Goal: Task Accomplishment & Management: Manage account settings

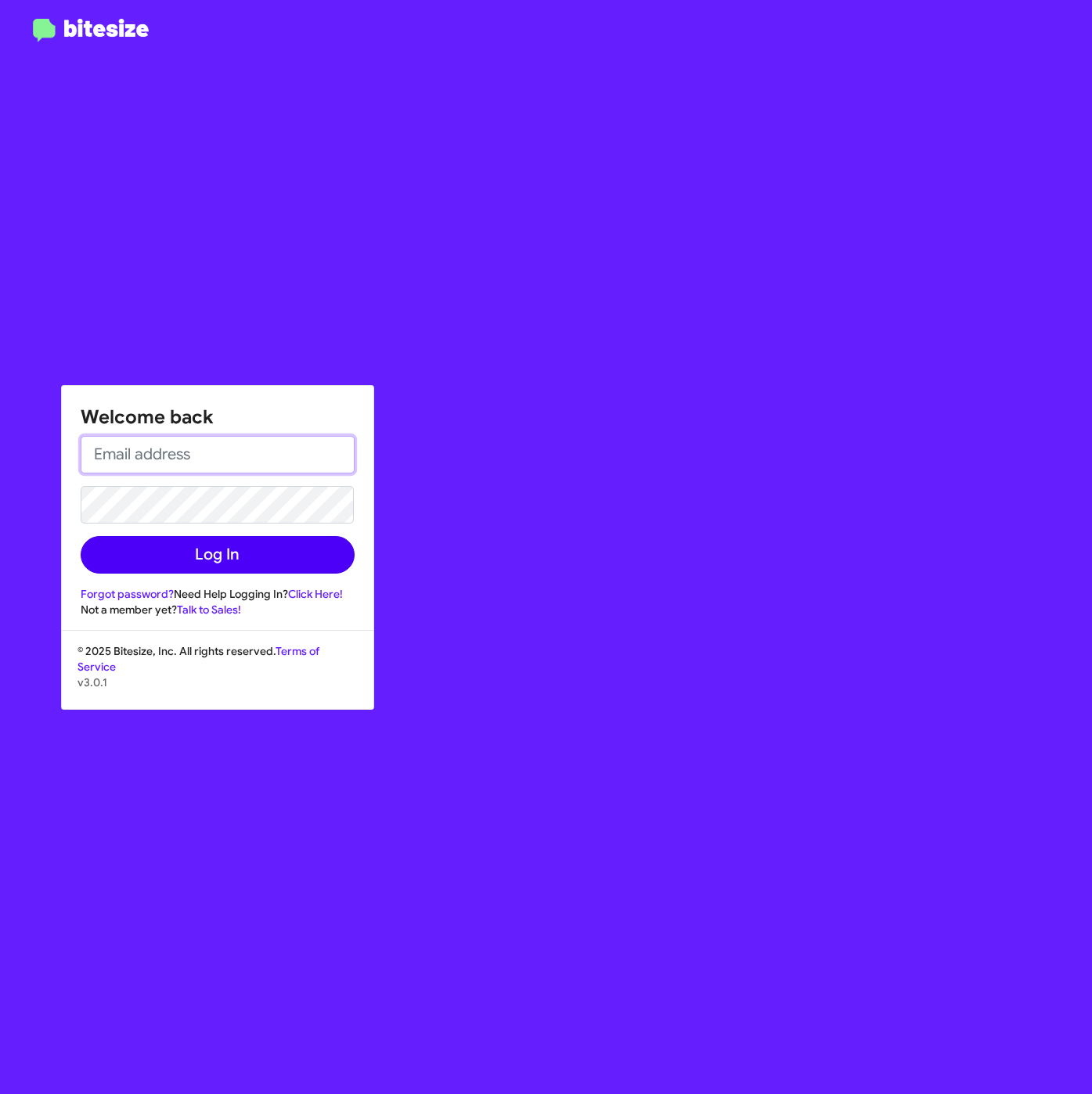
type input "[EMAIL_ADDRESS][DOMAIN_NAME]"
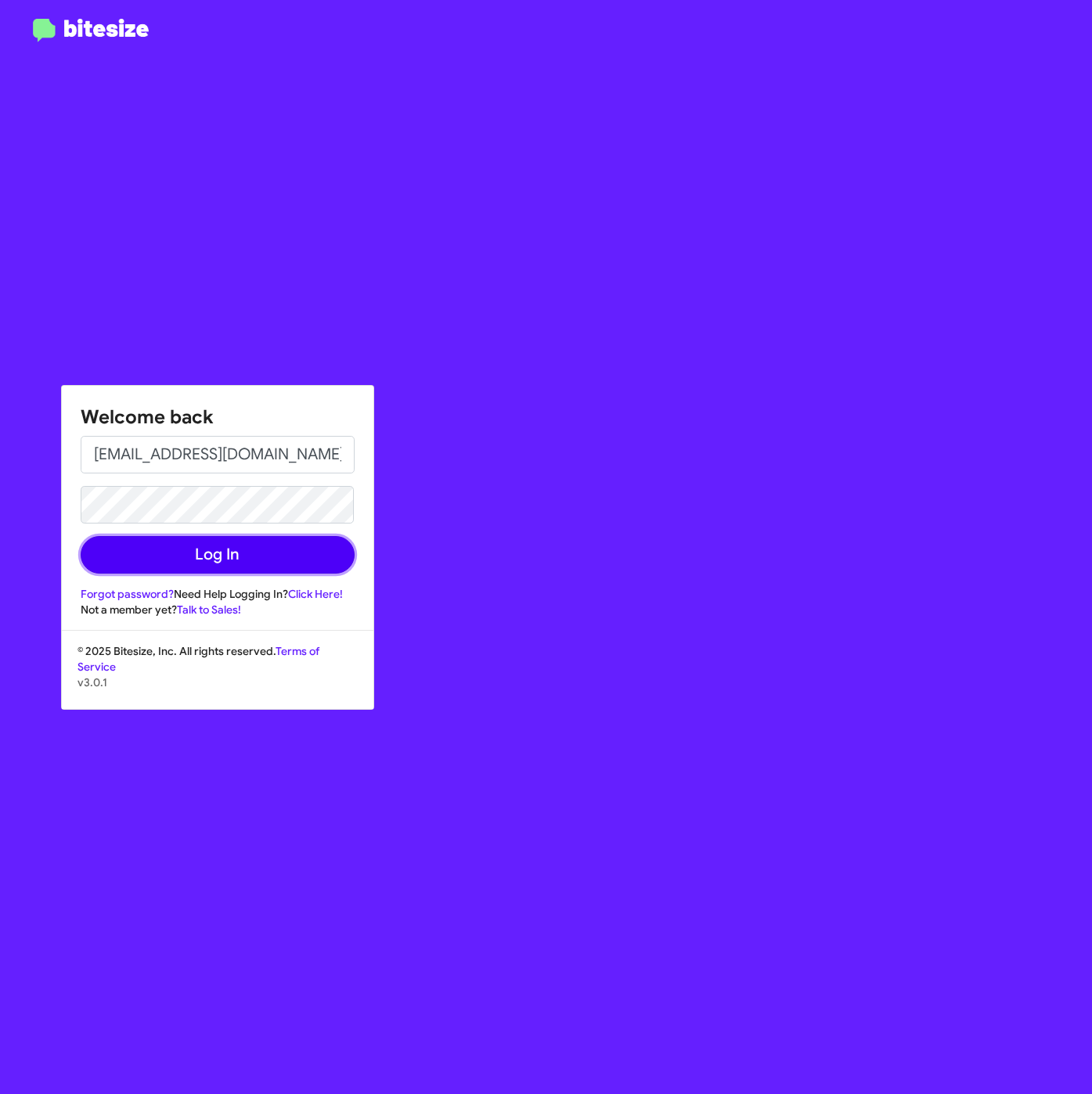
click at [202, 557] on button "Log In" at bounding box center [218, 555] width 274 height 38
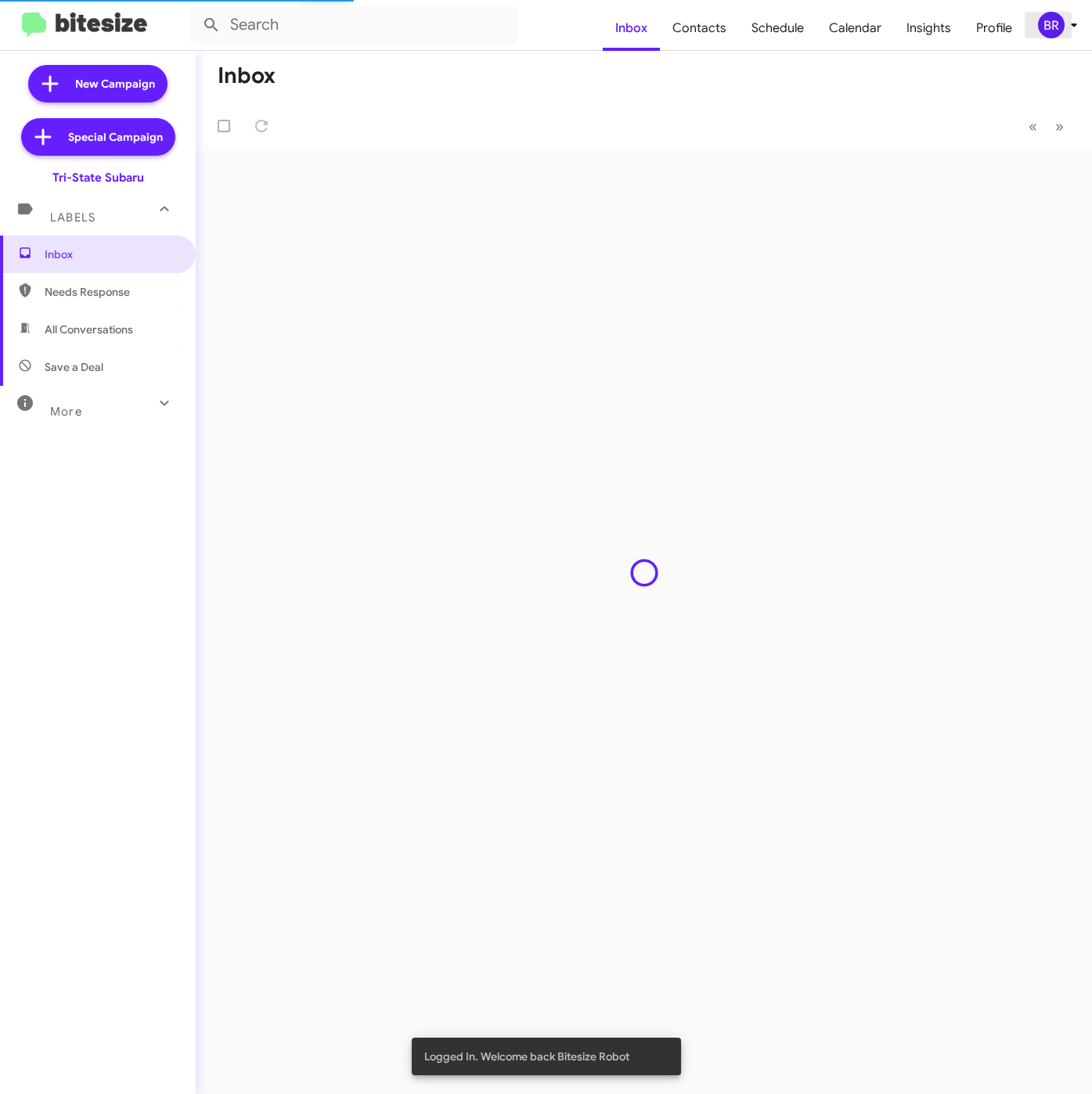
click at [1044, 23] on div "BR" at bounding box center [1051, 25] width 27 height 27
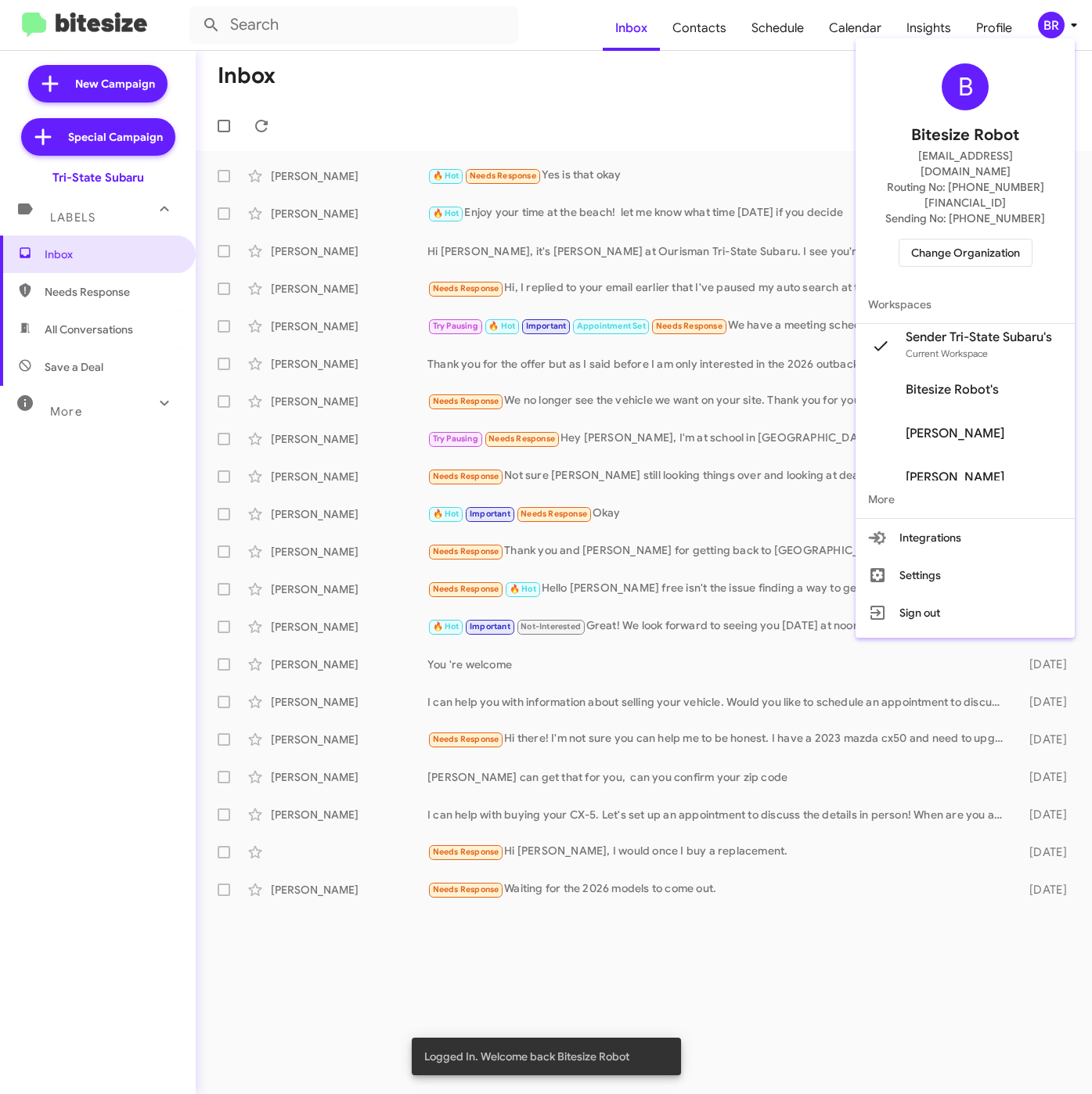
click at [938, 239] on span "Change Organization" at bounding box center [965, 252] width 109 height 27
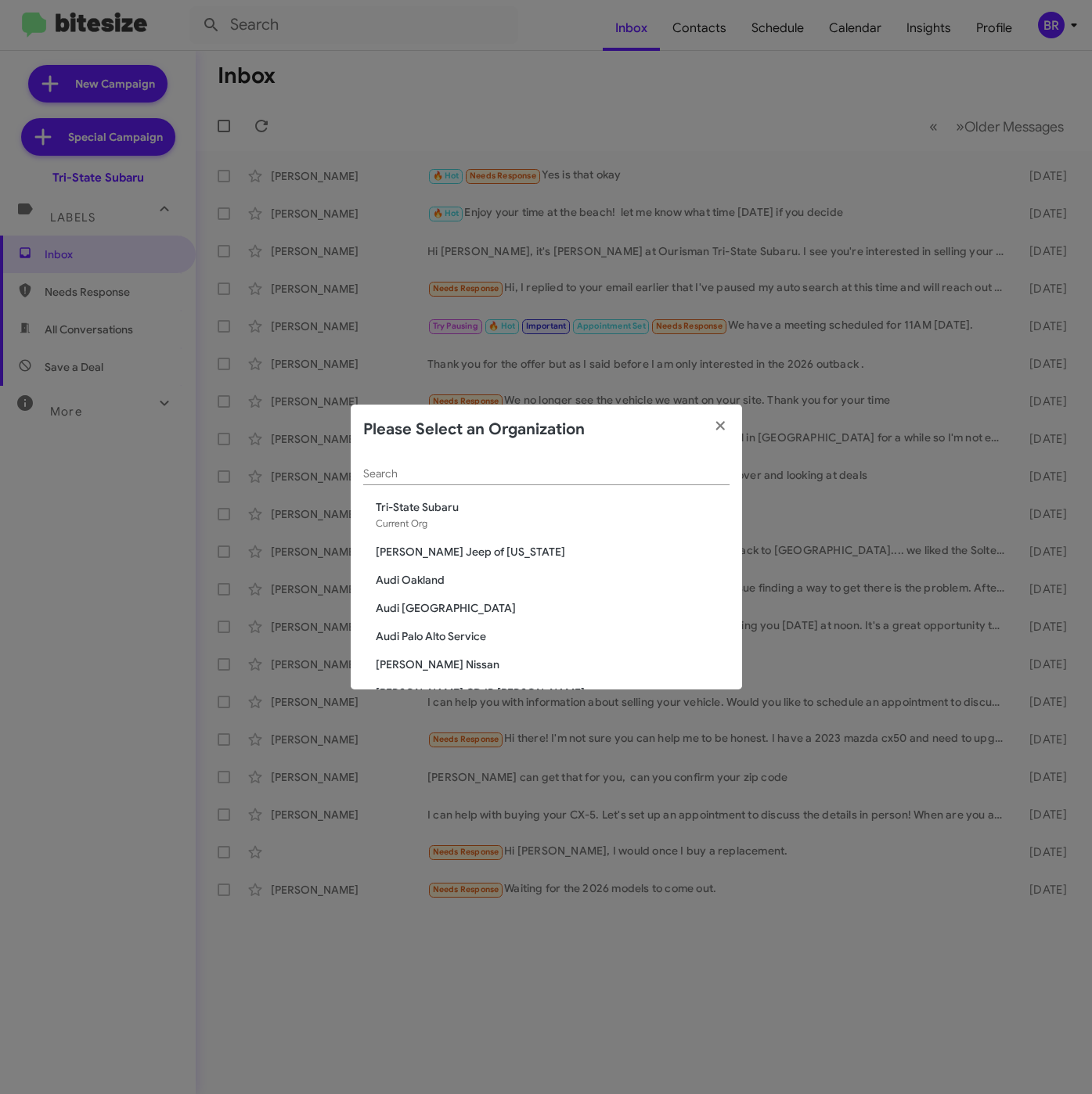
click at [444, 484] on div "Search" at bounding box center [546, 470] width 366 height 31
paste input "Team Toyota Princeton"
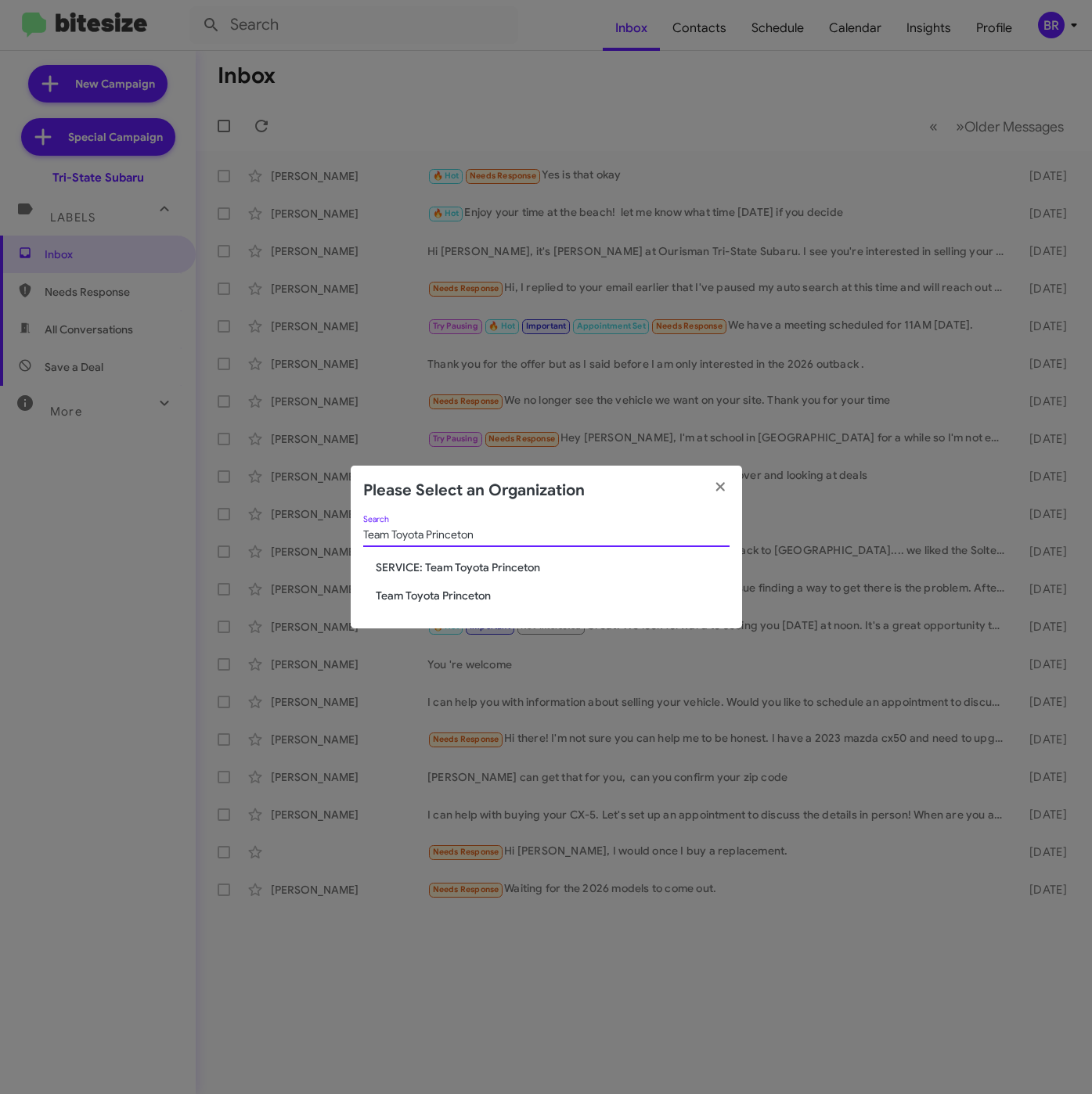
type input "Team Toyota Princeton"
click at [437, 589] on span "Team Toyota Princeton" at bounding box center [552, 595] width 354 height 15
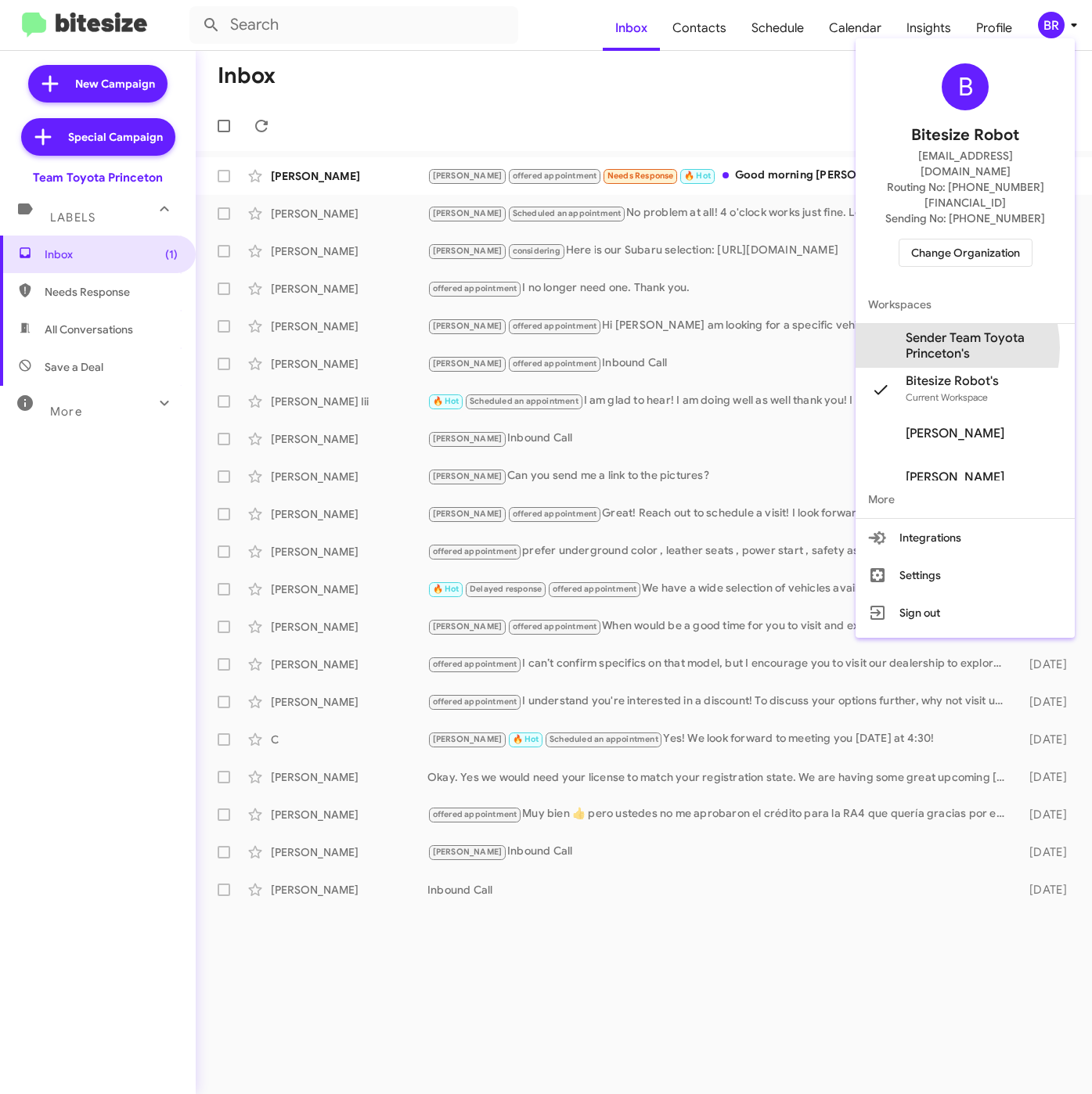
click at [937, 331] on span "Sender Team Toyota Princeton's" at bounding box center [984, 346] width 156 height 31
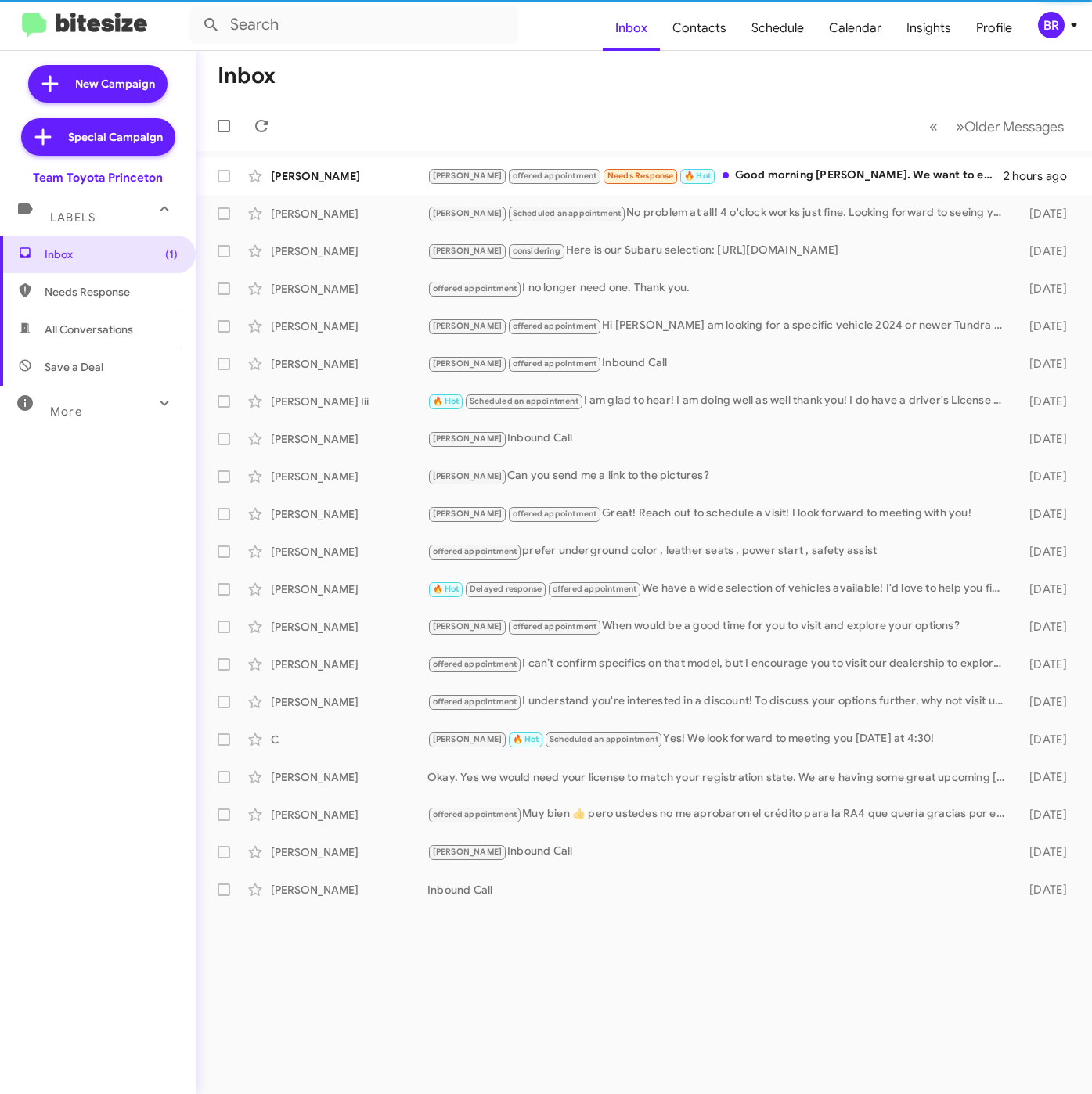
click at [711, 29] on span "Contacts" at bounding box center [699, 28] width 79 height 45
type input "in:groups"
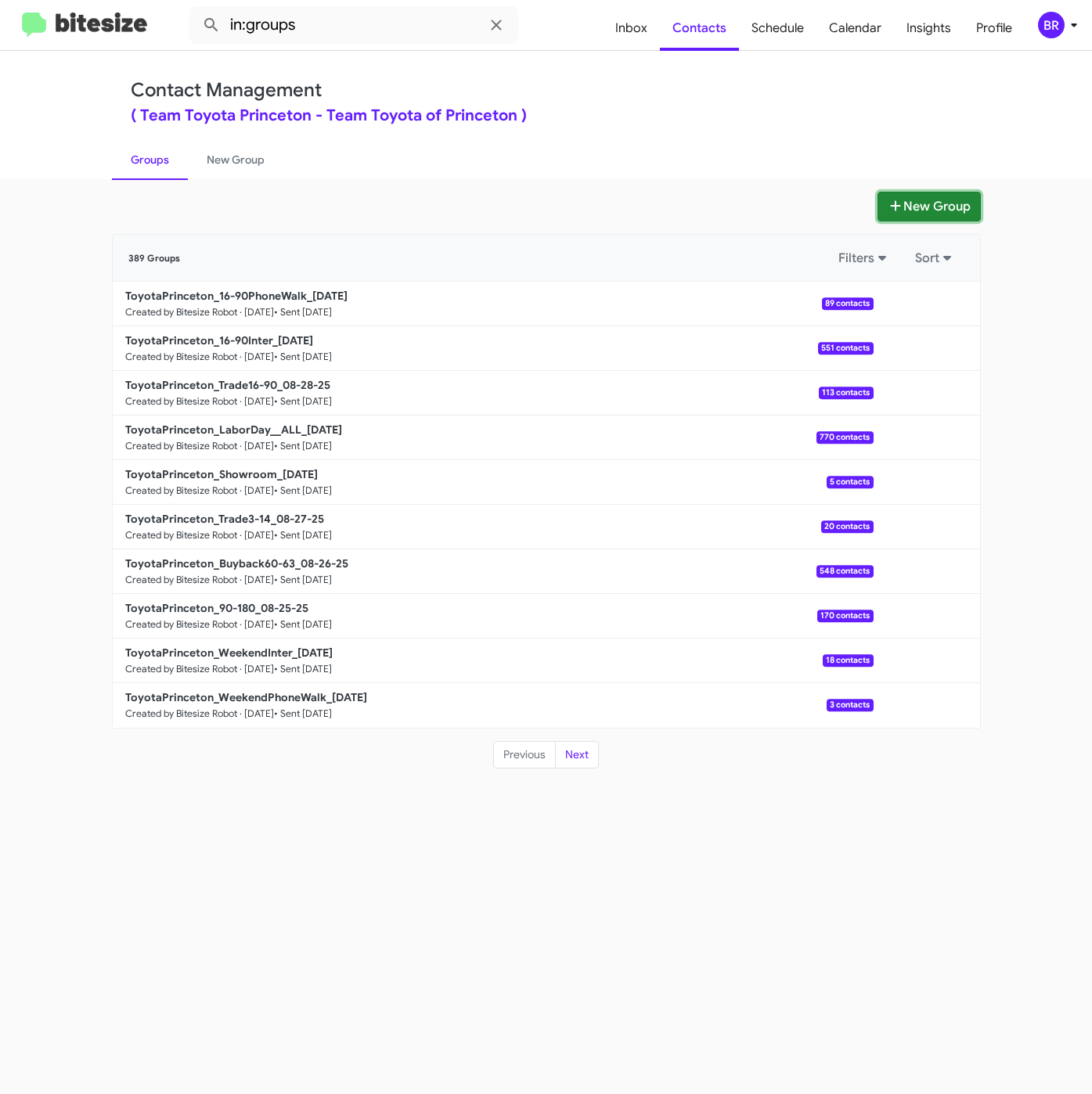
click at [915, 205] on button "New Group" at bounding box center [929, 206] width 103 height 30
click at [925, 31] on span "Insights" at bounding box center [929, 28] width 69 height 45
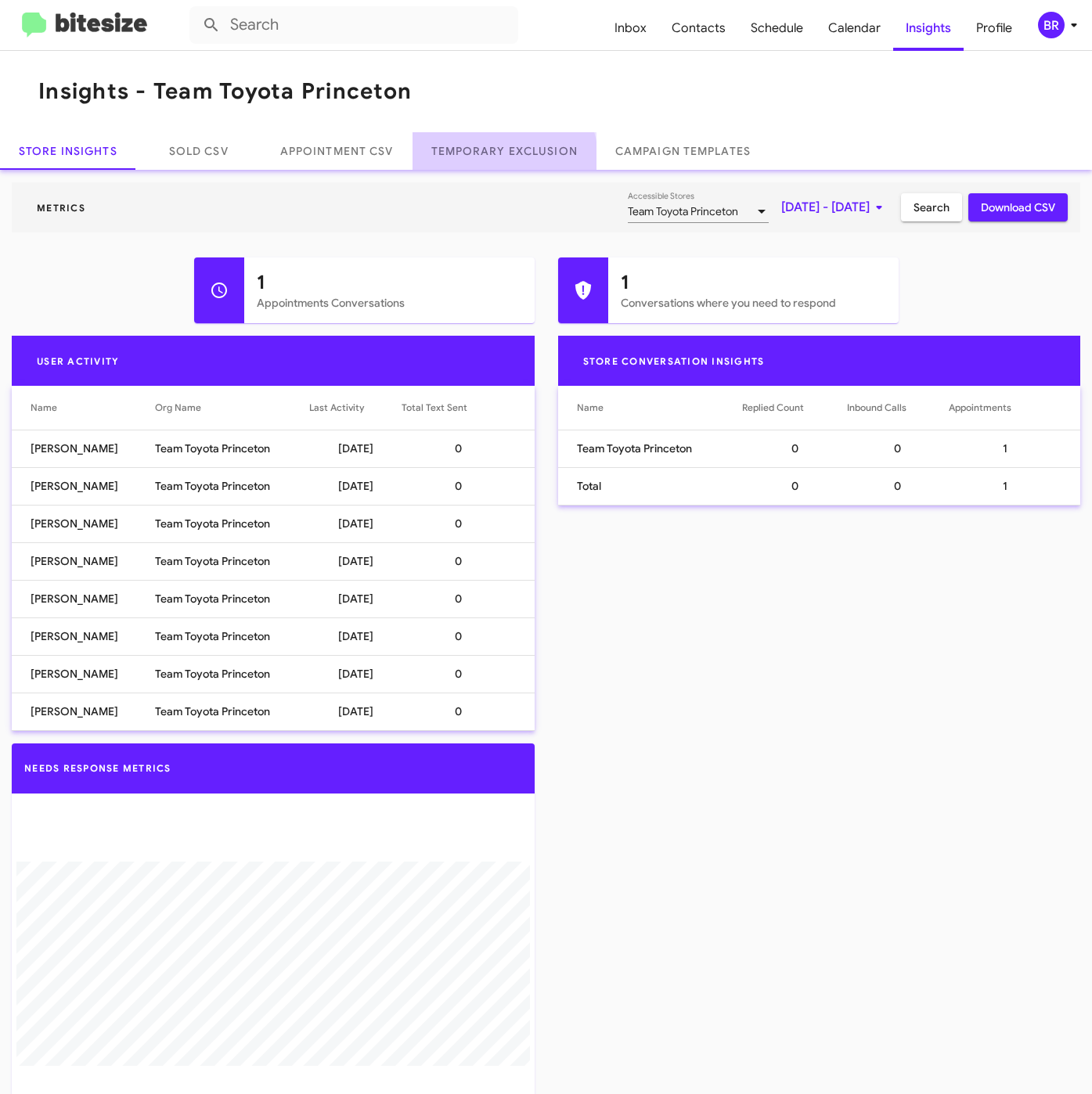
click at [494, 160] on link "Temporary Exclusion" at bounding box center [505, 151] width 184 height 38
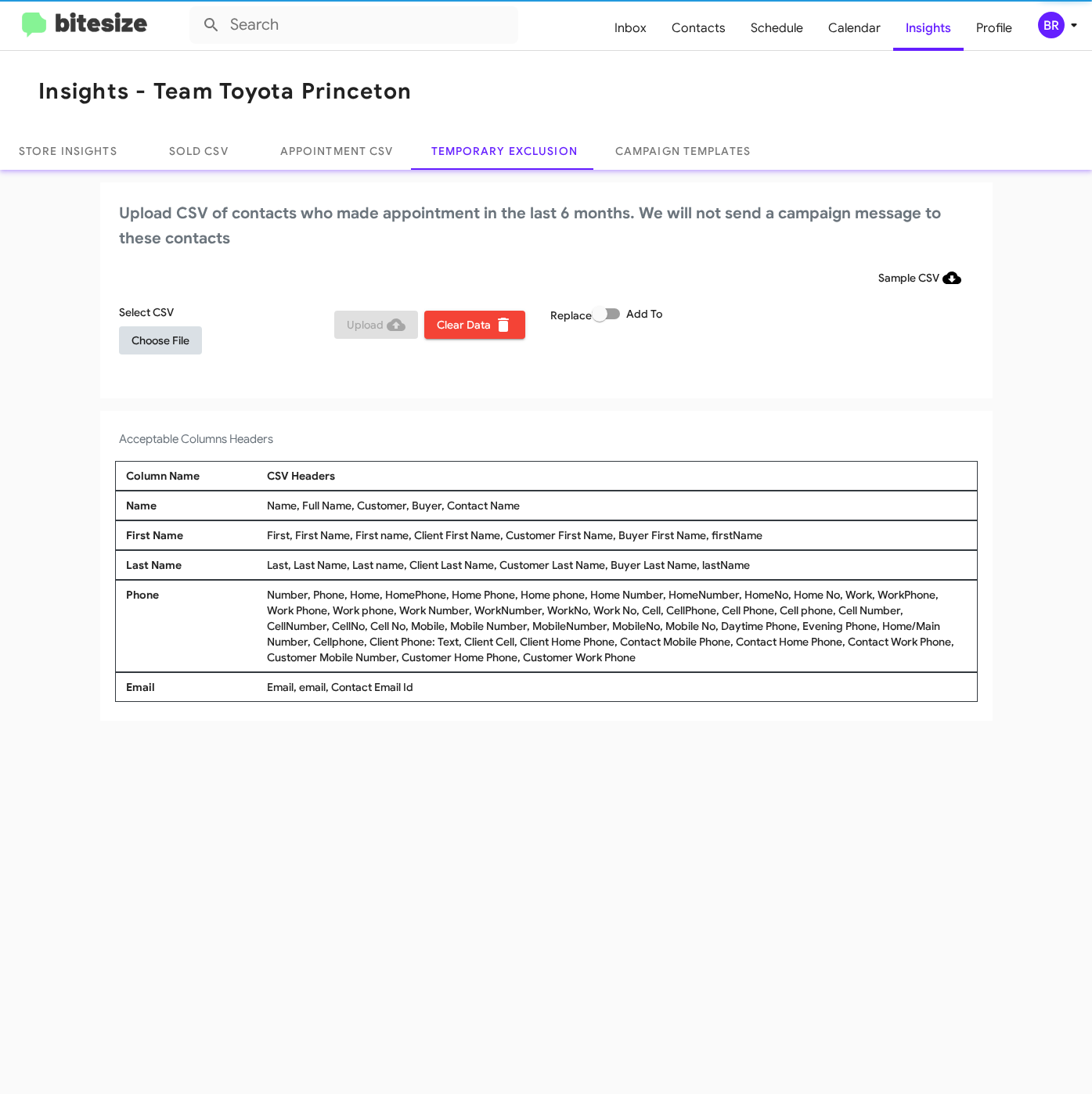
click at [185, 341] on span "Choose File" at bounding box center [160, 340] width 58 height 28
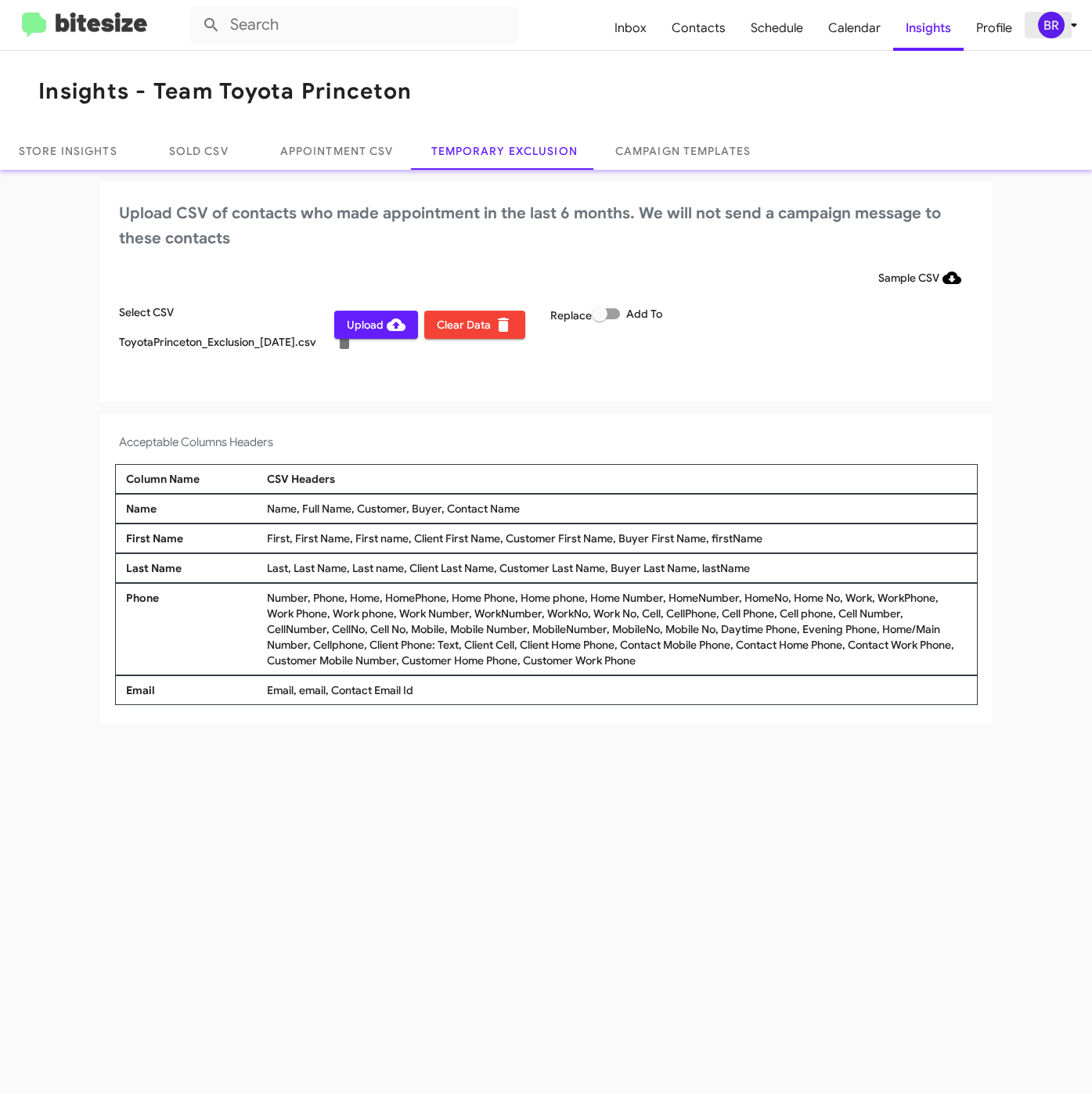
click at [1050, 22] on div "BR" at bounding box center [1051, 25] width 27 height 27
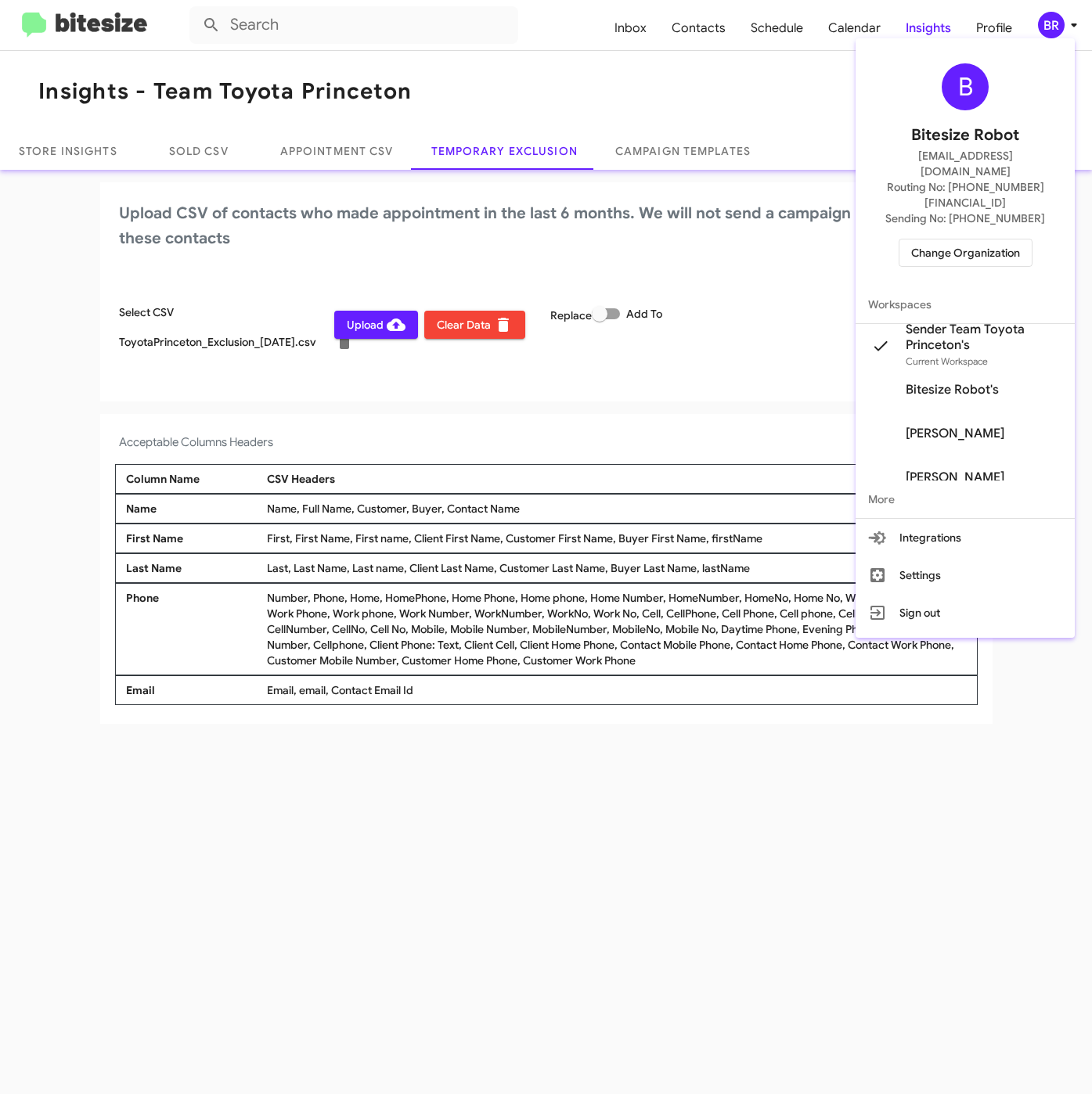
click at [461, 912] on div at bounding box center [546, 547] width 1092 height 1094
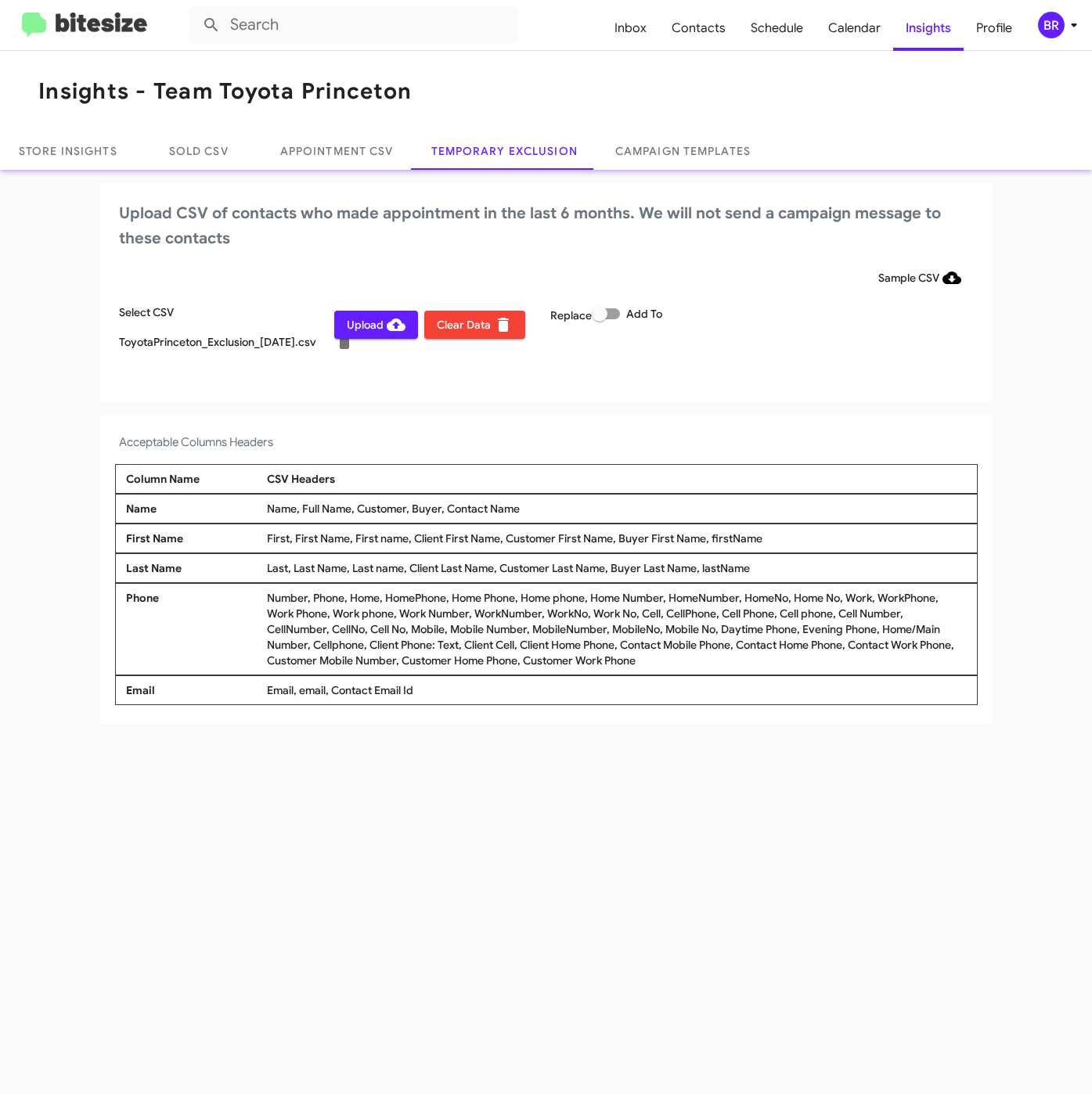
click at [365, 325] on span "Upload" at bounding box center [376, 324] width 59 height 28
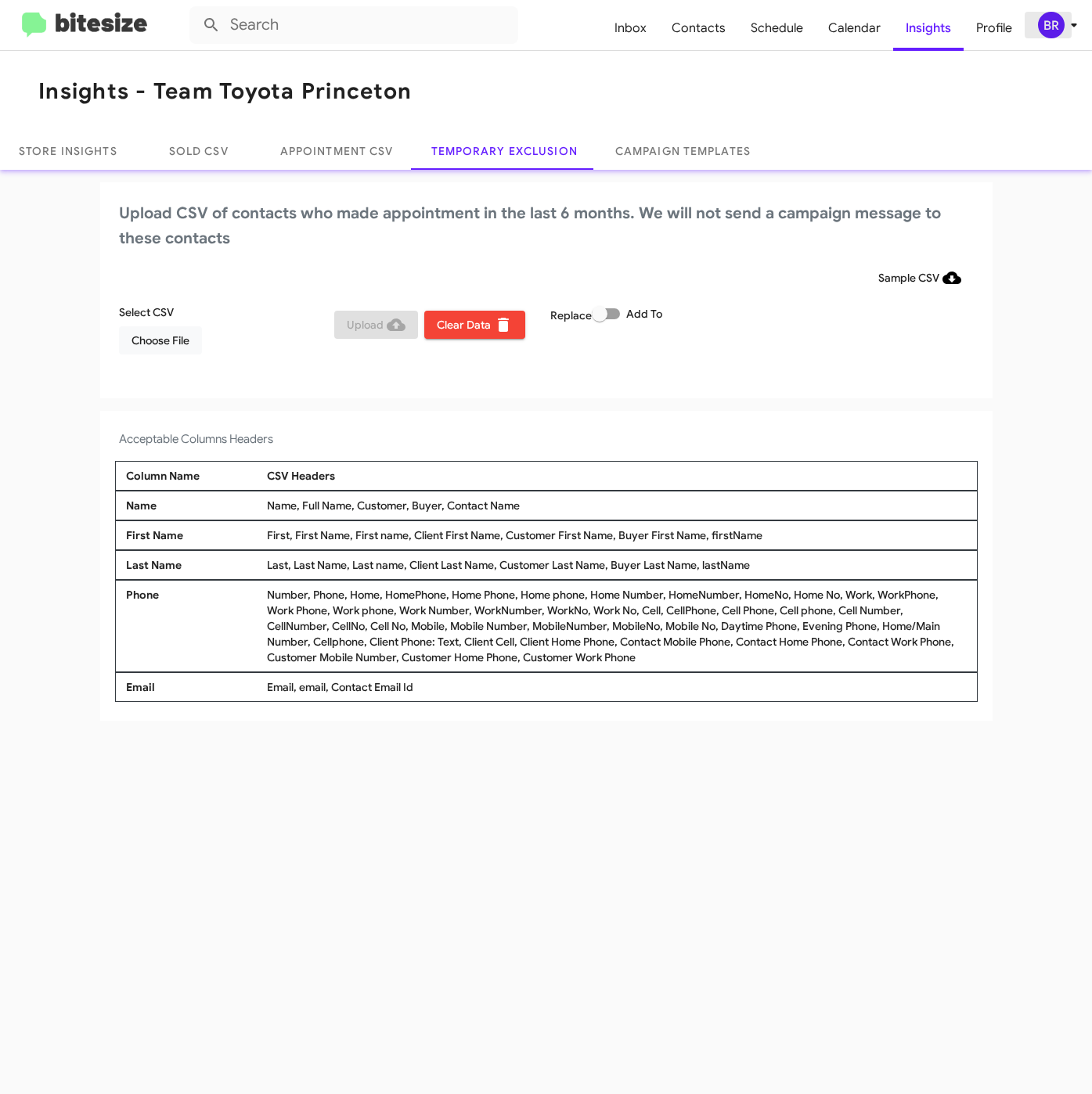
click at [1044, 16] on div "BR" at bounding box center [1051, 25] width 27 height 27
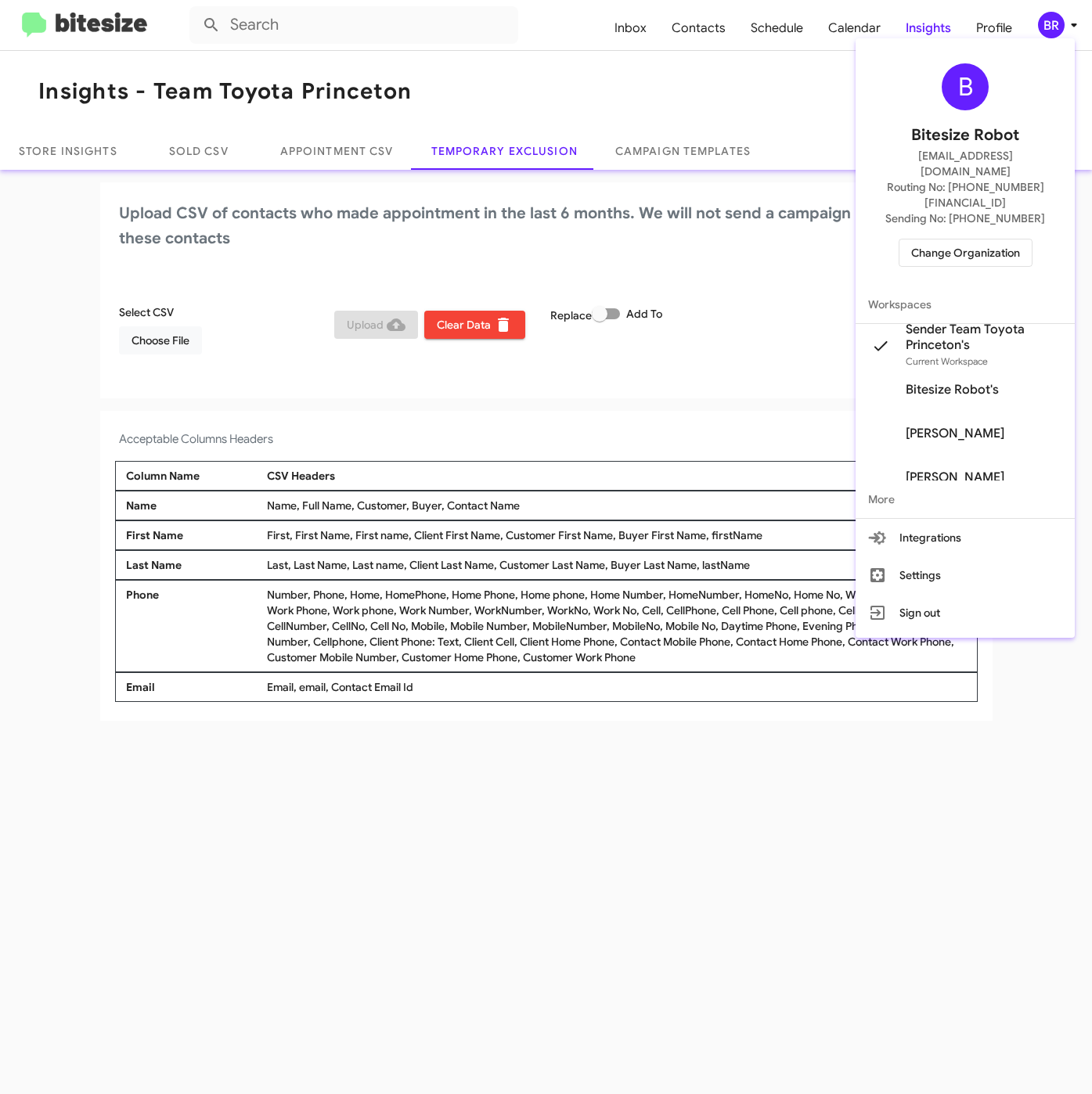
click at [966, 239] on span "Change Organization" at bounding box center [965, 252] width 109 height 27
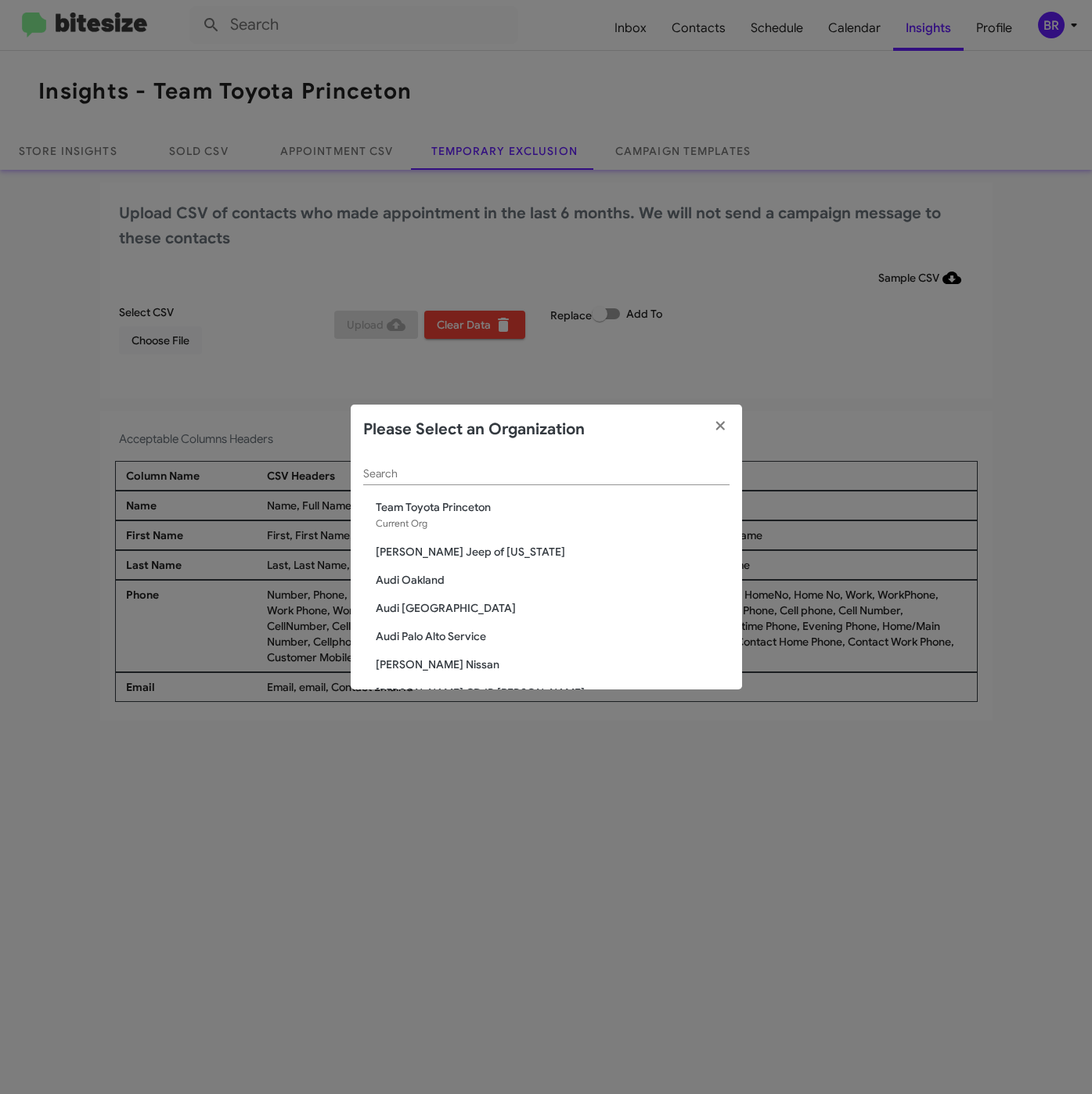
click at [482, 477] on input "Search" at bounding box center [546, 474] width 366 height 13
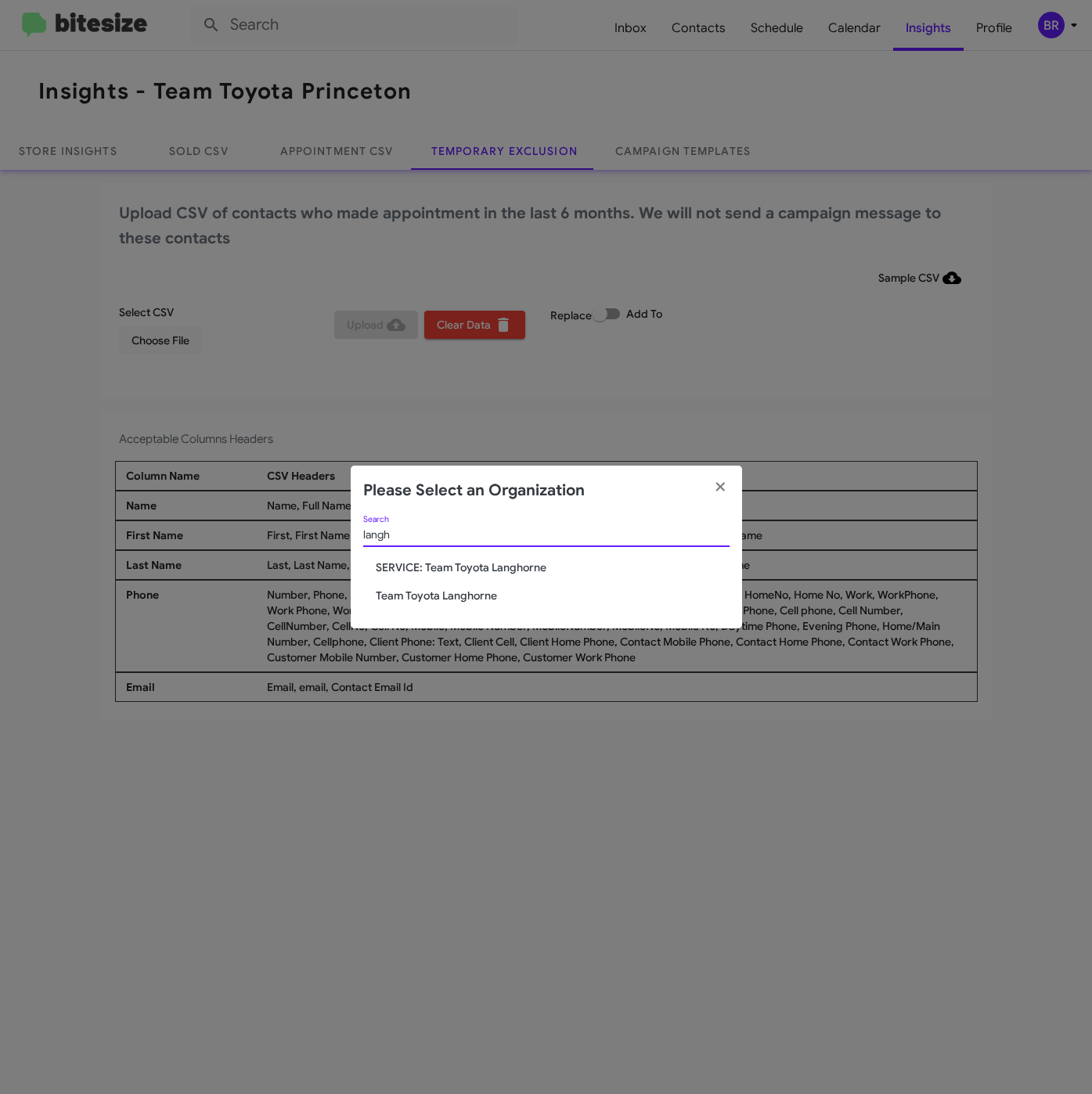
type input "langh"
drag, startPoint x: 472, startPoint y: 594, endPoint x: 567, endPoint y: 632, distance: 102.3
click at [472, 595] on span "Team Toyota Langhorne" at bounding box center [552, 595] width 354 height 15
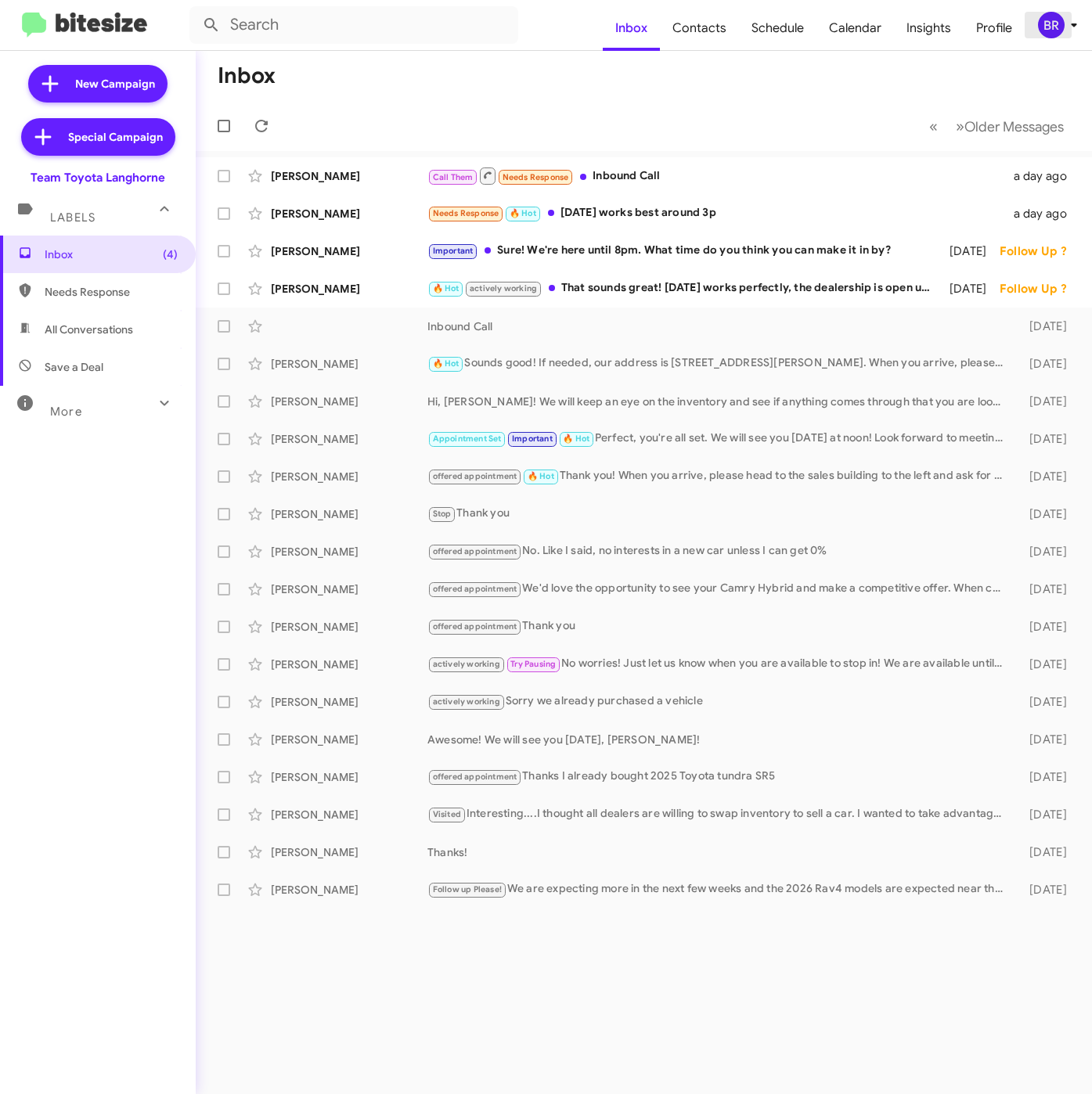
click at [1045, 31] on div "BR" at bounding box center [1051, 25] width 27 height 27
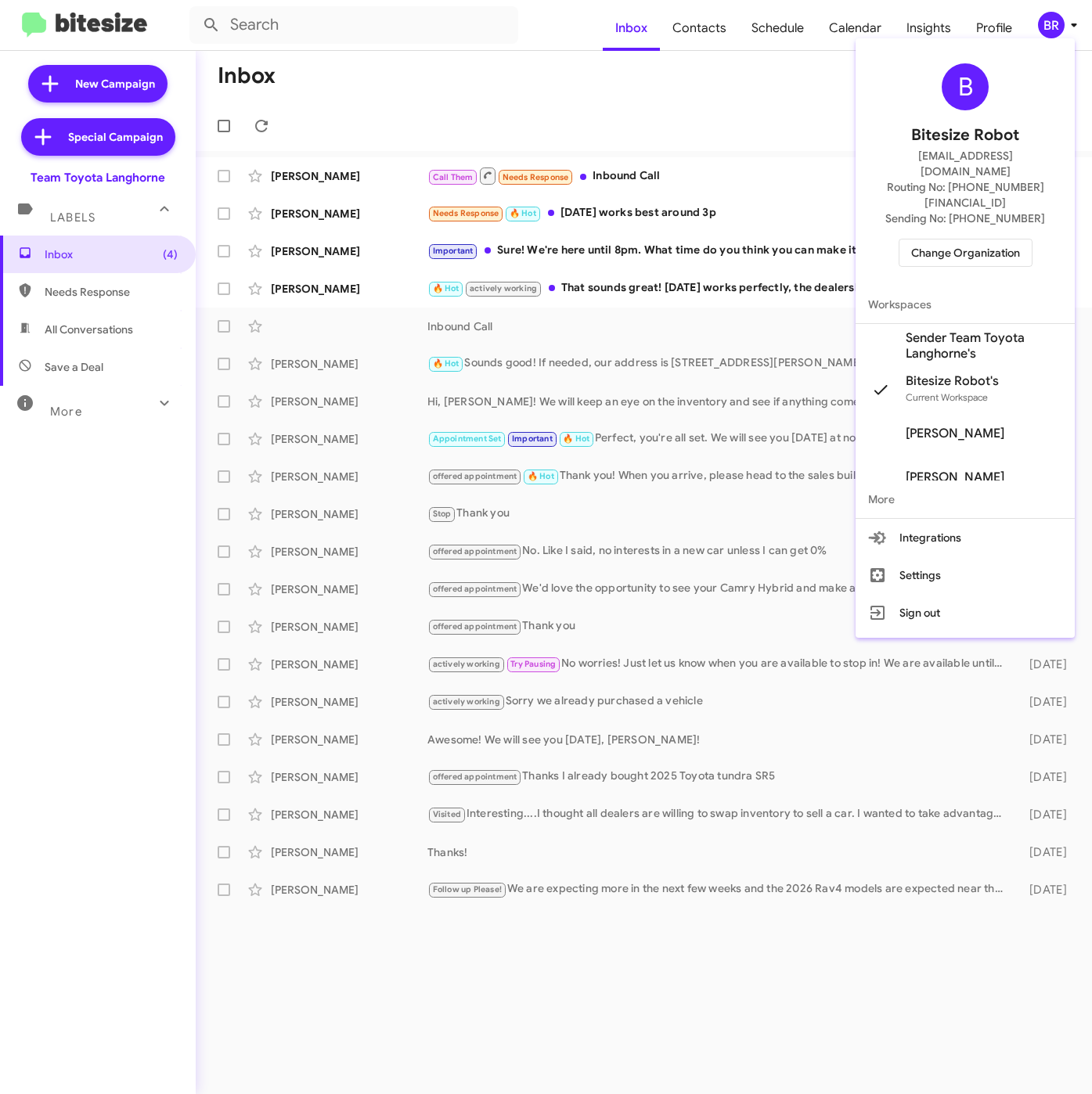
click at [937, 331] on span "Sender Team Toyota Langhorne's" at bounding box center [984, 346] width 156 height 31
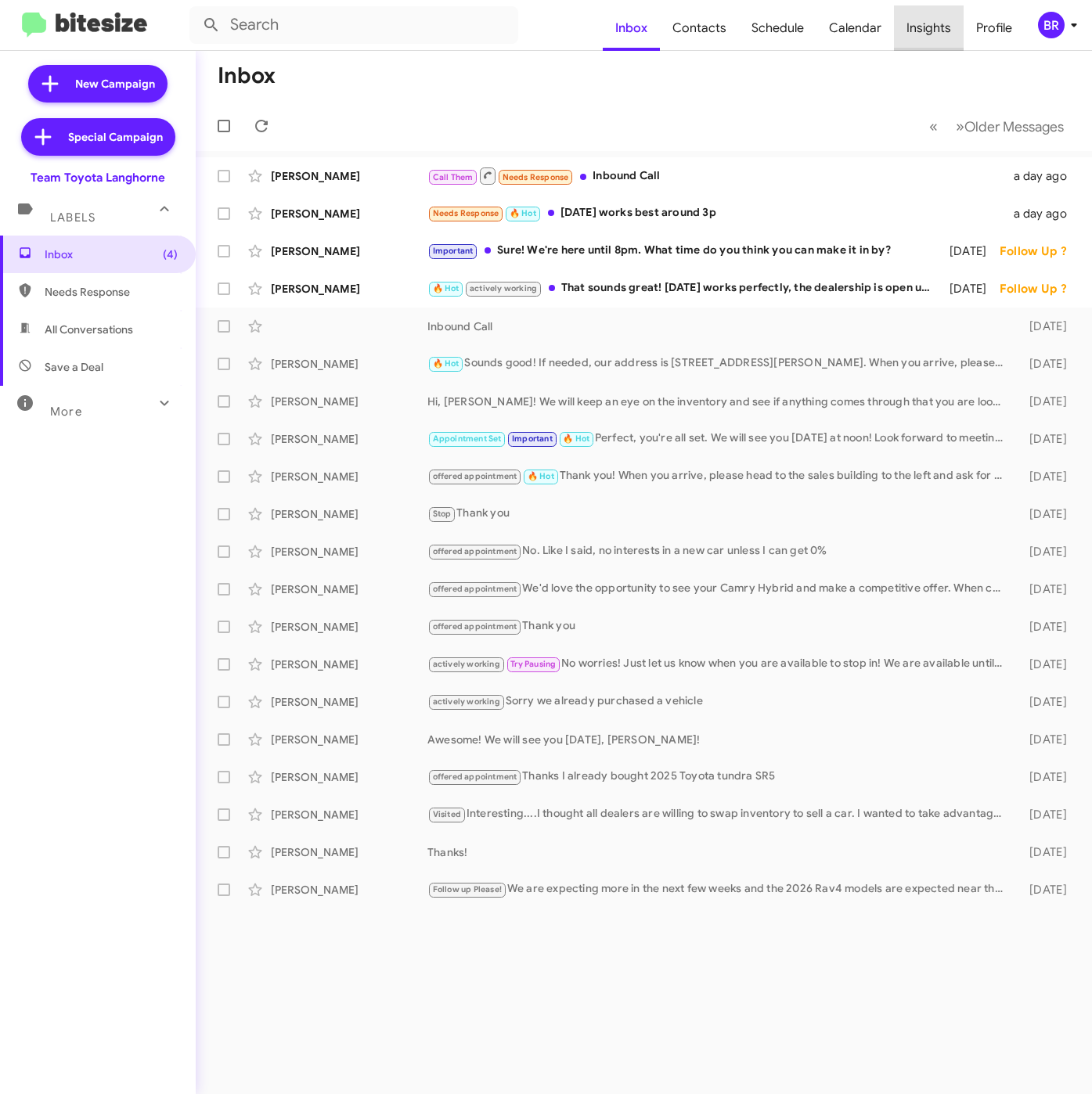
click at [935, 33] on span "Insights" at bounding box center [929, 28] width 69 height 45
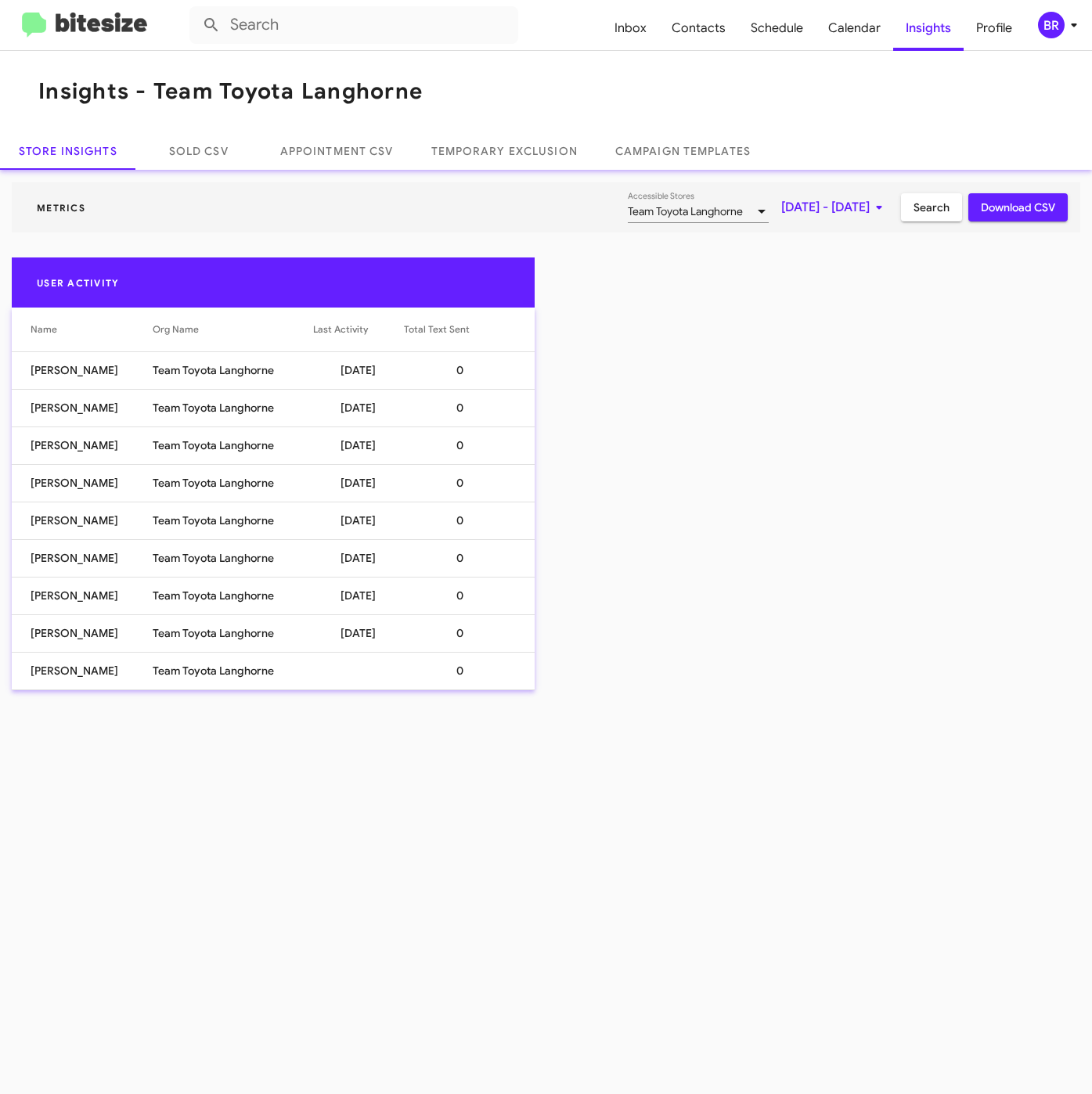
click at [1057, 26] on div "BR" at bounding box center [1051, 25] width 27 height 27
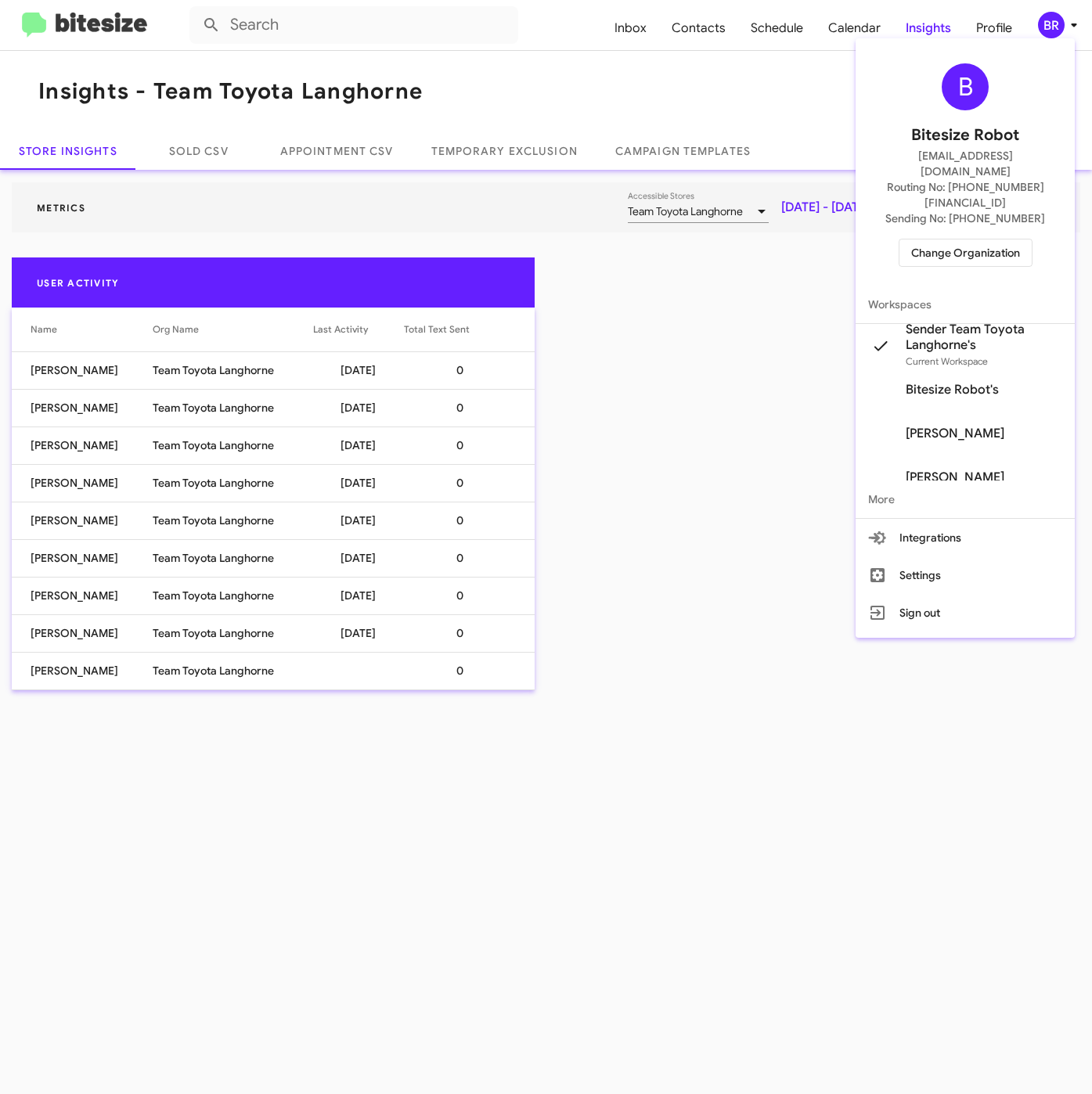
click at [949, 239] on span "Change Organization" at bounding box center [965, 252] width 109 height 27
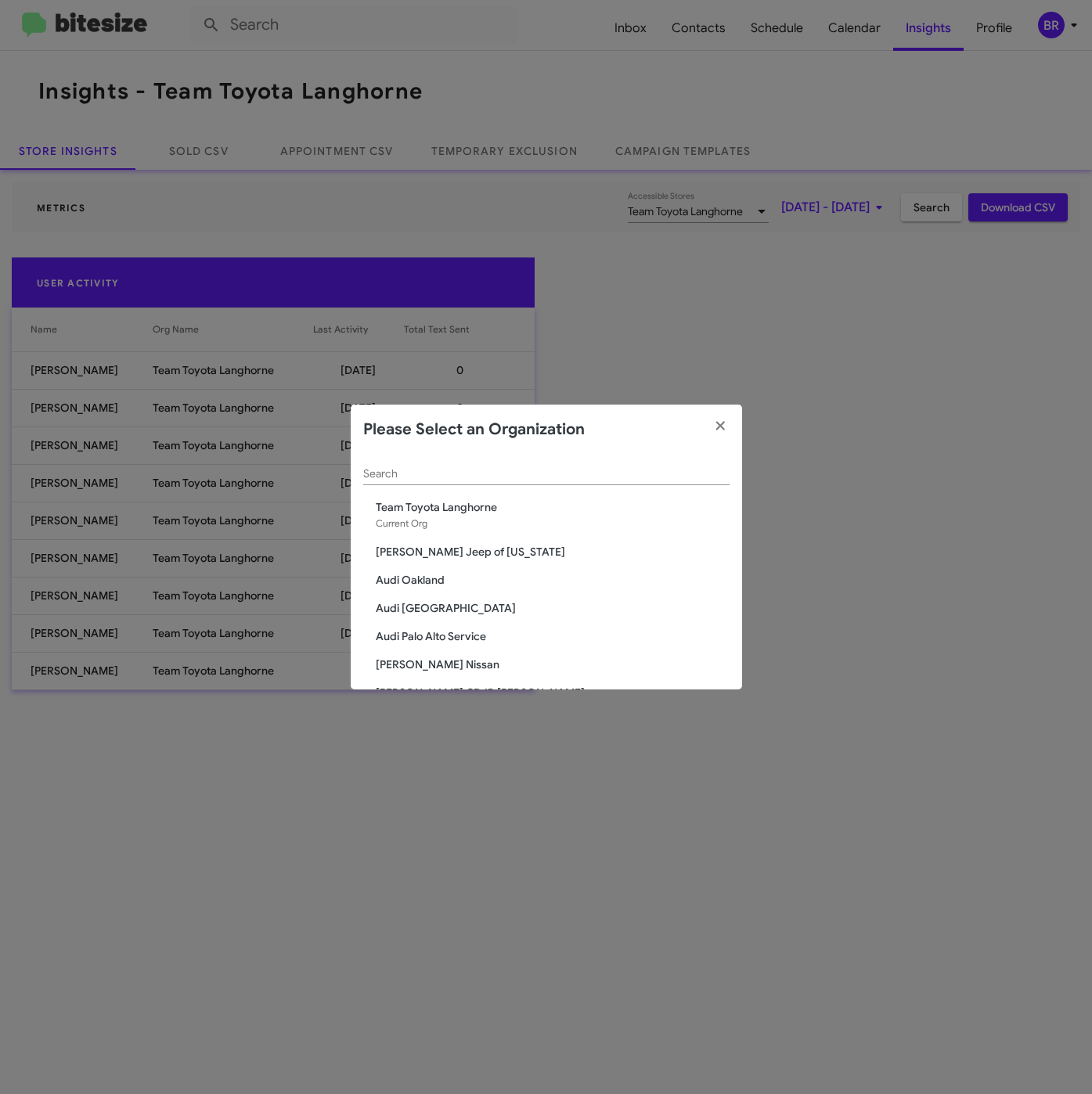
click at [606, 472] on input "Search" at bounding box center [546, 474] width 366 height 13
paste input "SERVICE: [PERSON_NAME]"
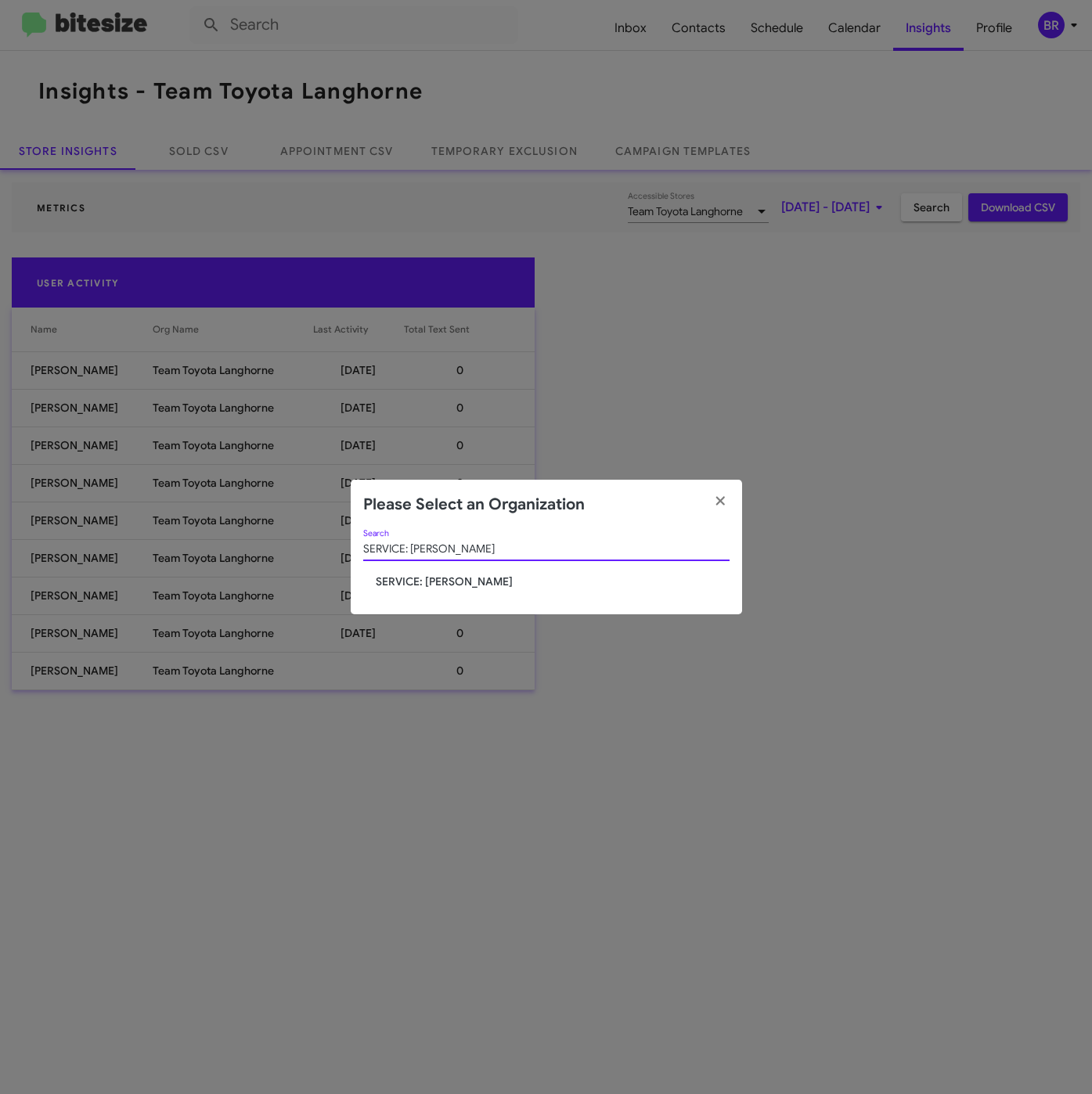
type input "SERVICE: [PERSON_NAME]"
click at [453, 580] on span "SERVICE: [PERSON_NAME]" at bounding box center [552, 581] width 354 height 15
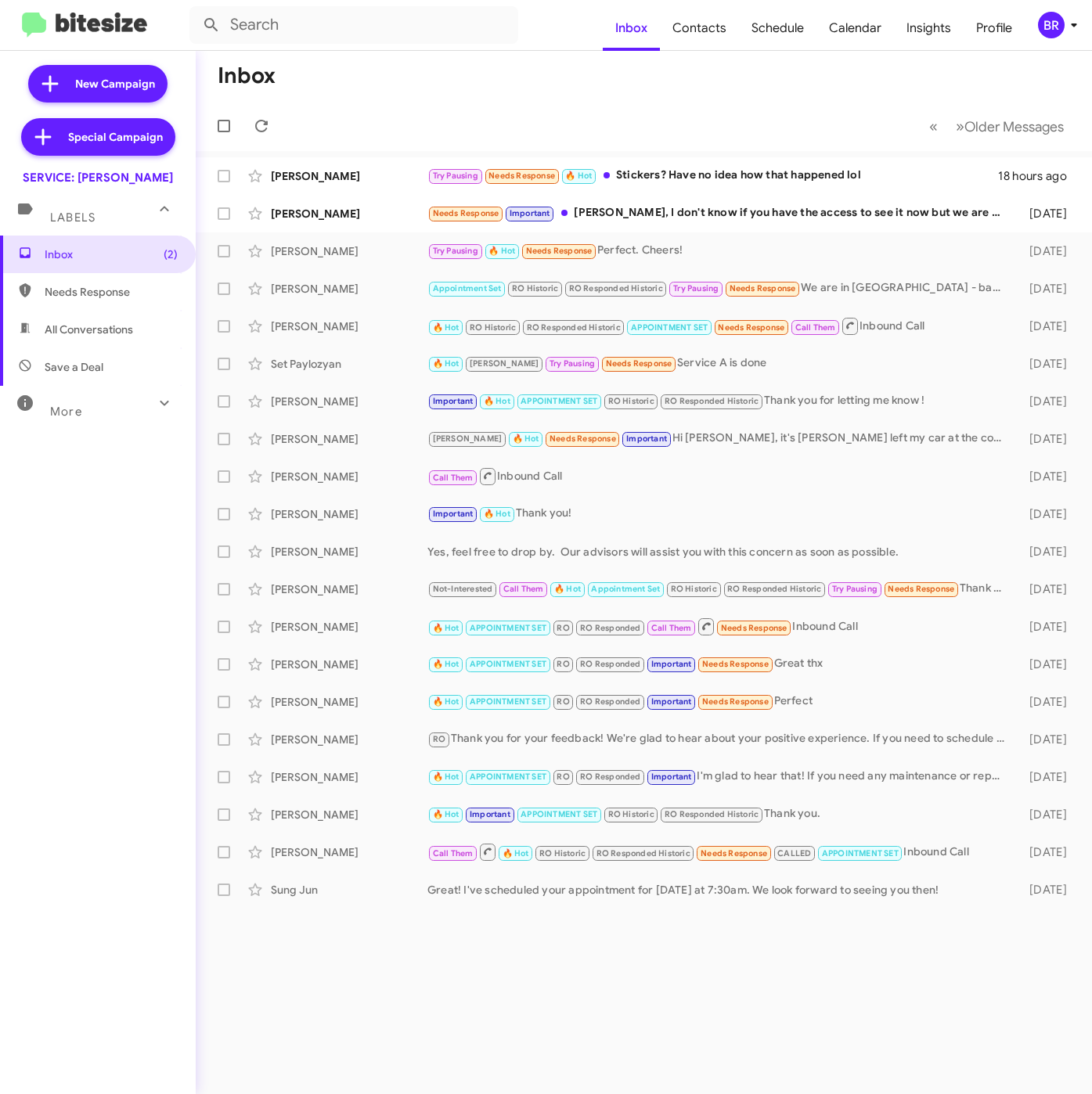
click at [1067, 35] on span "BR" at bounding box center [1061, 25] width 47 height 27
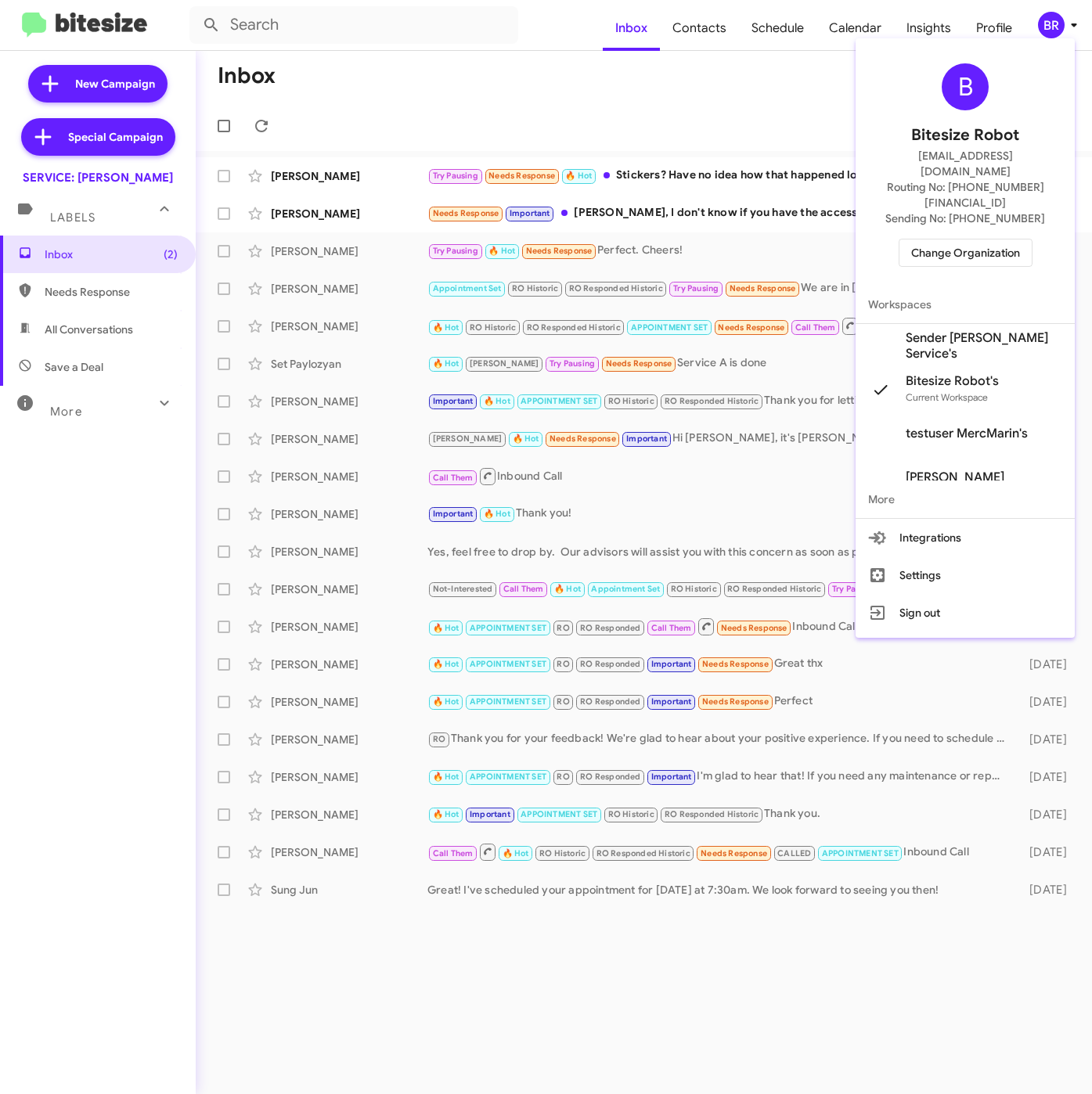
click at [957, 331] on span "Sender [PERSON_NAME] Service's" at bounding box center [984, 346] width 156 height 31
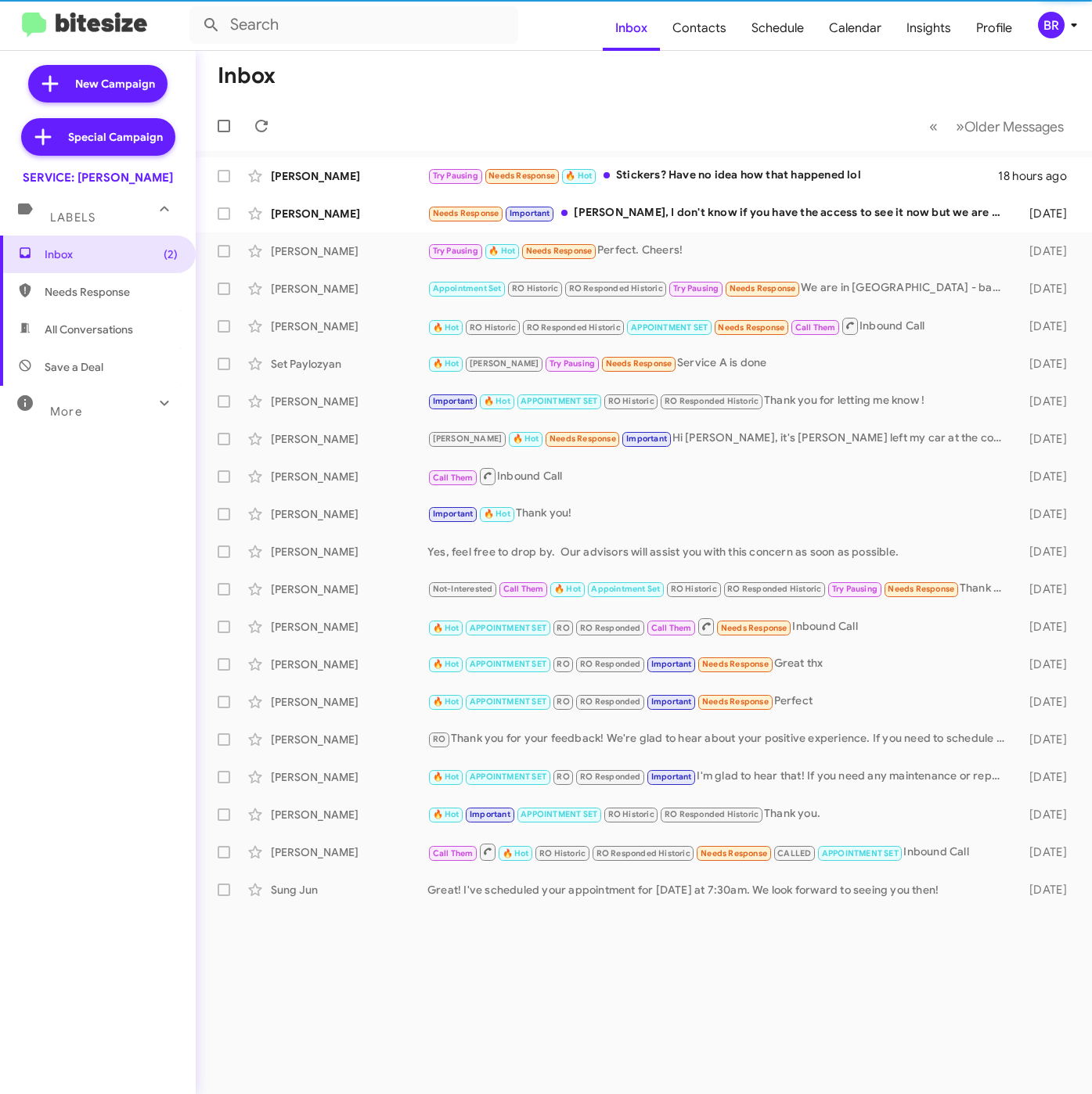
click at [696, 27] on span "Contacts" at bounding box center [699, 28] width 79 height 45
type input "in:groups"
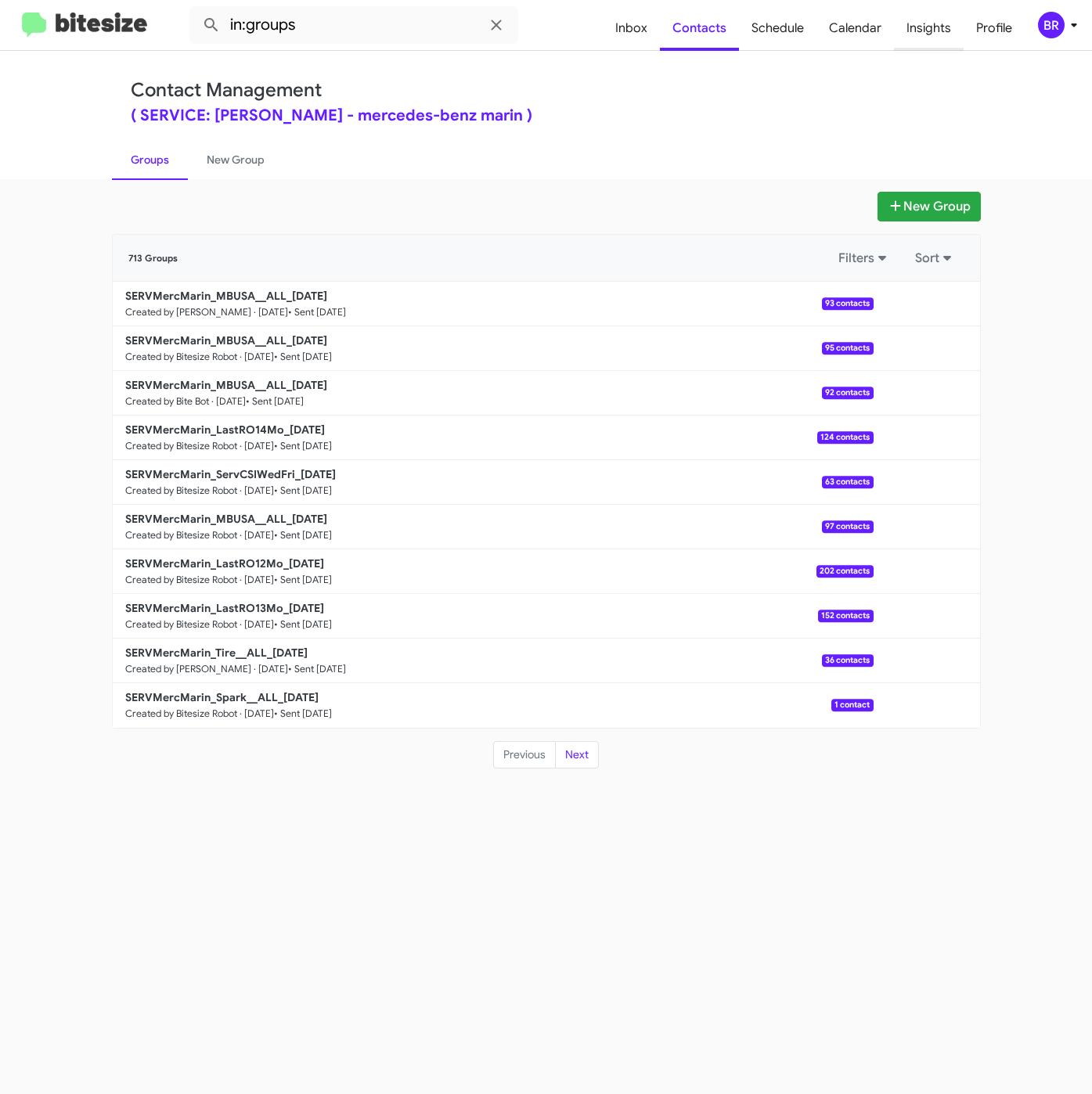
click at [923, 27] on span "Insights" at bounding box center [929, 28] width 69 height 45
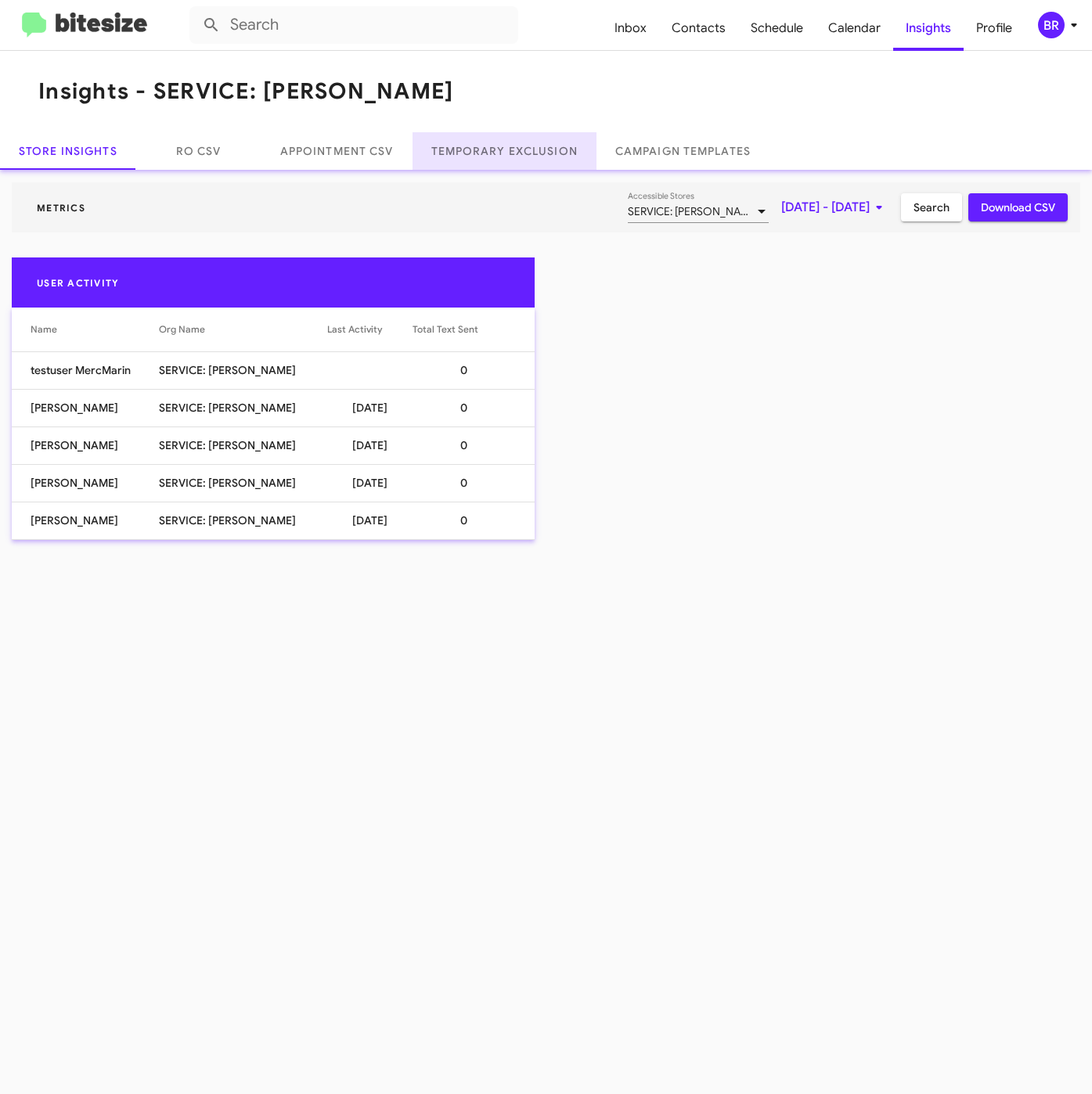
click at [472, 152] on link "Temporary Exclusion" at bounding box center [505, 151] width 184 height 38
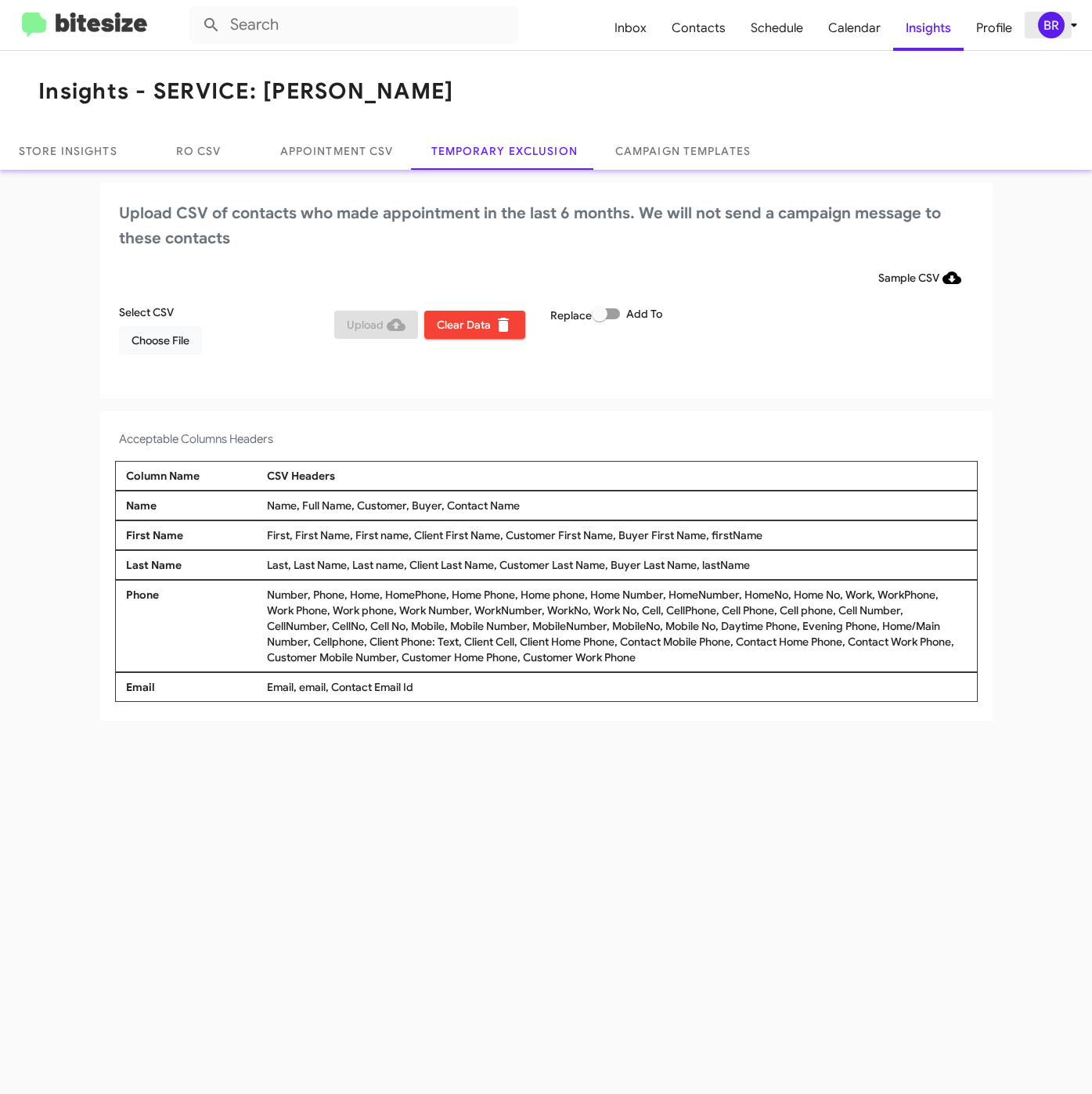
click at [1048, 12] on div "BR" at bounding box center [1051, 25] width 27 height 27
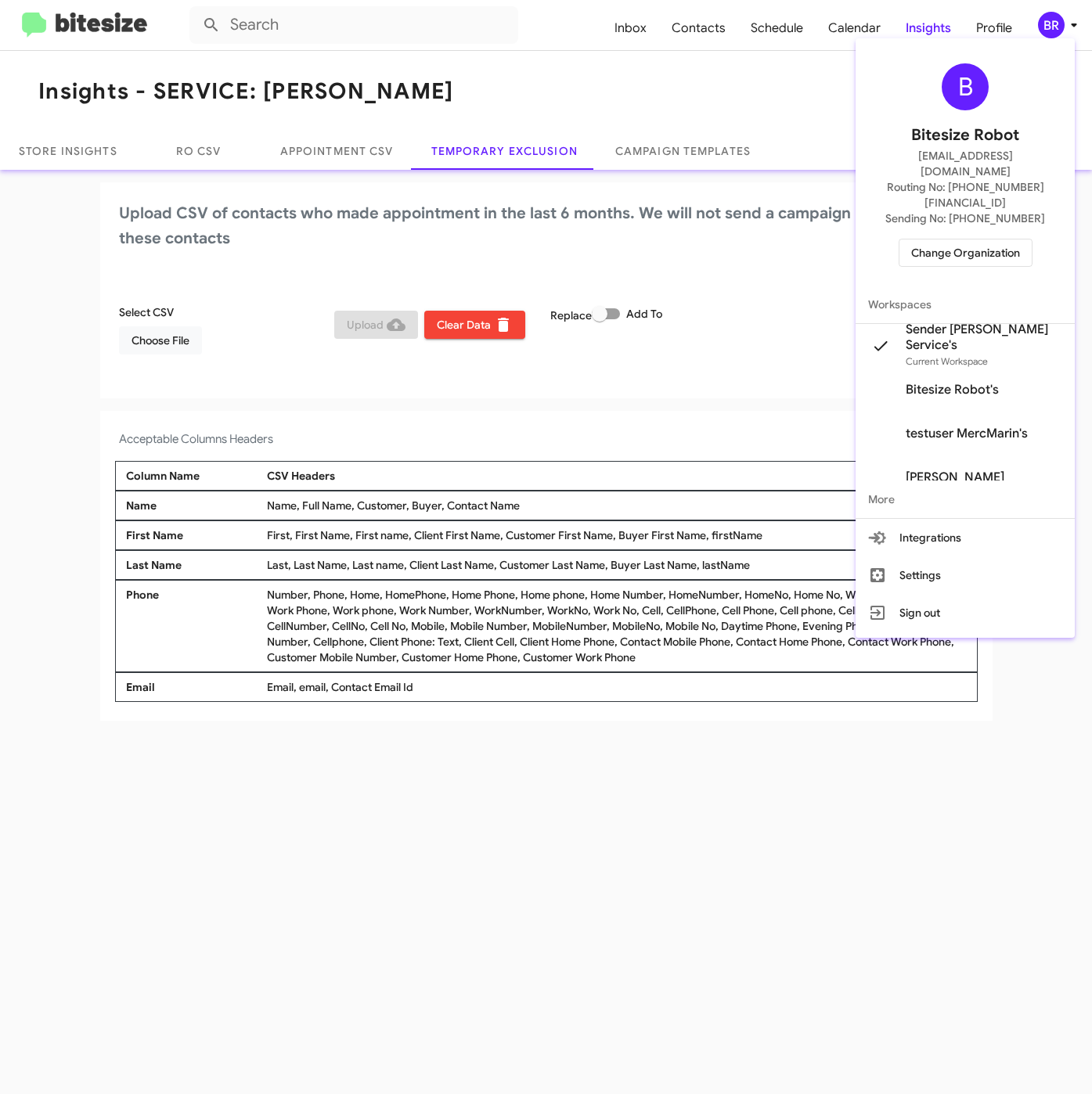
click at [937, 239] on span "Change Organization" at bounding box center [965, 252] width 109 height 27
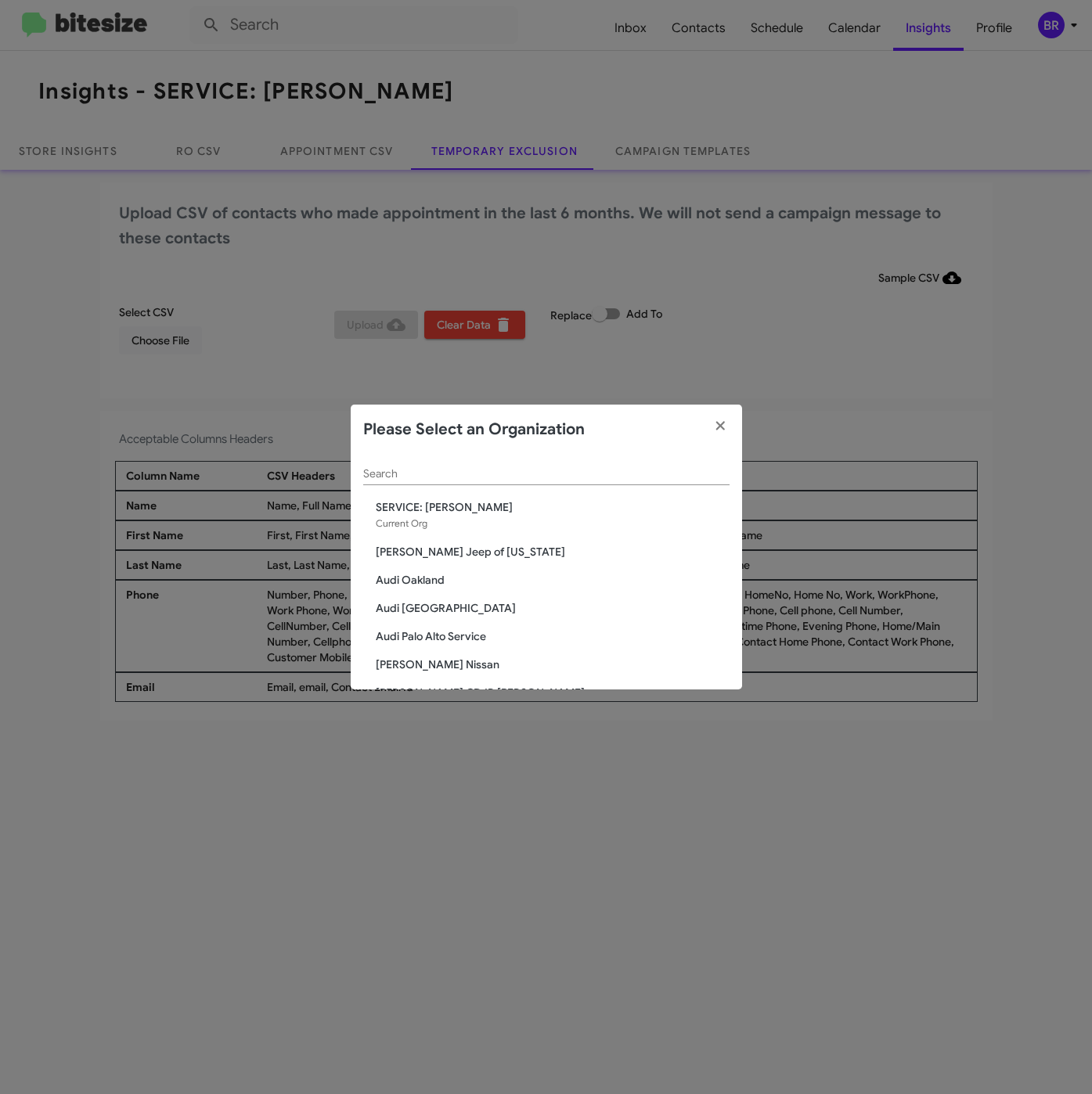
click at [451, 470] on input "Search" at bounding box center [546, 474] width 366 height 13
paste input "Audi Oakland"
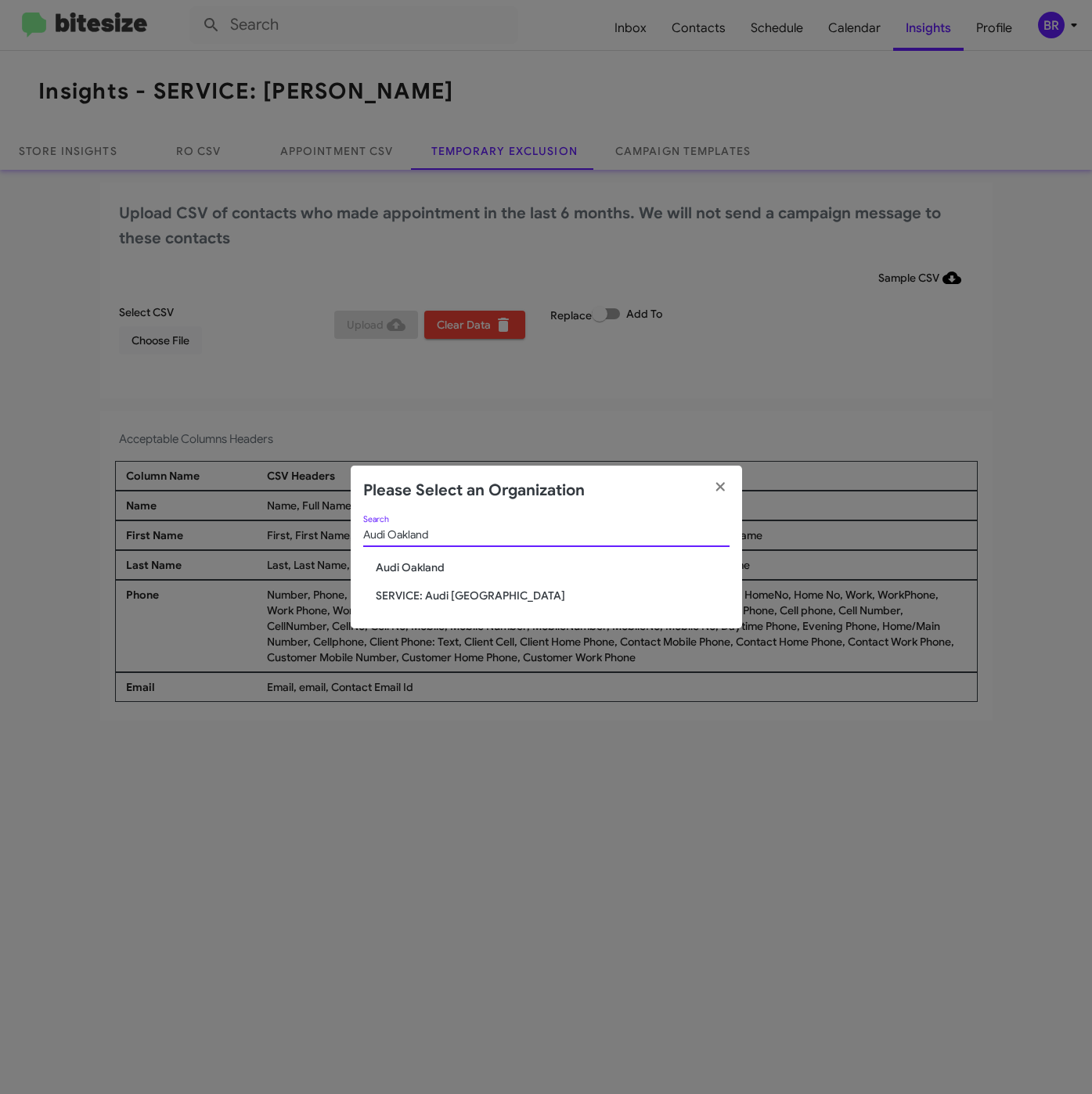
type input "Audi Oakland"
click at [428, 568] on span "Audi Oakland" at bounding box center [552, 567] width 354 height 15
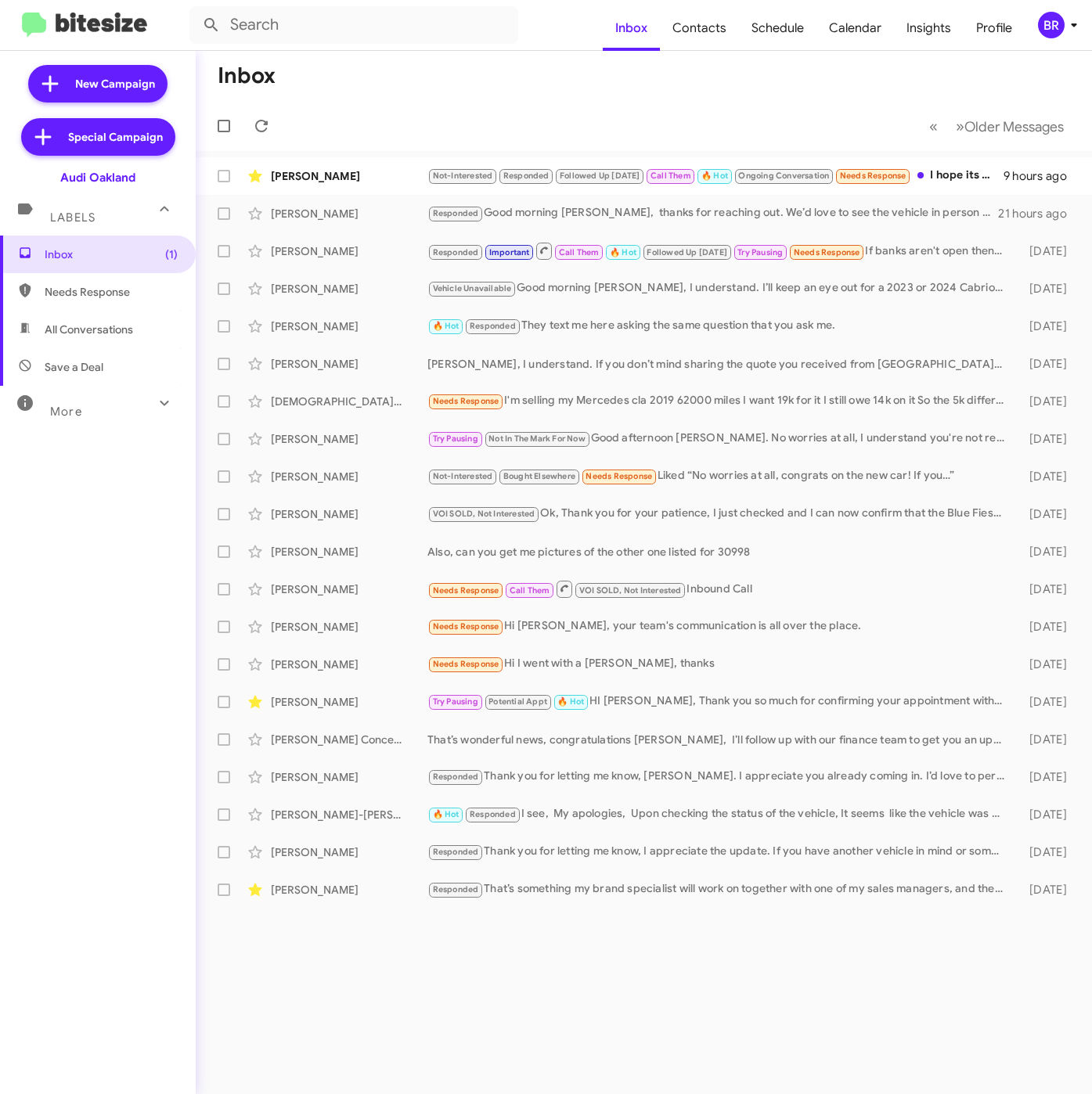
click at [1062, 15] on span "BR" at bounding box center [1061, 25] width 47 height 27
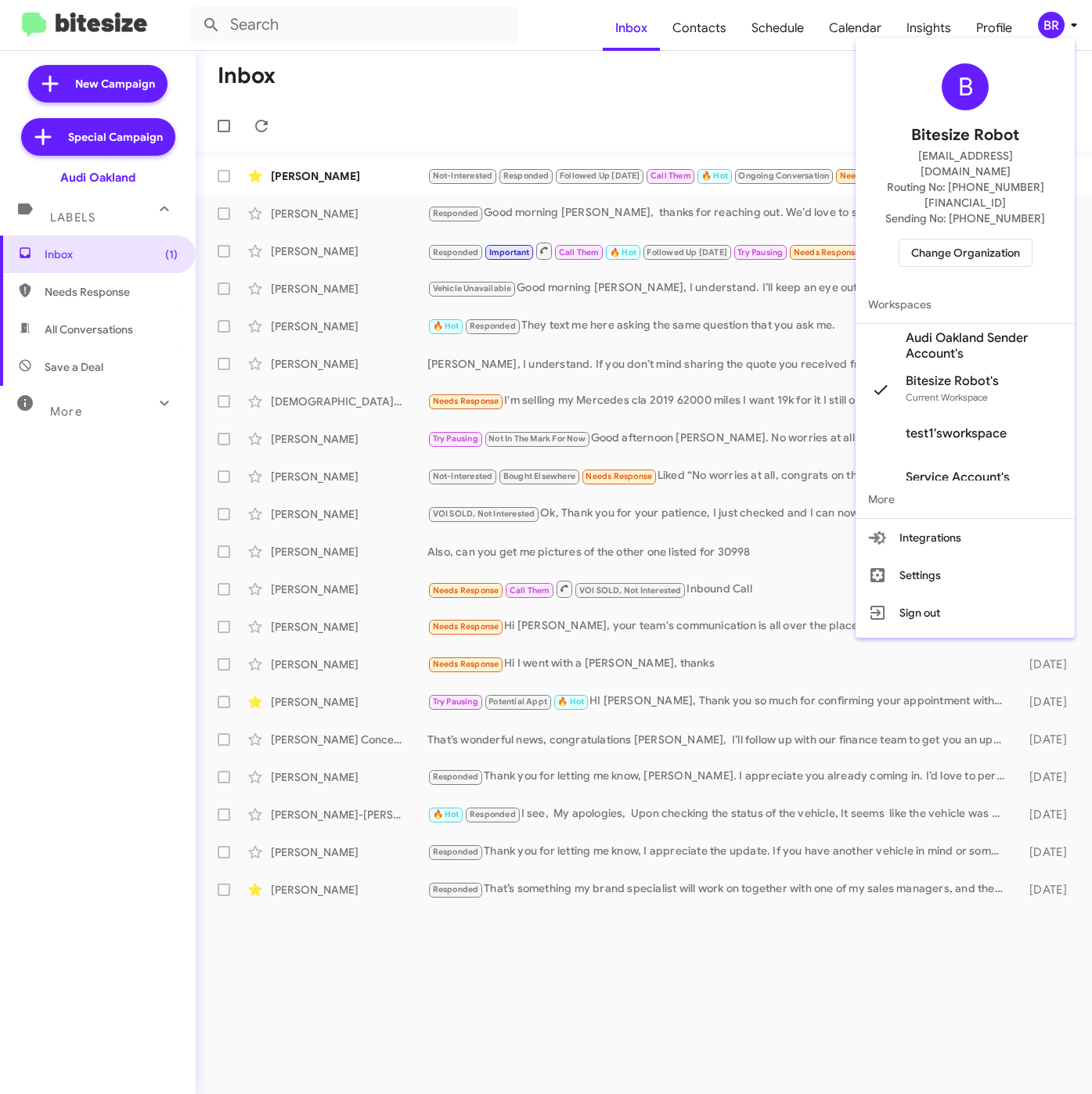
click at [984, 331] on span "Audi Oakland Sender Account's" at bounding box center [984, 346] width 156 height 31
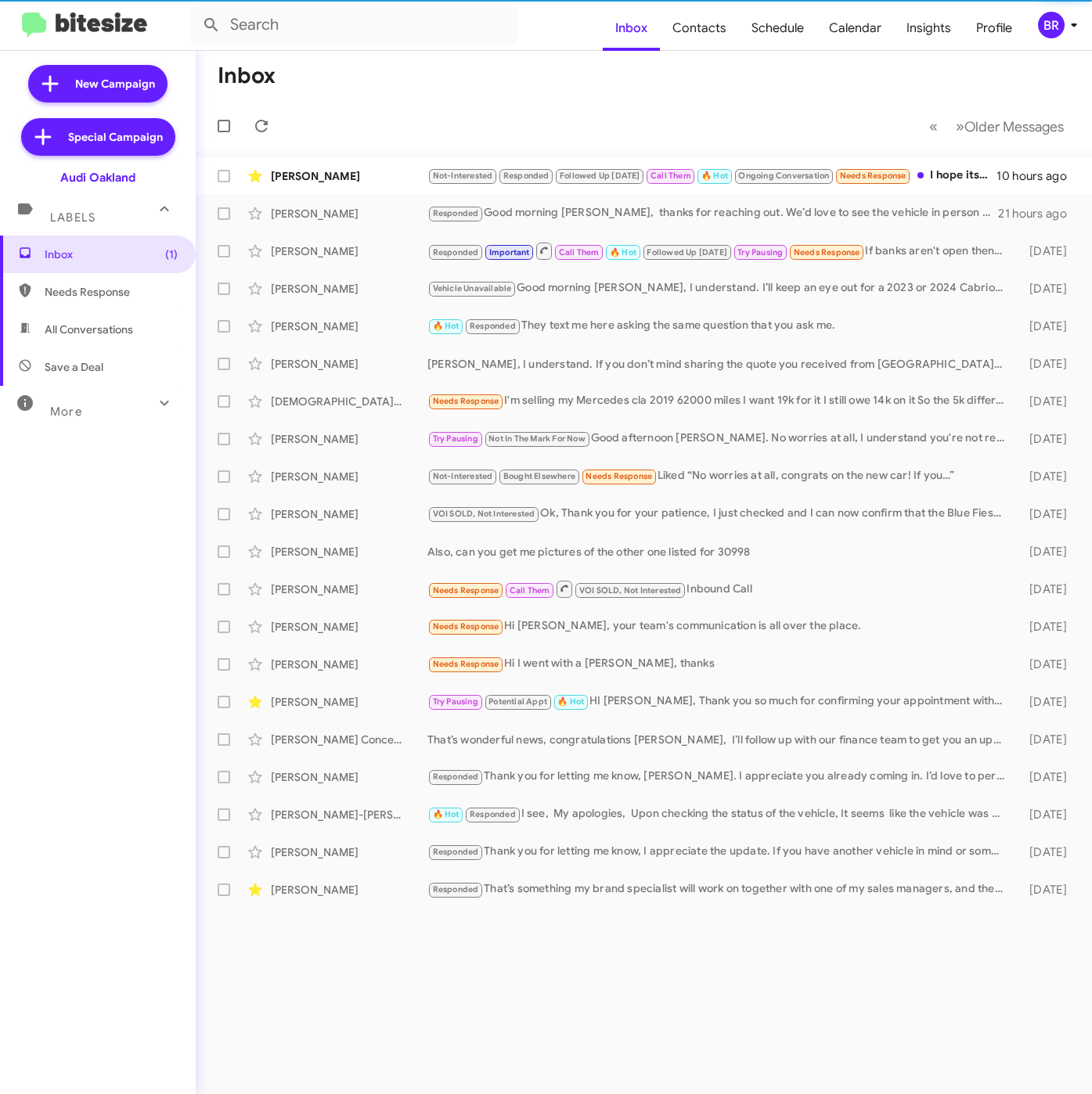
click at [706, 31] on span "Contacts" at bounding box center [699, 28] width 79 height 45
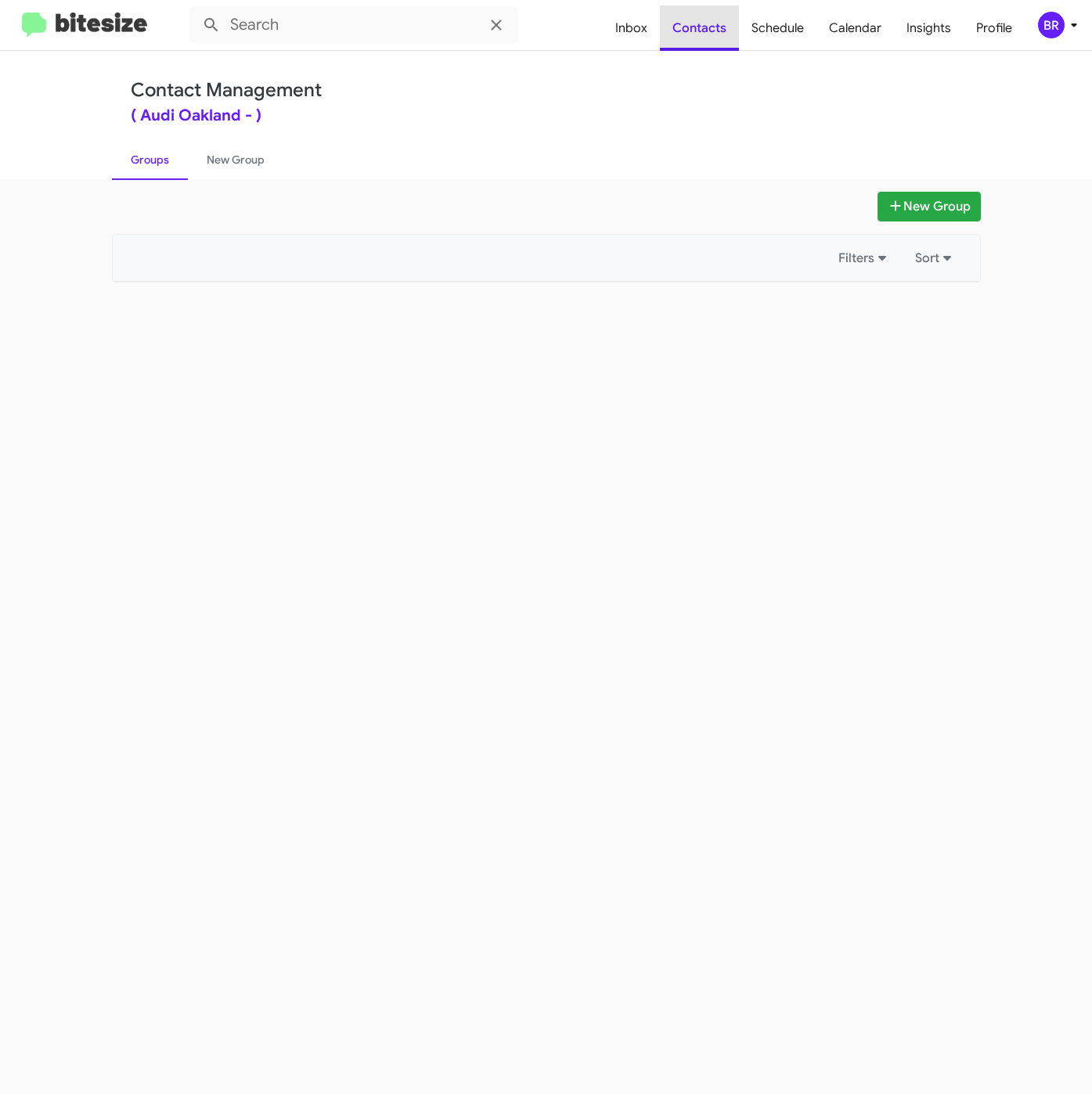
type input "in:groups"
click at [907, 31] on span "Insights" at bounding box center [929, 28] width 69 height 45
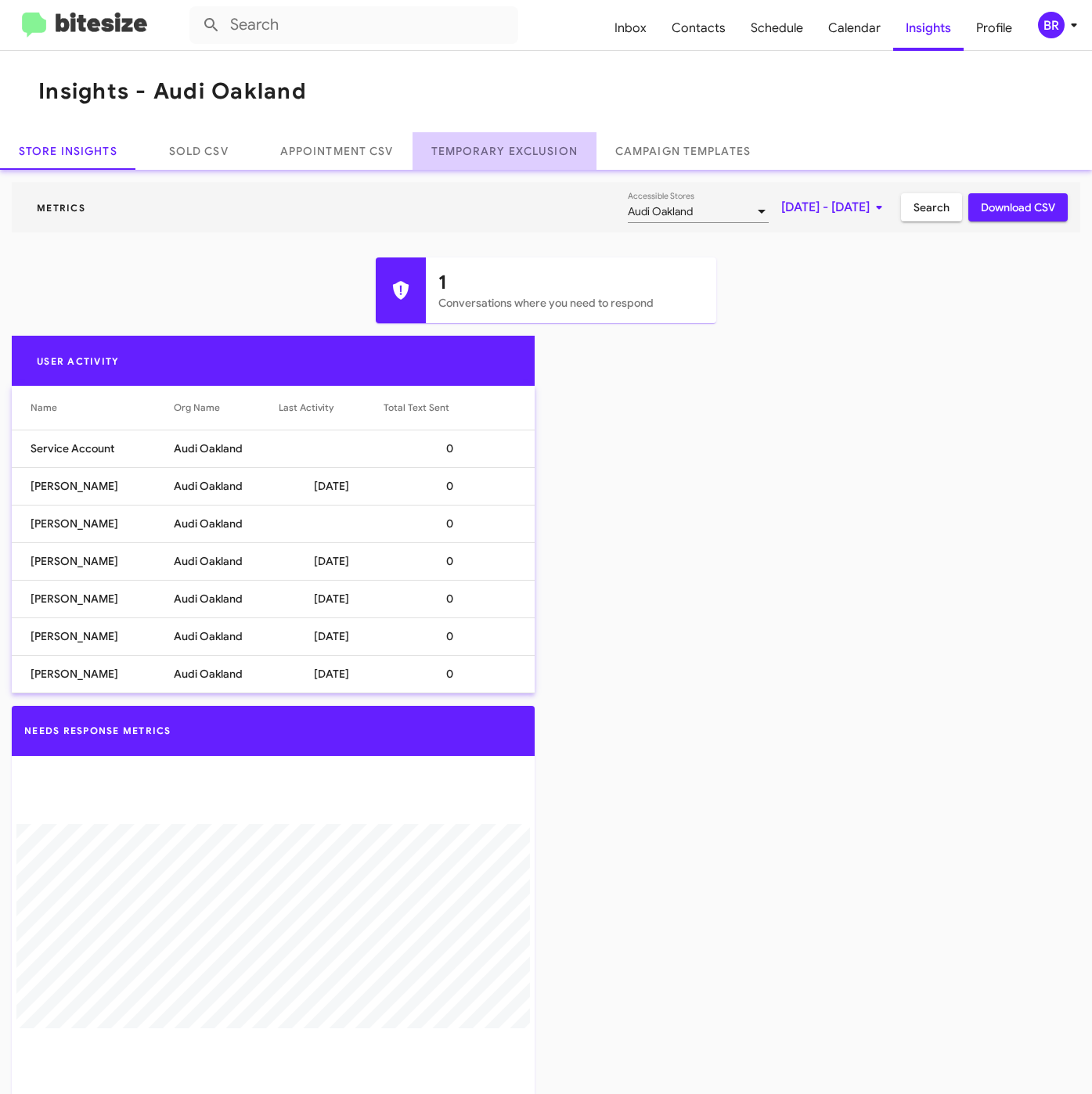
click at [520, 160] on link "Temporary Exclusion" at bounding box center [505, 151] width 184 height 38
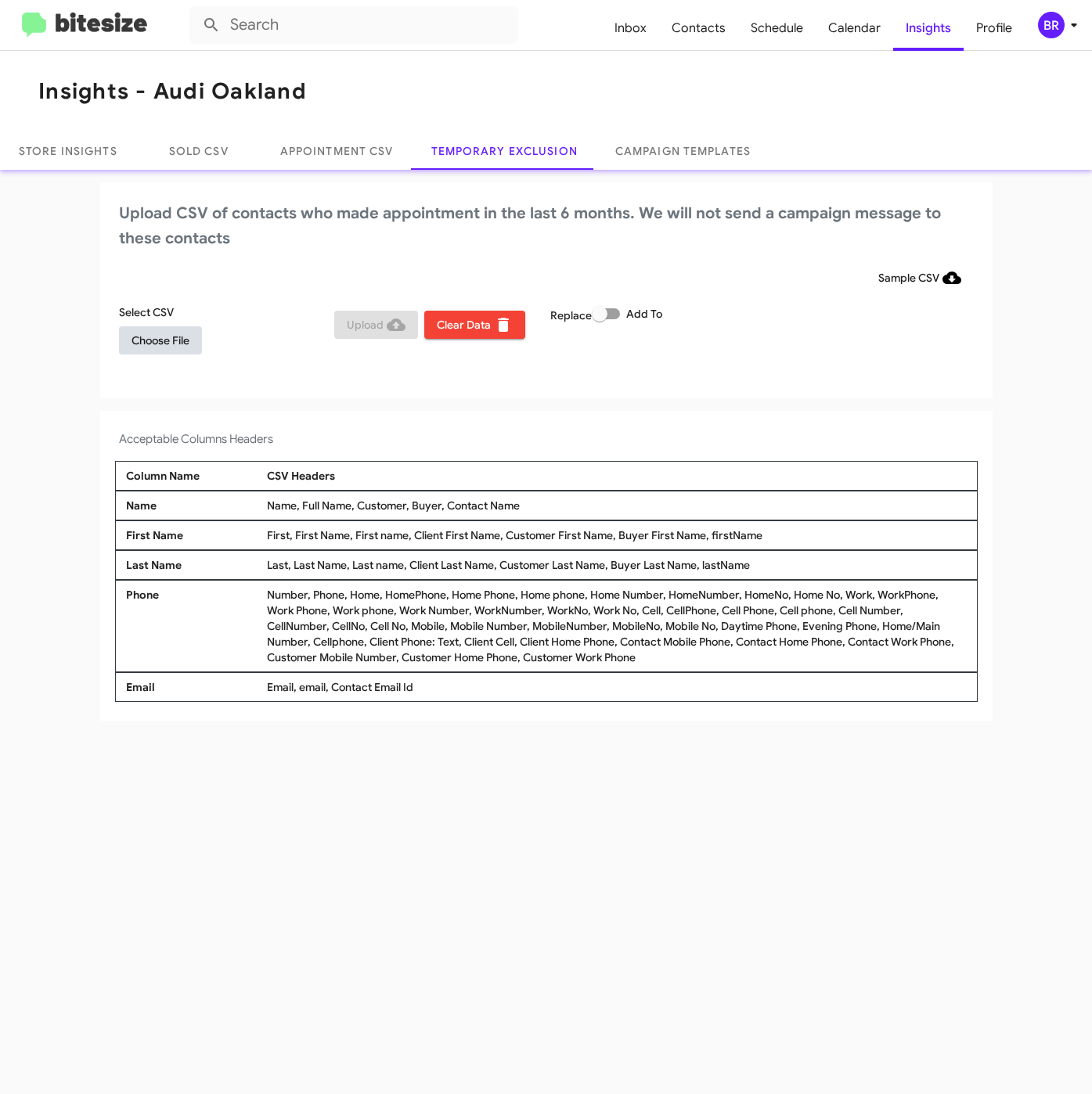
click at [195, 329] on button "Choose File" at bounding box center [160, 340] width 83 height 28
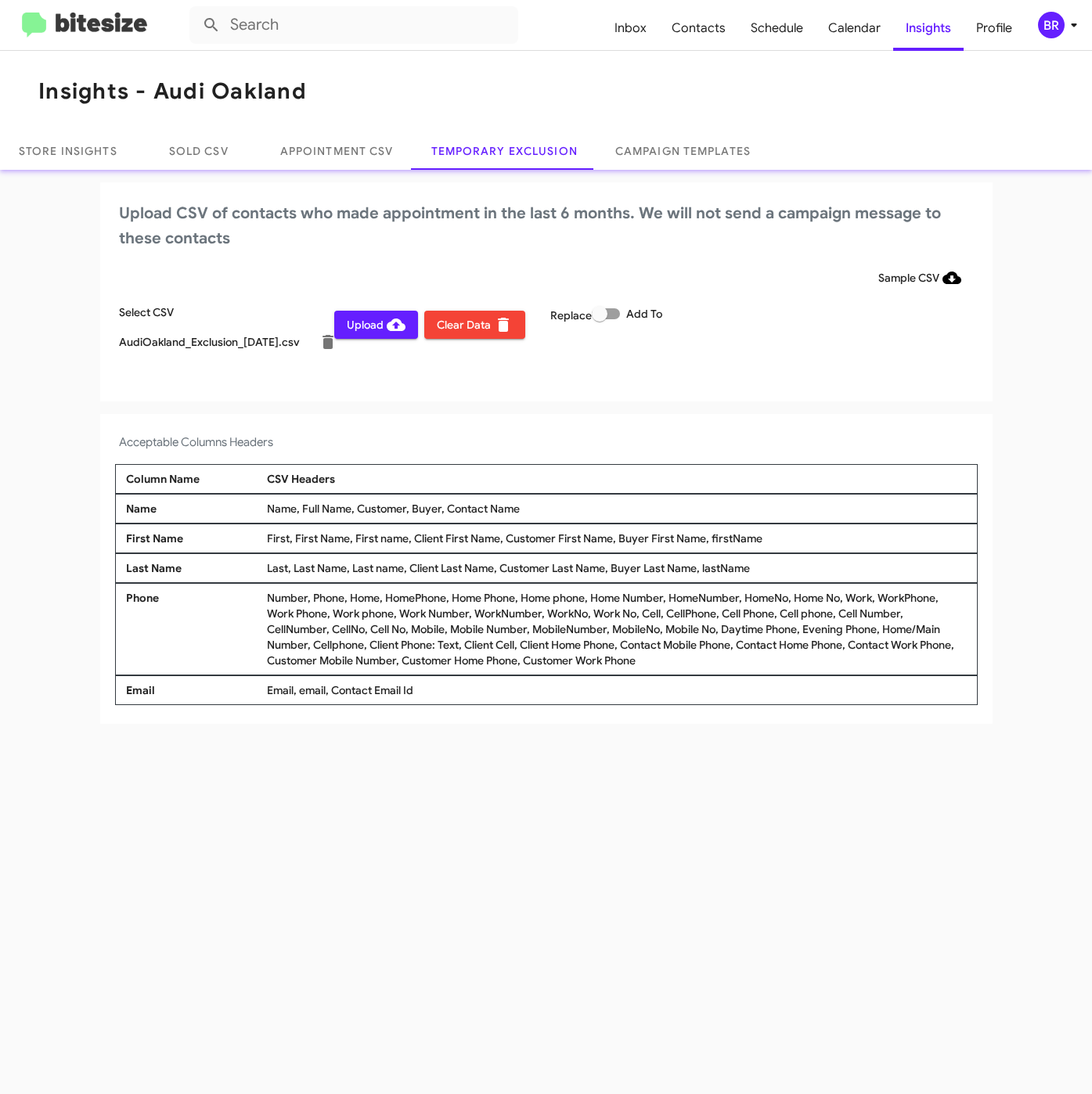
click at [1046, 31] on div "BR" at bounding box center [1051, 25] width 27 height 27
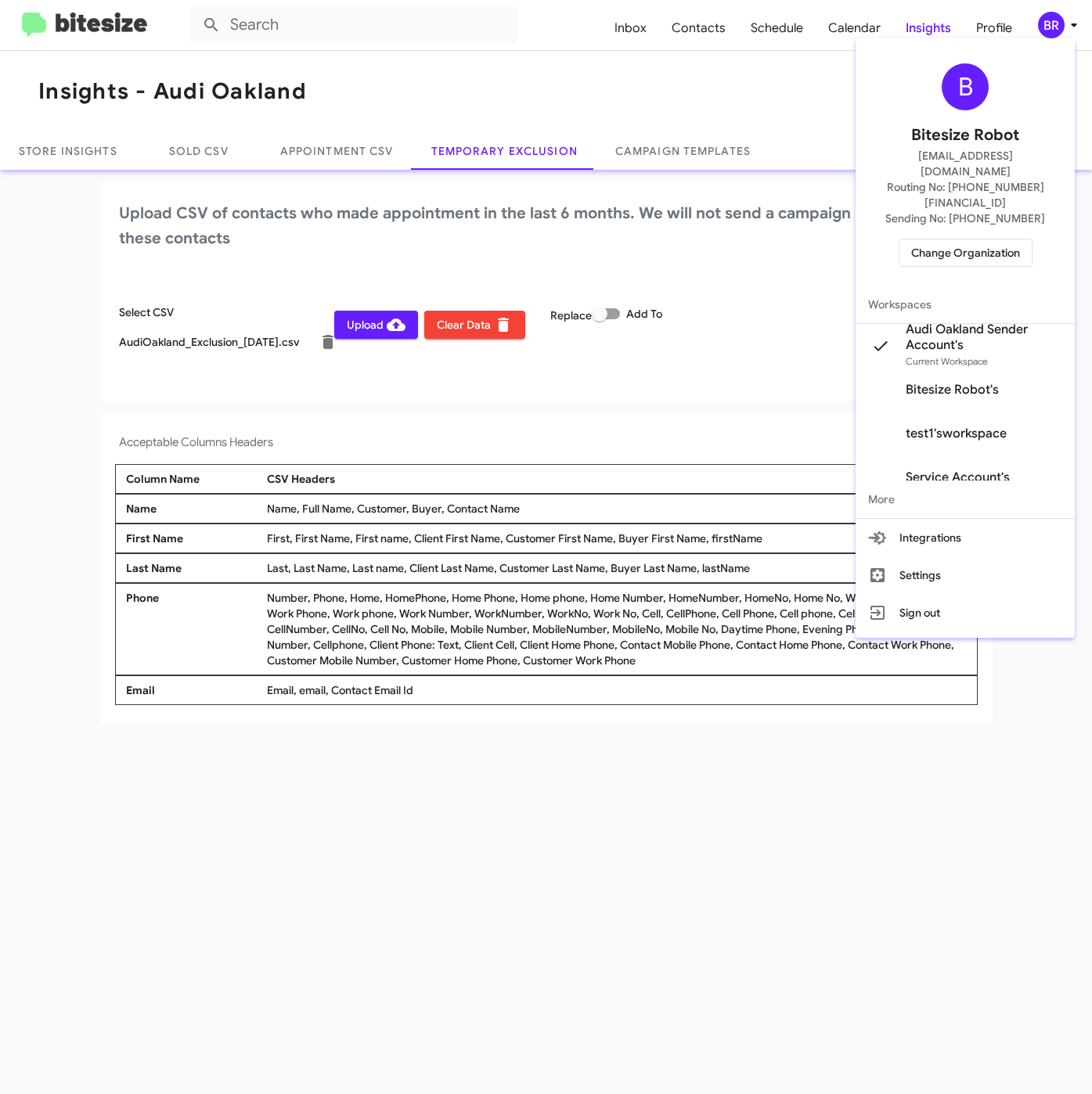
click at [427, 410] on div at bounding box center [546, 547] width 1092 height 1094
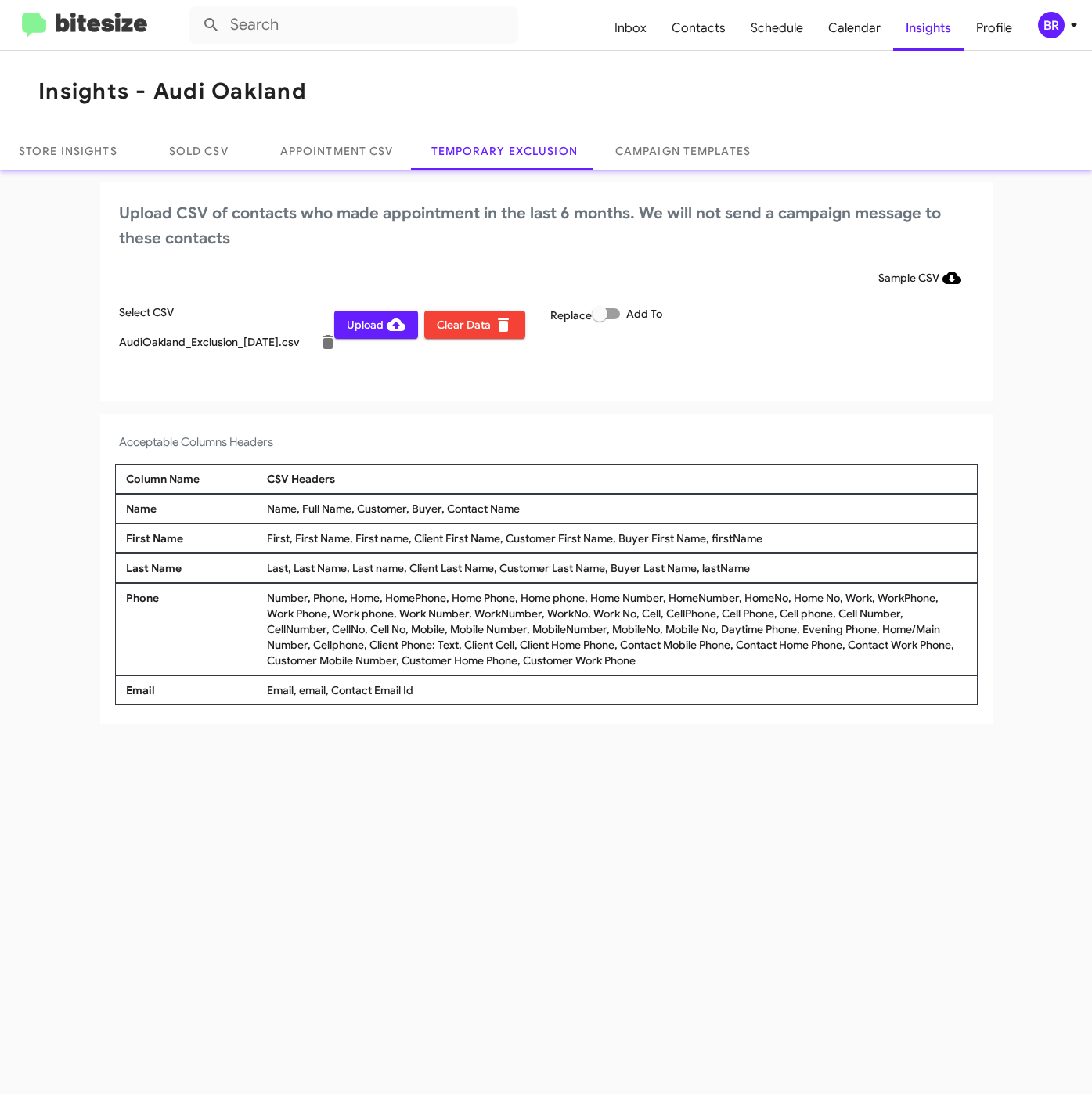
click at [379, 319] on span "Upload" at bounding box center [376, 324] width 59 height 28
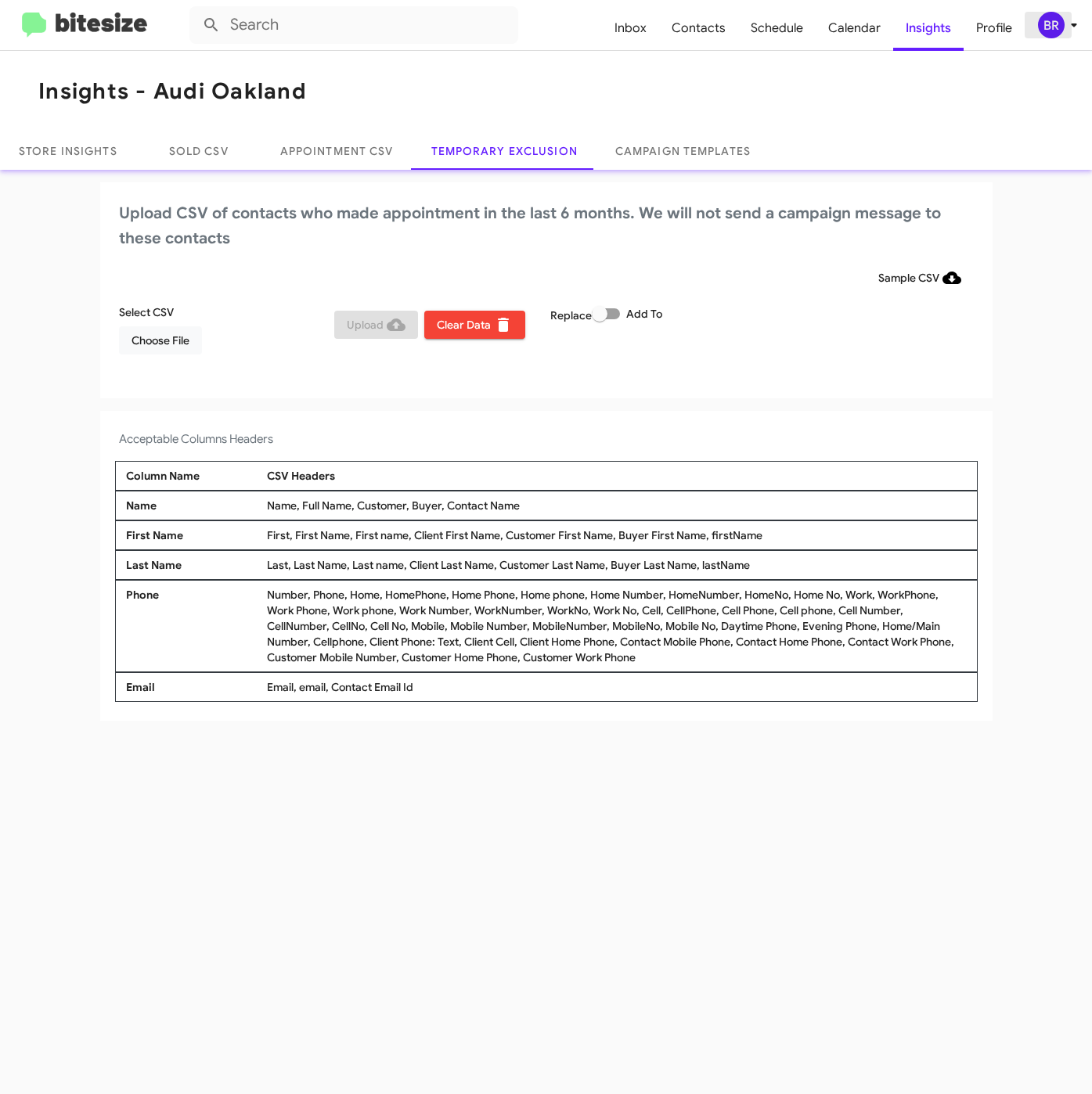
click at [1054, 31] on div "BR" at bounding box center [1051, 25] width 27 height 27
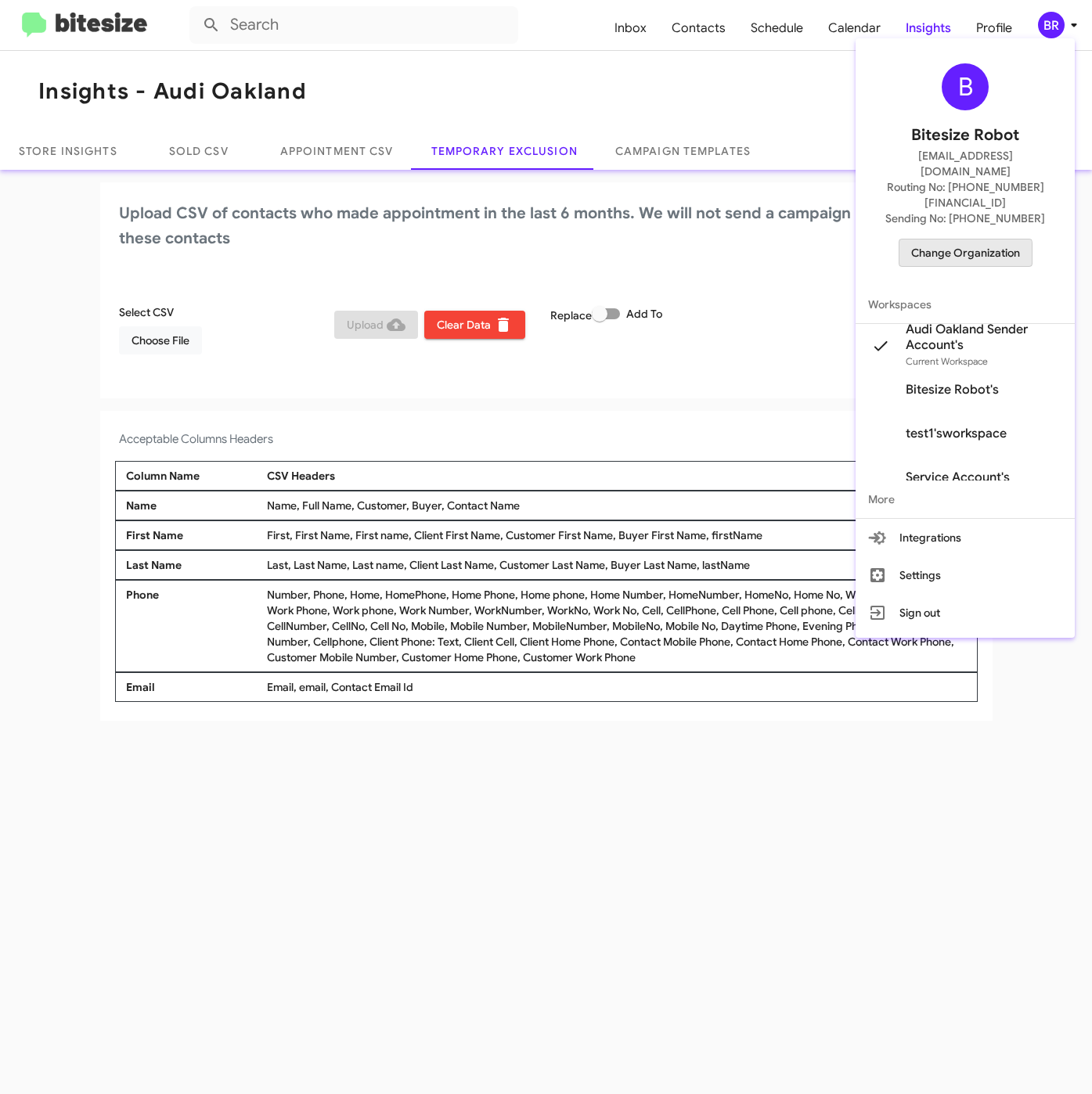
click at [954, 239] on span "Change Organization" at bounding box center [965, 252] width 109 height 27
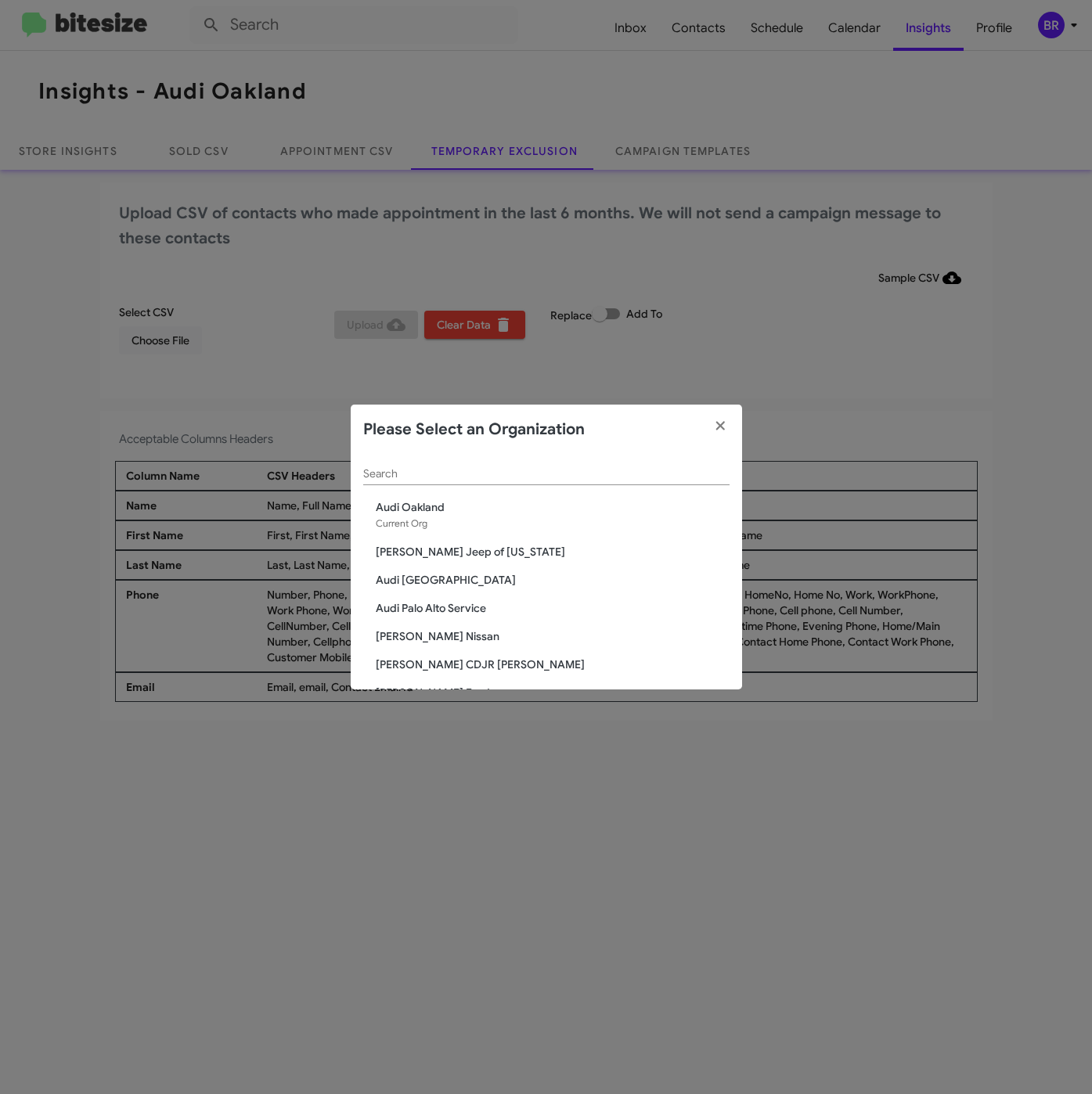
drag, startPoint x: 606, startPoint y: 485, endPoint x: 599, endPoint y: 482, distance: 7.6
click at [606, 485] on div "Search" at bounding box center [546, 476] width 366 height 44
click at [594, 474] on input "Search" at bounding box center [546, 474] width 366 height 13
paste input "Audi [GEOGRAPHIC_DATA]"
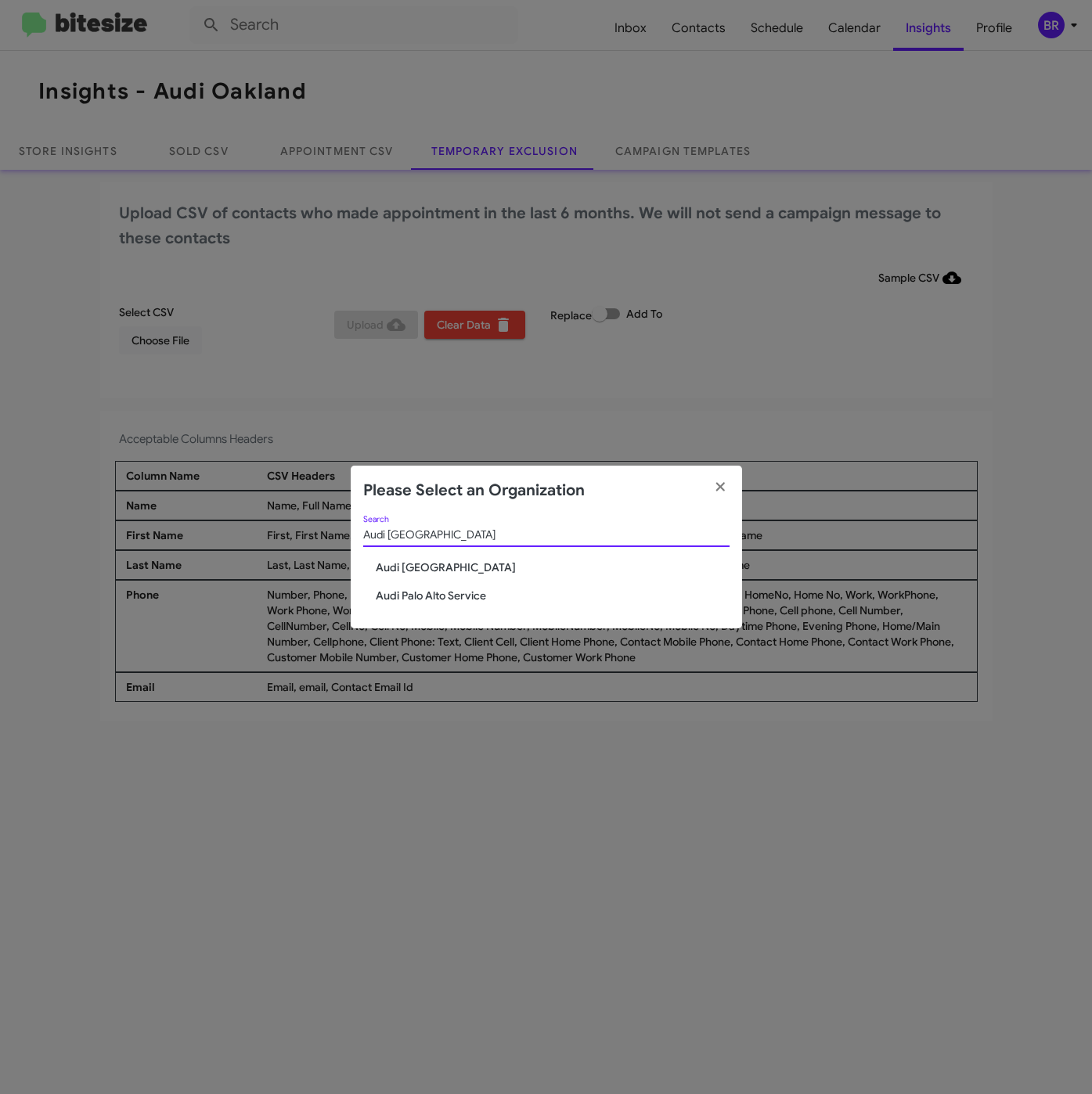
type input "Audi [GEOGRAPHIC_DATA]"
click at [438, 566] on span "Audi [GEOGRAPHIC_DATA]" at bounding box center [552, 567] width 354 height 15
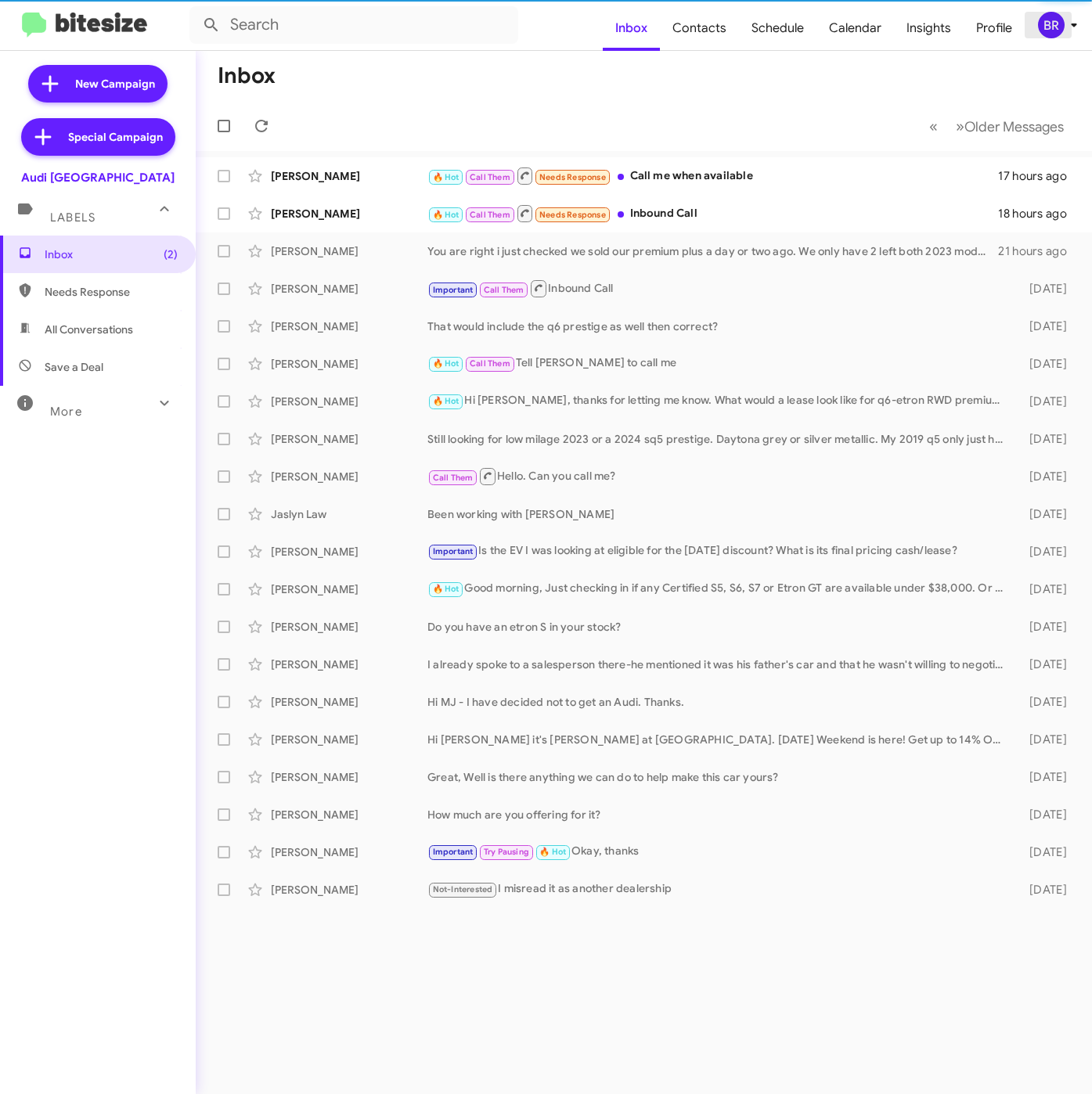
click at [1050, 31] on div "BR" at bounding box center [1051, 25] width 27 height 27
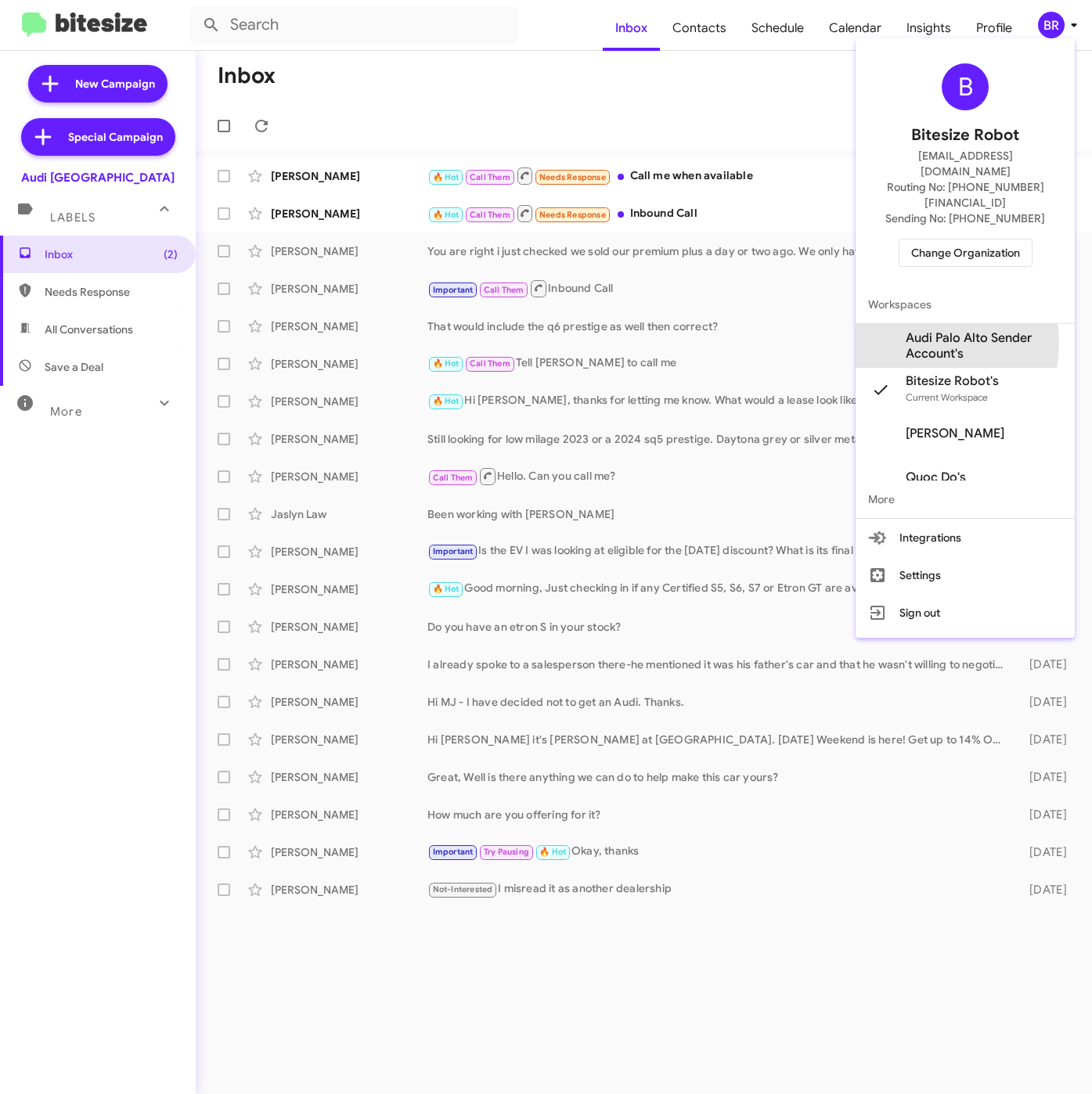
click at [919, 331] on span "Audi Palo Alto Sender Account's" at bounding box center [984, 346] width 156 height 31
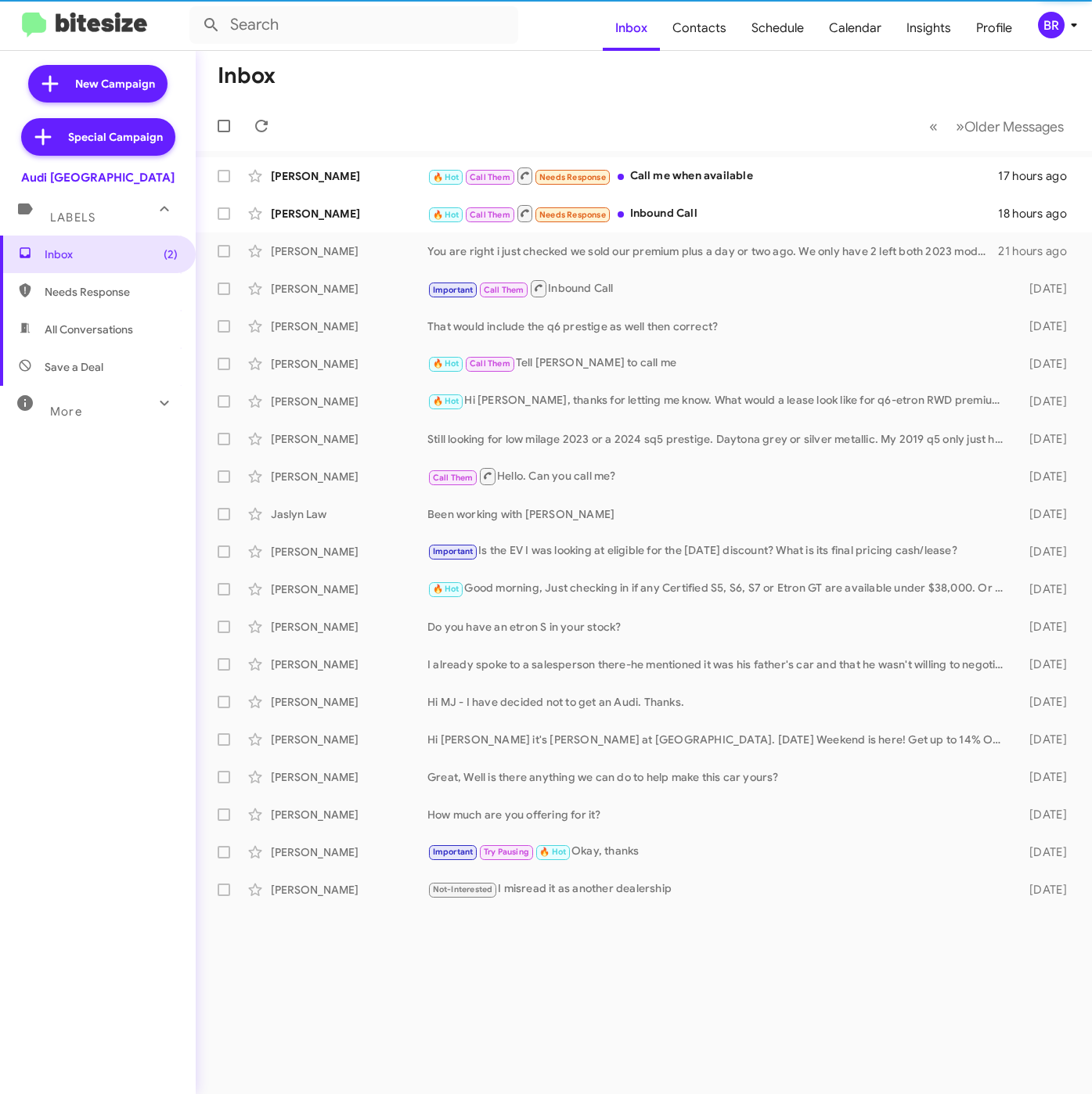
click at [698, 29] on span "Contacts" at bounding box center [699, 28] width 79 height 45
type input "in:groups"
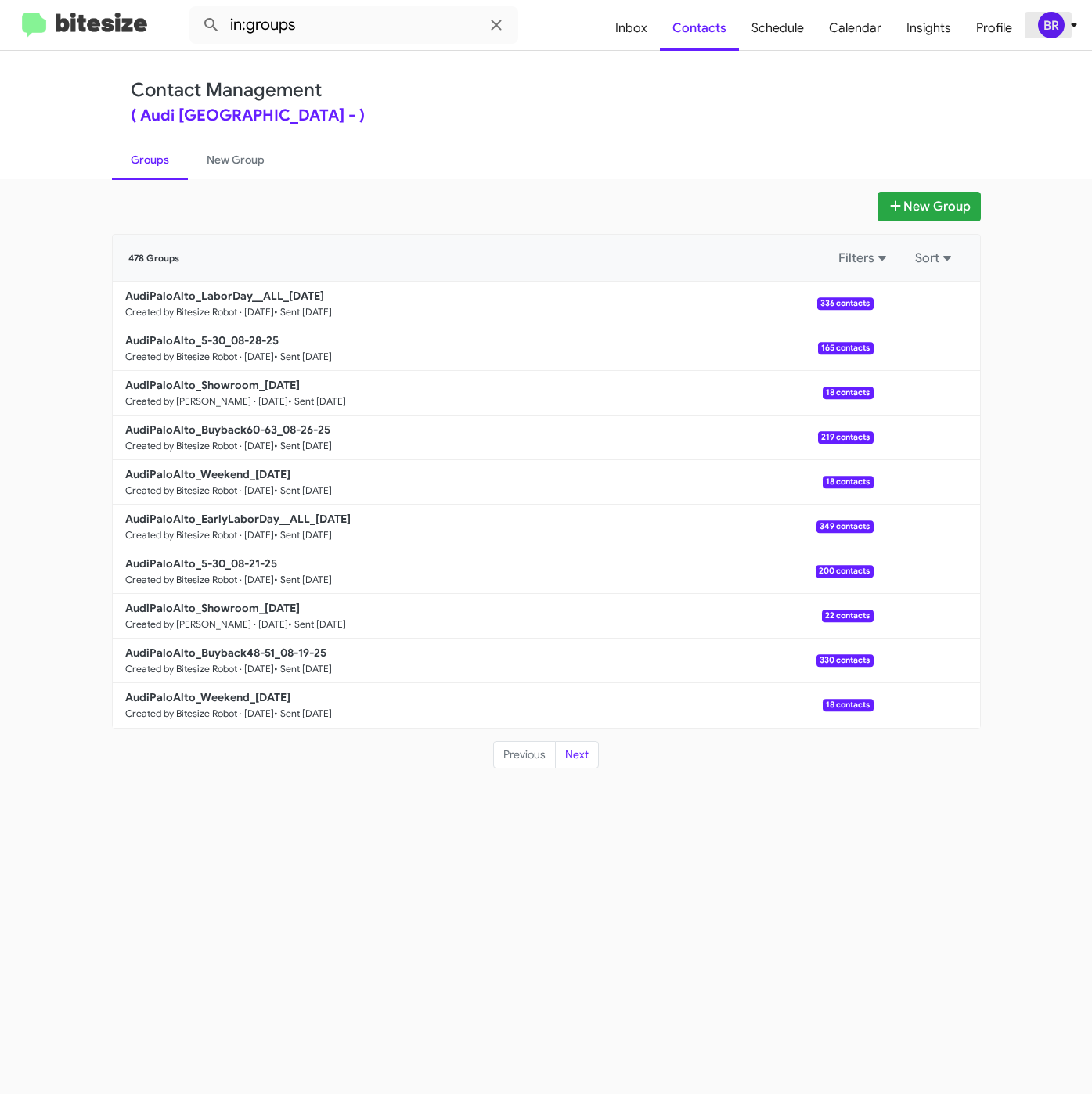
click at [1044, 22] on div "BR" at bounding box center [1051, 25] width 27 height 27
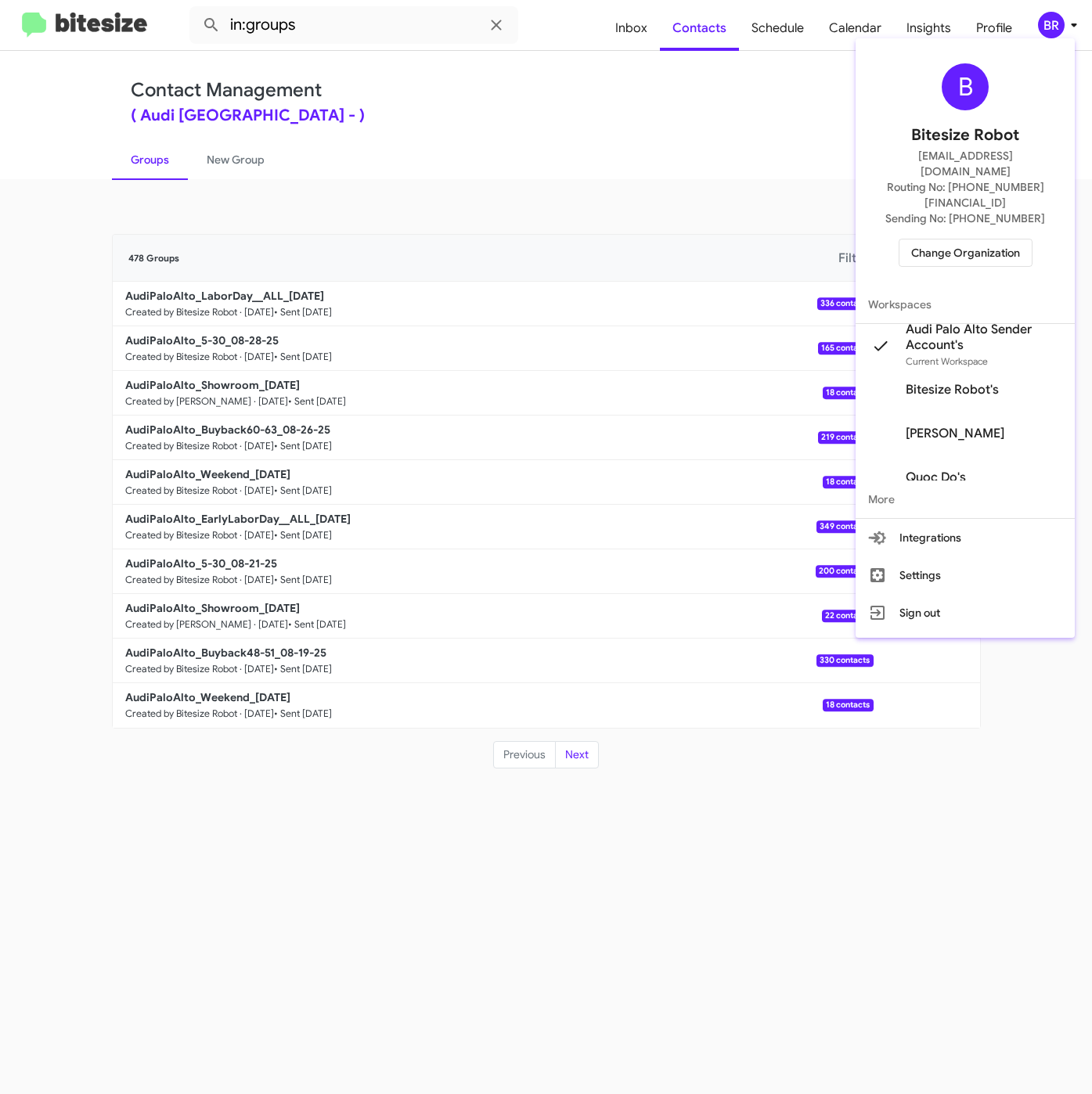
click at [926, 39] on div "B Bitesize Robot iya@bitesize.co Routing No: +1 (650) 852-1579 Sending No: +1 (…" at bounding box center [965, 339] width 219 height 600
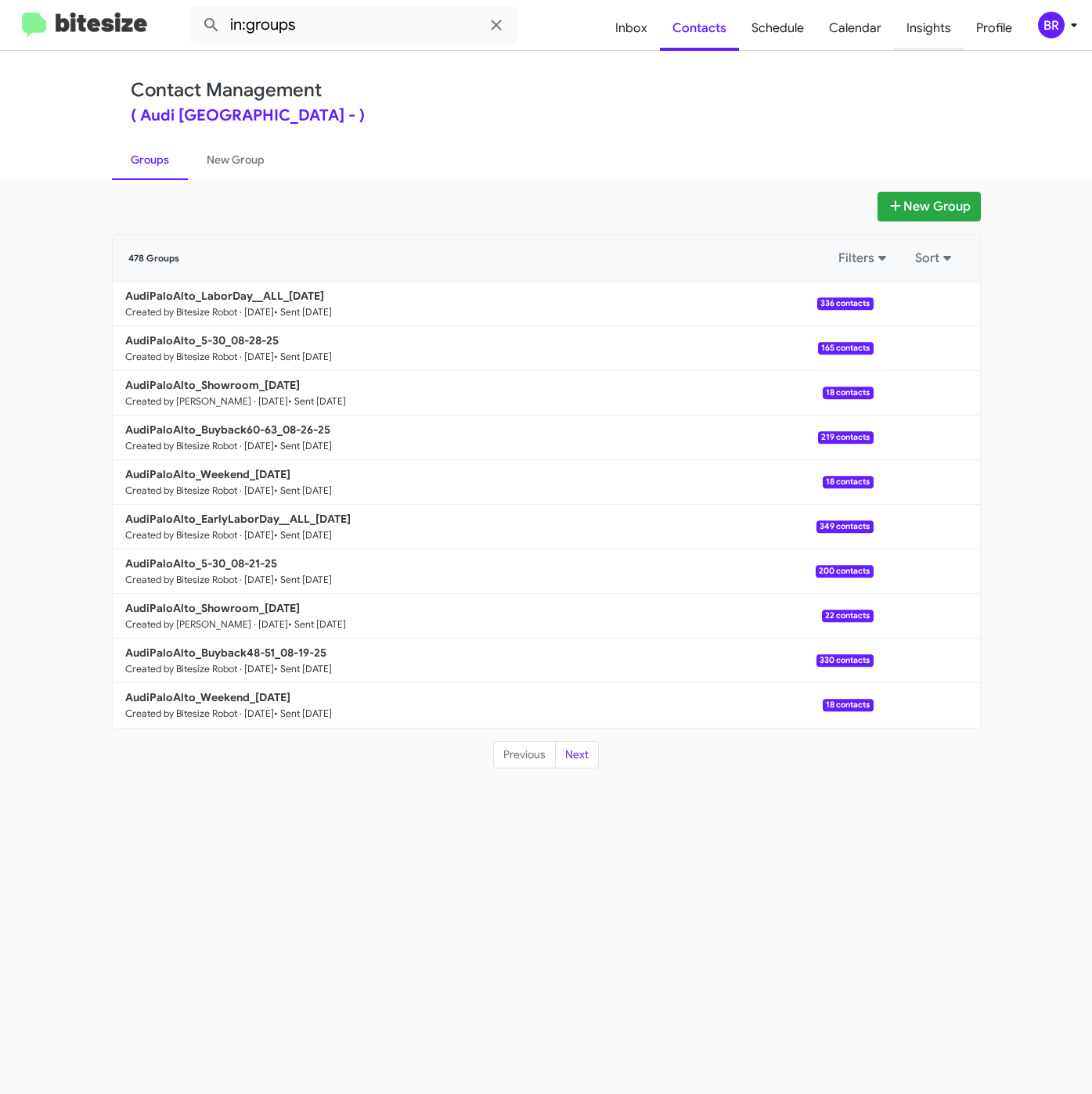
click at [928, 29] on span "Insights" at bounding box center [929, 28] width 69 height 45
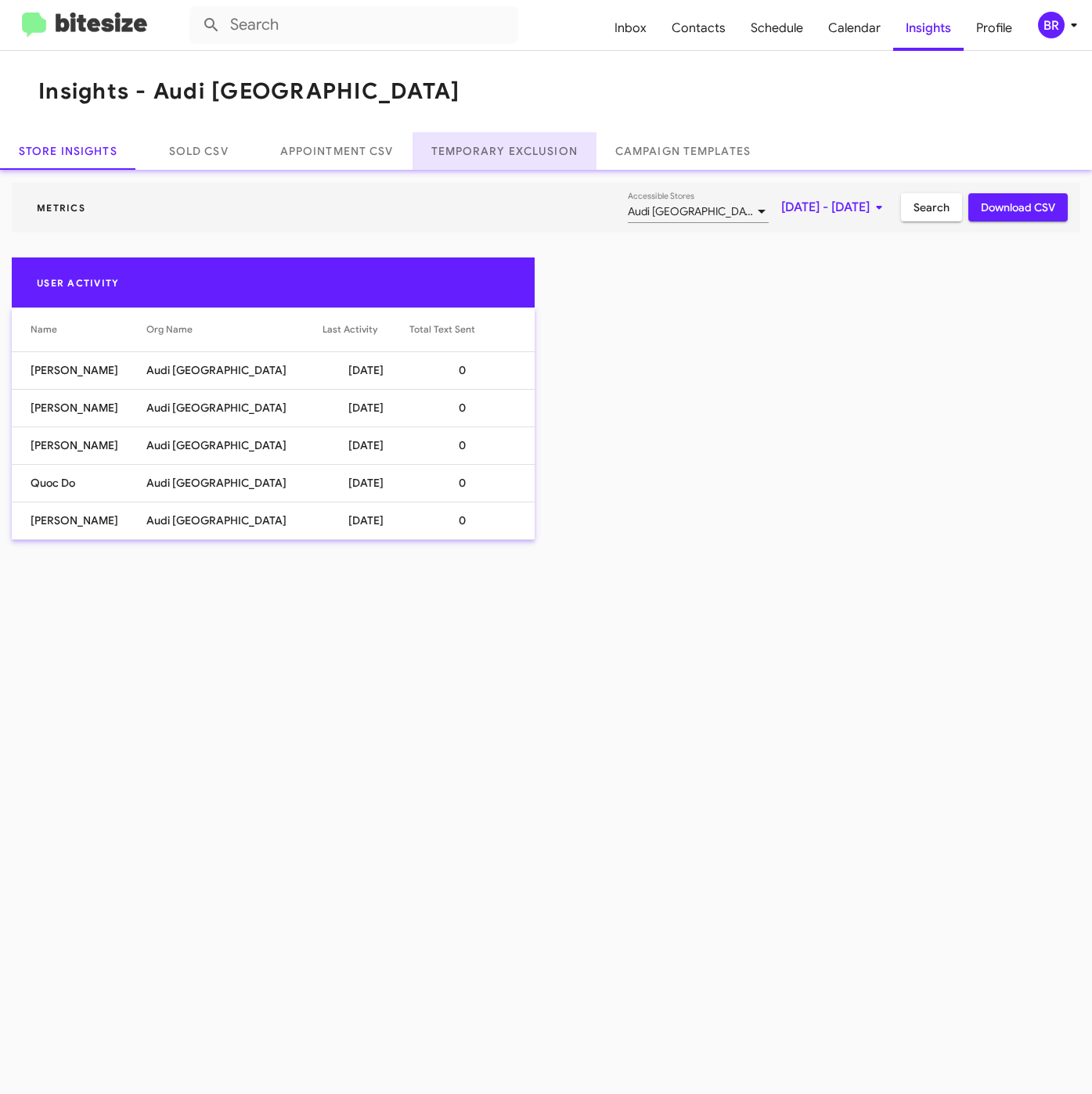
click at [498, 137] on link "Temporary Exclusion" at bounding box center [505, 151] width 184 height 38
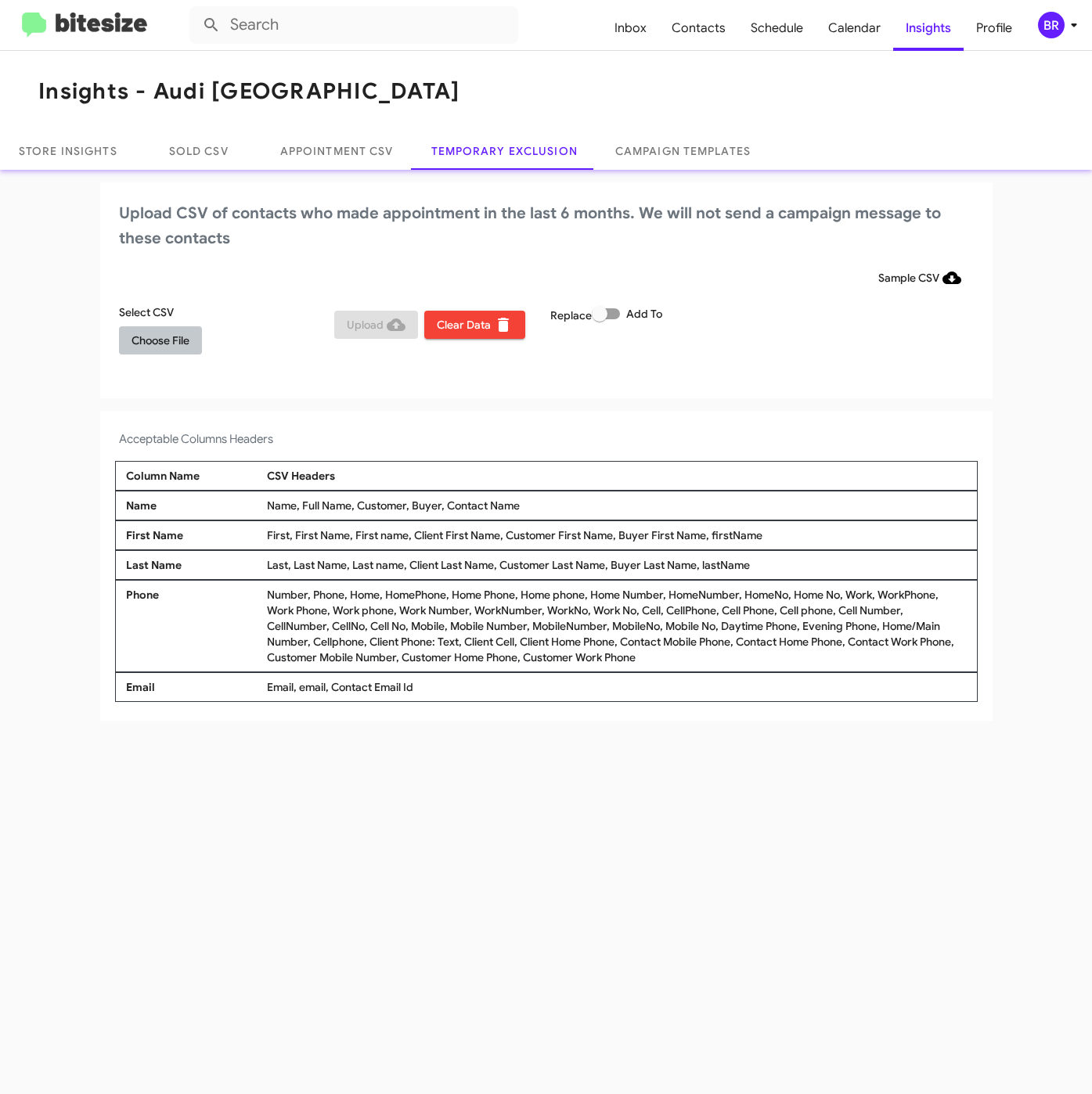
click at [167, 350] on span "Choose File" at bounding box center [160, 340] width 58 height 28
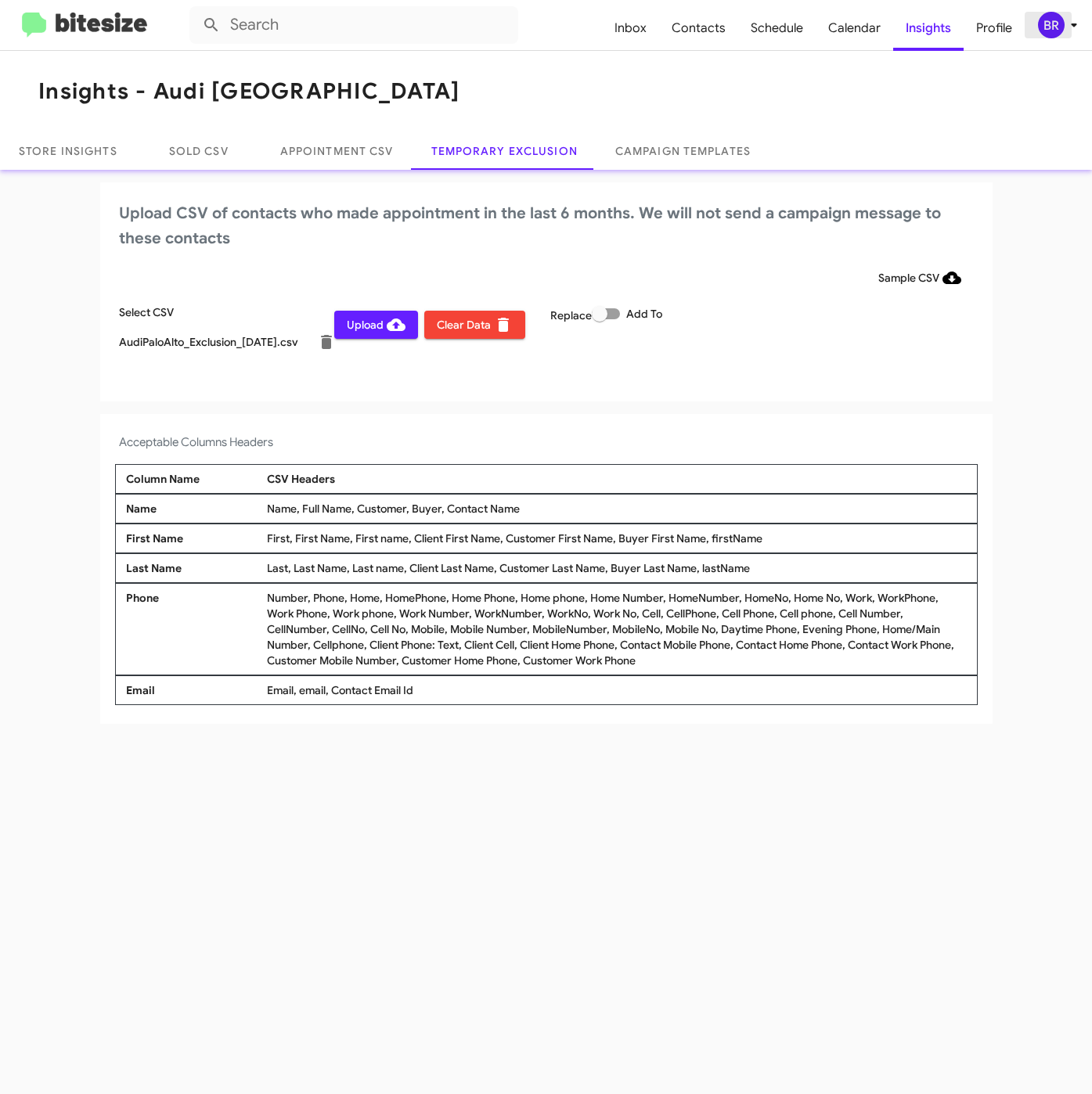
click at [1069, 27] on icon at bounding box center [1073, 24] width 19 height 19
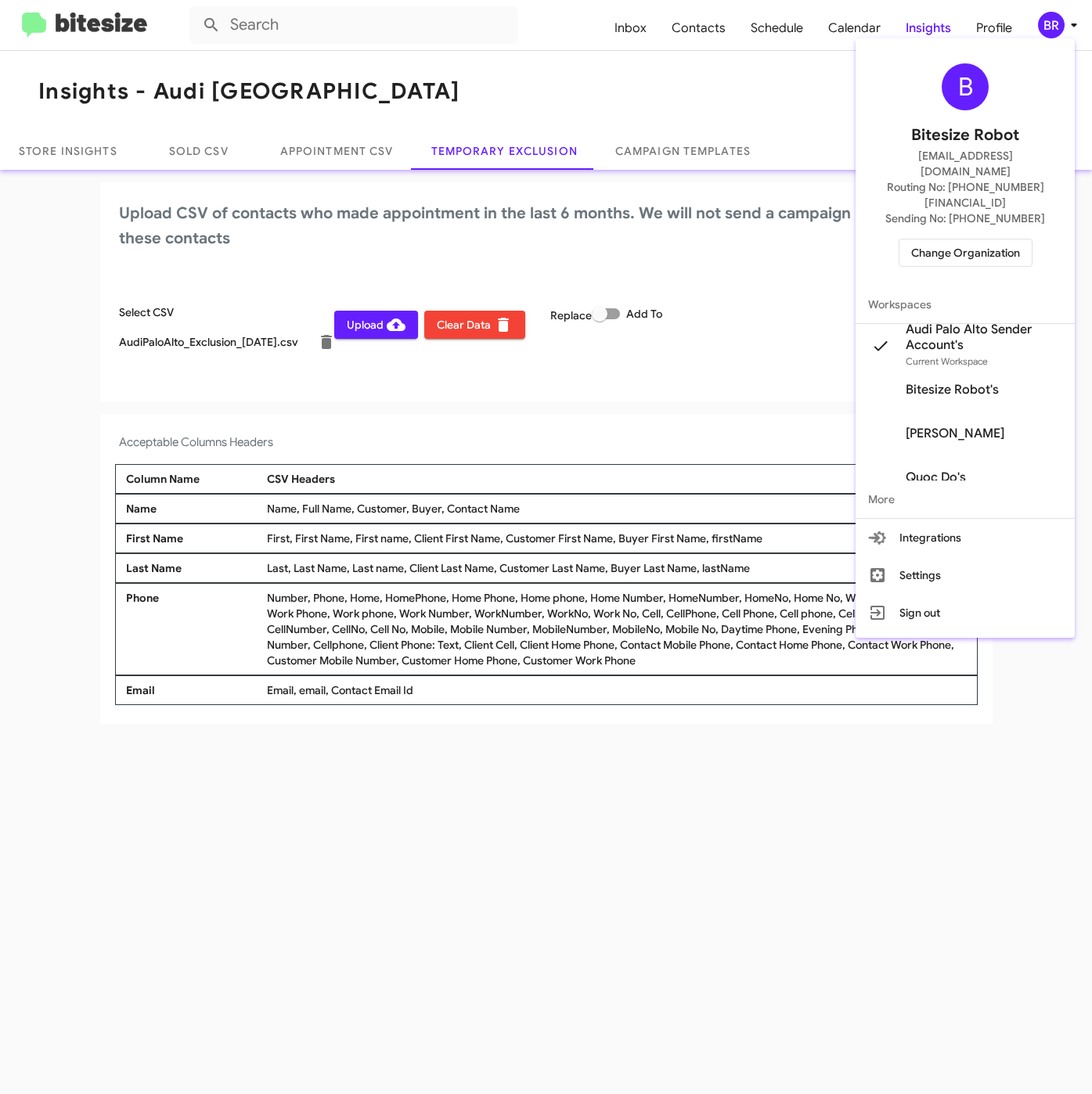
click at [495, 390] on div at bounding box center [546, 547] width 1092 height 1094
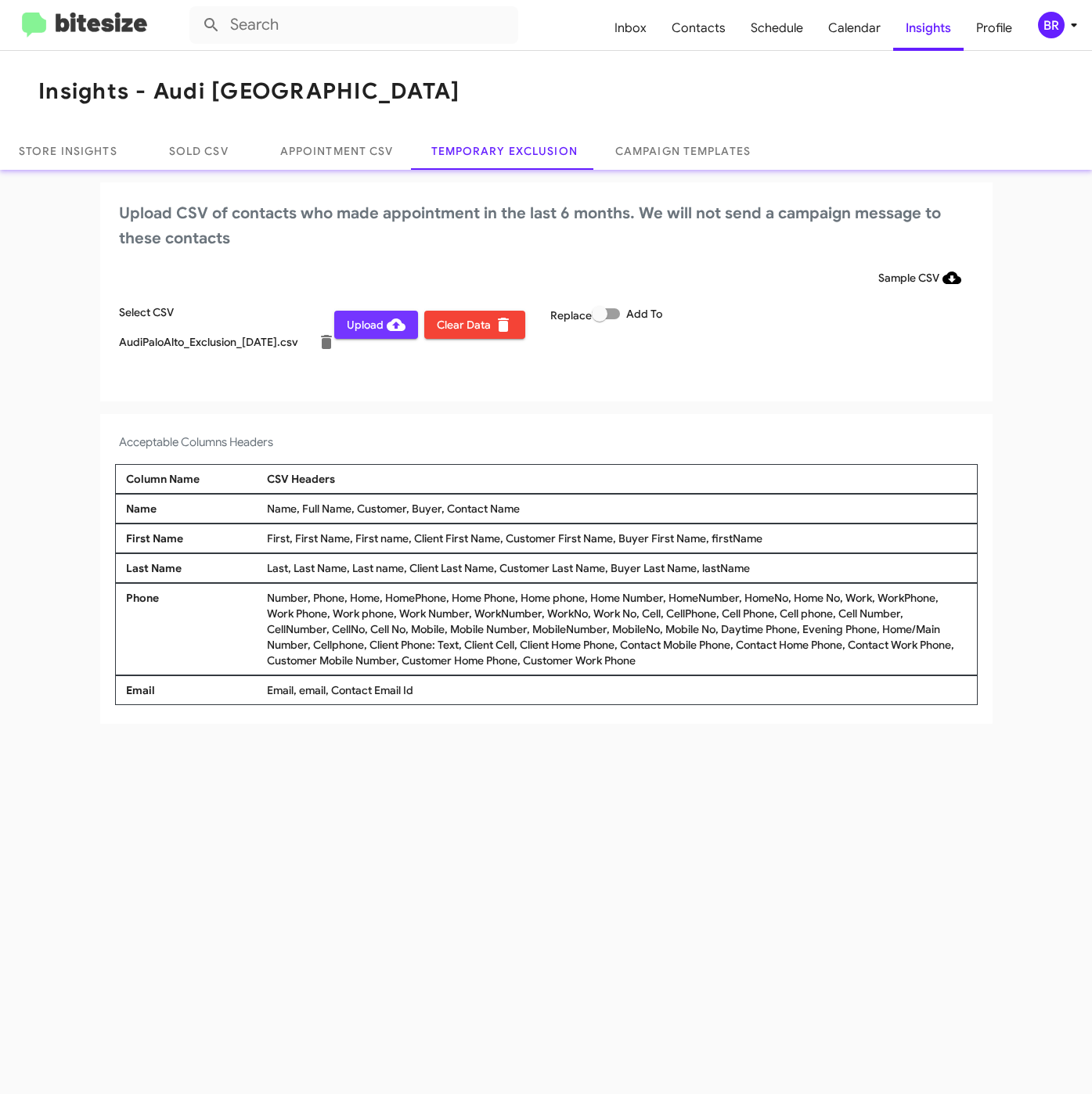
click at [388, 327] on icon at bounding box center [396, 325] width 19 height 13
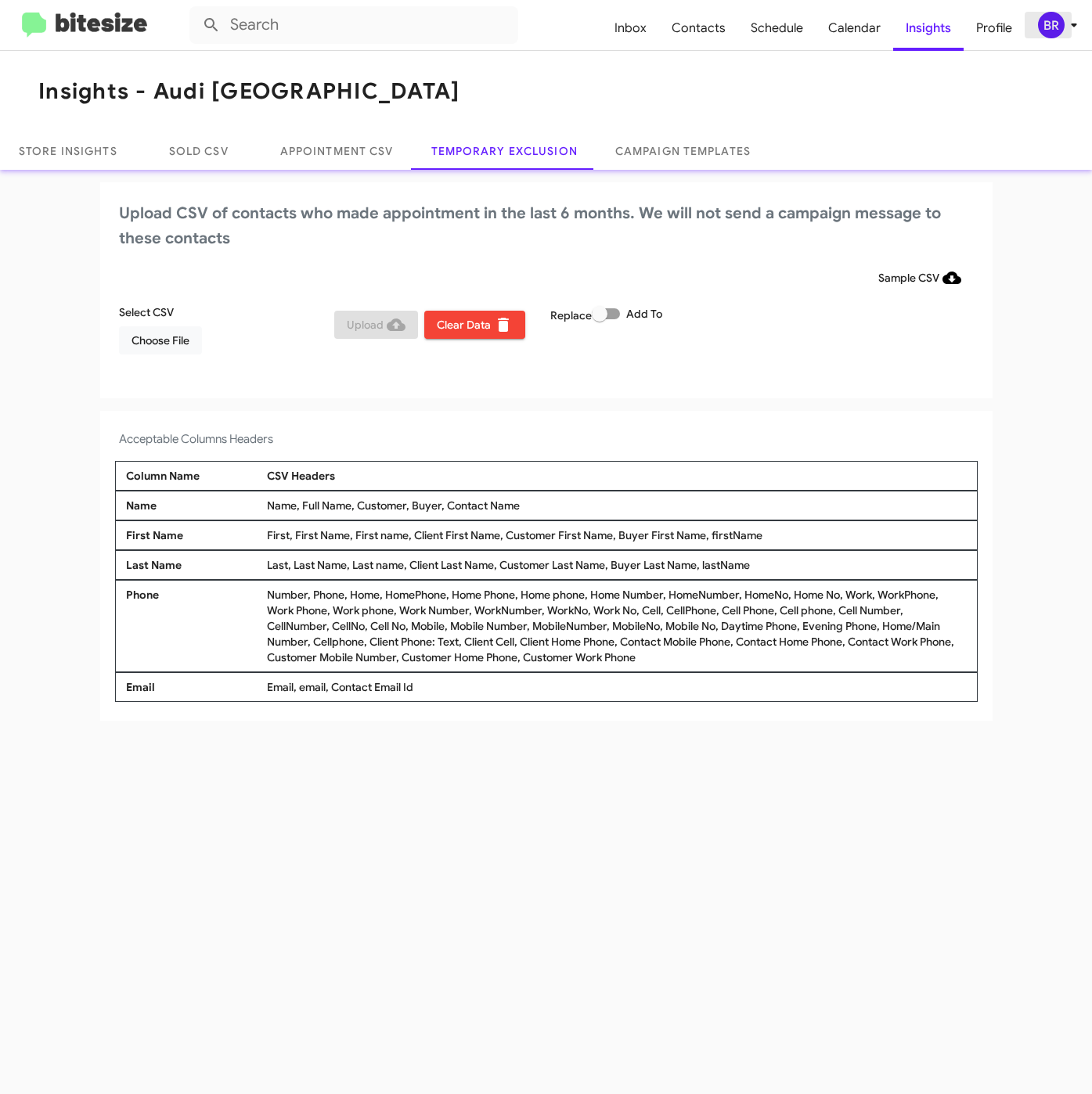
click at [1044, 27] on div "BR" at bounding box center [1051, 25] width 27 height 27
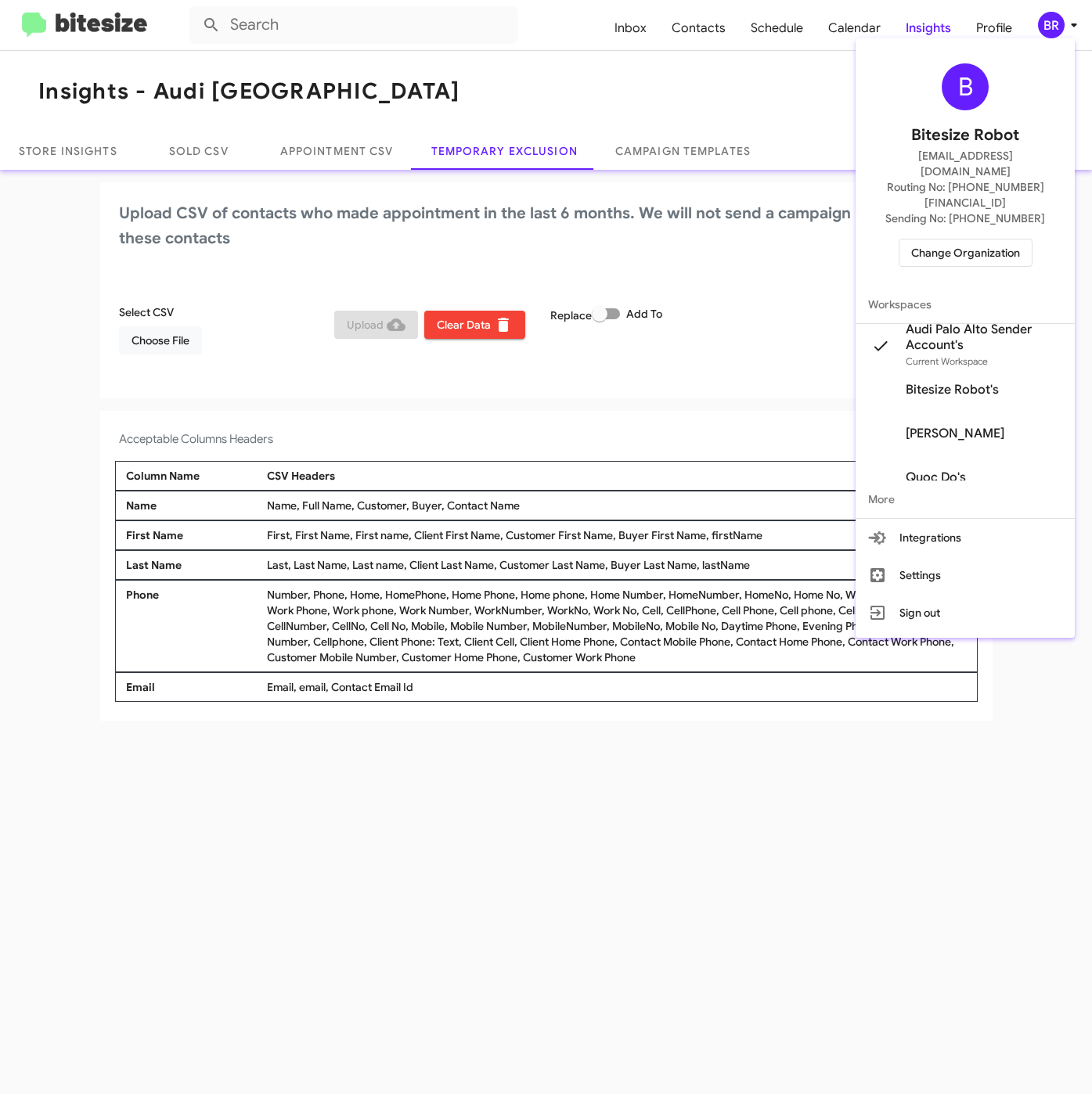
click at [957, 239] on span "Change Organization" at bounding box center [965, 252] width 109 height 27
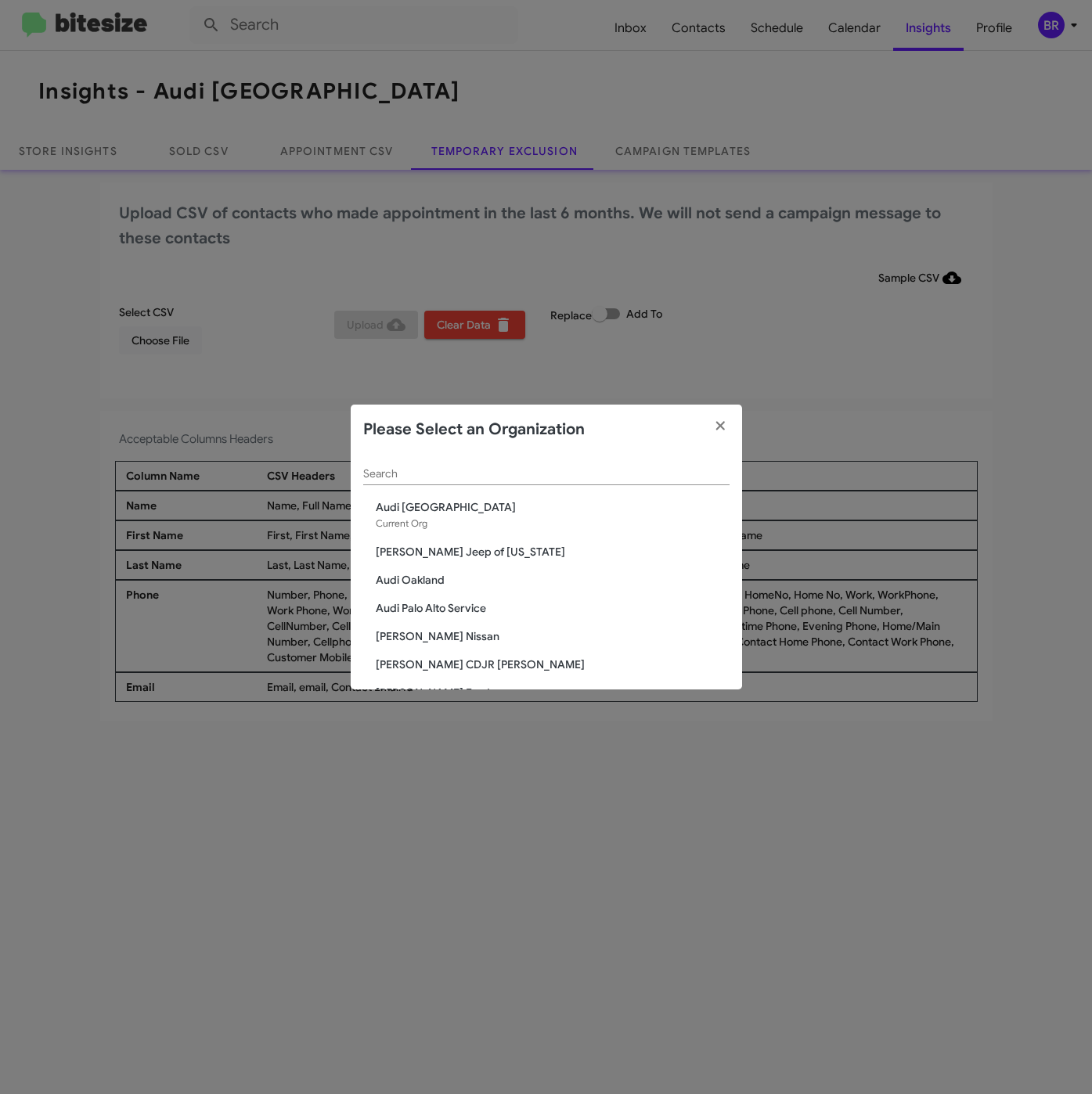
click at [463, 475] on input "Search" at bounding box center [546, 474] width 366 height 13
paste input "Audi Palo Alto Service"
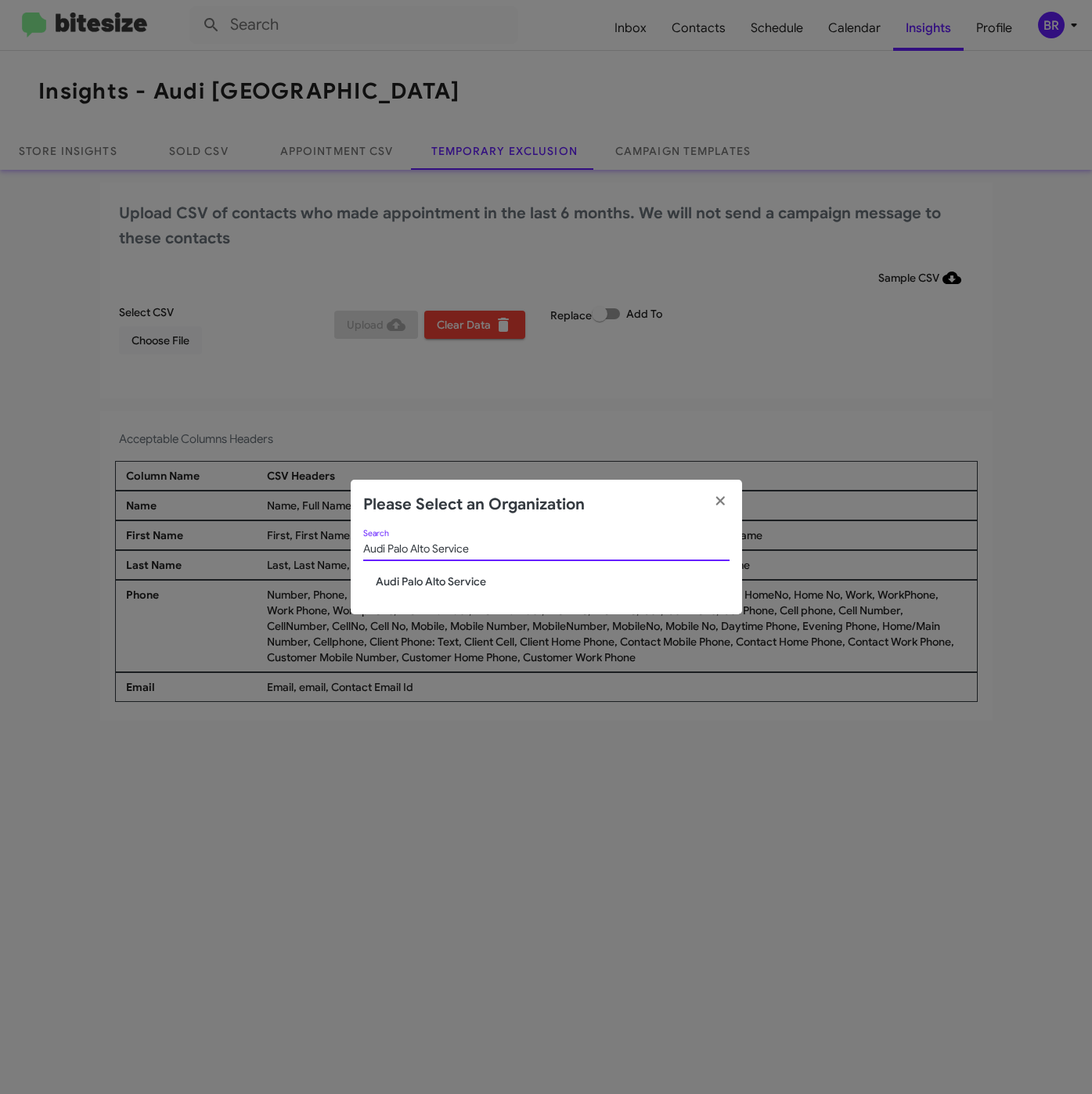
type input "Audi Palo Alto Service"
click at [438, 578] on span "Audi Palo Alto Service" at bounding box center [552, 581] width 354 height 15
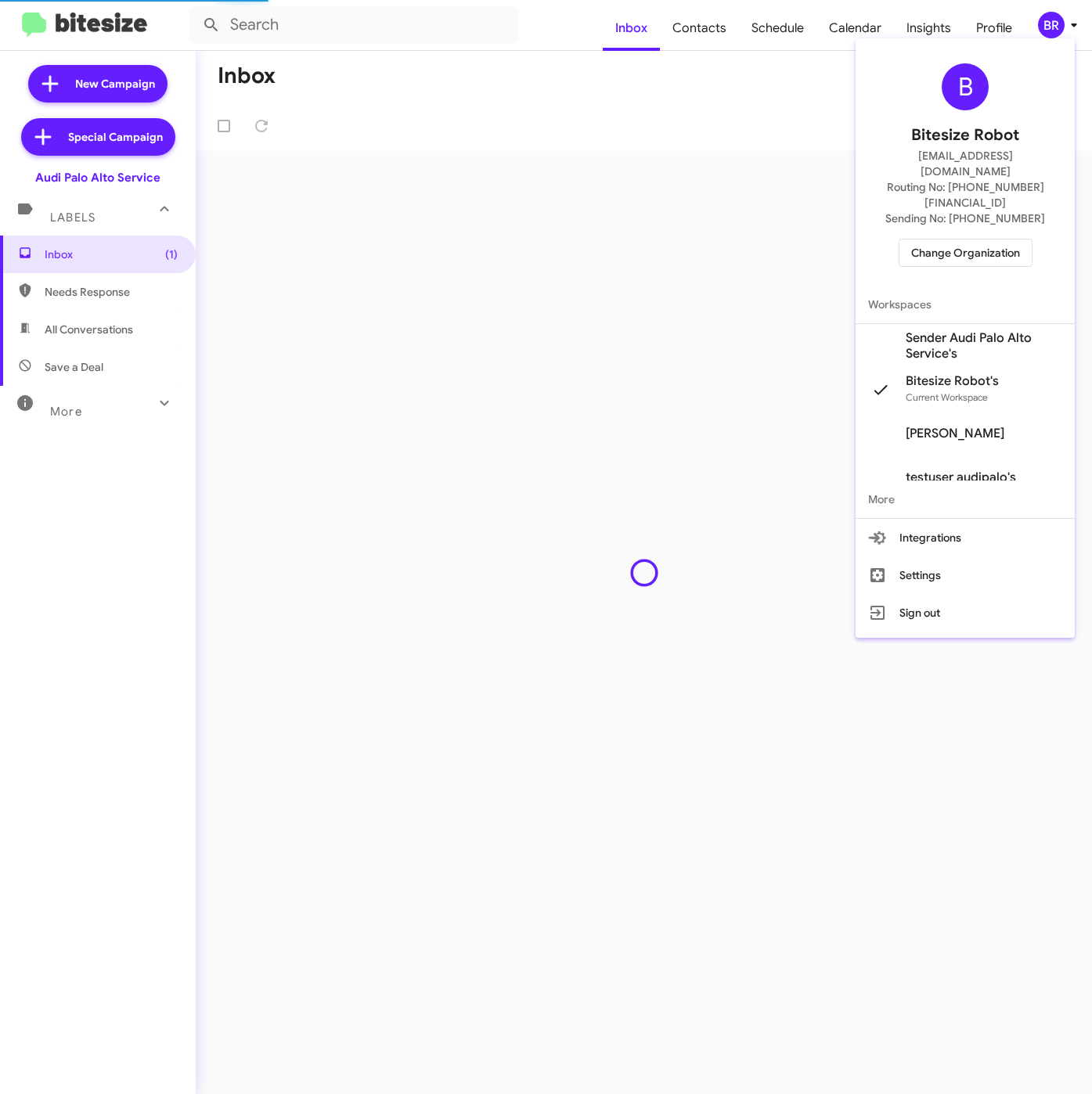
click at [1062, 22] on div at bounding box center [546, 547] width 1092 height 1094
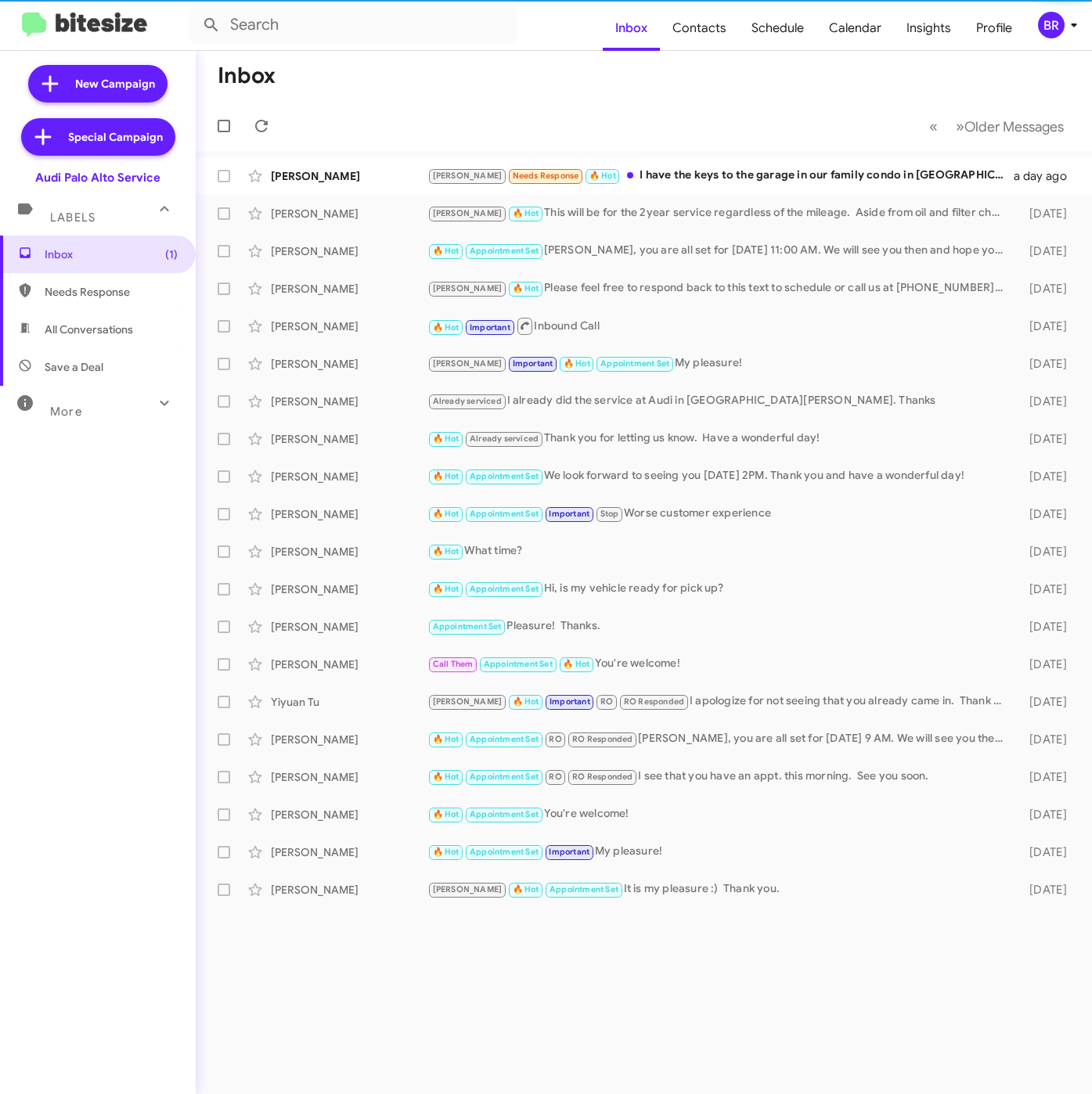
click at [1062, 22] on div "BR" at bounding box center [1051, 25] width 27 height 27
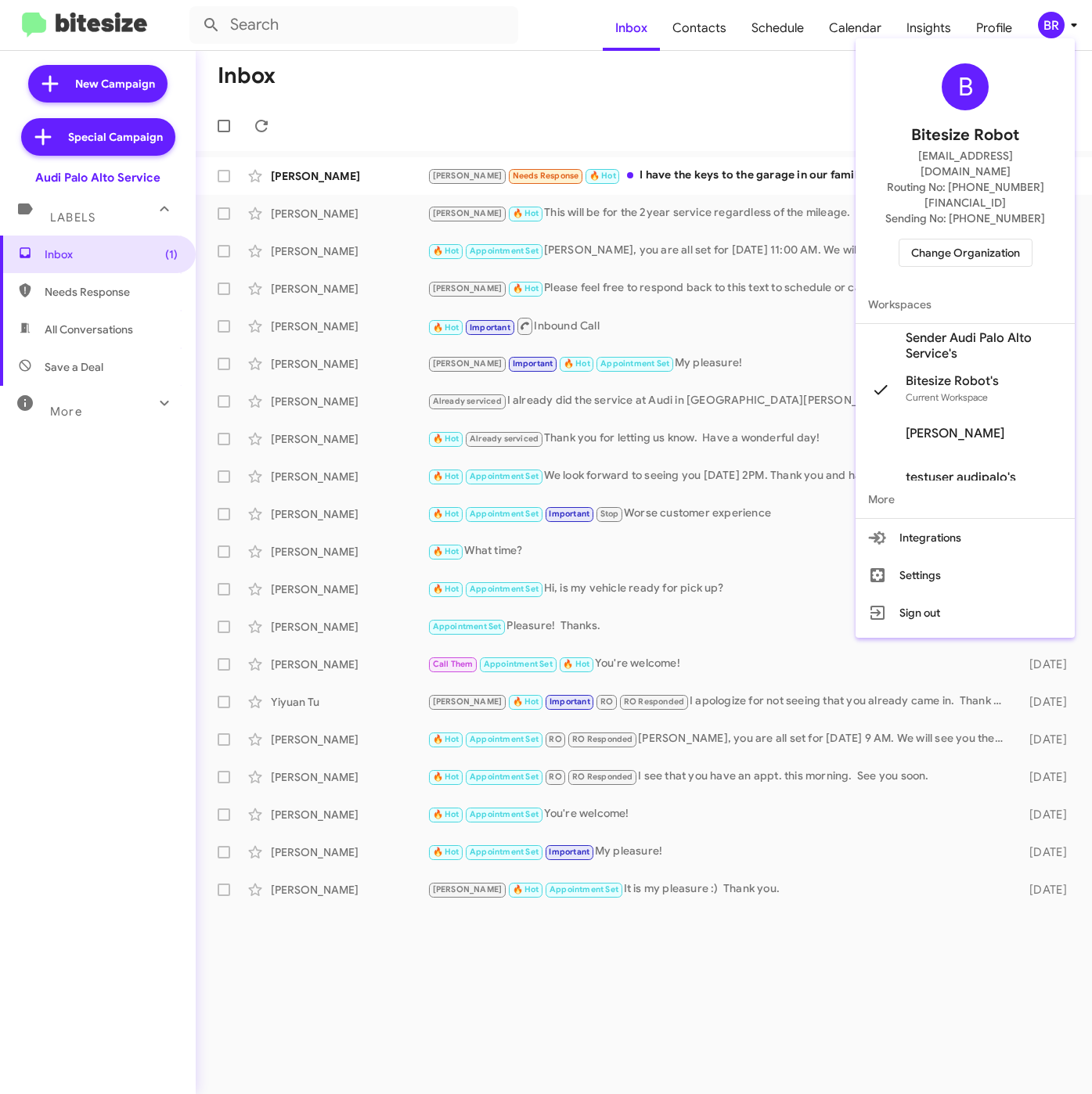
click at [954, 331] on span "Sender Audi Palo Alto Service's" at bounding box center [984, 346] width 156 height 31
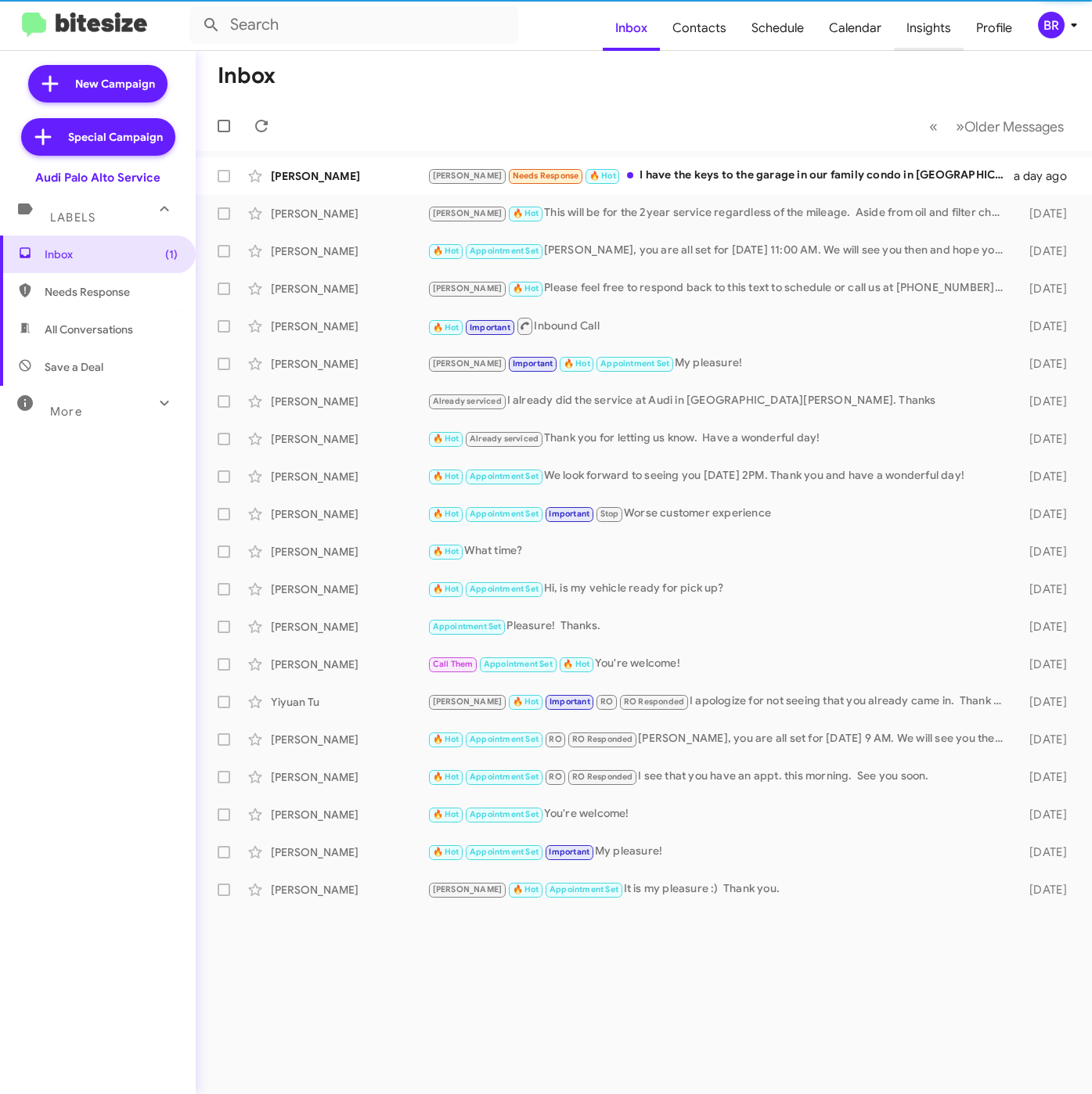
click at [914, 27] on span "Insights" at bounding box center [929, 28] width 69 height 45
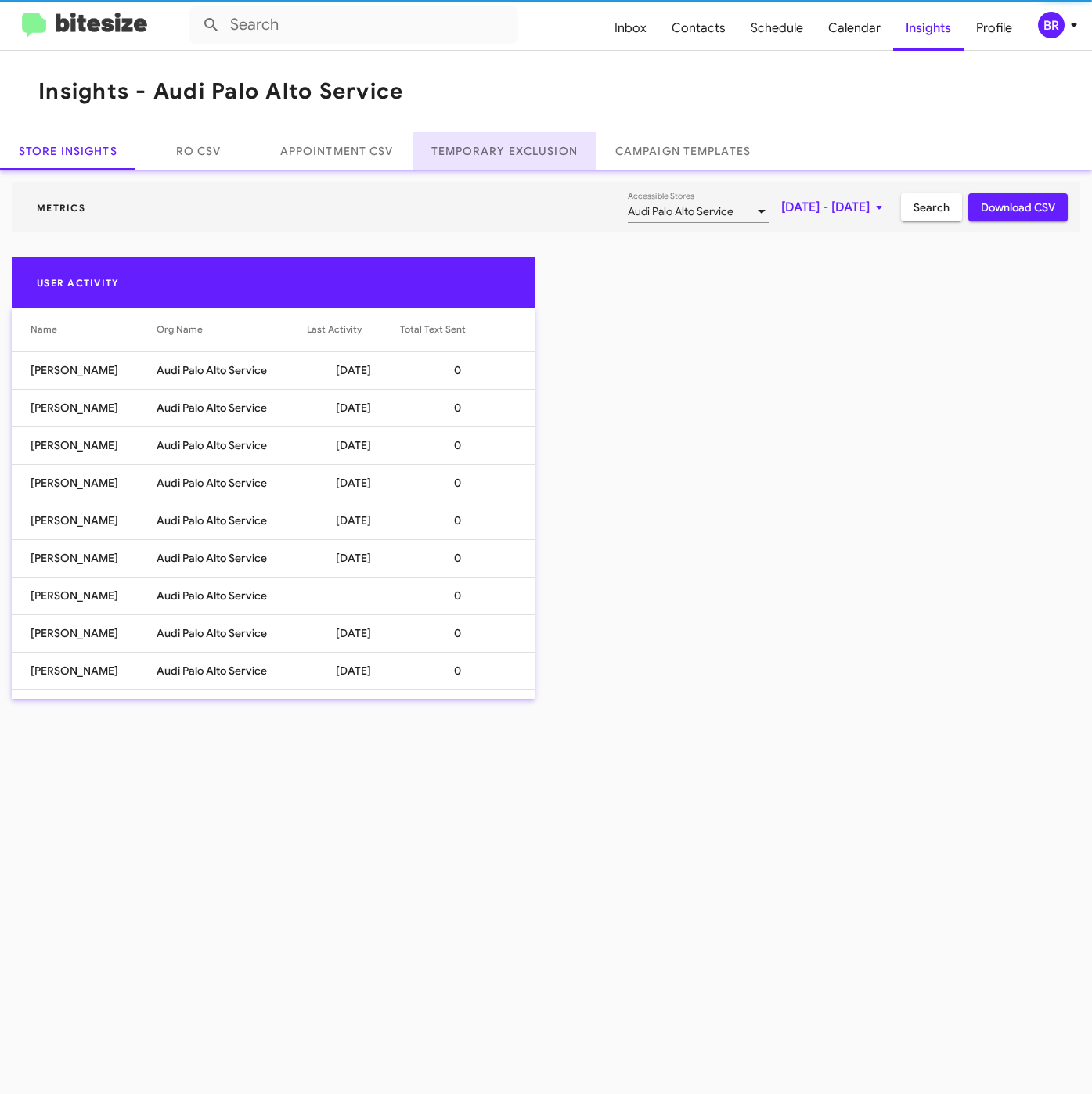
click at [502, 150] on link "Temporary Exclusion" at bounding box center [505, 151] width 184 height 38
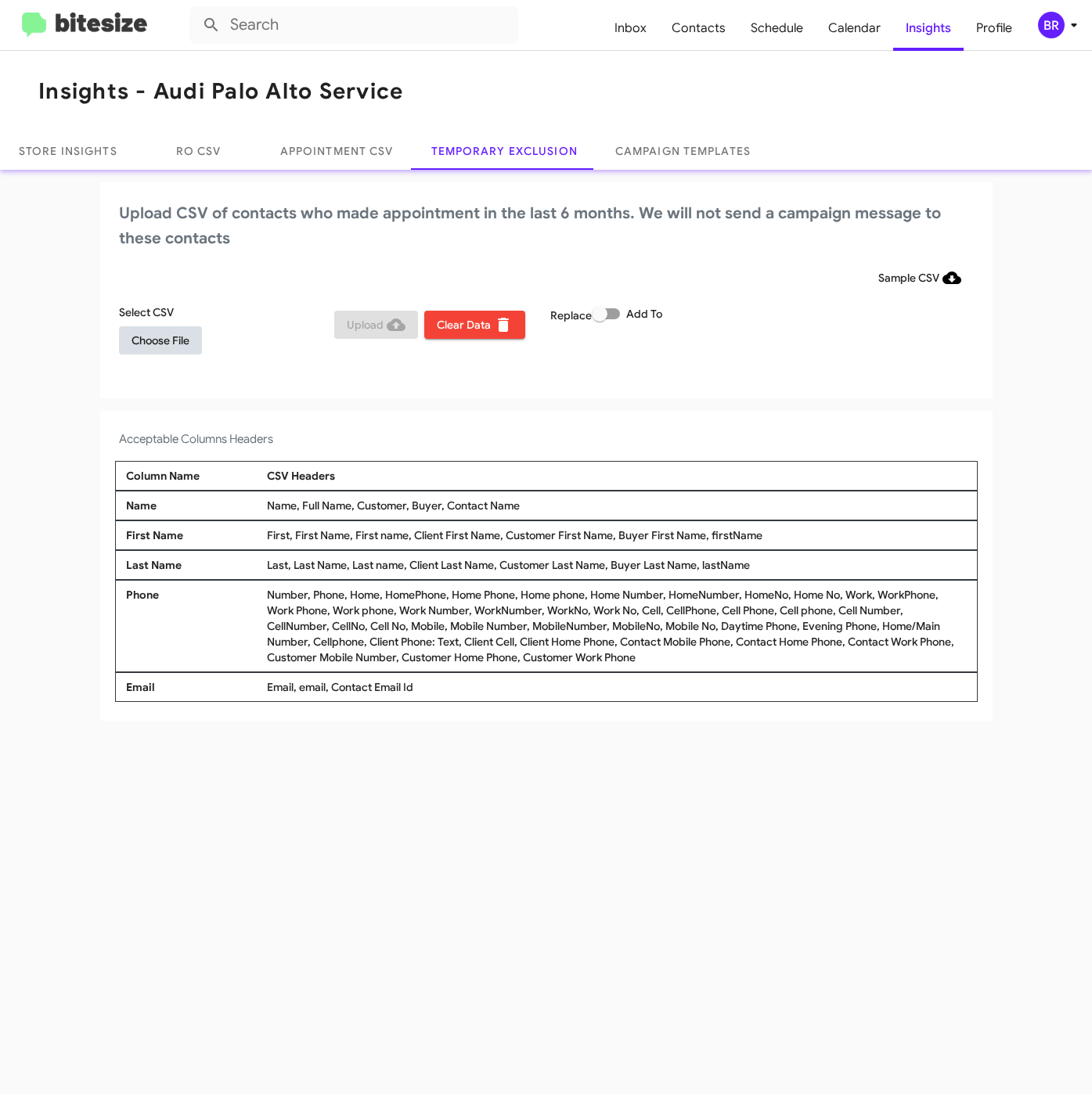
click at [181, 334] on span "Choose File" at bounding box center [160, 340] width 58 height 28
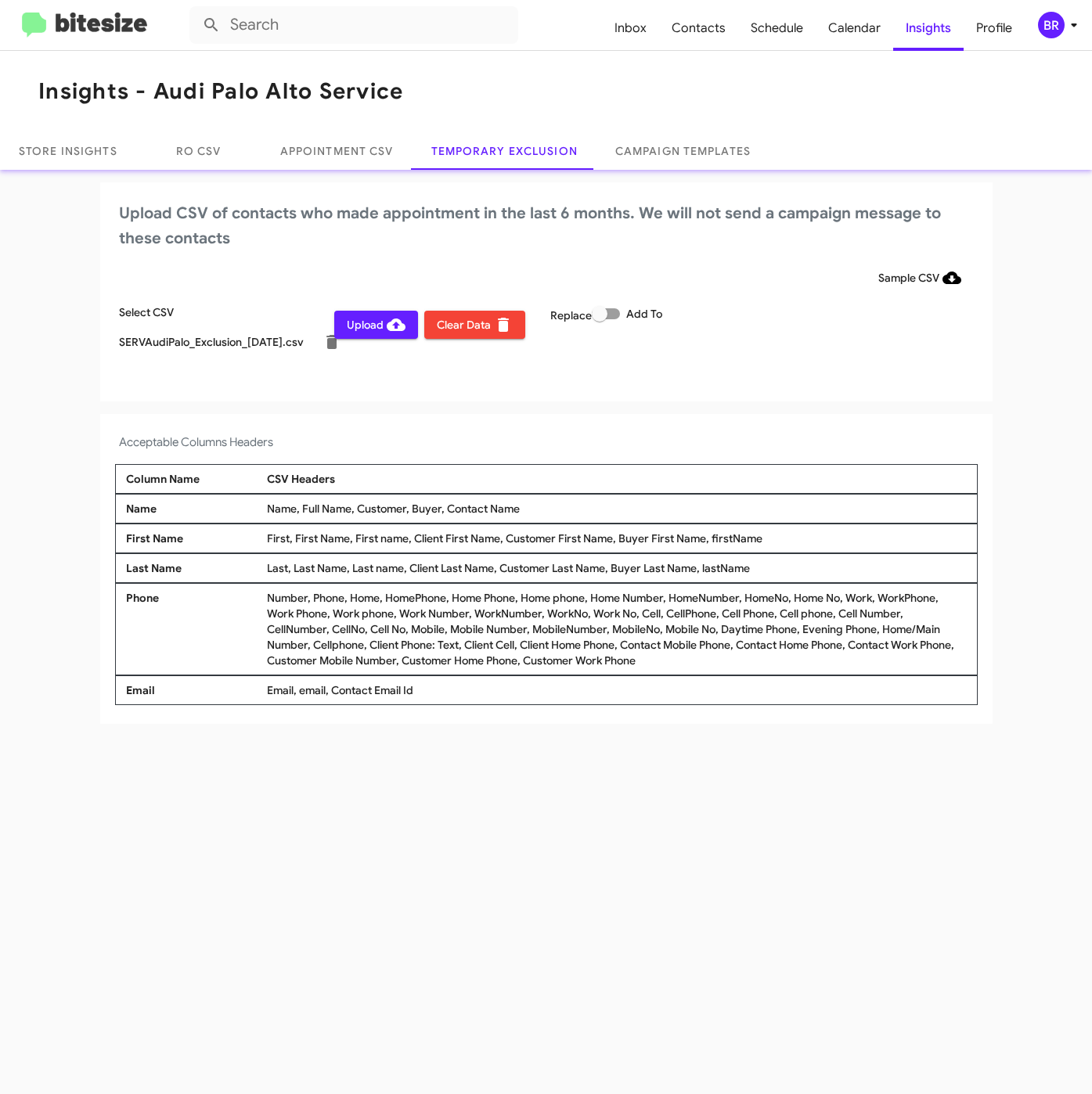
click at [1048, 26] on div "BR" at bounding box center [1051, 25] width 27 height 27
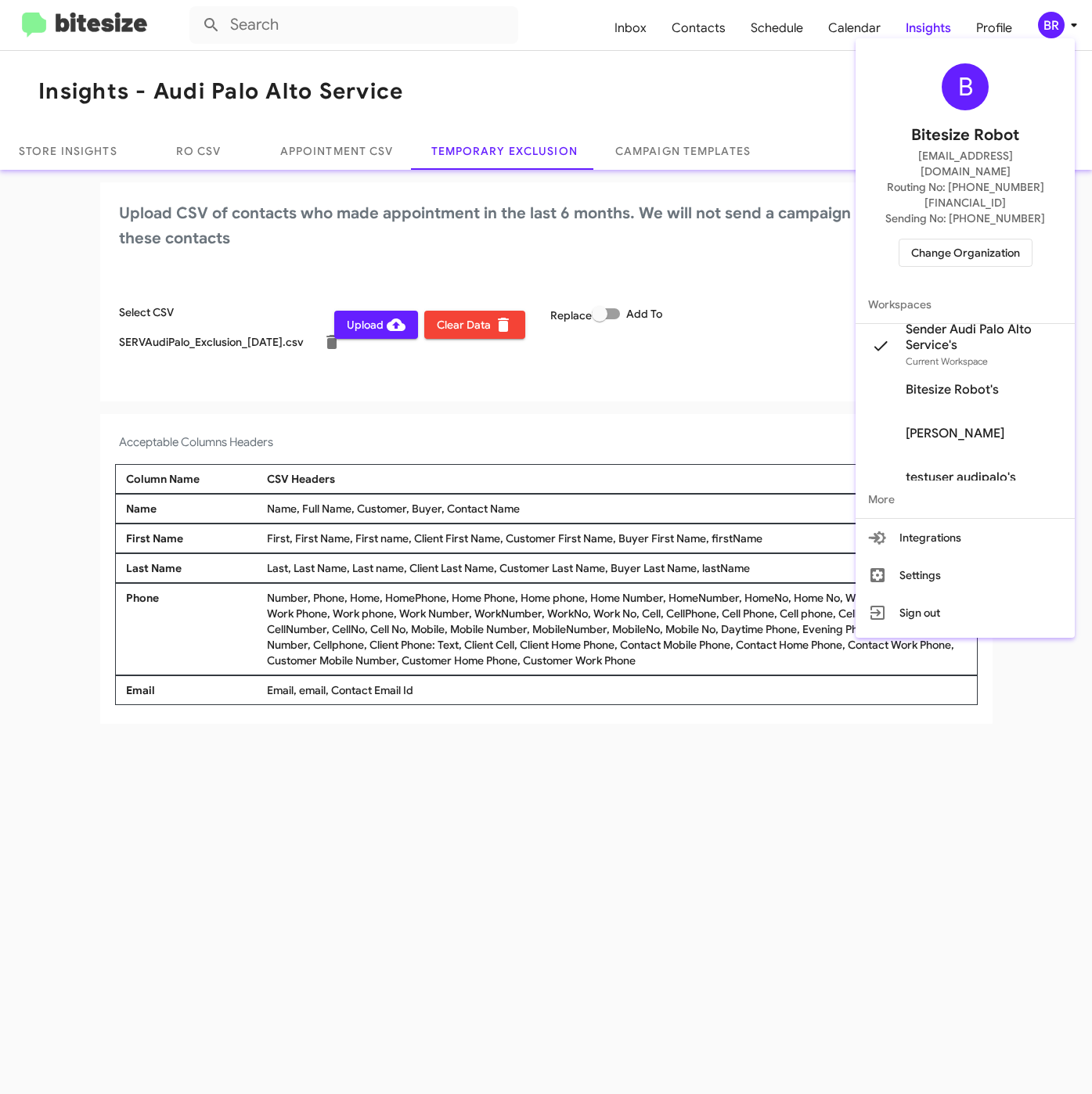
click at [543, 810] on div at bounding box center [546, 547] width 1092 height 1094
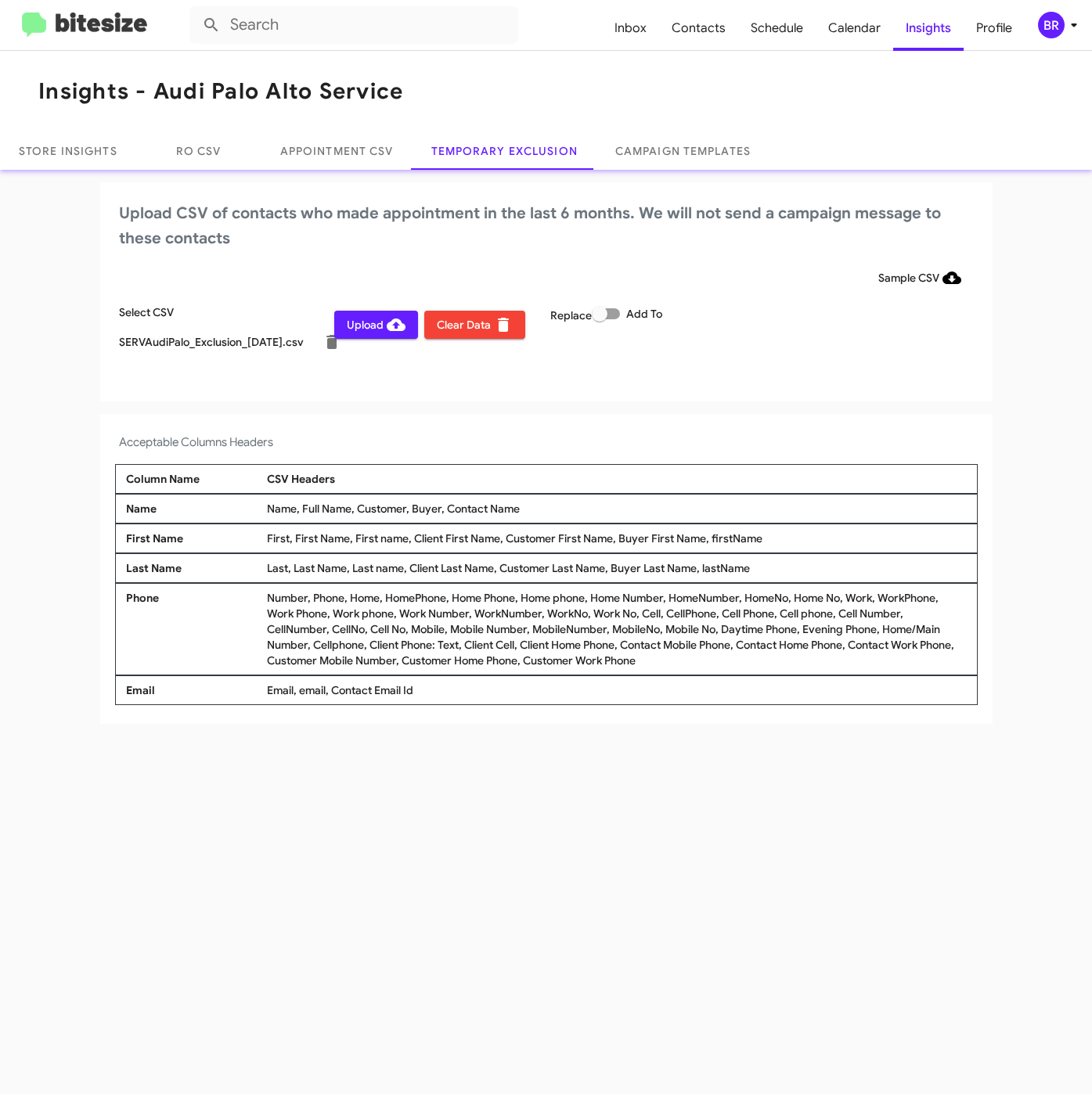
click at [358, 322] on span "Upload" at bounding box center [376, 324] width 59 height 28
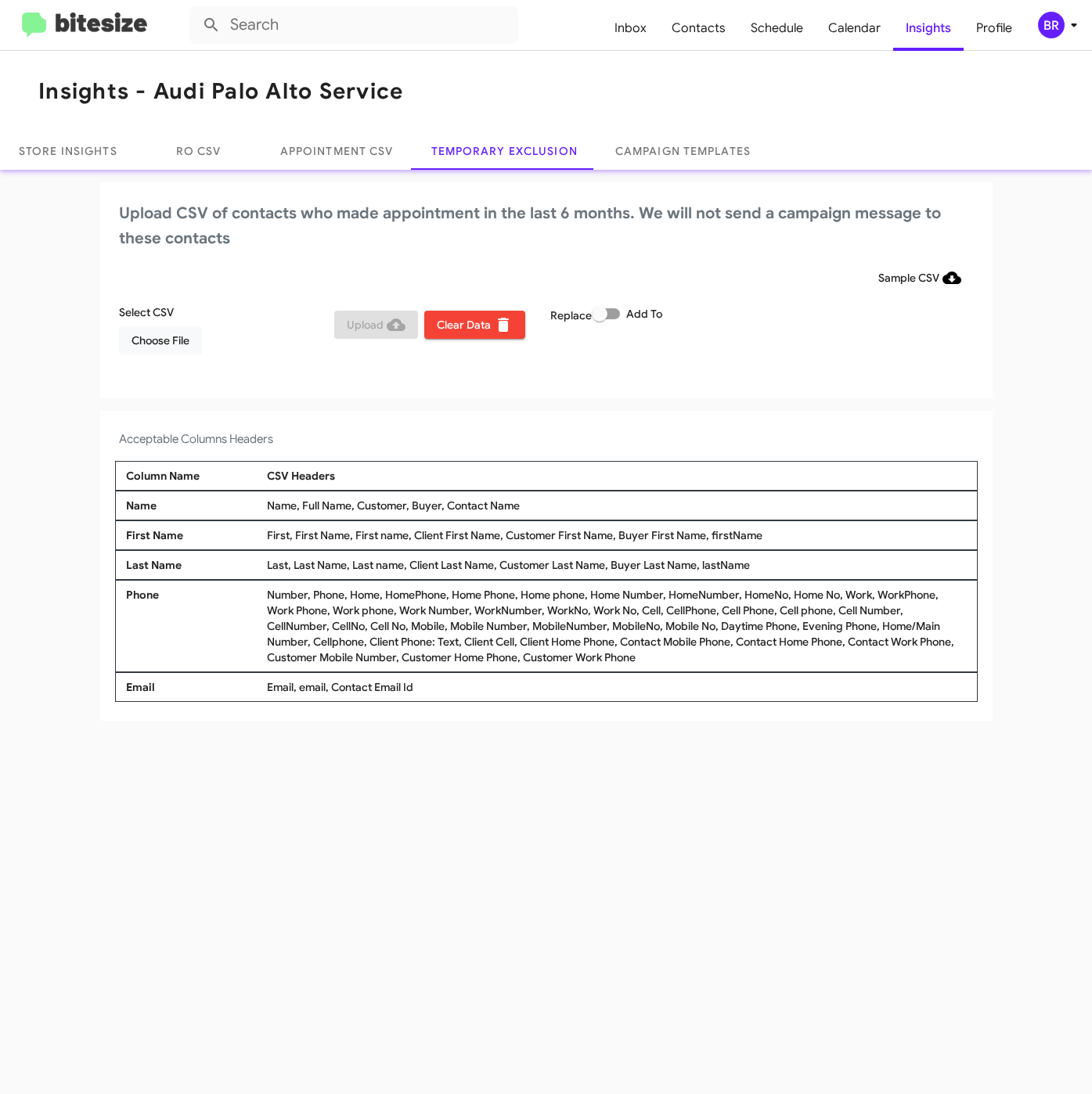
click at [1045, 29] on div "BR" at bounding box center [1051, 25] width 27 height 27
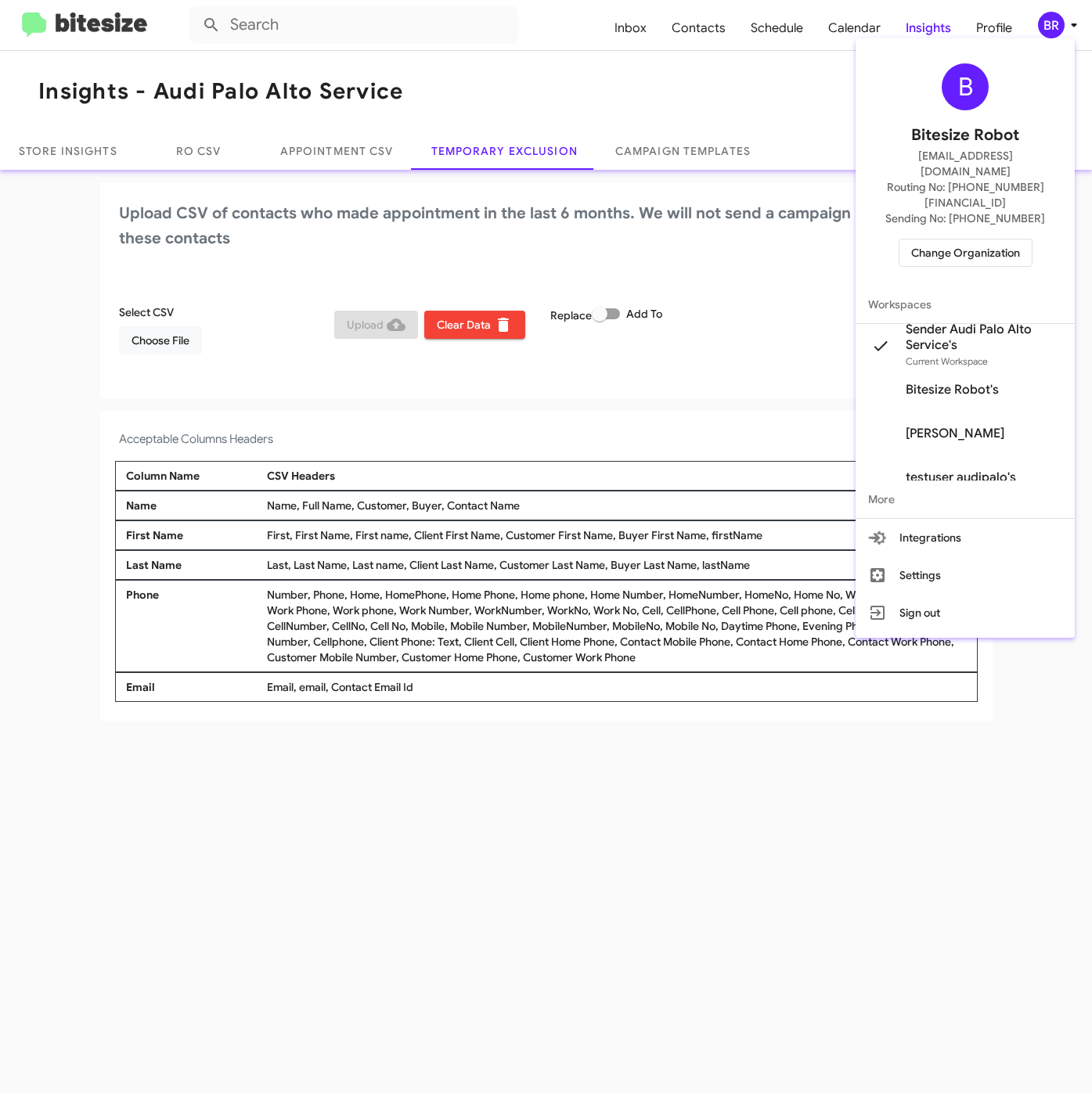
click at [973, 239] on span "Change Organization" at bounding box center [965, 252] width 109 height 27
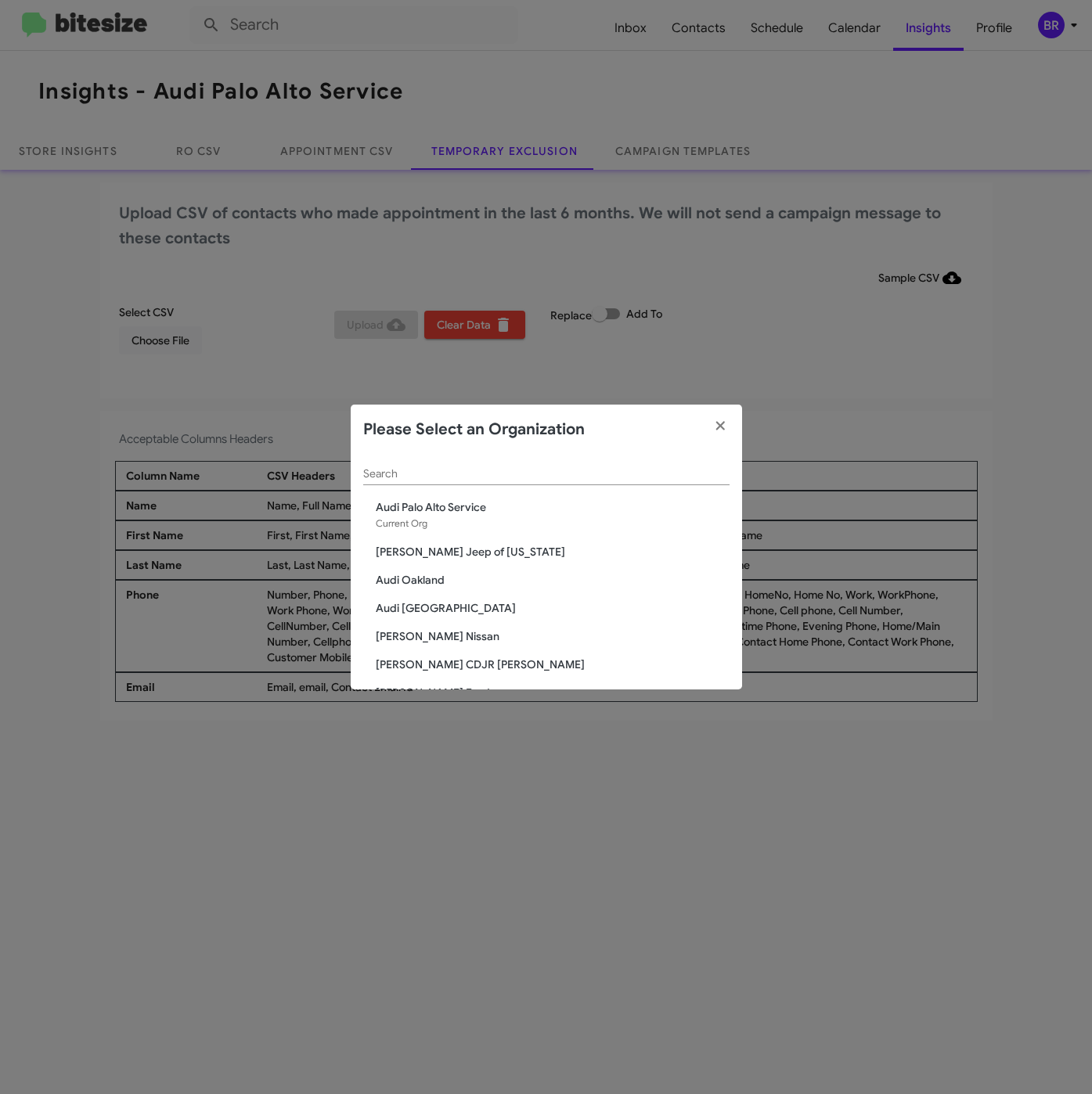
click at [379, 468] on input "Search" at bounding box center [546, 474] width 366 height 13
paste input "Mercedes Benz of Marin"
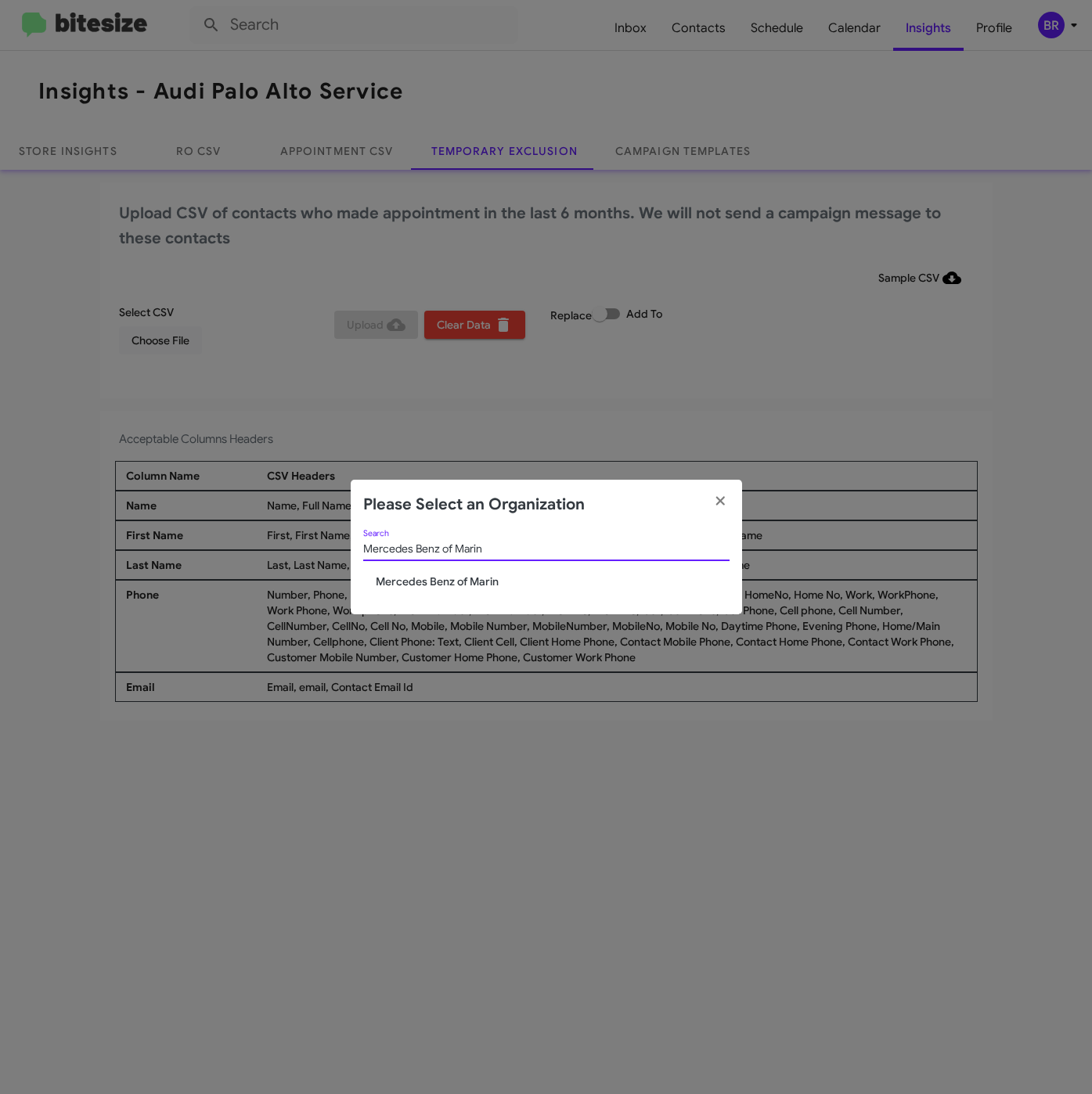
type input "Mercedes Benz of Marin"
click at [392, 575] on span "Mercedes Benz of Marin" at bounding box center [552, 581] width 354 height 15
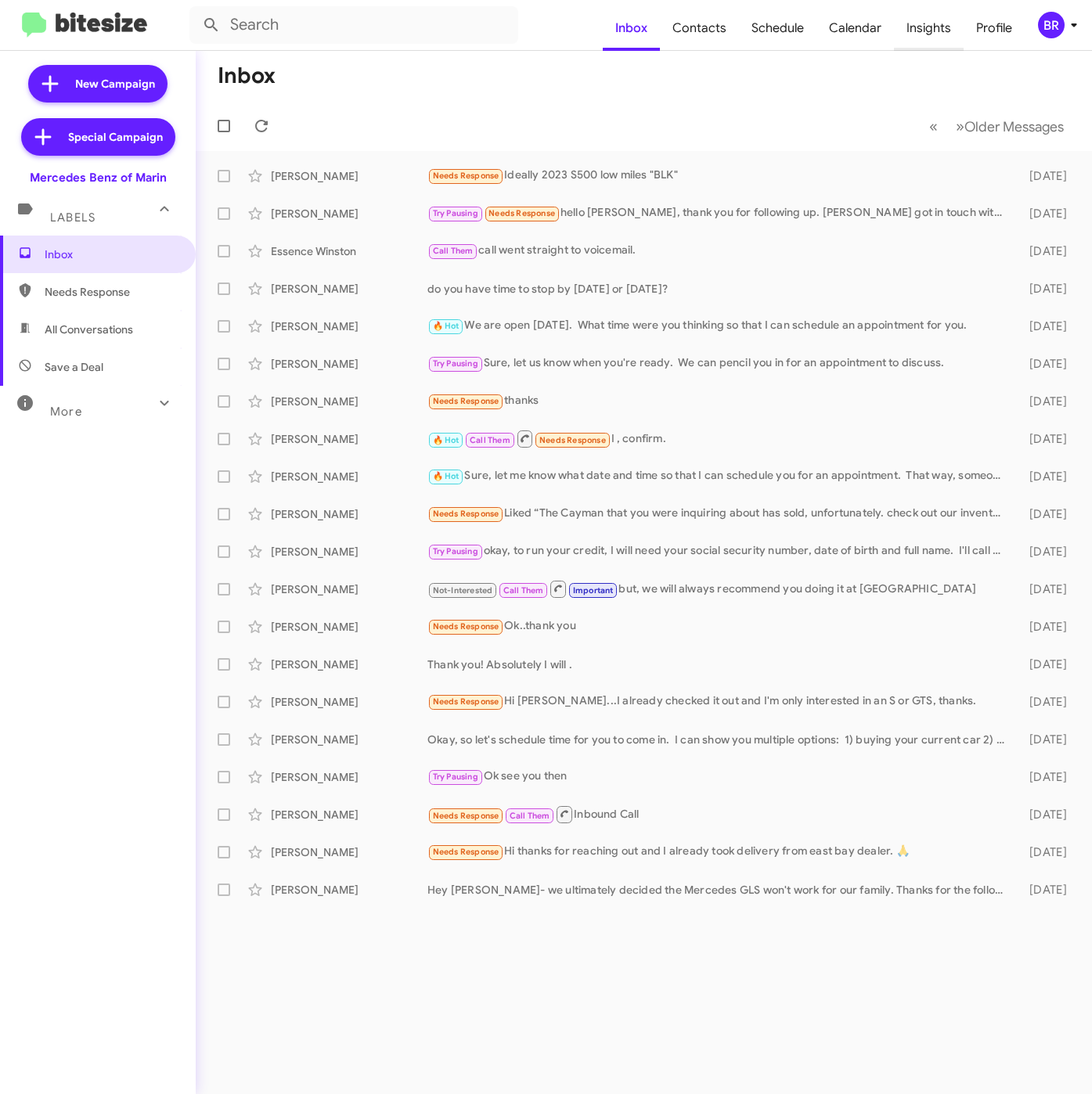
click at [919, 27] on span "Insights" at bounding box center [929, 28] width 69 height 45
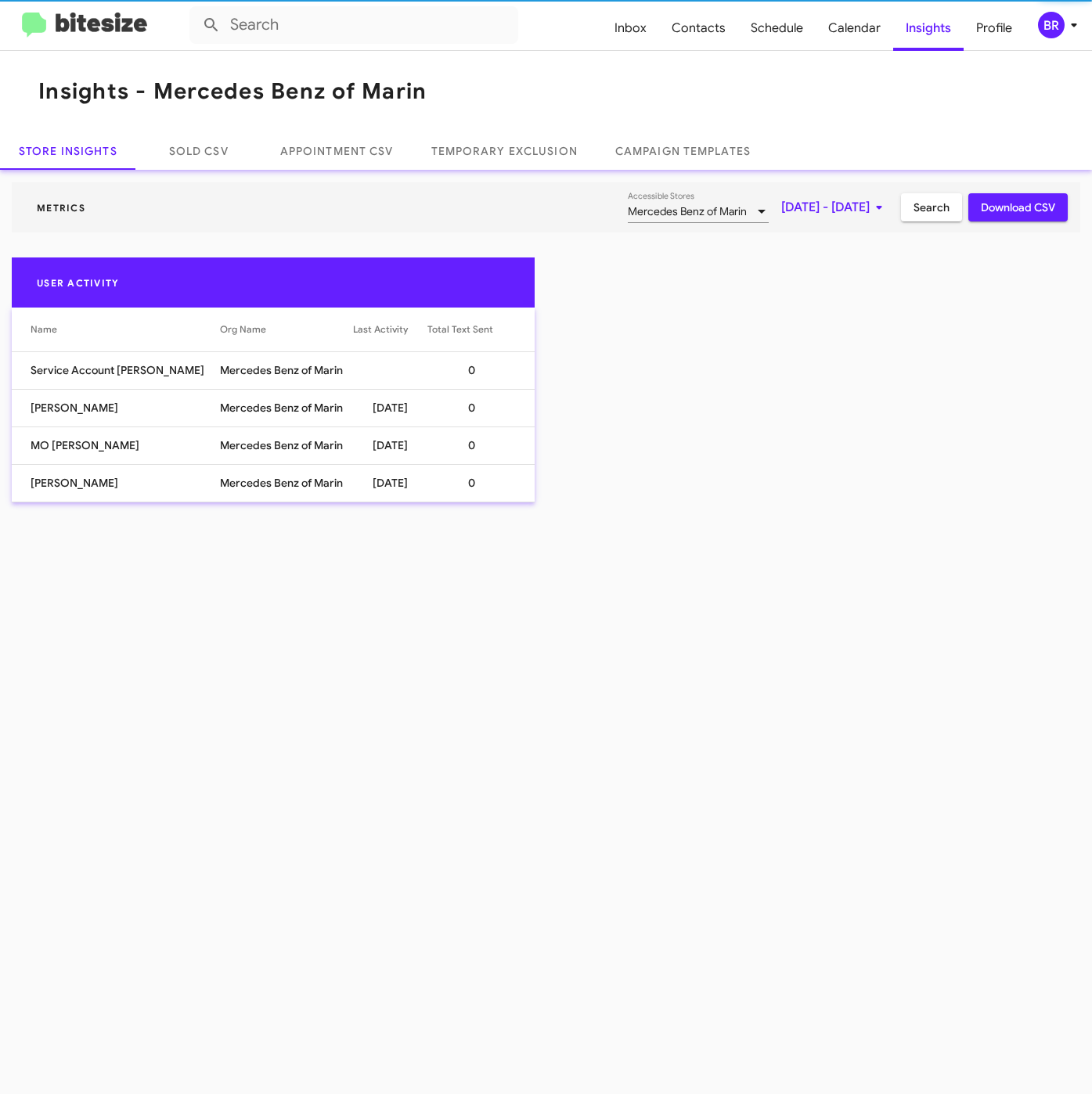
click at [1037, 17] on span "BR" at bounding box center [1061, 25] width 47 height 27
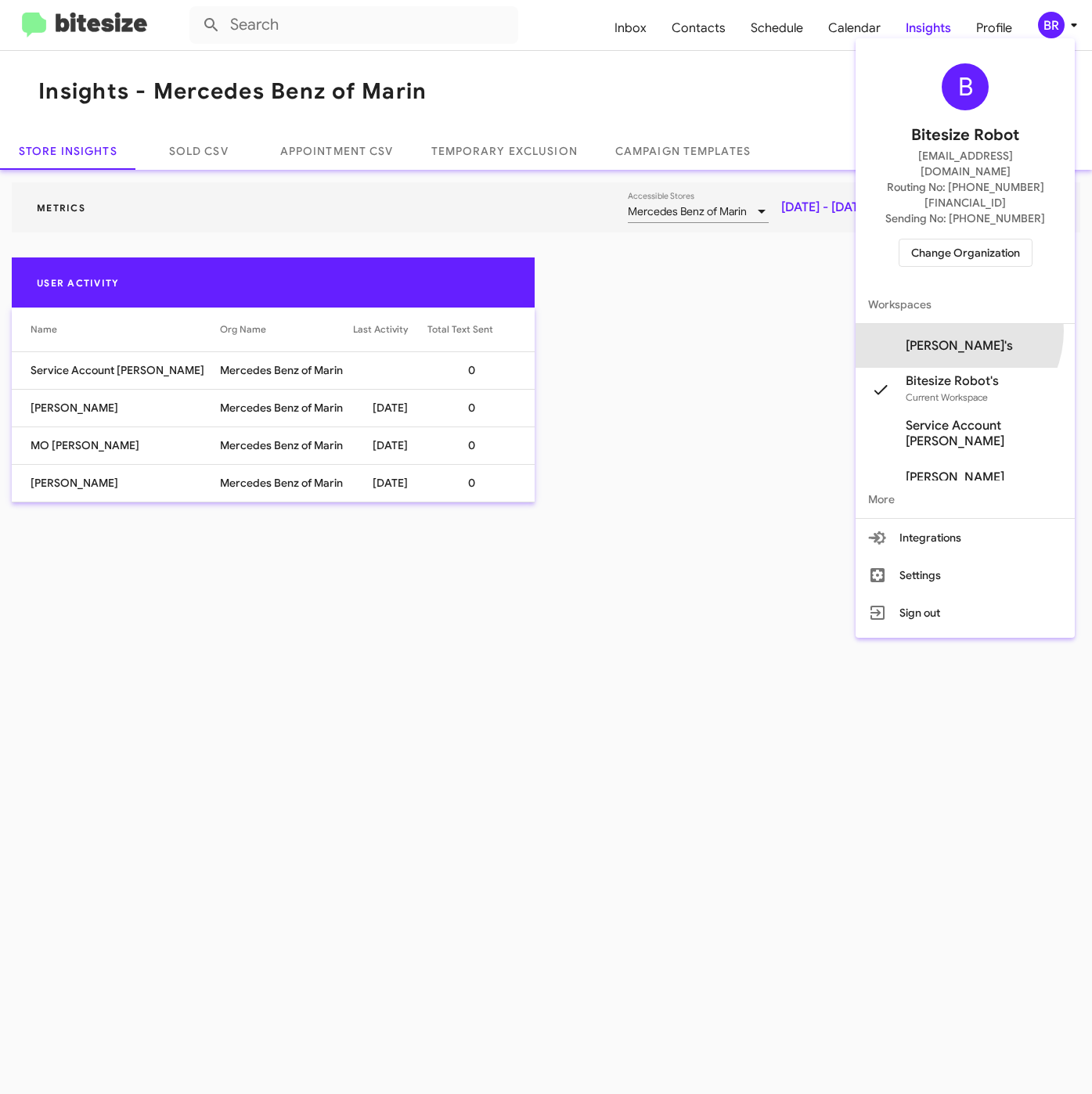
click at [952, 338] on span "[PERSON_NAME]'s" at bounding box center [959, 345] width 107 height 15
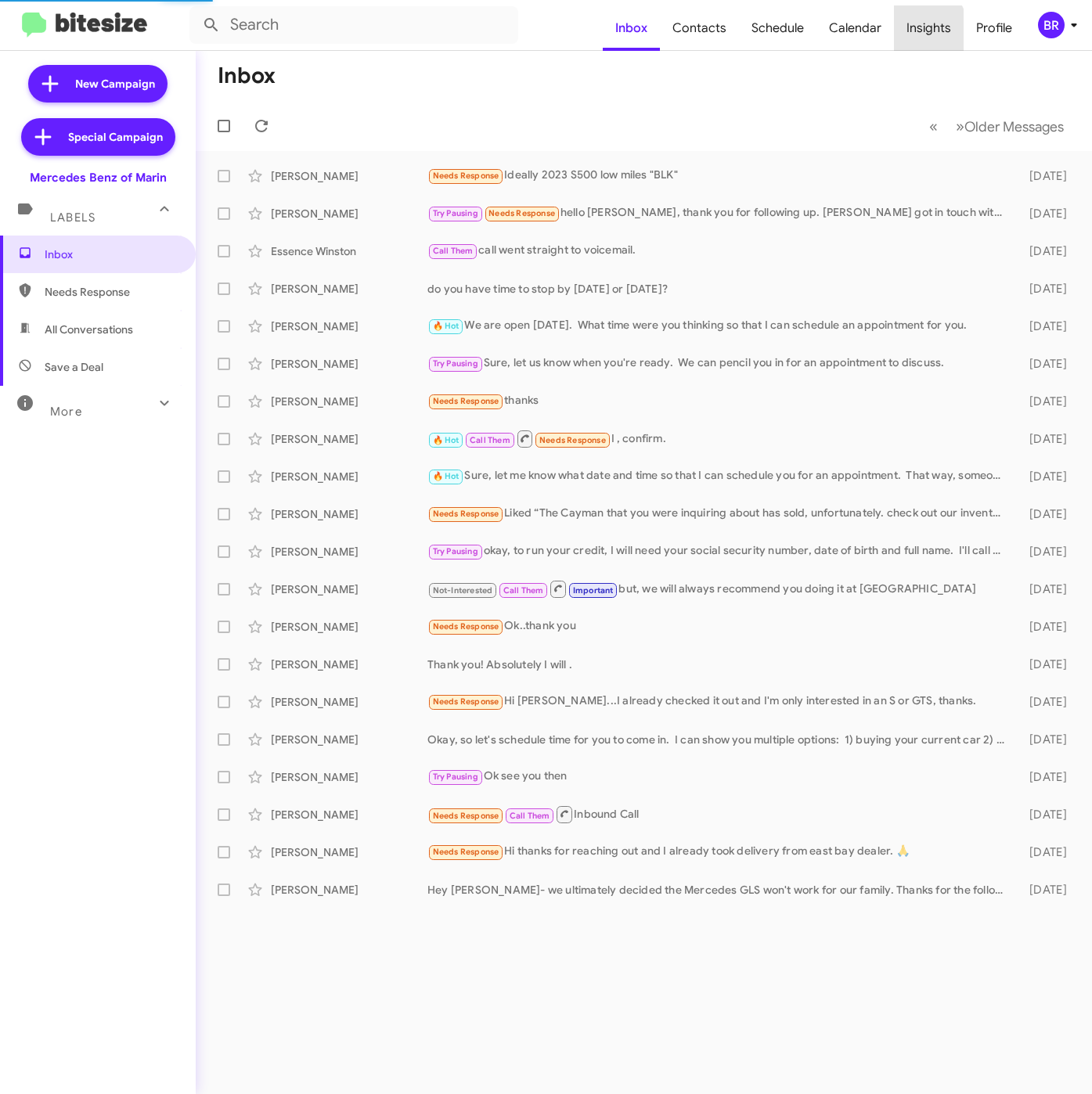
click at [915, 33] on span "Insights" at bounding box center [929, 28] width 69 height 45
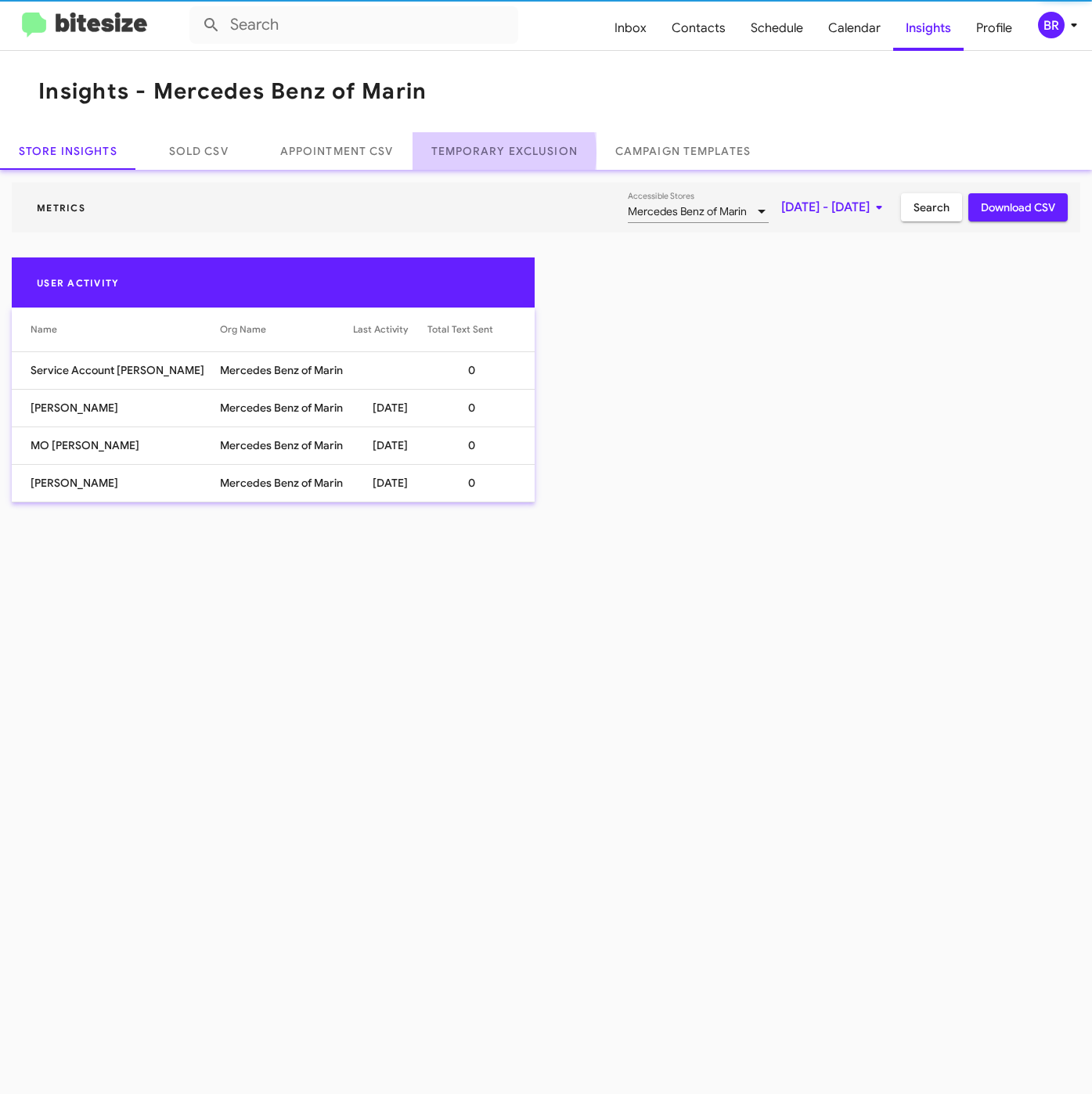
click at [498, 153] on link "Temporary Exclusion" at bounding box center [505, 151] width 184 height 38
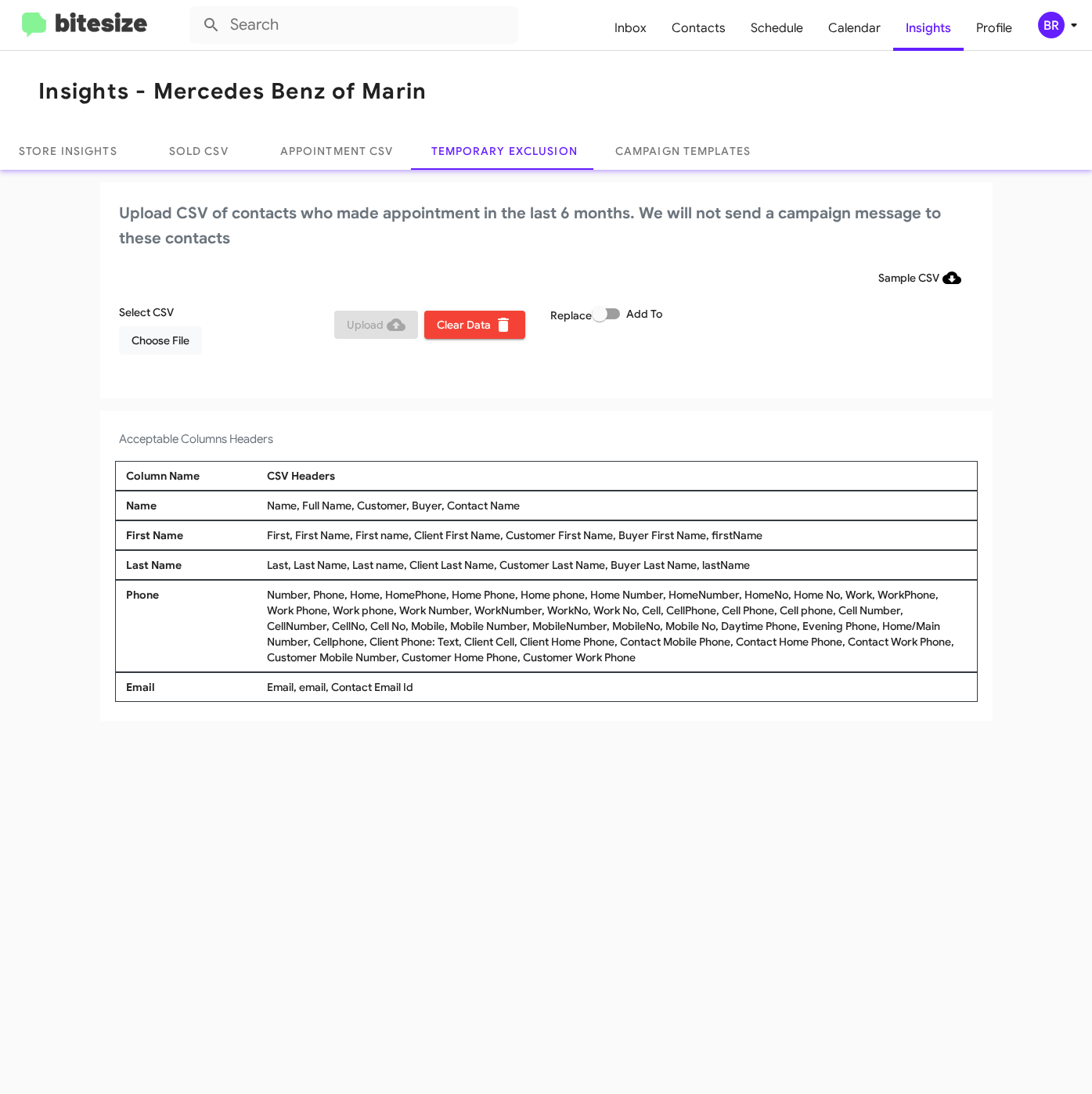
click at [1044, 22] on div "BR" at bounding box center [1051, 25] width 27 height 27
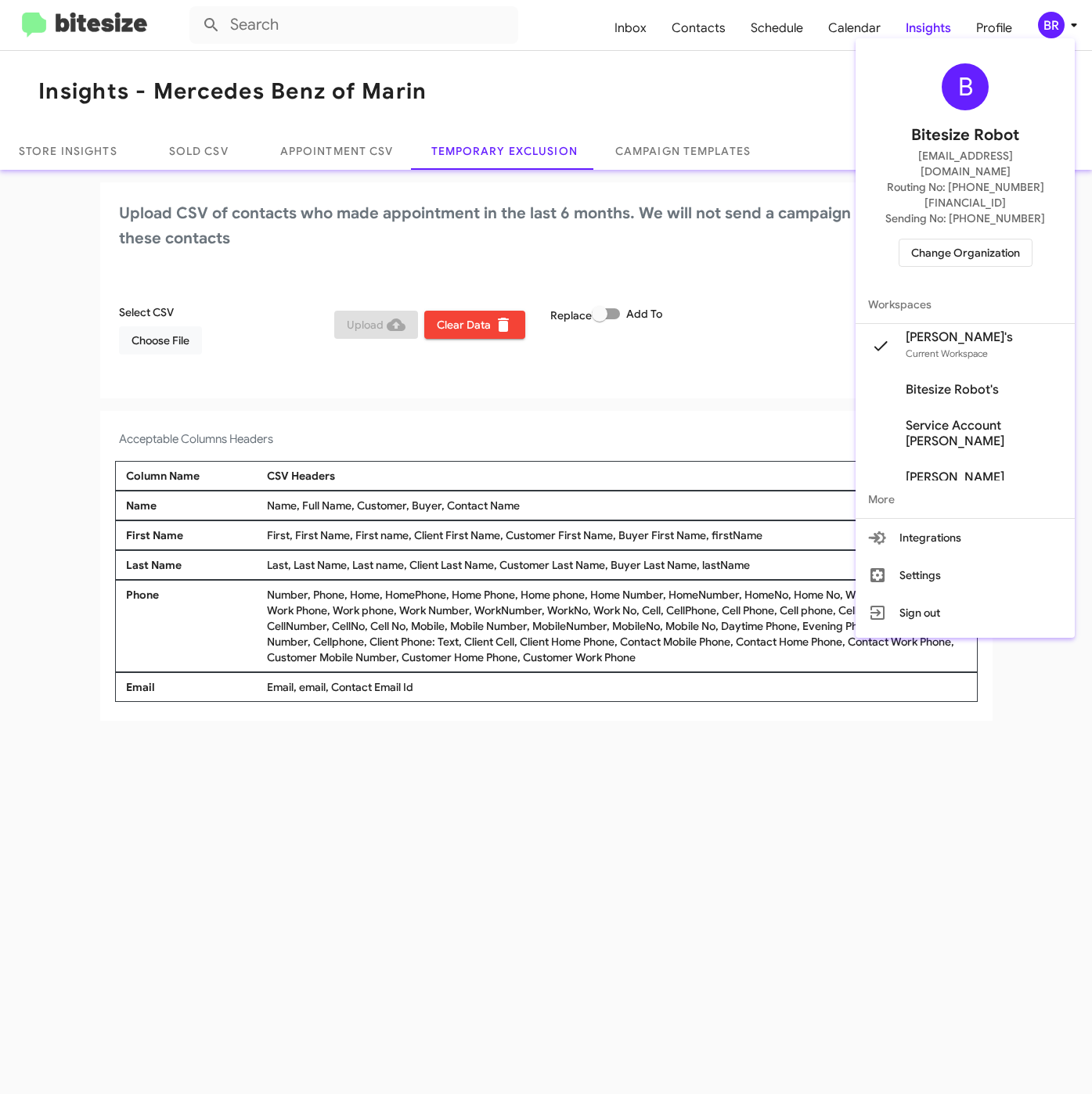
click at [1044, 22] on div at bounding box center [546, 547] width 1092 height 1094
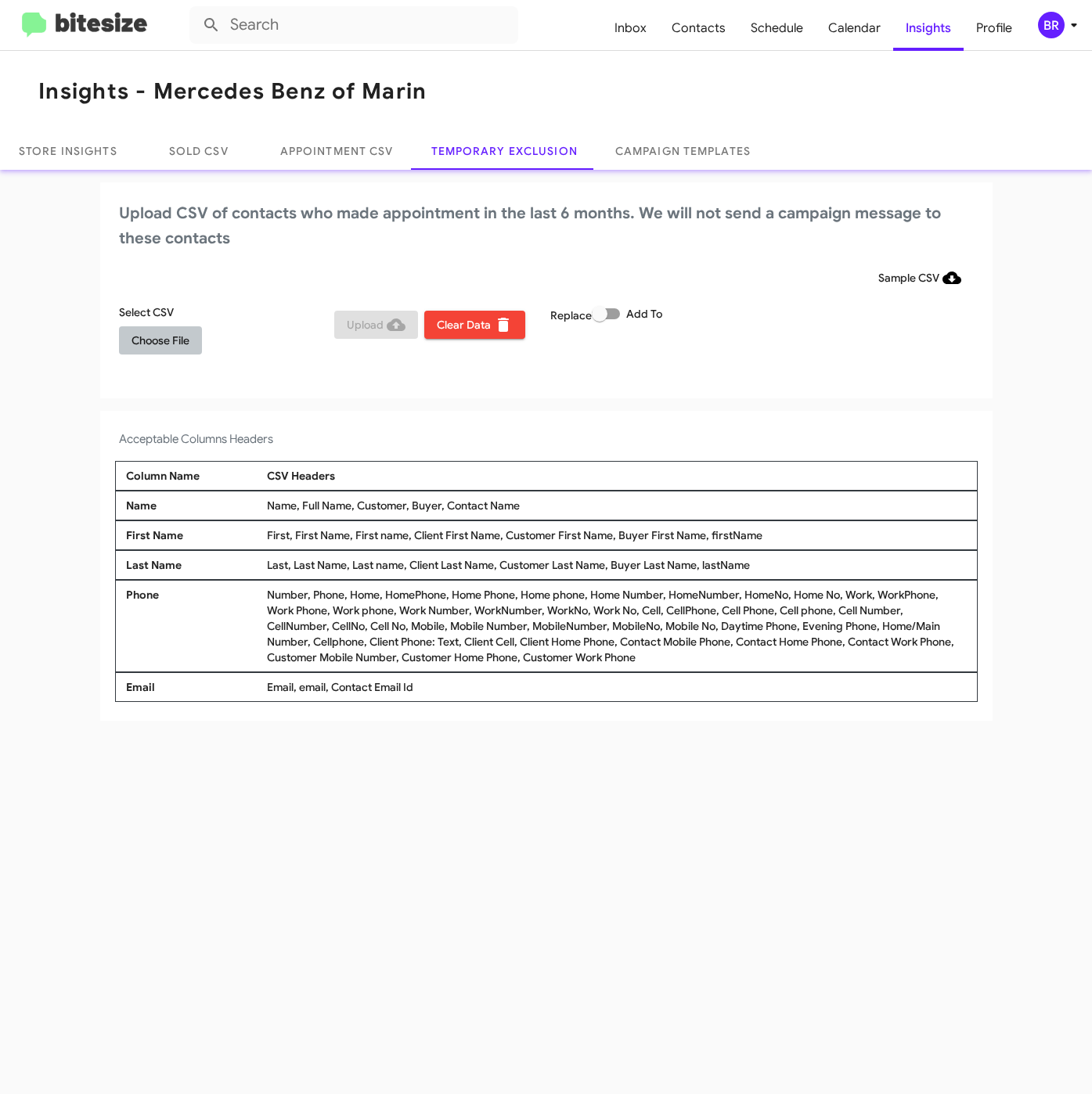
click at [170, 340] on span "Choose File" at bounding box center [160, 340] width 58 height 28
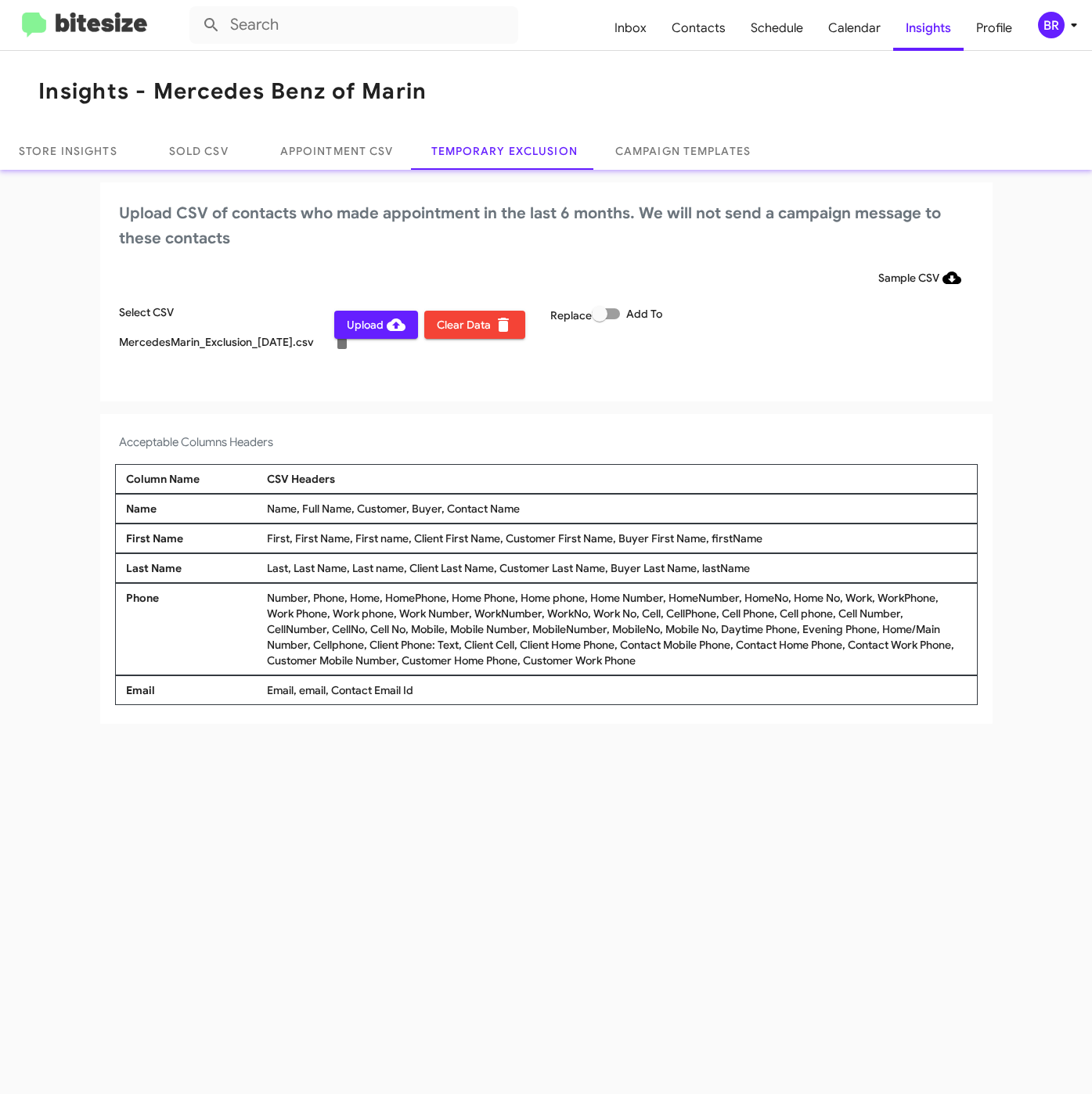
click at [1044, 13] on div "BR" at bounding box center [1051, 25] width 27 height 27
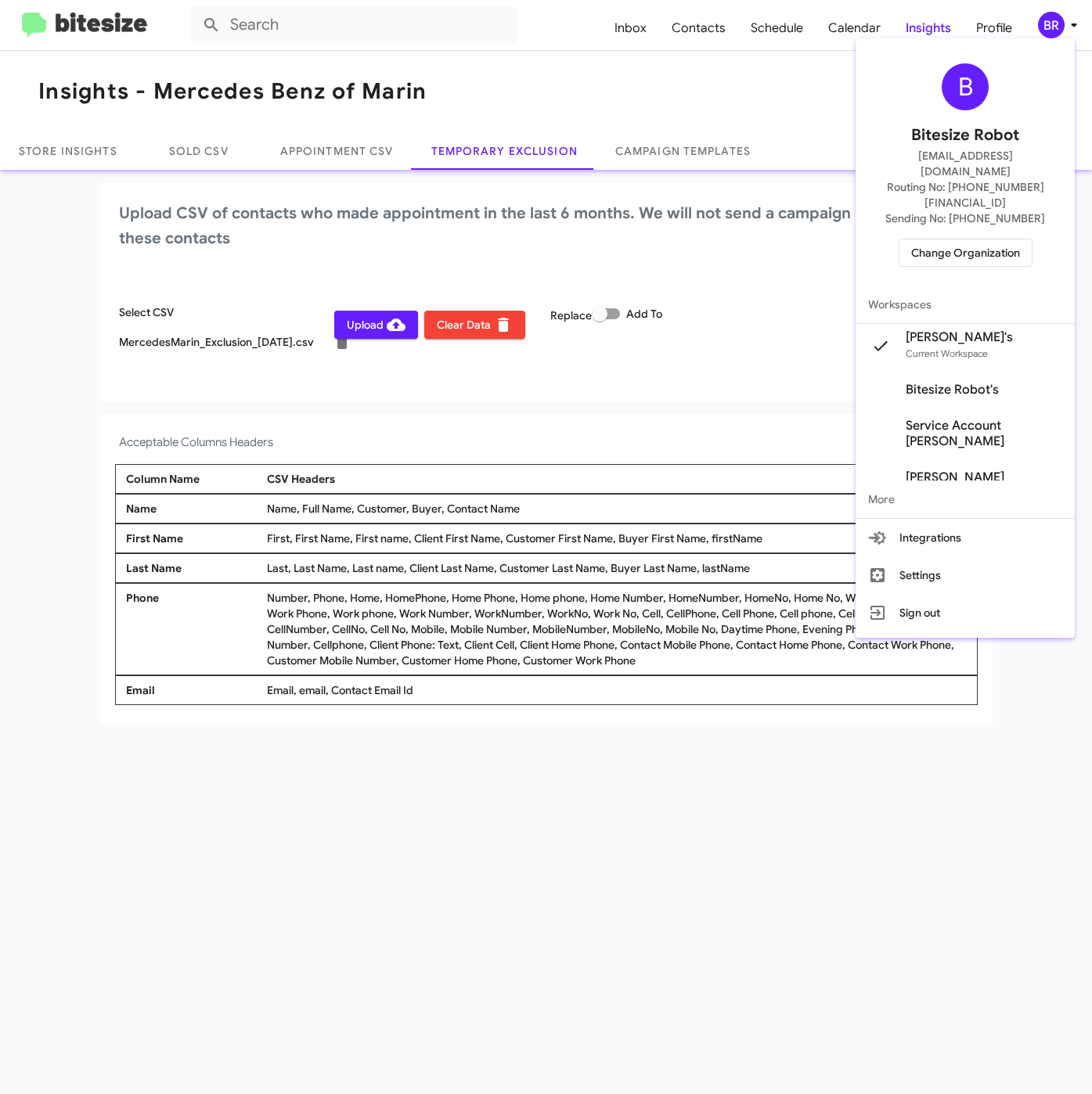
click at [473, 426] on div at bounding box center [546, 547] width 1092 height 1094
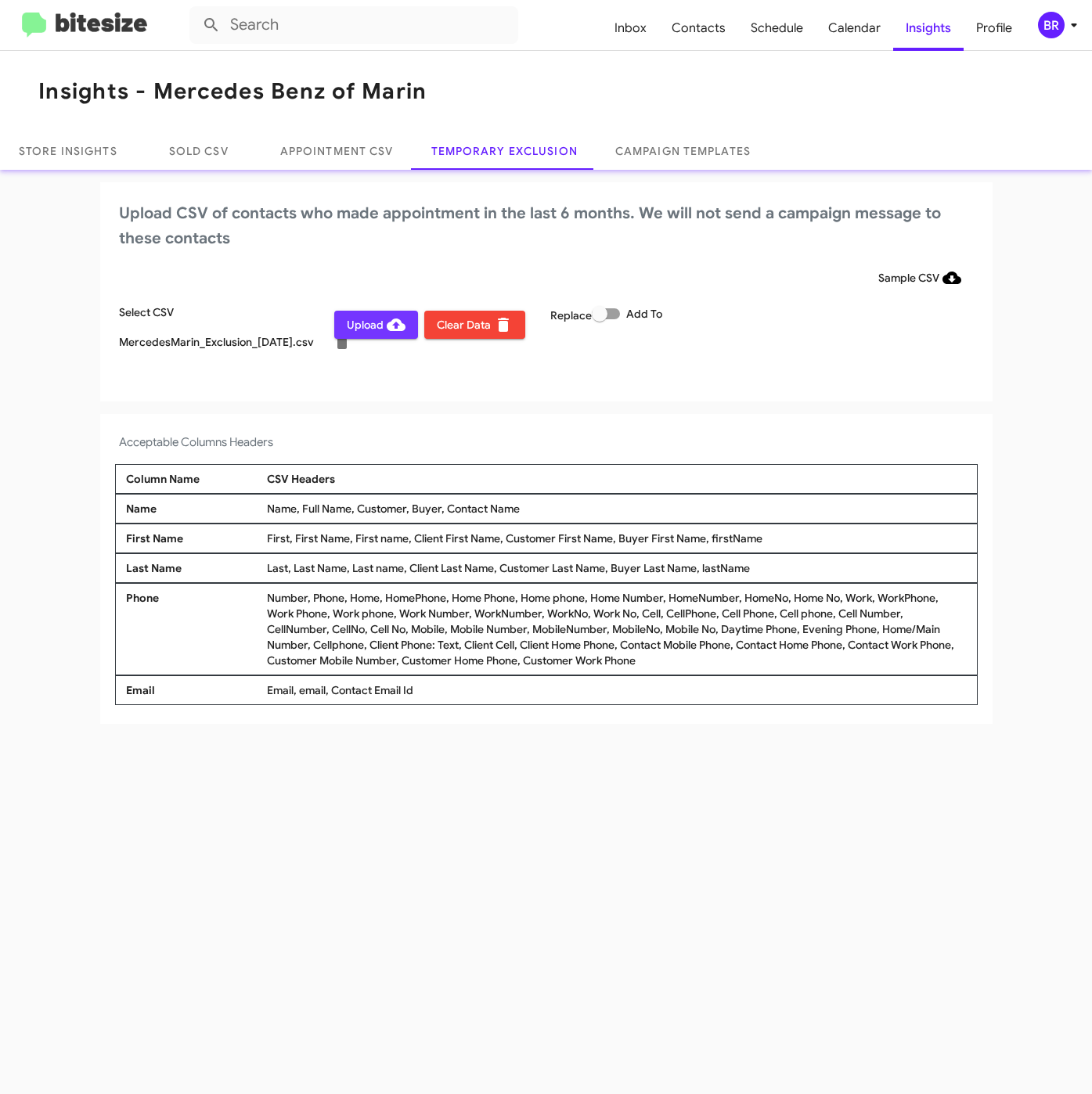
click at [387, 327] on icon at bounding box center [396, 325] width 19 height 13
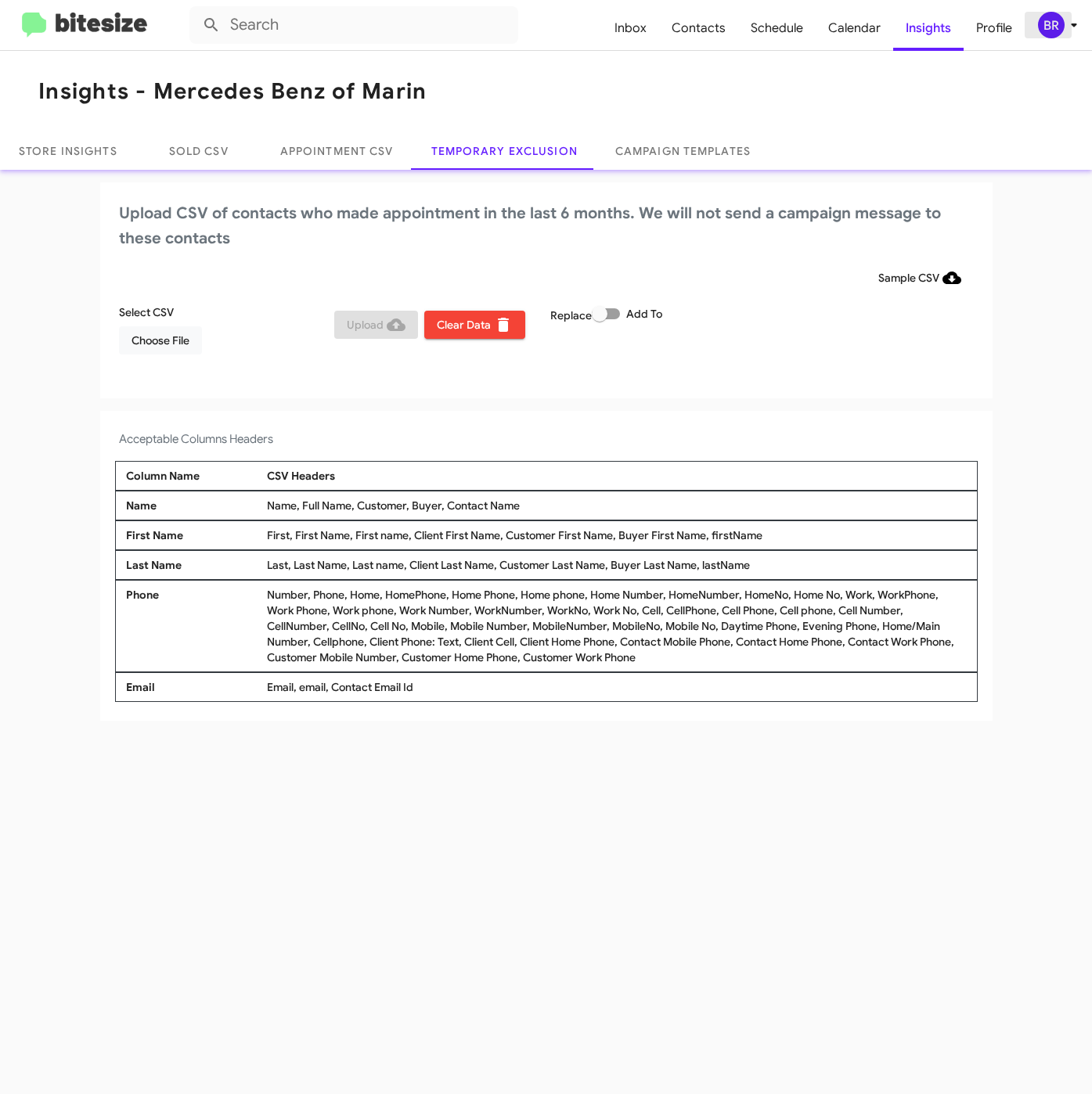
click at [1051, 19] on div "BR" at bounding box center [1051, 25] width 27 height 27
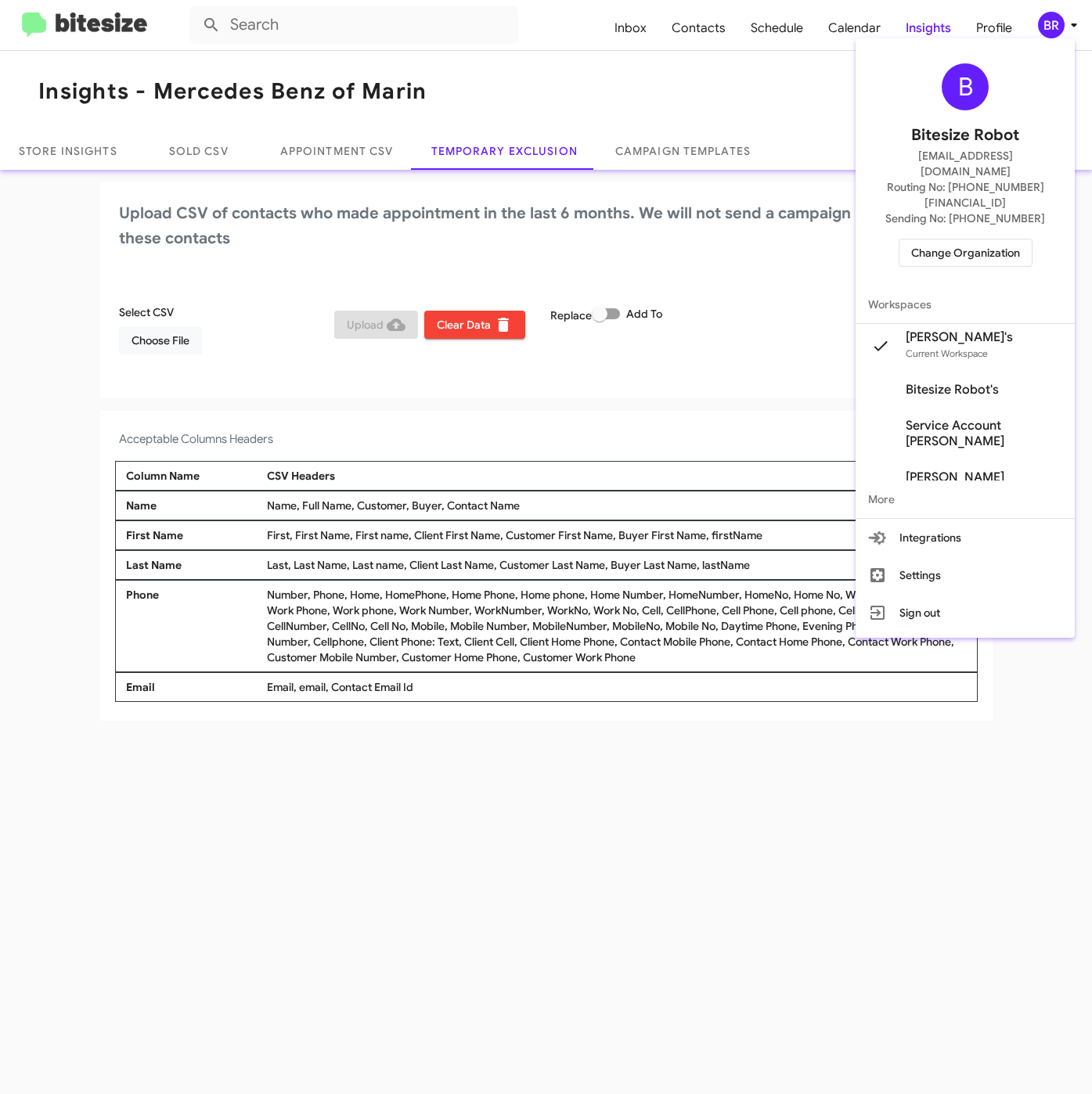
click at [948, 239] on span "Change Organization" at bounding box center [965, 252] width 109 height 27
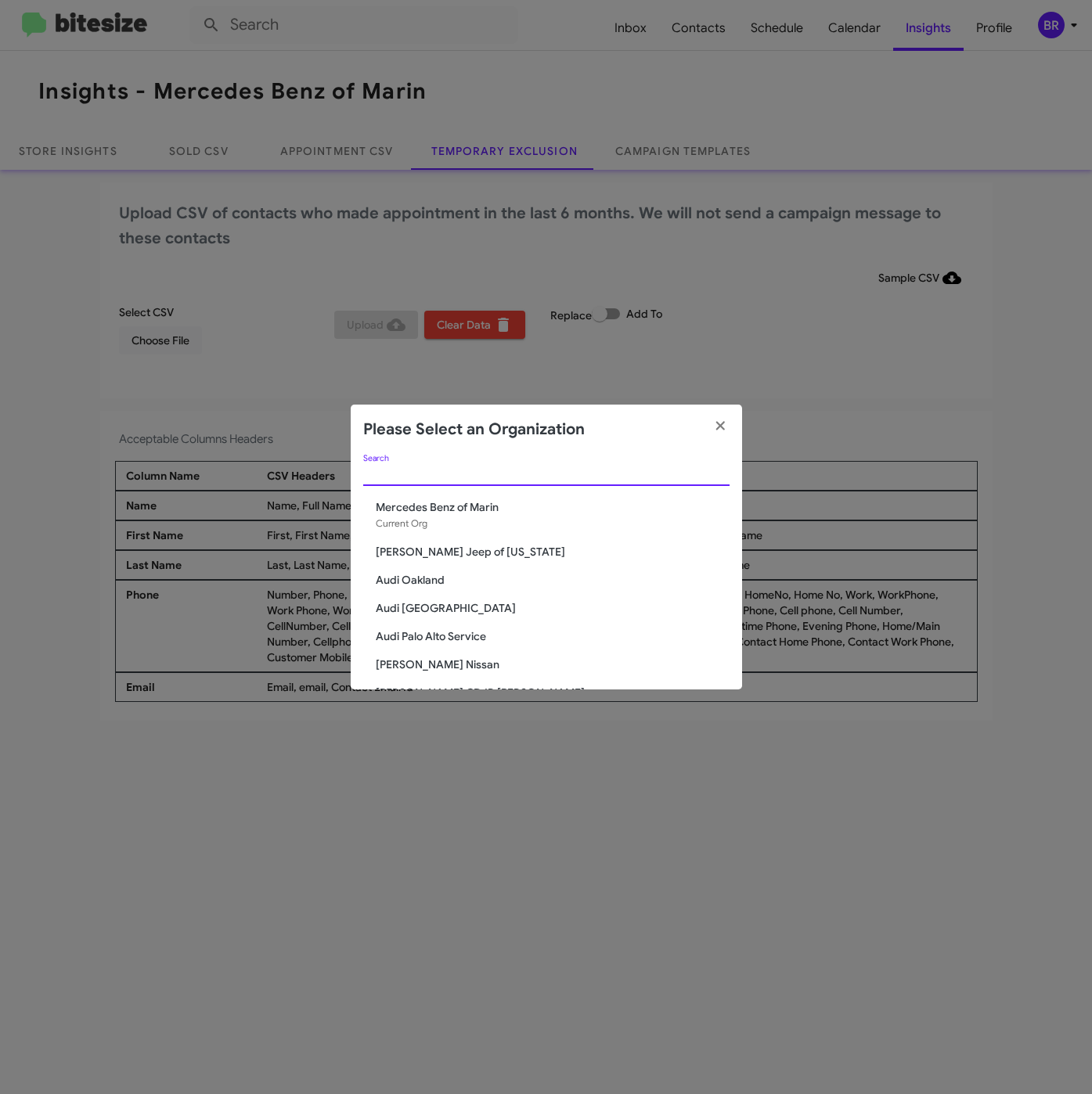
click at [449, 470] on input "Search" at bounding box center [546, 474] width 366 height 13
paste input "SERVICE: Audi Oakland"
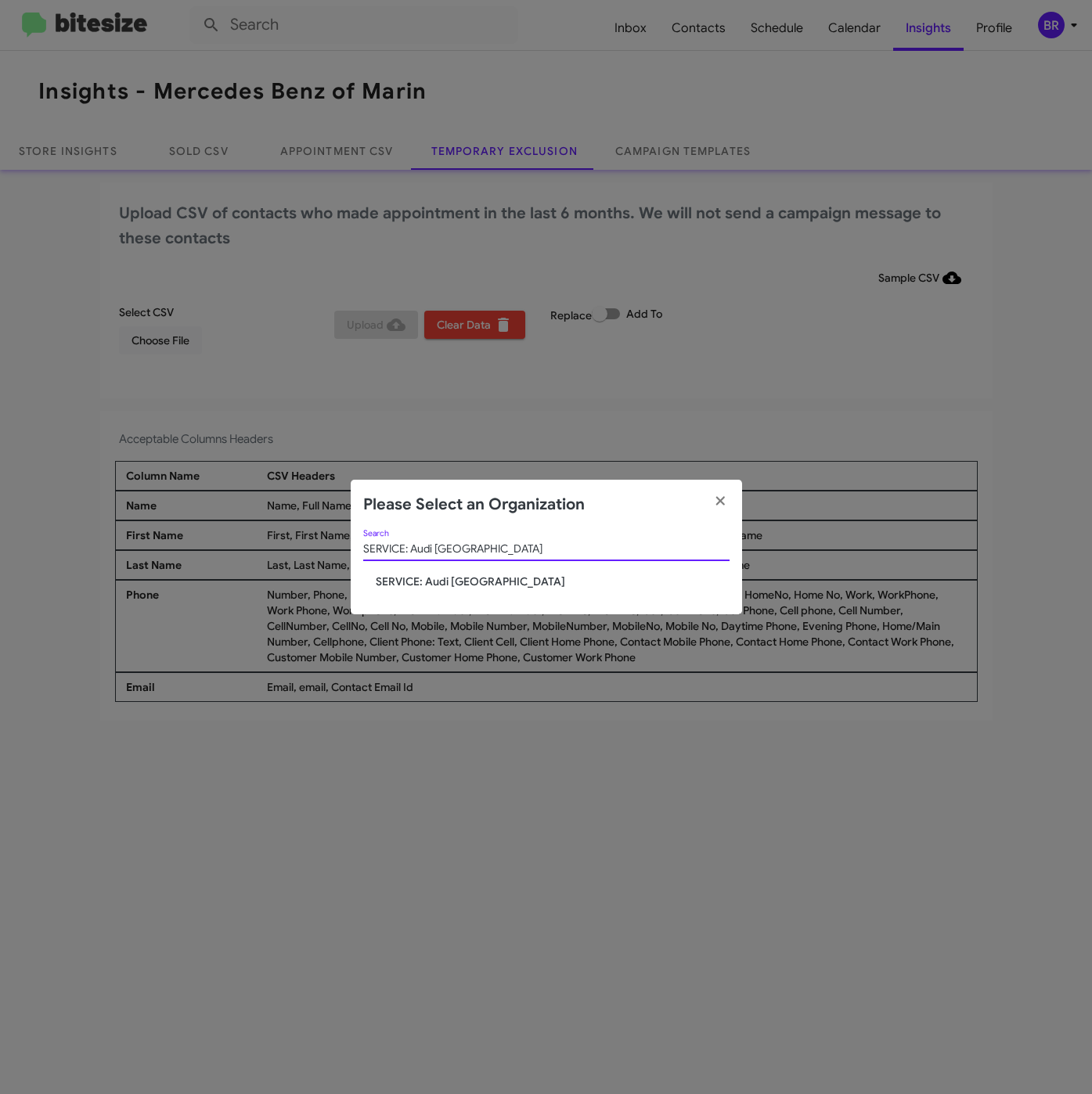
type input "SERVICE: Audi Oakland"
click at [419, 575] on span "SERVICE: Audi Oakland" at bounding box center [552, 581] width 354 height 15
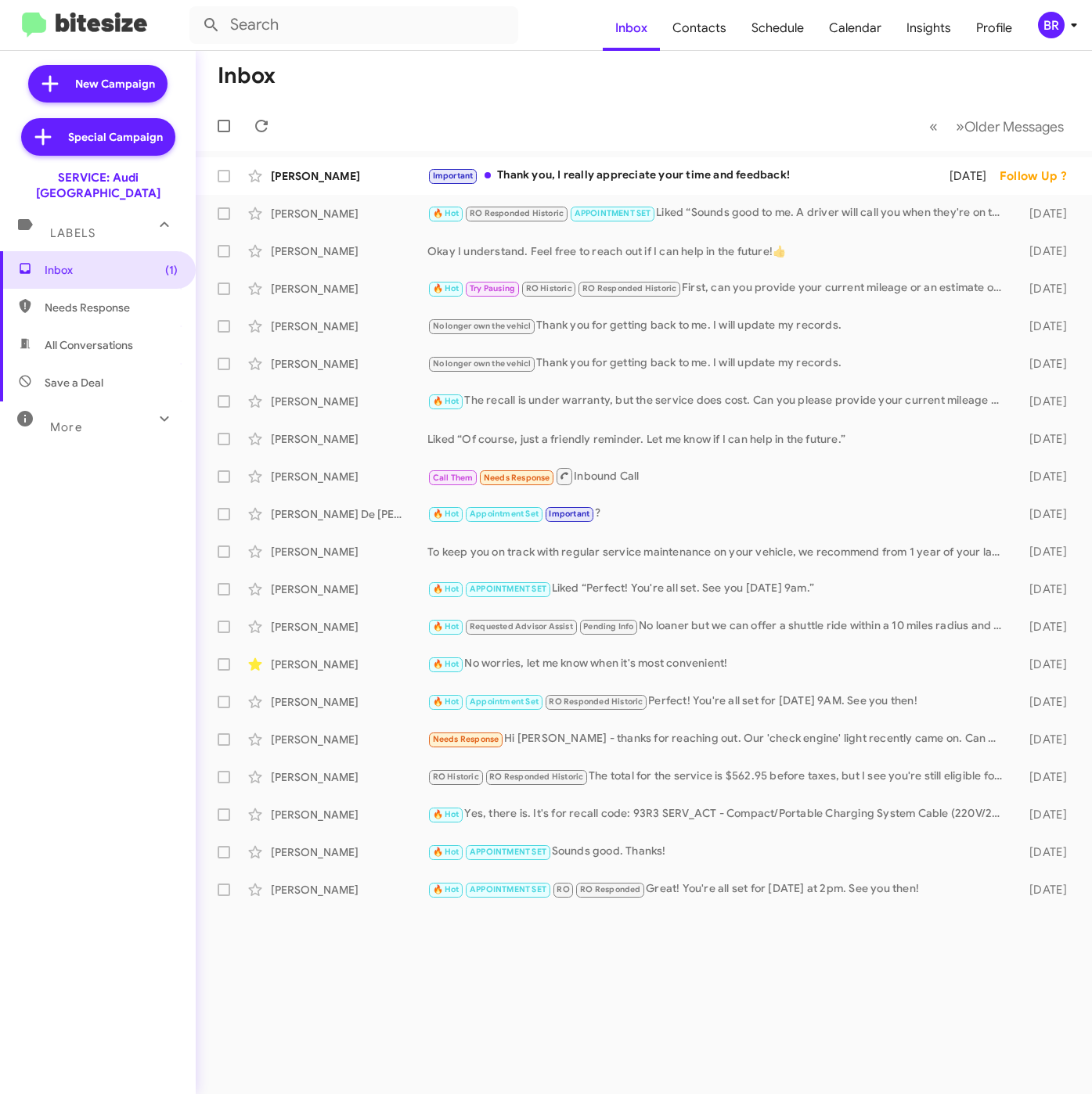
click at [1051, 24] on div "BR" at bounding box center [1051, 25] width 27 height 27
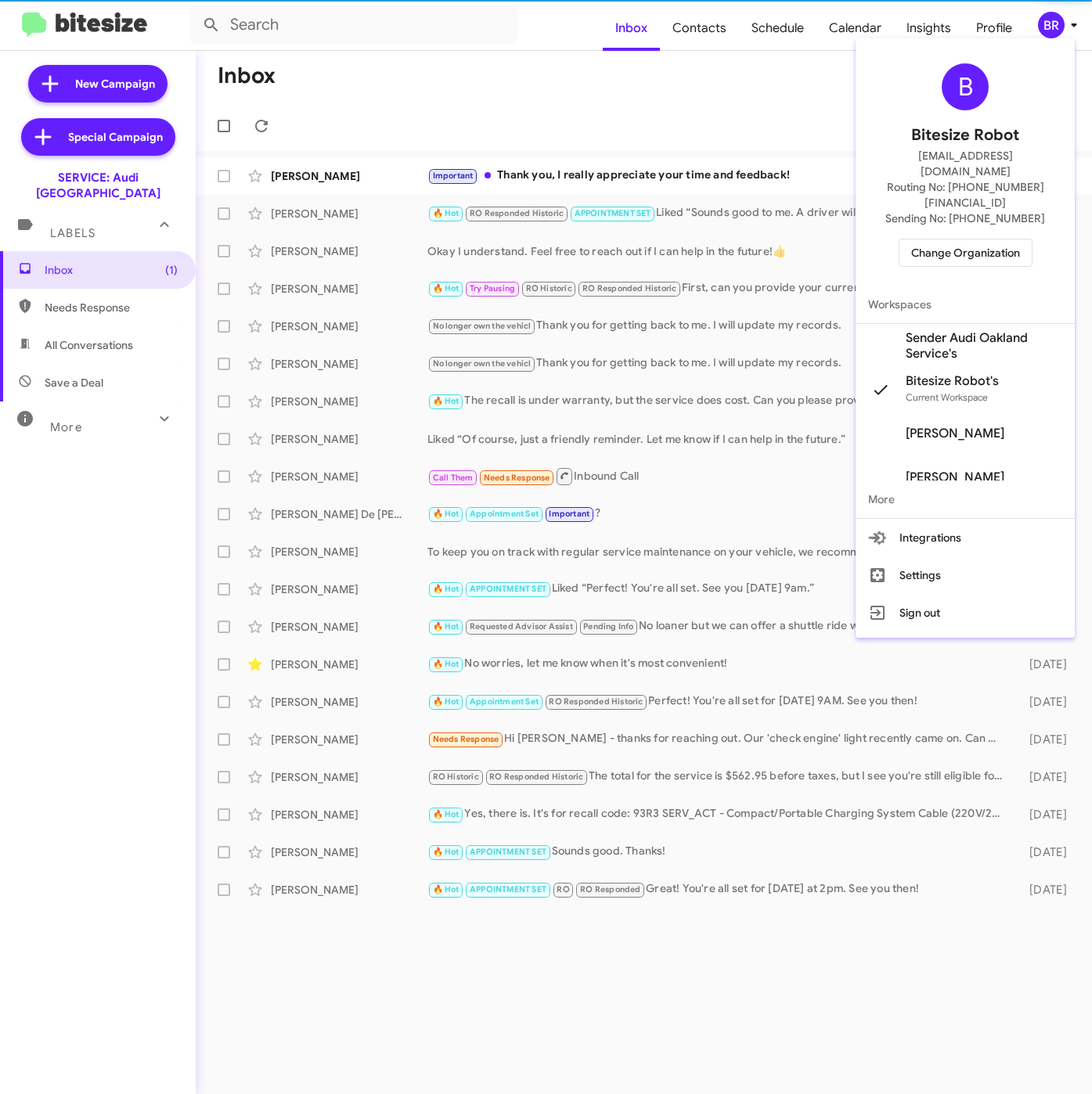
click at [963, 331] on span "Sender Audi Oakland Service's" at bounding box center [984, 346] width 156 height 31
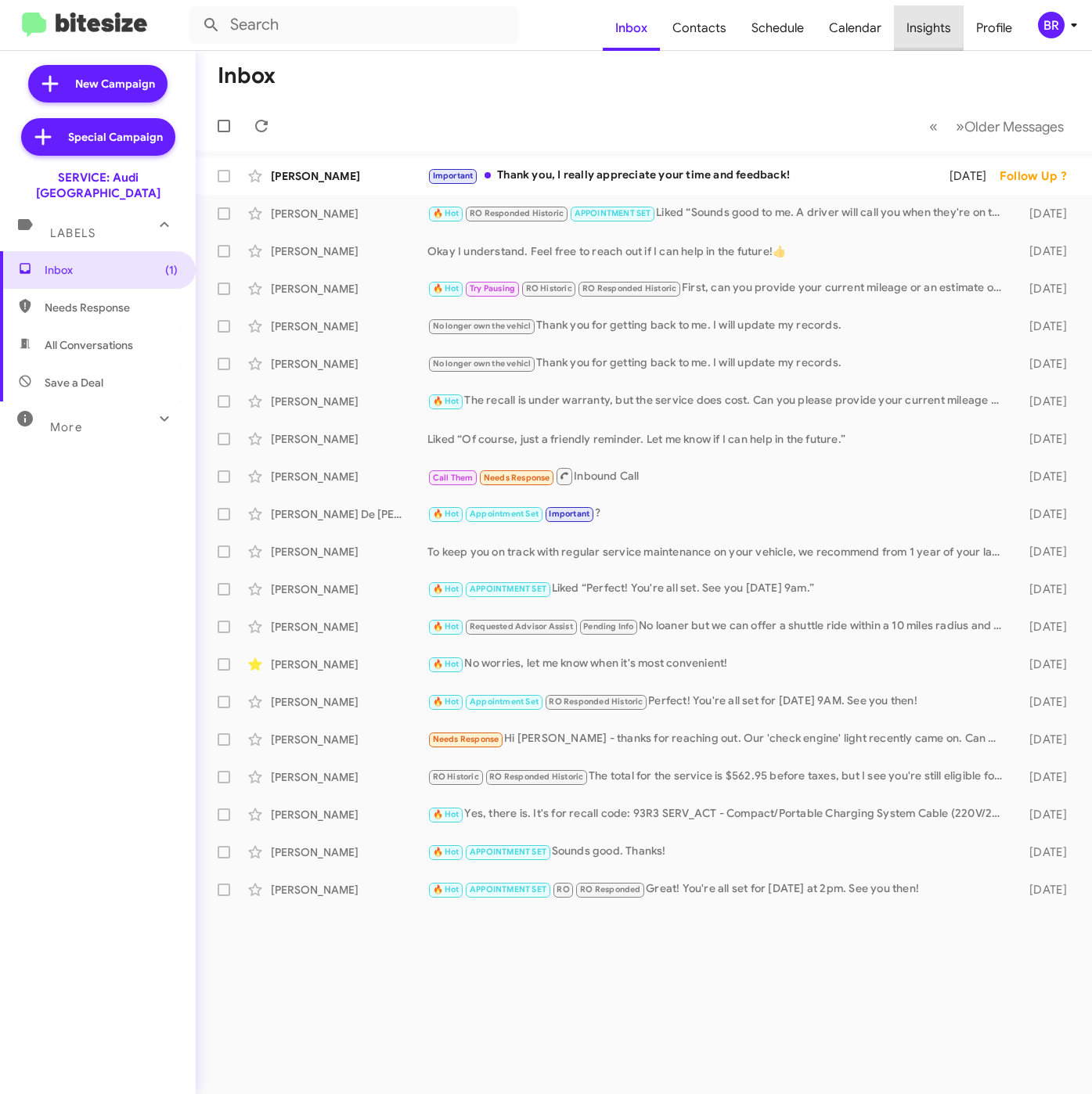
click at [938, 31] on span "Insights" at bounding box center [929, 28] width 69 height 45
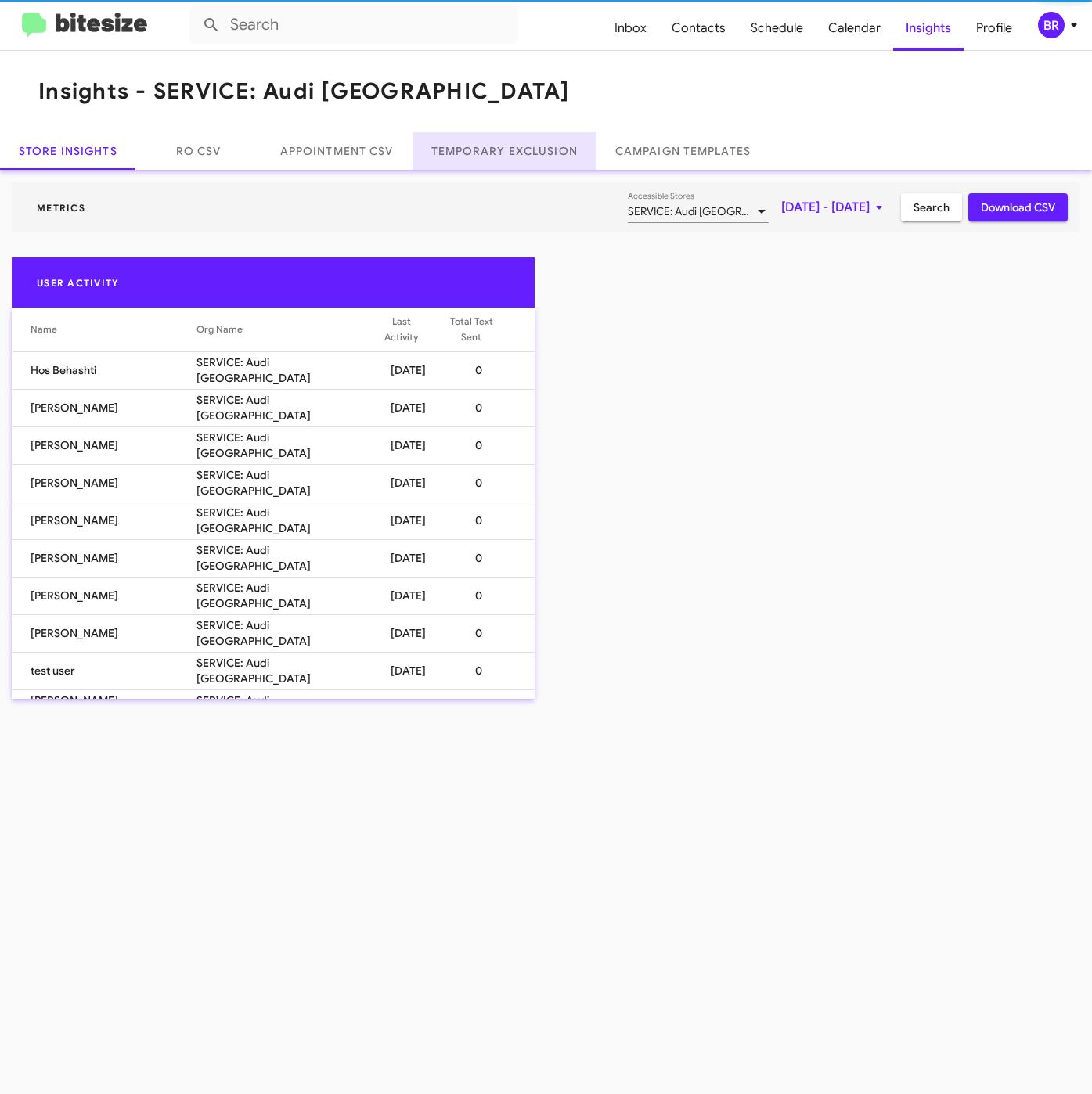
click at [490, 146] on link "Temporary Exclusion" at bounding box center [505, 151] width 184 height 38
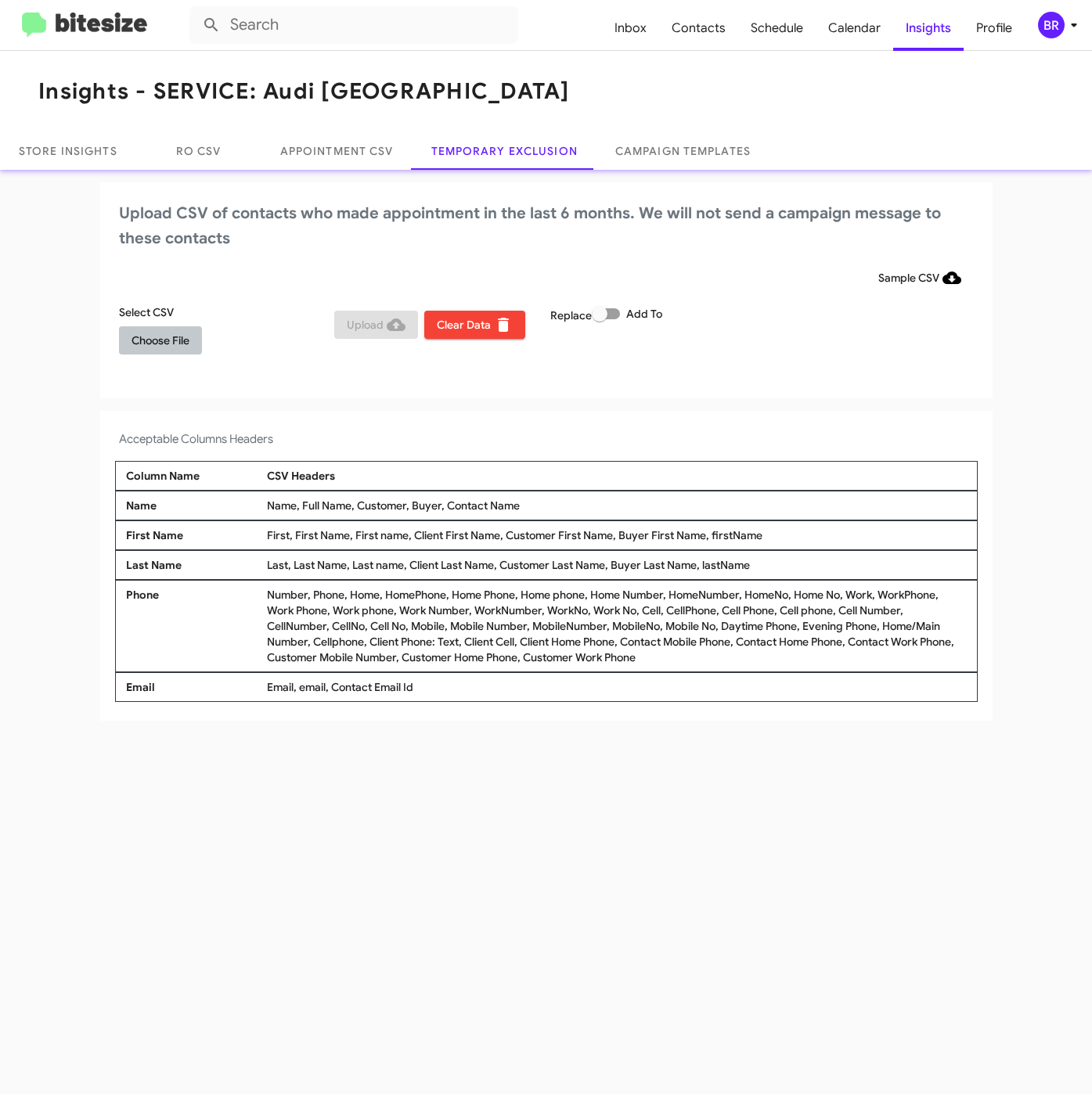
click at [185, 343] on span "Choose File" at bounding box center [160, 340] width 58 height 28
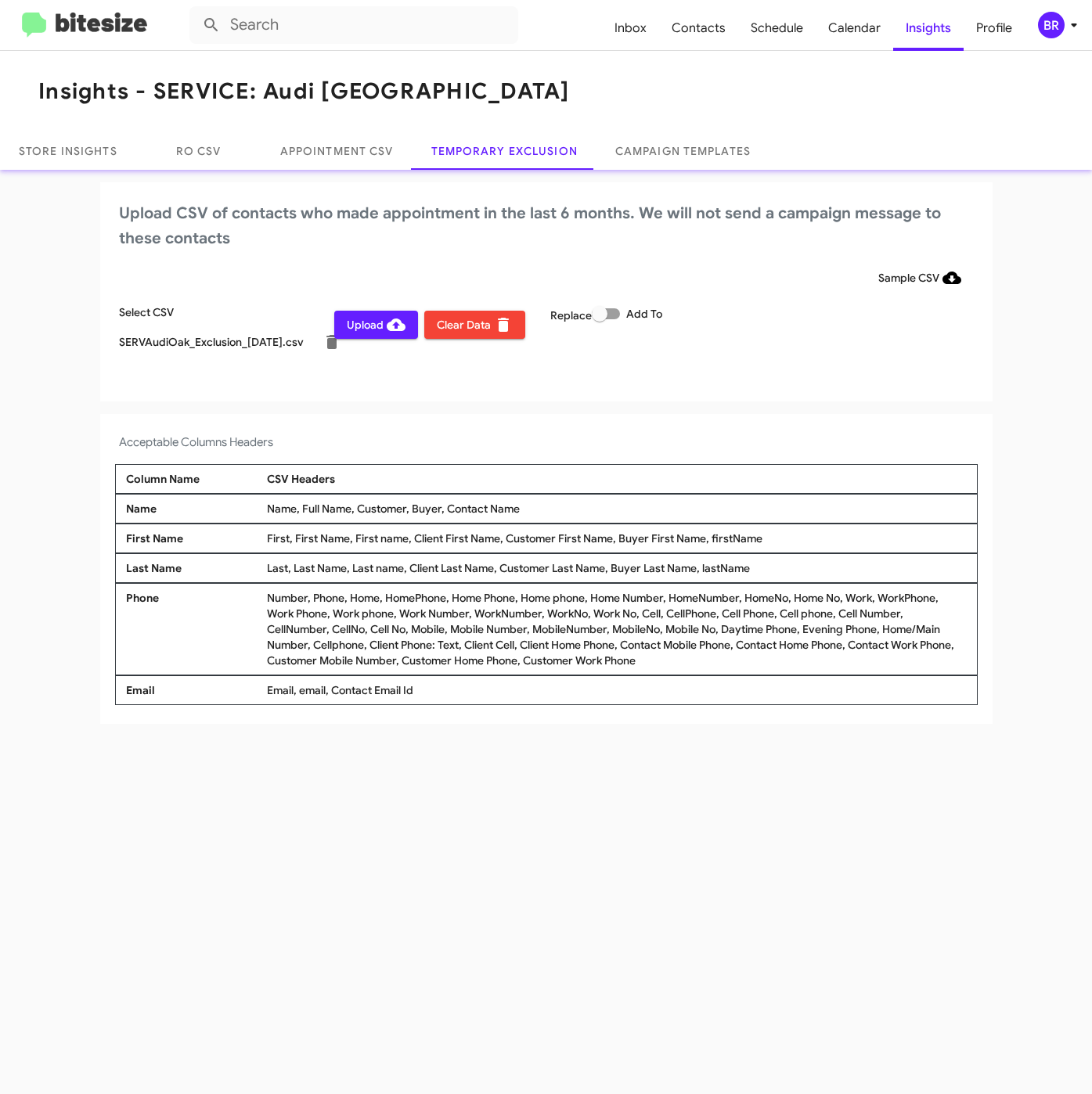
click at [1059, 28] on div "BR" at bounding box center [1051, 25] width 27 height 27
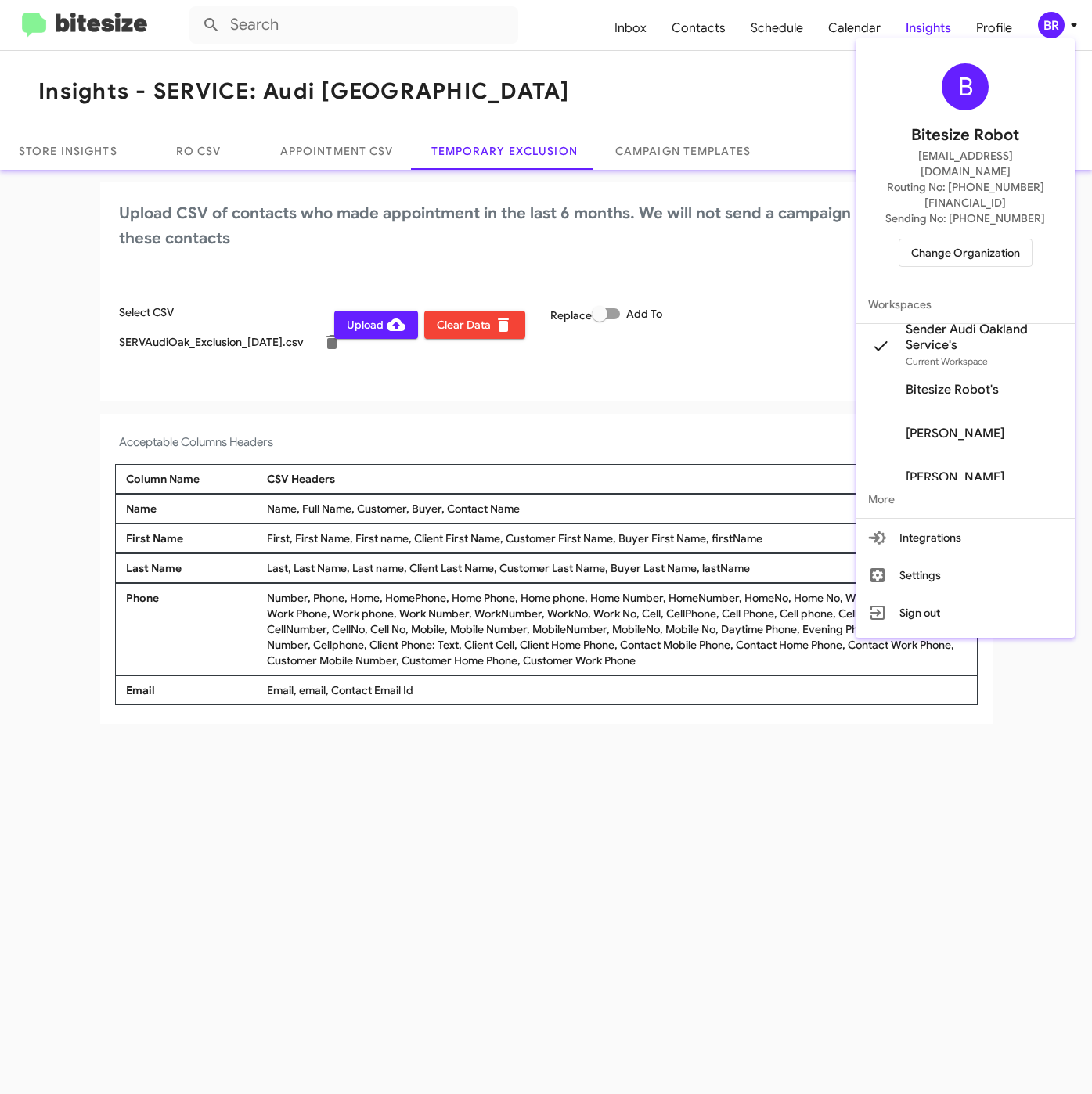
click at [357, 416] on div at bounding box center [546, 547] width 1092 height 1094
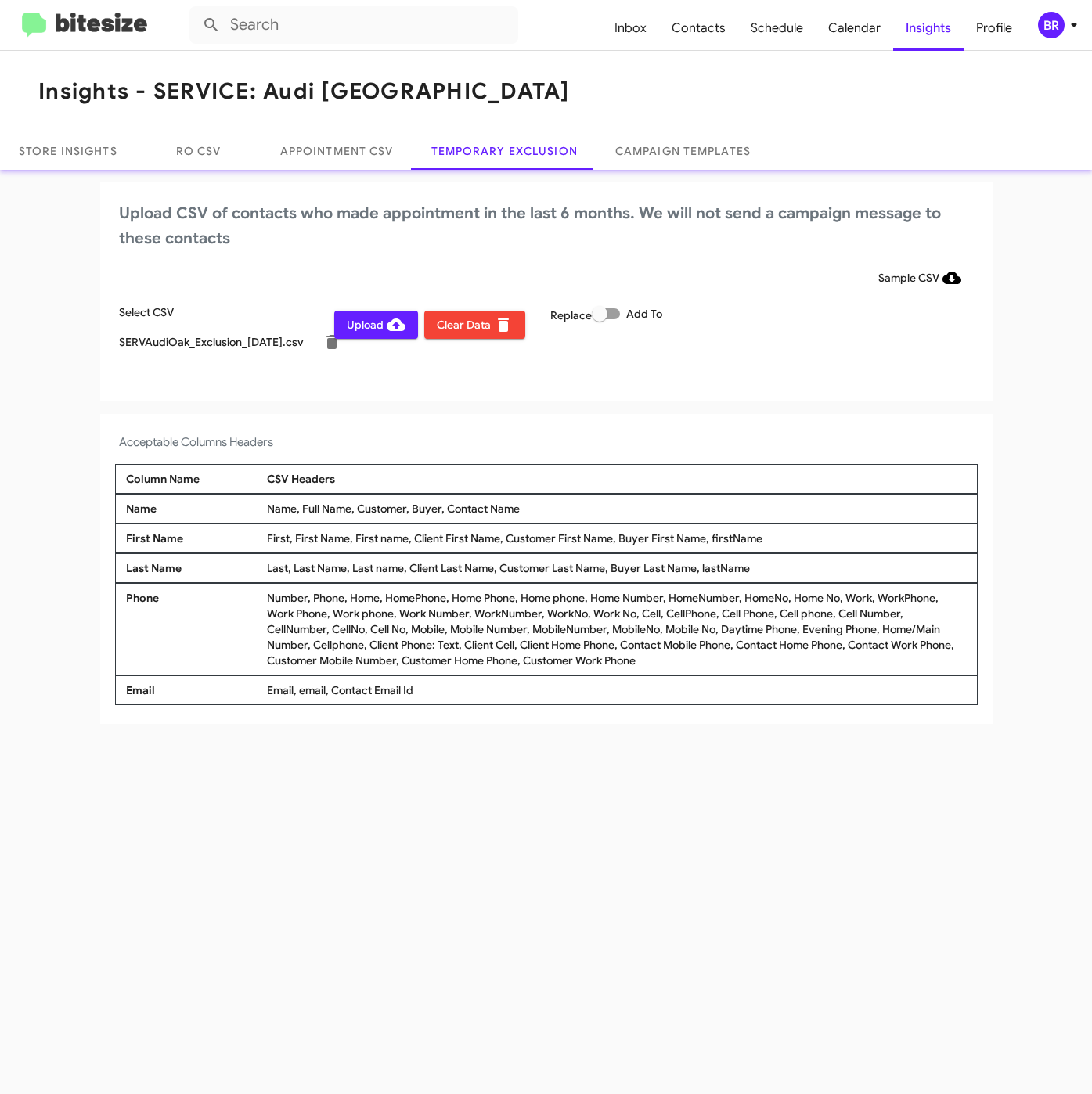
click at [373, 324] on span "Upload" at bounding box center [376, 324] width 59 height 28
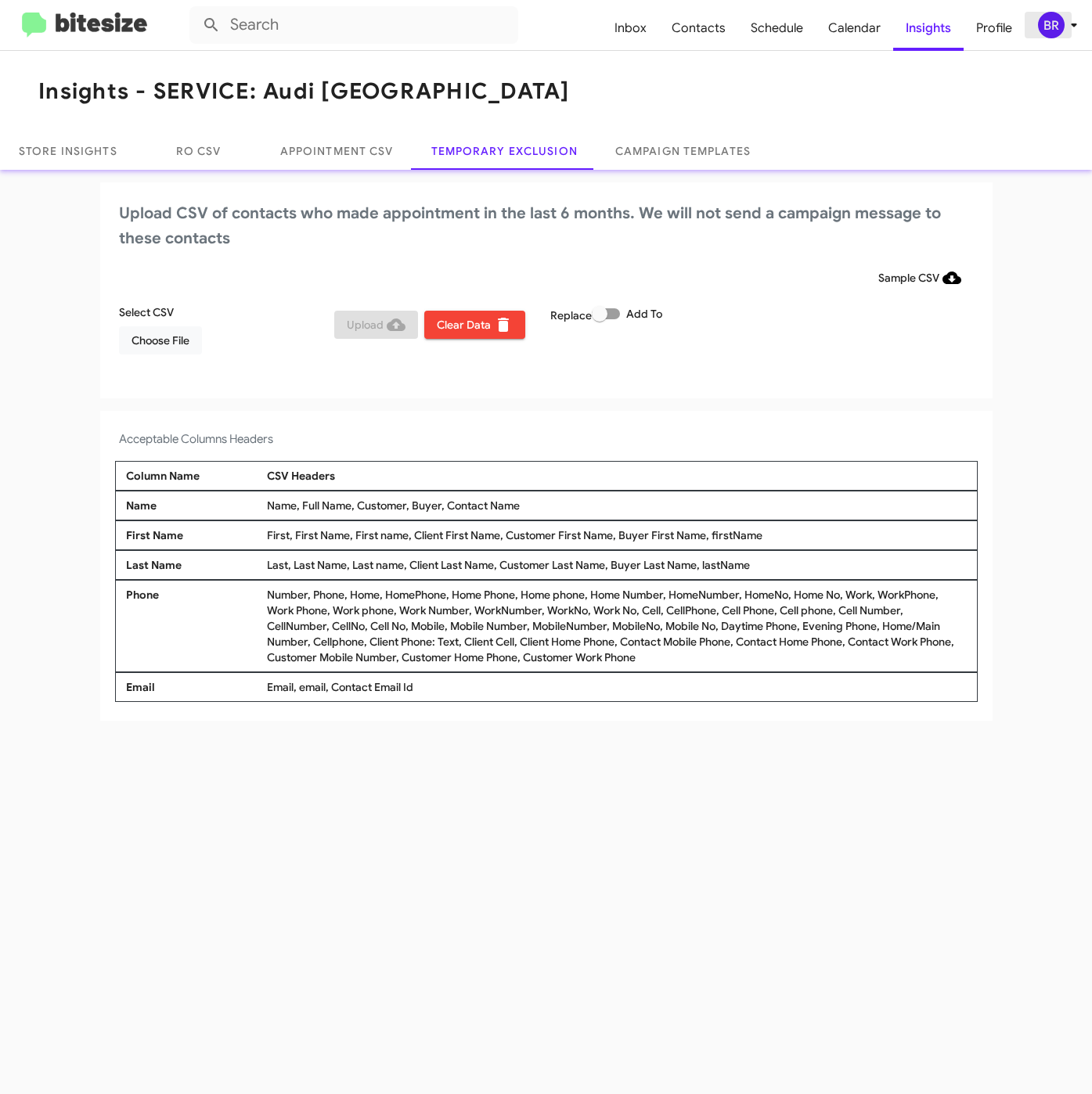
click at [1052, 33] on div "BR" at bounding box center [1051, 25] width 27 height 27
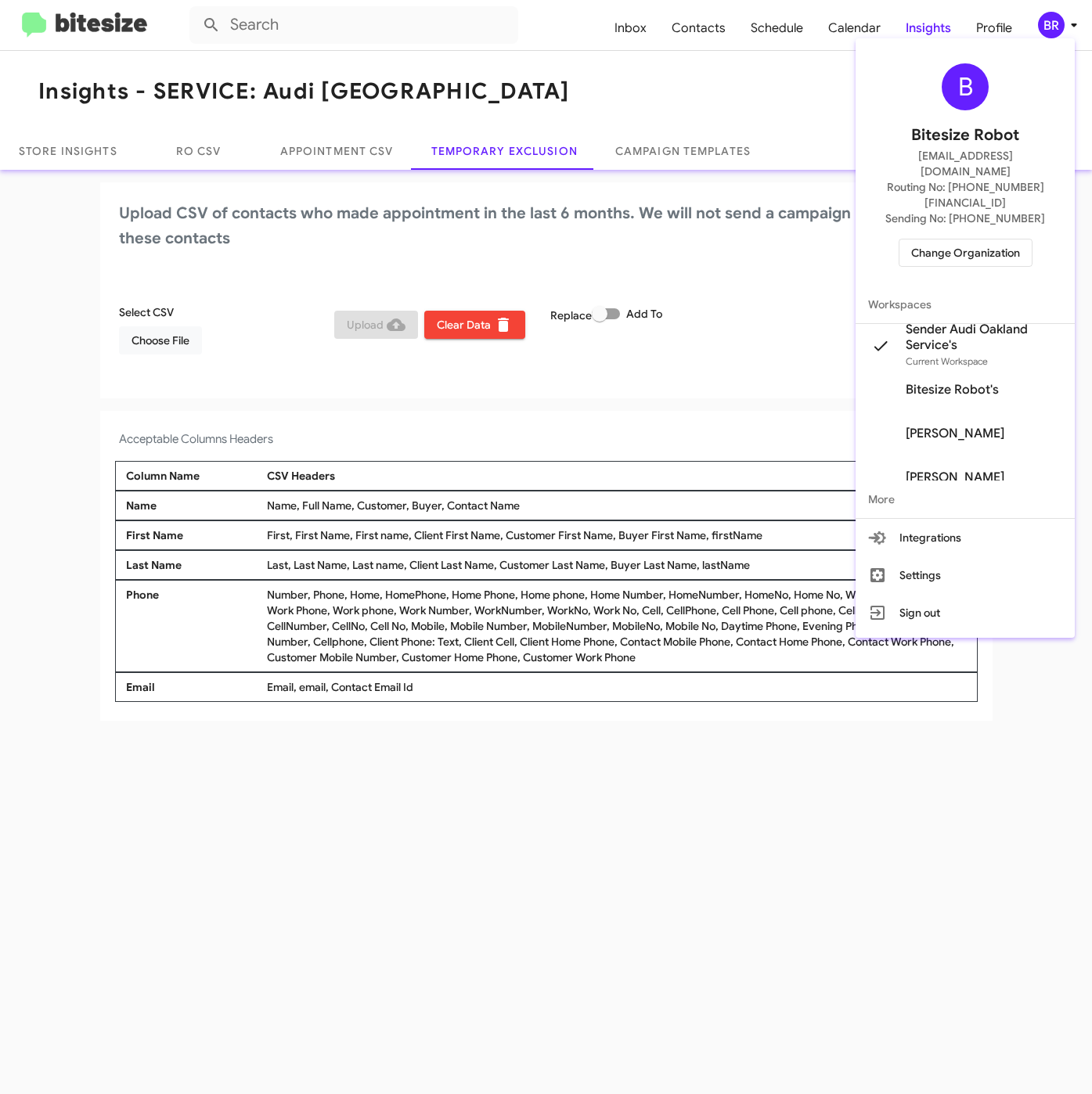
click at [925, 239] on span "Change Organization" at bounding box center [965, 252] width 109 height 27
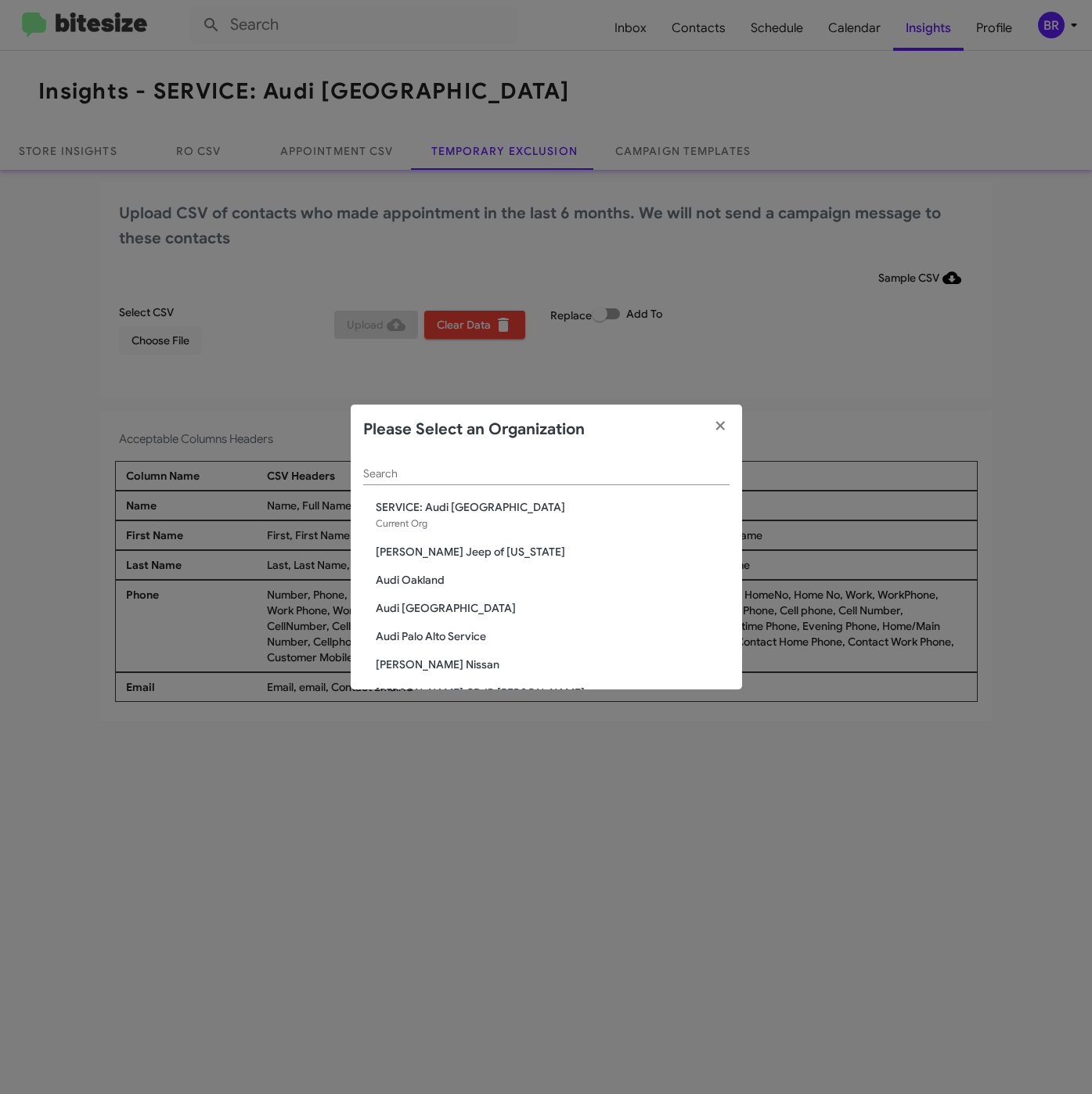
click at [452, 470] on input "Search" at bounding box center [546, 474] width 366 height 13
paste input "SERVICE: [PERSON_NAME]"
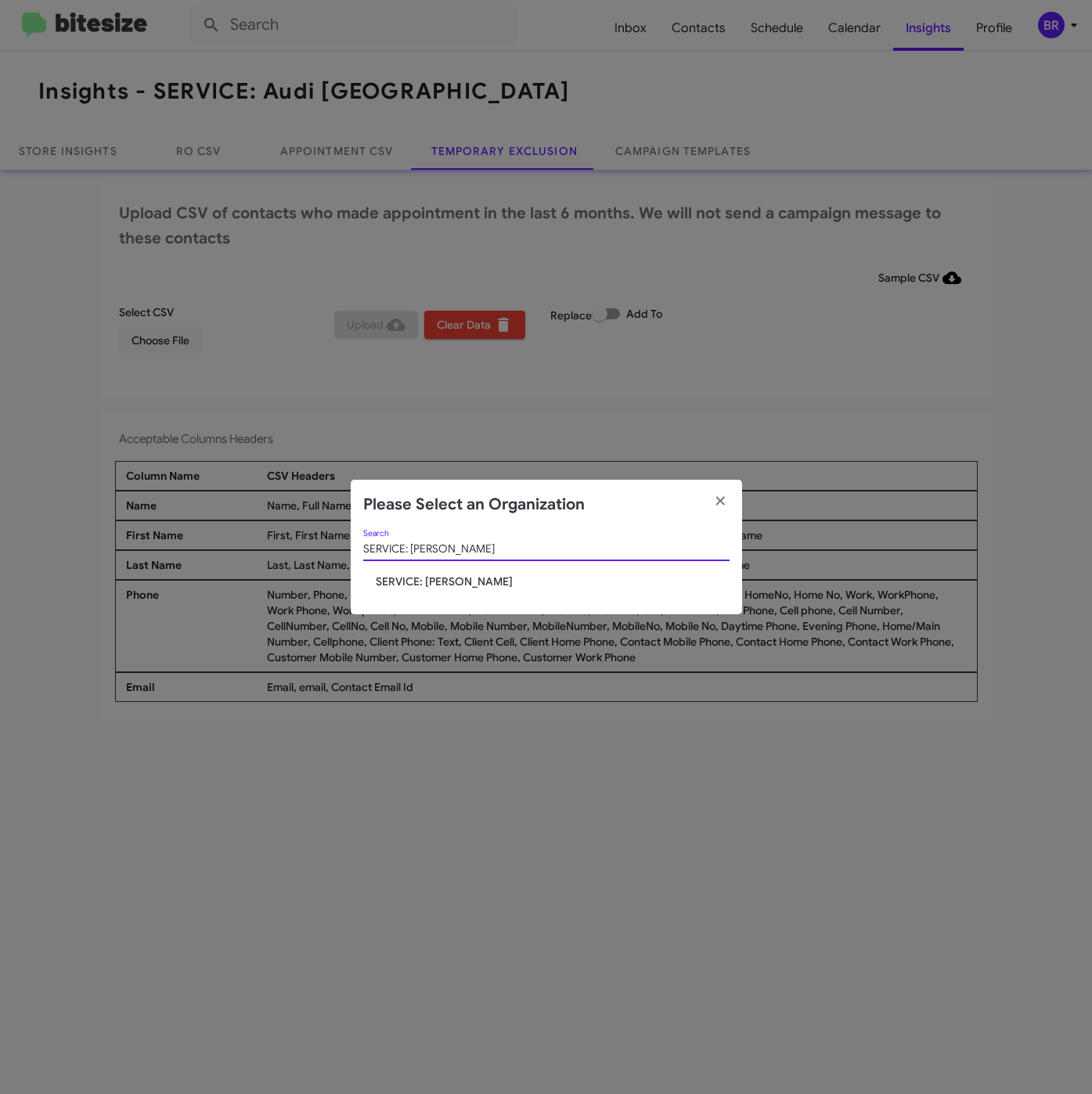
type input "SERVICE: [PERSON_NAME]"
click at [425, 580] on span "SERVICE: [PERSON_NAME]" at bounding box center [552, 581] width 354 height 15
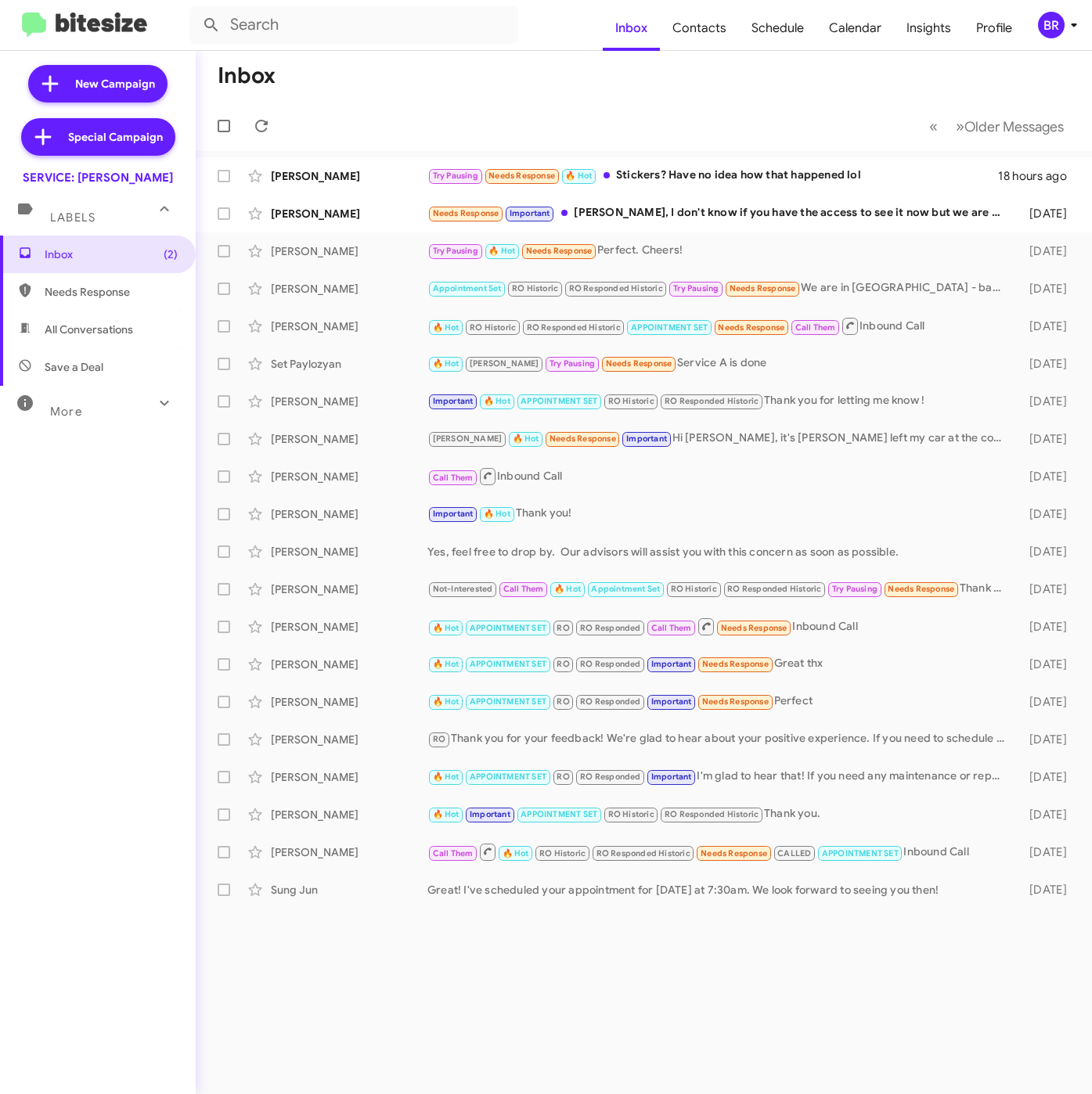
click at [1062, 22] on div "BR" at bounding box center [1051, 25] width 27 height 27
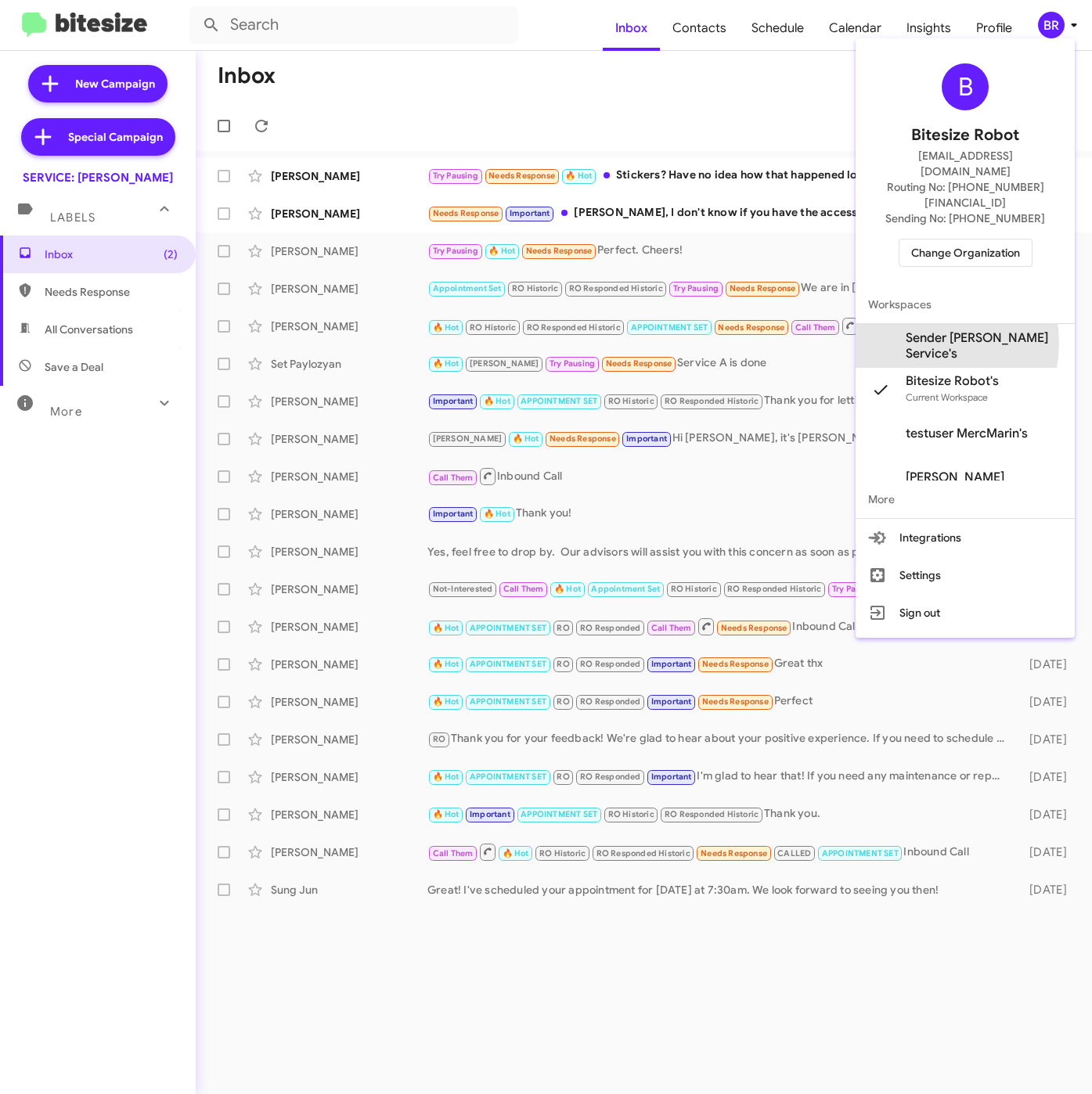
click at [926, 331] on span "Sender Mercedes Marin Service's" at bounding box center [984, 346] width 156 height 31
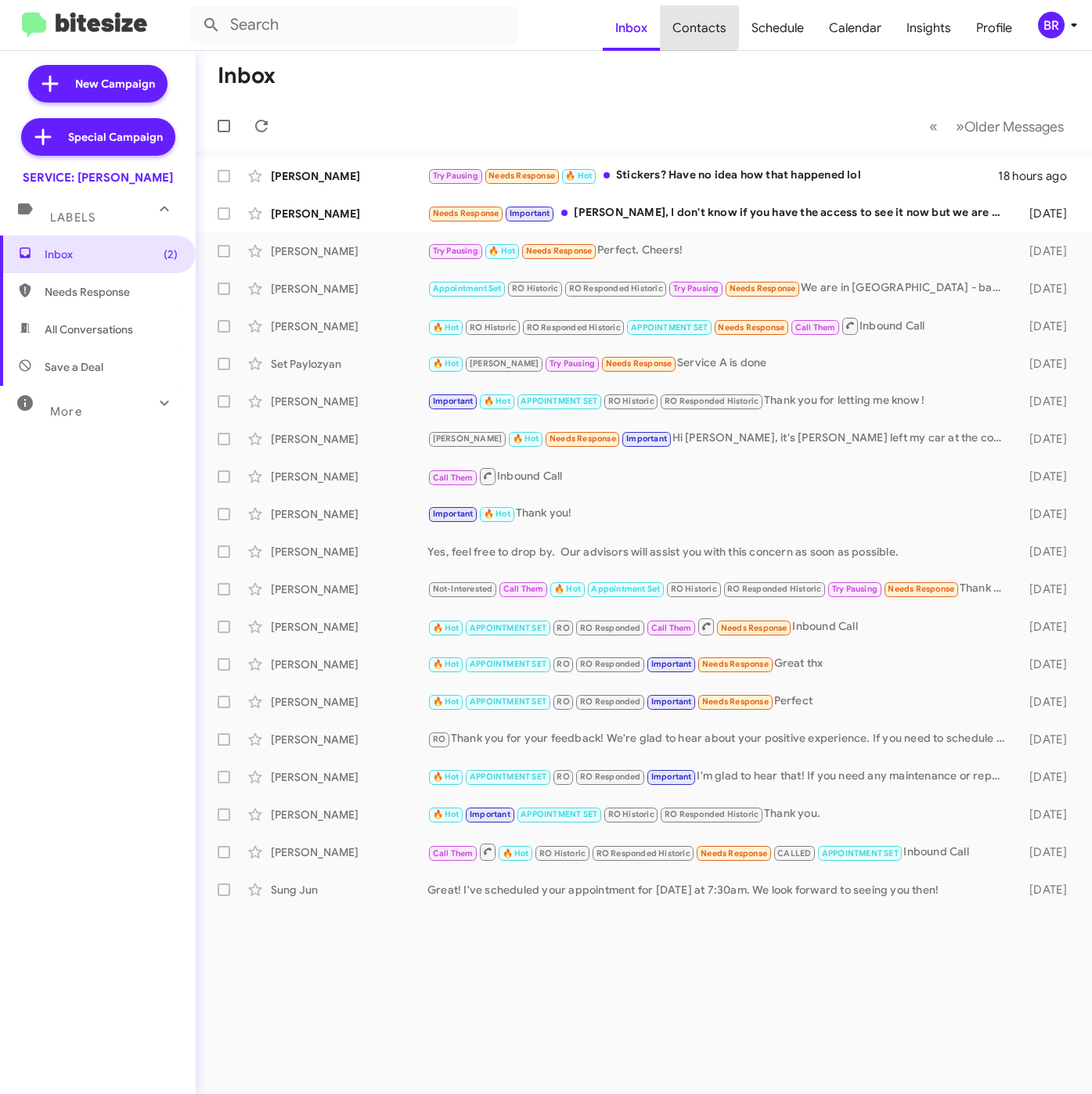
click at [701, 23] on span "Contacts" at bounding box center [699, 28] width 79 height 45
type input "in:groups"
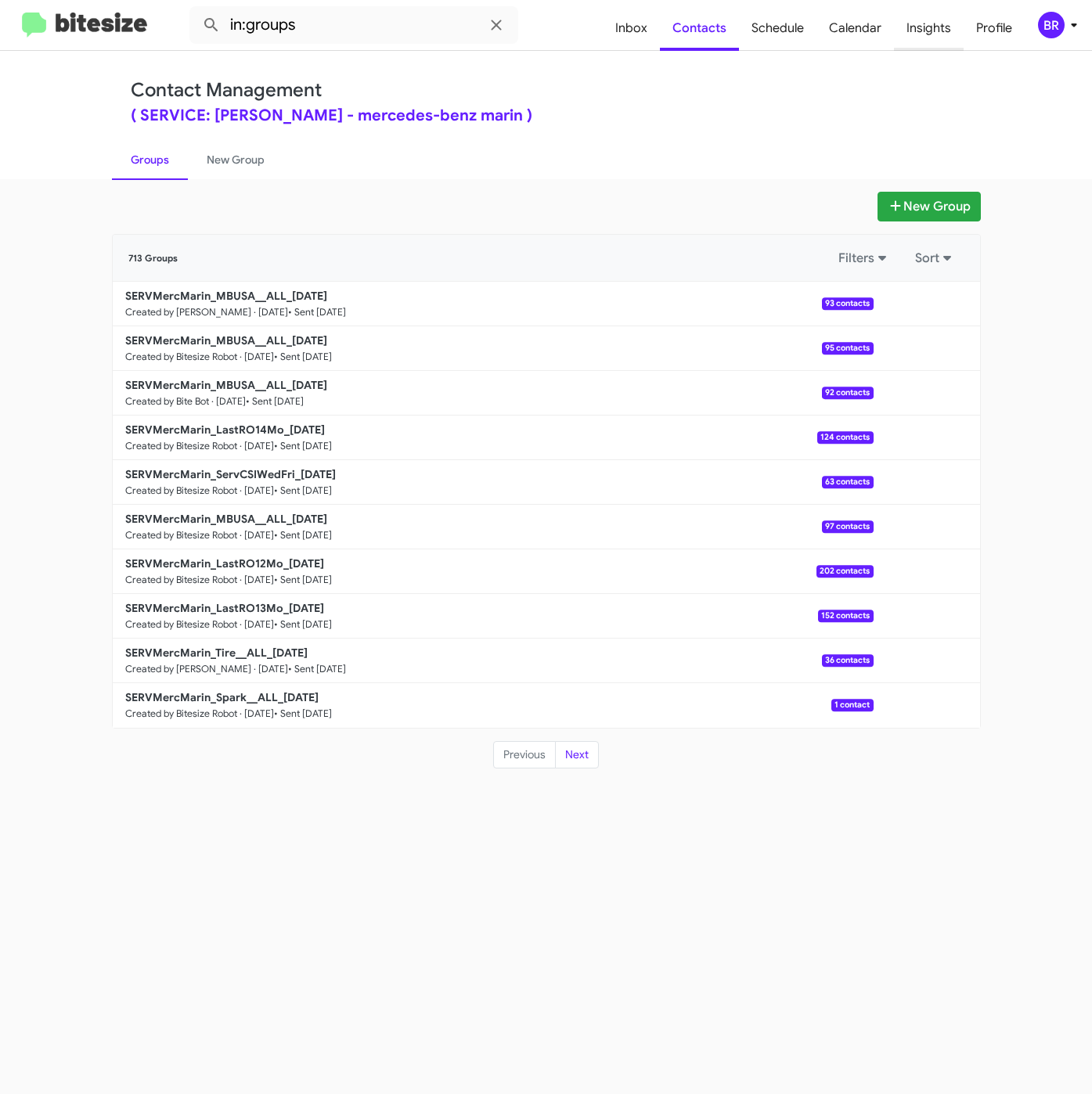
click at [928, 31] on span "Insights" at bounding box center [929, 28] width 69 height 45
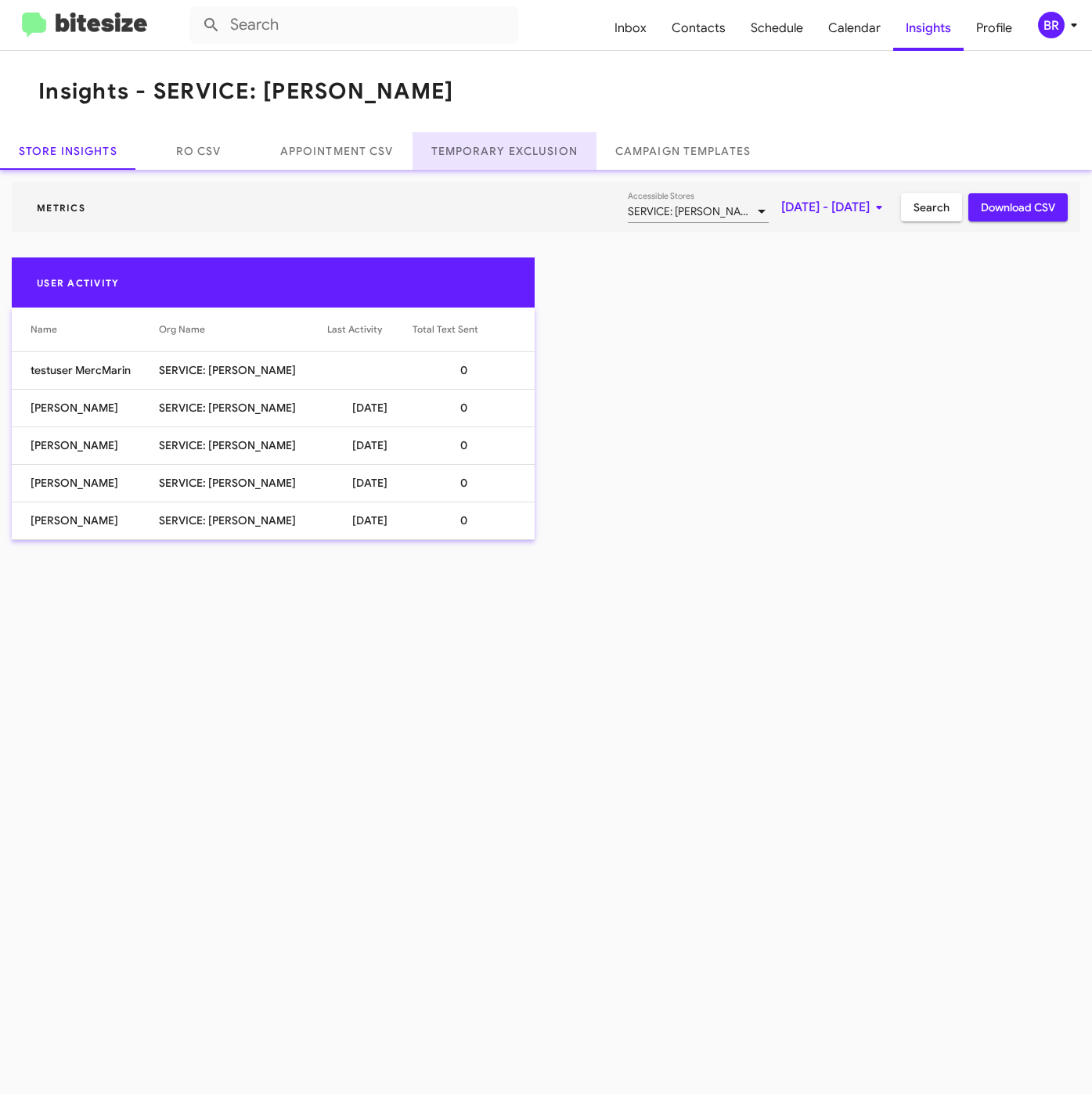
click at [517, 144] on link "Temporary Exclusion" at bounding box center [505, 151] width 184 height 38
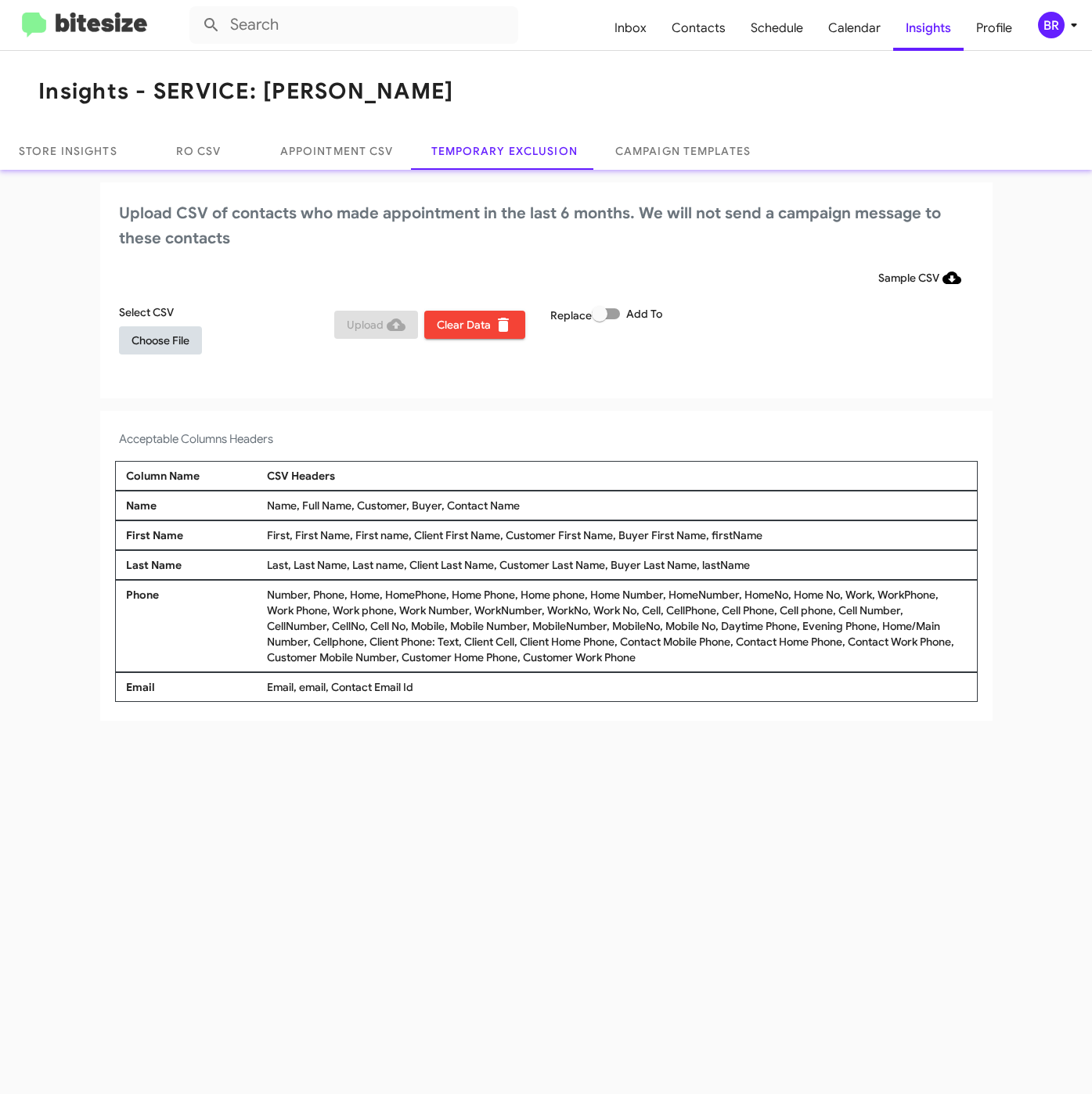
click at [167, 341] on span "Choose File" at bounding box center [160, 340] width 58 height 28
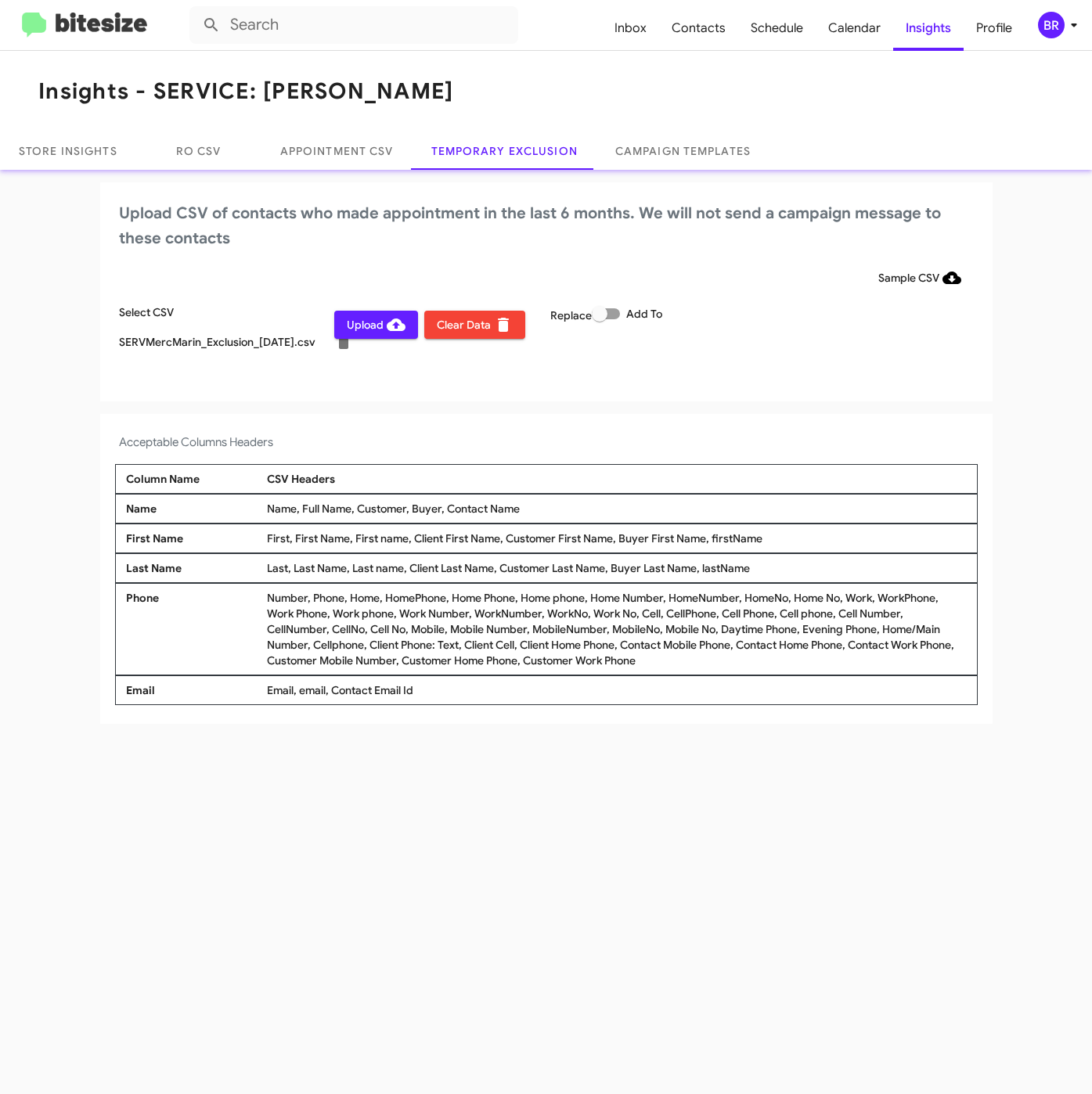
click at [1051, 15] on div "BR" at bounding box center [1051, 25] width 27 height 27
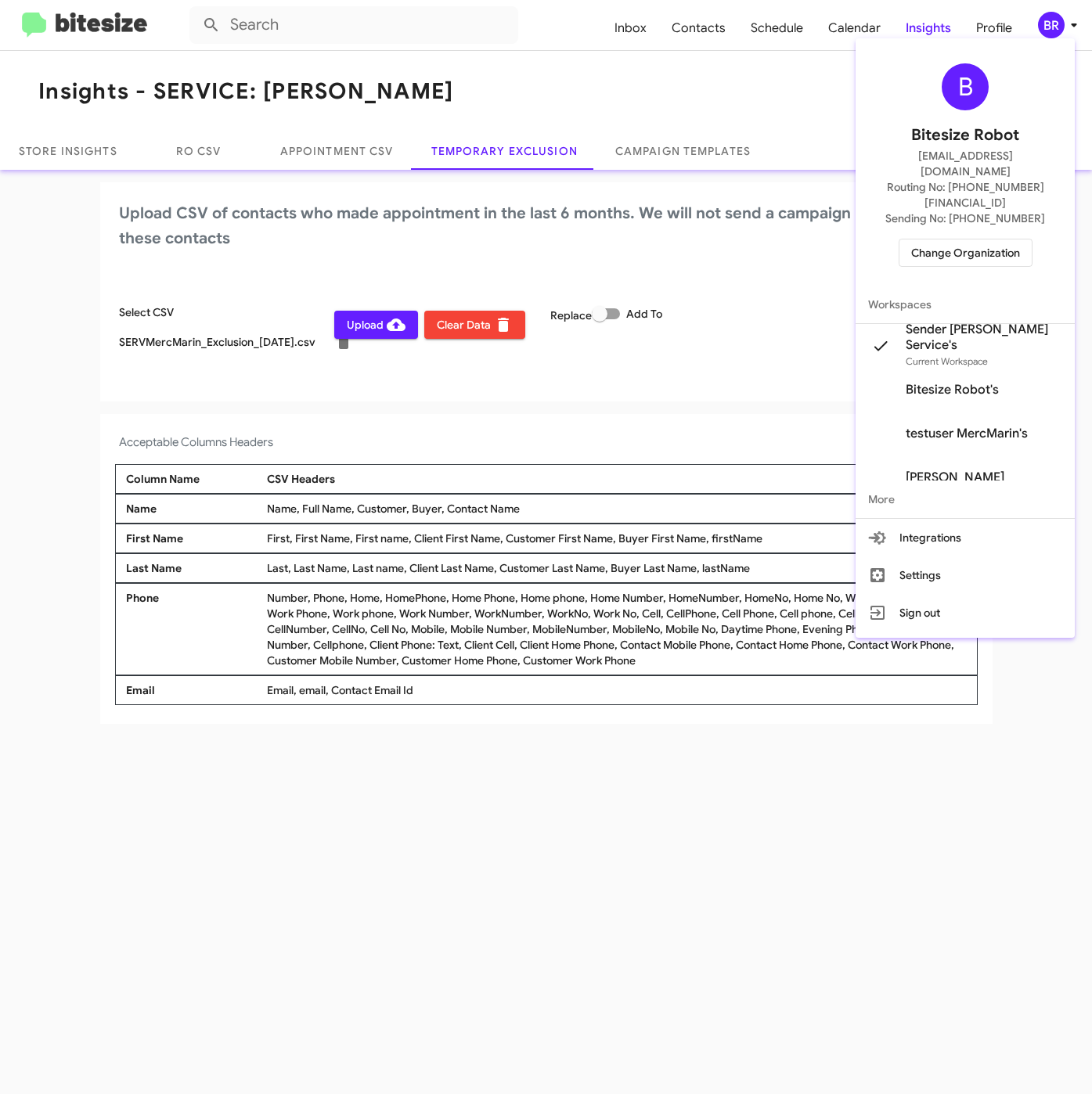
click at [498, 822] on div at bounding box center [546, 547] width 1092 height 1094
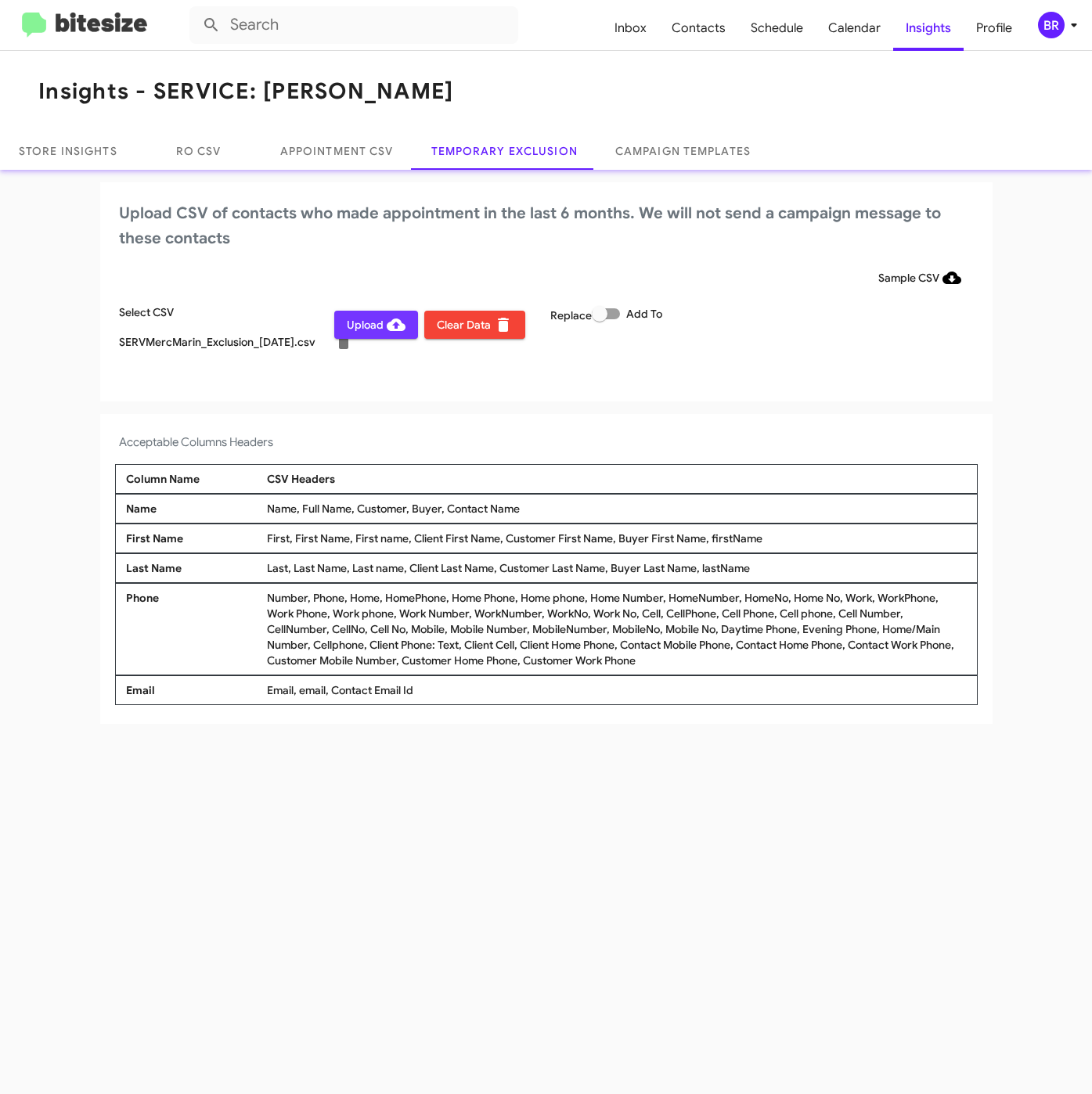
click at [369, 330] on span "Upload" at bounding box center [376, 324] width 59 height 28
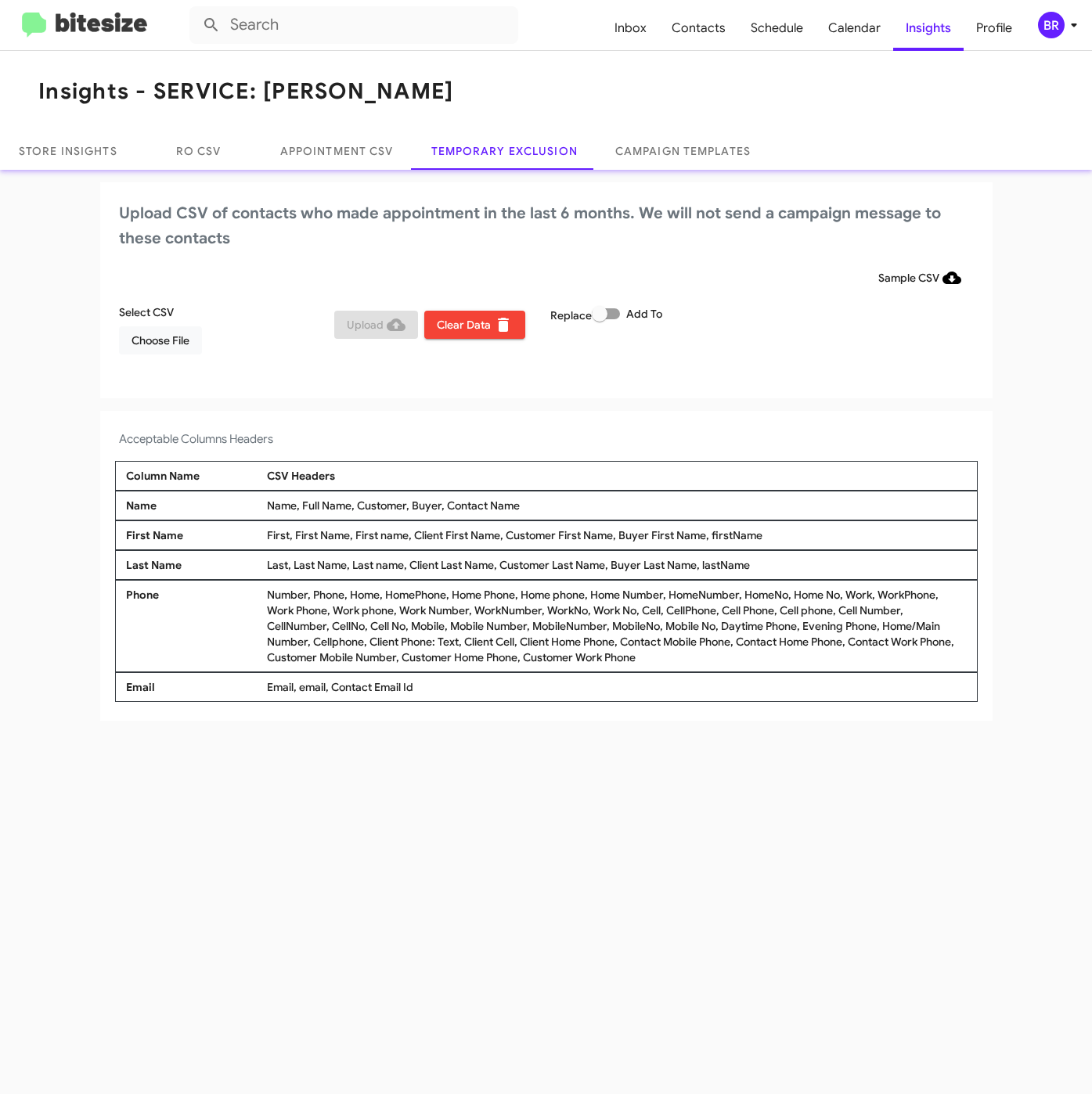
click at [1061, 27] on div "BR" at bounding box center [1051, 25] width 27 height 27
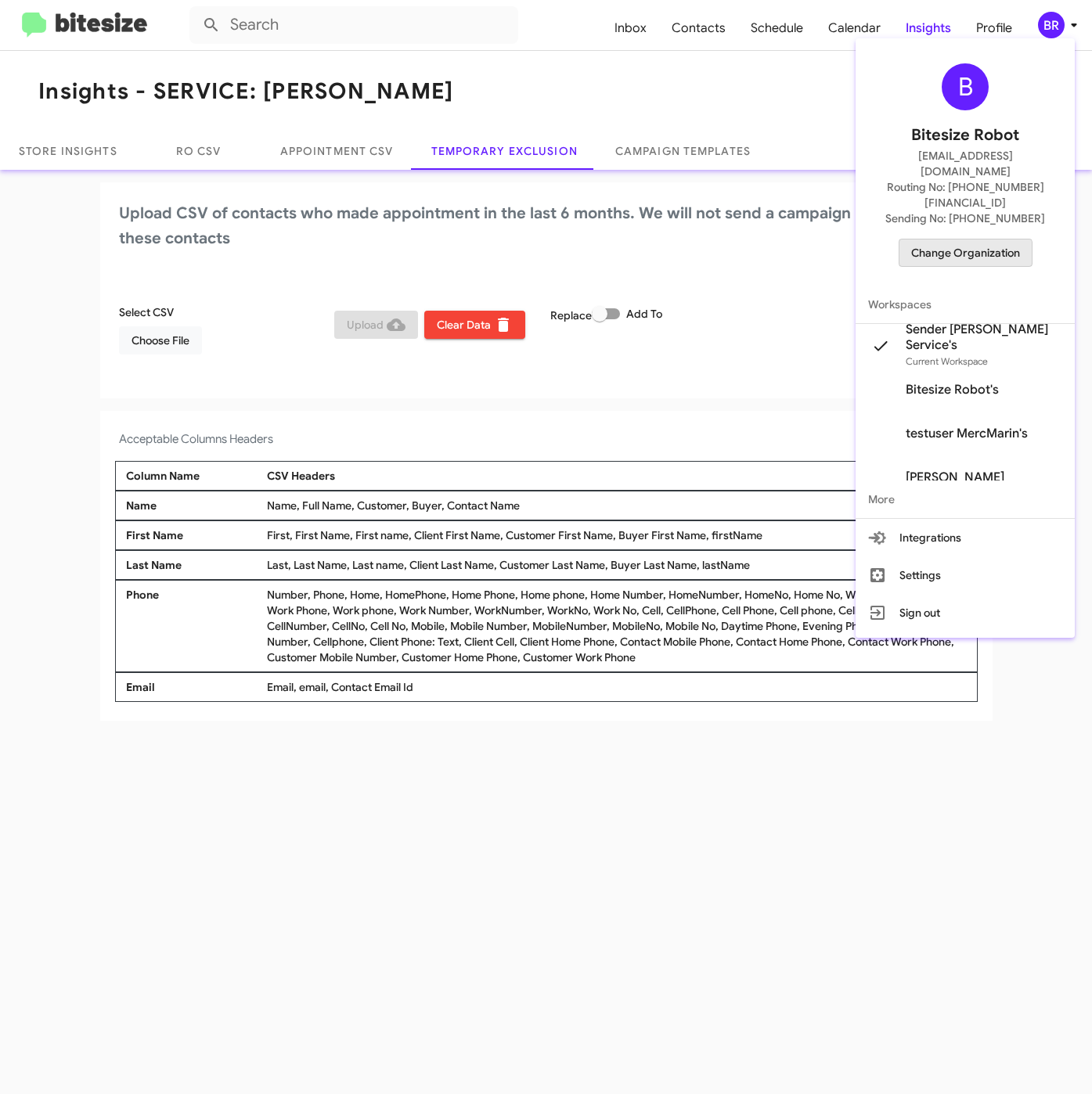
click at [964, 239] on span "Change Organization" at bounding box center [965, 252] width 109 height 27
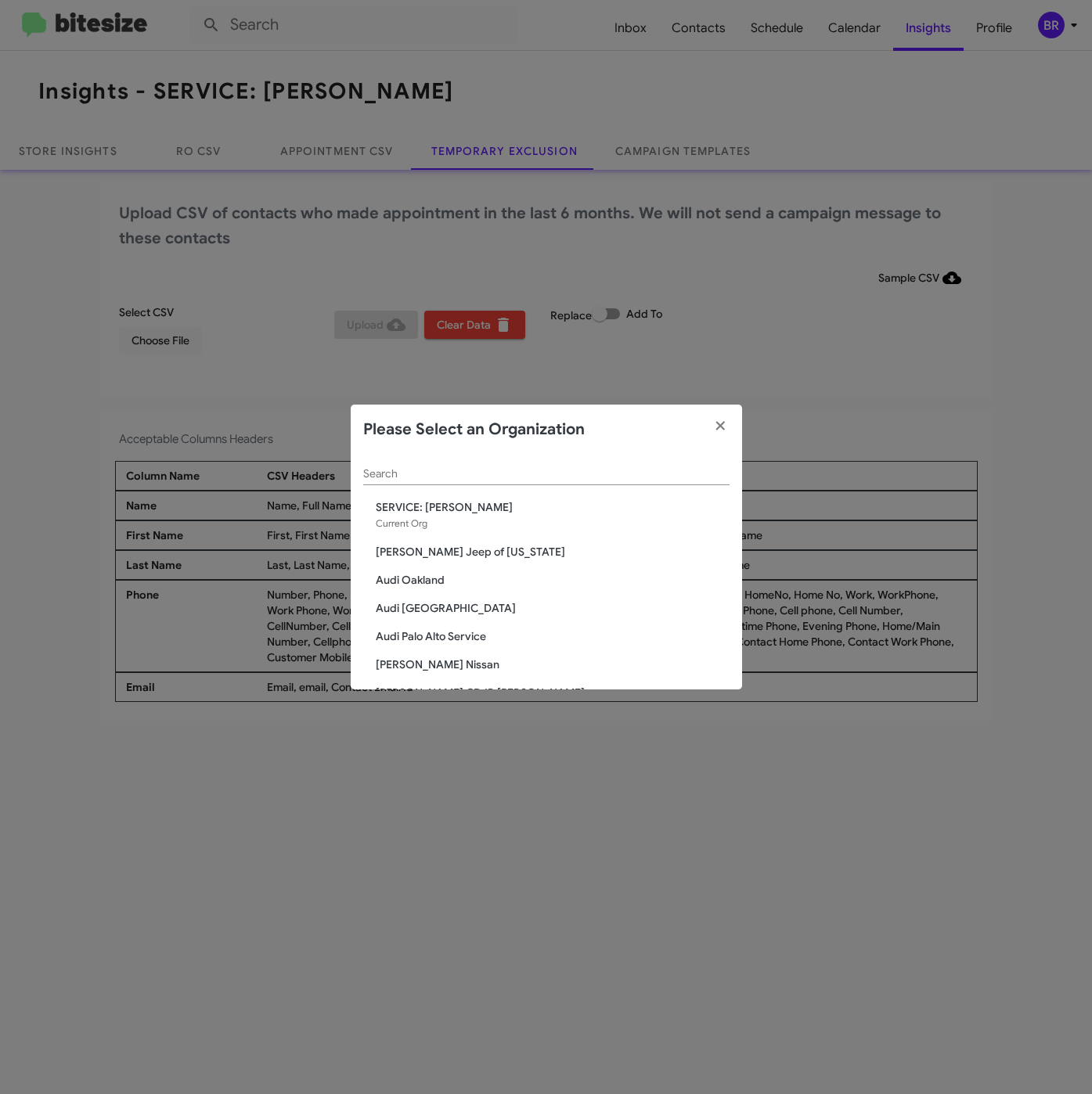
click at [574, 481] on div "Search" at bounding box center [546, 470] width 366 height 31
paste input "Franklin Sussex Auto Mall"
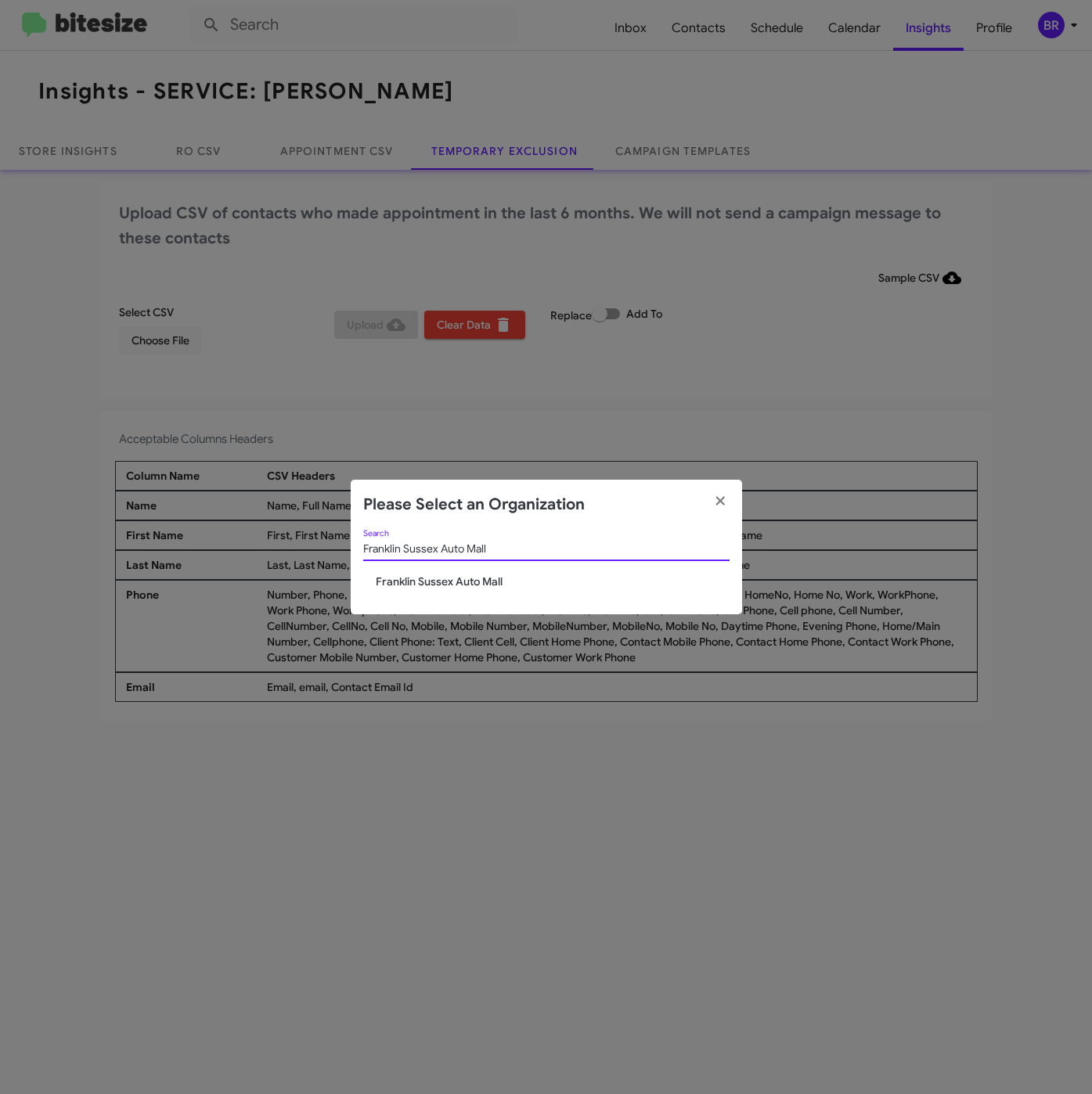
type input "Franklin Sussex Auto Mall"
click at [449, 578] on span "Franklin Sussex Auto Mall" at bounding box center [552, 581] width 354 height 15
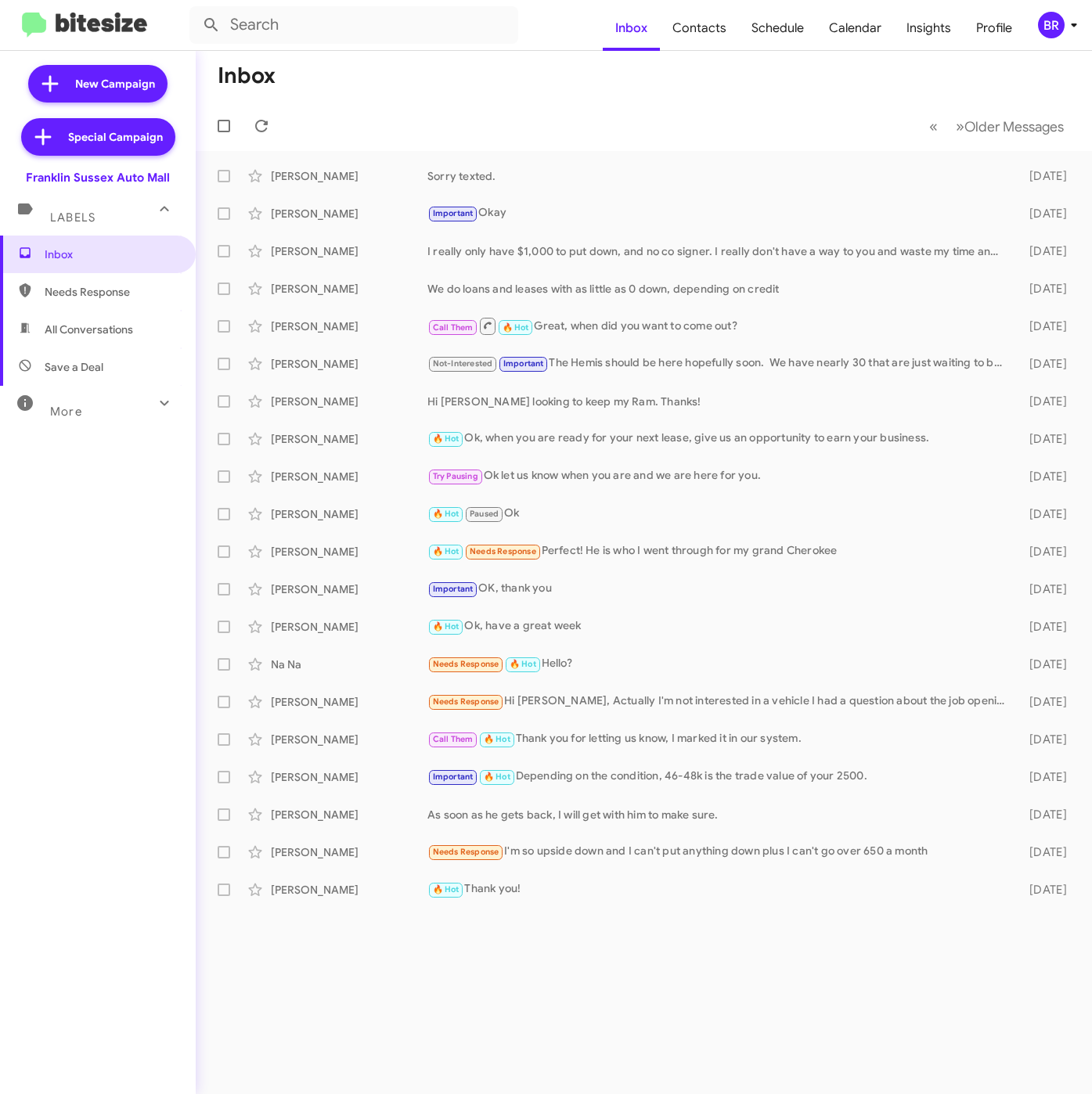
click at [1066, 22] on icon at bounding box center [1073, 24] width 19 height 19
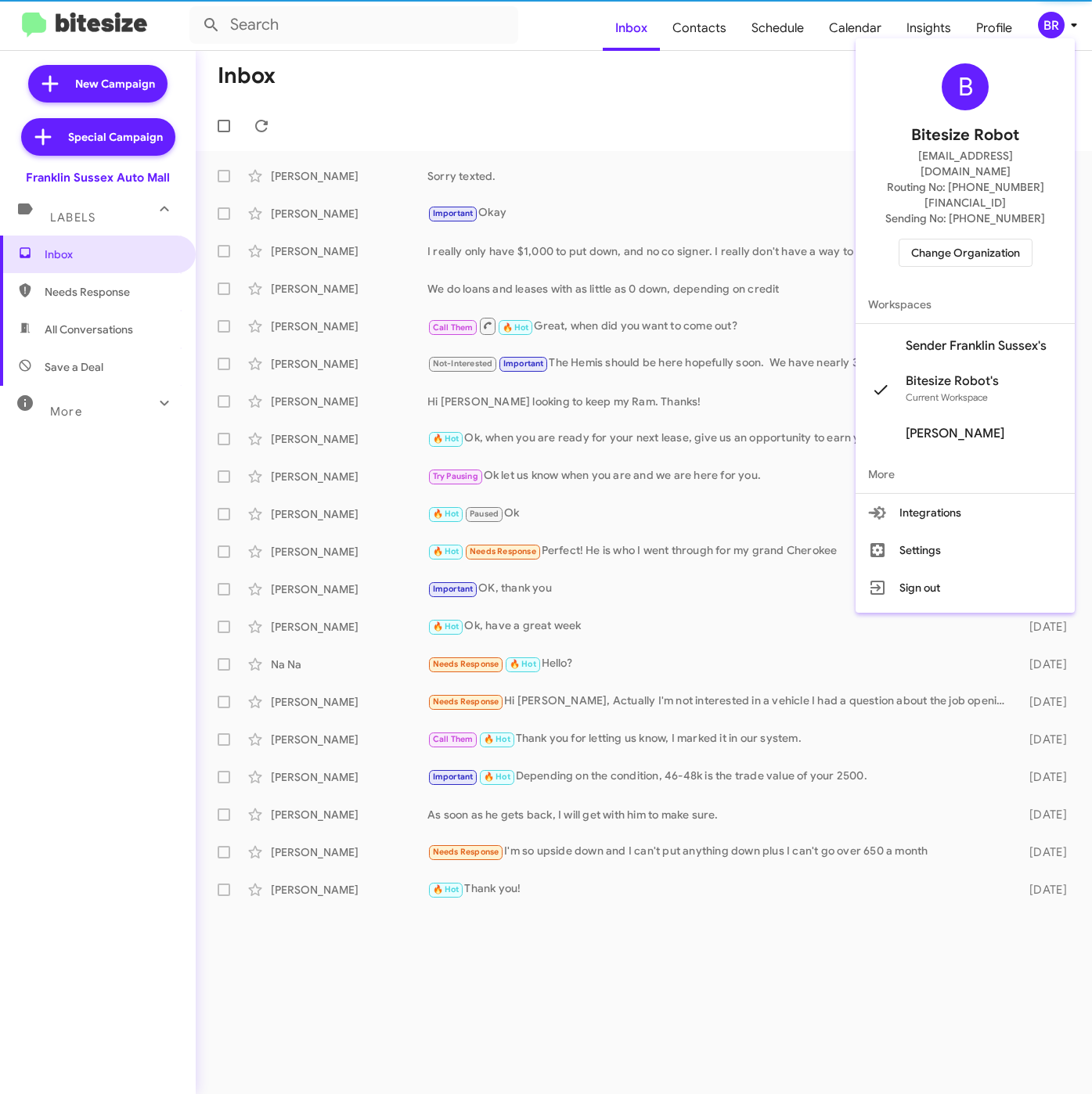
click at [959, 338] on span "Sender Franklin Sussex's" at bounding box center [976, 345] width 141 height 15
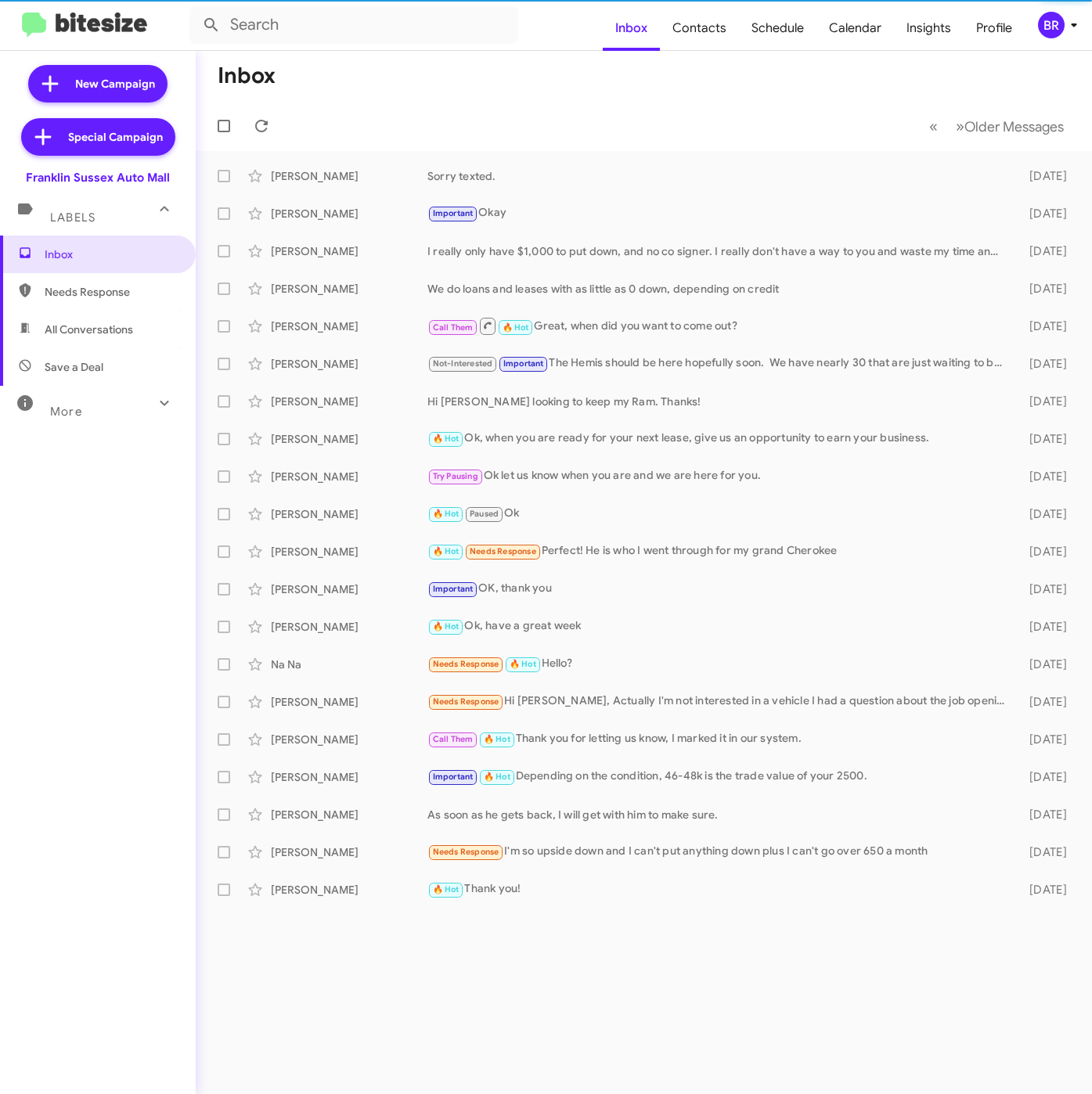
click at [912, 31] on span "Insights" at bounding box center [929, 28] width 69 height 45
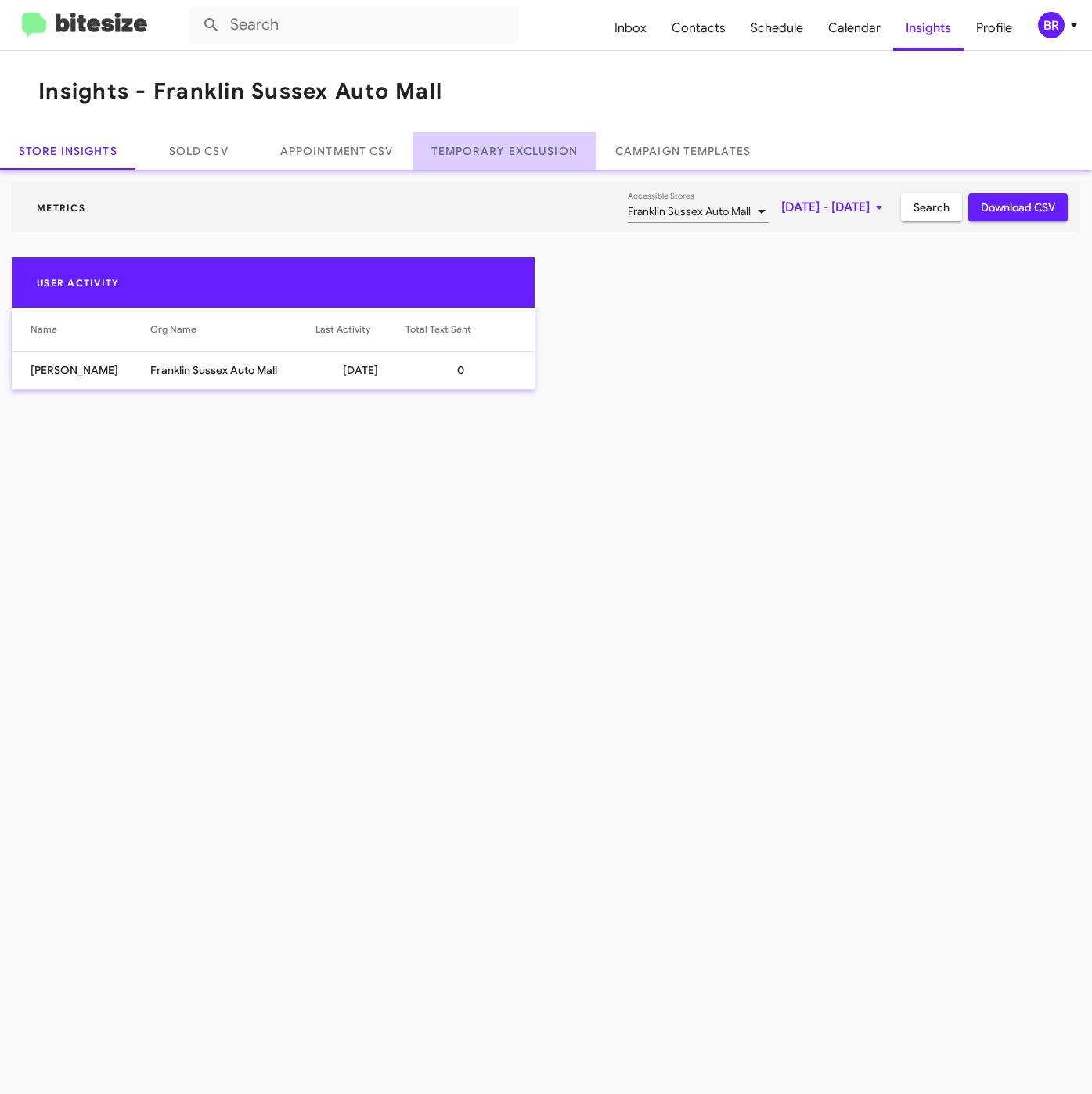
click at [518, 139] on link "Temporary Exclusion" at bounding box center [505, 151] width 184 height 38
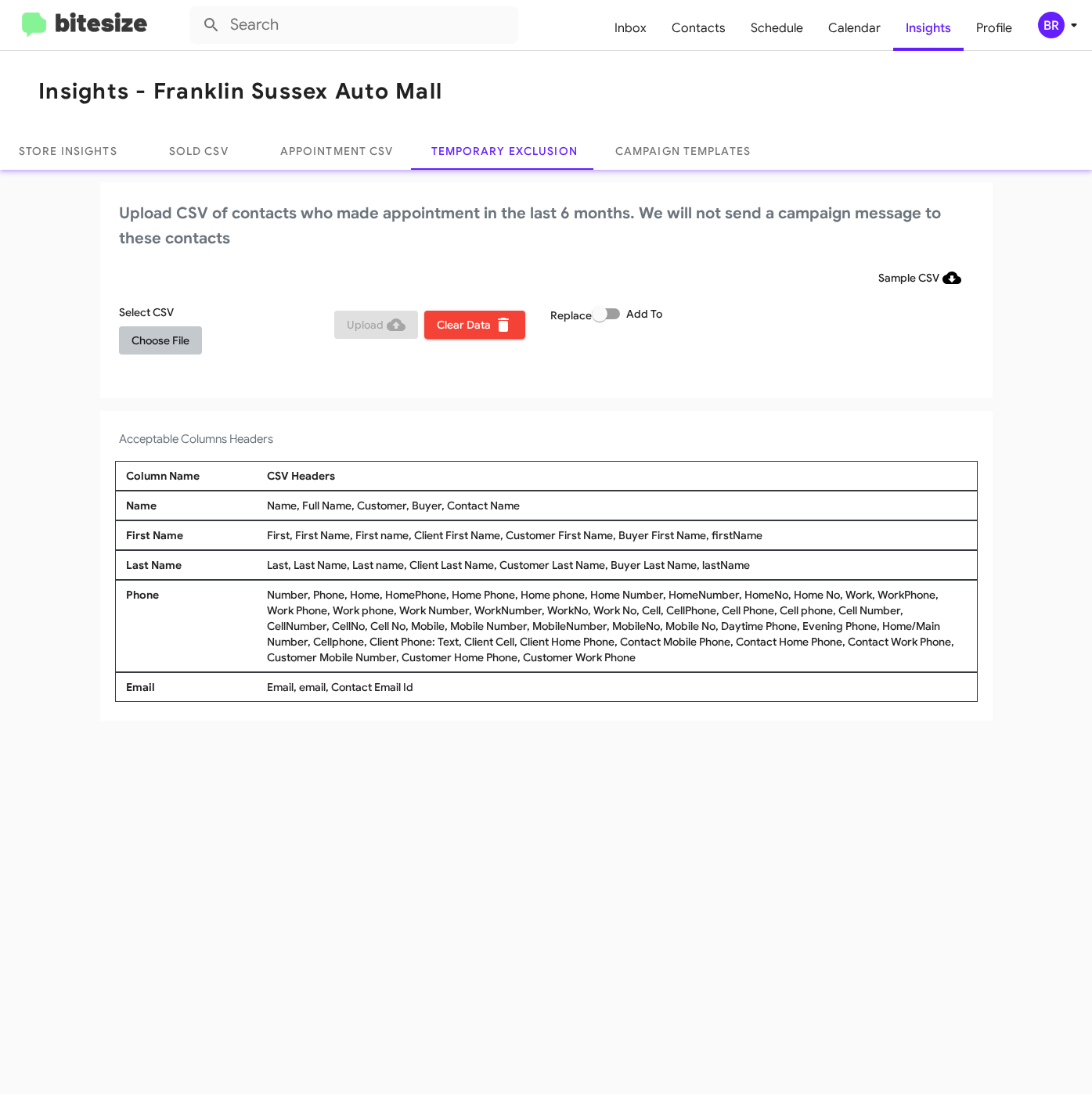
click at [122, 338] on button "Choose File" at bounding box center [160, 340] width 83 height 28
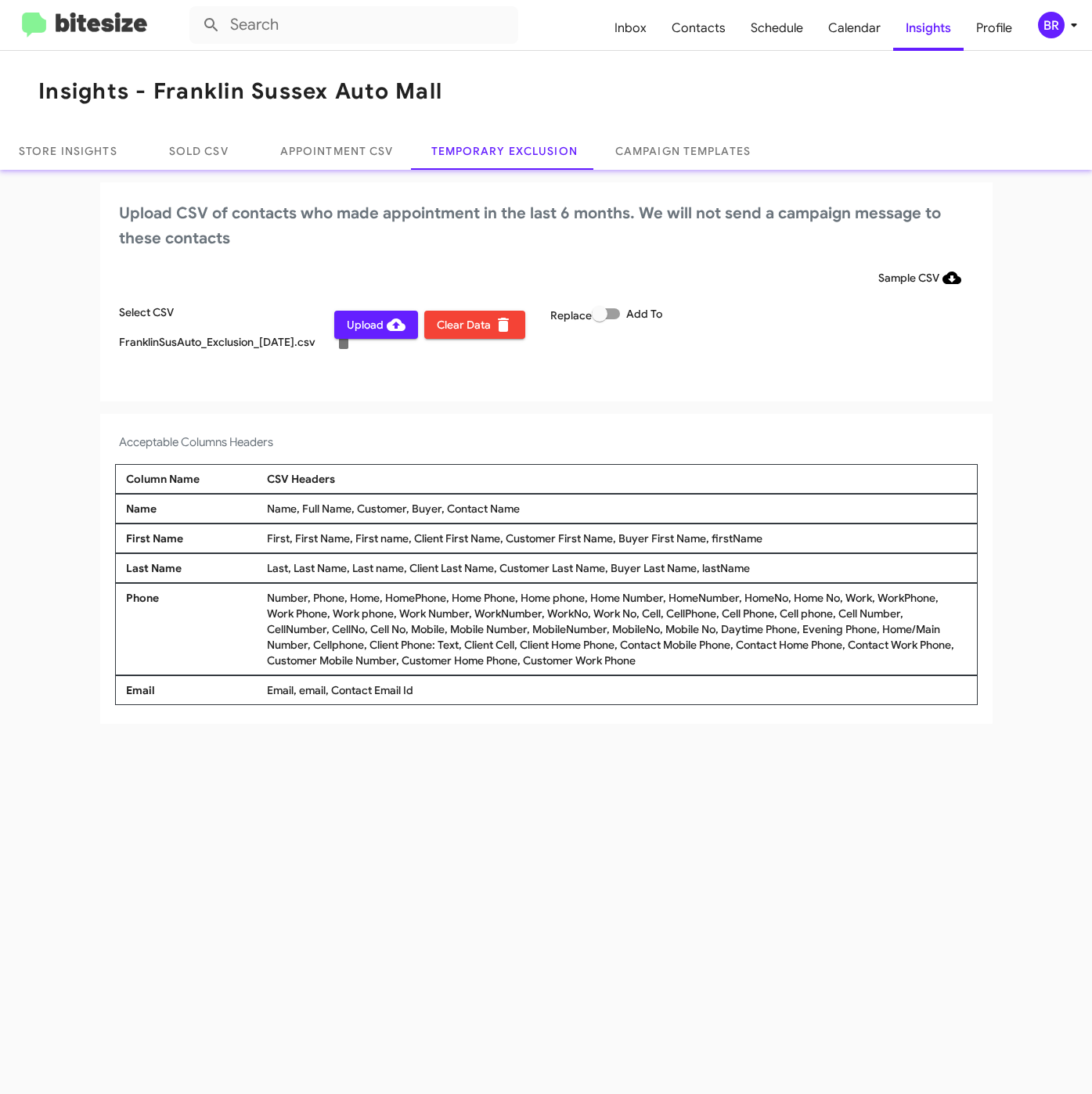
click at [1046, 21] on div "BR" at bounding box center [1051, 25] width 27 height 27
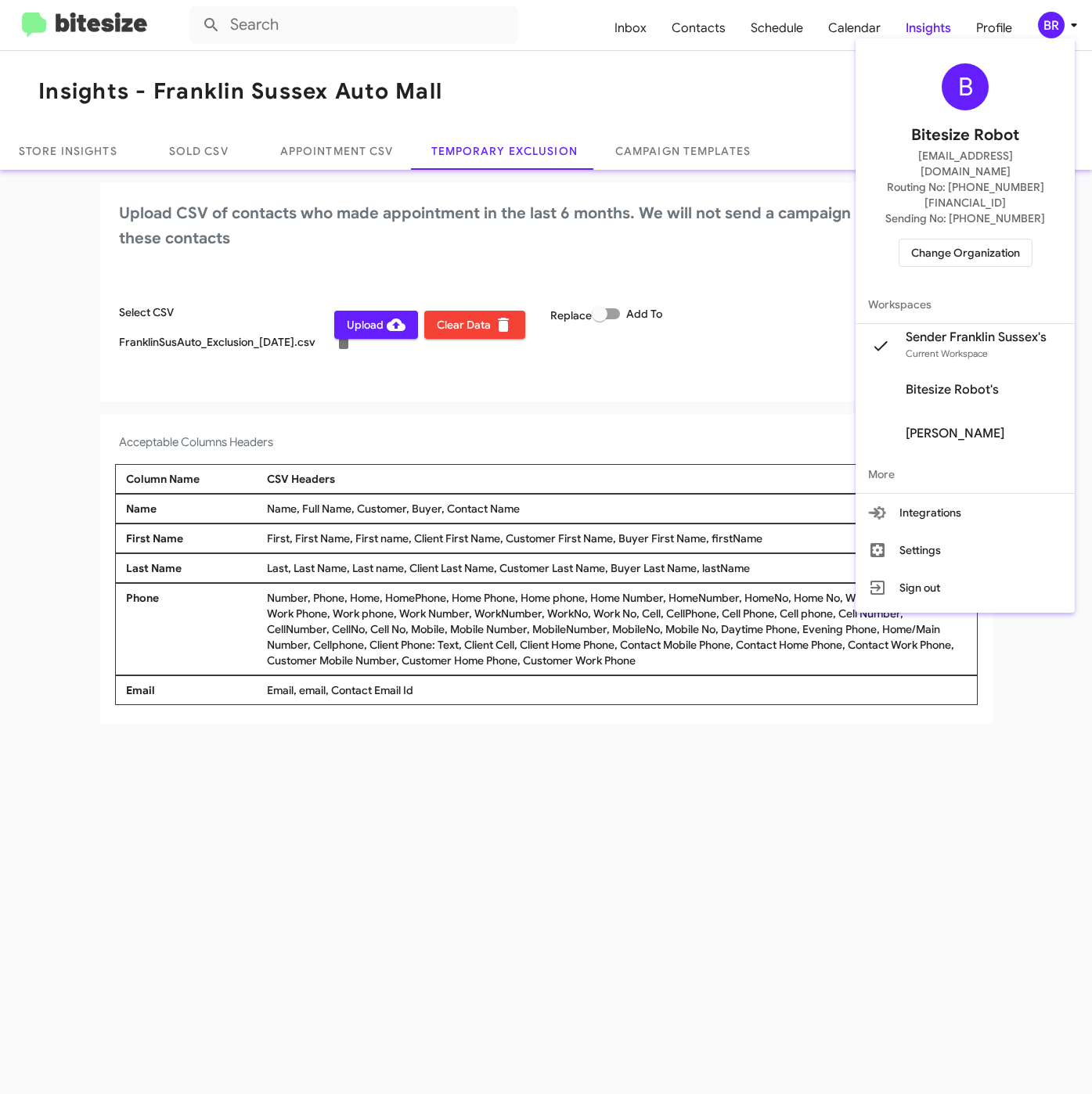
click at [381, 422] on div at bounding box center [546, 547] width 1092 height 1094
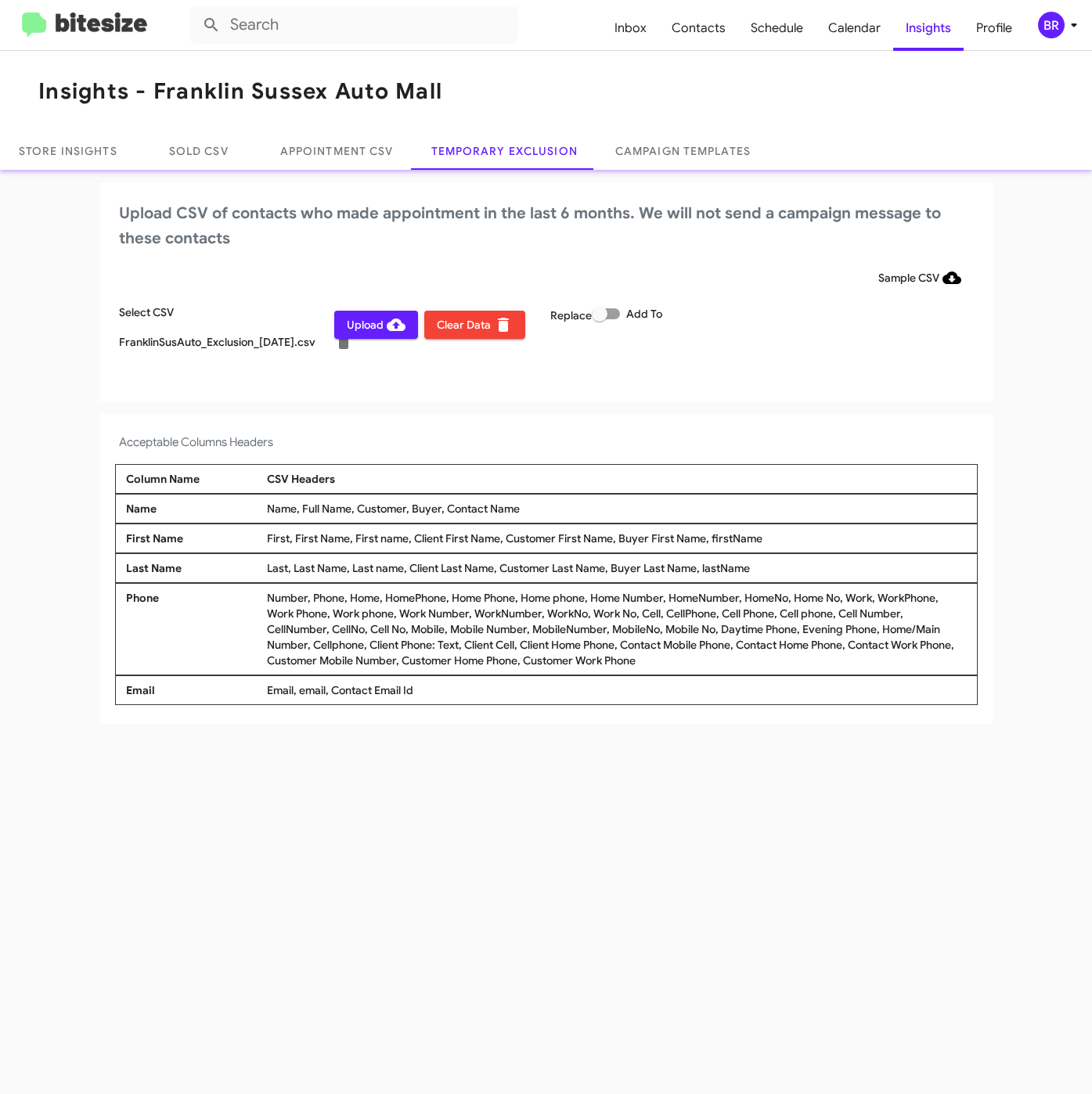
click at [358, 332] on span "Upload" at bounding box center [376, 324] width 59 height 28
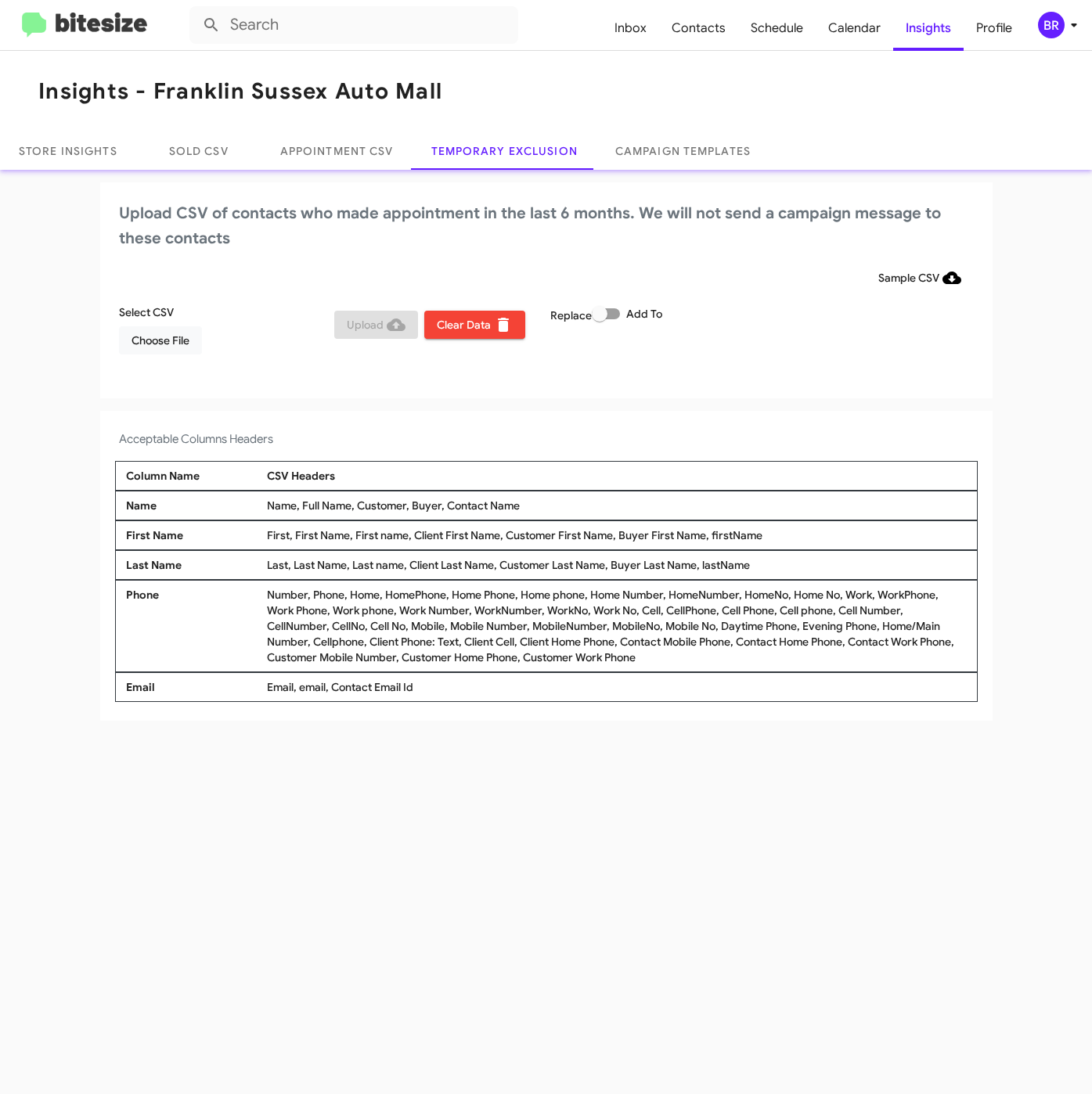
click at [1051, 21] on div "BR" at bounding box center [1051, 25] width 27 height 27
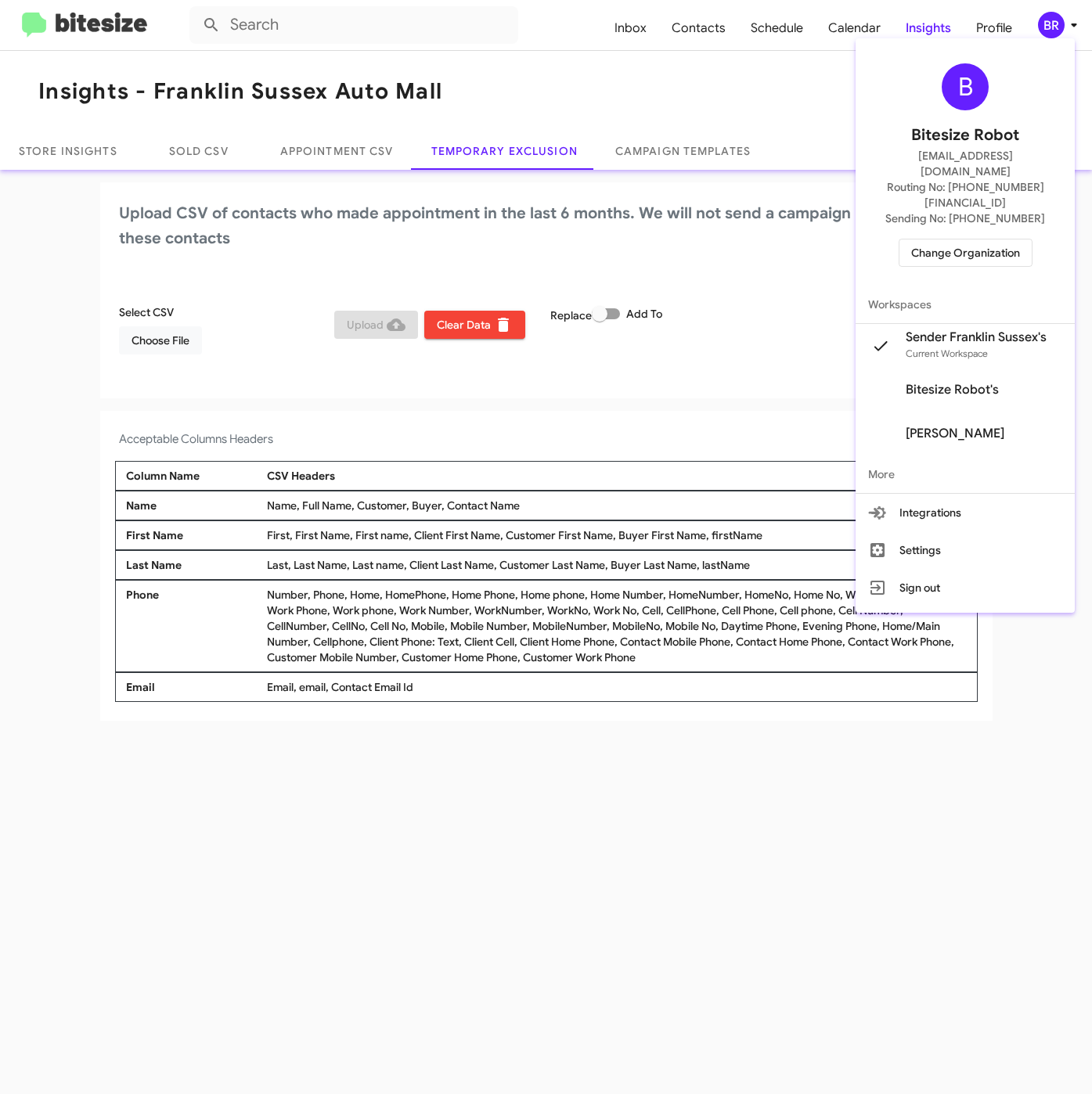
click at [952, 239] on span "Change Organization" at bounding box center [965, 252] width 109 height 27
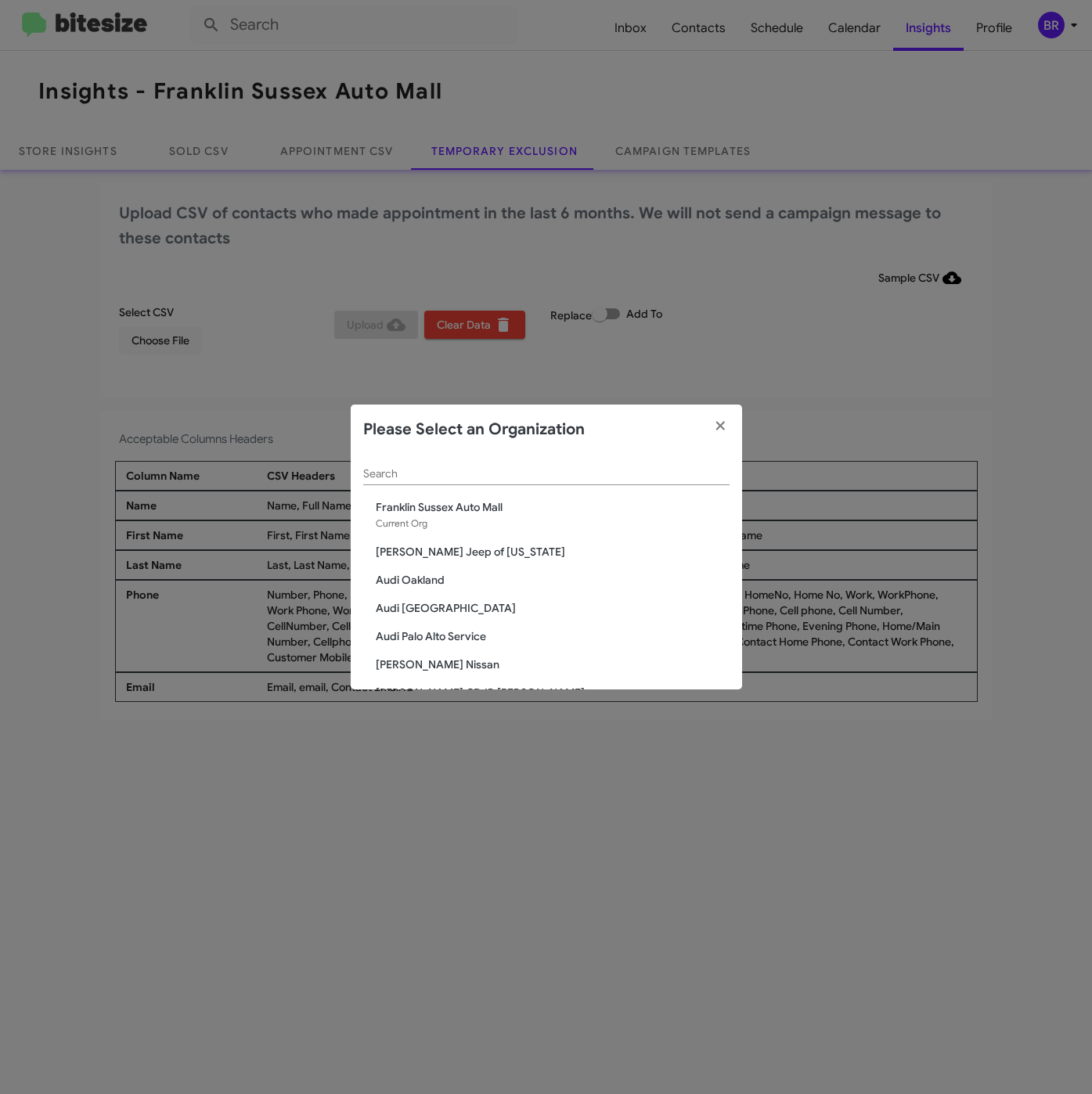
click at [512, 480] on div "Search" at bounding box center [546, 470] width 366 height 31
paste input "Franklin Sussex Hyundai"
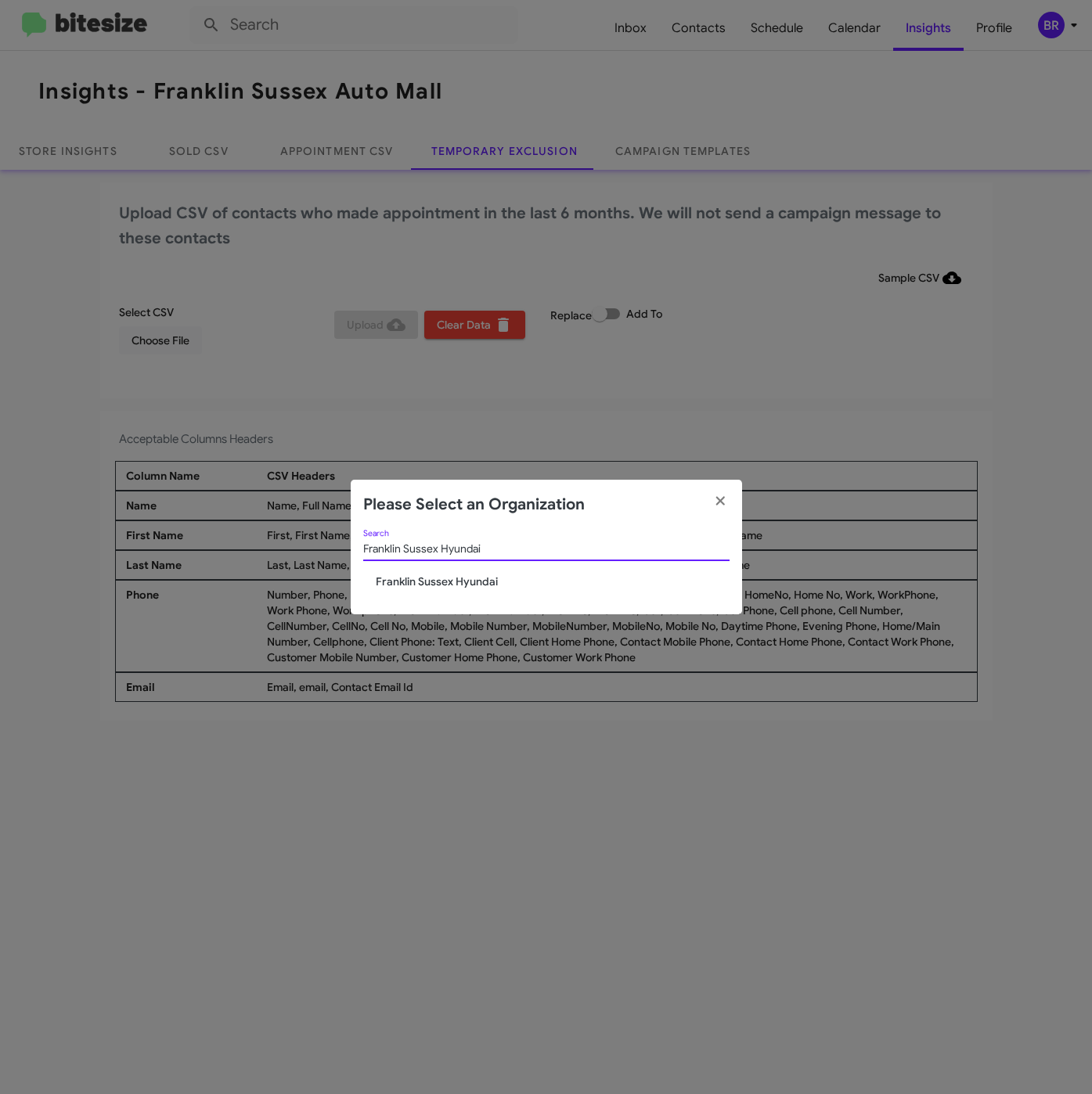
type input "Franklin Sussex Hyundai"
click at [466, 575] on span "Franklin Sussex Hyundai" at bounding box center [552, 581] width 354 height 15
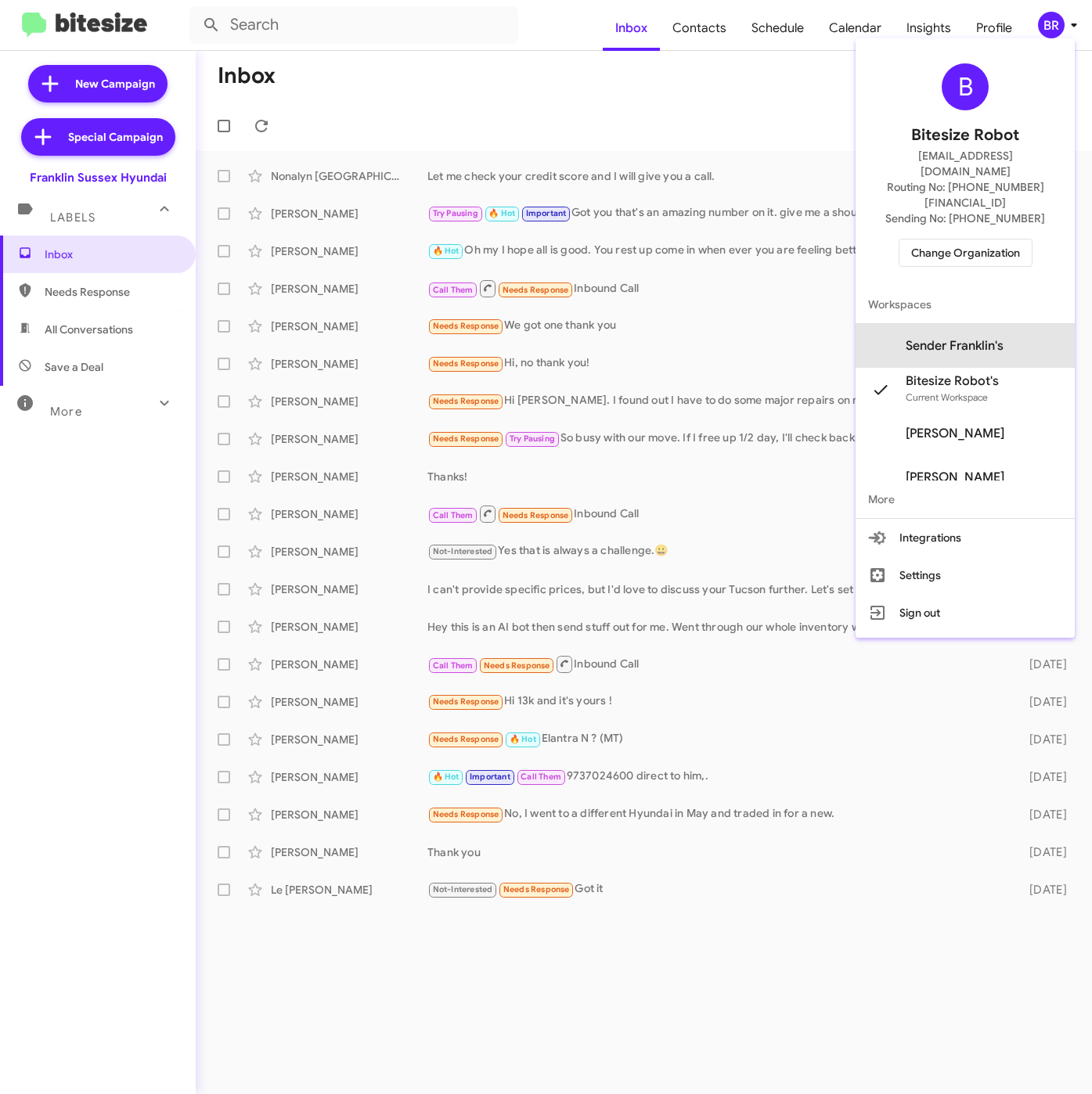
click at [999, 338] on span "Sender Franklin's" at bounding box center [954, 345] width 98 height 15
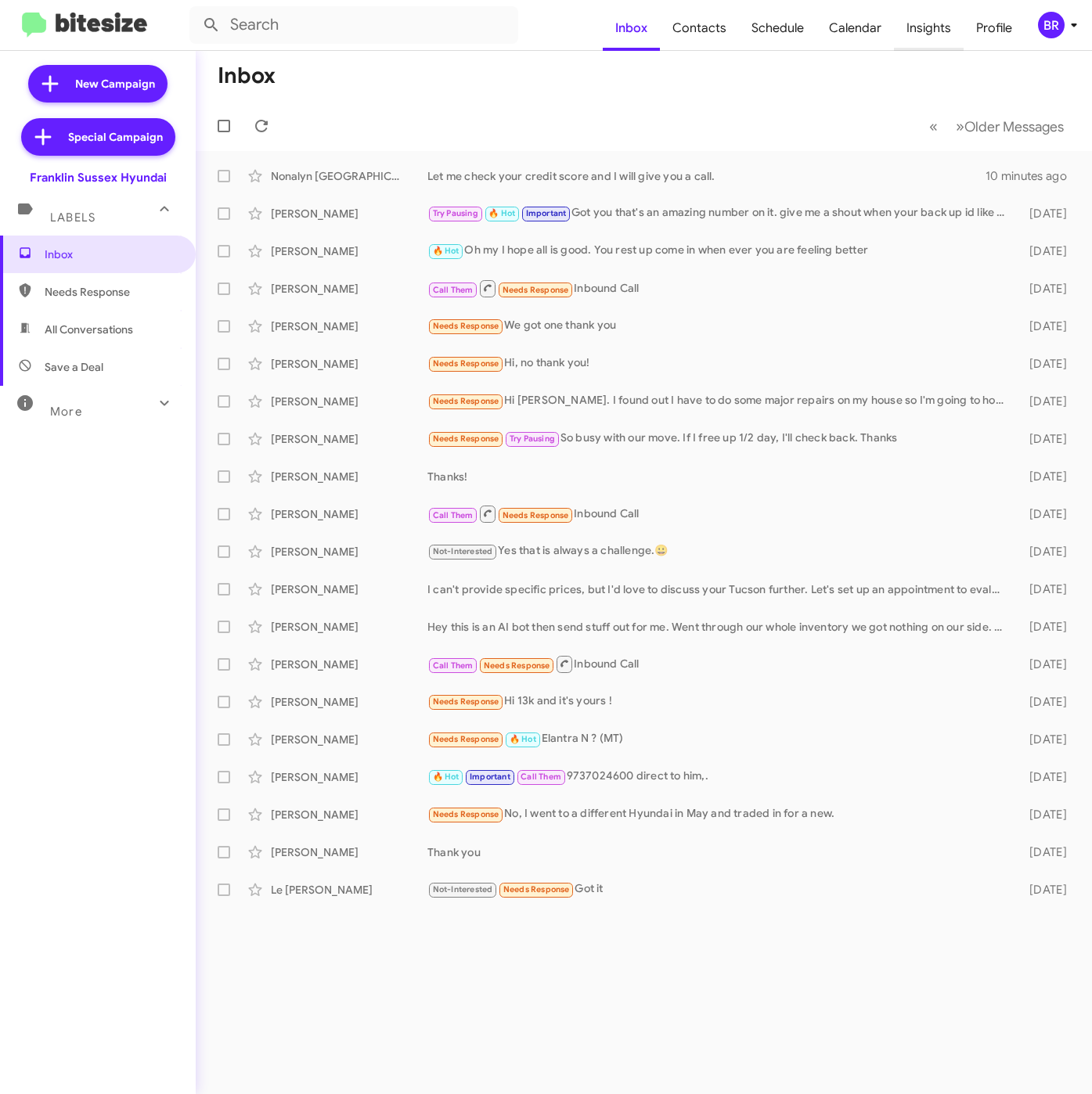
click at [925, 33] on span "Insights" at bounding box center [929, 28] width 69 height 45
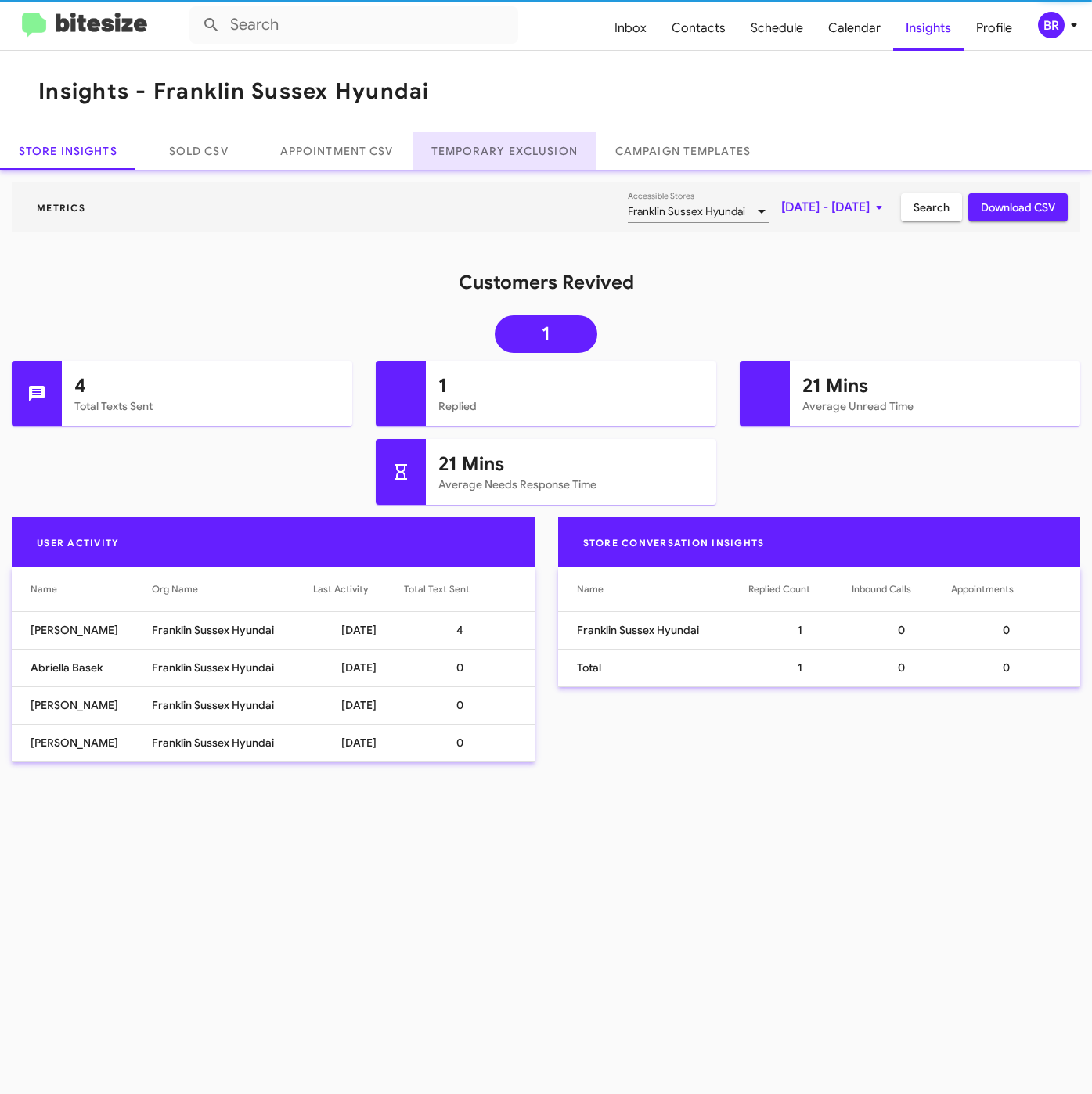
click at [536, 146] on link "Temporary Exclusion" at bounding box center [505, 151] width 184 height 38
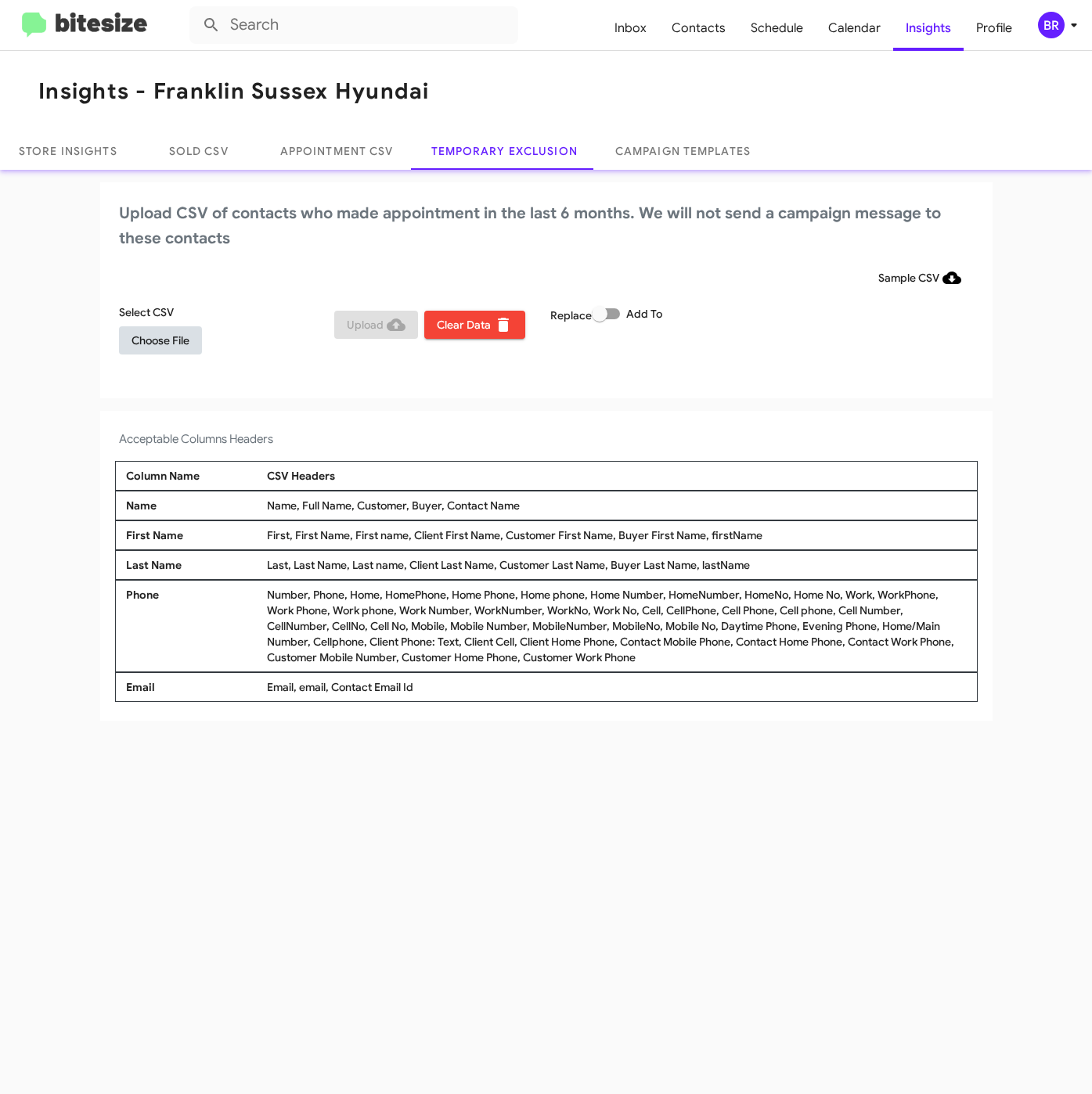
click at [179, 330] on span "Choose File" at bounding box center [160, 340] width 58 height 28
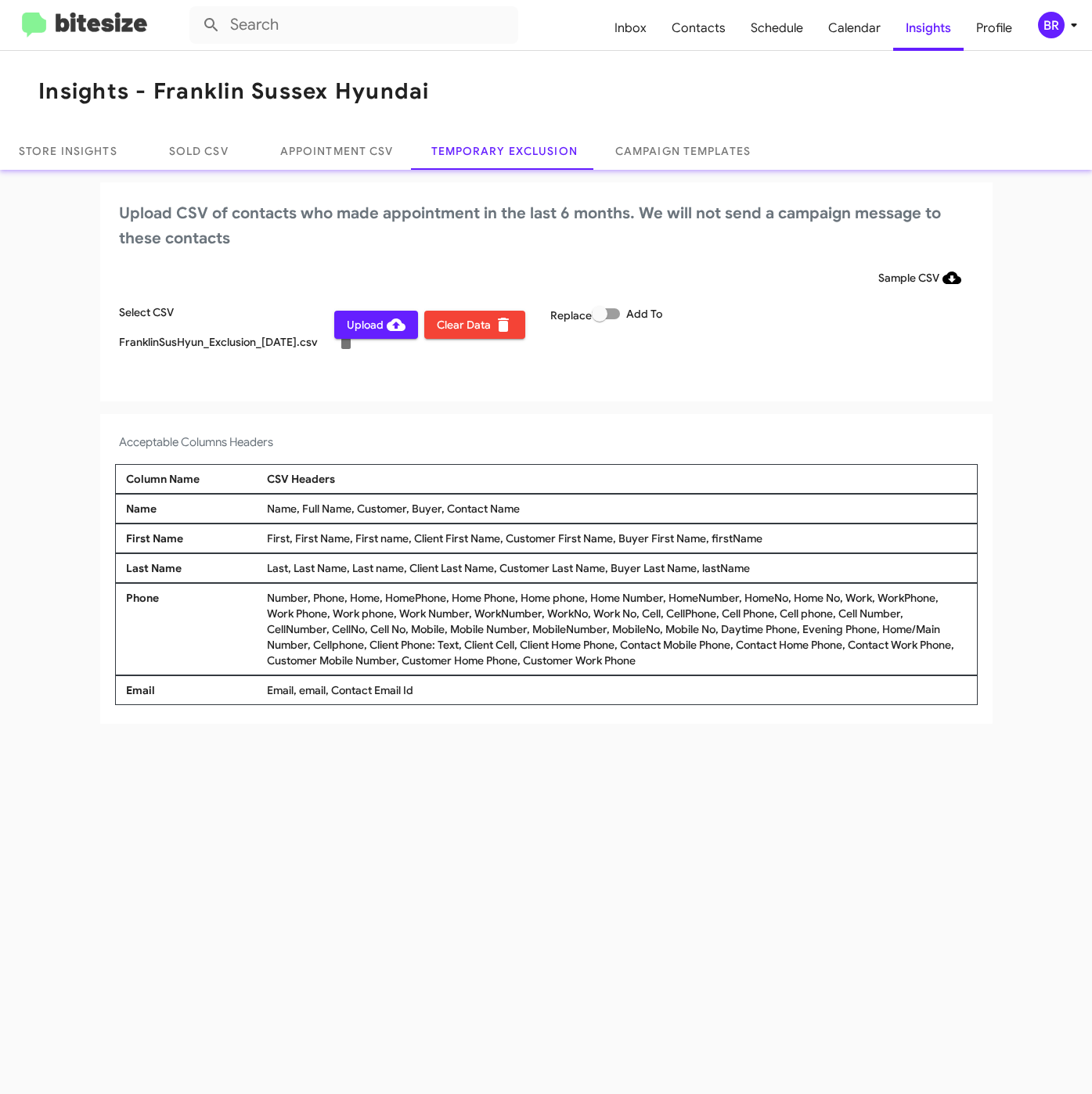
click at [1054, 19] on div "BR" at bounding box center [1051, 25] width 27 height 27
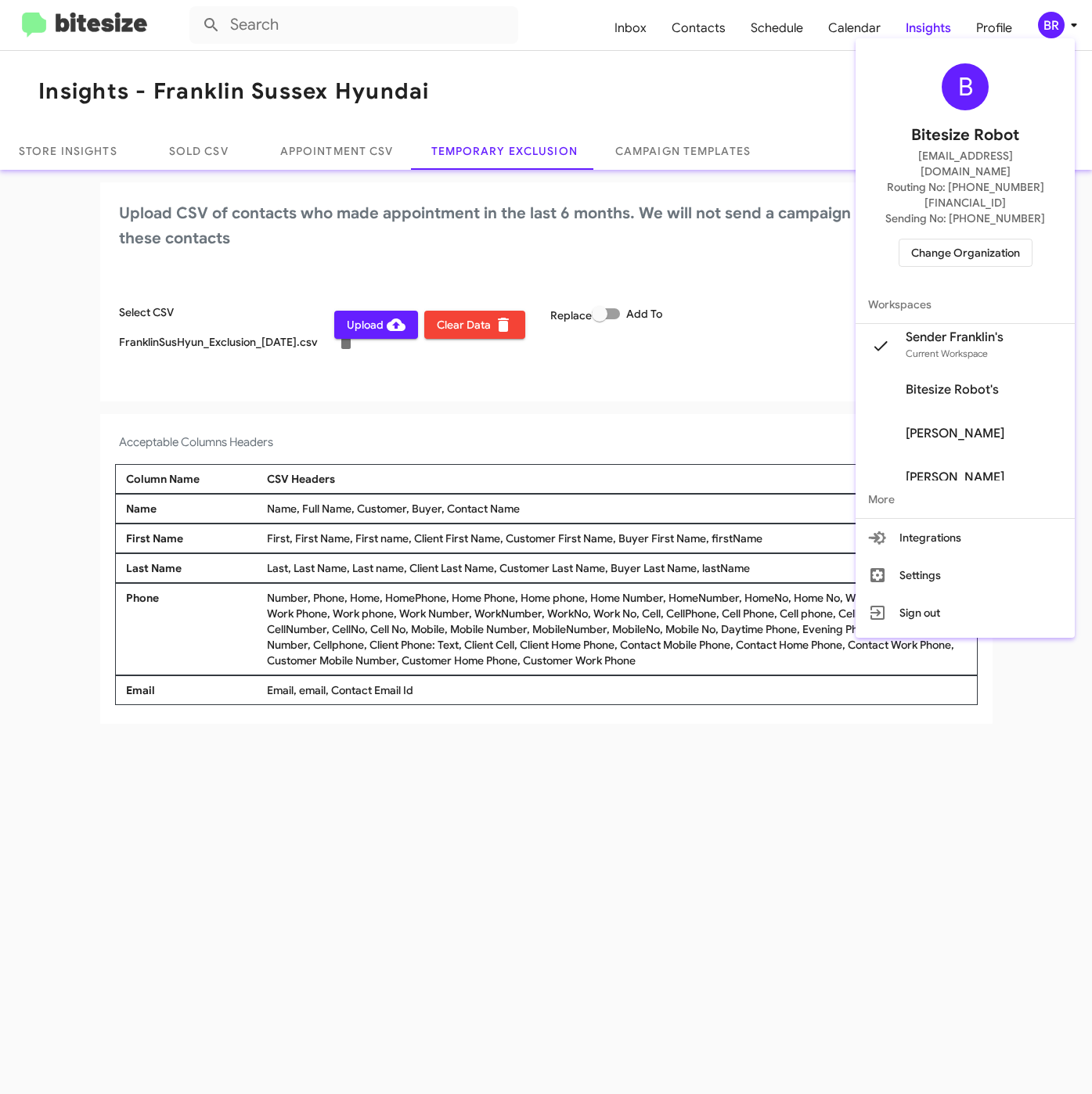
click at [523, 838] on div at bounding box center [546, 547] width 1092 height 1094
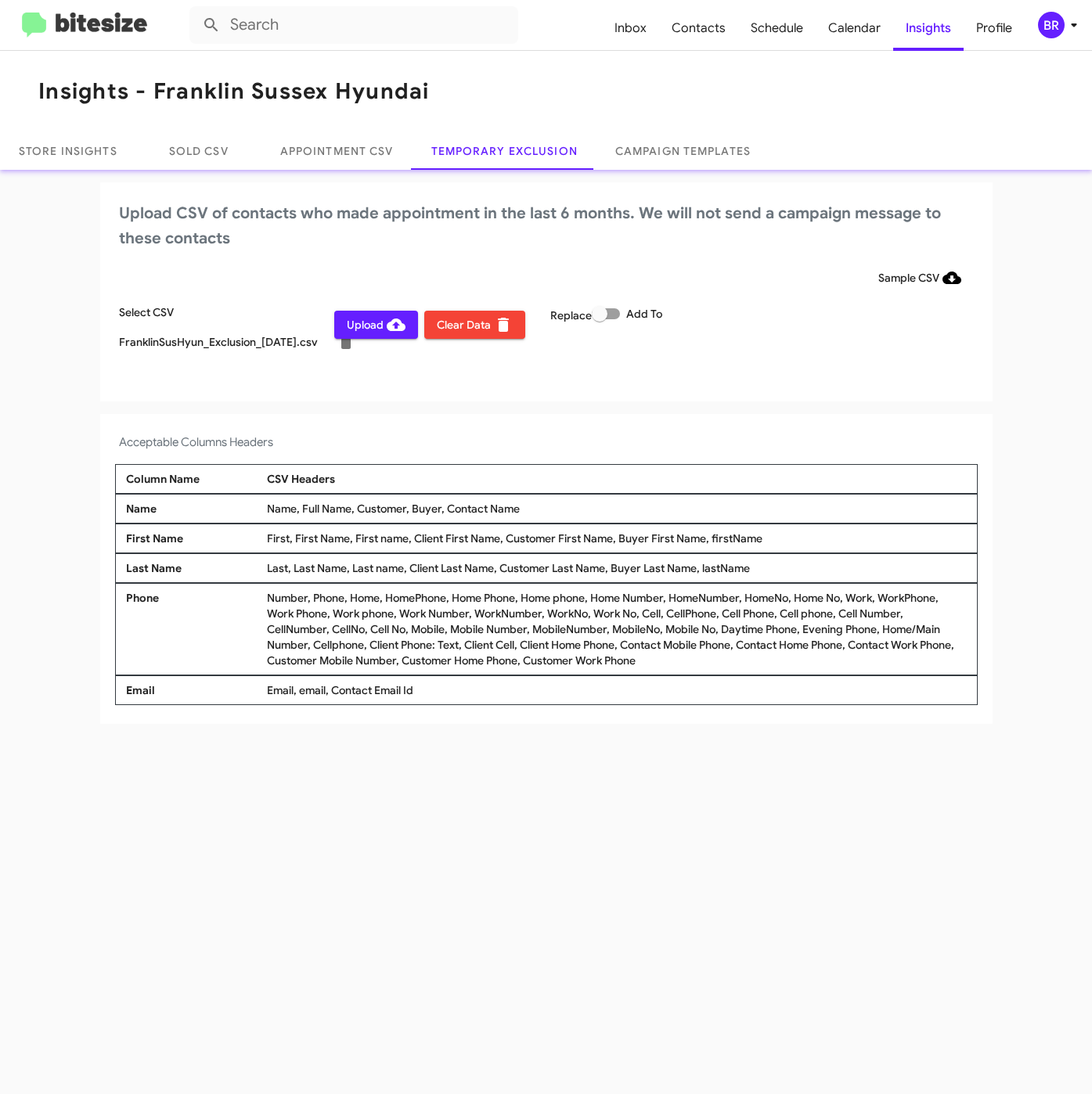
click at [381, 331] on span "Upload" at bounding box center [376, 324] width 59 height 28
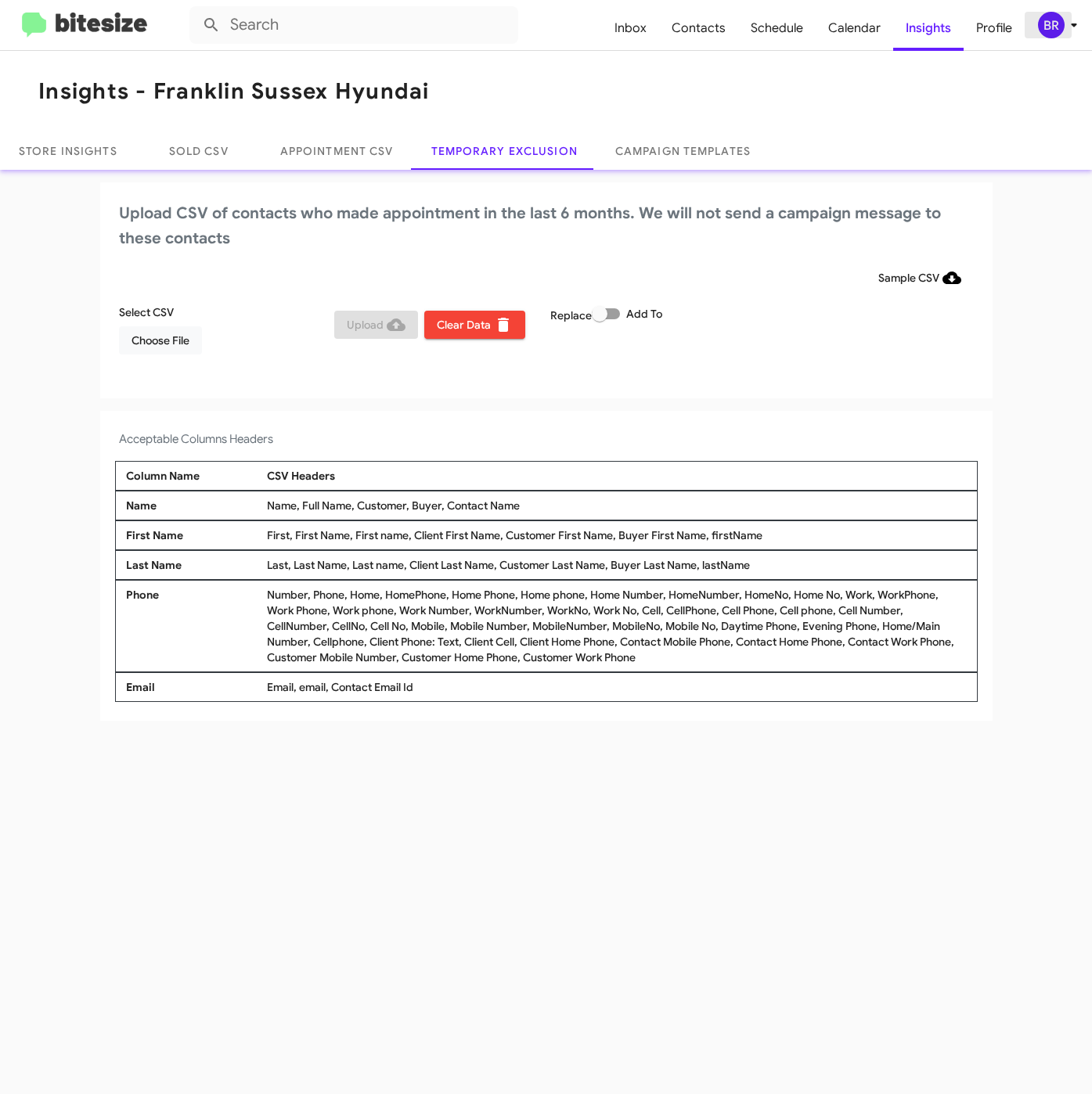
click at [1071, 27] on icon at bounding box center [1073, 24] width 19 height 19
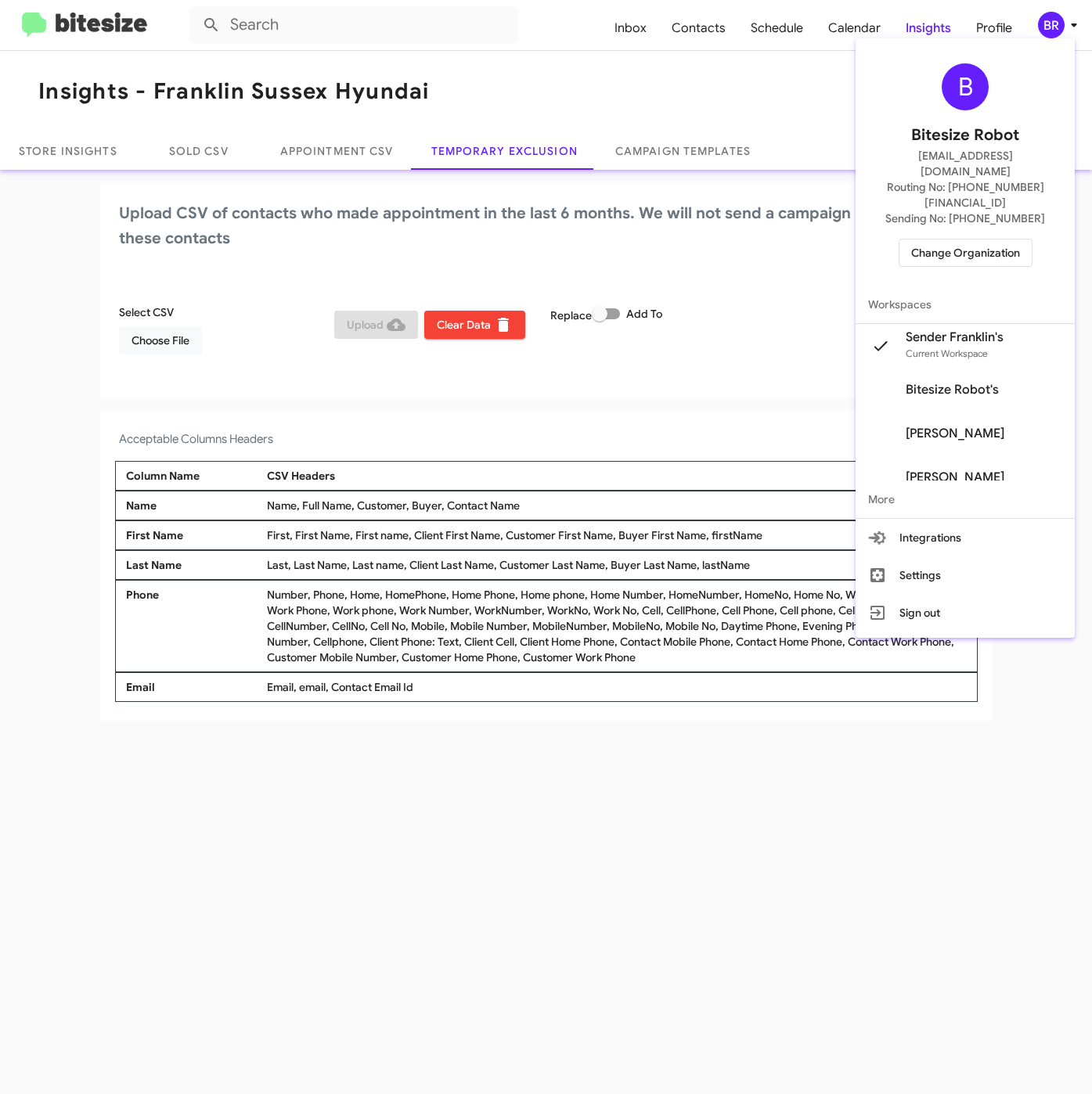
click at [975, 239] on span "Change Organization" at bounding box center [965, 252] width 109 height 27
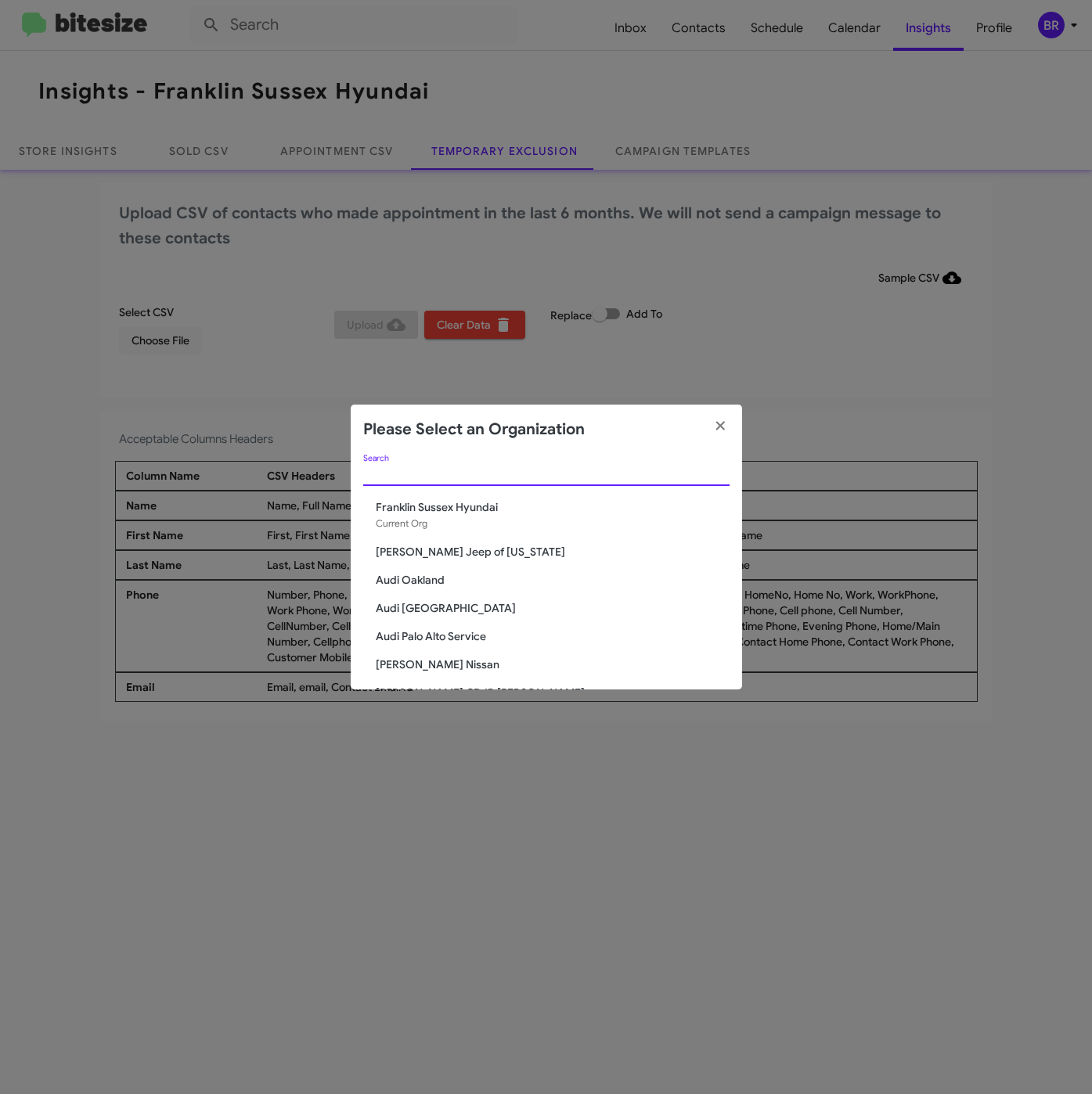
click at [520, 468] on input "Search" at bounding box center [546, 474] width 366 height 13
paste input "[PERSON_NAME] Chevrolet"
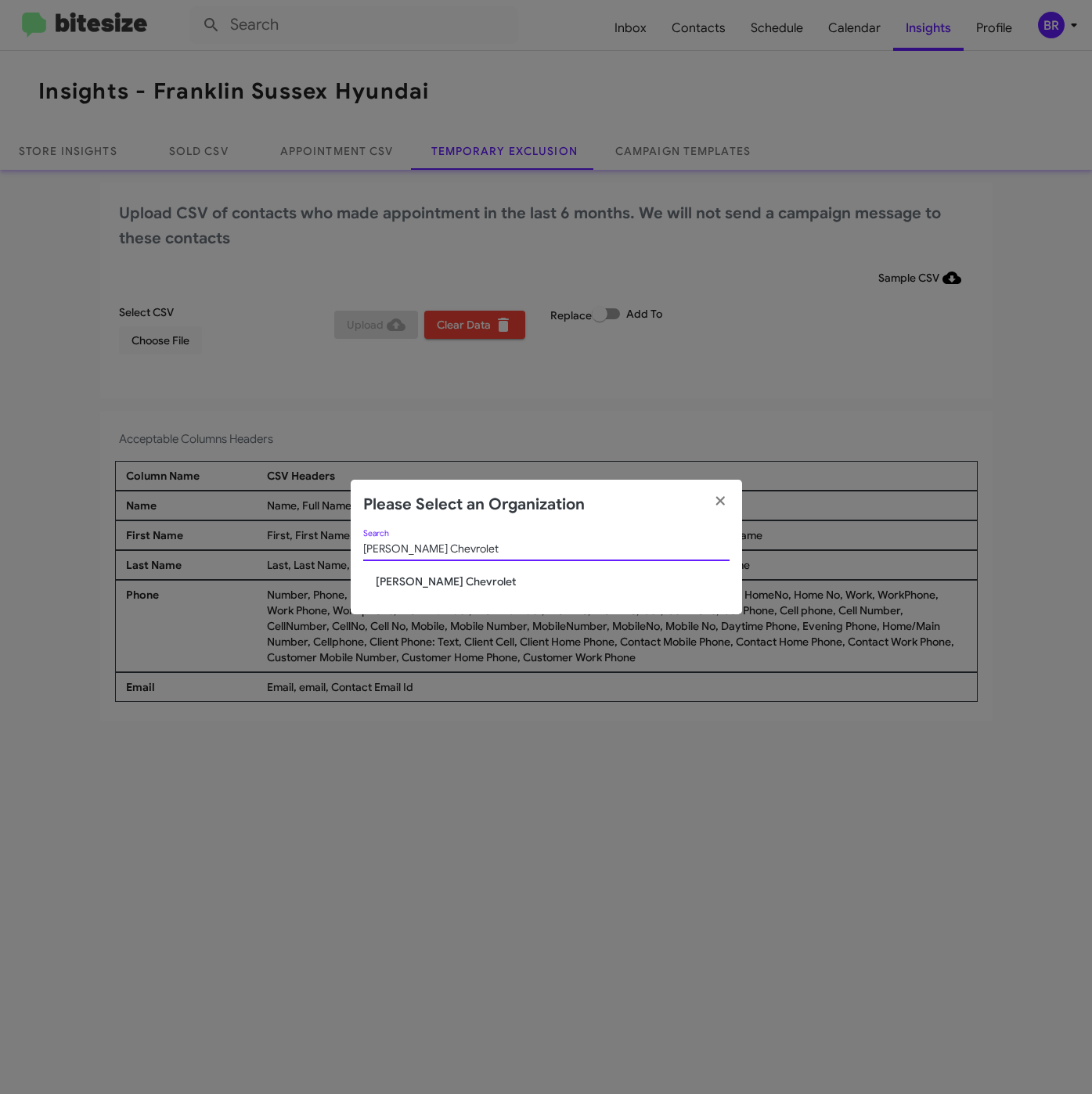
type input "[PERSON_NAME] Chevrolet"
drag, startPoint x: 428, startPoint y: 574, endPoint x: 518, endPoint y: 592, distance: 91.8
click at [428, 575] on span "[PERSON_NAME] Chevrolet" at bounding box center [552, 581] width 354 height 15
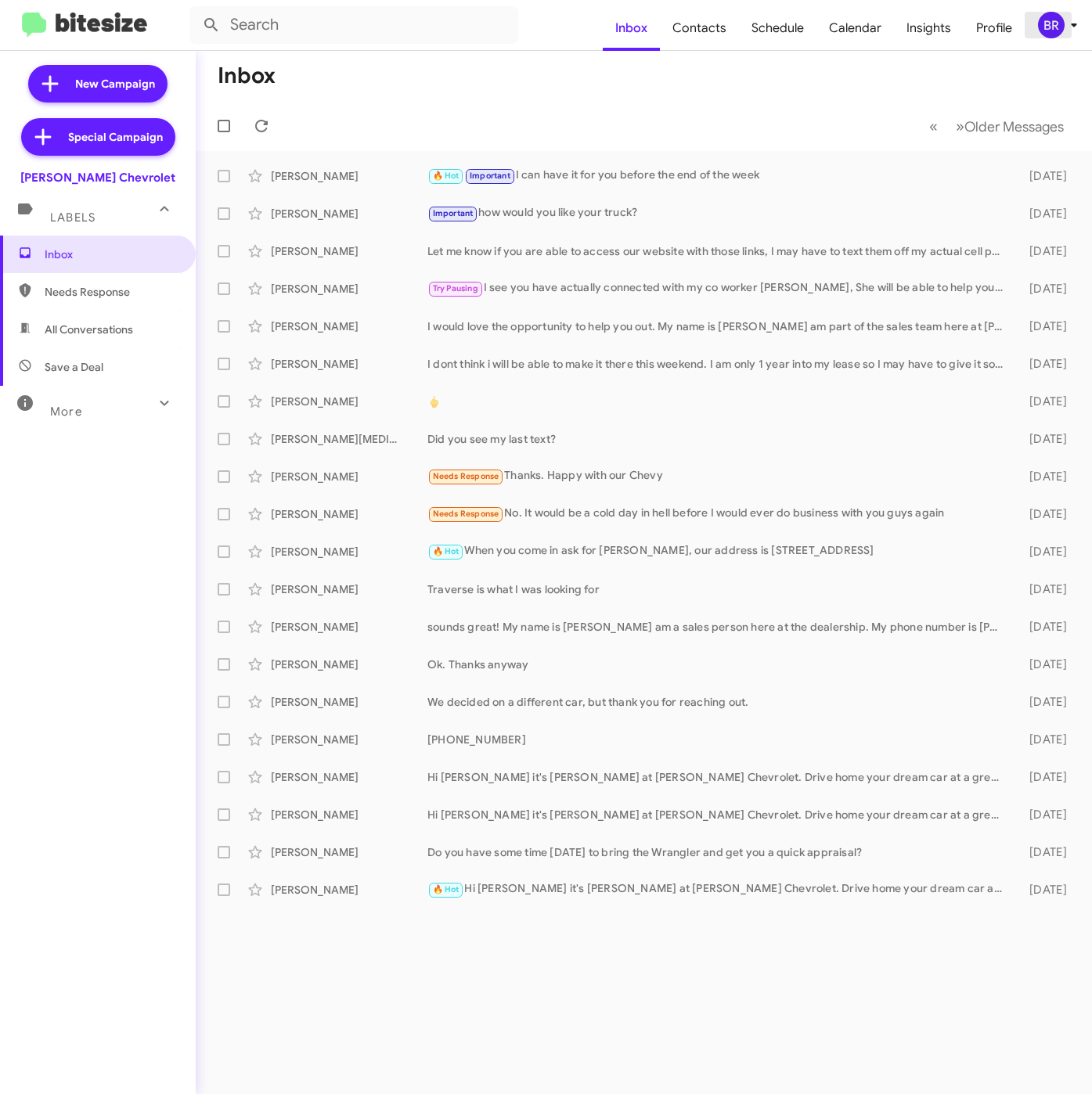
click at [1057, 24] on div "BR" at bounding box center [1051, 25] width 27 height 27
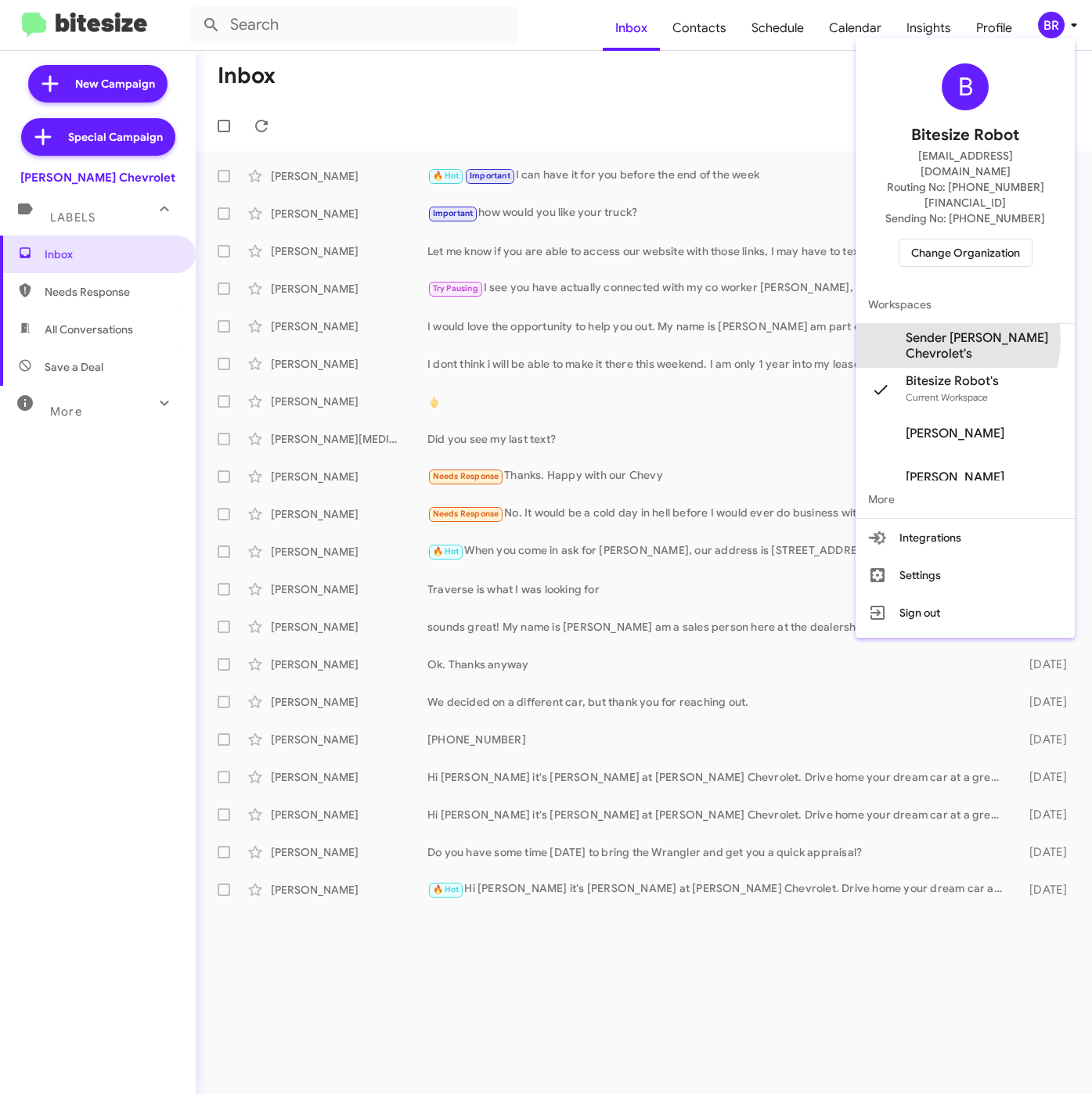
click at [952, 331] on span "Sender [PERSON_NAME] Chevrolet's" at bounding box center [984, 346] width 156 height 31
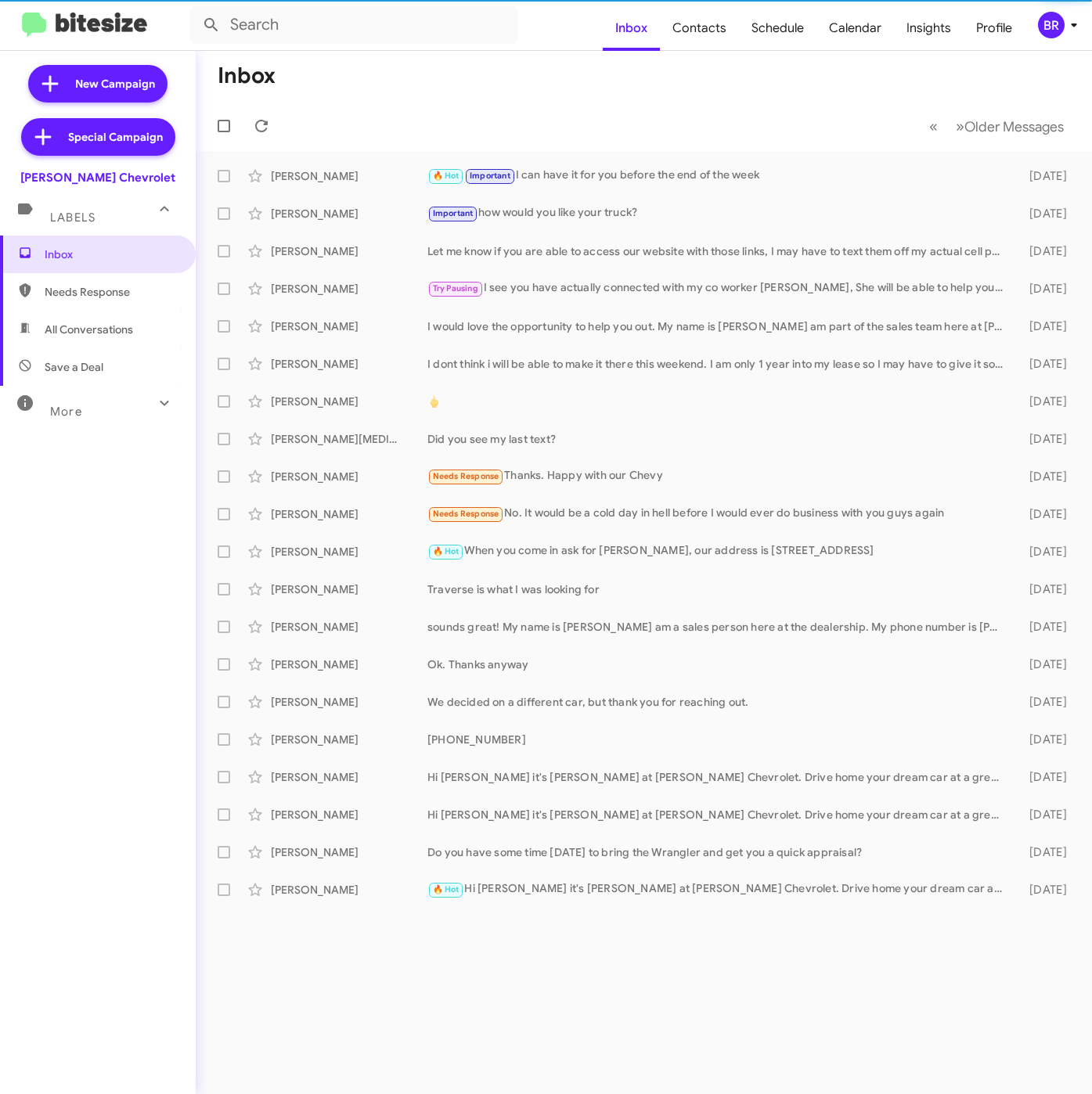
click at [921, 33] on span "Insights" at bounding box center [929, 28] width 69 height 45
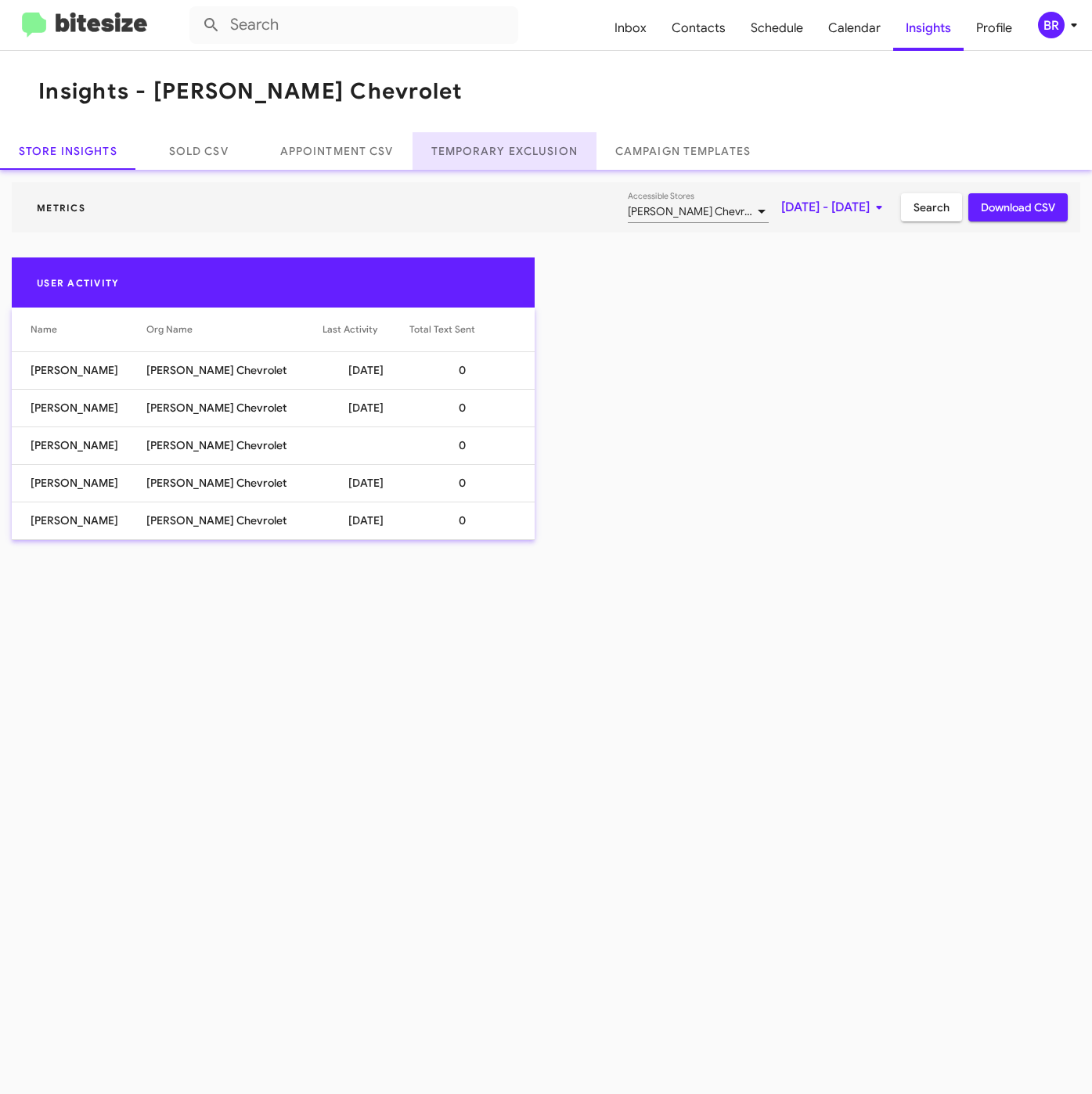
click at [480, 152] on link "Temporary Exclusion" at bounding box center [505, 151] width 184 height 38
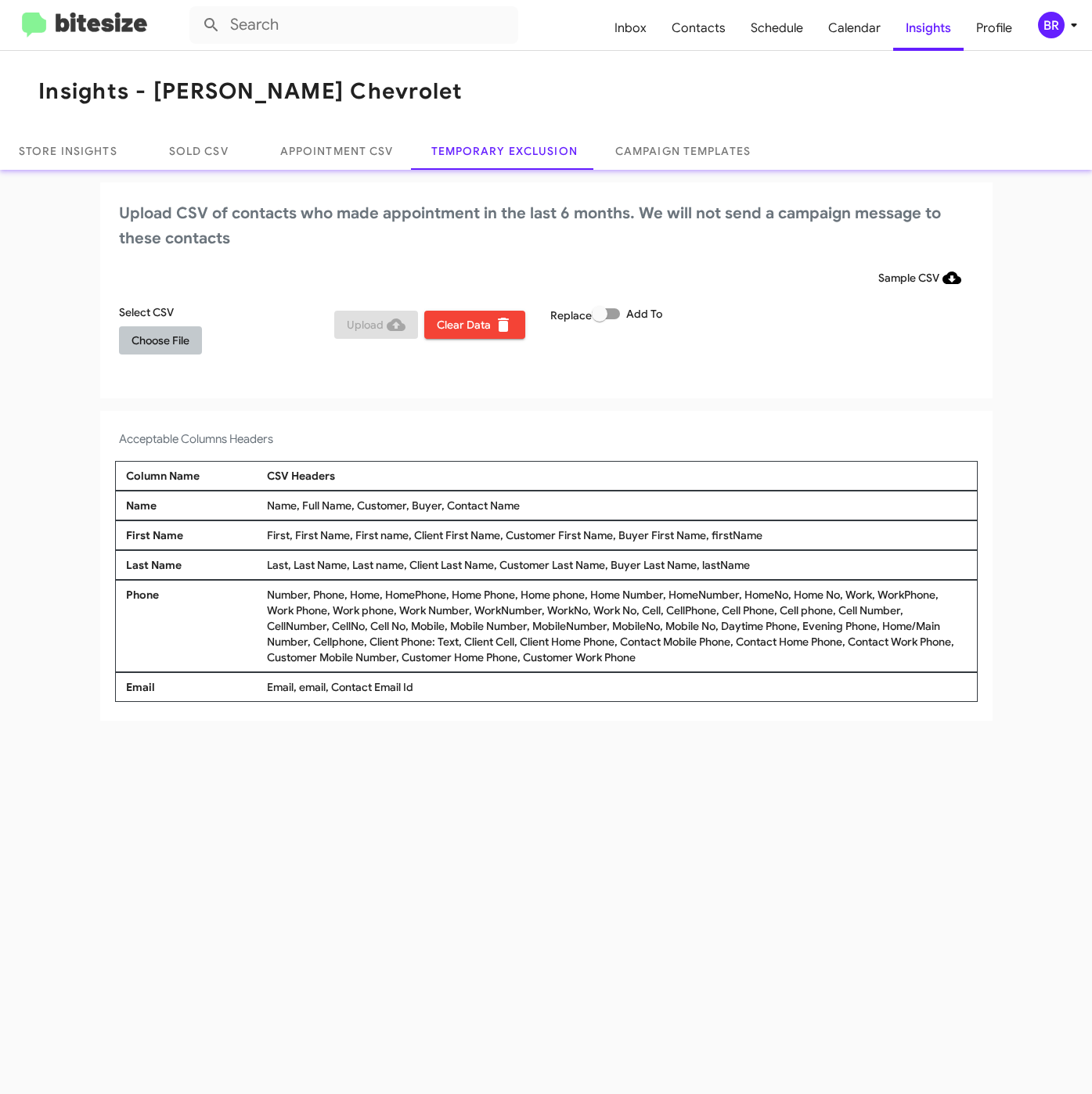
click at [158, 347] on span "Choose File" at bounding box center [160, 340] width 58 height 28
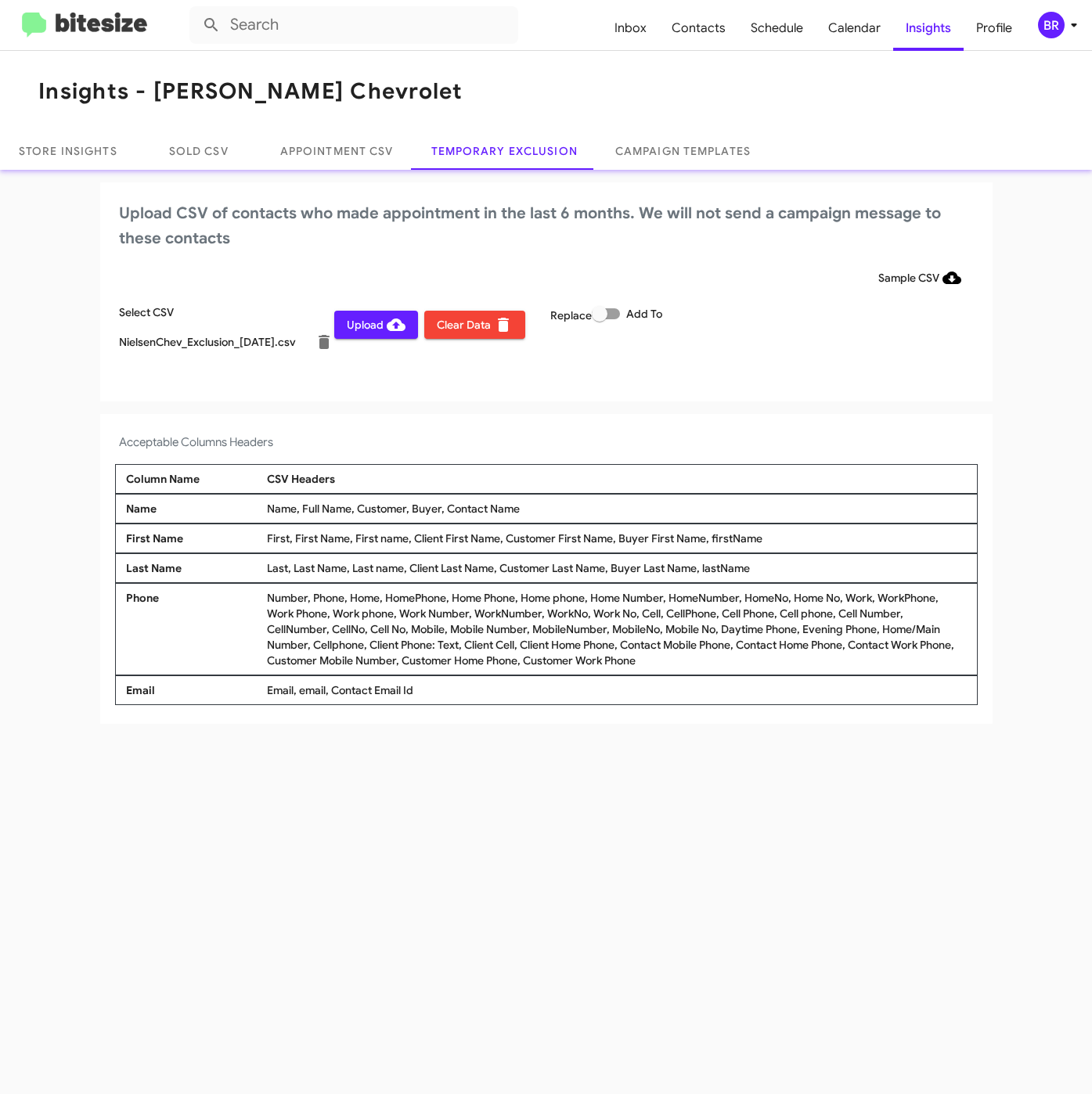
click at [1032, 22] on button "BR" at bounding box center [1050, 25] width 50 height 27
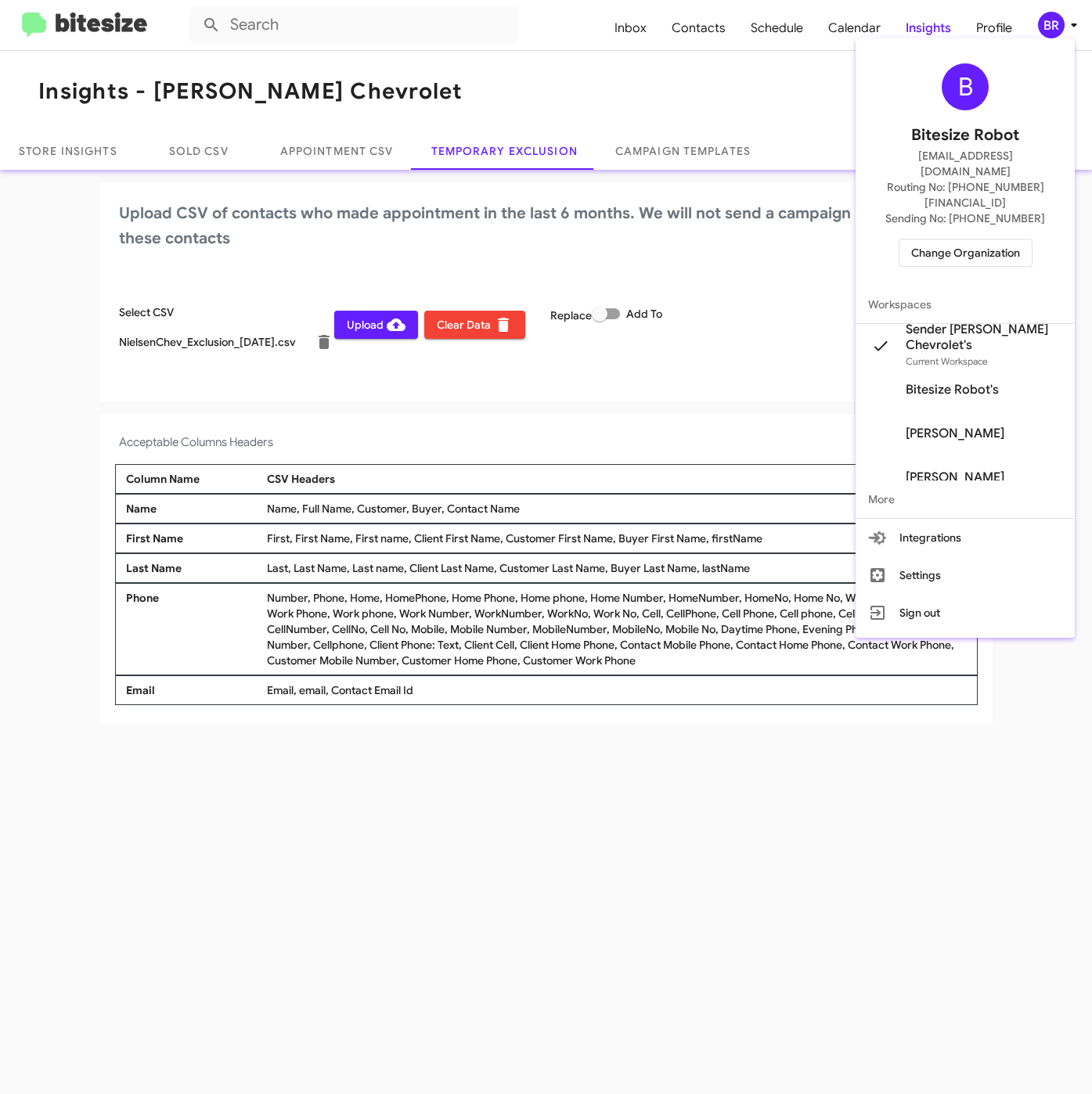
click at [336, 416] on div at bounding box center [546, 547] width 1092 height 1094
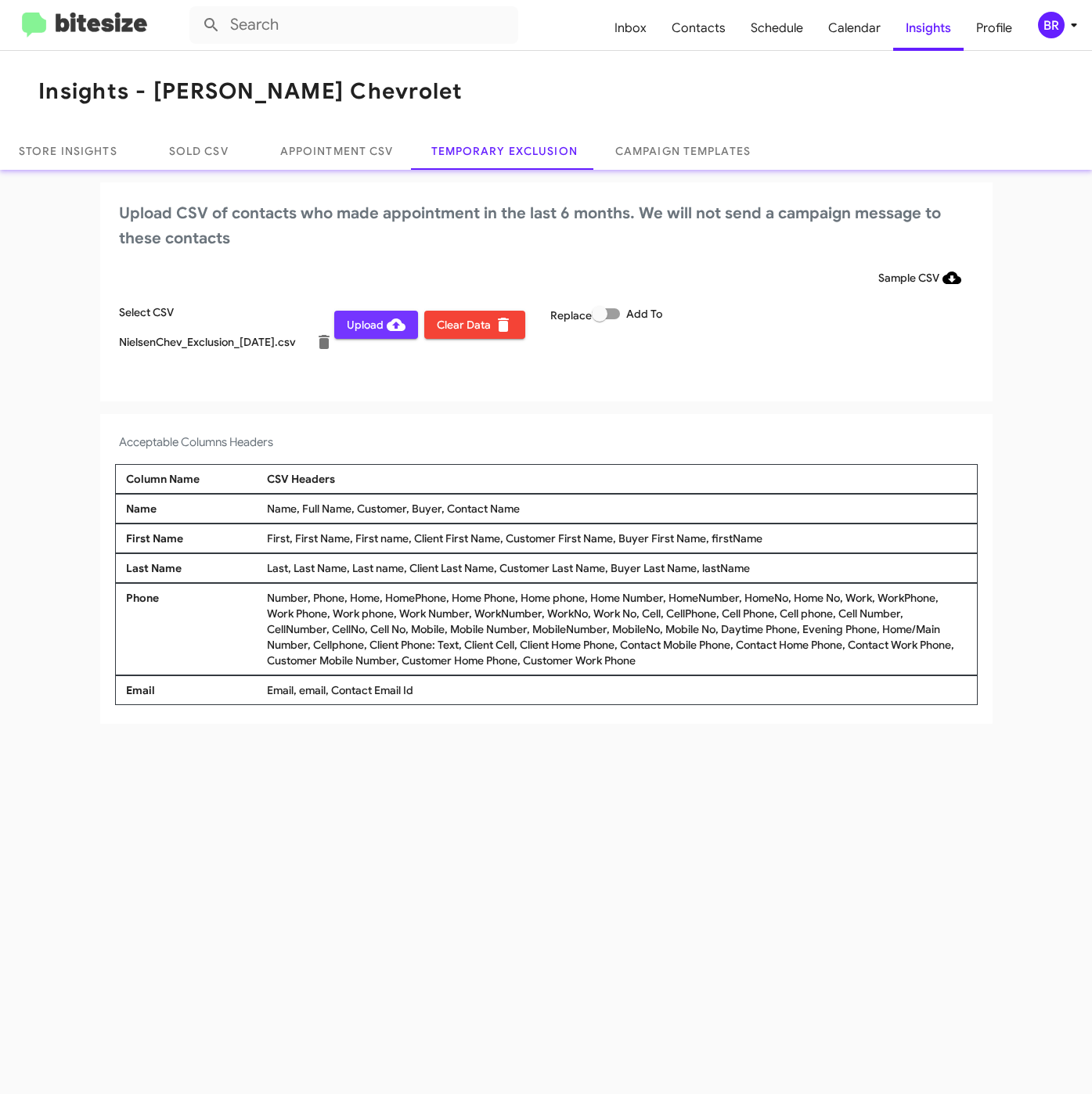
click at [367, 327] on span "Upload" at bounding box center [376, 324] width 59 height 28
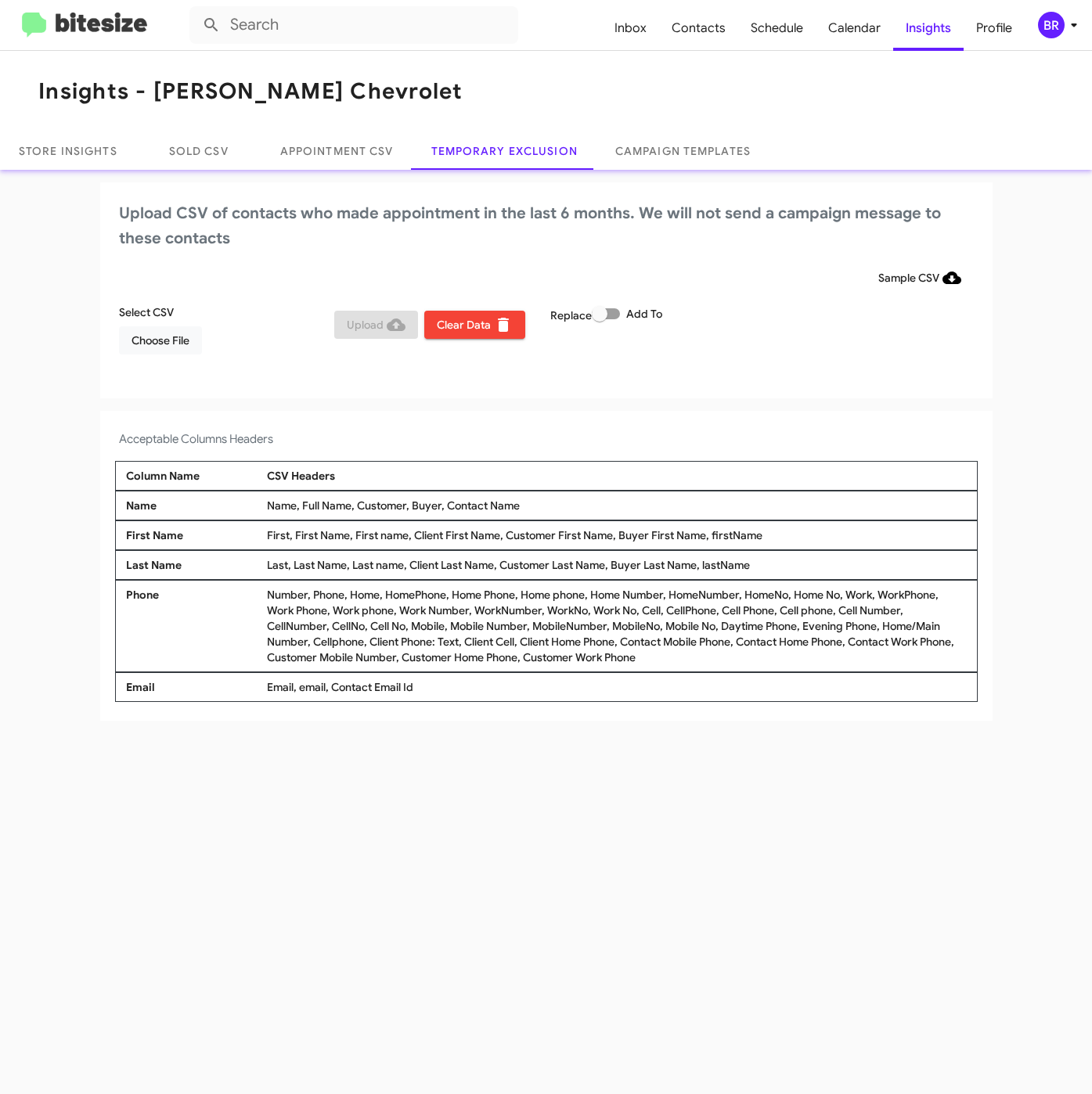
click at [1069, 13] on span "BR" at bounding box center [1061, 25] width 47 height 27
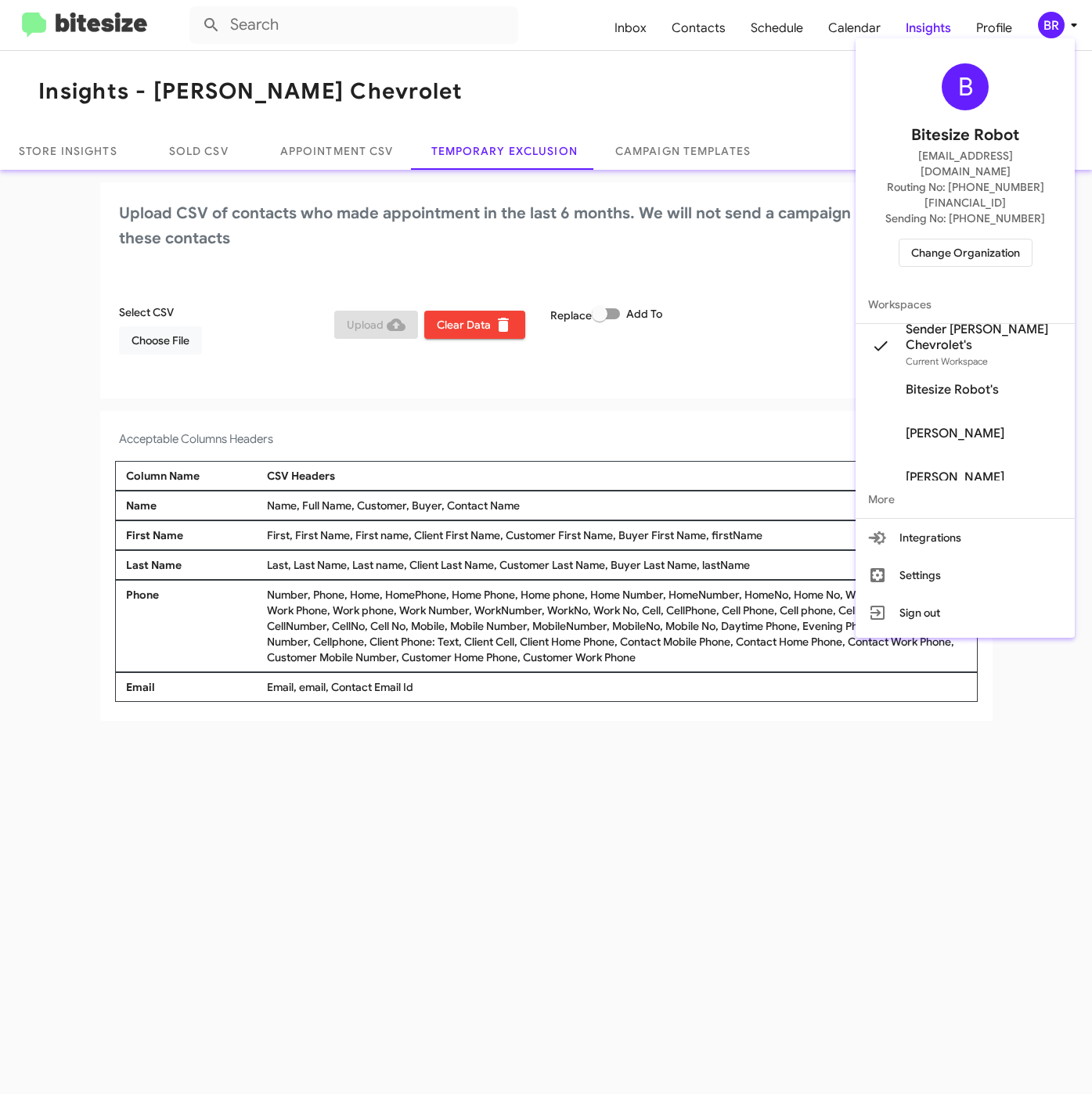
click at [938, 239] on span "Change Organization" at bounding box center [965, 252] width 109 height 27
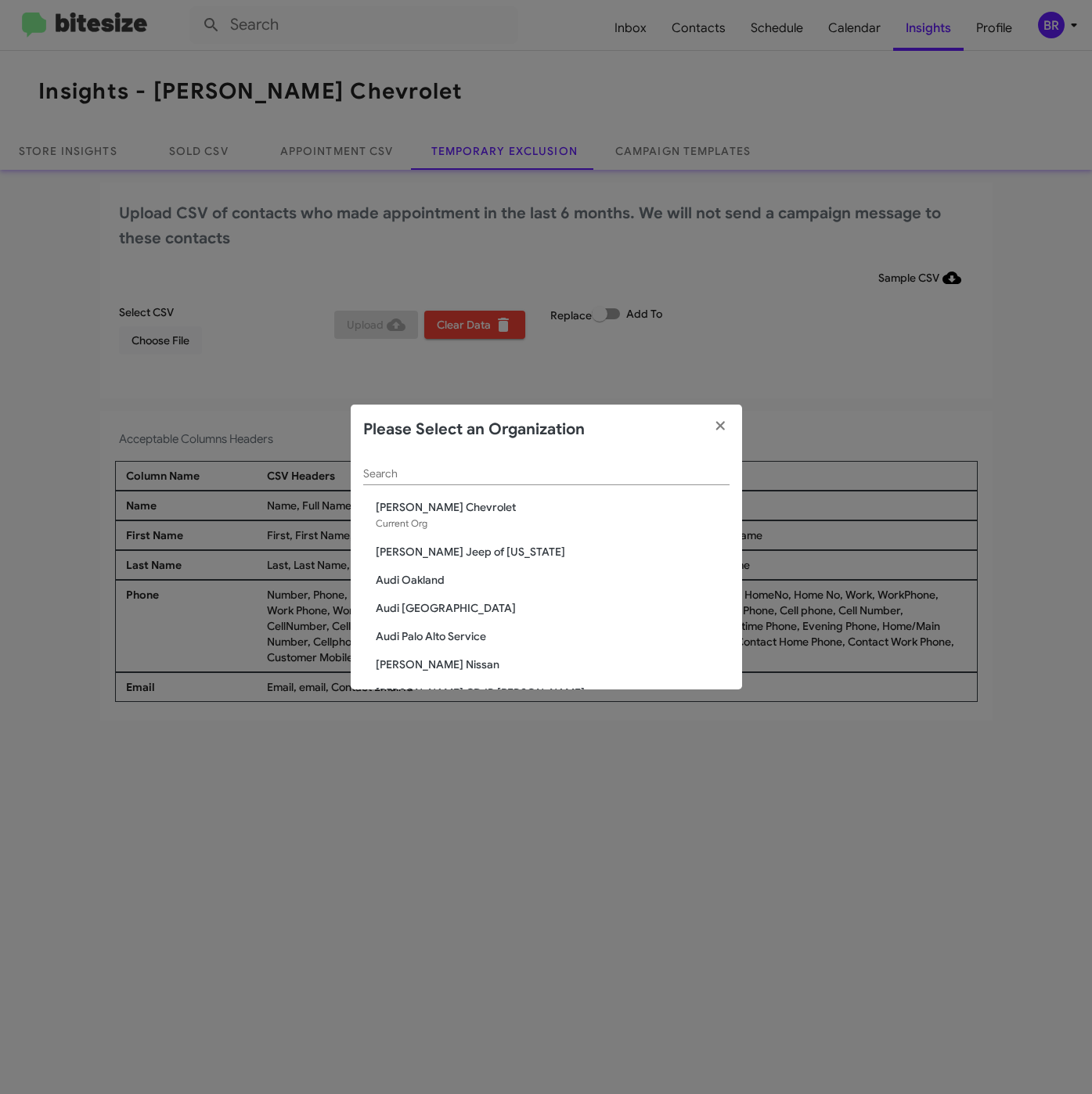
click at [400, 455] on div "Search" at bounding box center [546, 470] width 366 height 31
paste input "Nielsen Dodge Chrysler Jeep"
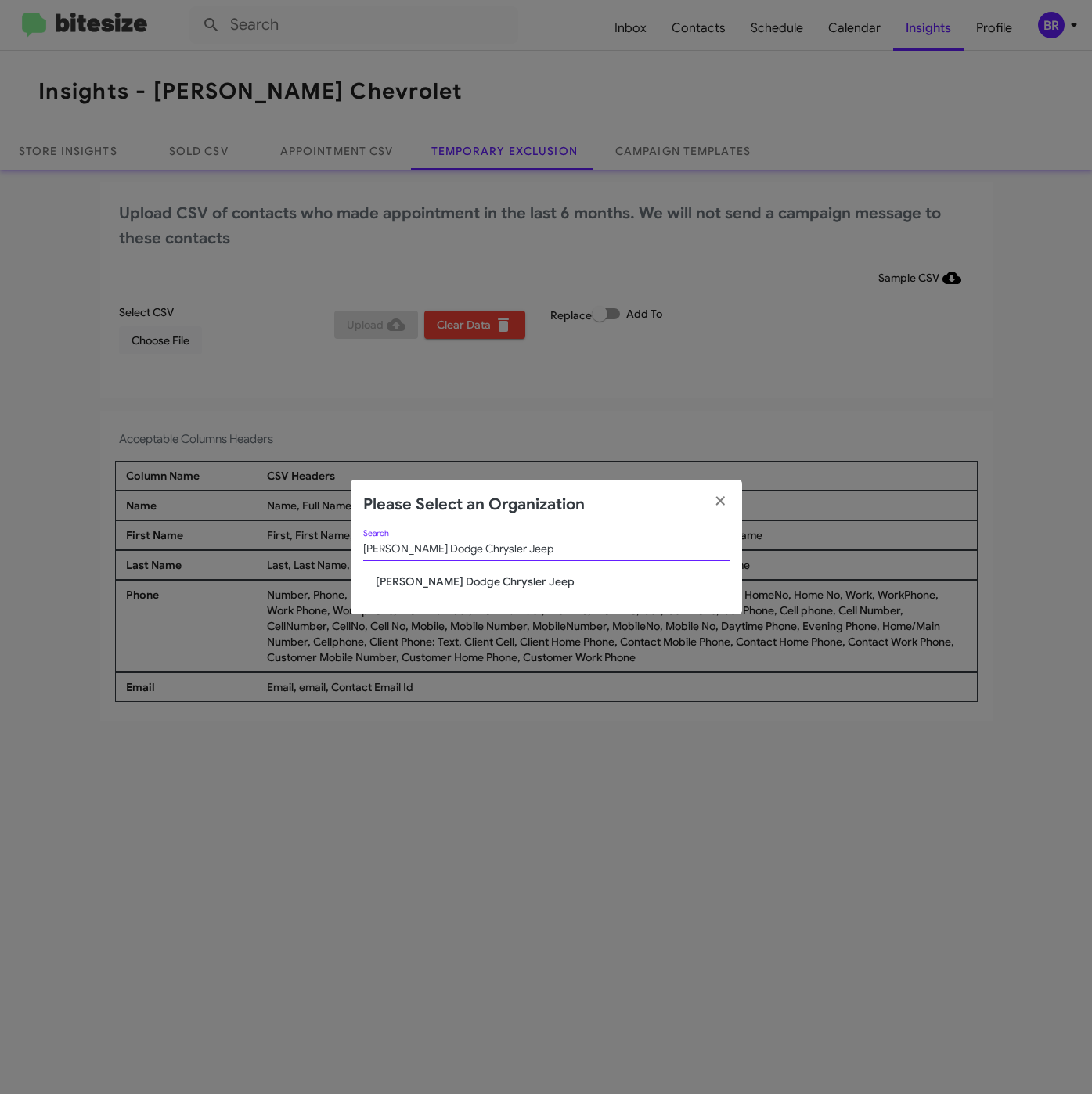
type input "Nielsen Dodge Chrysler Jeep"
click at [423, 577] on span "[PERSON_NAME] Dodge Chrysler Jeep" at bounding box center [552, 581] width 354 height 15
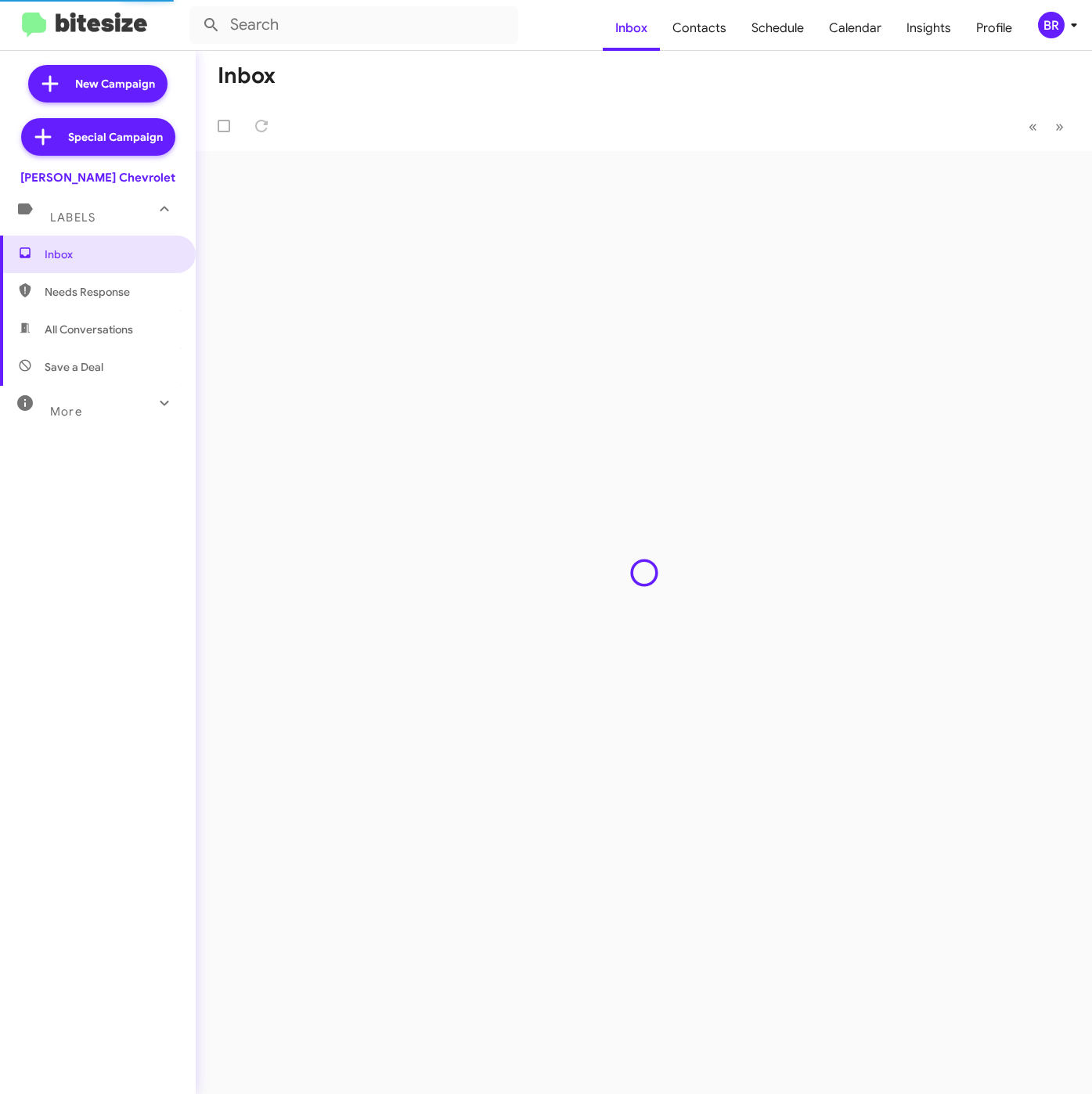
click at [1045, 33] on div "BR" at bounding box center [1051, 25] width 27 height 27
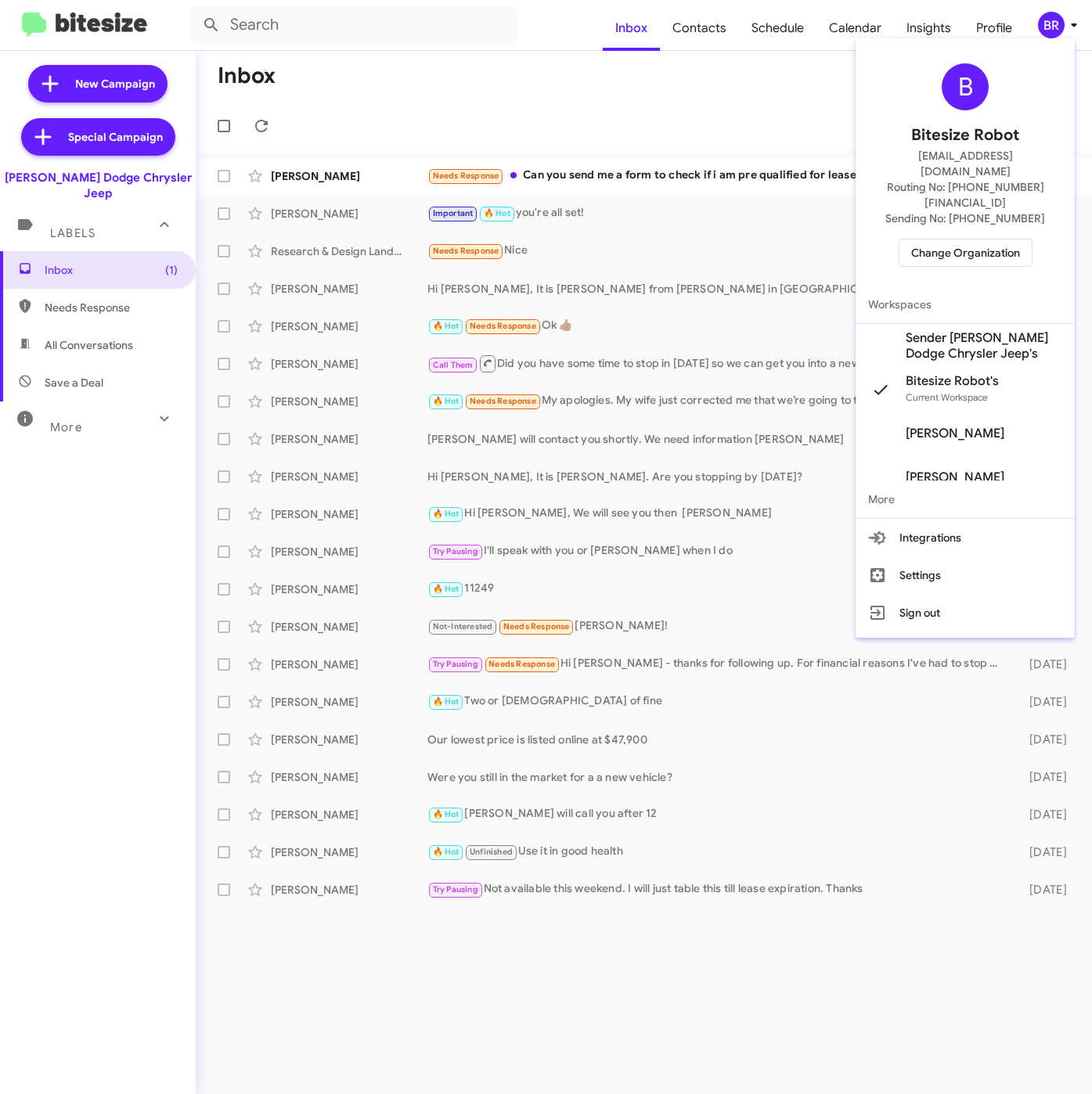
click at [956, 331] on span "Sender [PERSON_NAME] Dodge Chrysler Jeep's" at bounding box center [984, 346] width 156 height 31
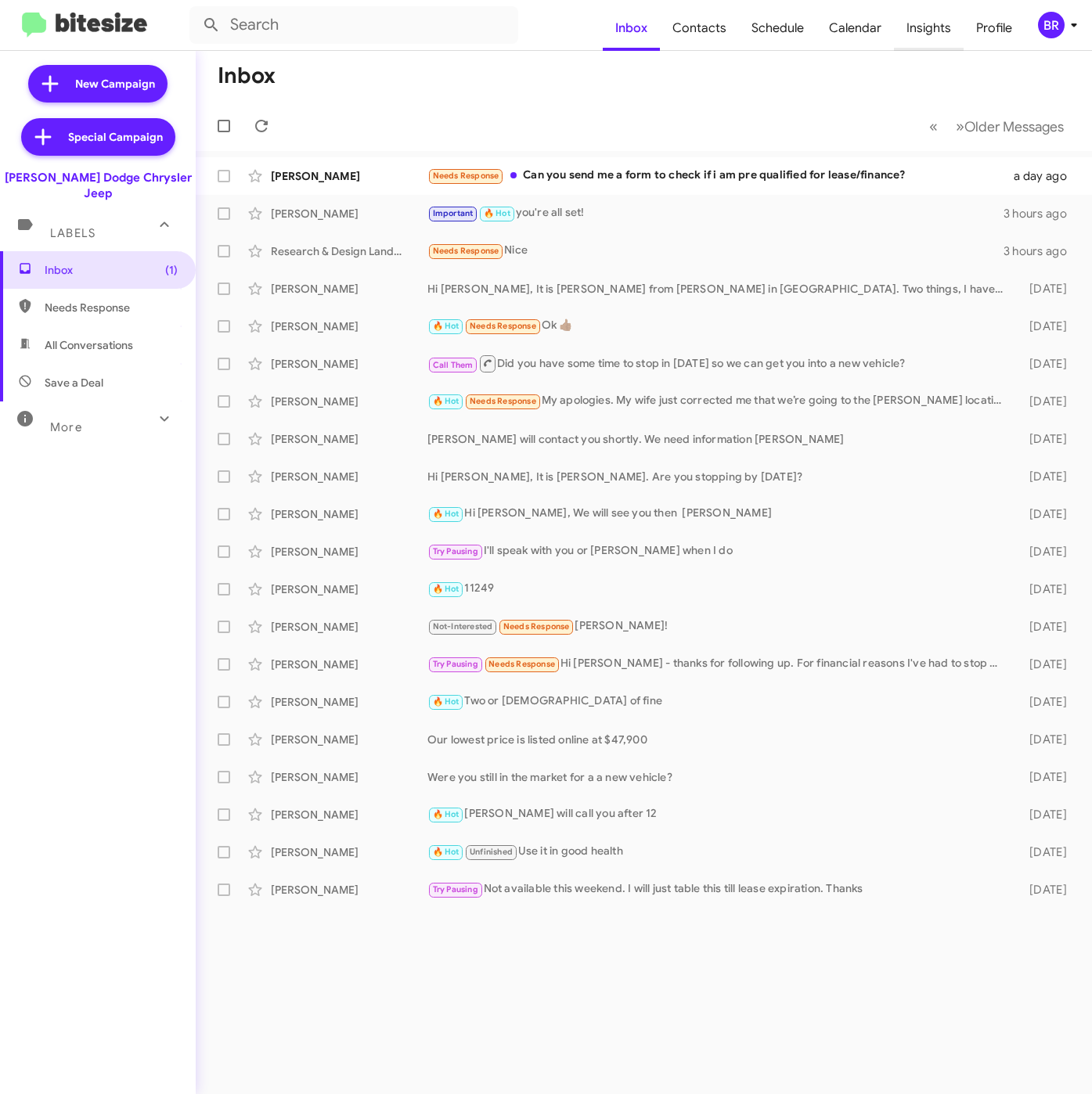
click at [919, 31] on span "Insights" at bounding box center [929, 28] width 69 height 45
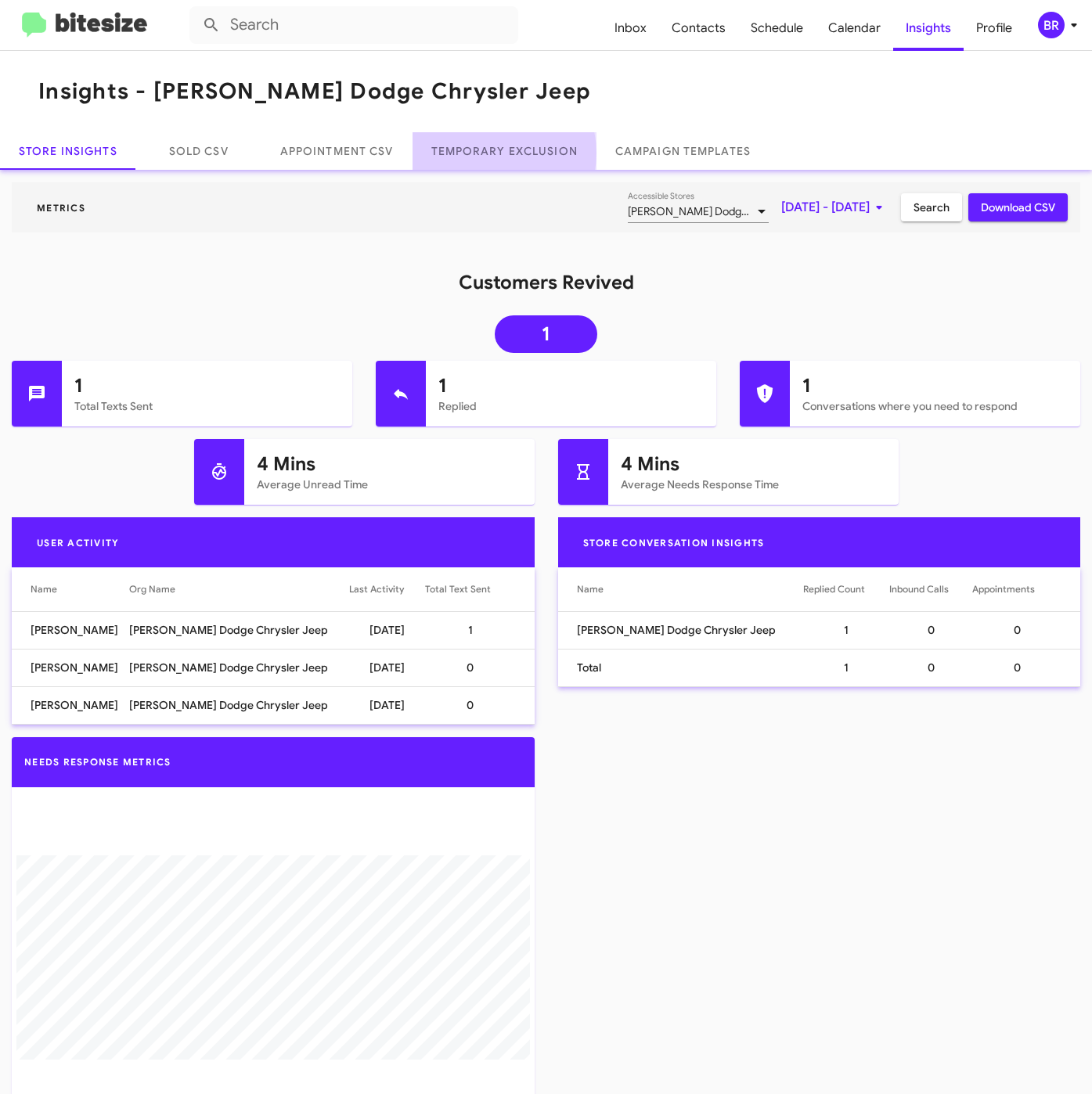
click at [498, 153] on link "Temporary Exclusion" at bounding box center [505, 151] width 184 height 38
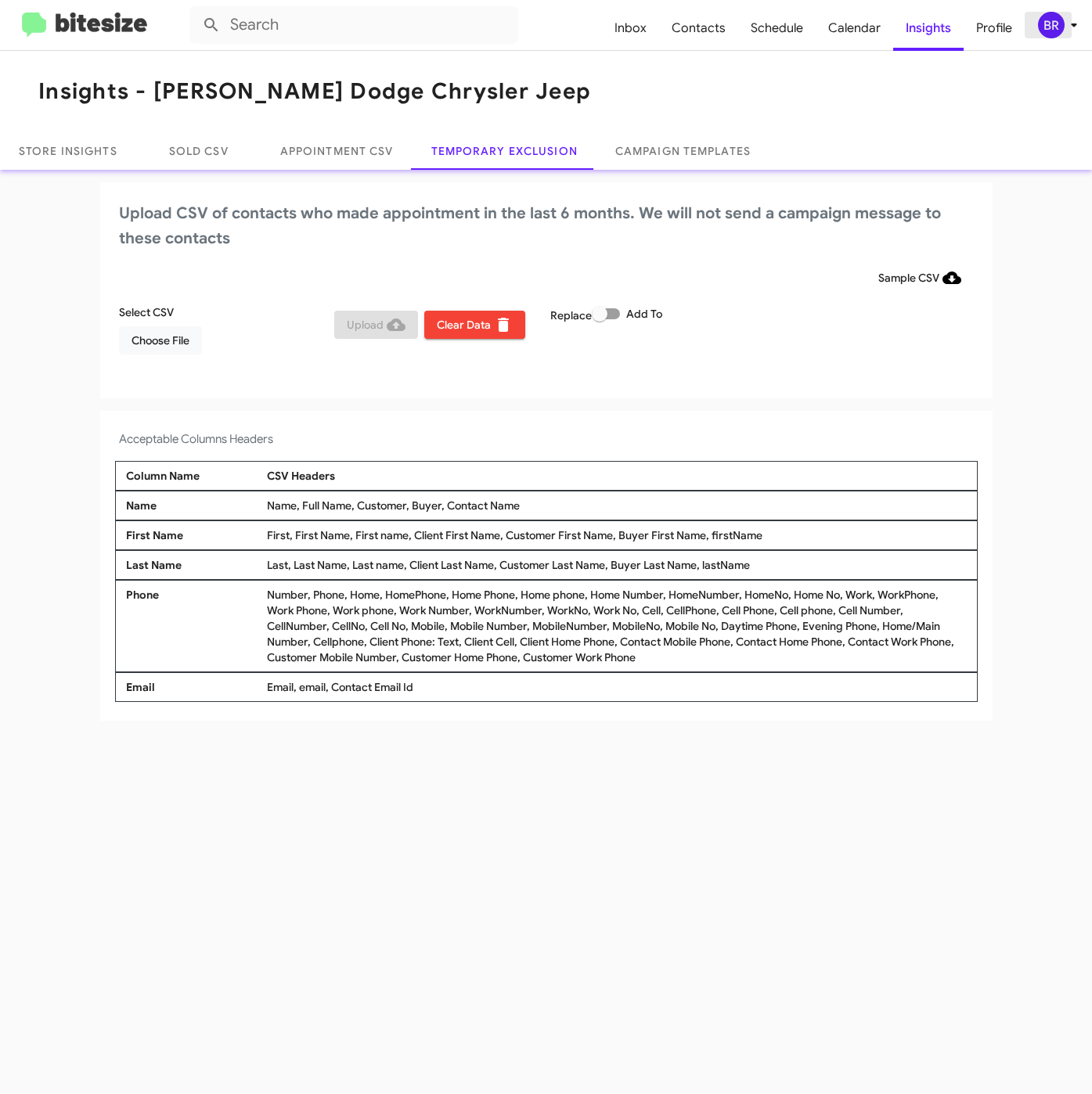
click at [1071, 23] on icon at bounding box center [1073, 24] width 19 height 19
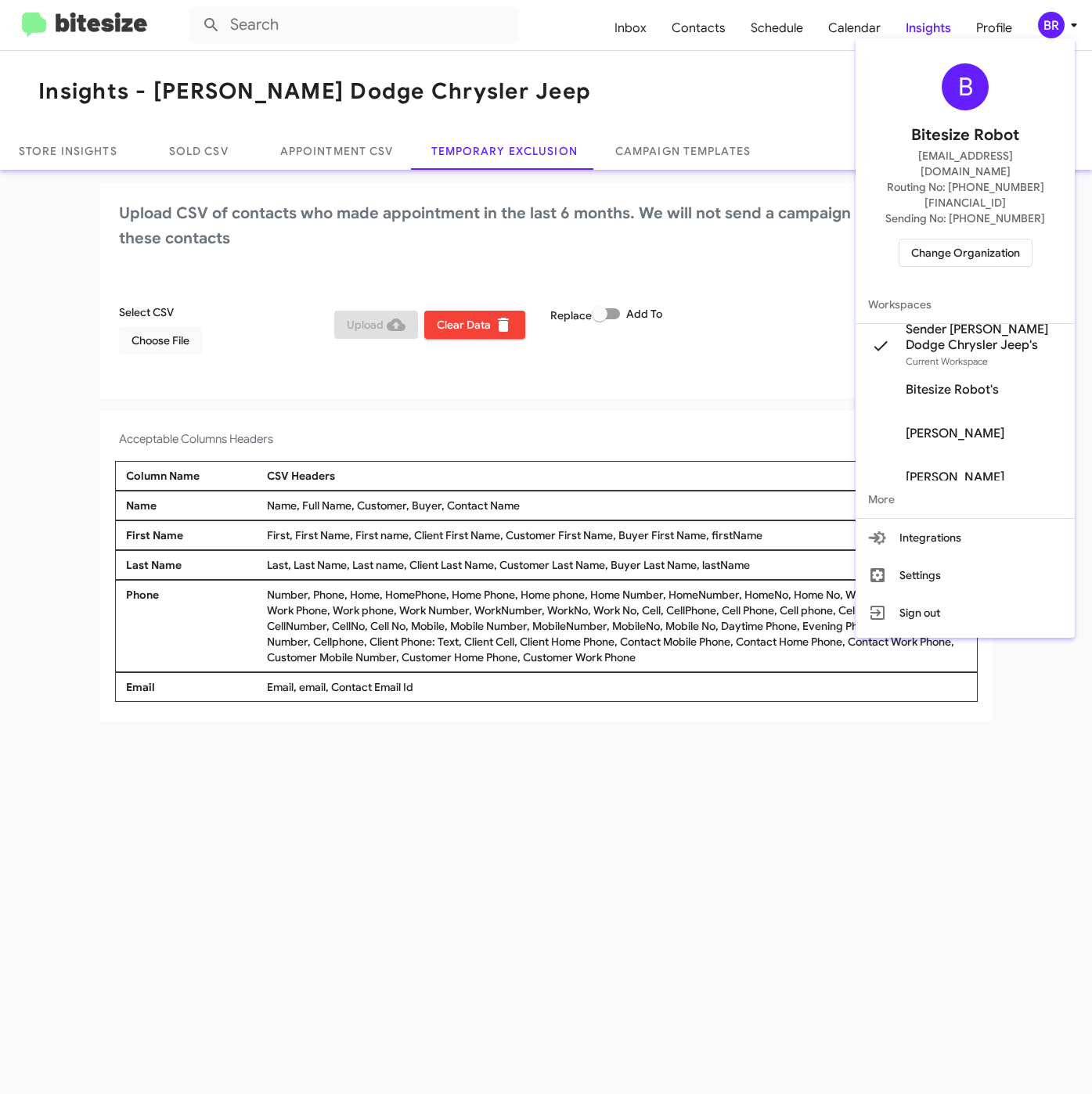
click at [1071, 22] on div at bounding box center [546, 547] width 1092 height 1094
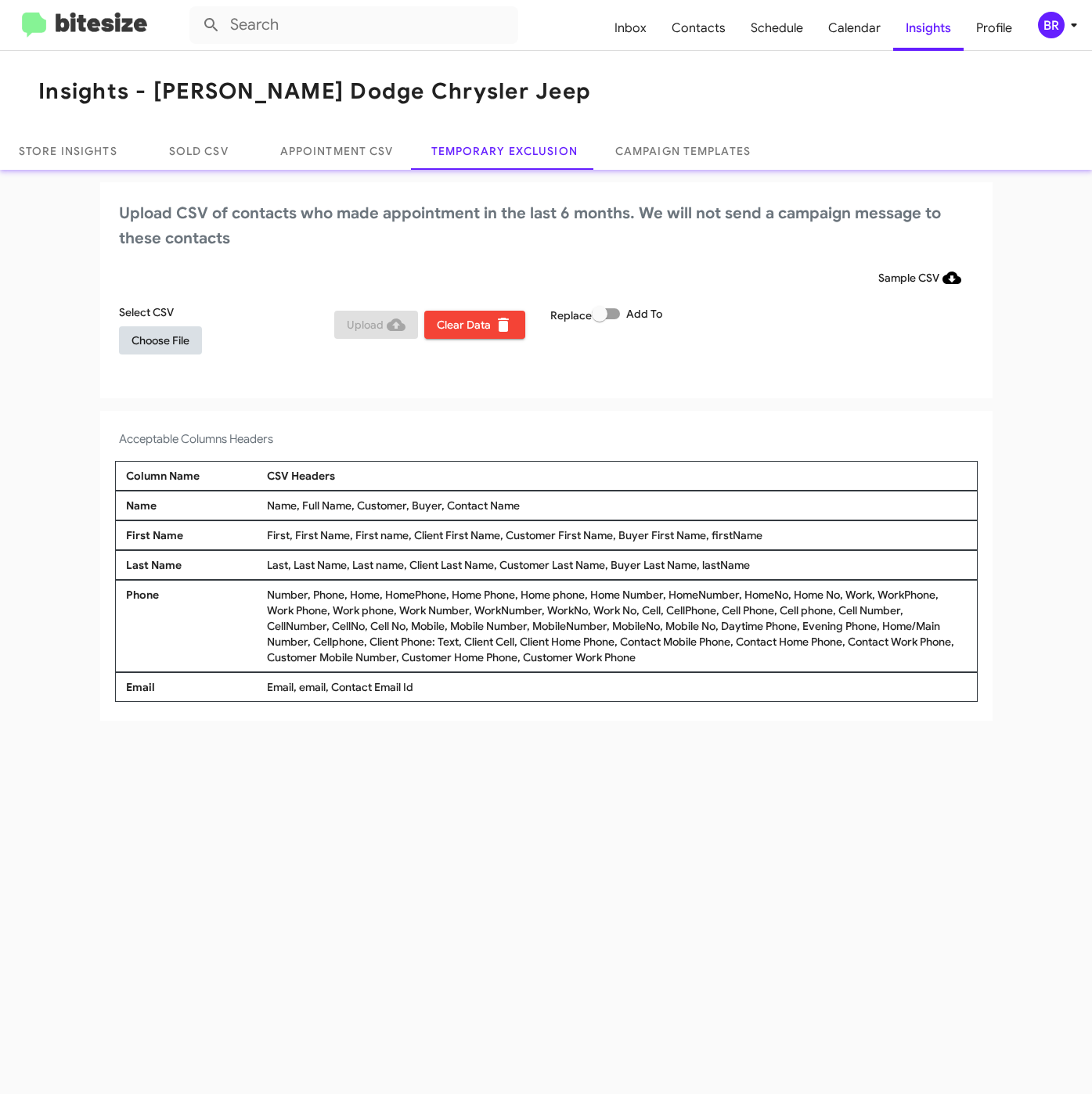
click at [169, 343] on span "Choose File" at bounding box center [160, 340] width 58 height 28
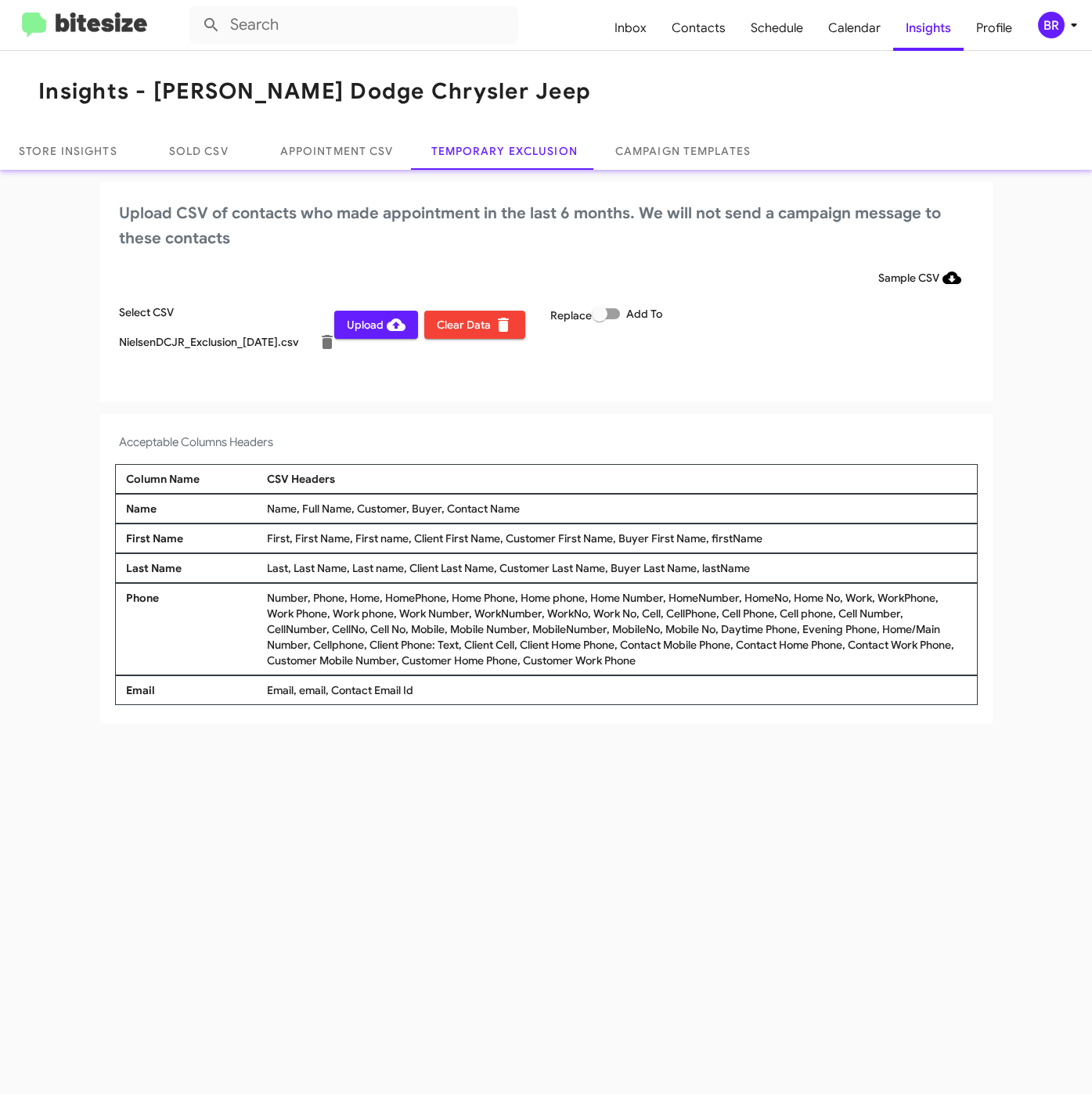
click at [1045, 22] on div "BR" at bounding box center [1051, 25] width 27 height 27
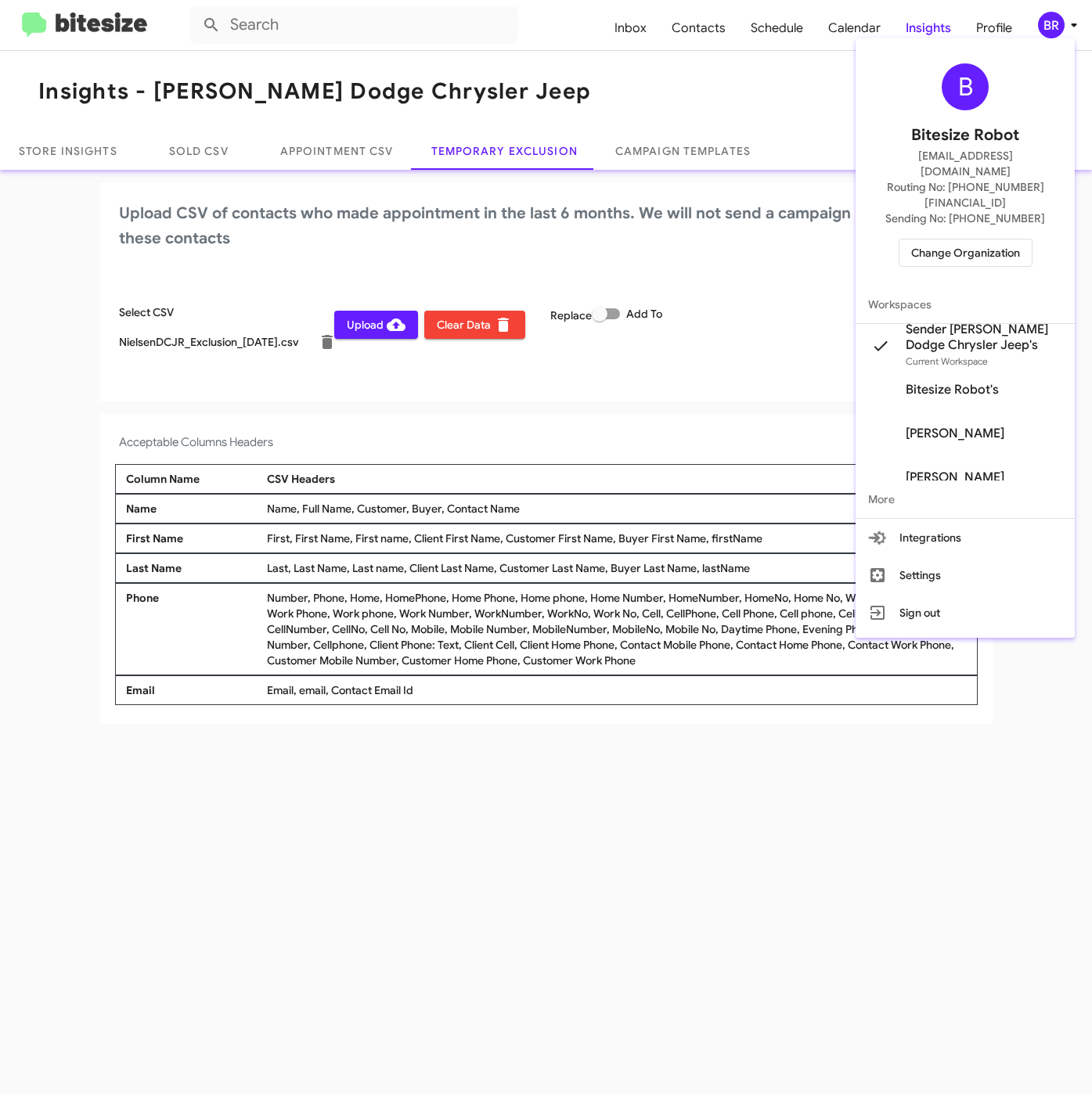
click at [378, 410] on div at bounding box center [546, 547] width 1092 height 1094
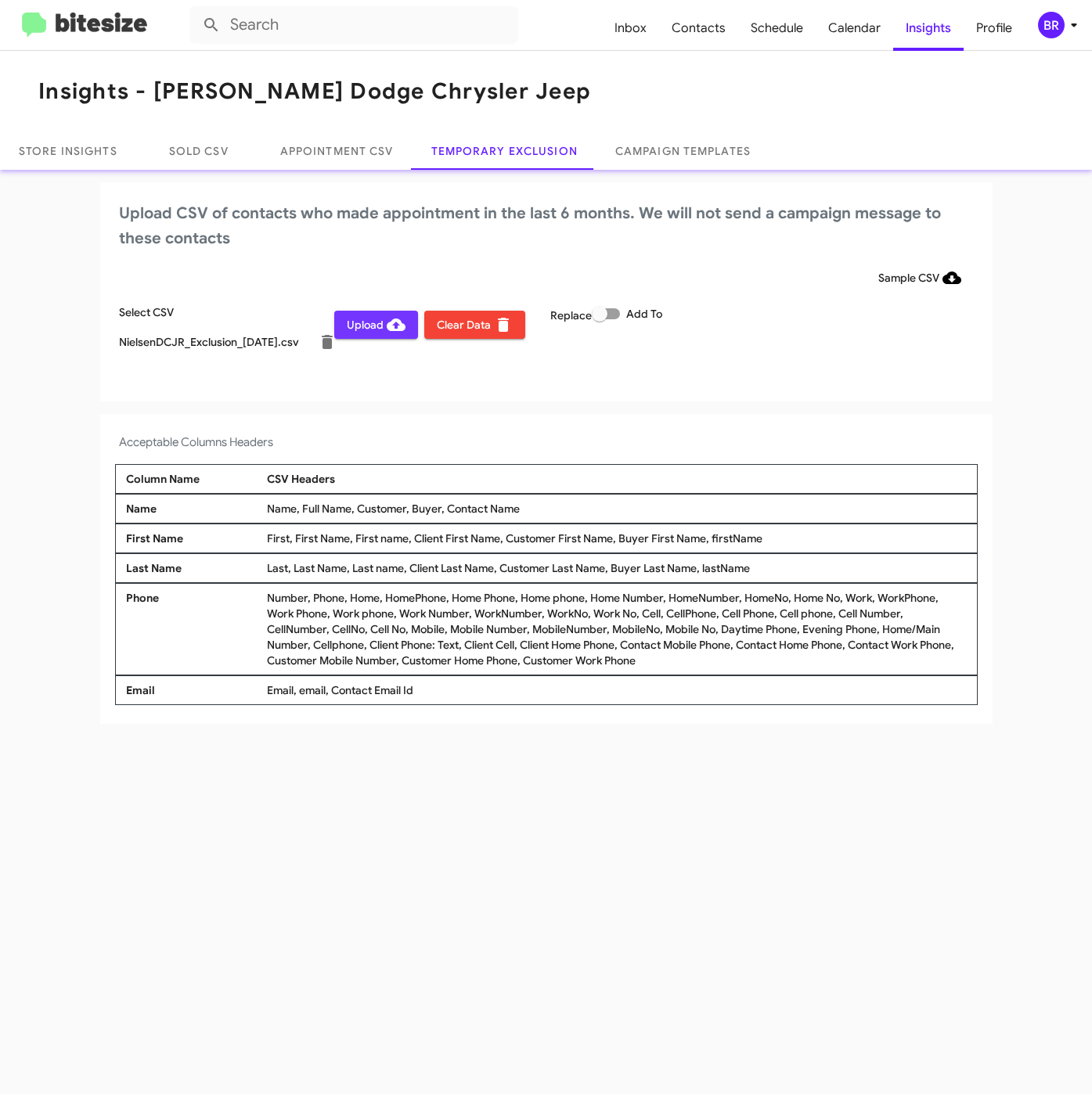
click at [390, 332] on icon at bounding box center [396, 324] width 19 height 19
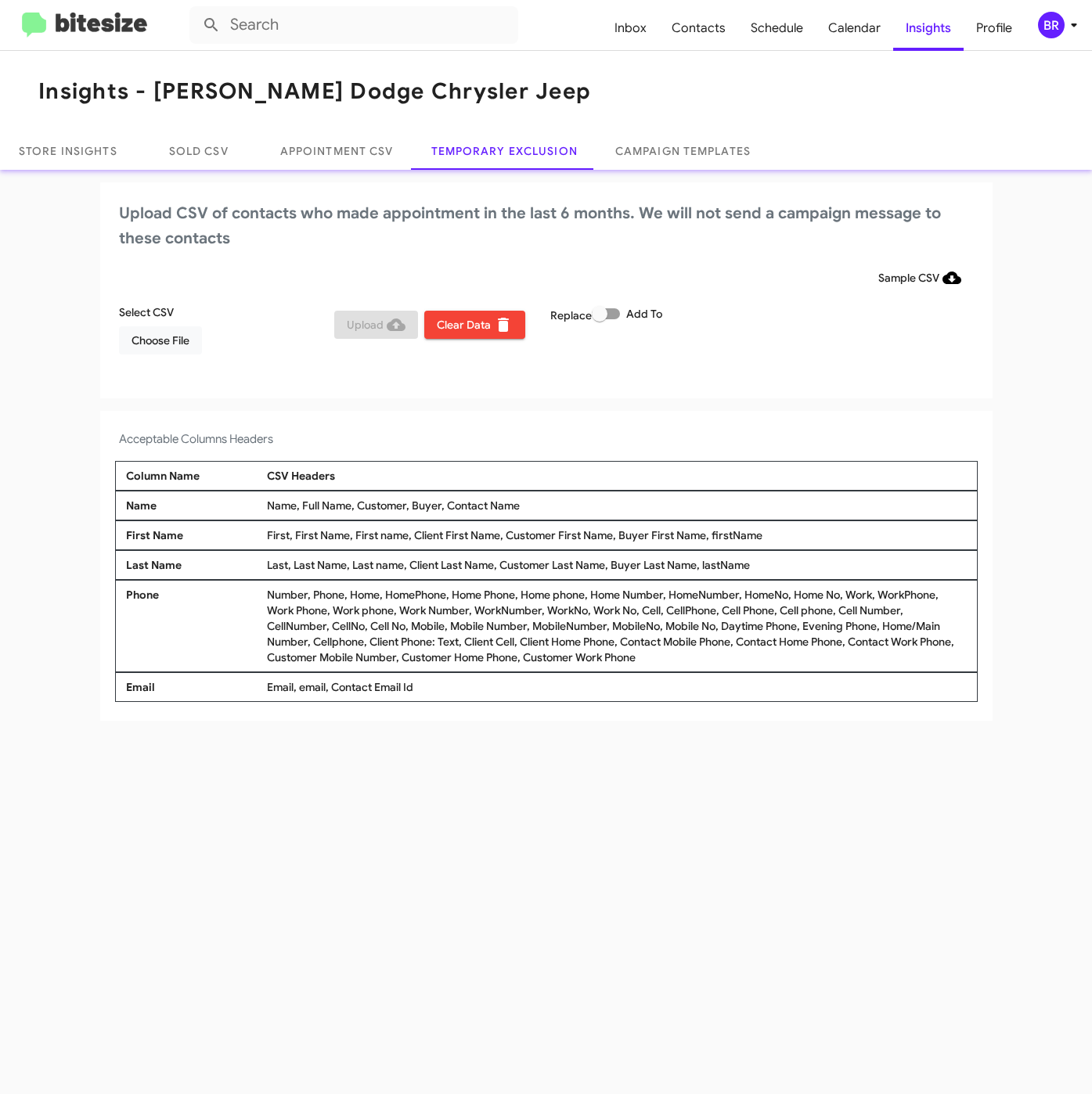
click at [1036, 29] on button "BR" at bounding box center [1050, 25] width 50 height 27
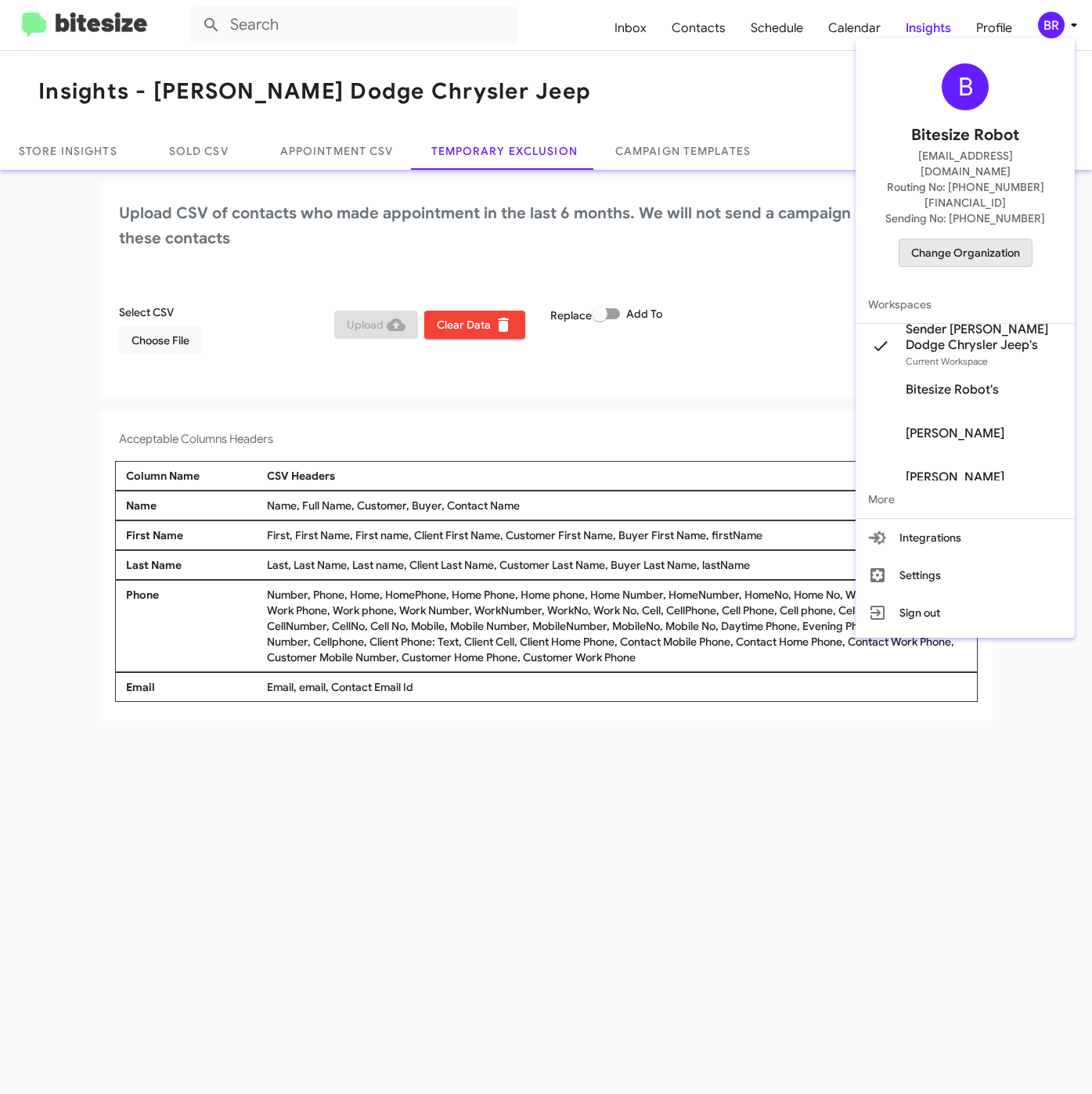
click at [944, 239] on span "Change Organization" at bounding box center [965, 252] width 109 height 27
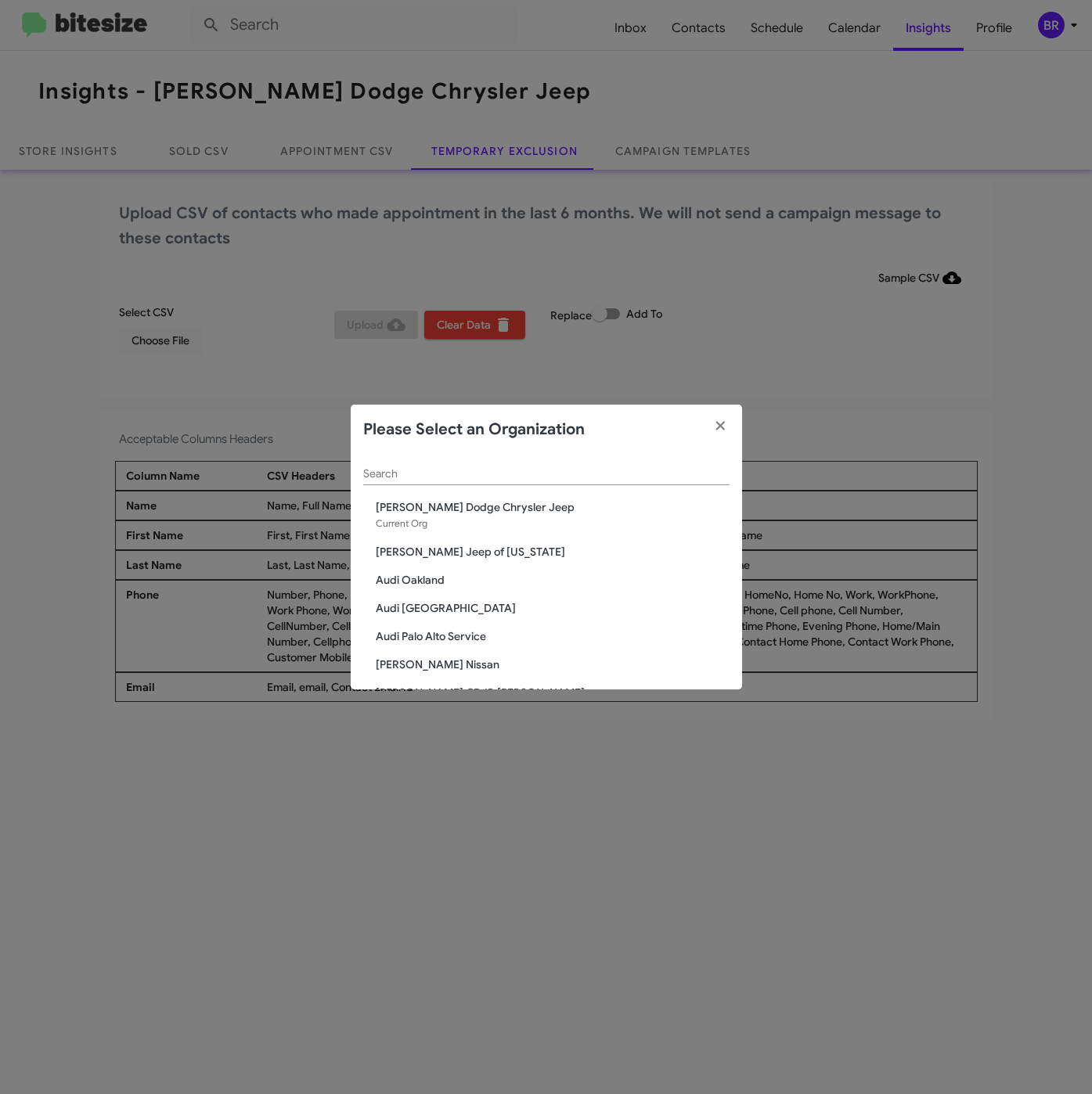
click at [402, 481] on div "Search" at bounding box center [546, 470] width 366 height 31
drag, startPoint x: 404, startPoint y: 474, endPoint x: 407, endPoint y: 526, distance: 52.1
click at [405, 474] on input "Search" at bounding box center [546, 474] width 366 height 13
paste input "[PERSON_NAME] Kia of [PERSON_NAME]"
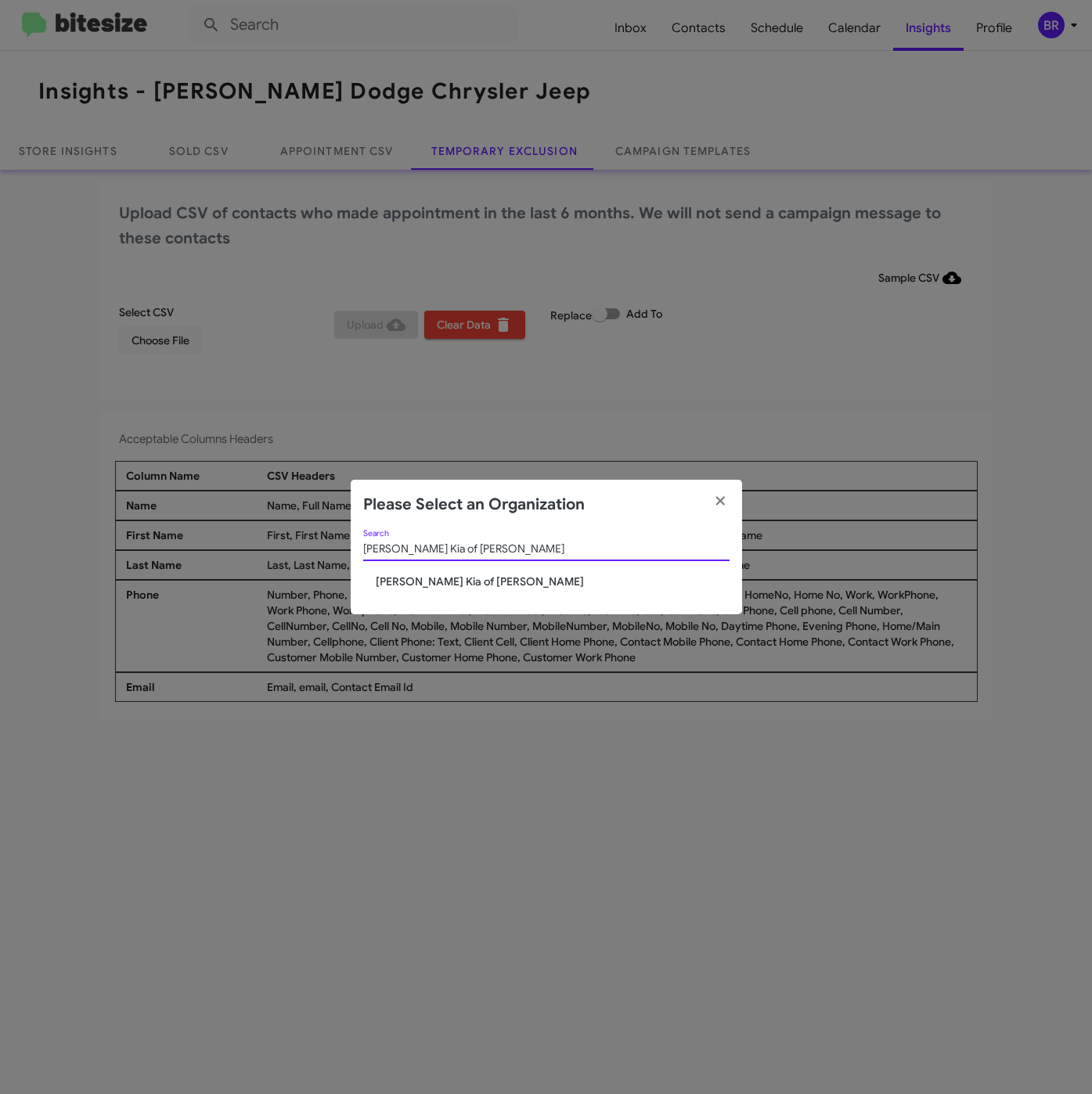
type input "[PERSON_NAME] Kia of [PERSON_NAME]"
drag, startPoint x: 409, startPoint y: 574, endPoint x: 472, endPoint y: 589, distance: 64.8
click at [410, 575] on span "Nielsen Kia of Newton" at bounding box center [552, 581] width 354 height 15
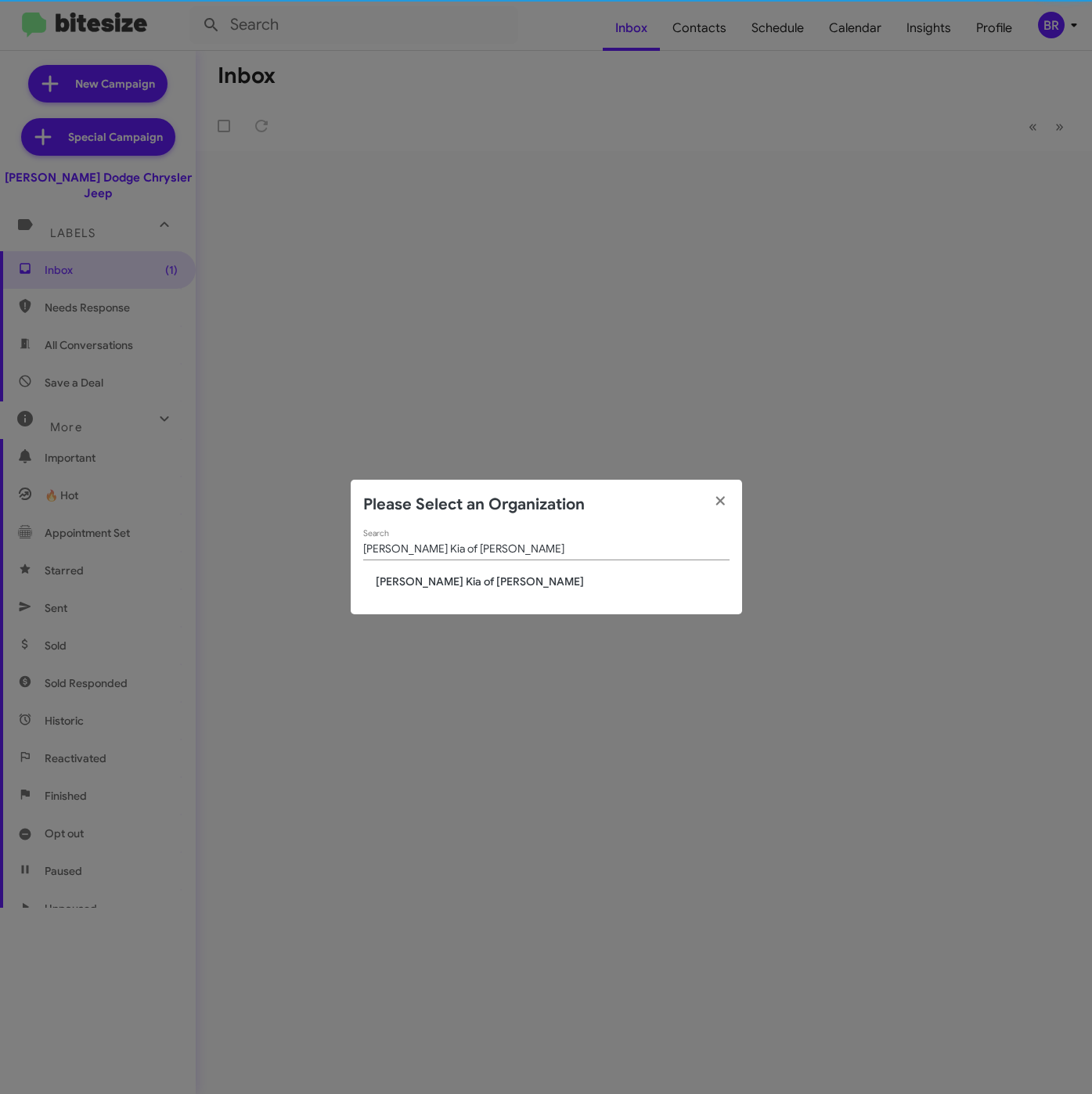
click at [419, 585] on span "Nielsen Kia of Newton" at bounding box center [552, 581] width 354 height 15
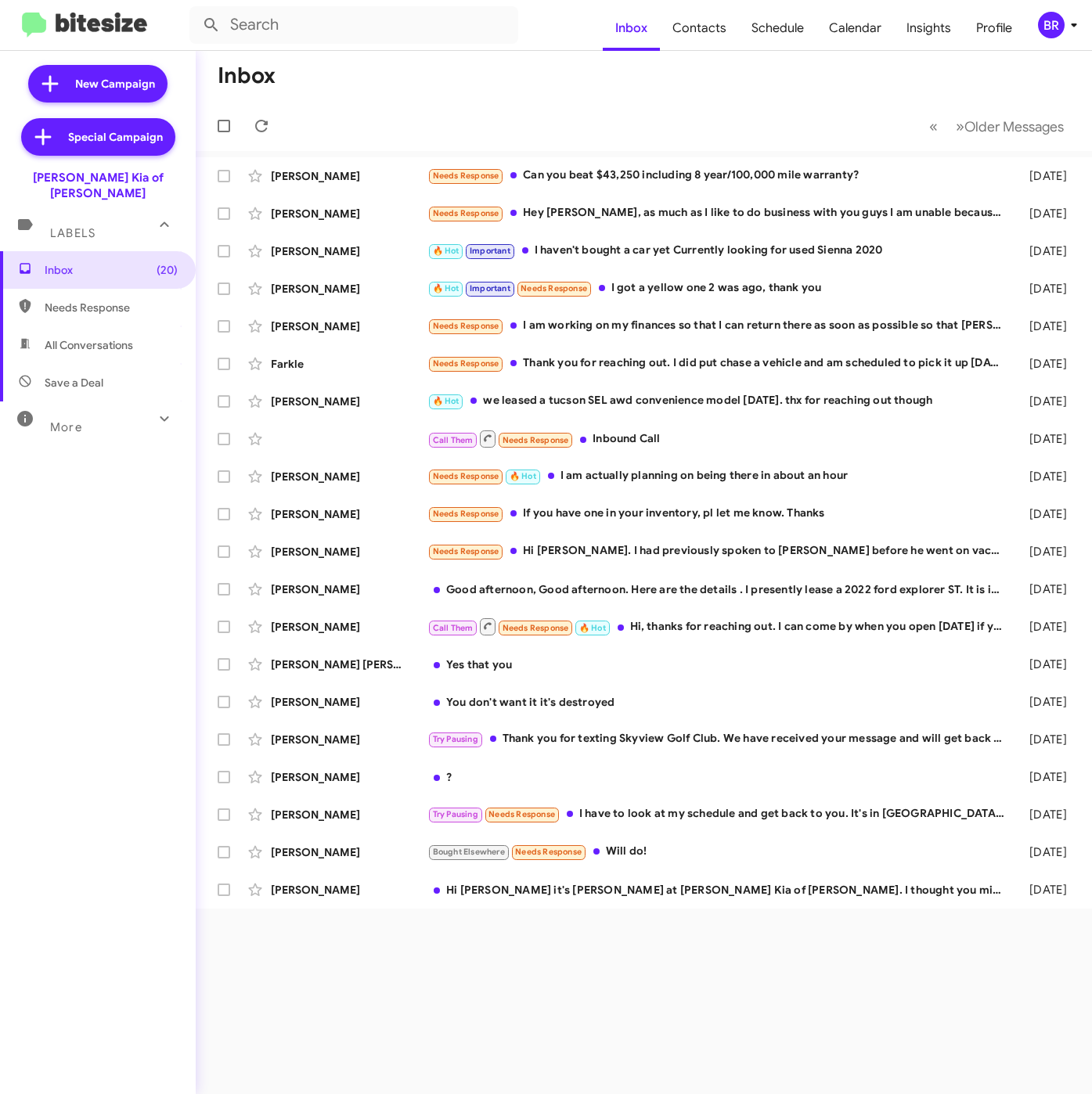
click at [1048, 34] on div "BR" at bounding box center [1051, 25] width 27 height 27
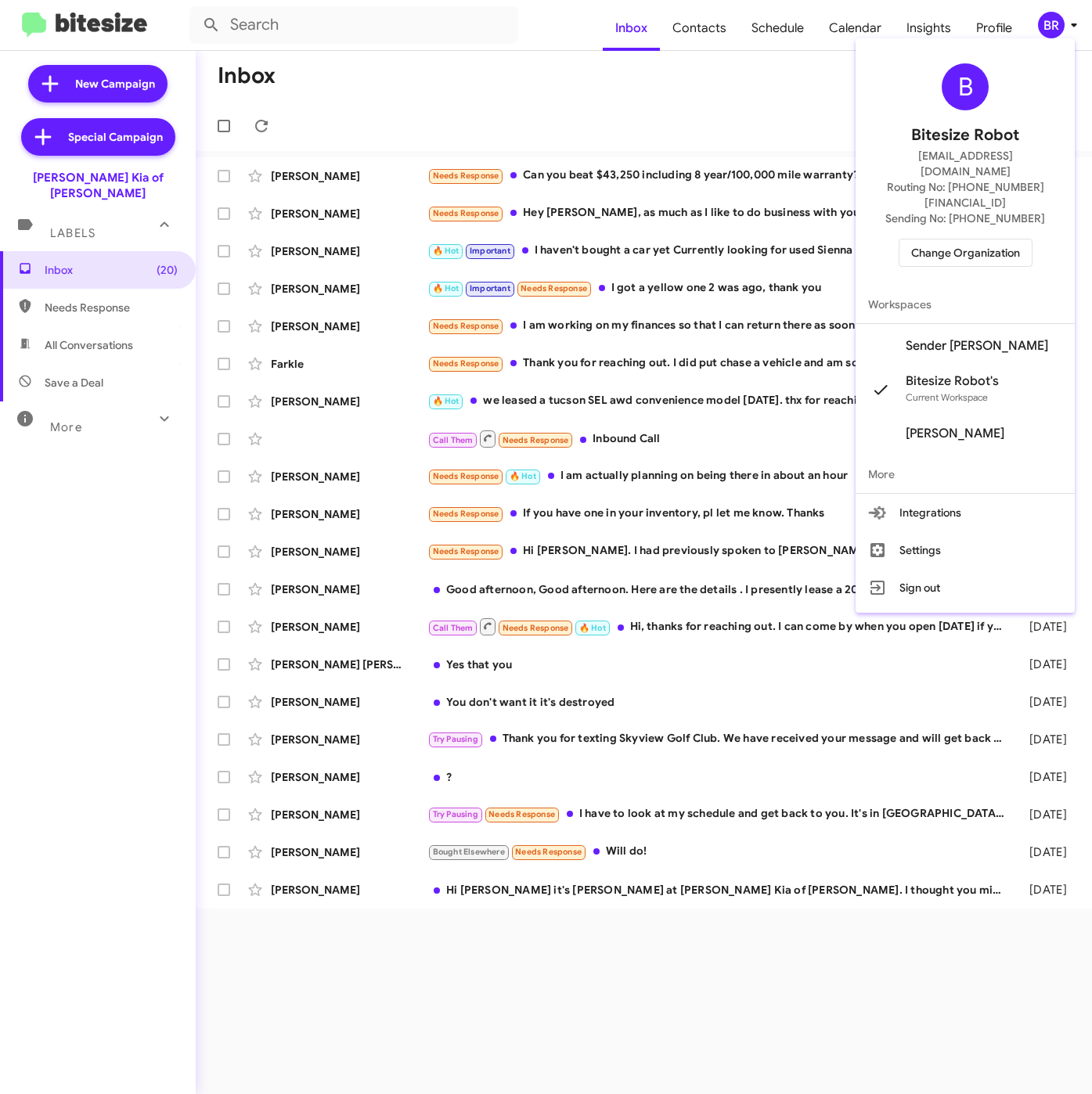
click at [944, 338] on span "Sender Kia Newton's" at bounding box center [977, 345] width 143 height 15
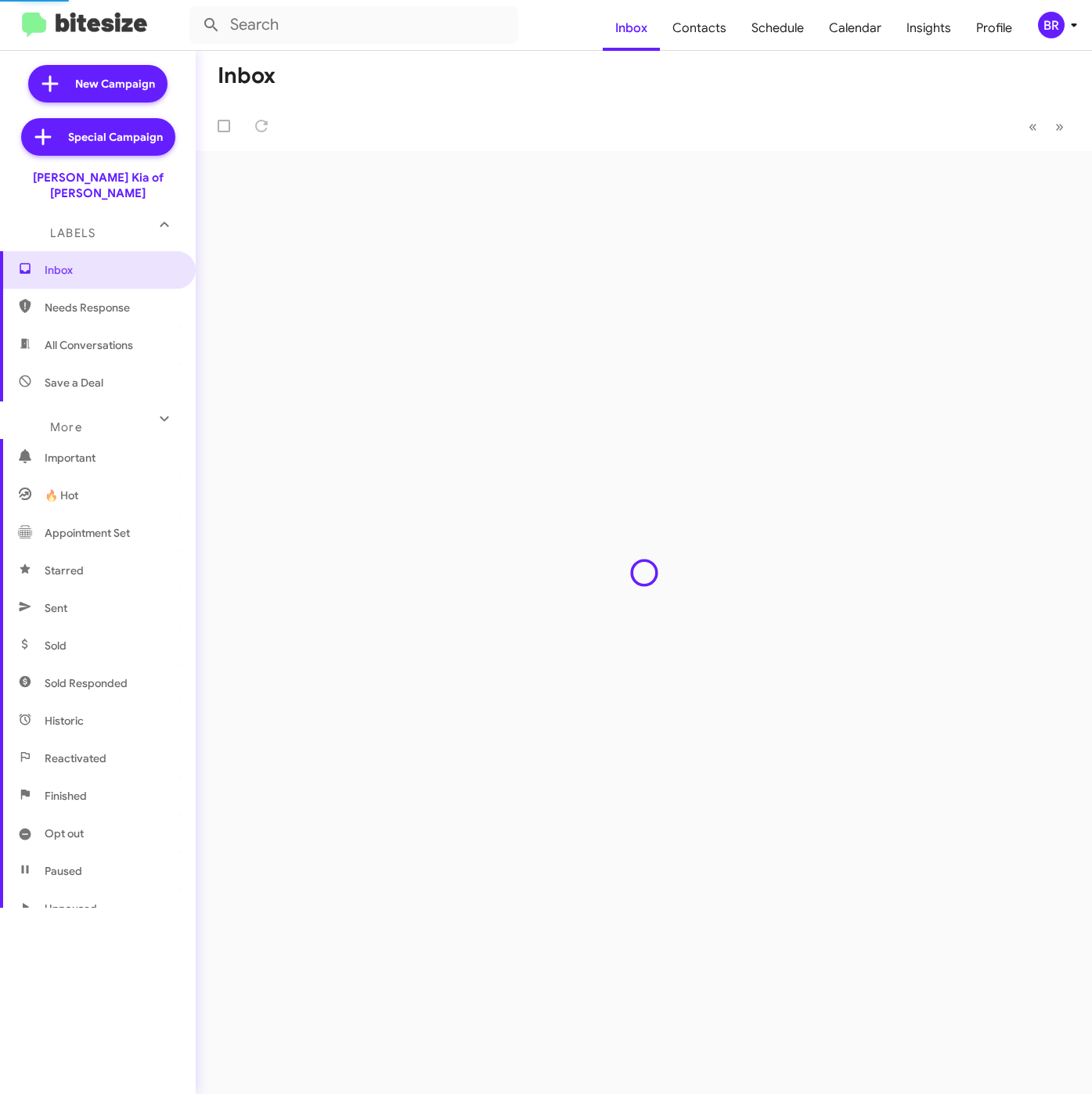
click at [696, 29] on span "Contacts" at bounding box center [699, 28] width 79 height 45
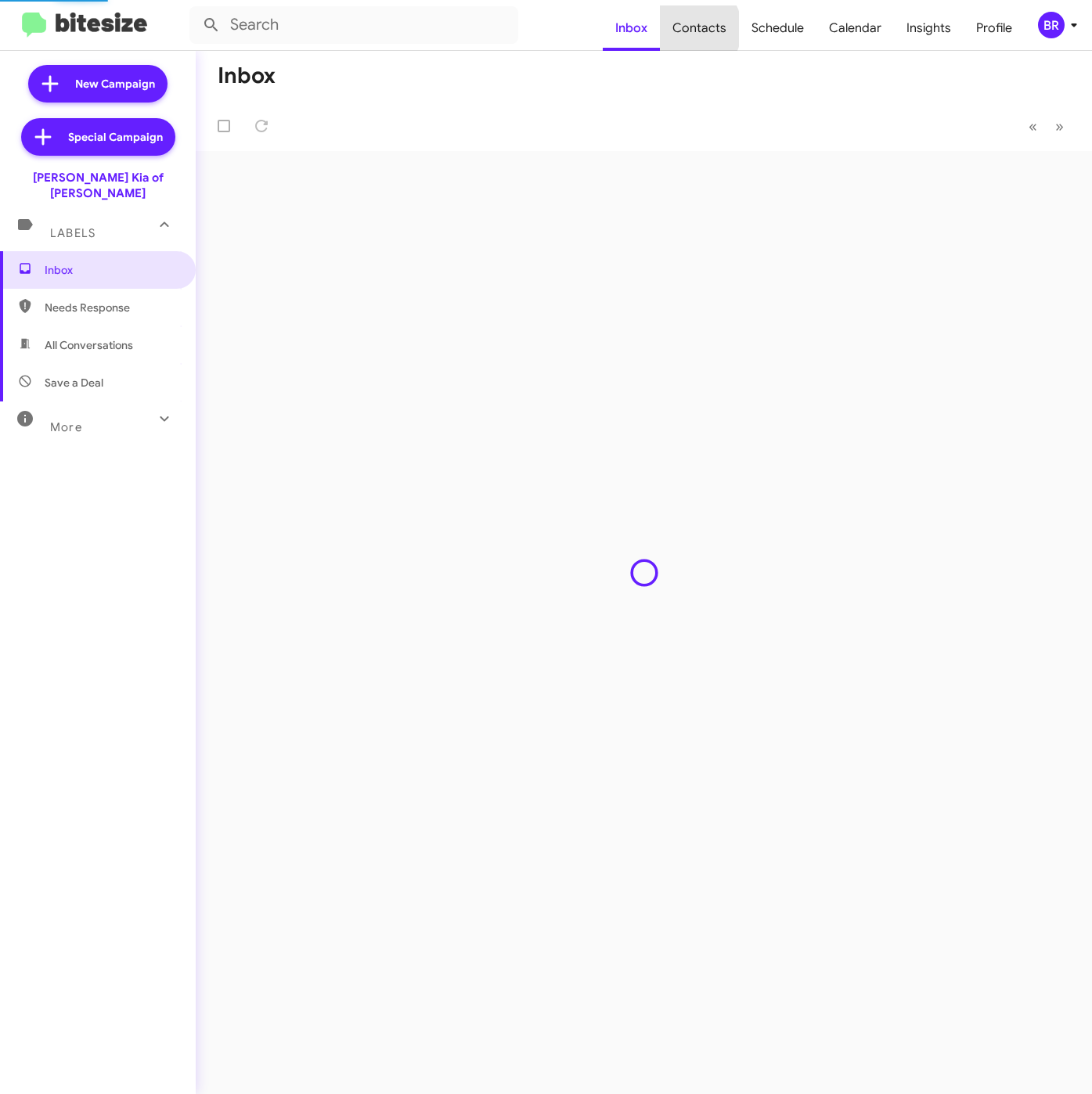
type input "in:groups"
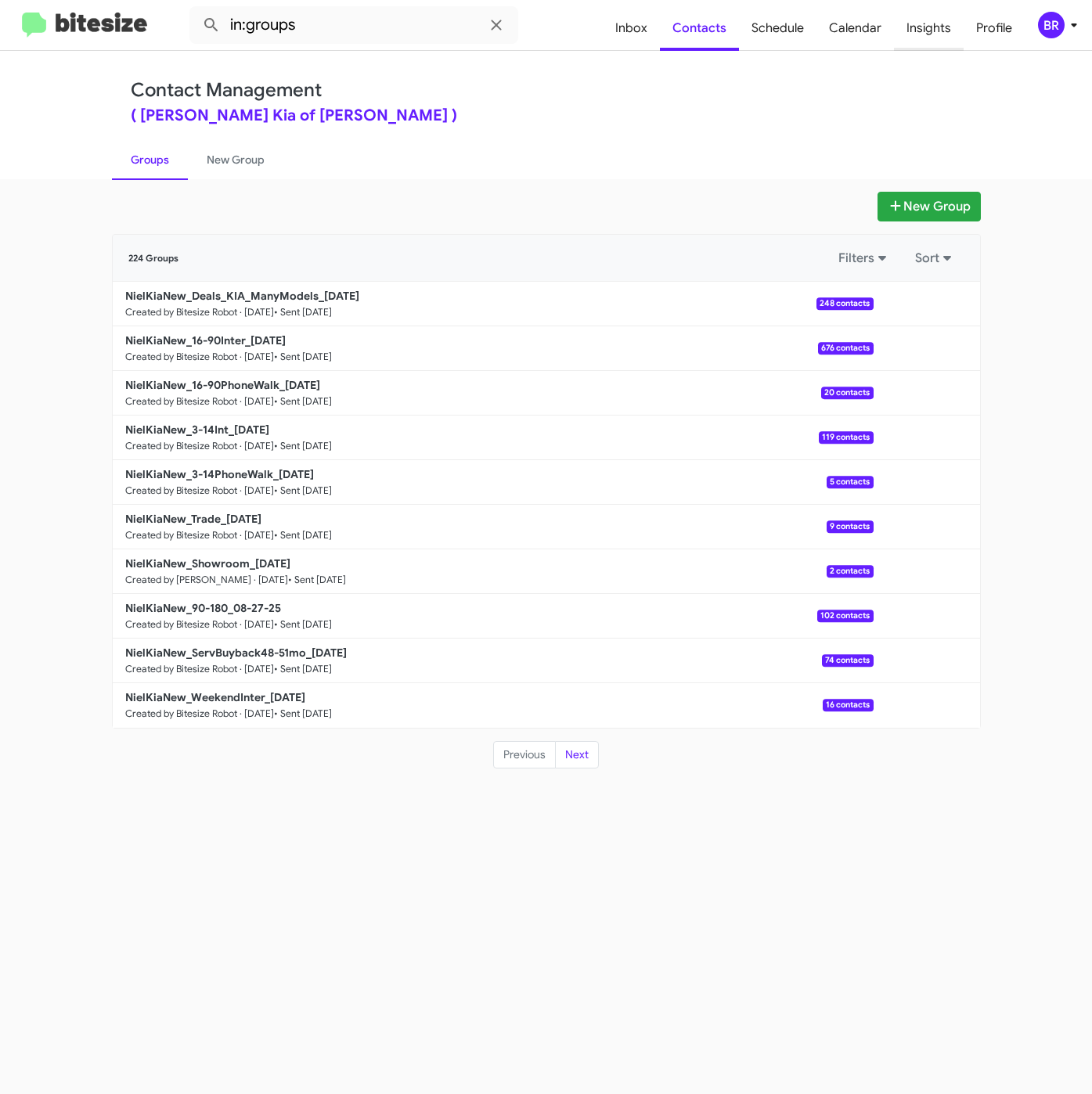
click at [928, 33] on span "Insights" at bounding box center [929, 28] width 69 height 45
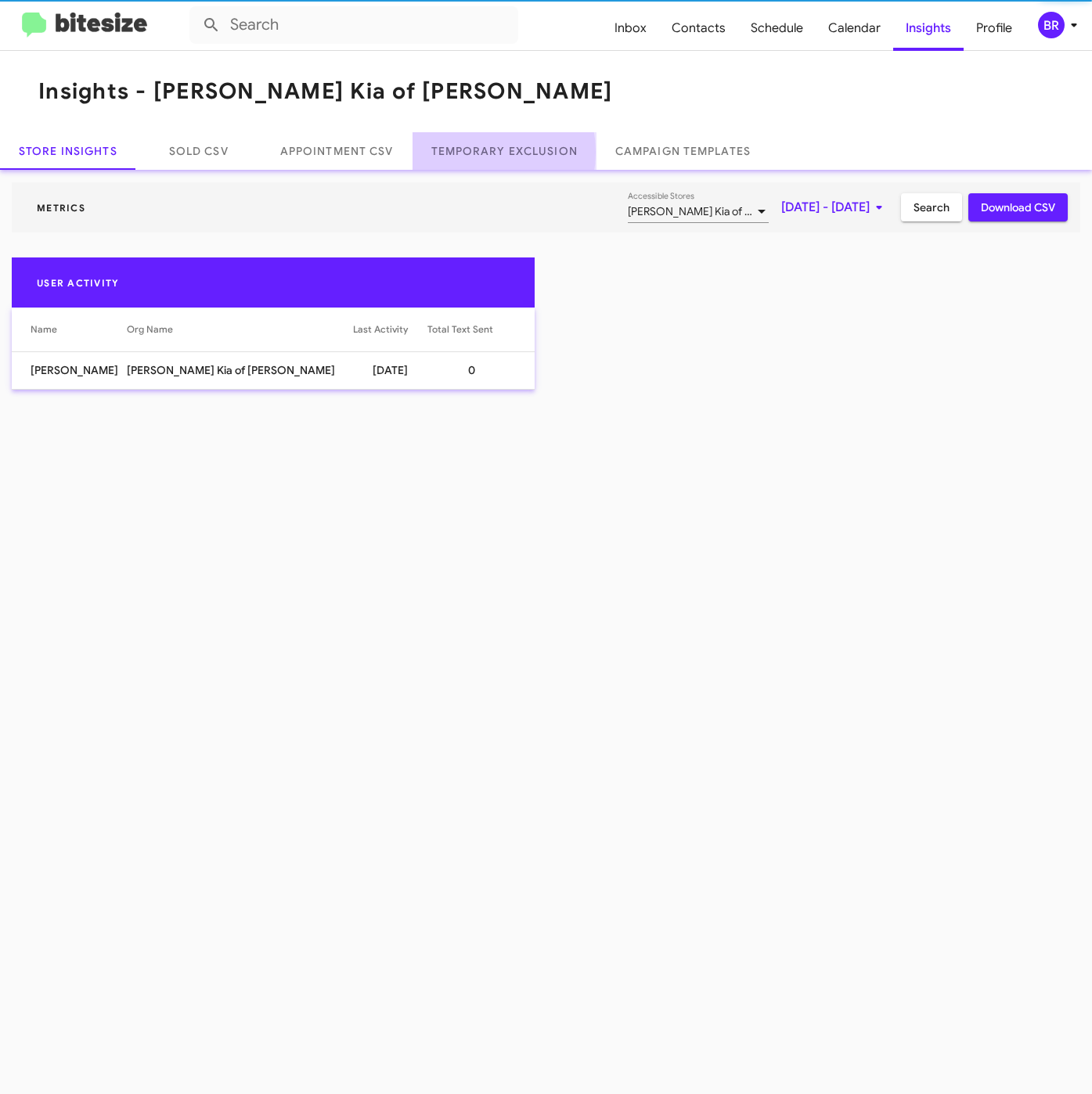
click at [477, 152] on link "Temporary Exclusion" at bounding box center [505, 151] width 184 height 38
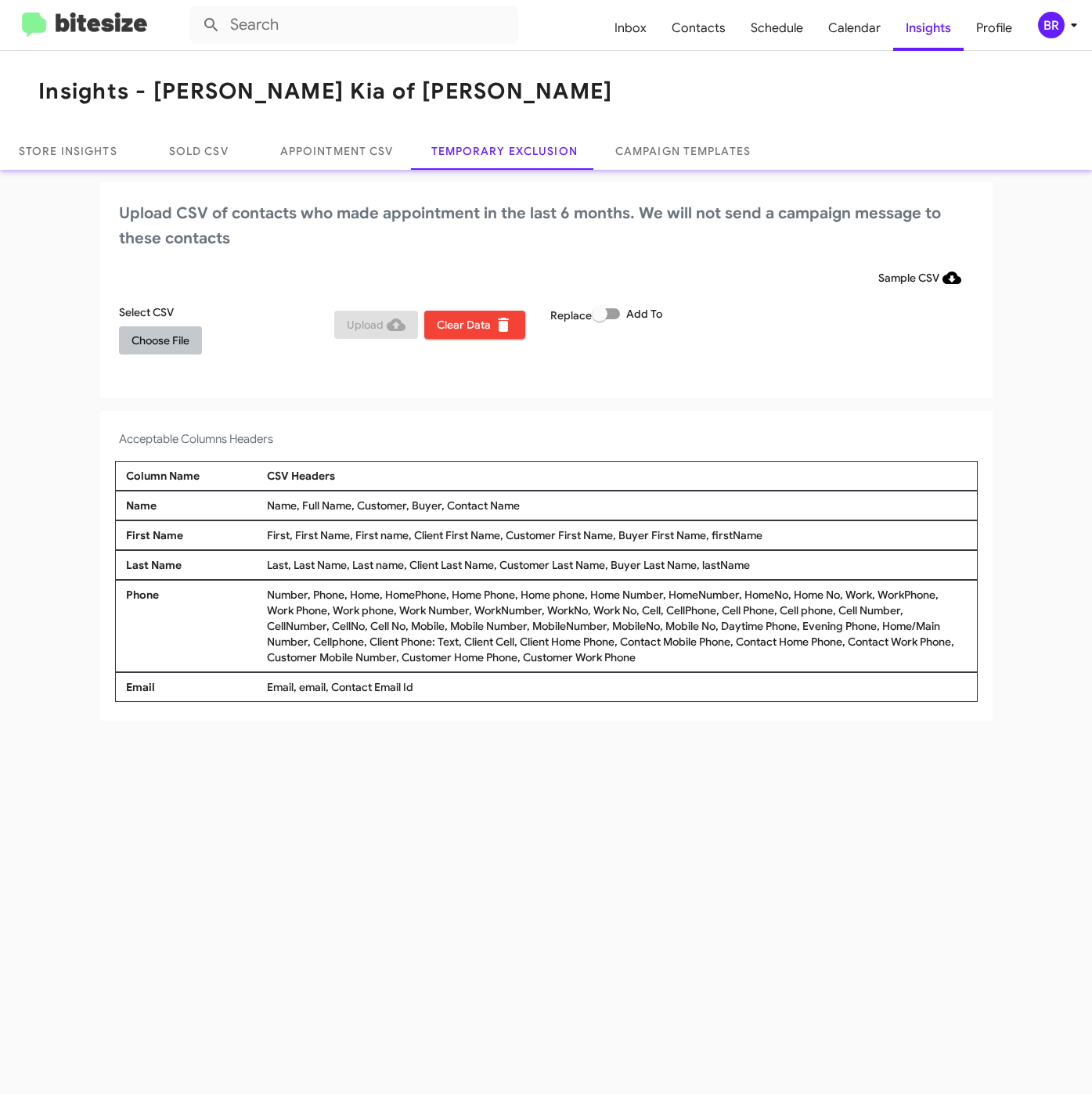
click at [169, 335] on span "Choose File" at bounding box center [160, 340] width 58 height 28
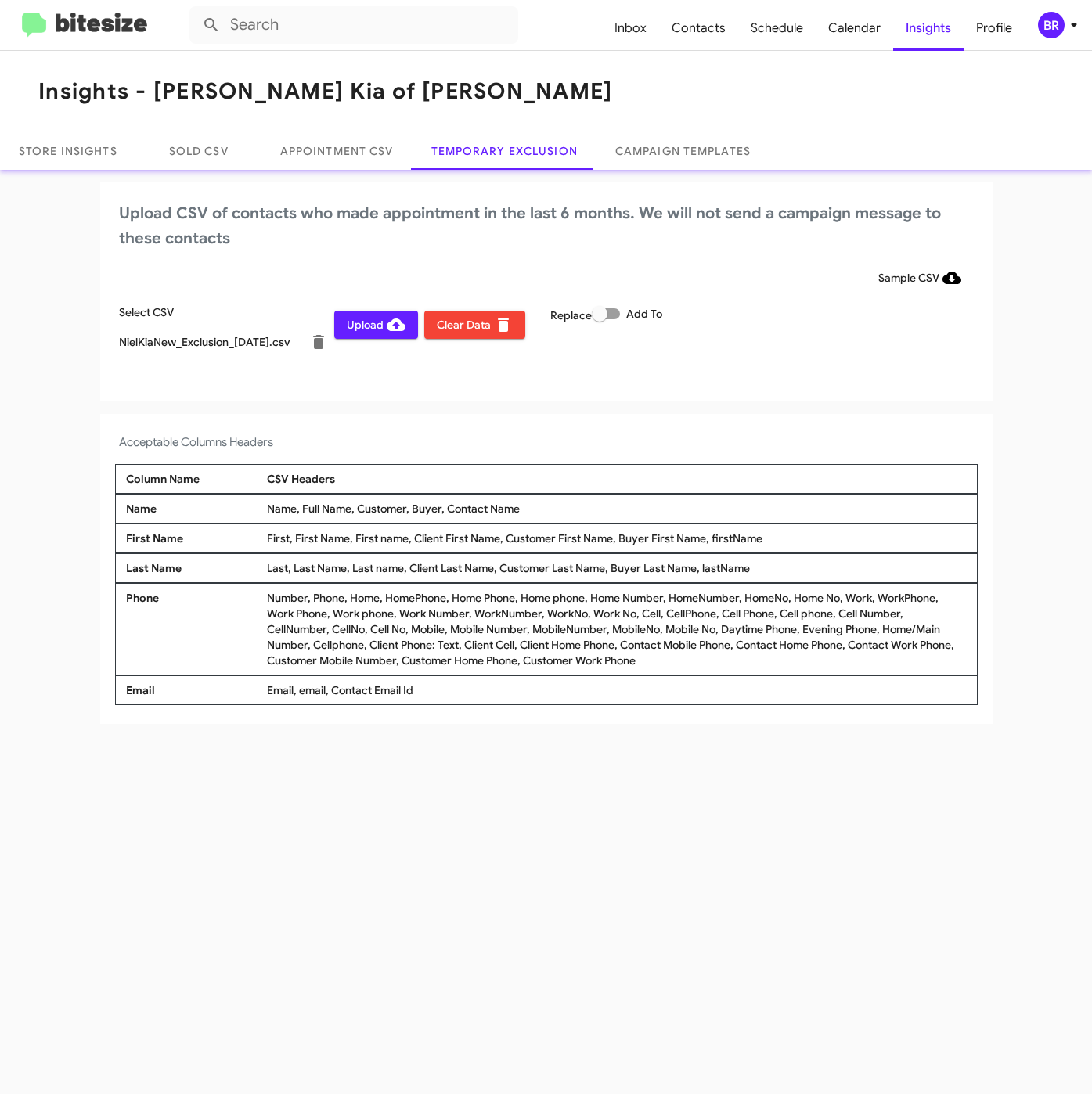
click at [1065, 6] on mat-toolbar "Inbox Contacts Schedule Calendar Insights Profile BR" at bounding box center [546, 25] width 1092 height 50
click at [1034, 27] on button "BR" at bounding box center [1050, 25] width 50 height 27
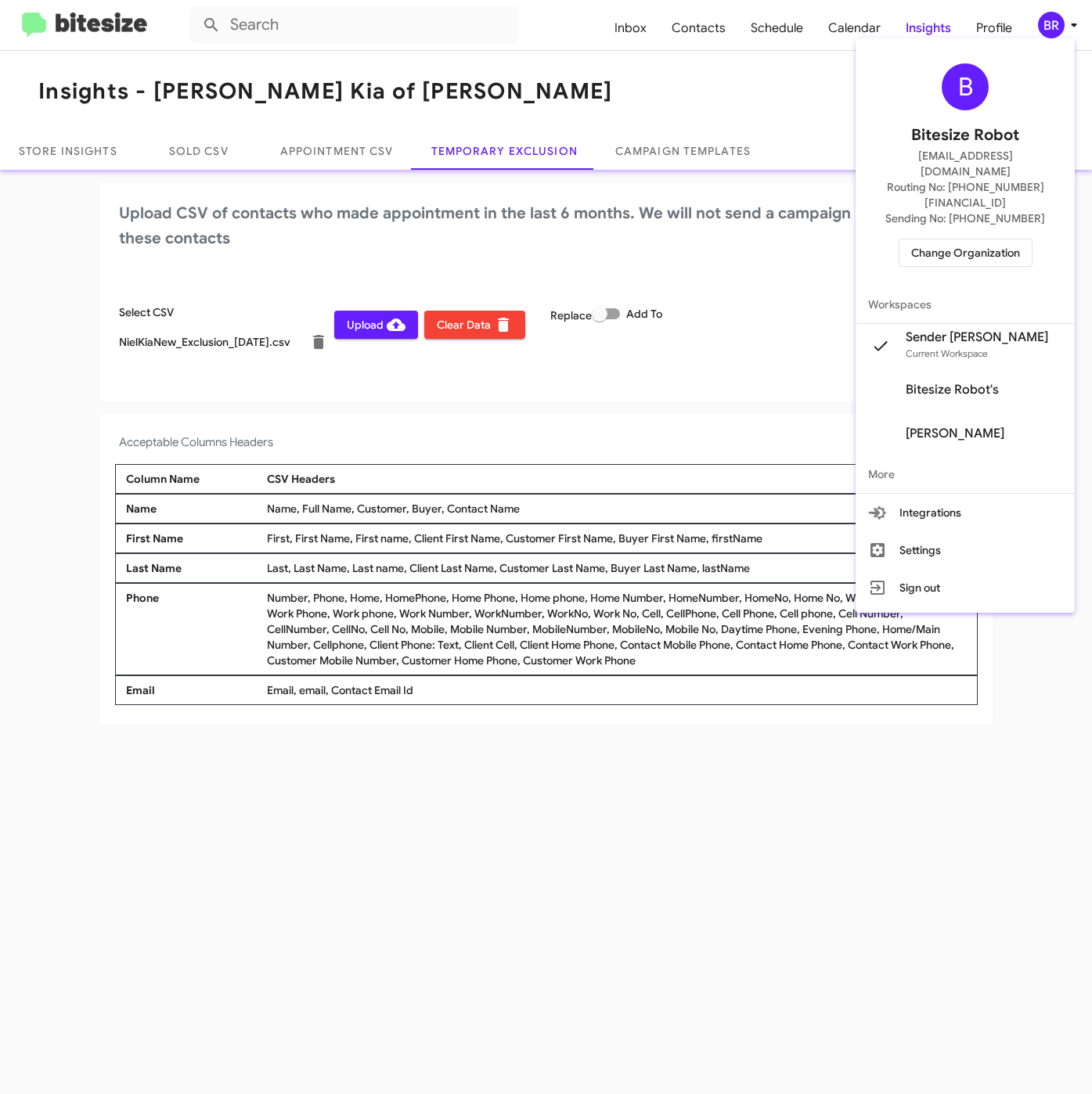
click at [444, 451] on div at bounding box center [546, 547] width 1092 height 1094
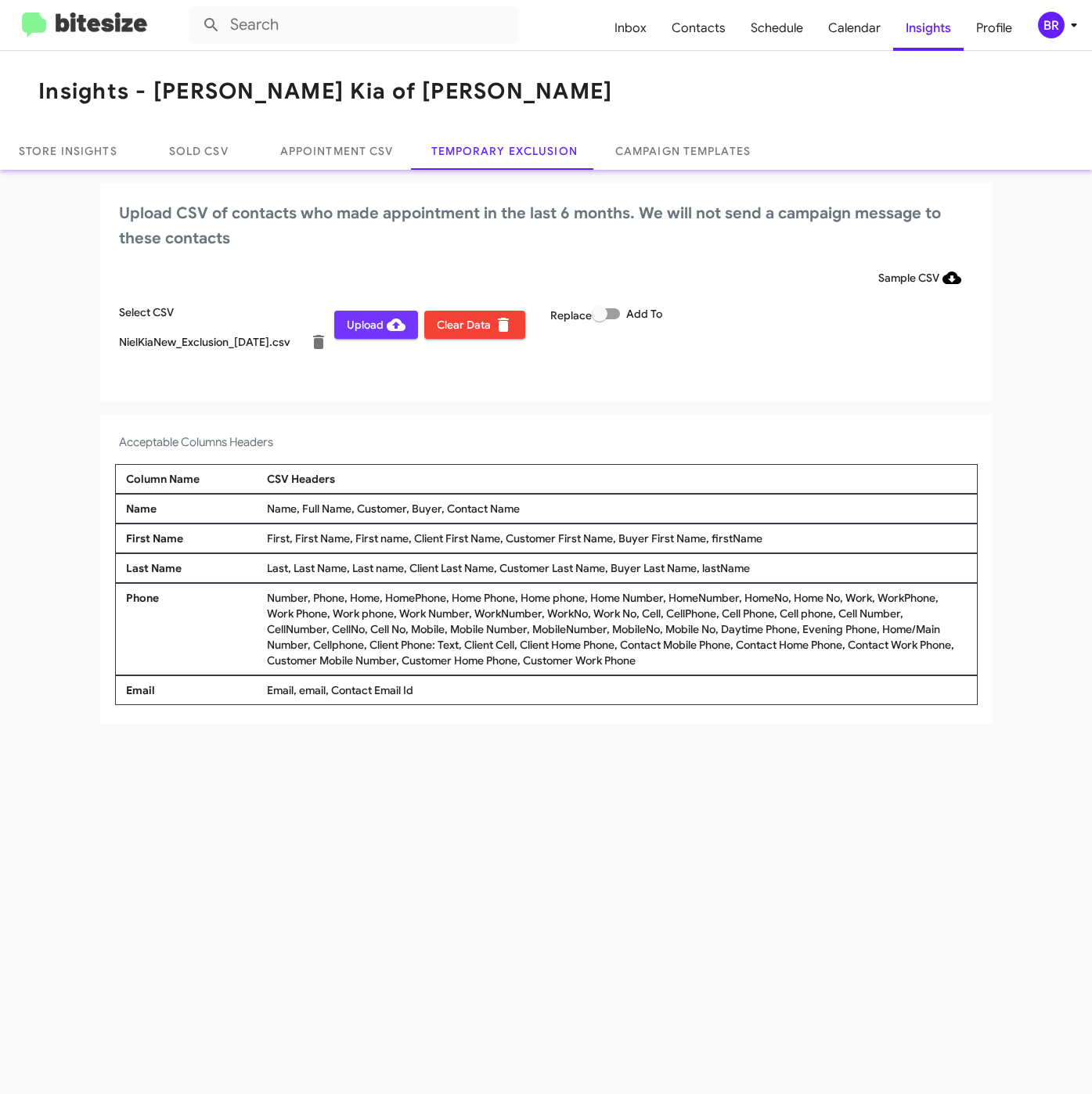
click at [371, 332] on span "Upload" at bounding box center [376, 324] width 59 height 28
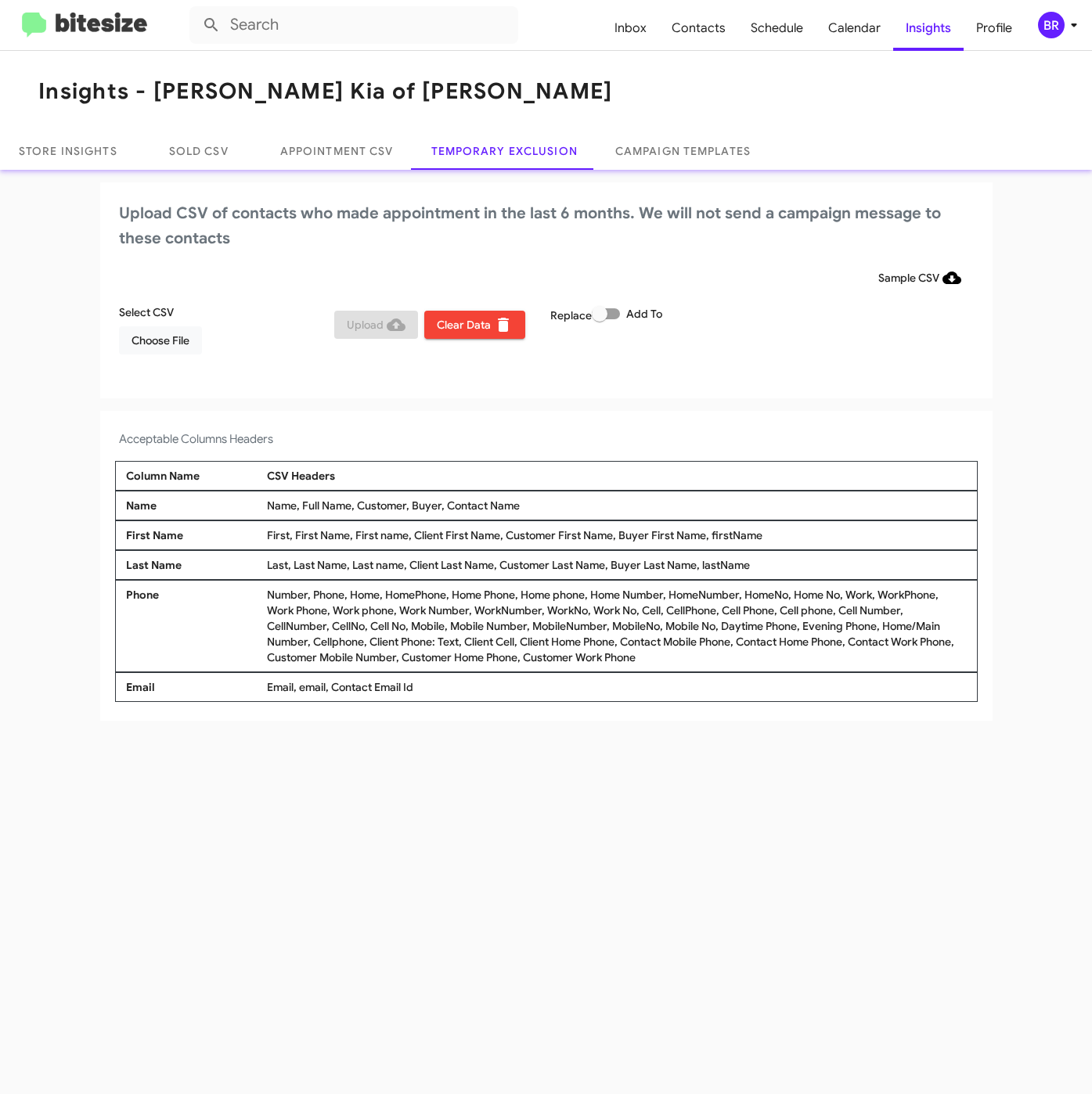
click at [1060, 26] on div "BR" at bounding box center [1051, 25] width 27 height 27
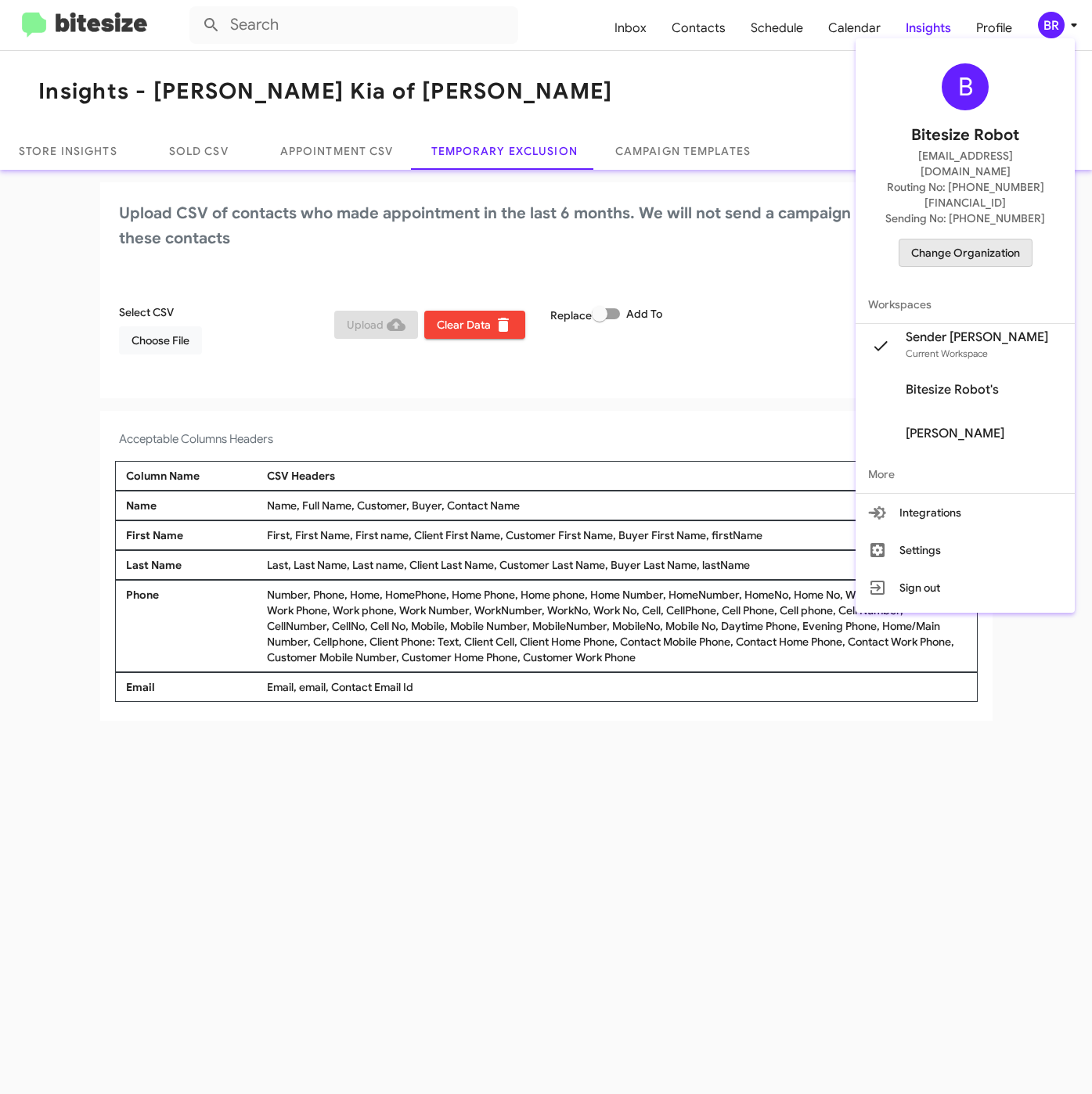
click at [1003, 239] on span "Change Organization" at bounding box center [965, 252] width 109 height 27
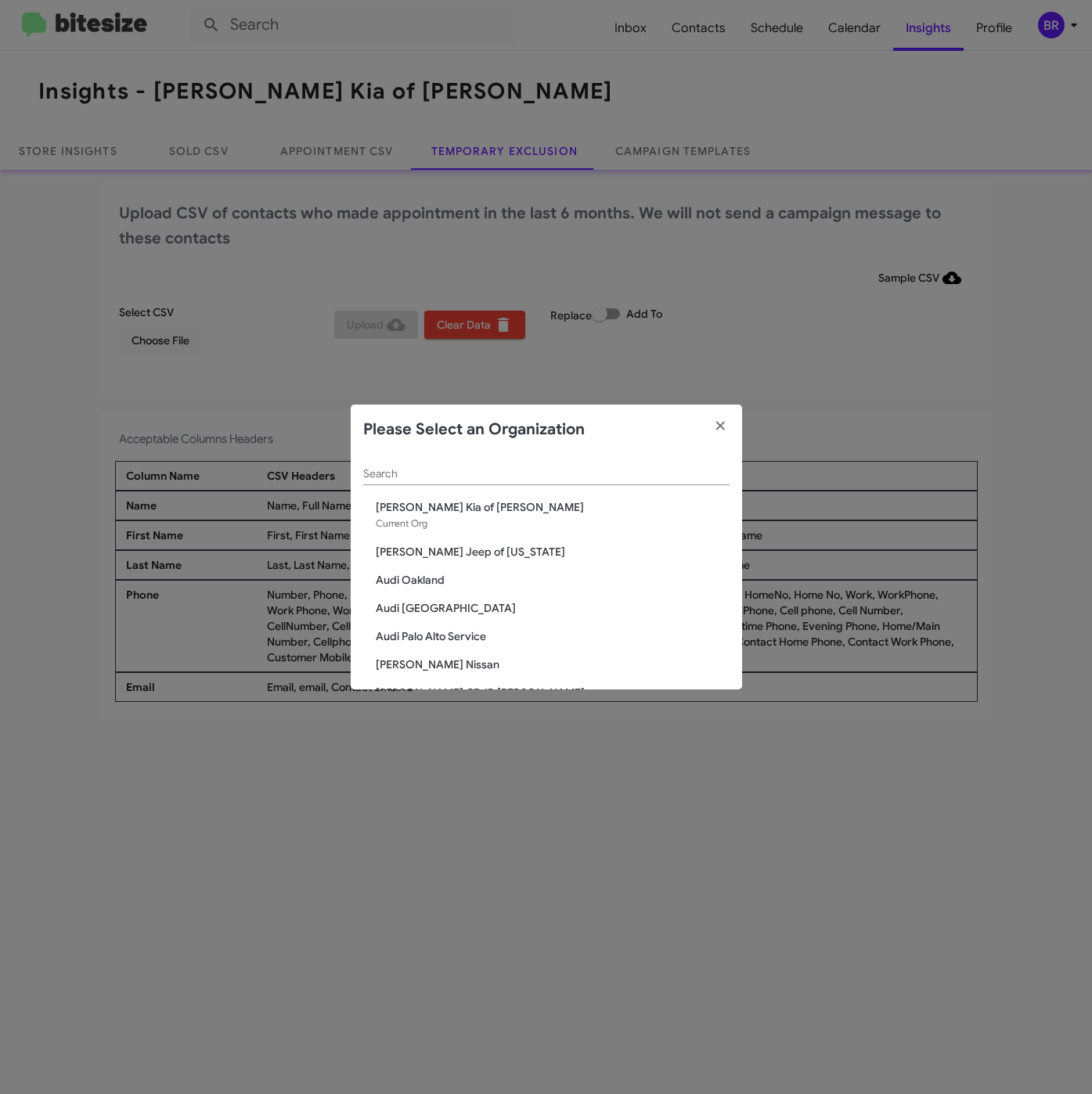
click at [541, 479] on input "Search" at bounding box center [546, 474] width 366 height 13
paste input "[PERSON_NAME] Nissan of Denville"
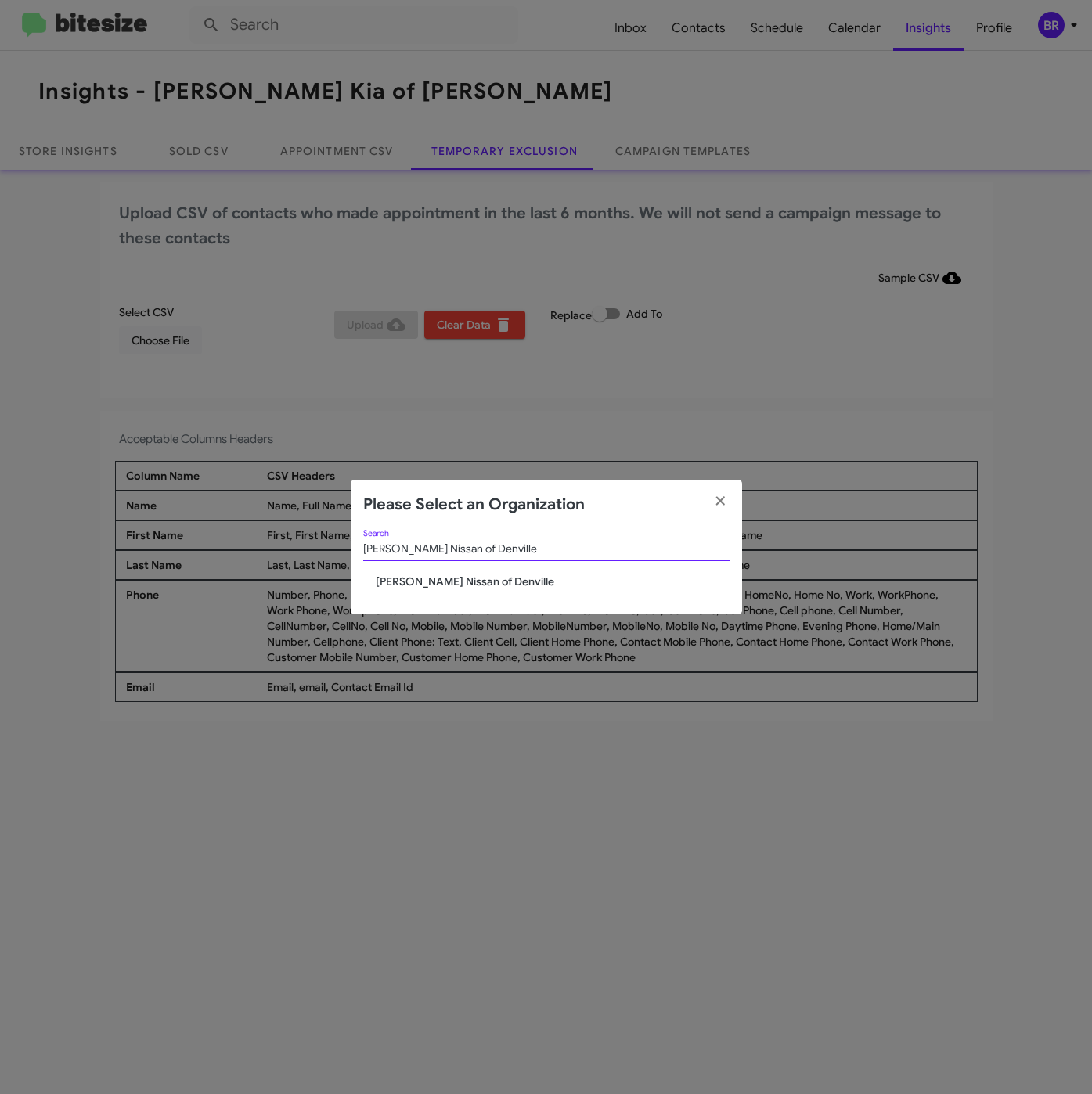
type input "[PERSON_NAME] Nissan of Denville"
click at [423, 588] on span "[PERSON_NAME] Nissan of Denville" at bounding box center [552, 581] width 354 height 15
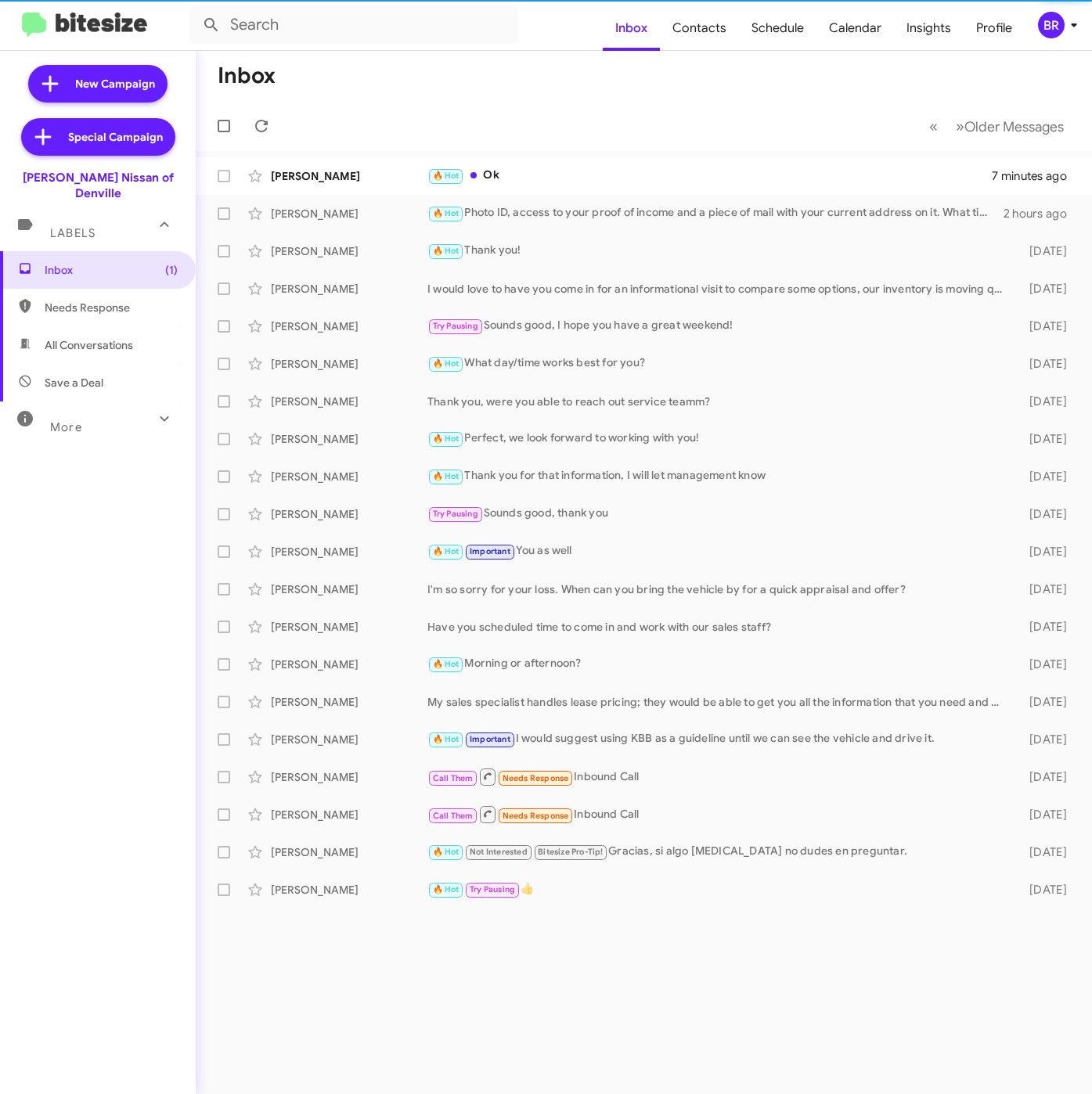
click at [1060, 23] on div "BR" at bounding box center [1051, 25] width 27 height 27
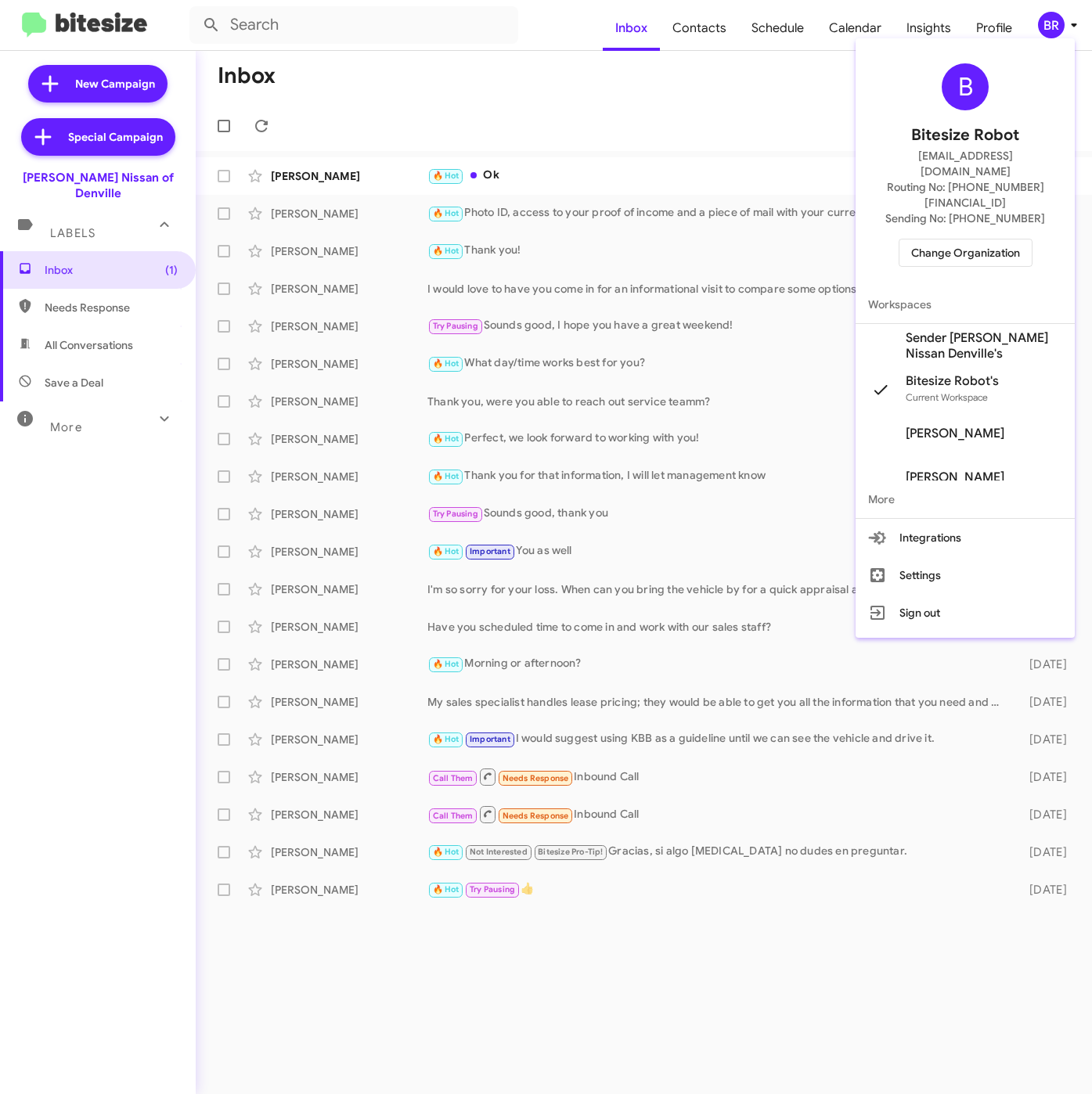
click at [937, 331] on span "Sender [PERSON_NAME] Nissan Denville's" at bounding box center [984, 346] width 156 height 31
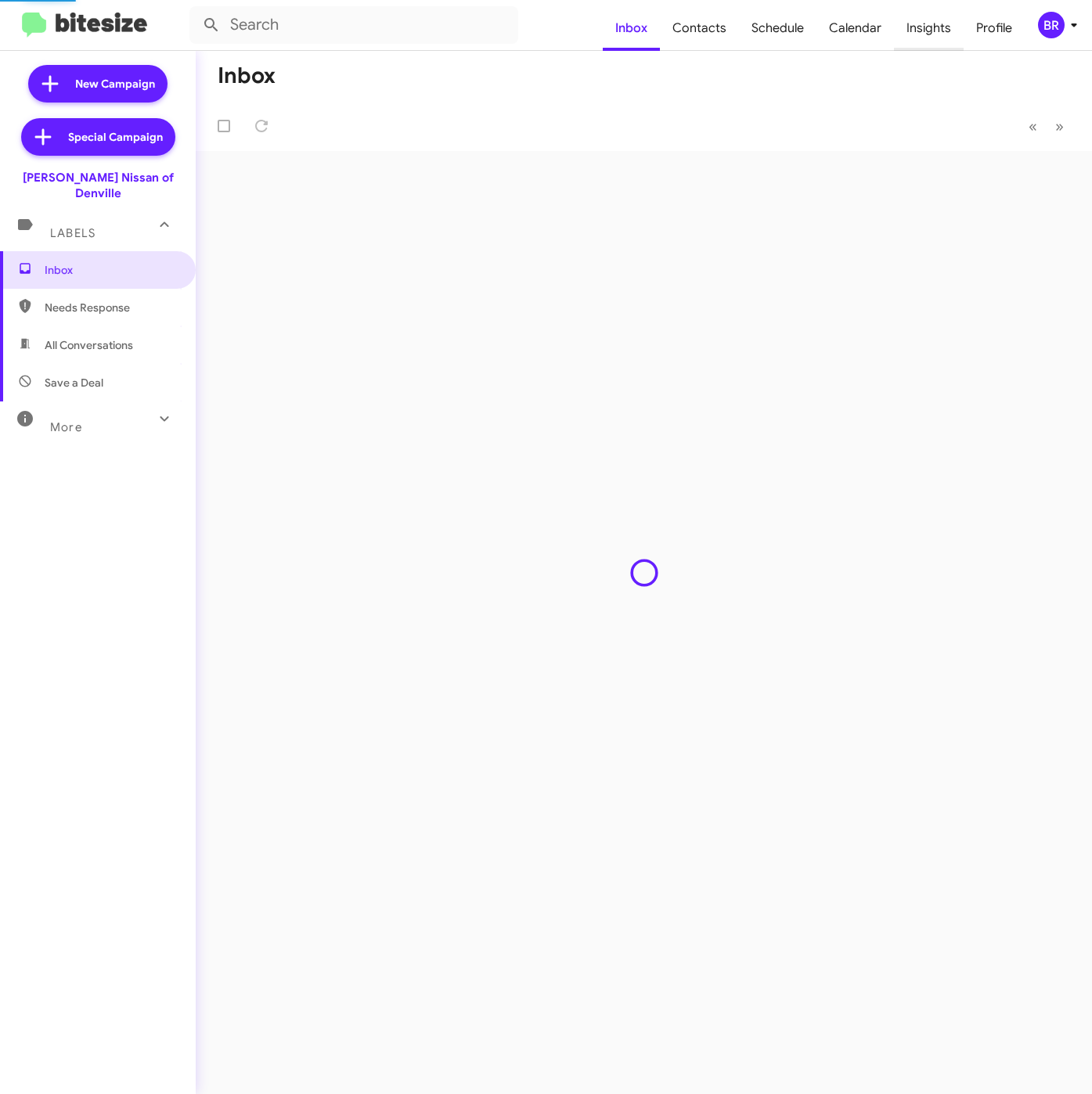
drag, startPoint x: 0, startPoint y: 0, endPoint x: 910, endPoint y: 31, distance: 910.5
click at [910, 29] on span "Insights" at bounding box center [929, 28] width 69 height 45
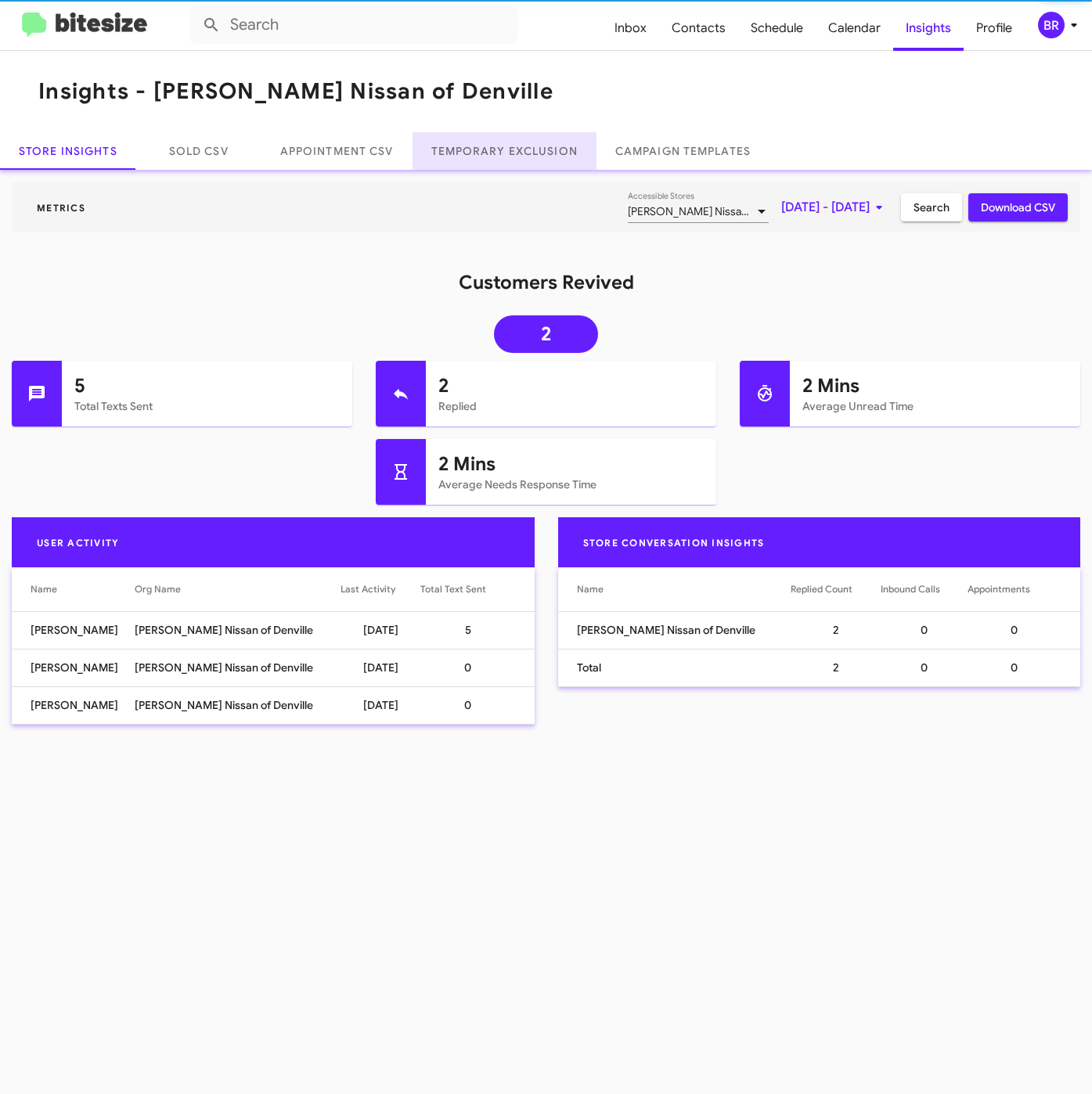
click at [529, 152] on link "Temporary Exclusion" at bounding box center [505, 151] width 184 height 38
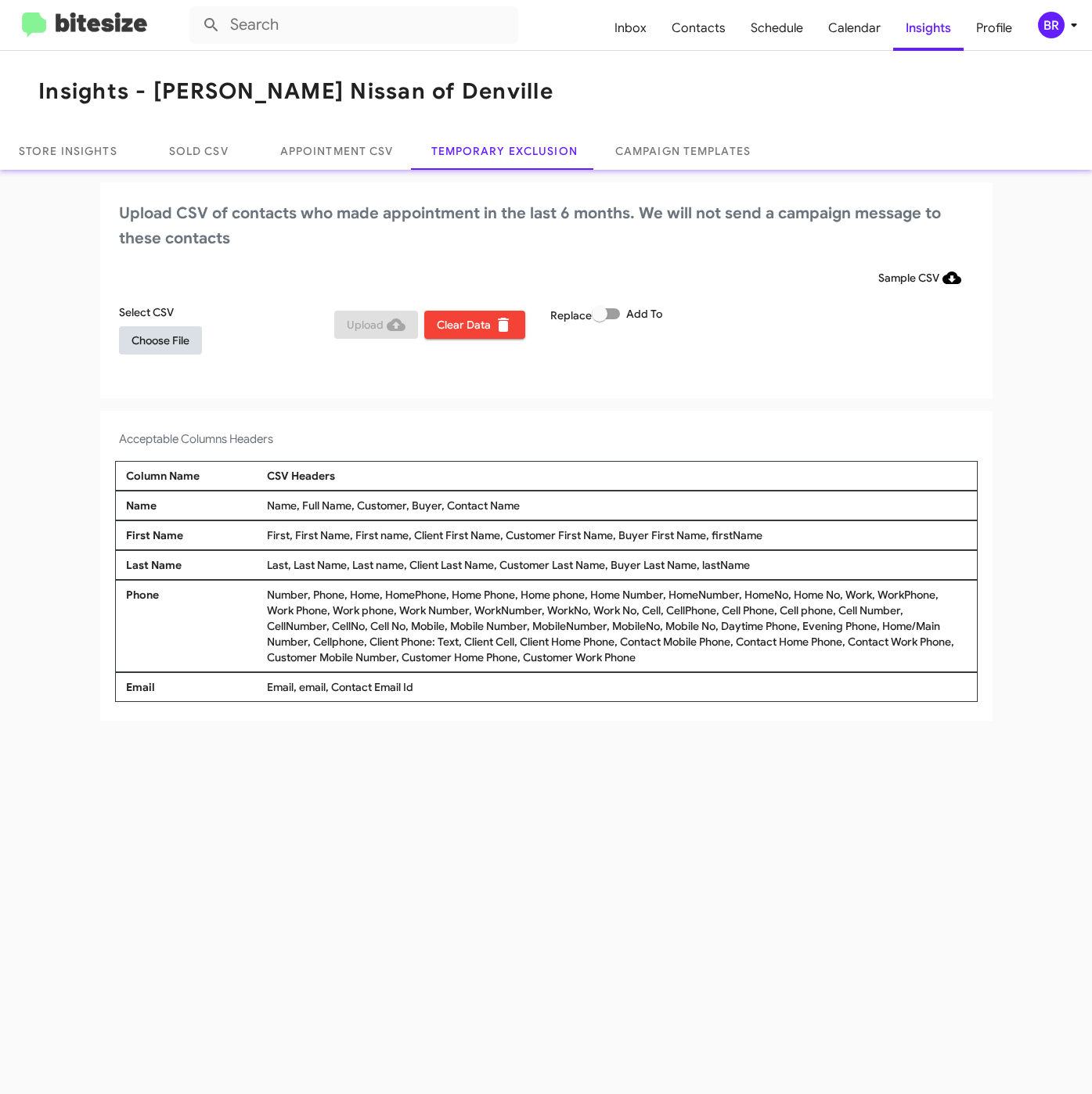
click at [191, 334] on button "Choose File" at bounding box center [160, 340] width 83 height 28
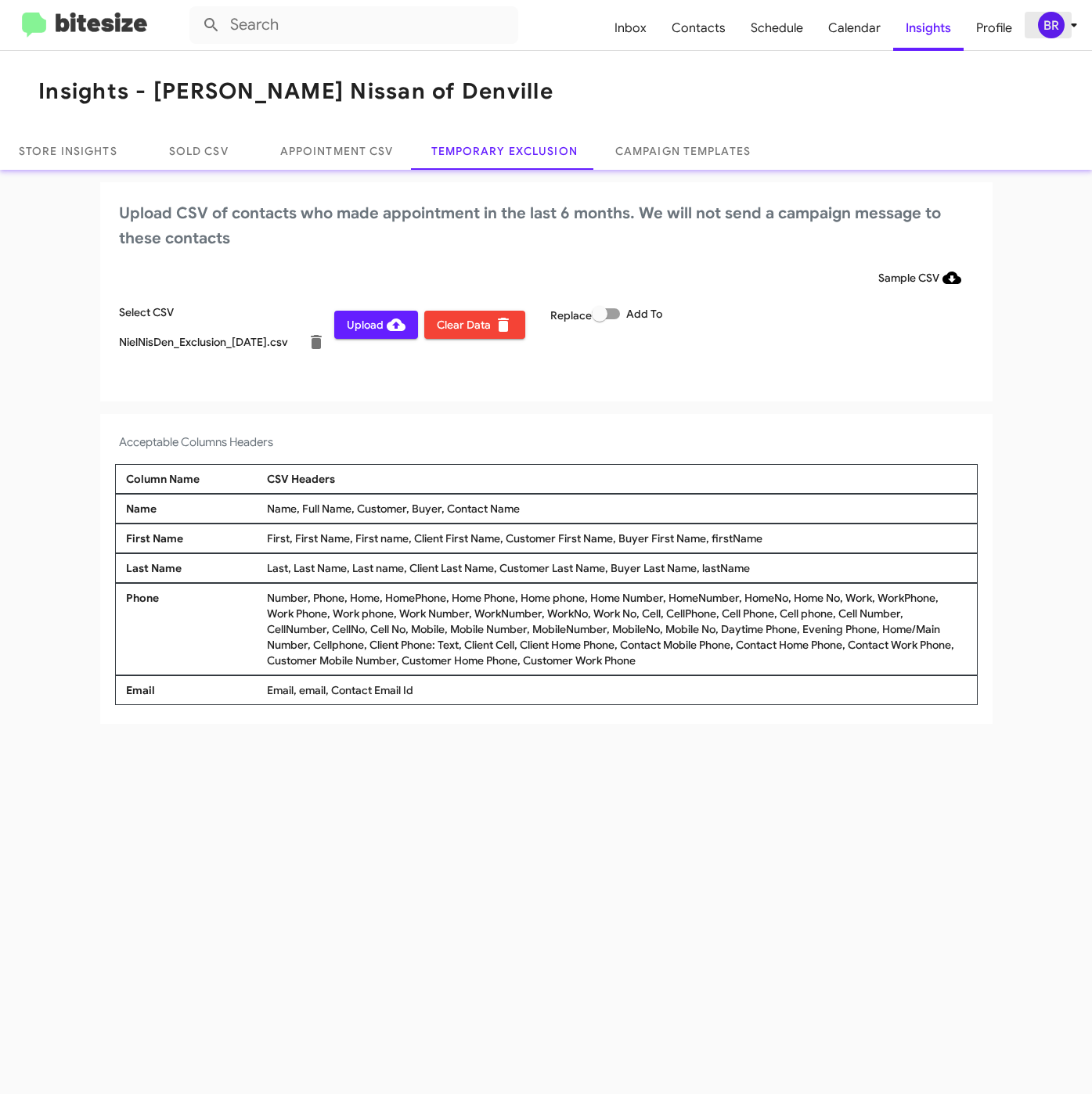
click at [1053, 16] on div "BR" at bounding box center [1051, 25] width 27 height 27
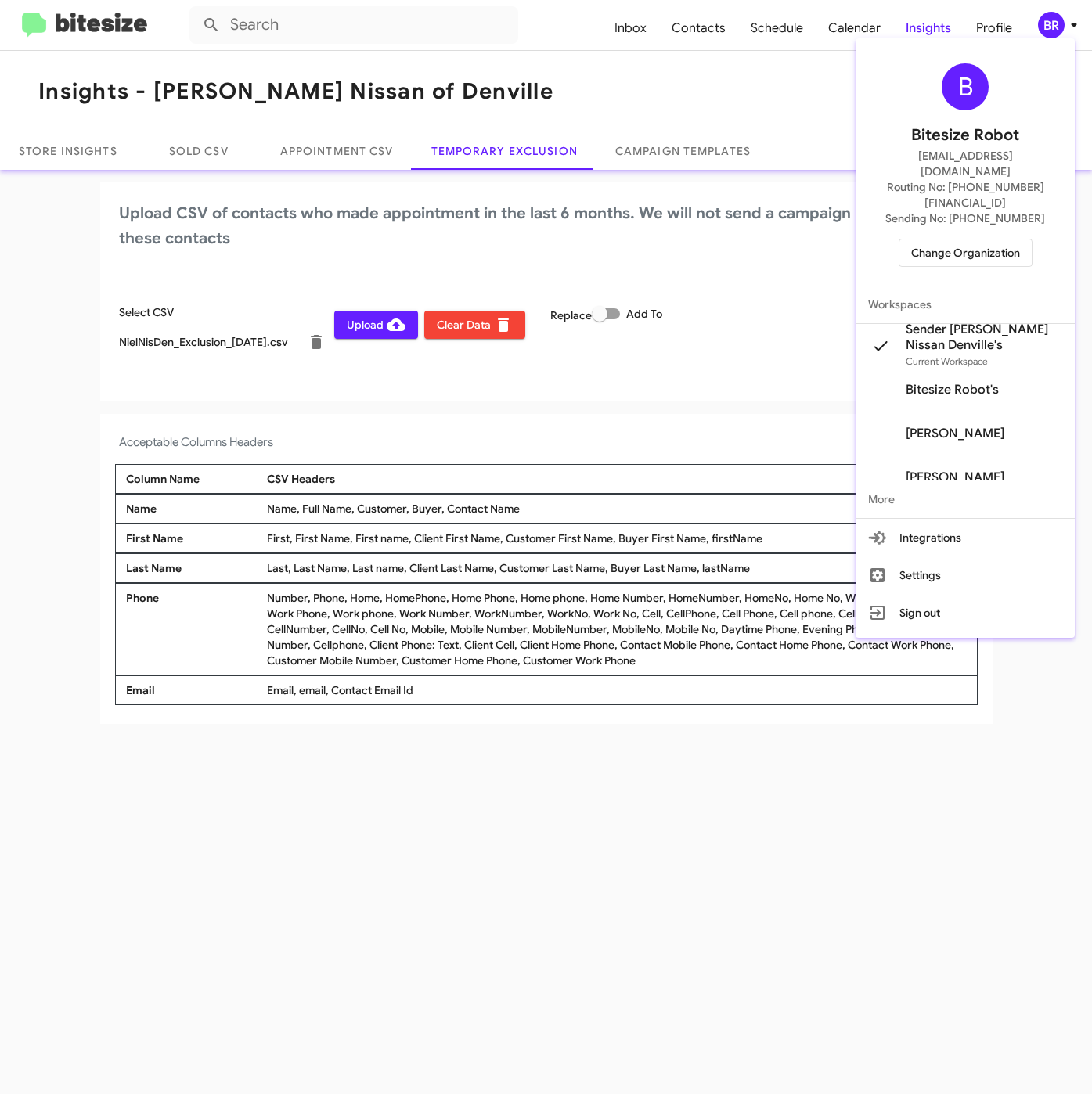
click at [387, 389] on div at bounding box center [546, 547] width 1092 height 1094
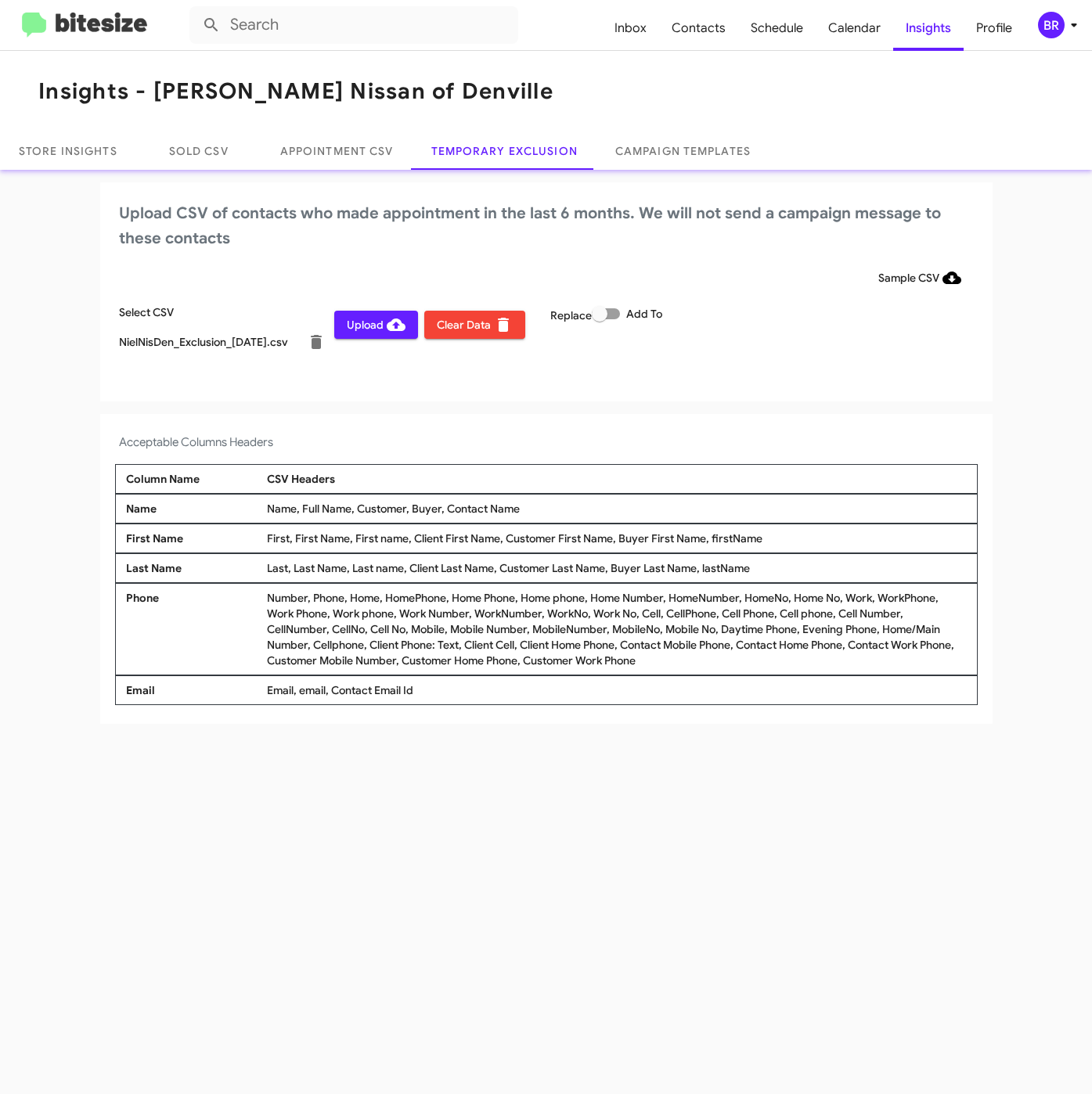
click at [377, 322] on span "Upload" at bounding box center [376, 324] width 59 height 28
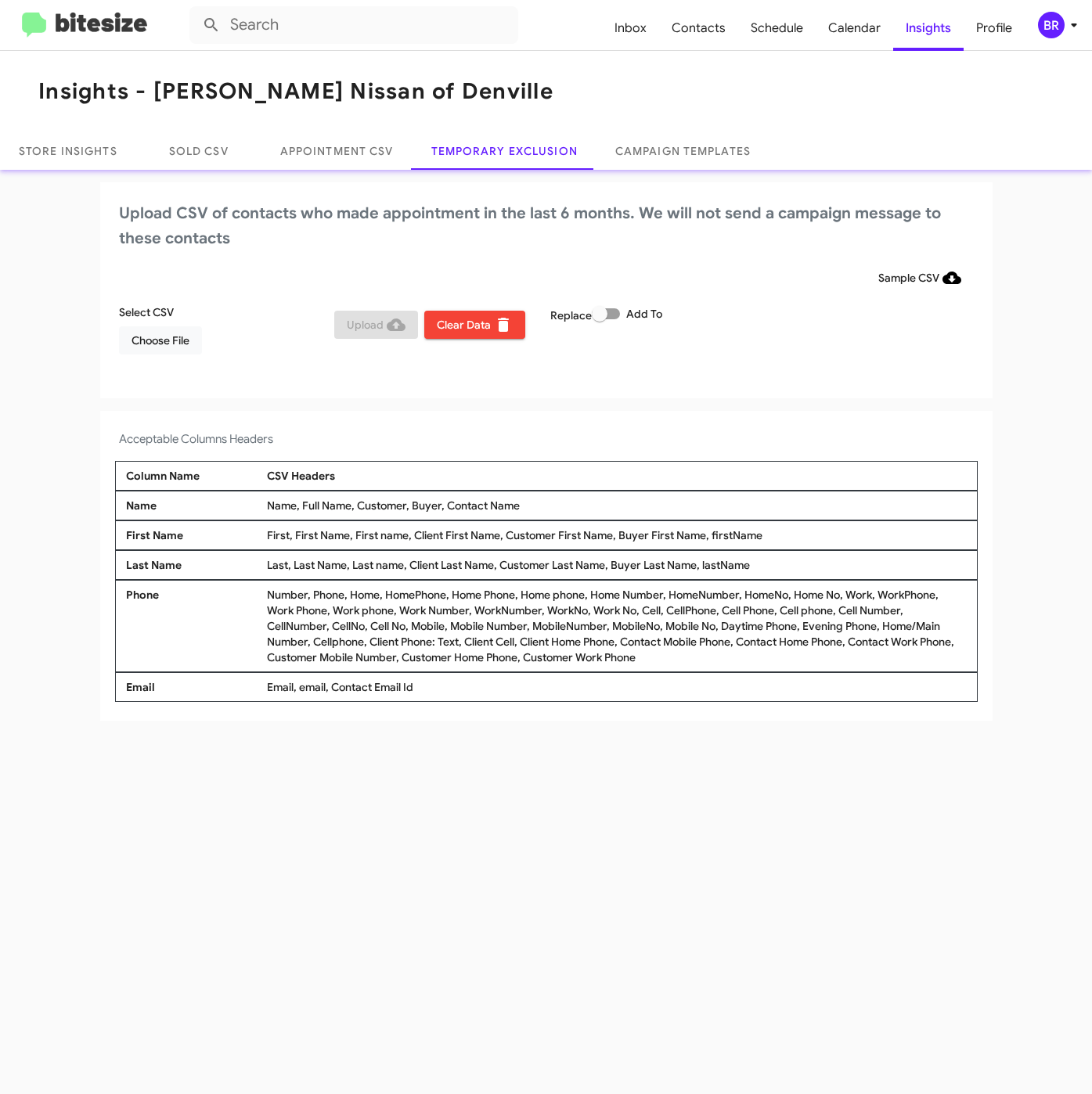
click at [1057, 28] on div "BR" at bounding box center [1051, 25] width 27 height 27
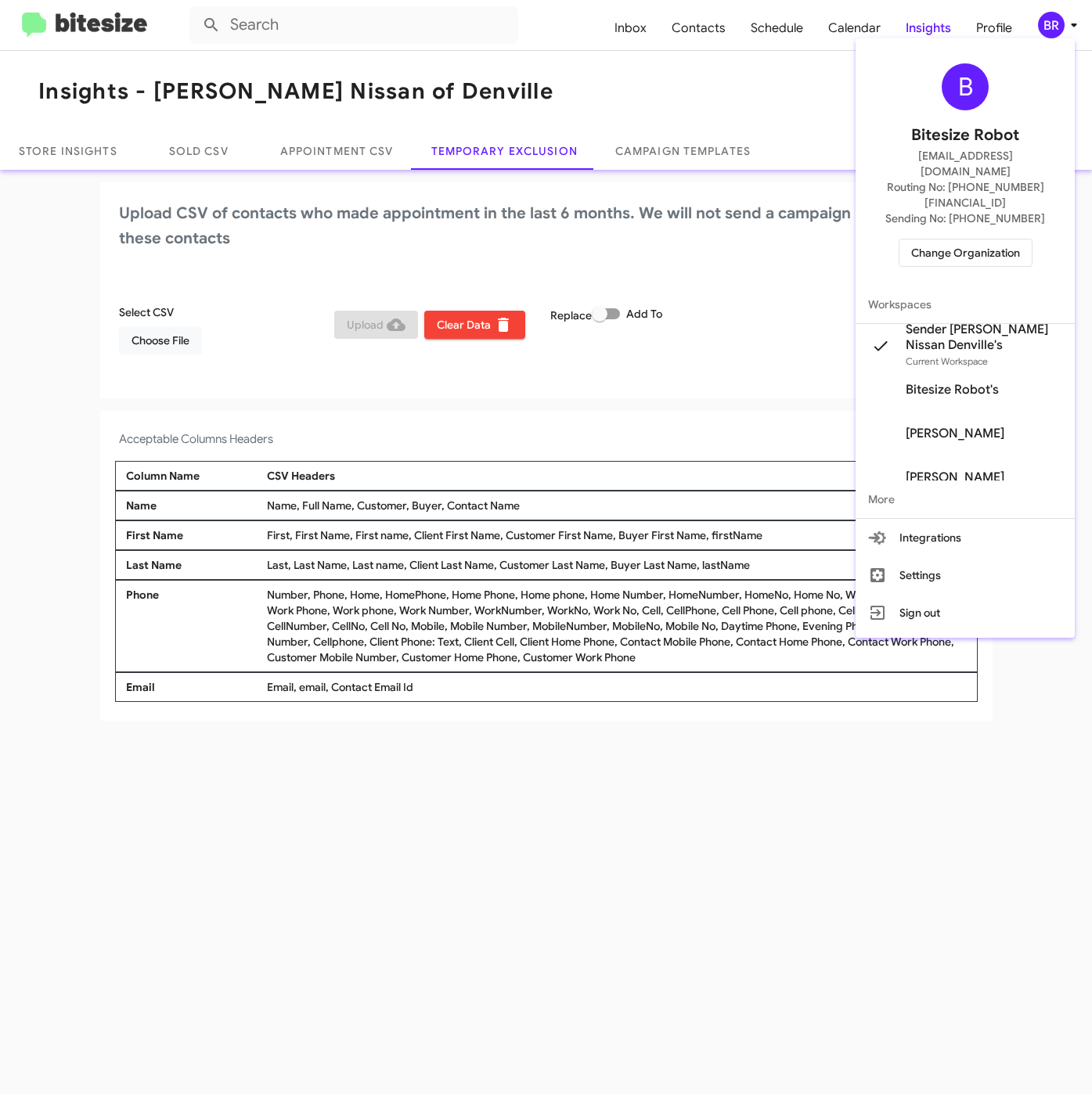
click at [954, 239] on span "Change Organization" at bounding box center [965, 252] width 109 height 27
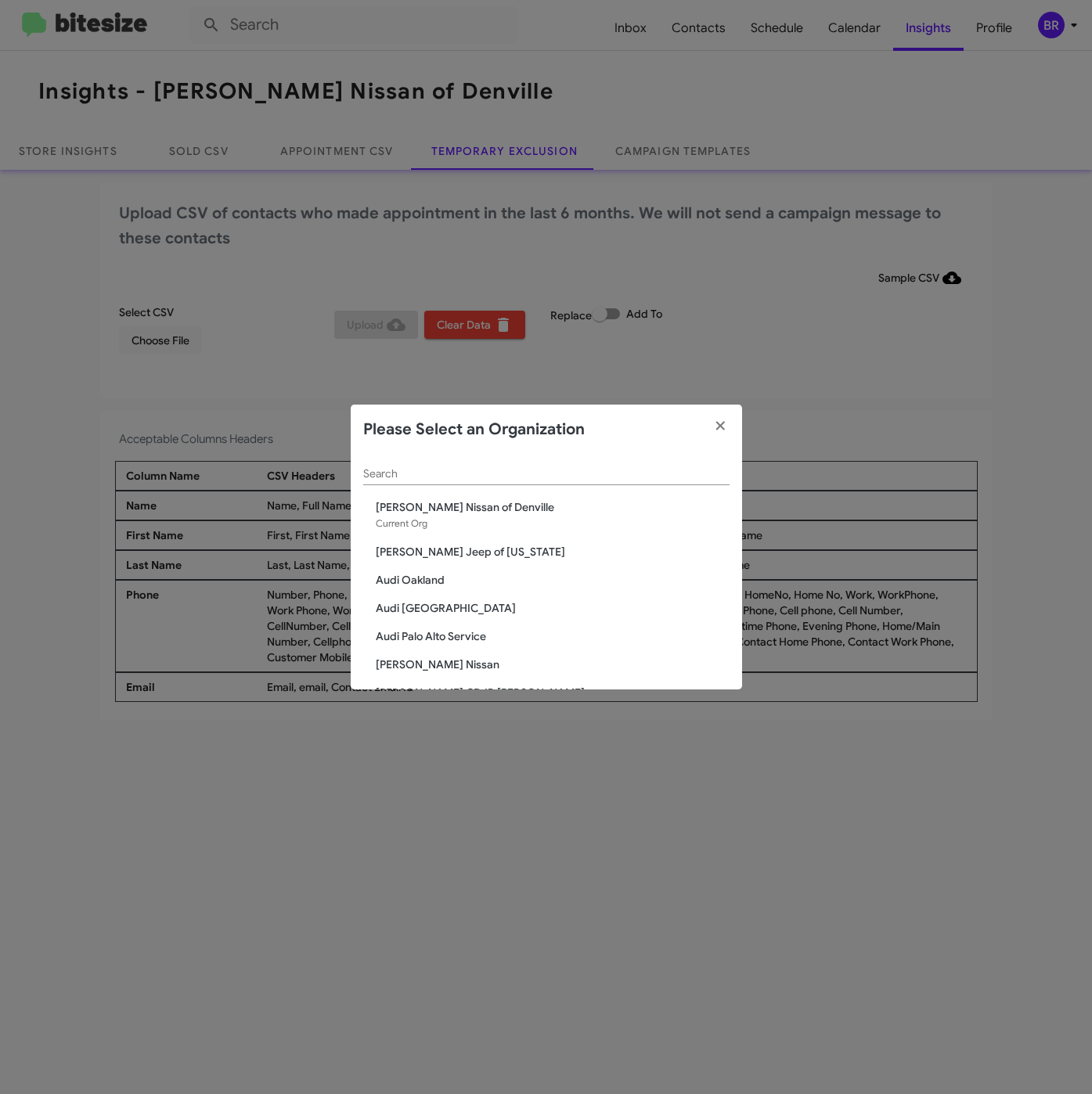
click at [474, 466] on div "Search" at bounding box center [546, 470] width 366 height 31
paste input "[PERSON_NAME] Nissan of Stanhope"
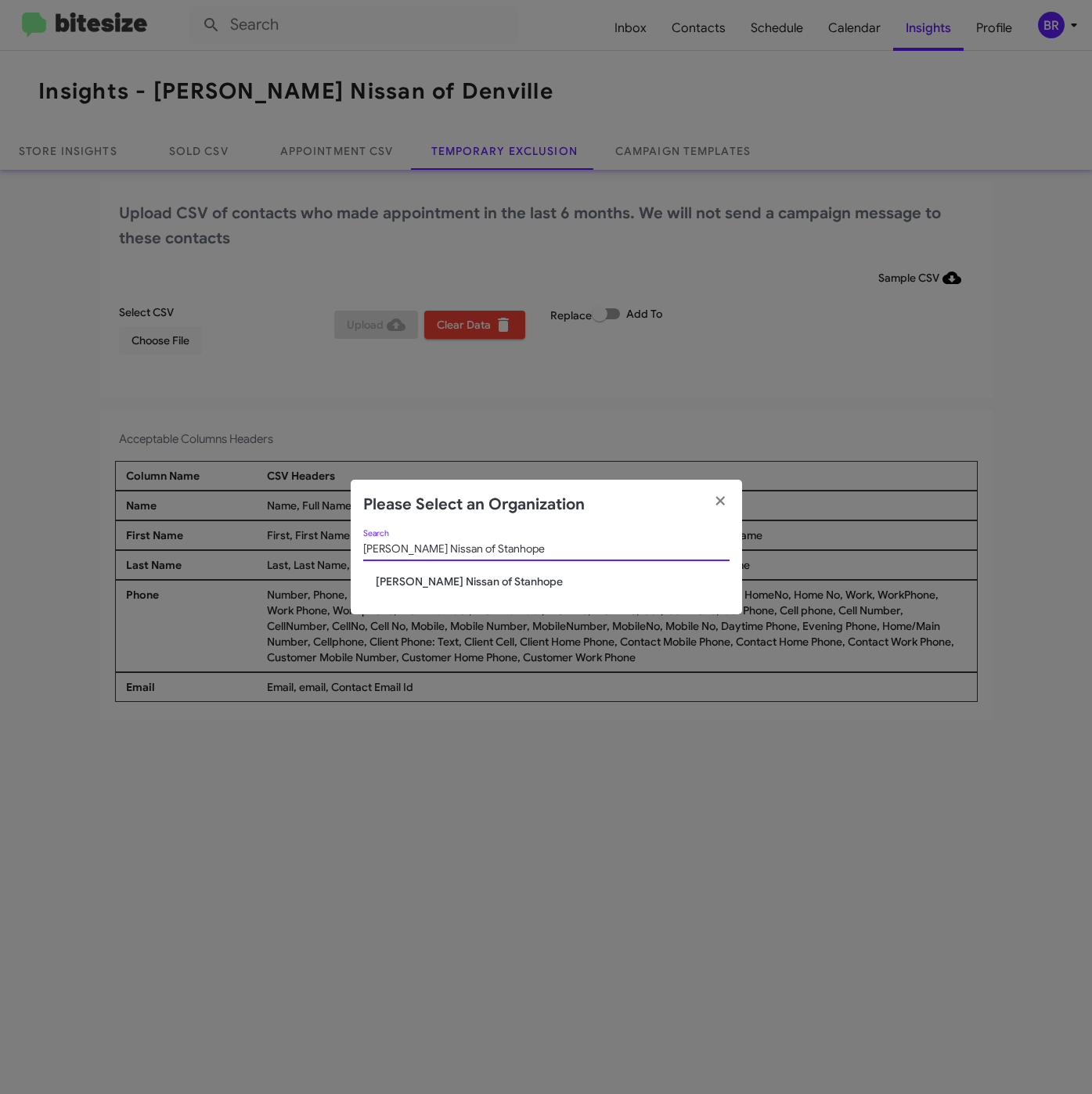
type input "[PERSON_NAME] Nissan of Stanhope"
click at [426, 580] on span "[PERSON_NAME] Nissan of Stanhope" at bounding box center [552, 581] width 354 height 15
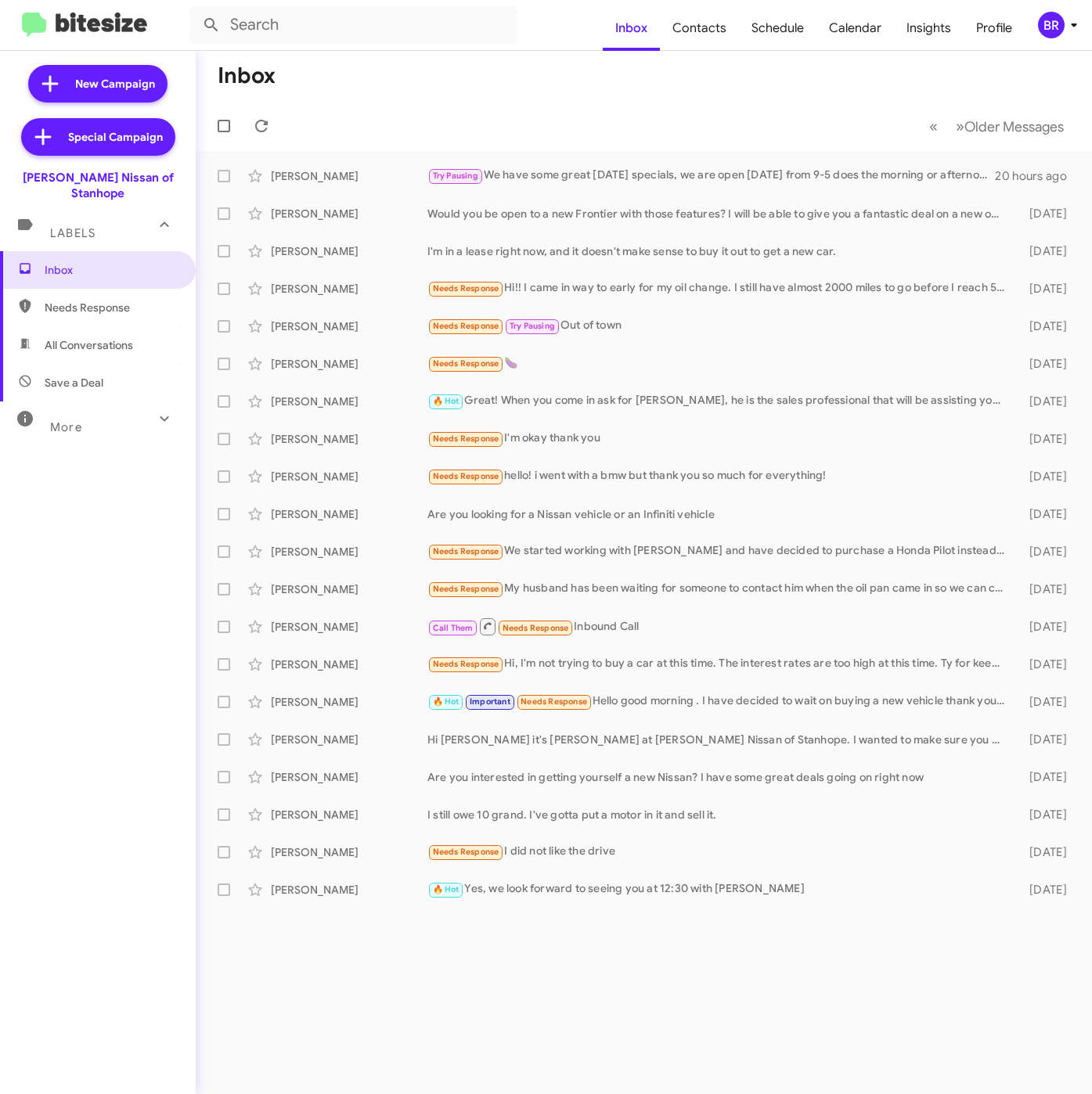
click at [1057, 19] on div "BR" at bounding box center [1051, 25] width 27 height 27
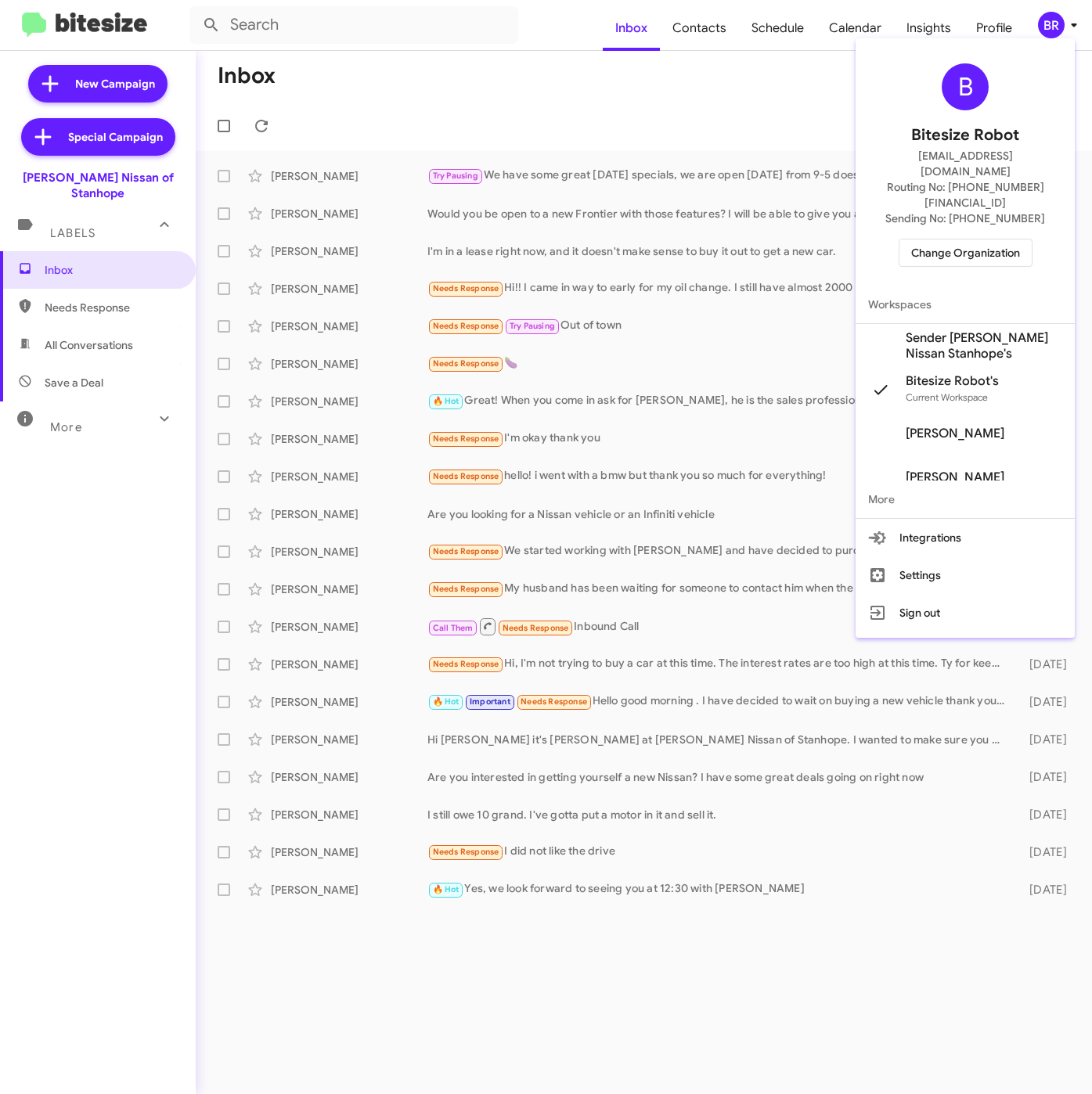
click at [948, 331] on span "Sender Nielsen Nissan Stanhope's" at bounding box center [984, 346] width 156 height 31
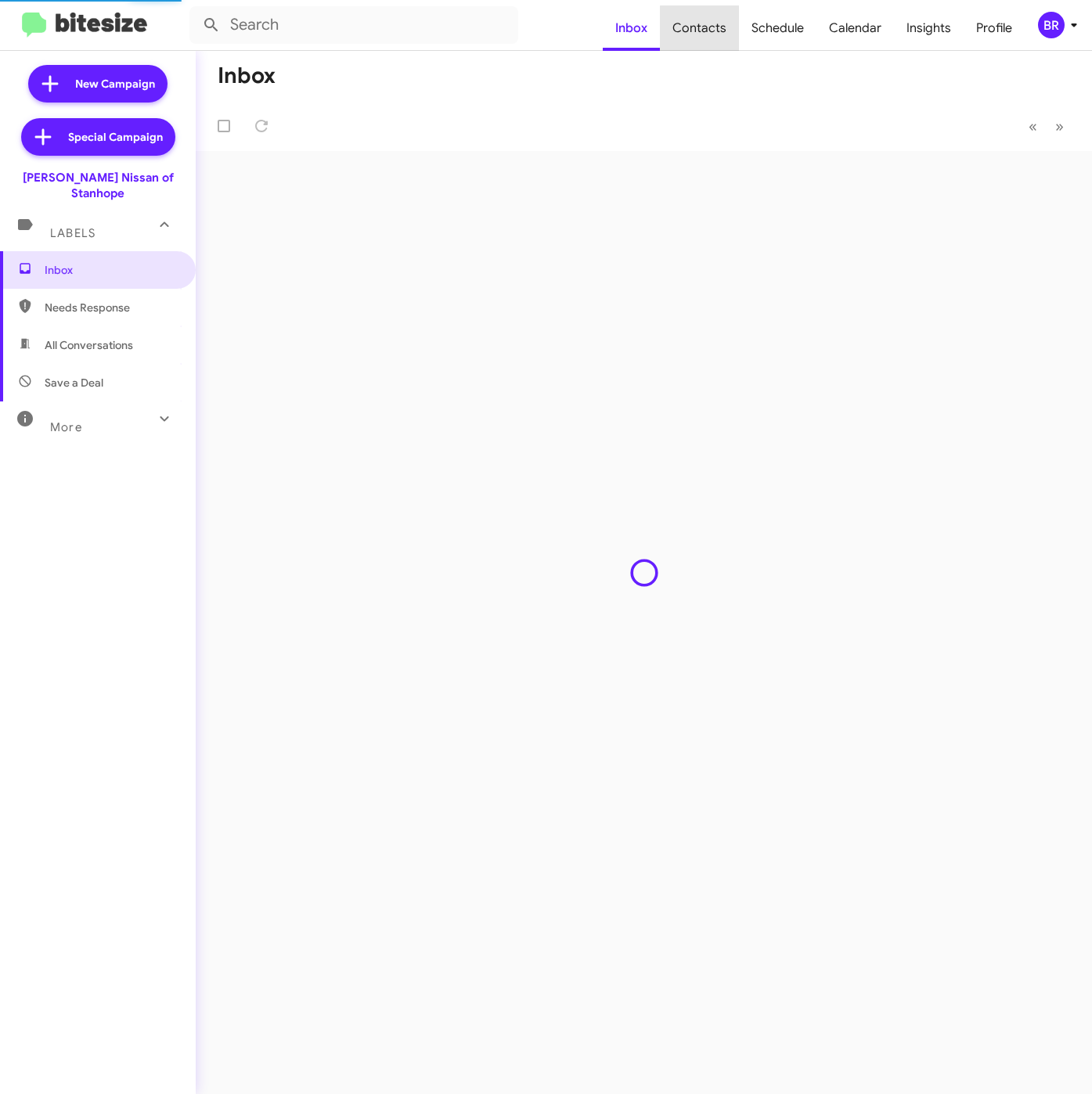
click at [707, 33] on span "Contacts" at bounding box center [699, 28] width 79 height 45
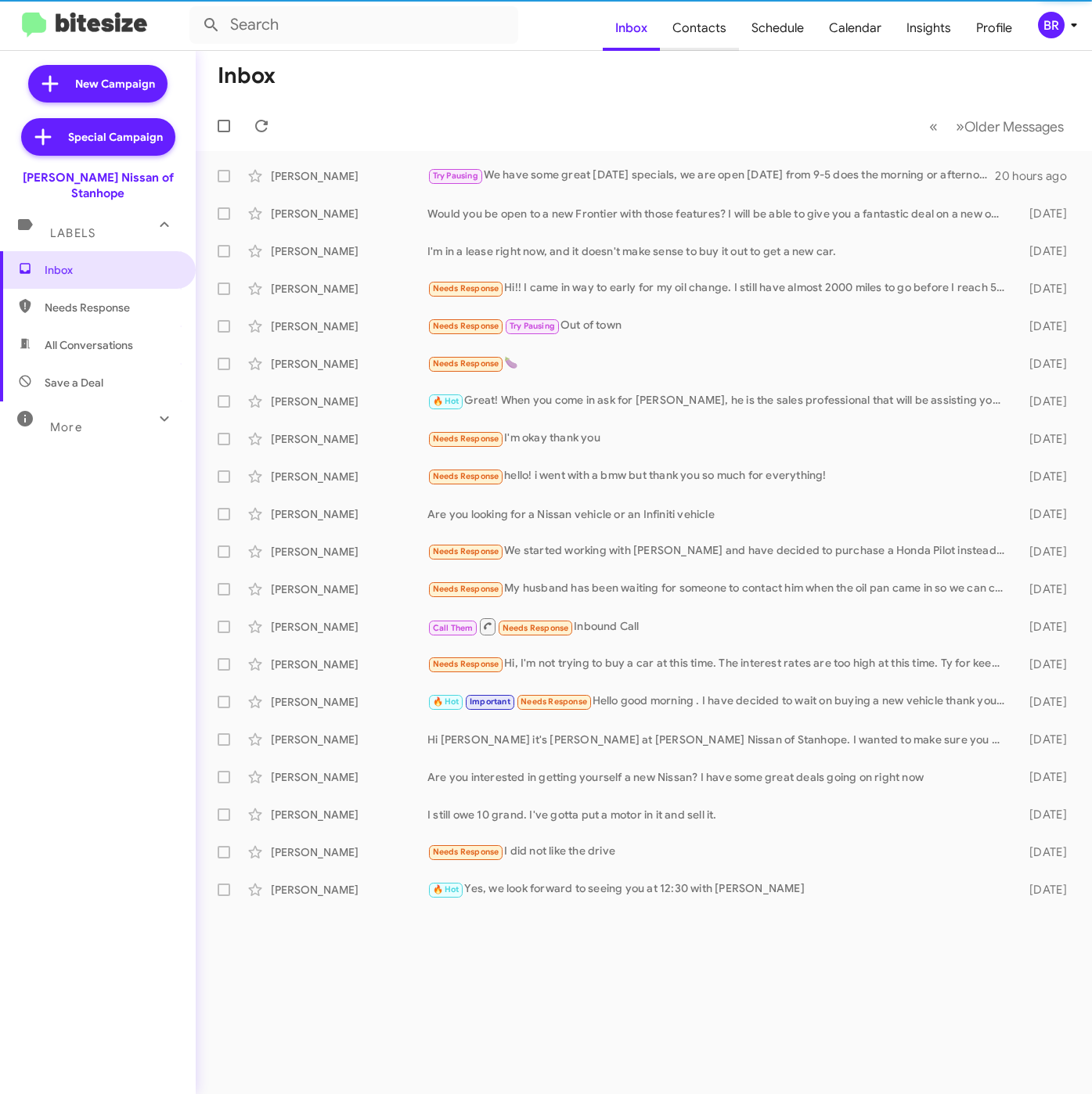
type input "in:groups"
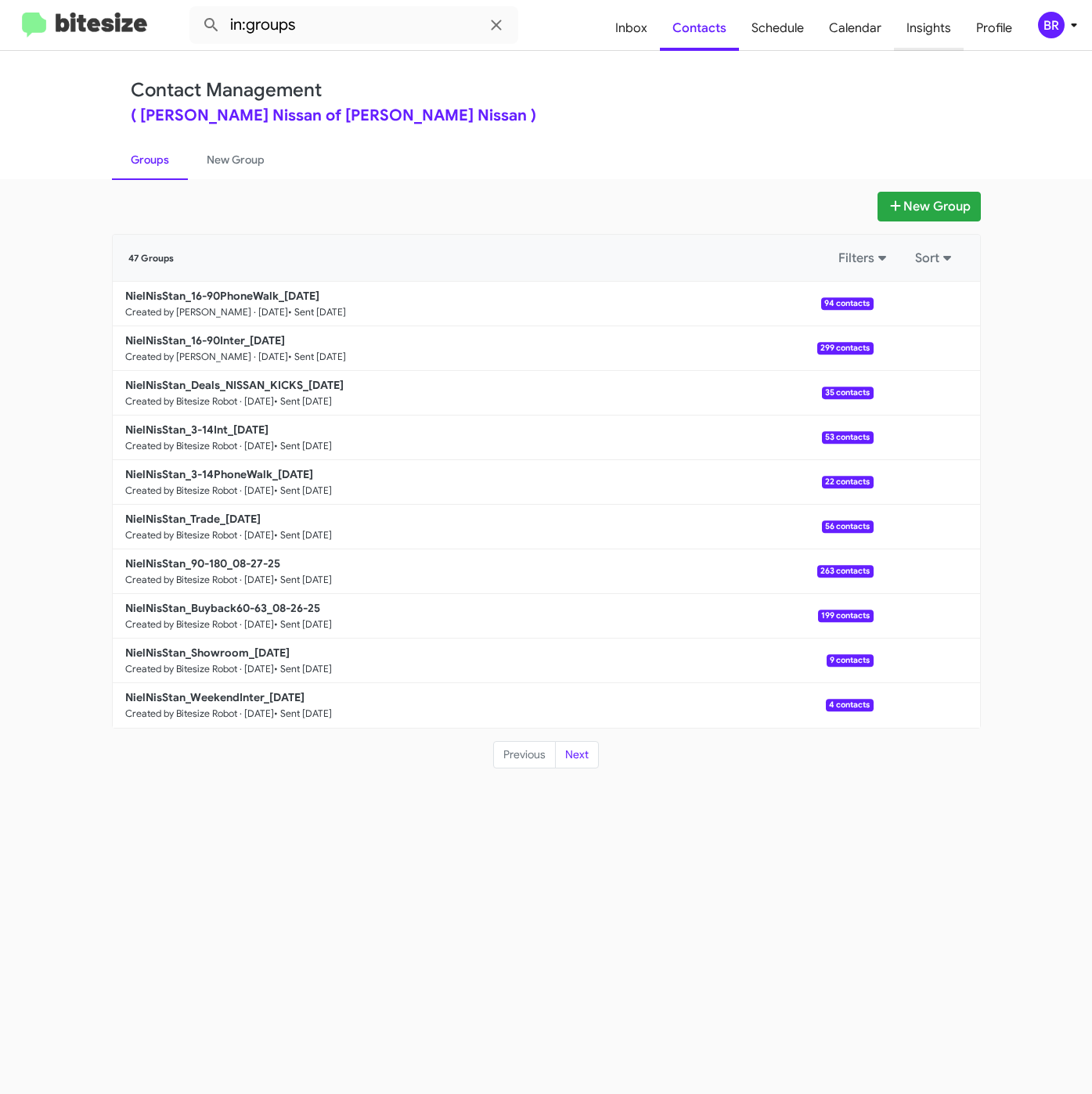
click at [925, 40] on span "Insights" at bounding box center [929, 28] width 69 height 45
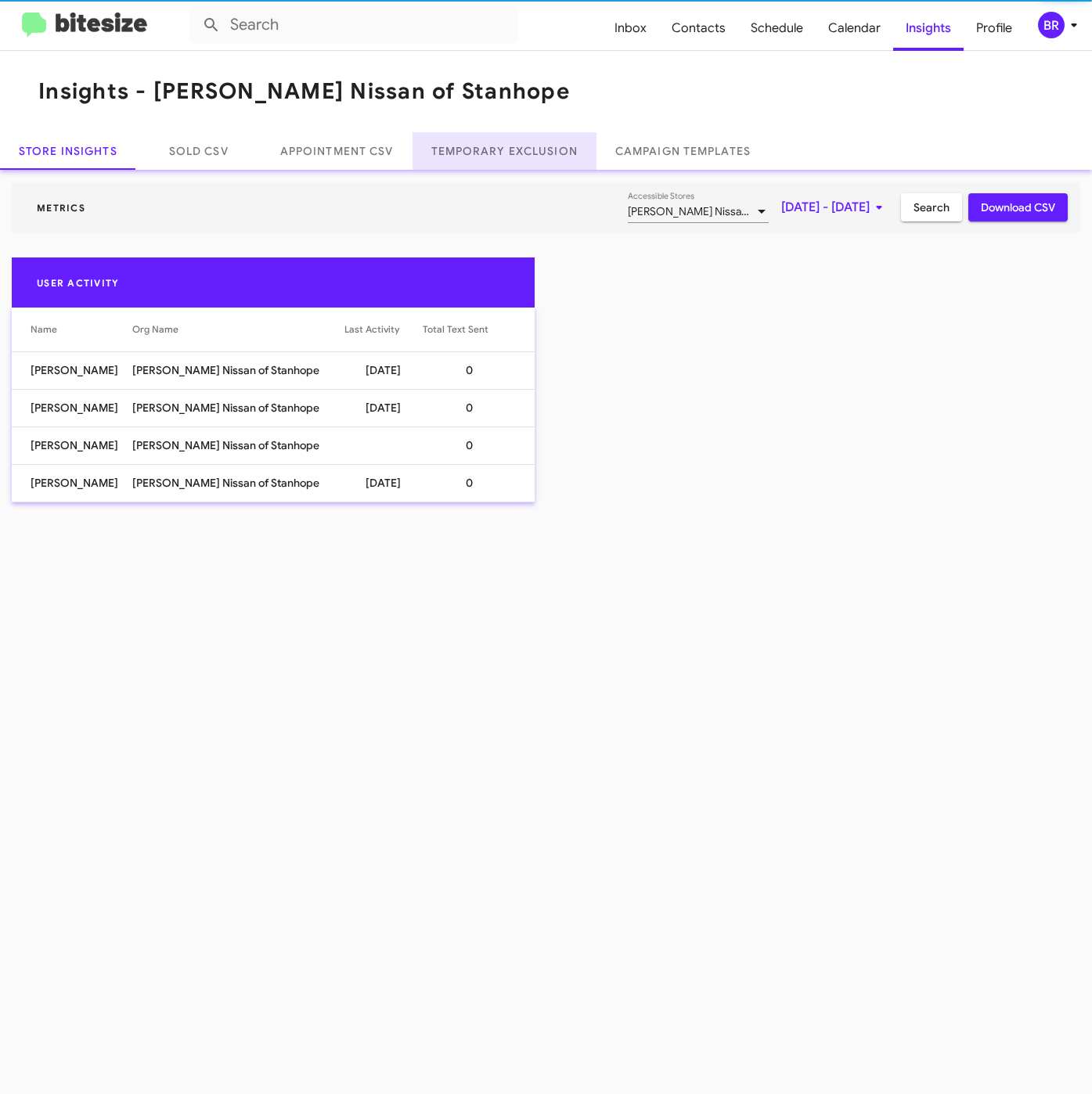
click at [487, 150] on link "Temporary Exclusion" at bounding box center [505, 151] width 184 height 38
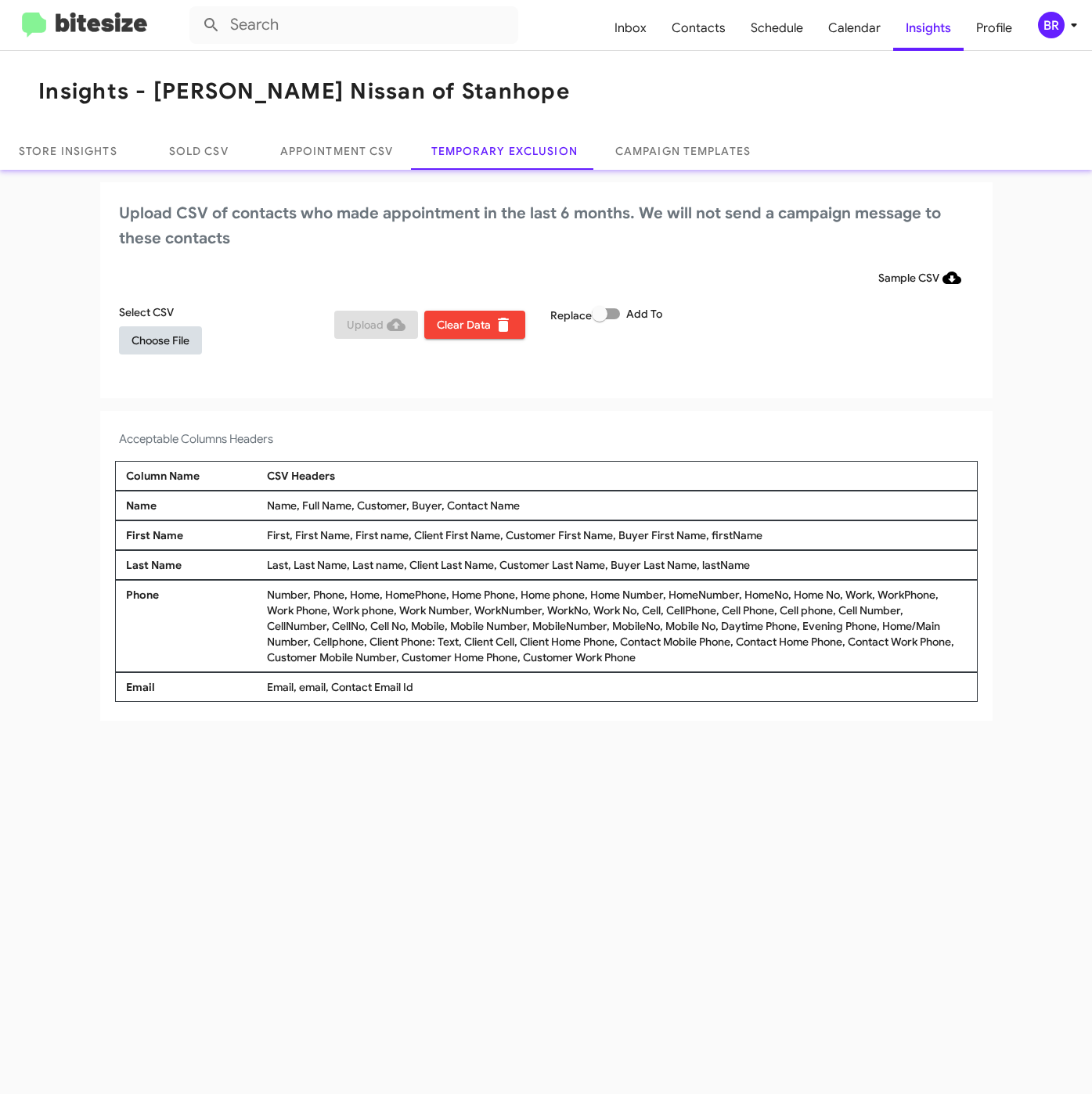
click at [137, 334] on span "Choose File" at bounding box center [160, 340] width 58 height 28
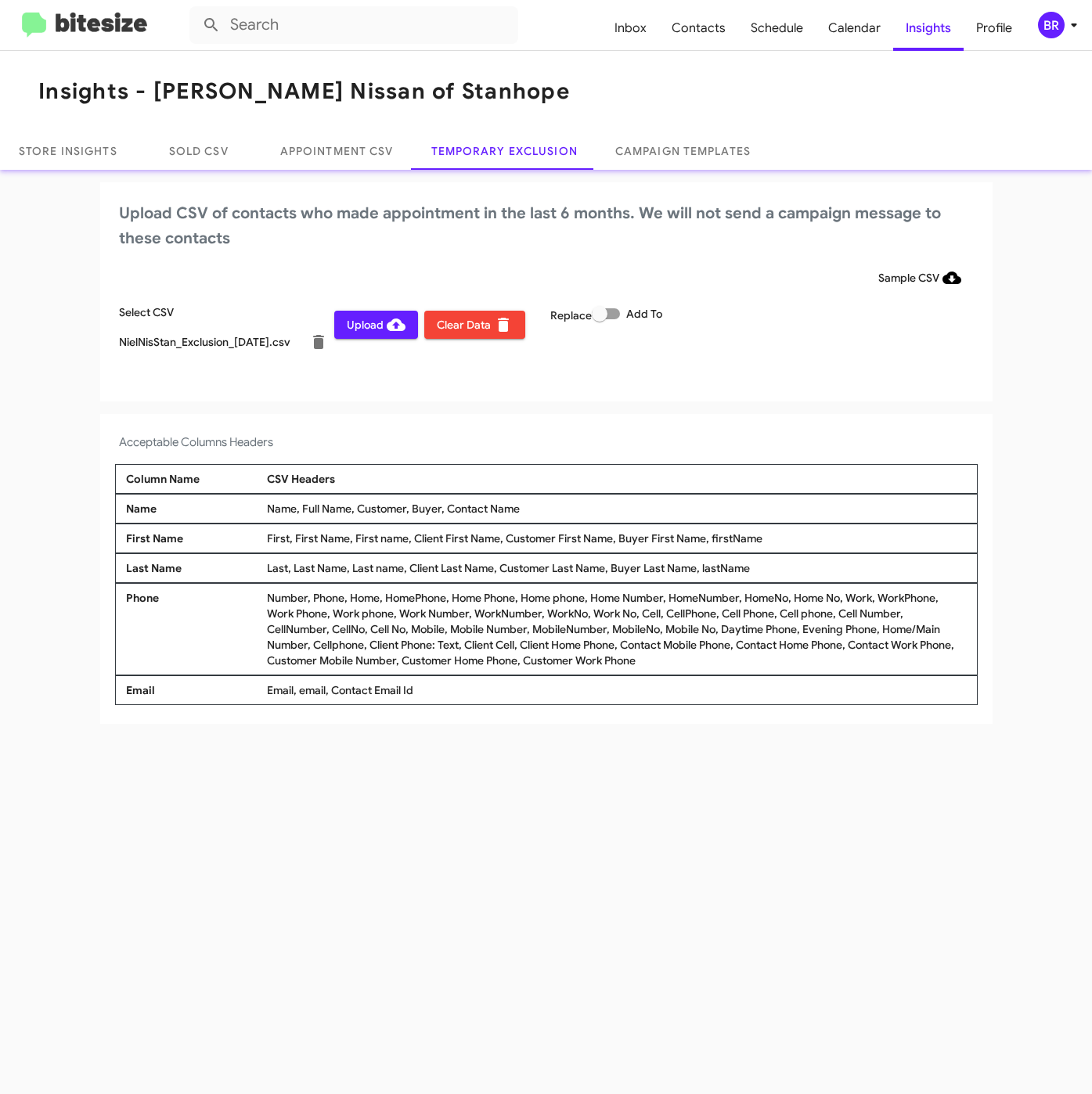
click at [1041, 22] on div "BR" at bounding box center [1051, 25] width 27 height 27
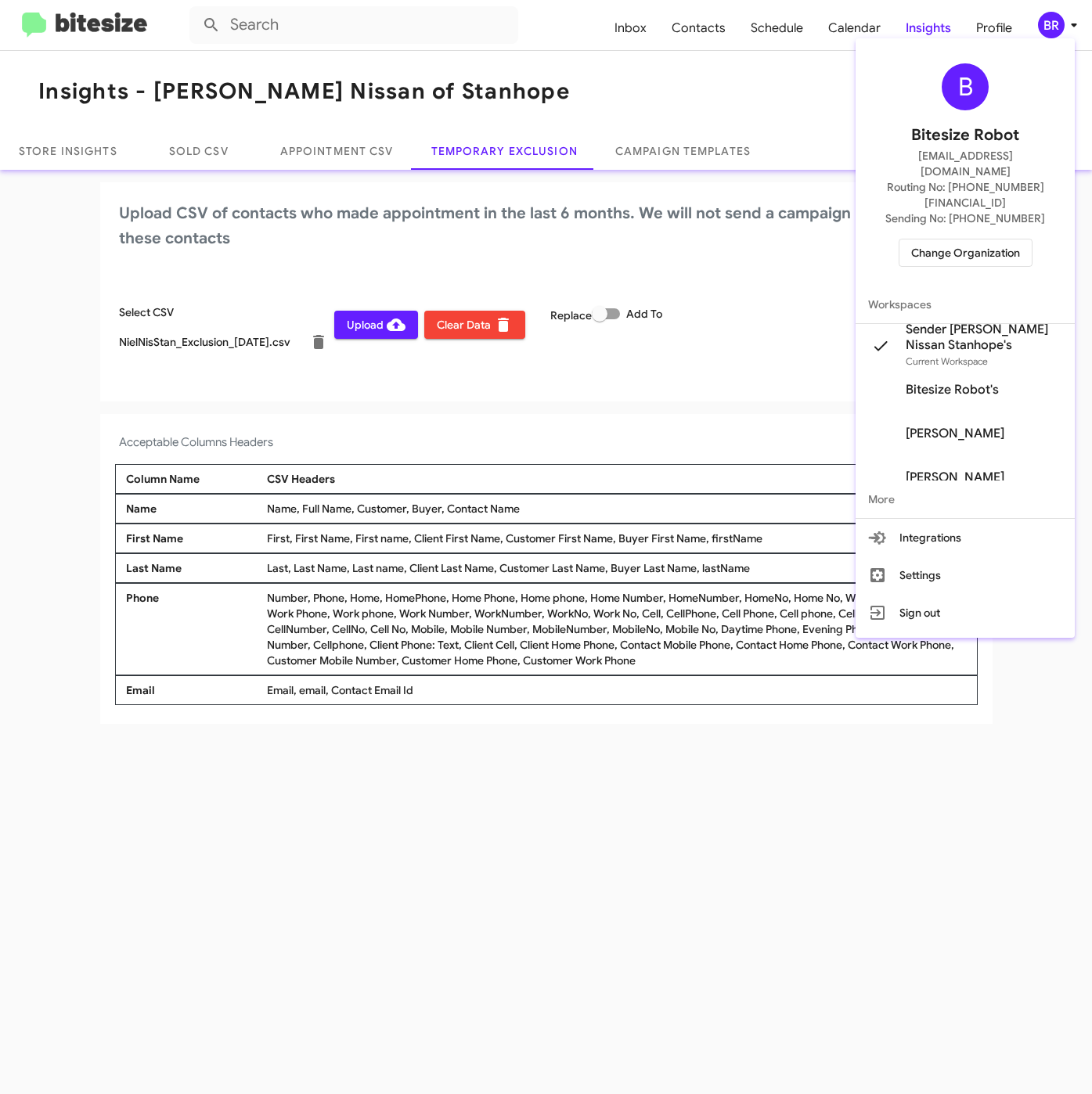
click at [438, 407] on div at bounding box center [546, 547] width 1092 height 1094
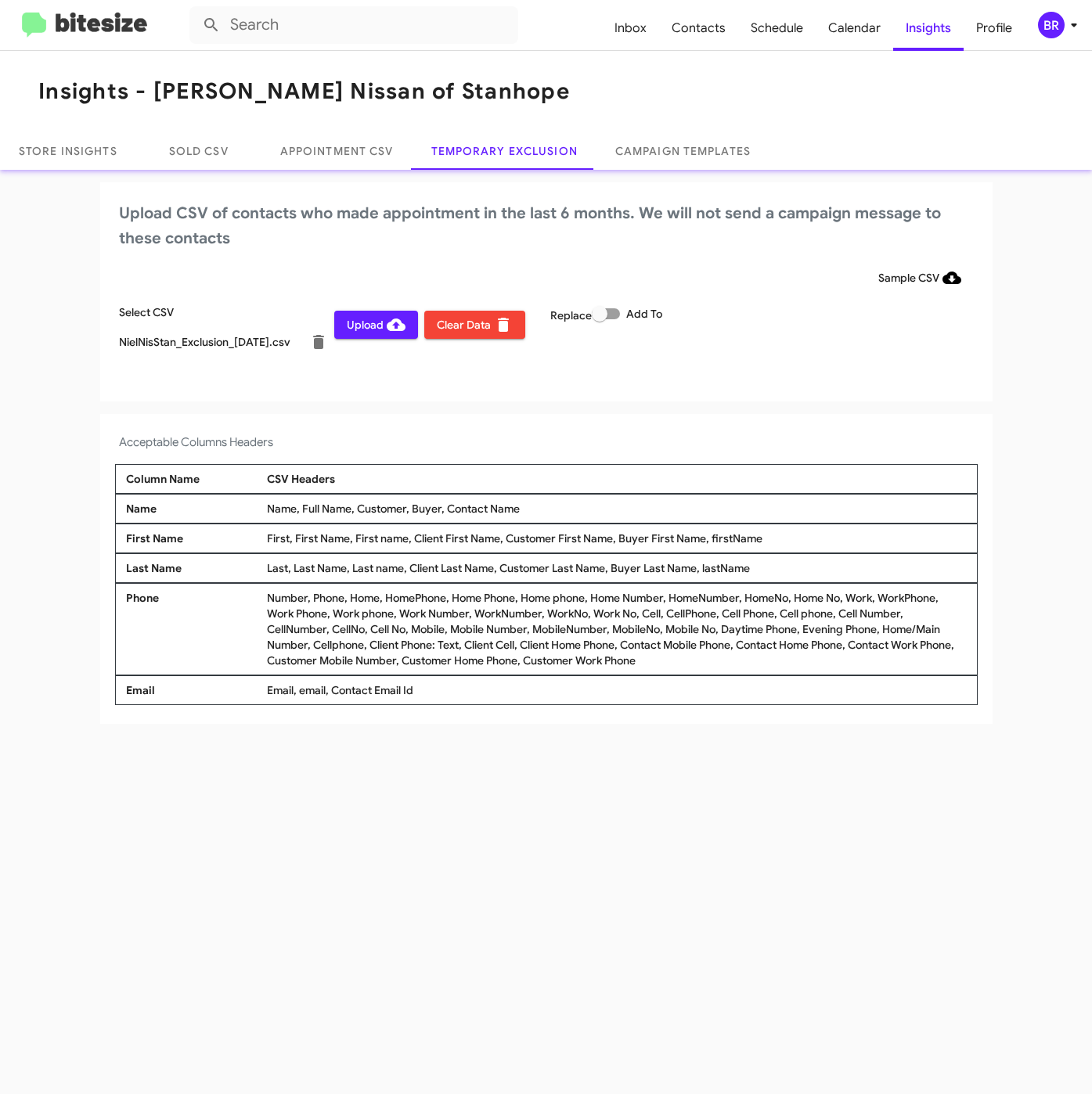
click at [379, 327] on span "Upload" at bounding box center [376, 324] width 59 height 28
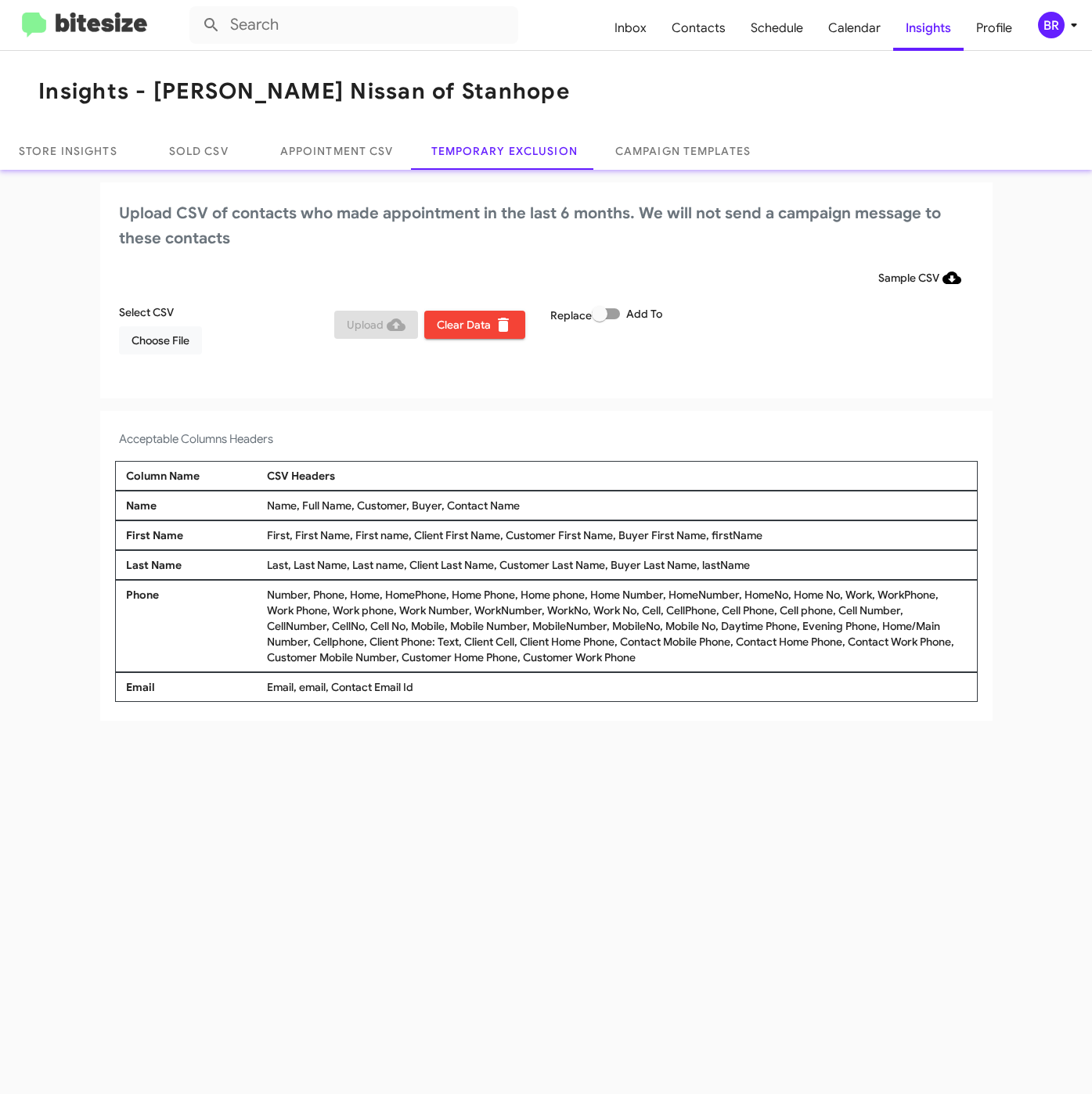
click at [1062, 26] on div "BR" at bounding box center [1051, 25] width 27 height 27
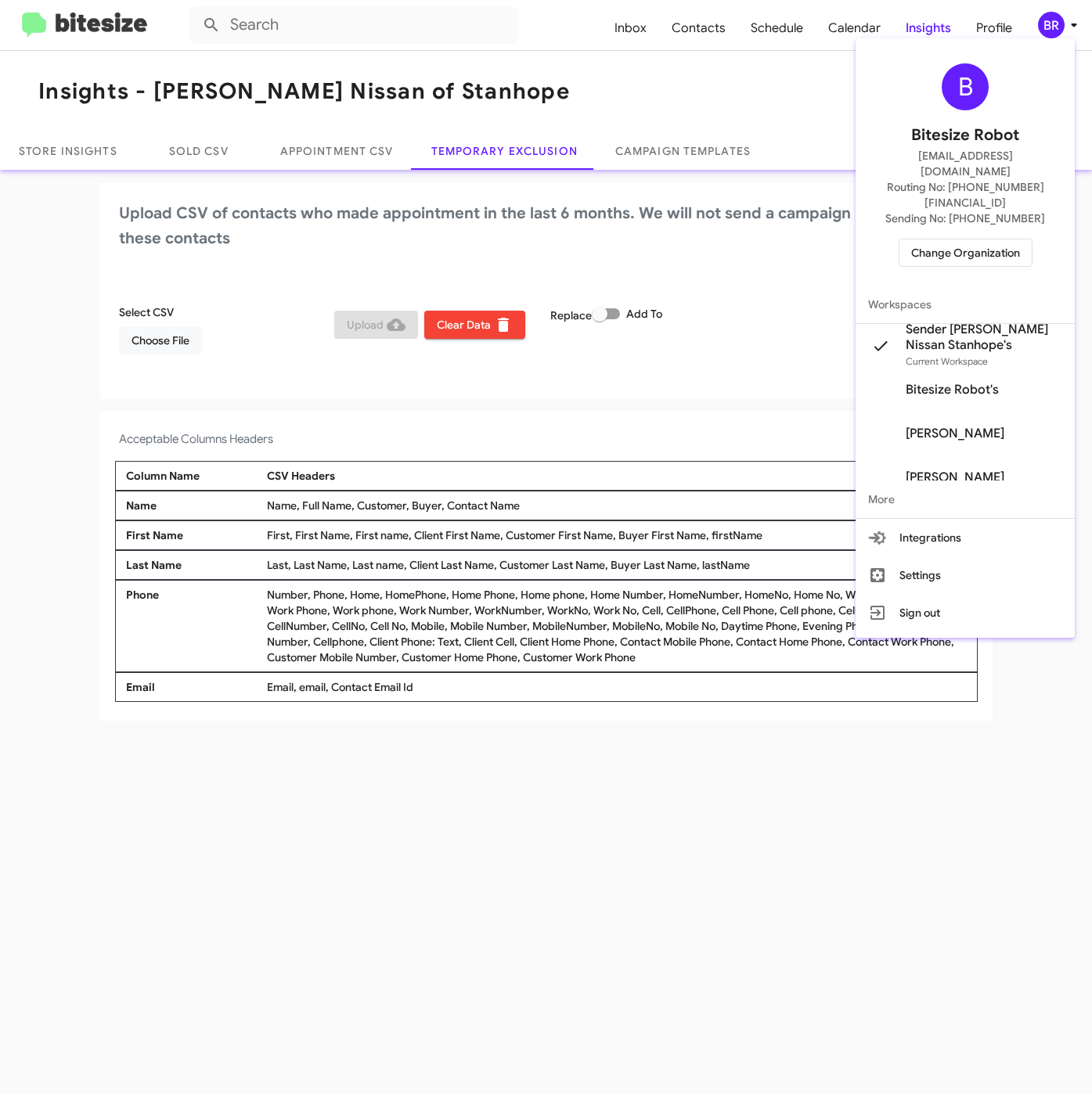
click at [961, 239] on span "Change Organization" at bounding box center [965, 252] width 109 height 27
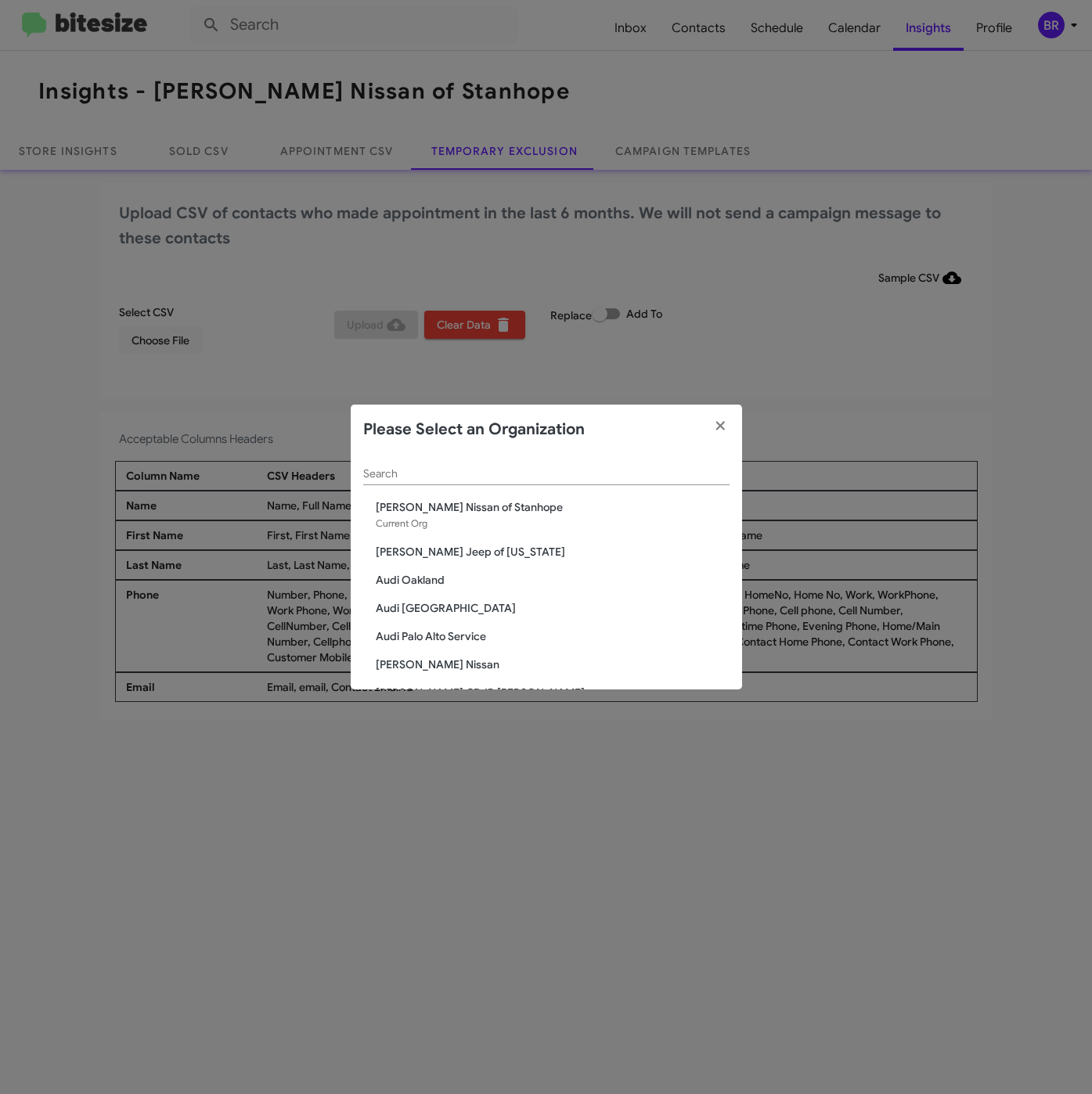
click at [510, 476] on input "Search" at bounding box center [546, 474] width 366 height 13
paste input "Ourisman Hyundai Genesis of [PERSON_NAME]"
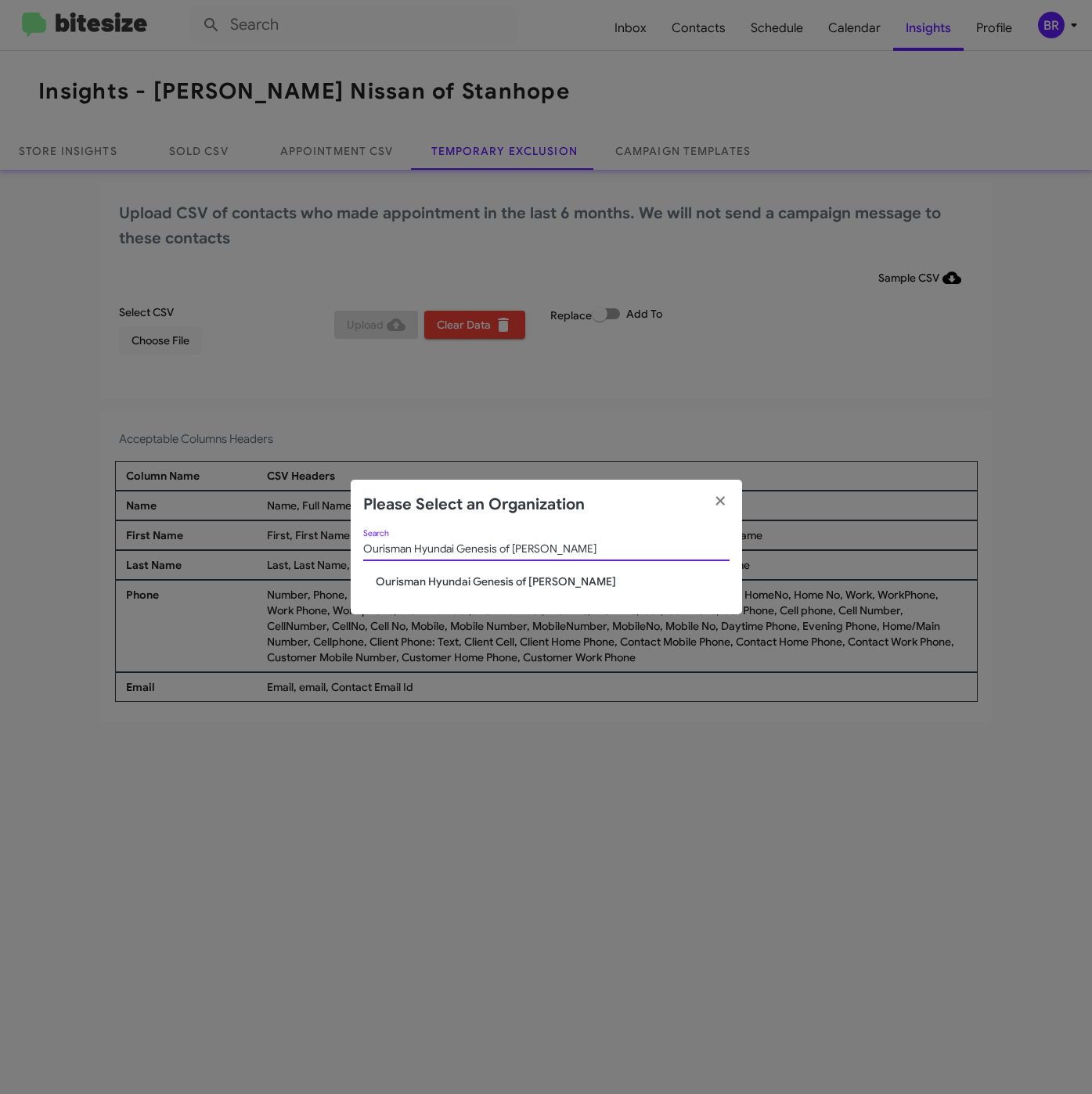
type input "Ourisman Hyundai Genesis of [PERSON_NAME]"
click at [433, 580] on span "Ourisman Hyundai Genesis of [PERSON_NAME]" at bounding box center [552, 581] width 354 height 15
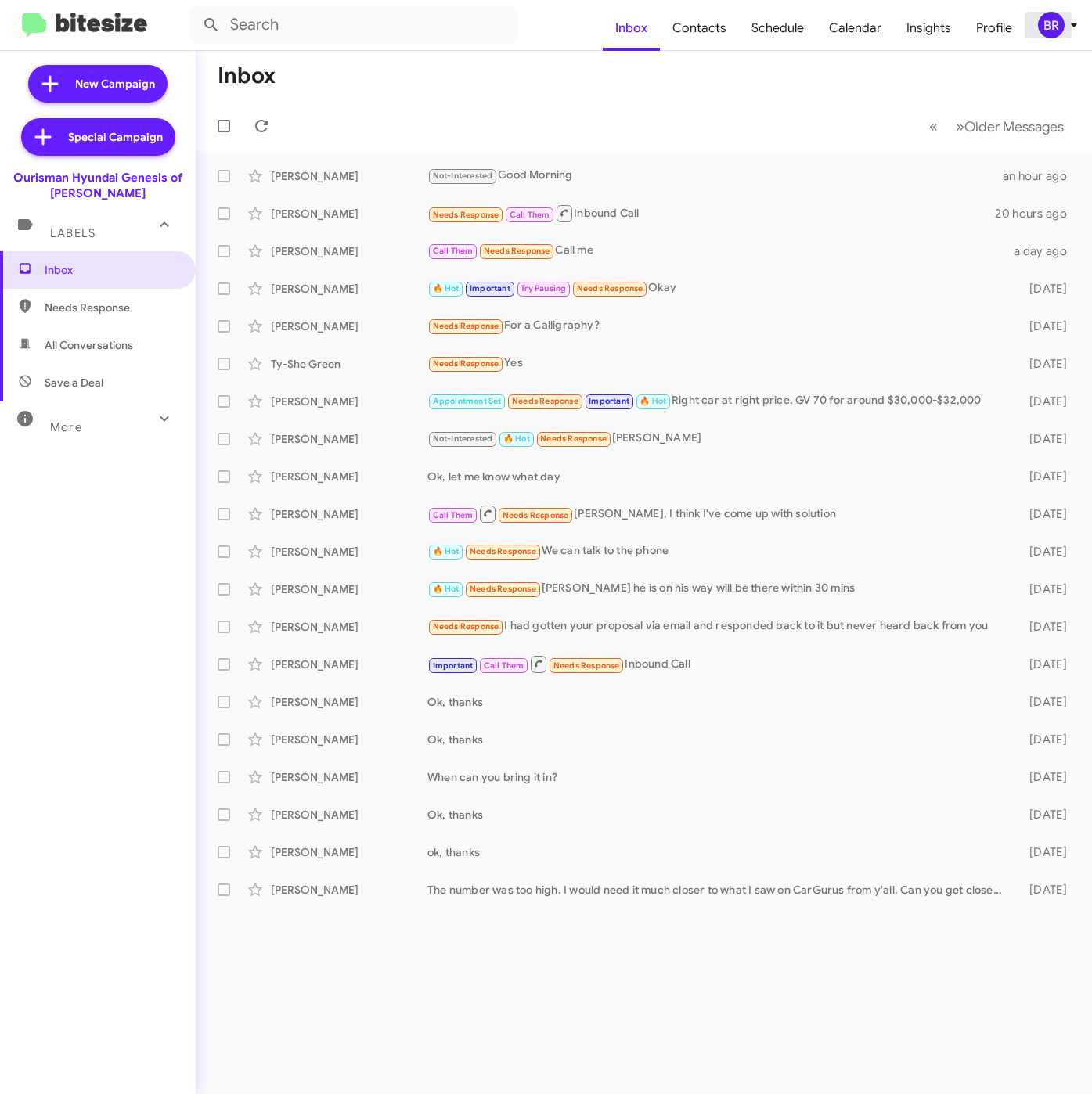
click at [1040, 26] on div "BR" at bounding box center [1051, 25] width 27 height 27
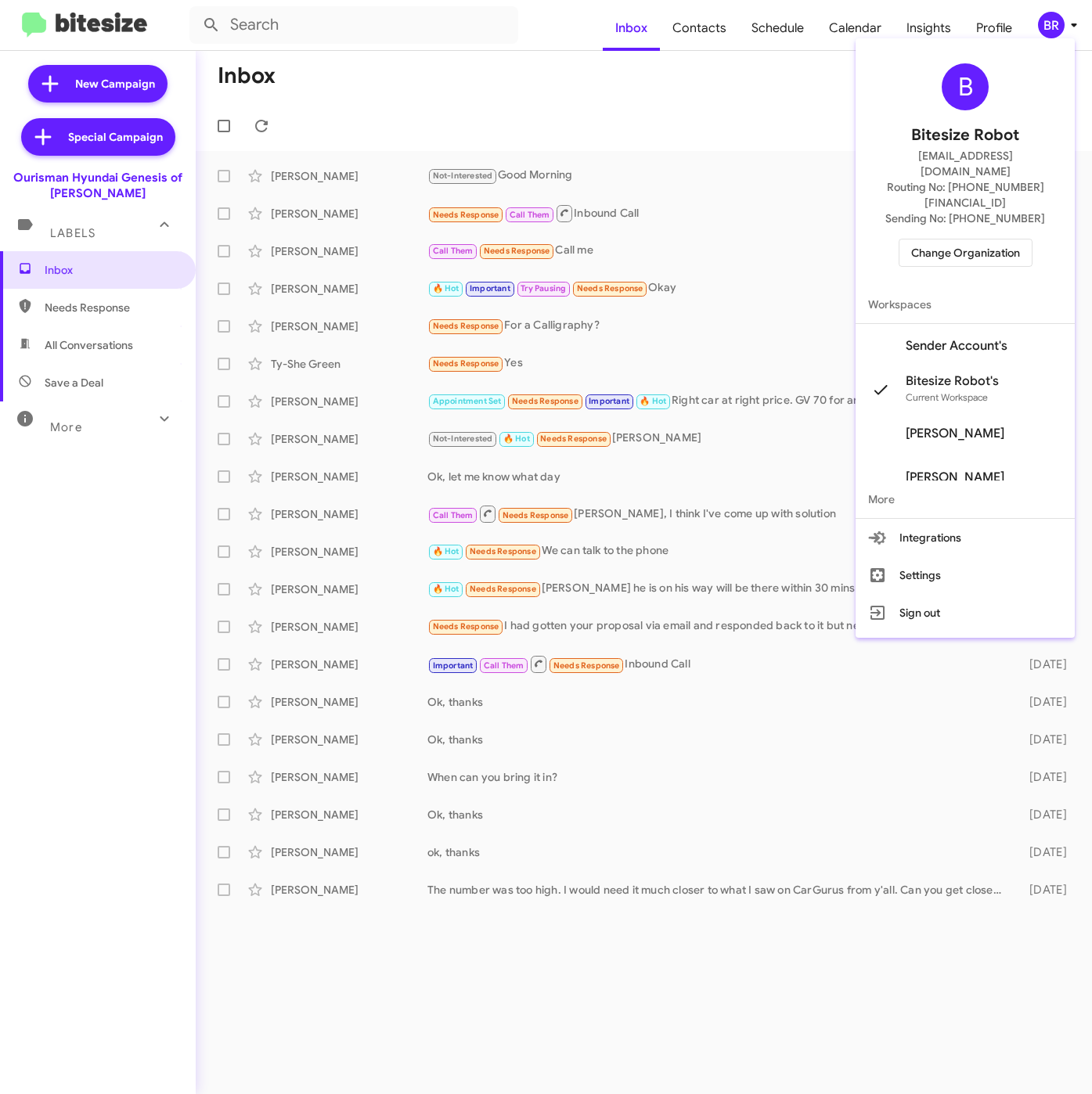
click at [961, 239] on span "Change Organization" at bounding box center [965, 252] width 109 height 27
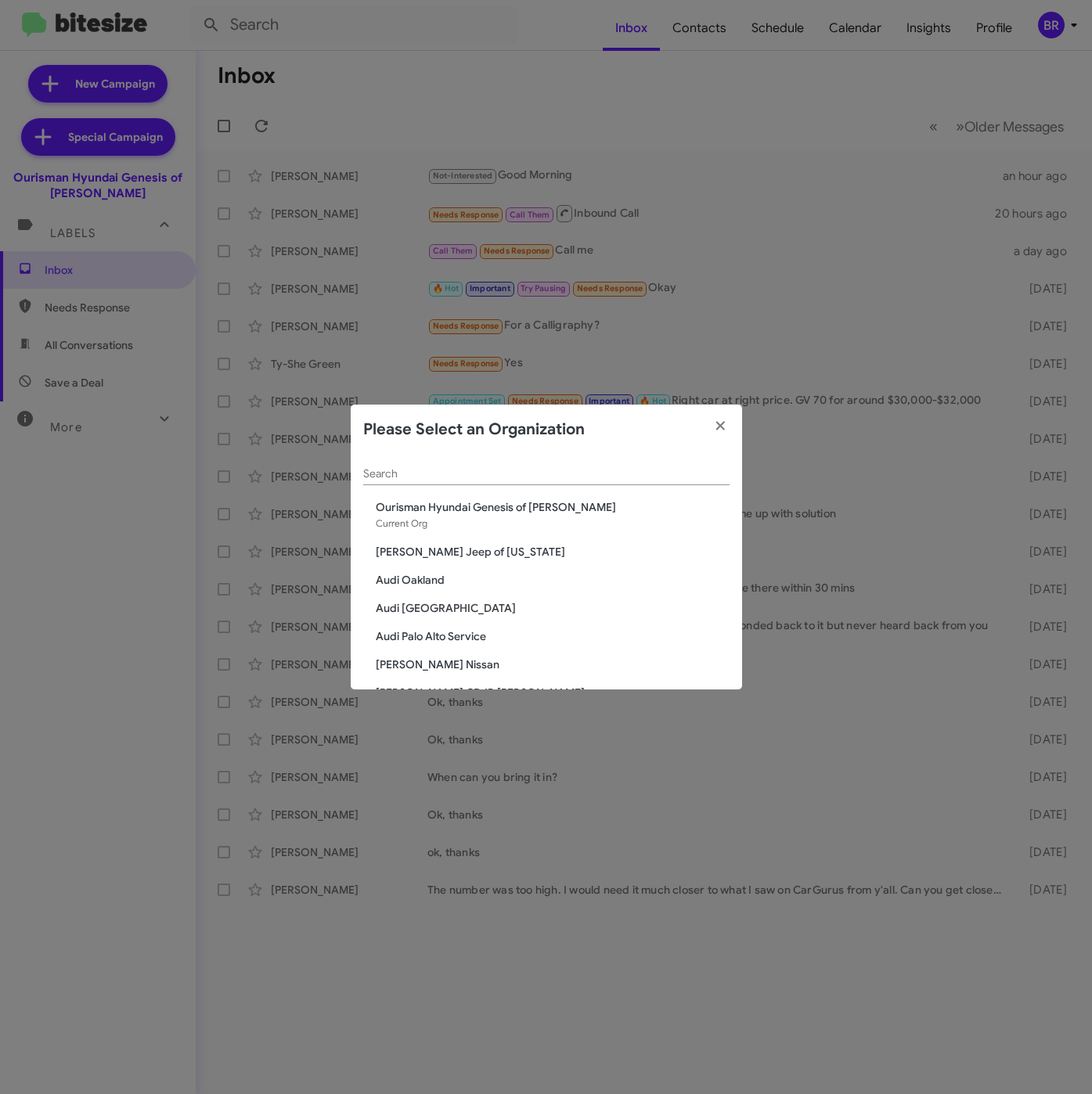
click at [456, 474] on input "Search" at bounding box center [546, 474] width 366 height 13
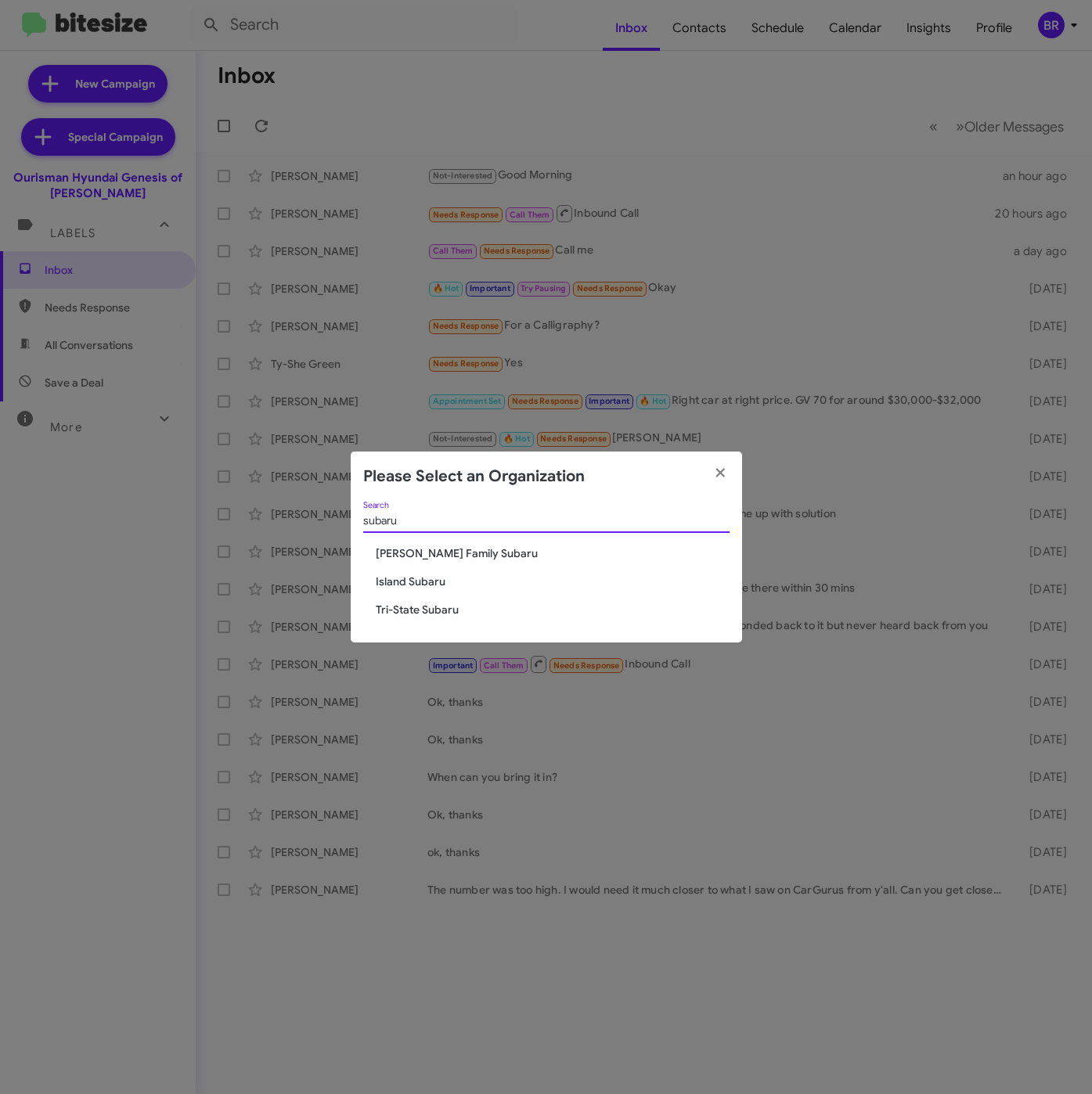
type input "subaru"
click at [410, 613] on span "Tri-State Subaru" at bounding box center [552, 609] width 354 height 15
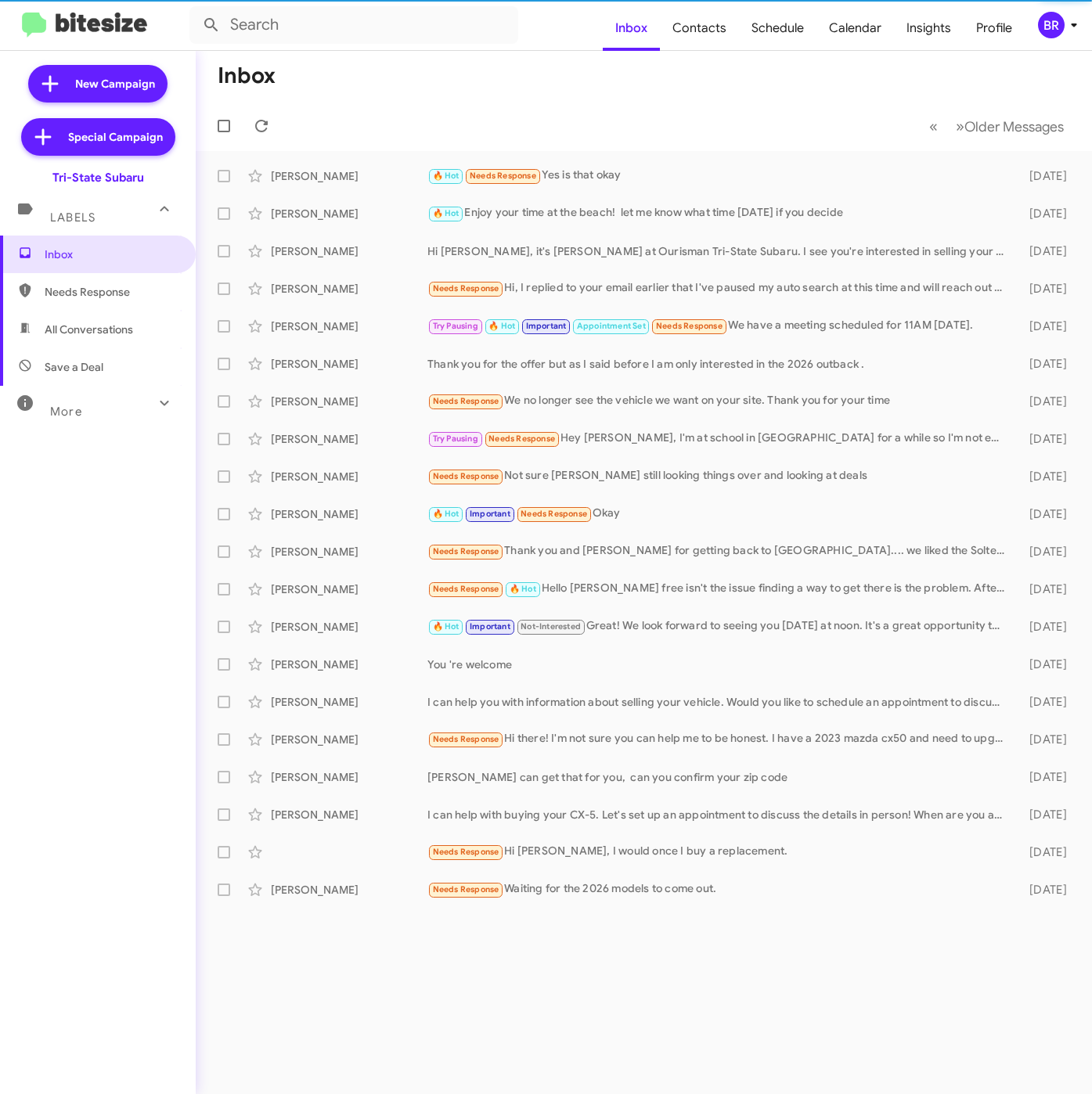
click at [1051, 23] on div "BR" at bounding box center [1051, 25] width 27 height 27
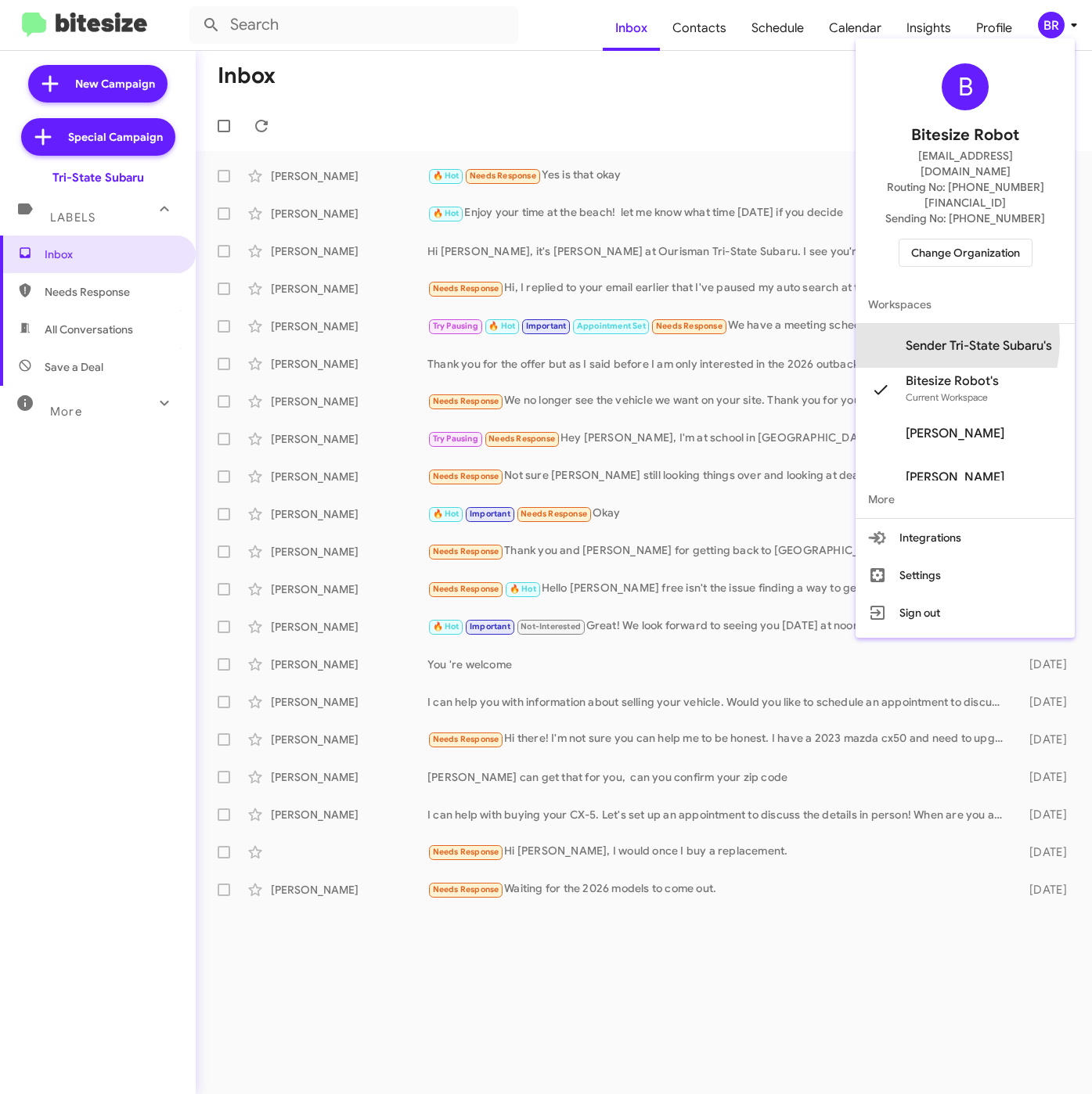
click at [923, 338] on span "Sender Tri-State Subaru's" at bounding box center [979, 345] width 147 height 15
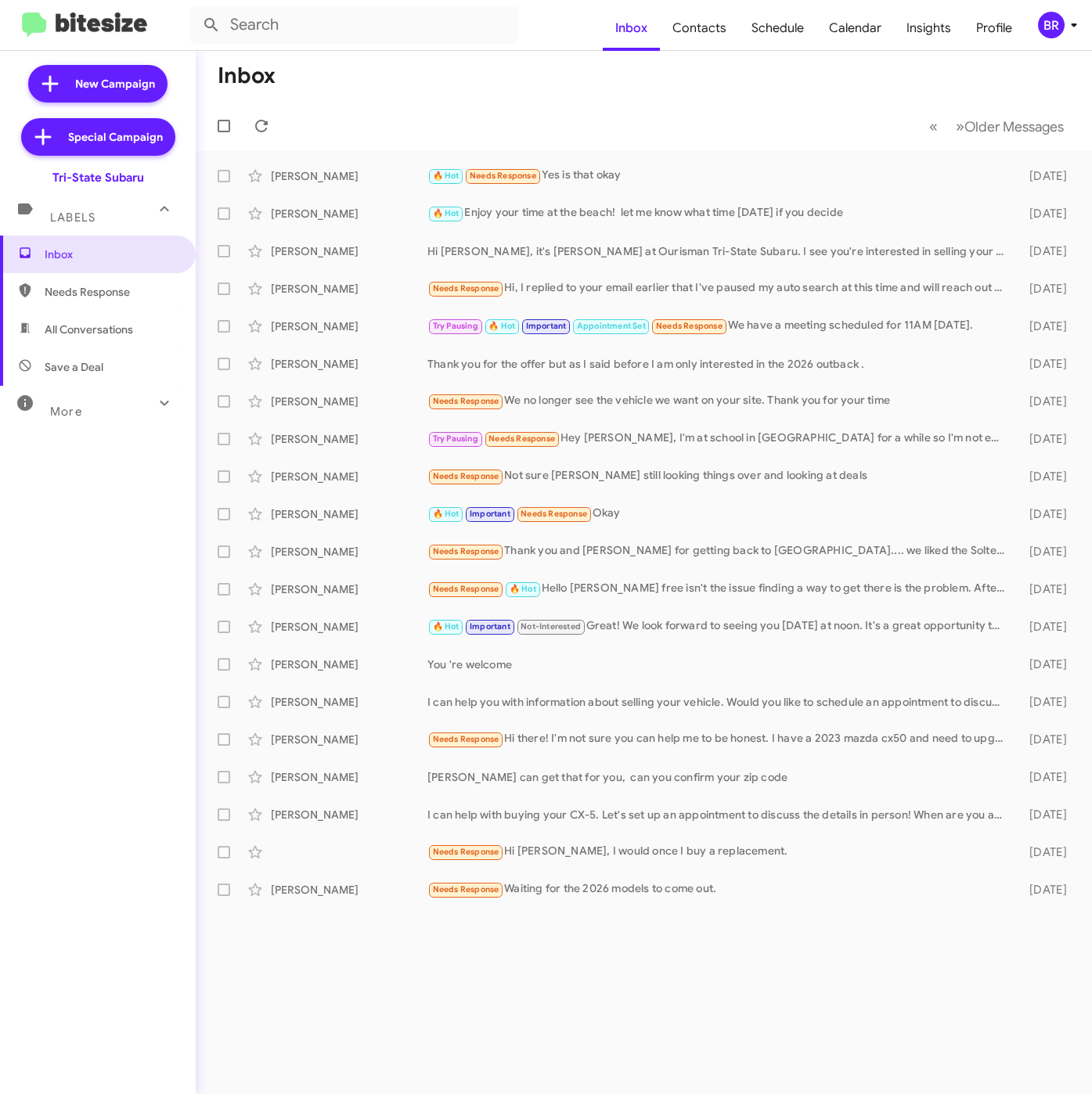
click at [1051, 13] on div "BR" at bounding box center [1051, 25] width 27 height 27
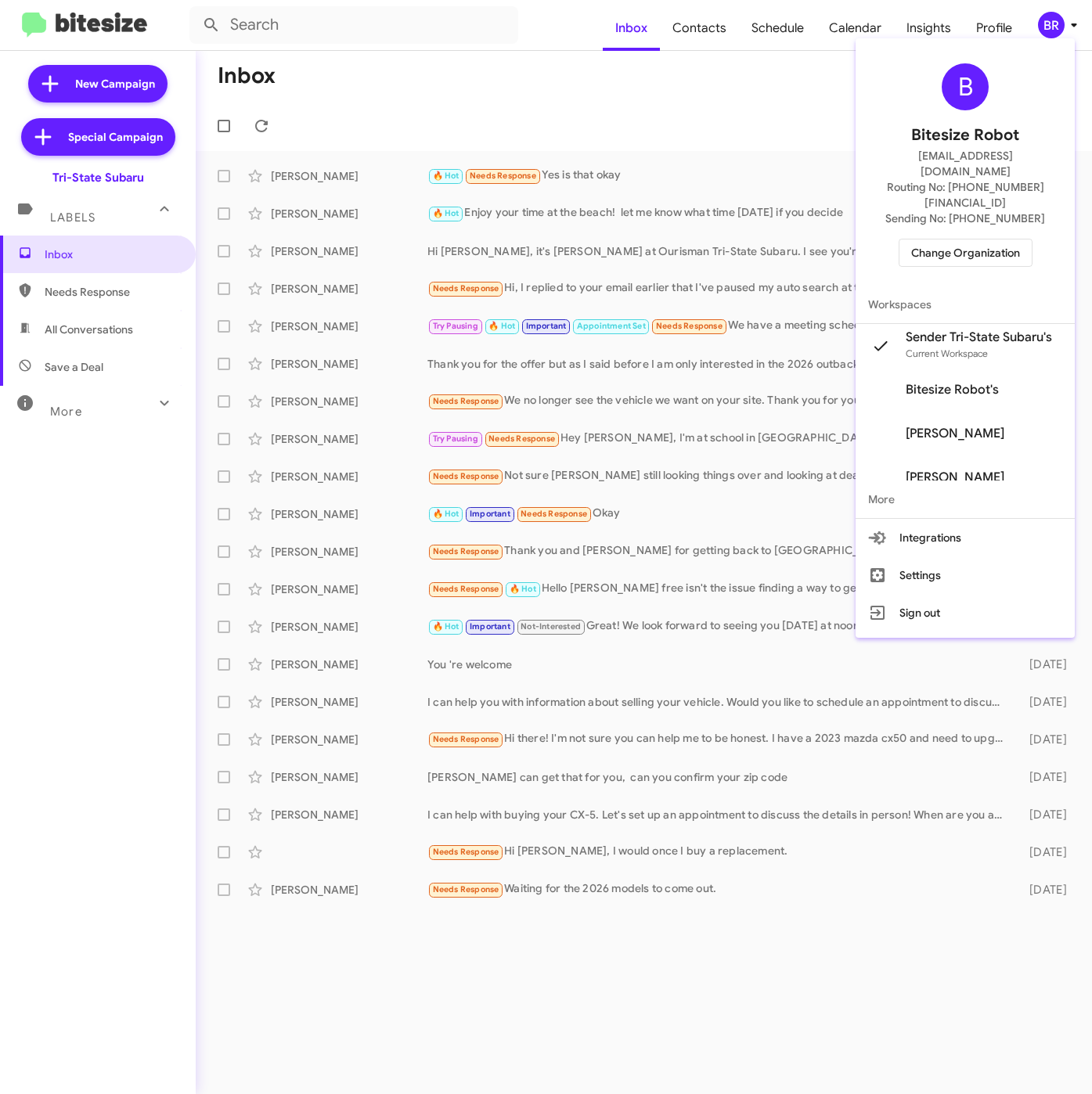
click at [911, 21] on div at bounding box center [546, 547] width 1092 height 1094
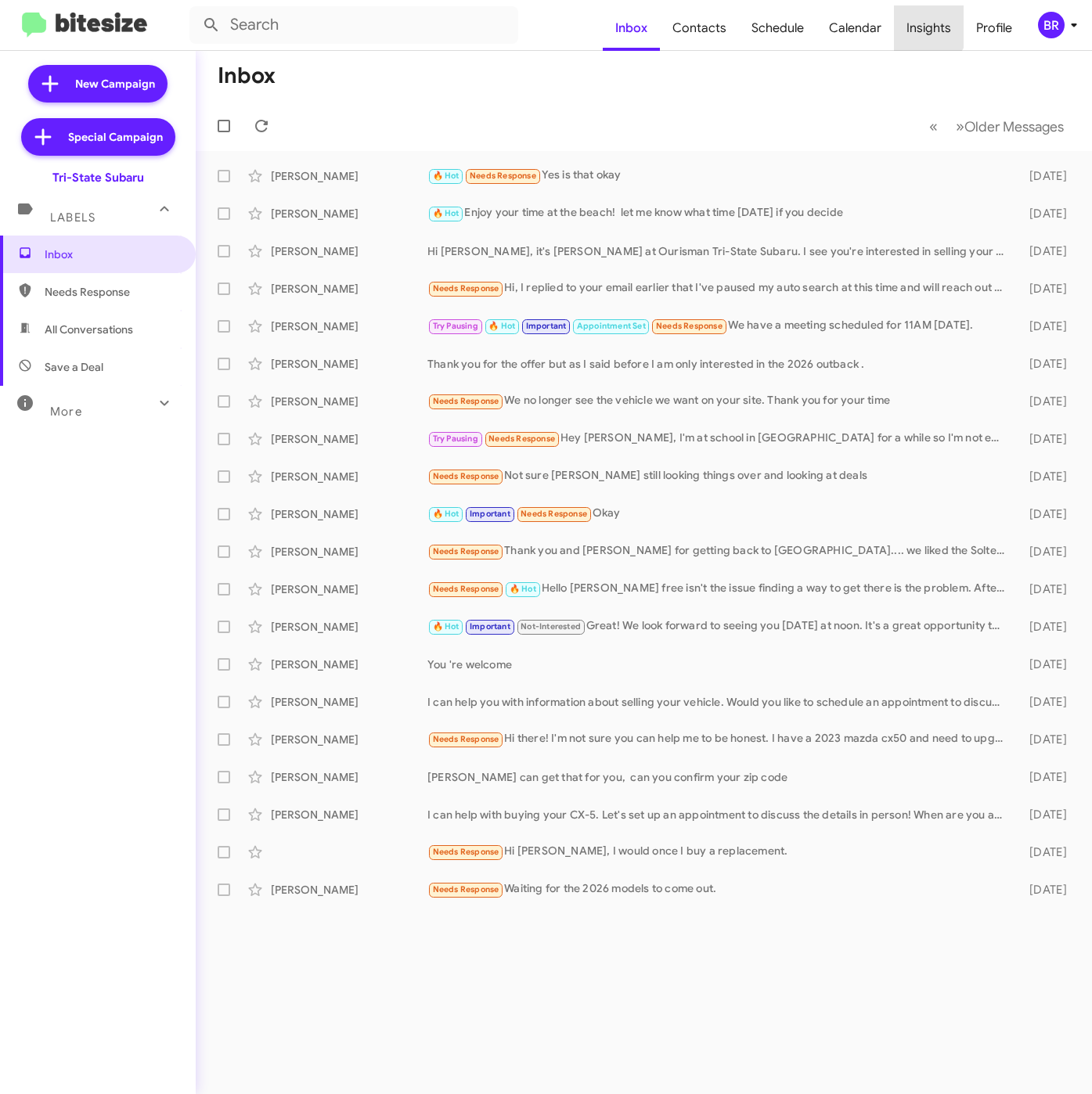
click at [911, 21] on span "Insights" at bounding box center [929, 28] width 69 height 45
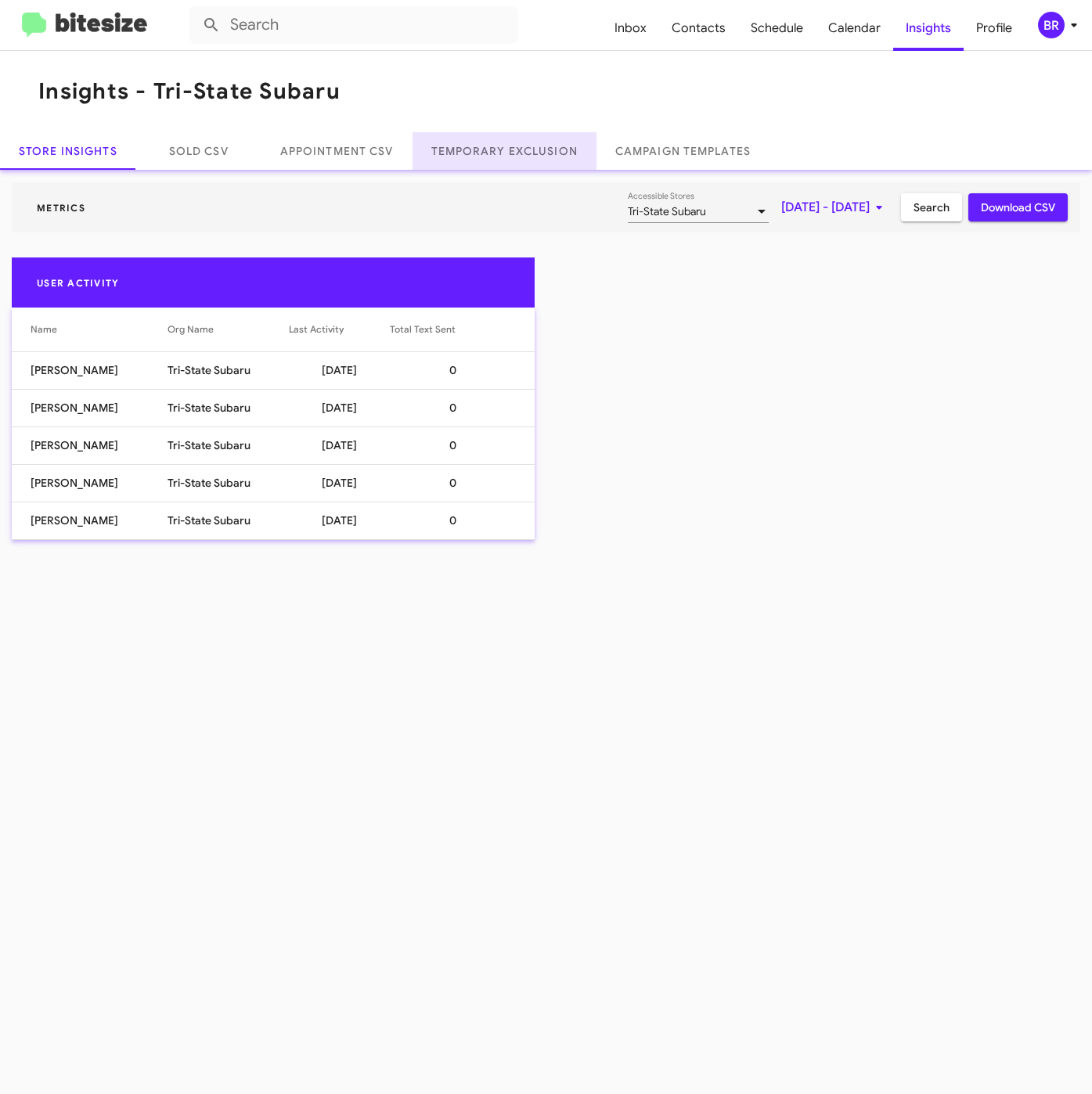
click at [494, 160] on link "Temporary Exclusion" at bounding box center [505, 151] width 184 height 38
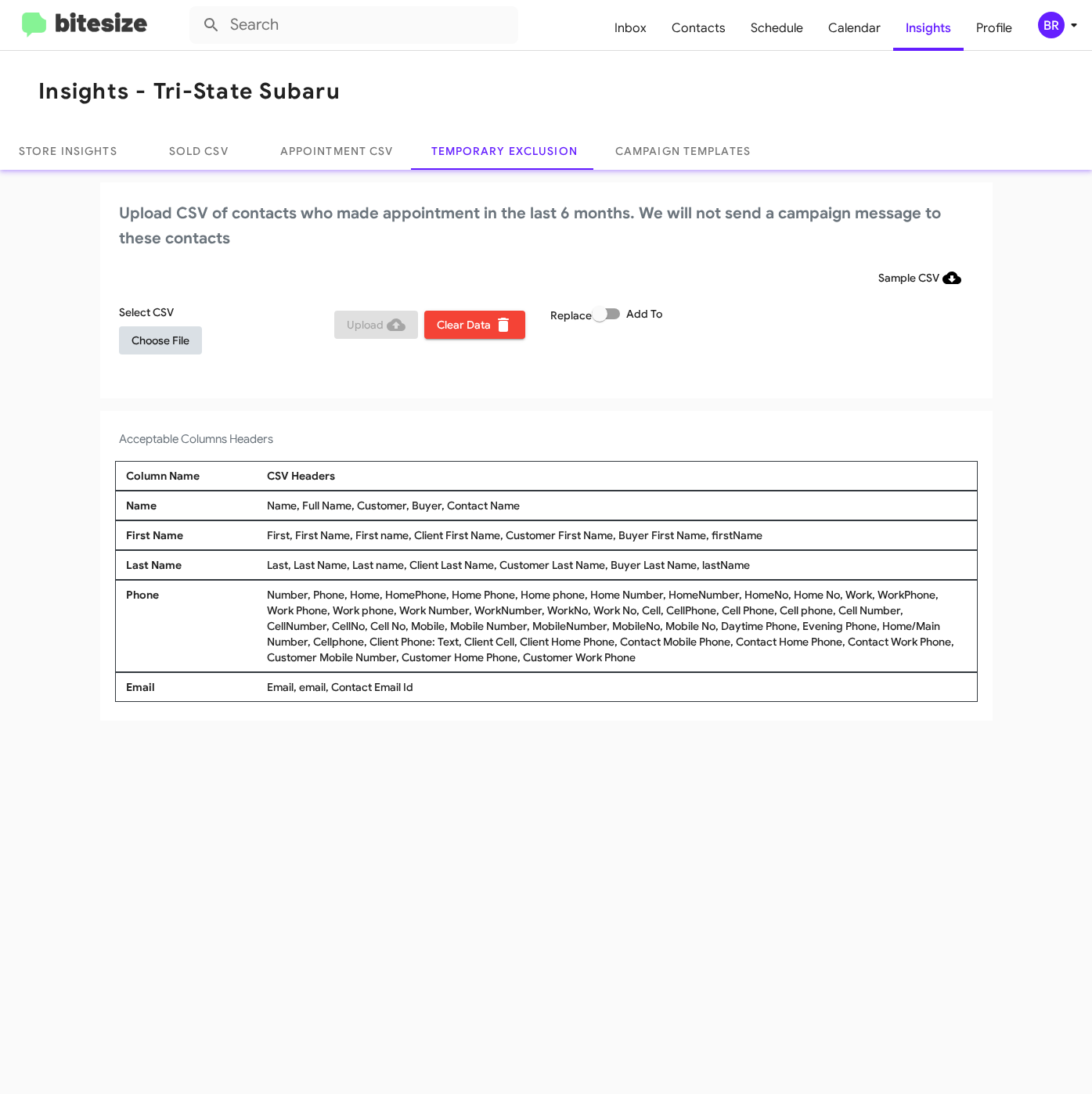
click at [139, 339] on span "Choose File" at bounding box center [160, 340] width 58 height 28
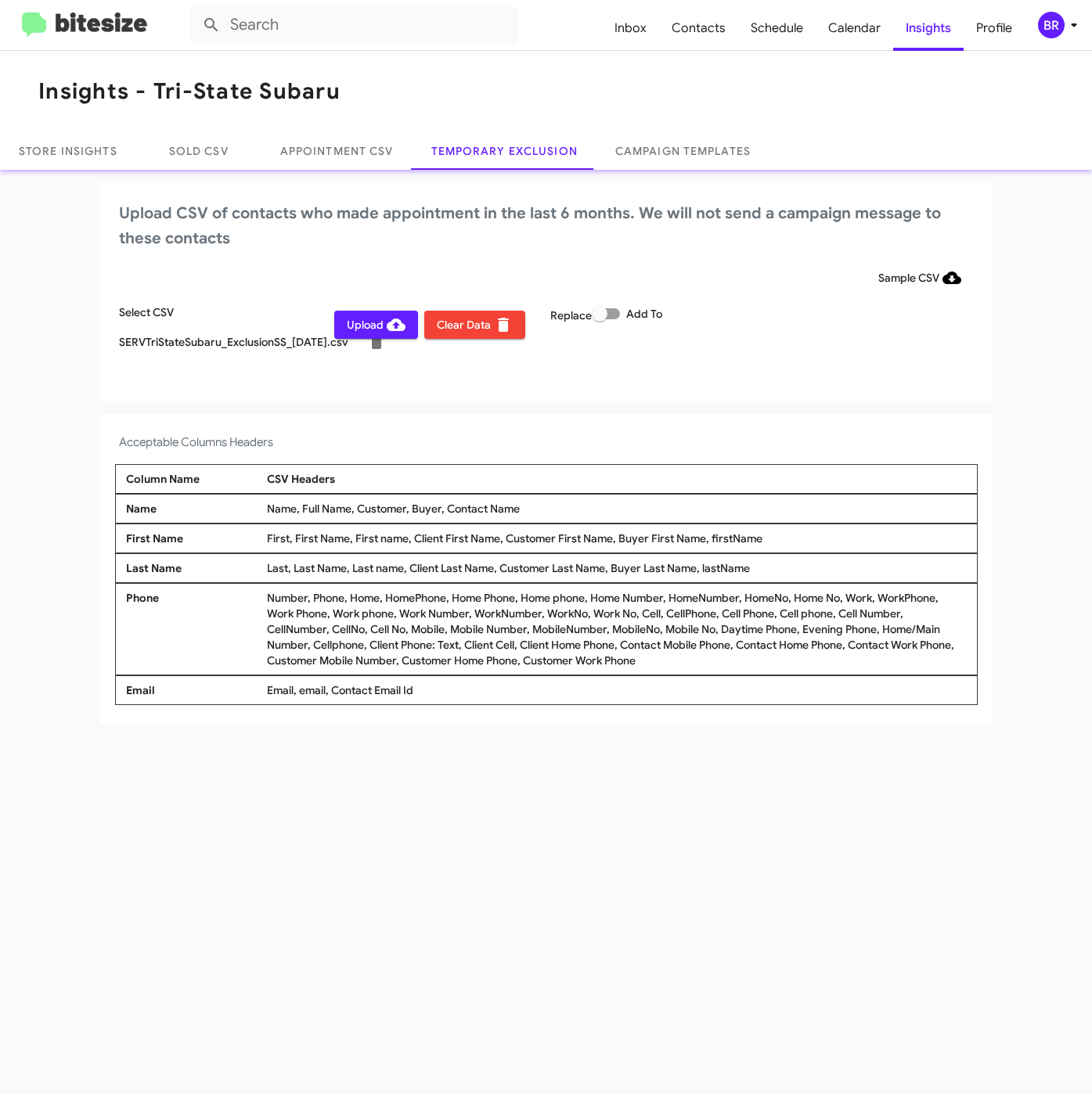
click at [1057, 22] on div "BR" at bounding box center [1051, 25] width 27 height 27
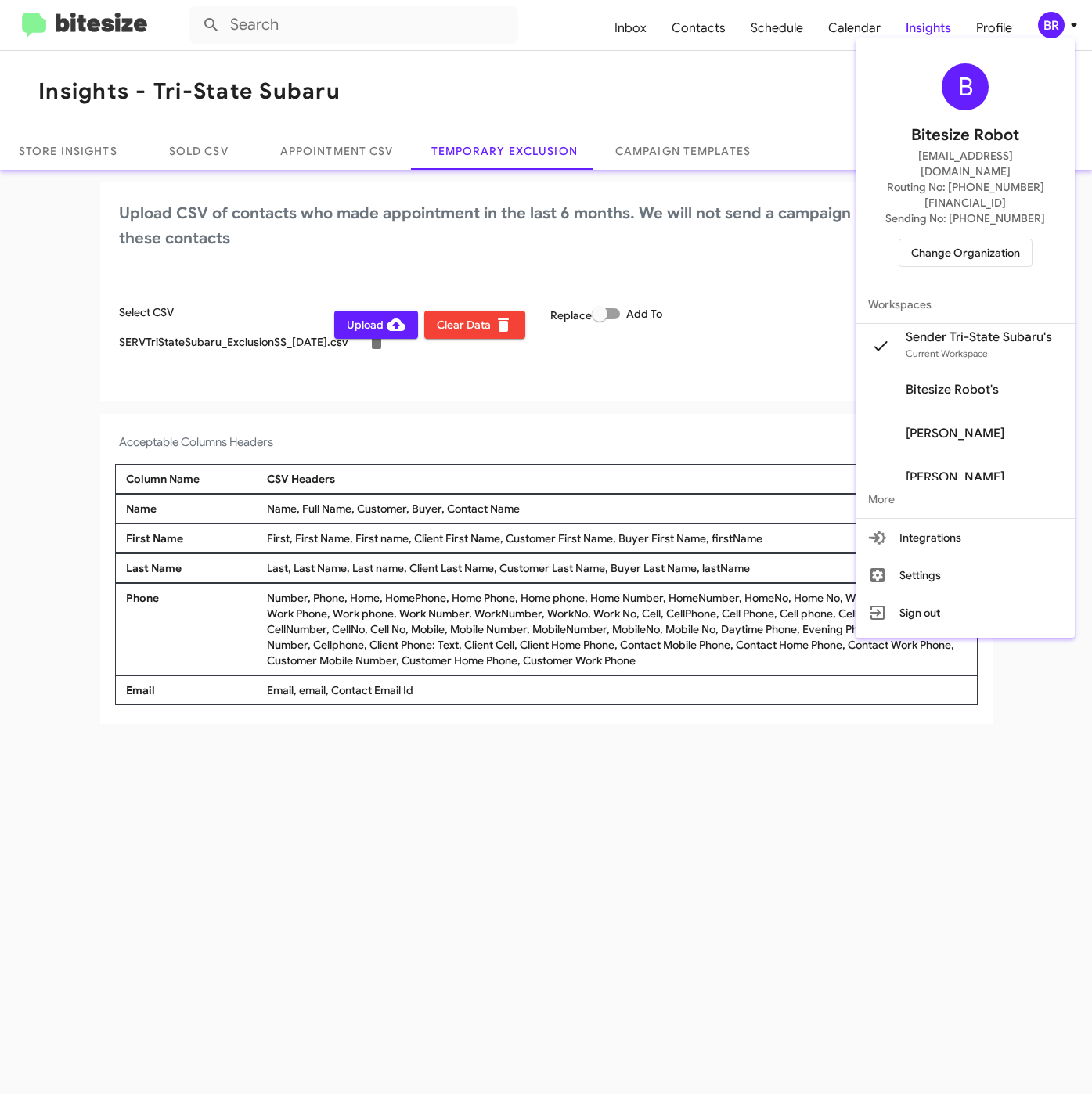
click at [383, 324] on div at bounding box center [546, 547] width 1092 height 1094
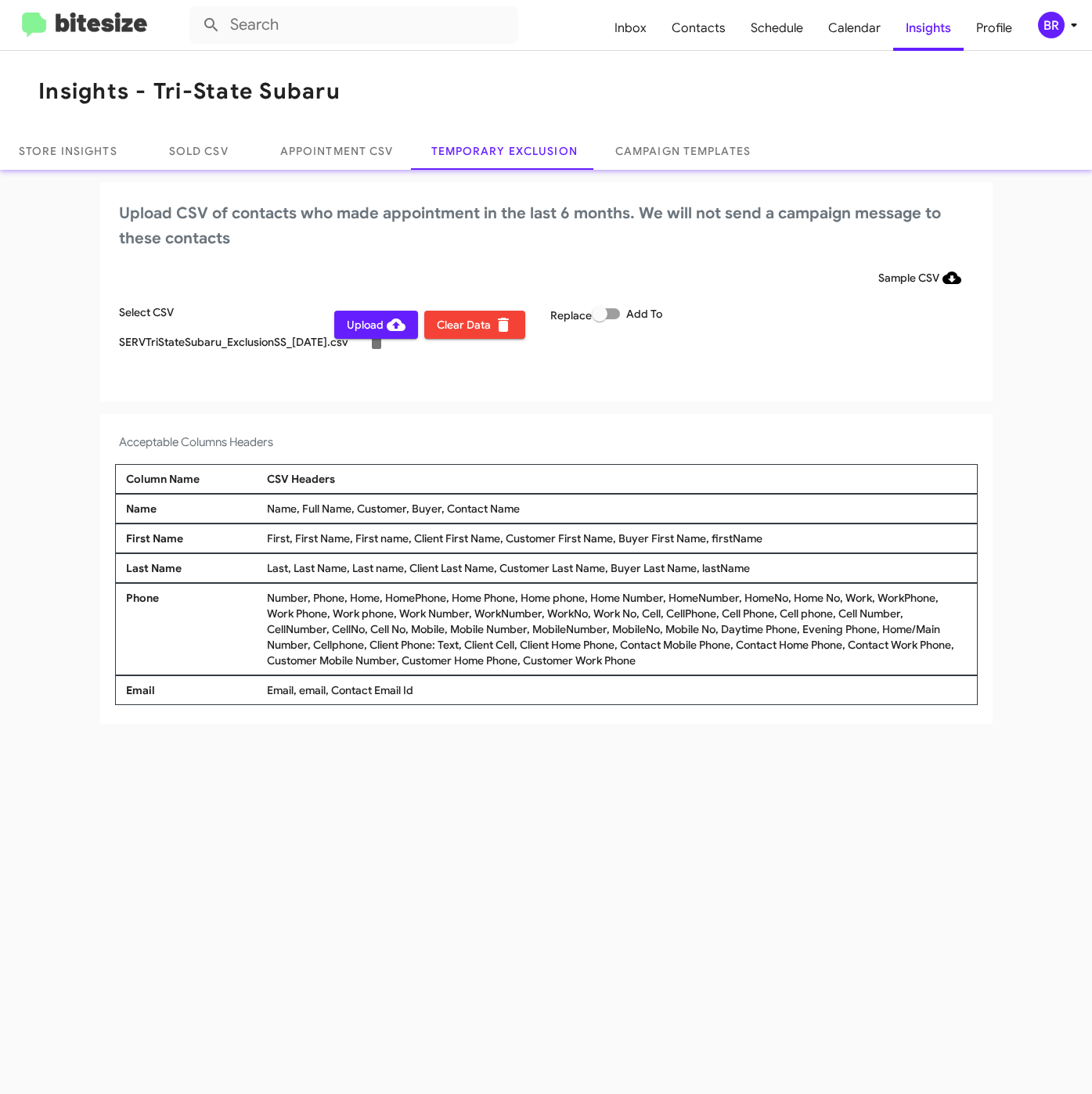
click at [381, 322] on span "Upload" at bounding box center [376, 324] width 59 height 28
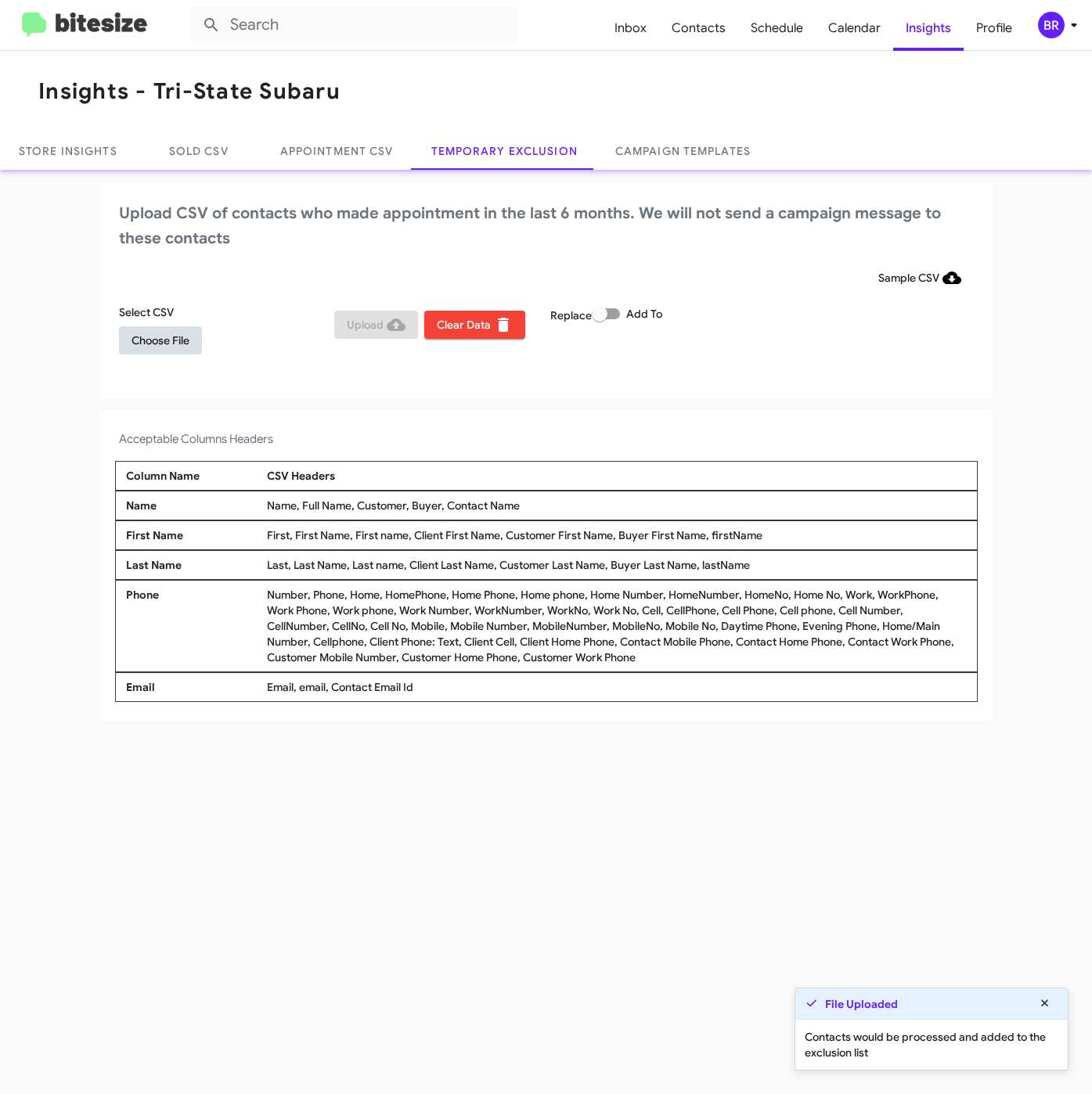
click at [186, 341] on span "Choose File" at bounding box center [160, 340] width 58 height 28
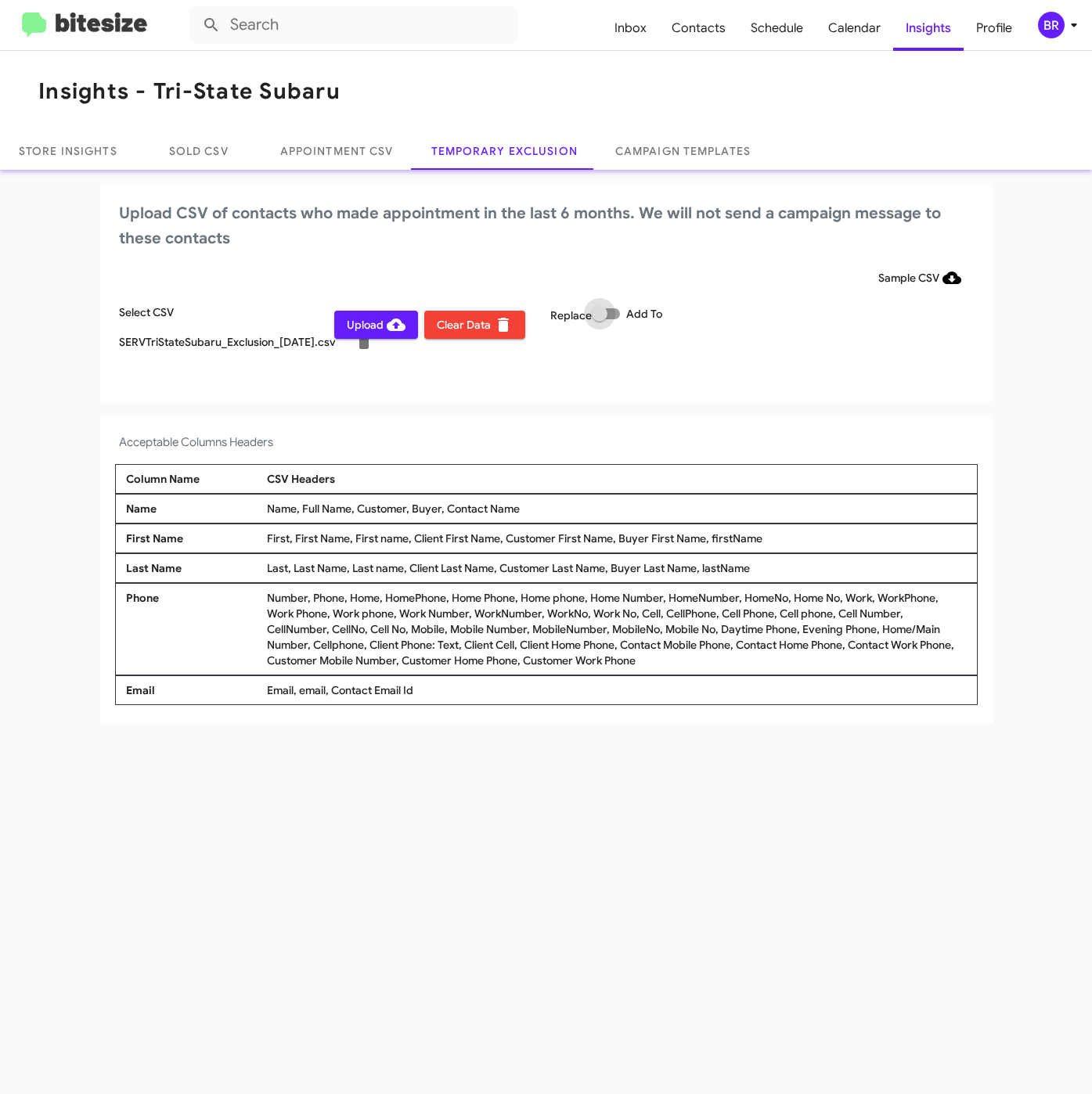
click at [611, 308] on span at bounding box center [606, 314] width 28 height 11
click at [600, 319] on input "Add To" at bounding box center [599, 319] width 1 height 1
checkbox input "true"
click at [1081, 26] on icon at bounding box center [1073, 24] width 19 height 19
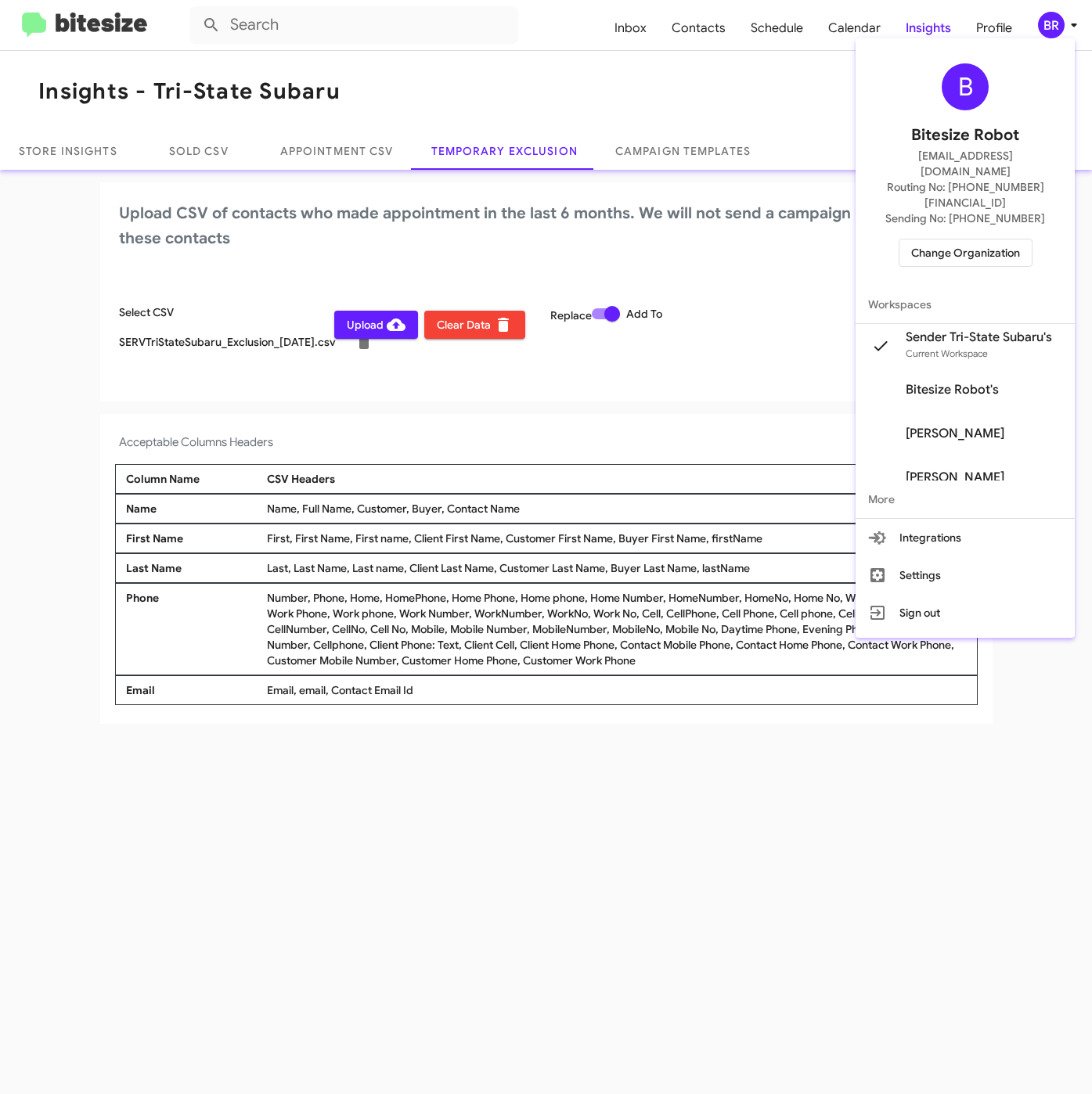
click at [549, 927] on div at bounding box center [546, 547] width 1092 height 1094
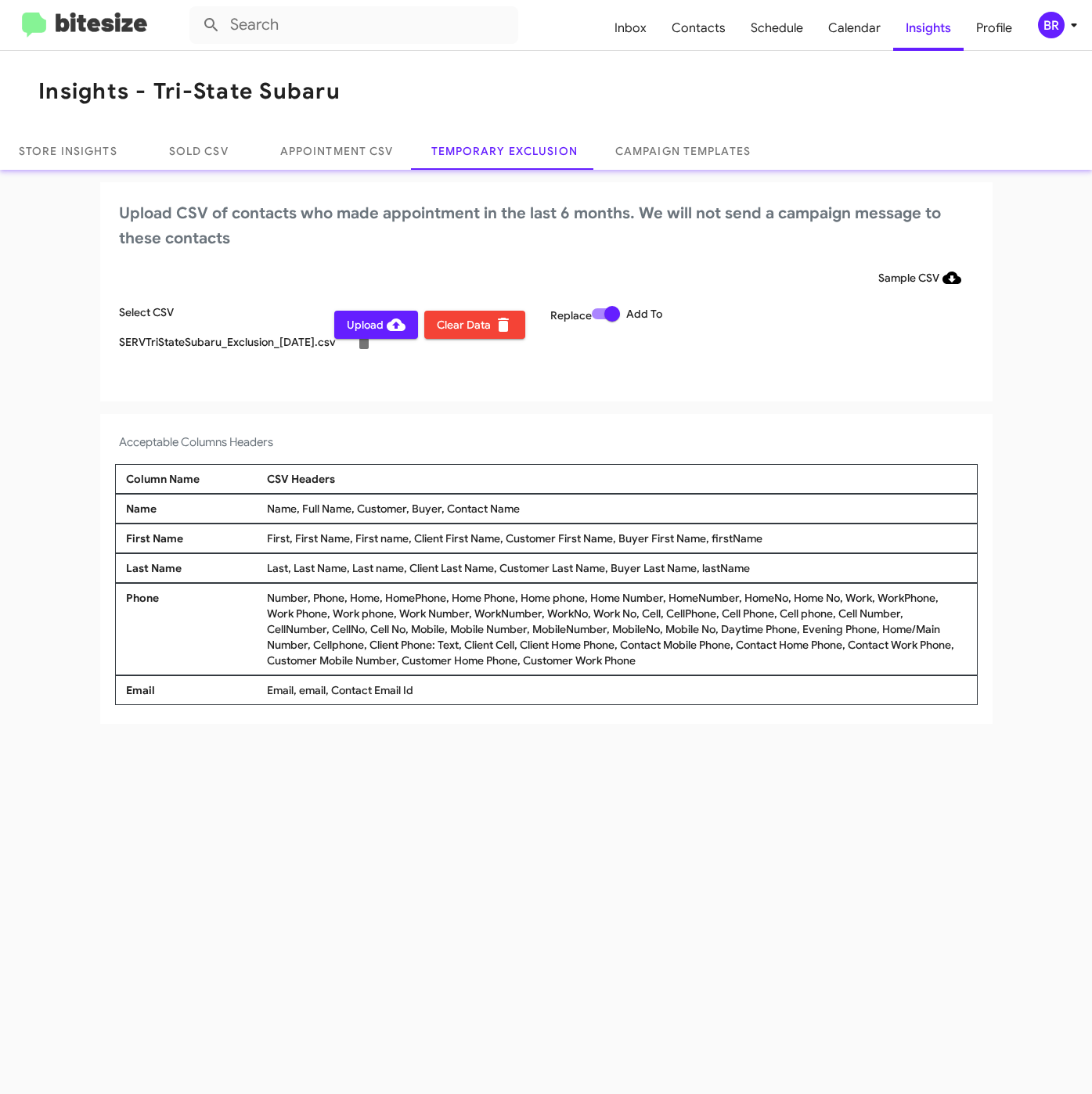
click at [362, 327] on span "Upload" at bounding box center [376, 324] width 59 height 28
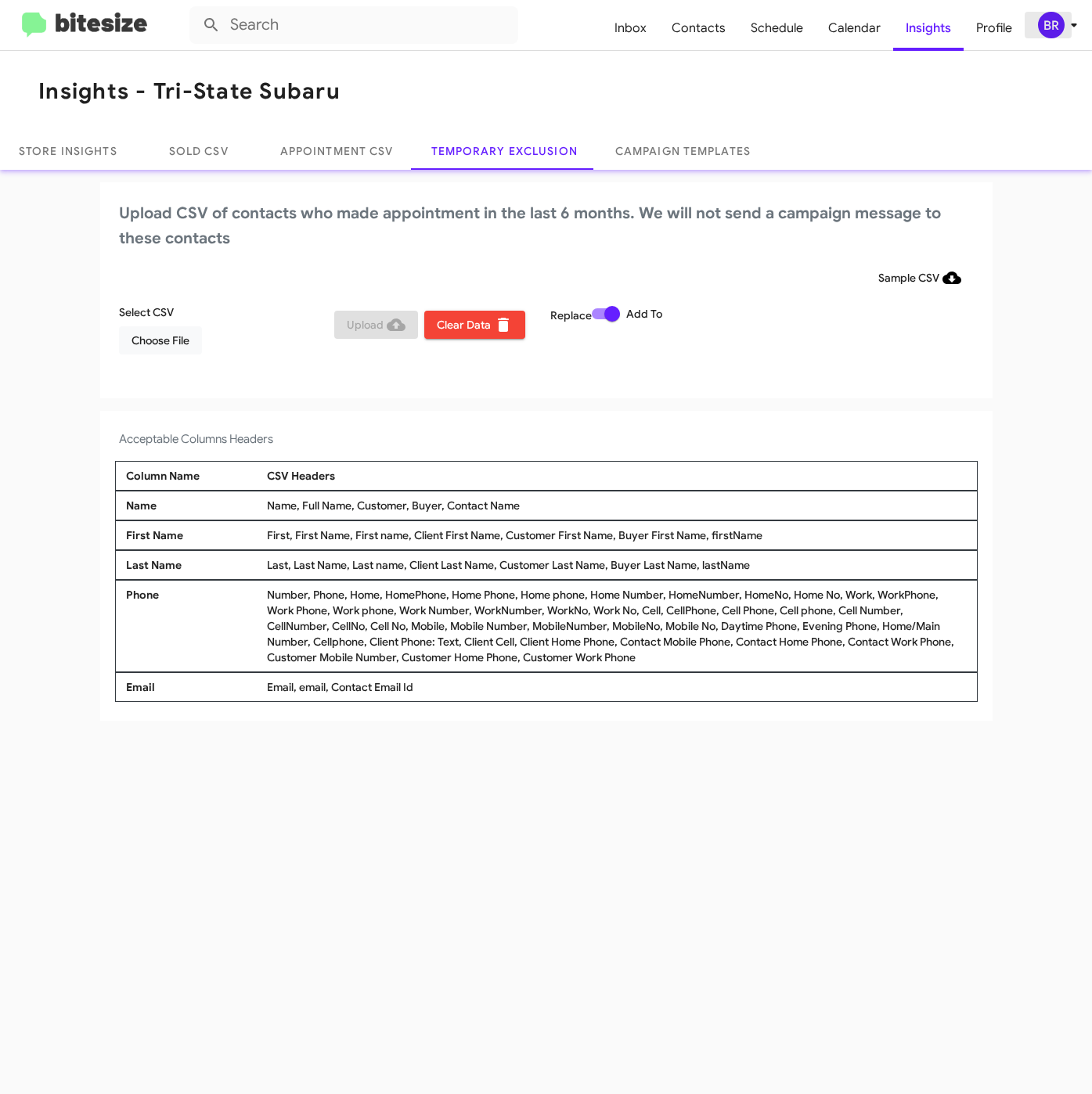
click at [1055, 23] on div "BR" at bounding box center [1051, 25] width 27 height 27
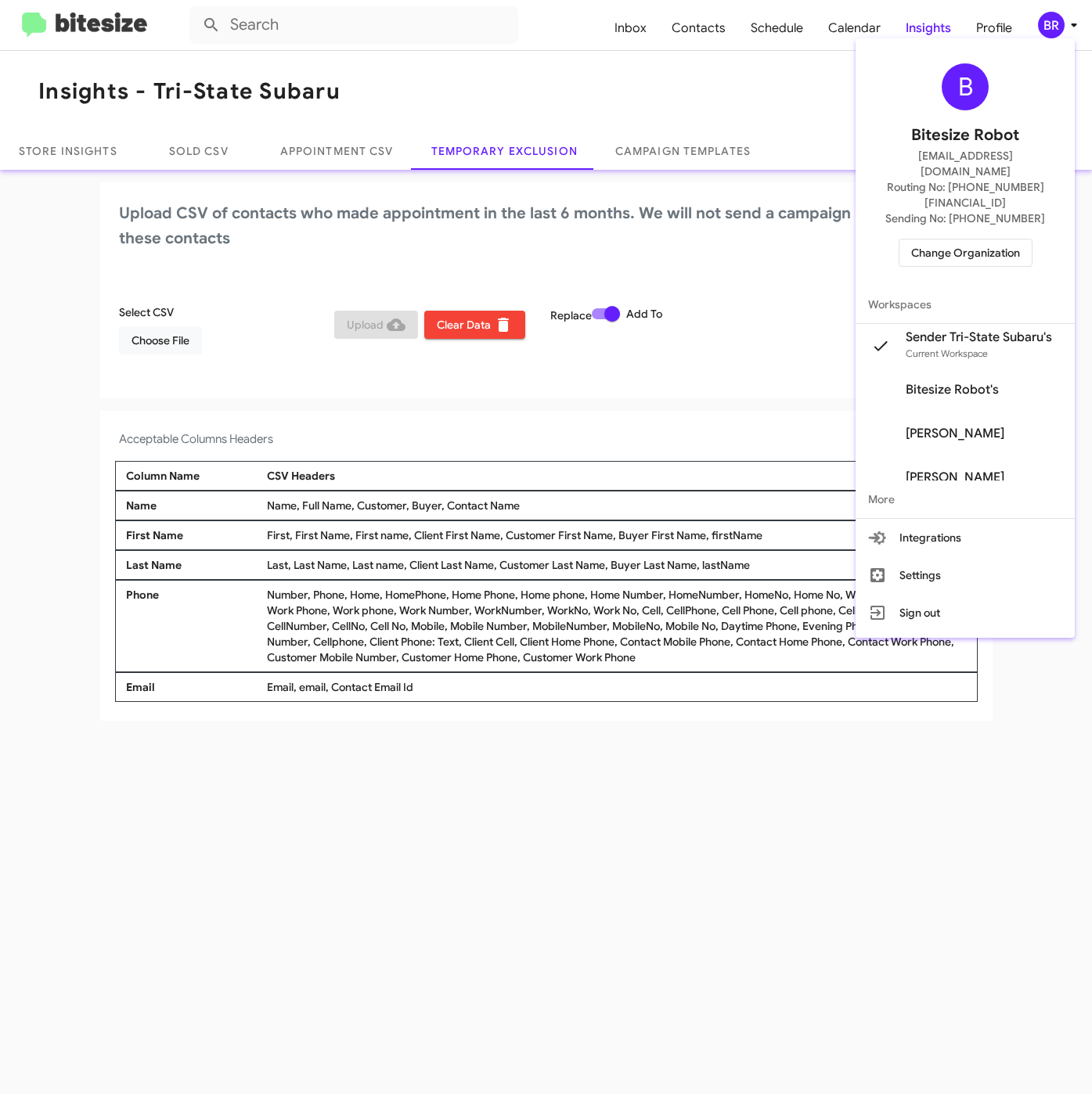
click at [970, 239] on span "Change Organization" at bounding box center [965, 252] width 109 height 27
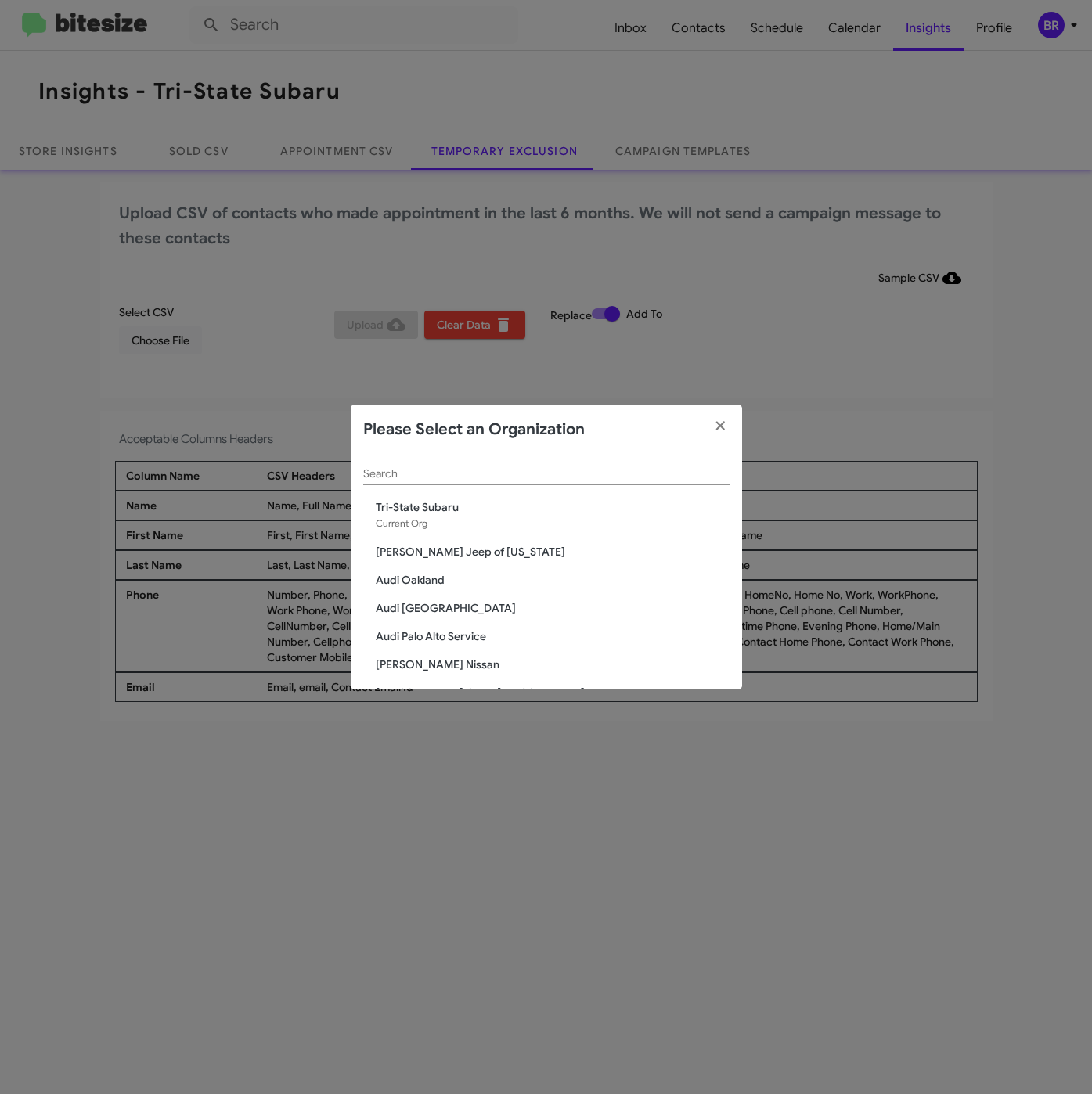
click at [515, 475] on input "Search" at bounding box center [546, 474] width 366 height 13
paste input "Ourisman Hyundai Genesis of Bowie"
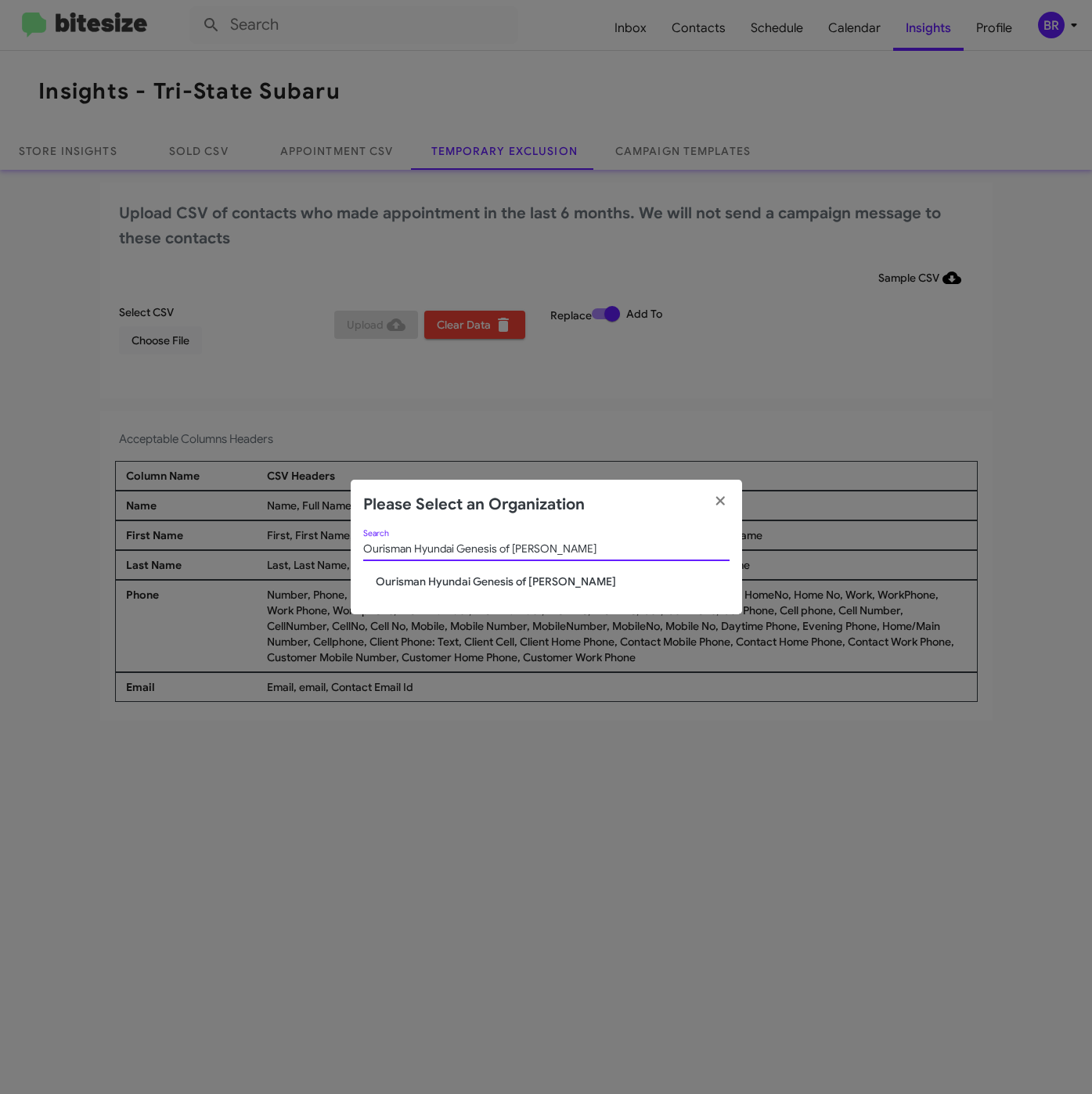
type input "Ourisman Hyundai Genesis of [PERSON_NAME]"
click at [440, 588] on span "Ourisman Hyundai Genesis of [PERSON_NAME]" at bounding box center [552, 581] width 354 height 15
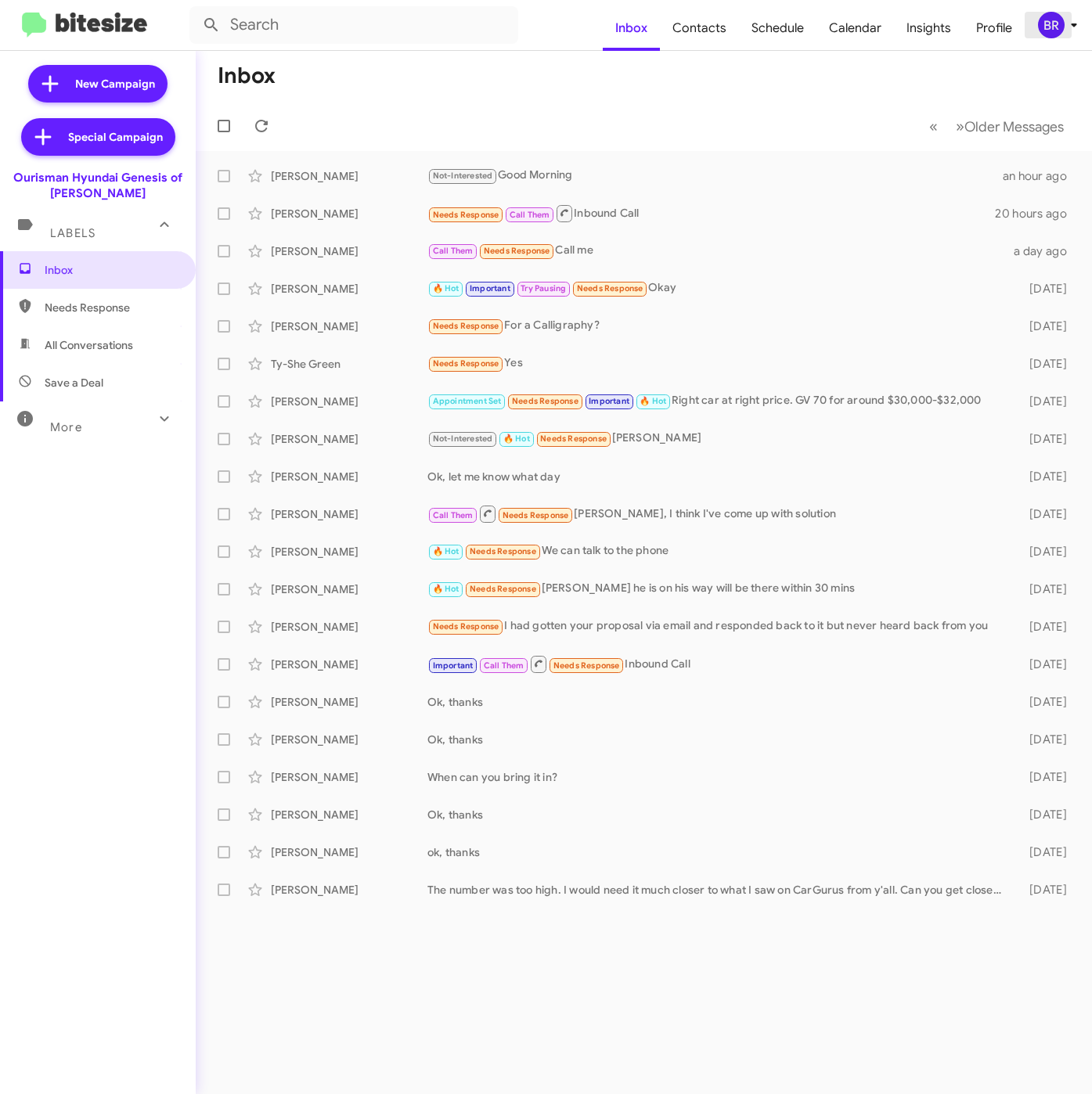
click at [1027, 31] on button "BR" at bounding box center [1050, 25] width 50 height 27
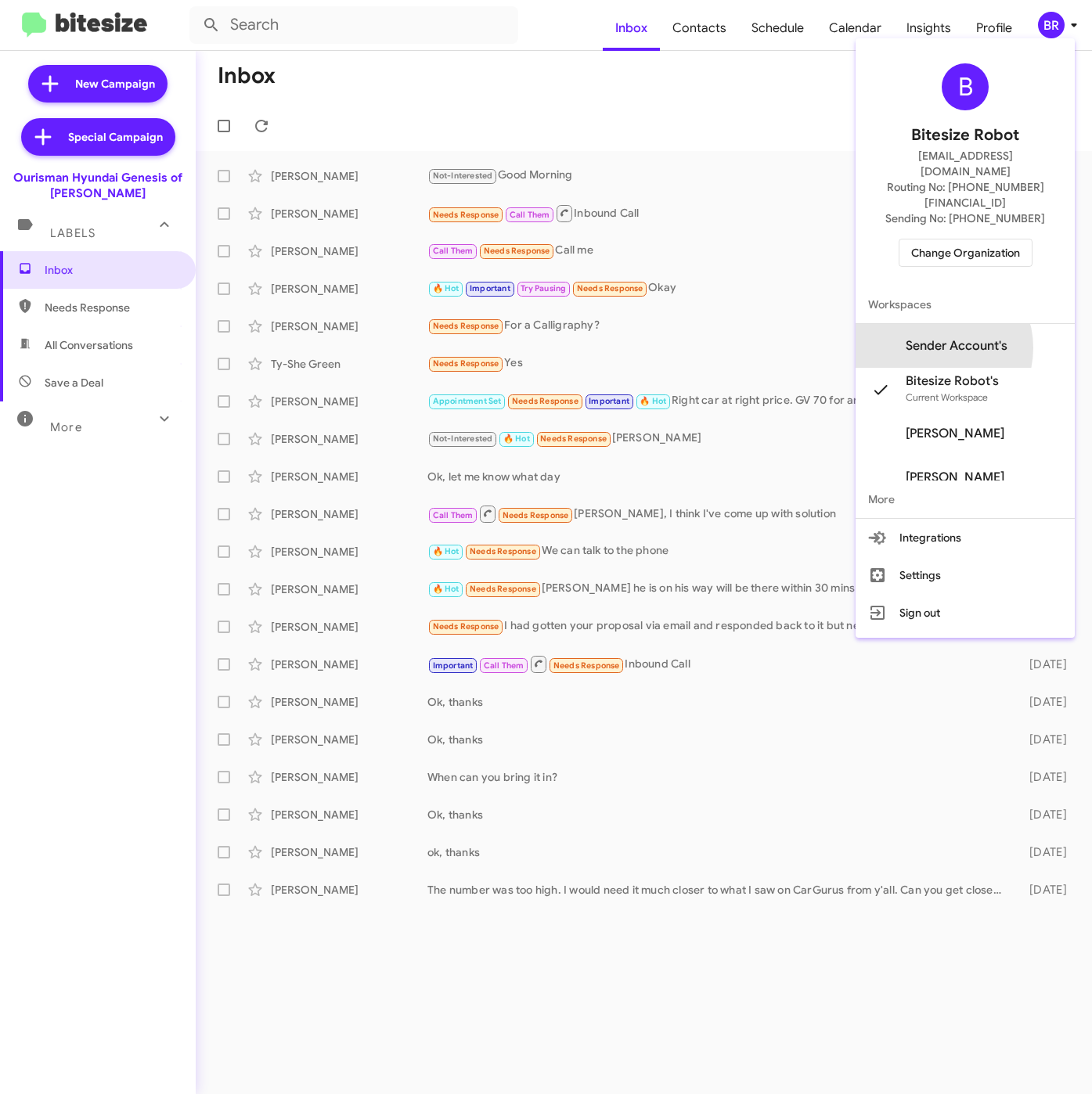
click at [963, 338] on span "Sender Account's" at bounding box center [957, 345] width 102 height 15
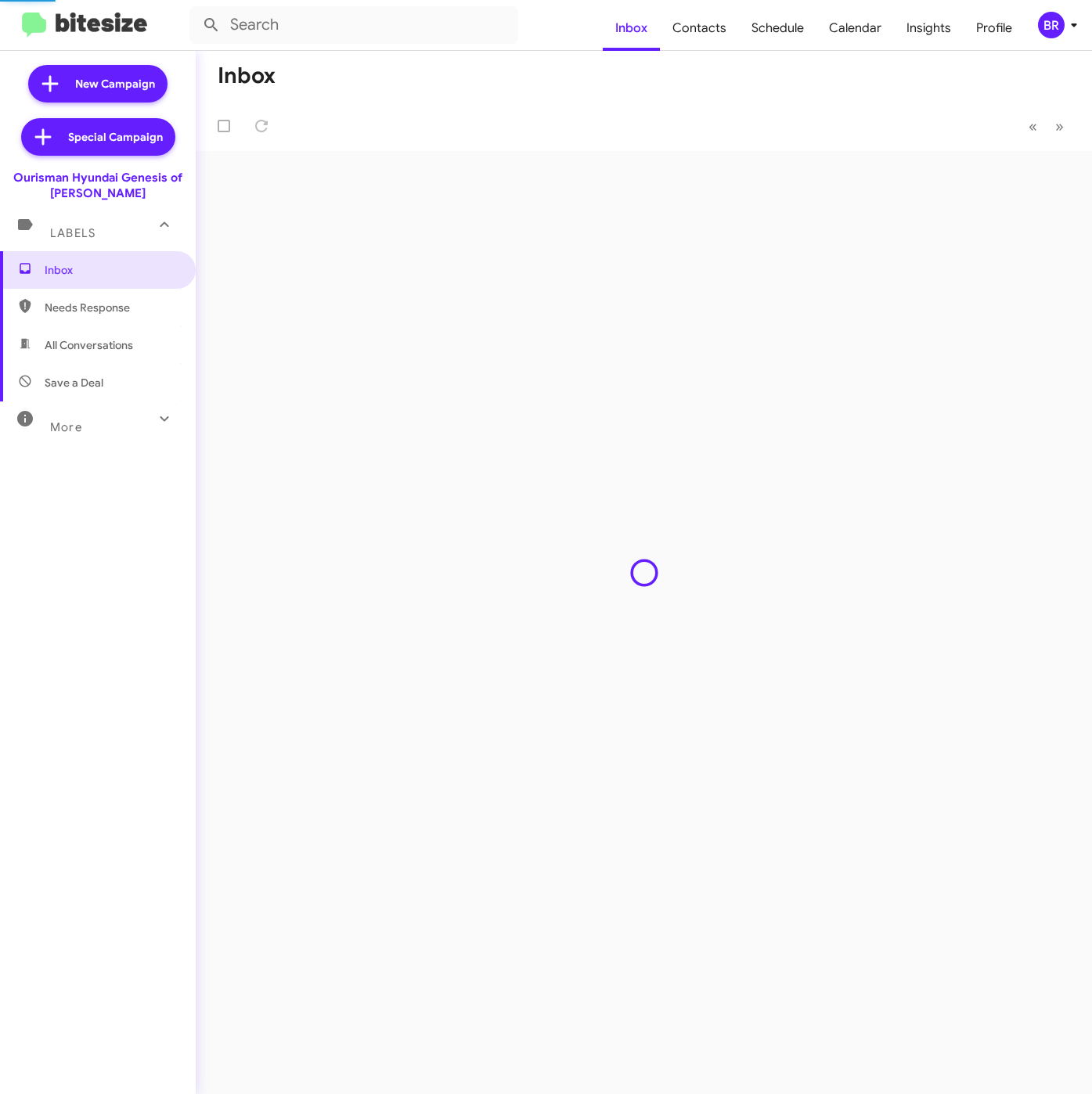
click at [911, 34] on span "Insights" at bounding box center [929, 28] width 69 height 45
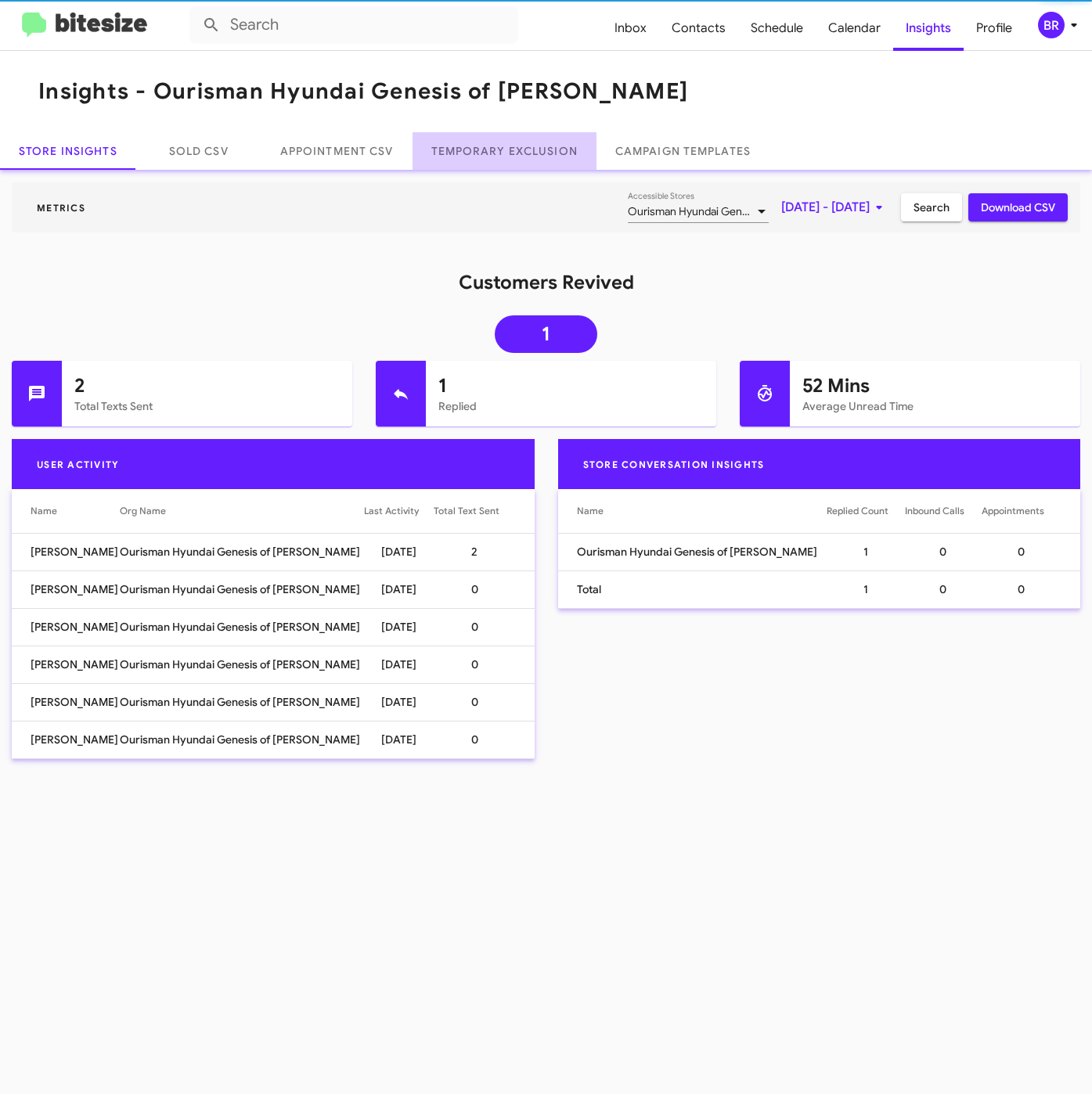
click at [517, 150] on link "Temporary Exclusion" at bounding box center [505, 151] width 184 height 38
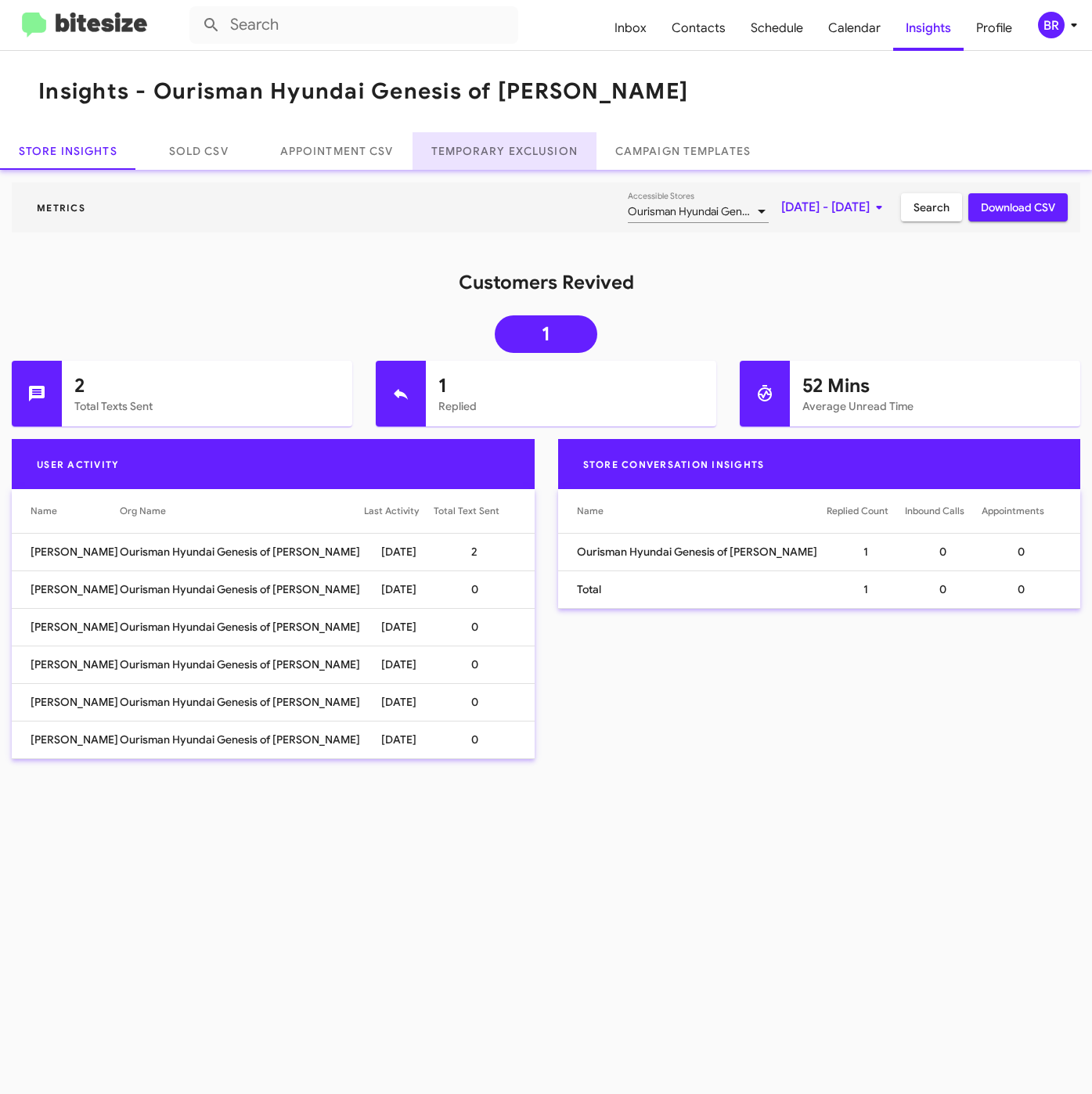
drag, startPoint x: 505, startPoint y: 141, endPoint x: 485, endPoint y: 155, distance: 24.4
click at [507, 141] on link "Temporary Exclusion" at bounding box center [505, 151] width 184 height 38
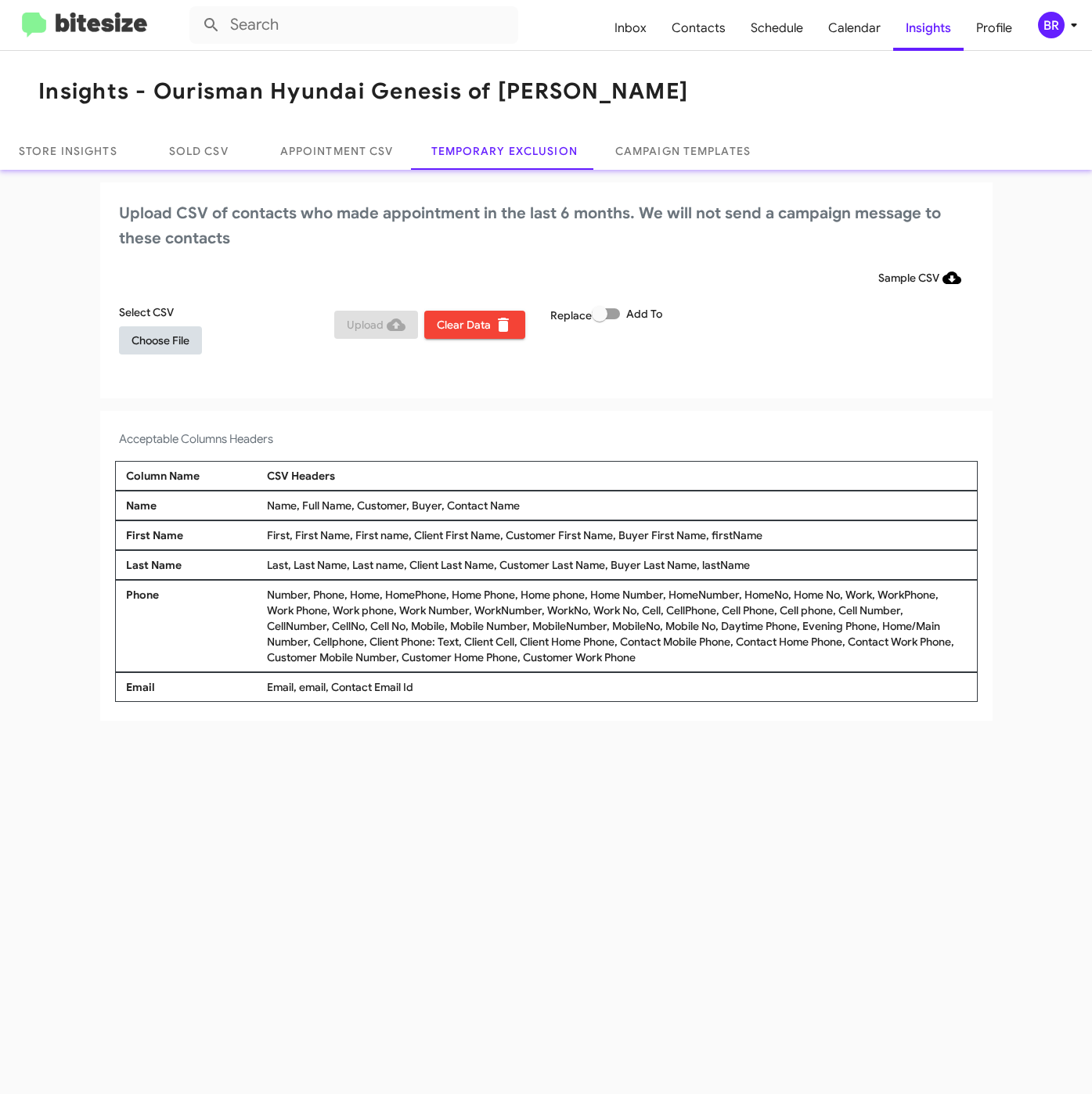
click at [189, 338] on span "Choose File" at bounding box center [160, 340] width 58 height 28
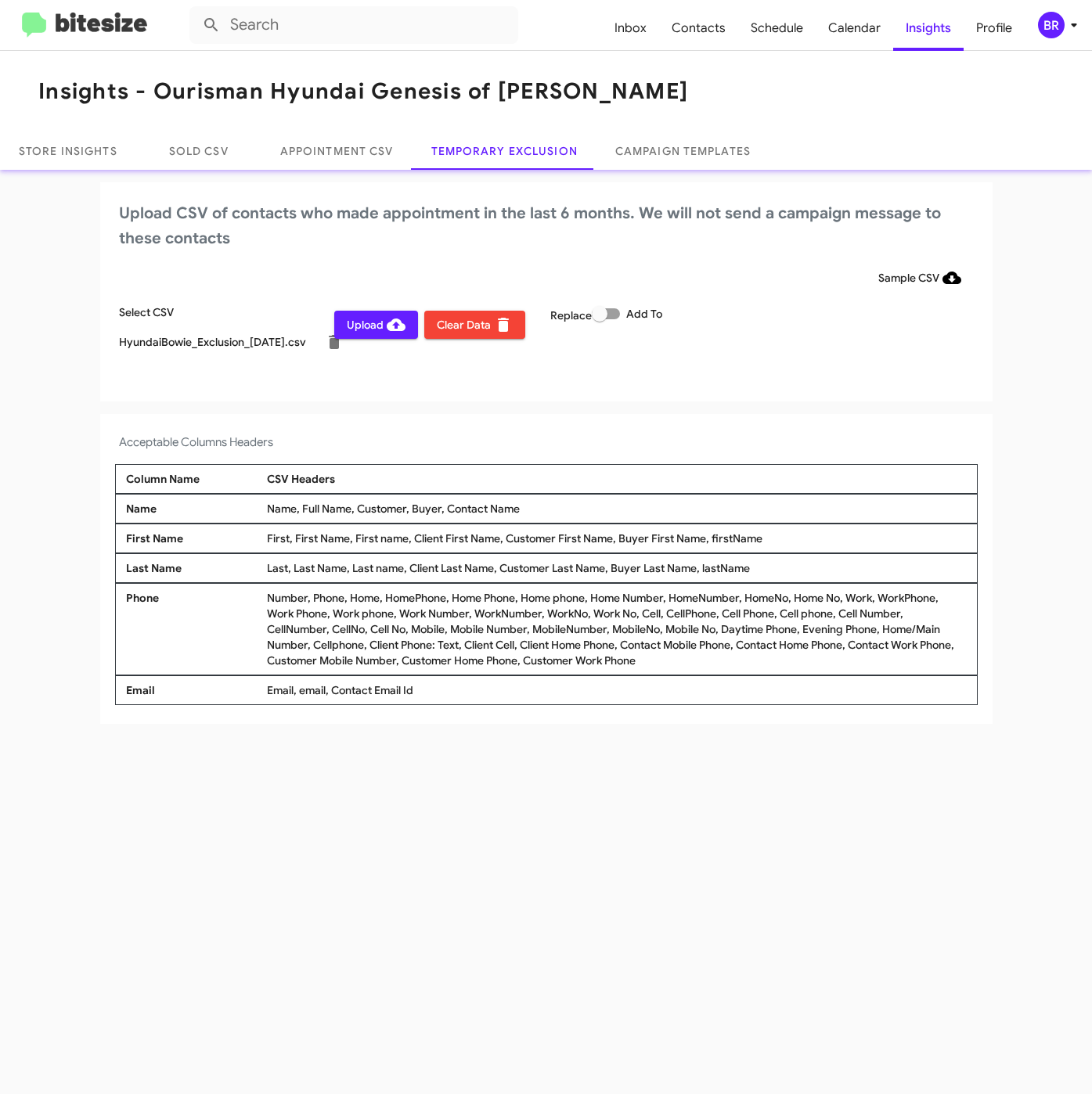
click at [1069, 44] on mat-toolbar "Inbox Contacts Schedule Calendar Insights Profile BR" at bounding box center [546, 25] width 1092 height 50
click at [1069, 31] on icon at bounding box center [1073, 24] width 19 height 19
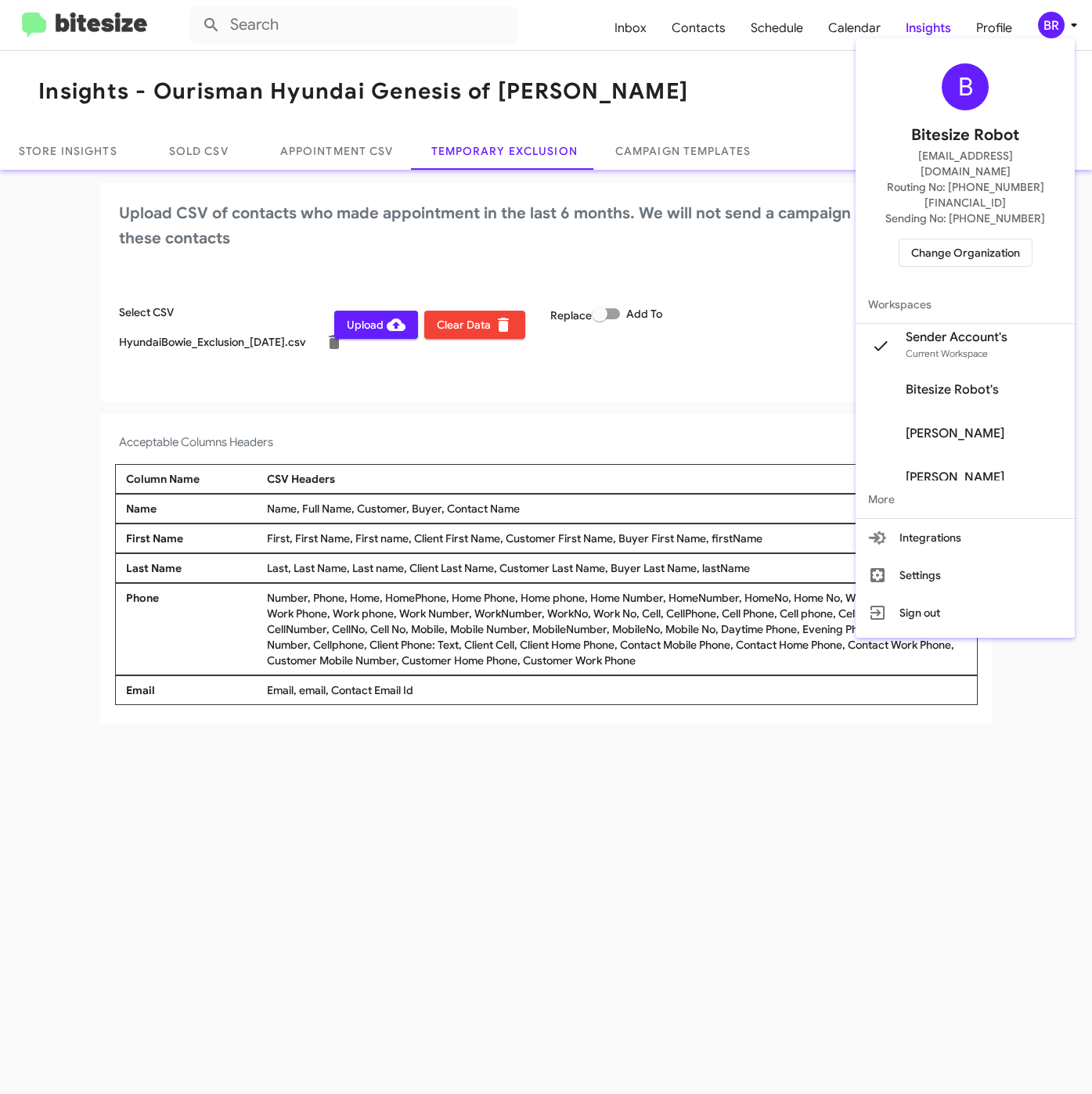
click at [392, 389] on div at bounding box center [546, 547] width 1092 height 1094
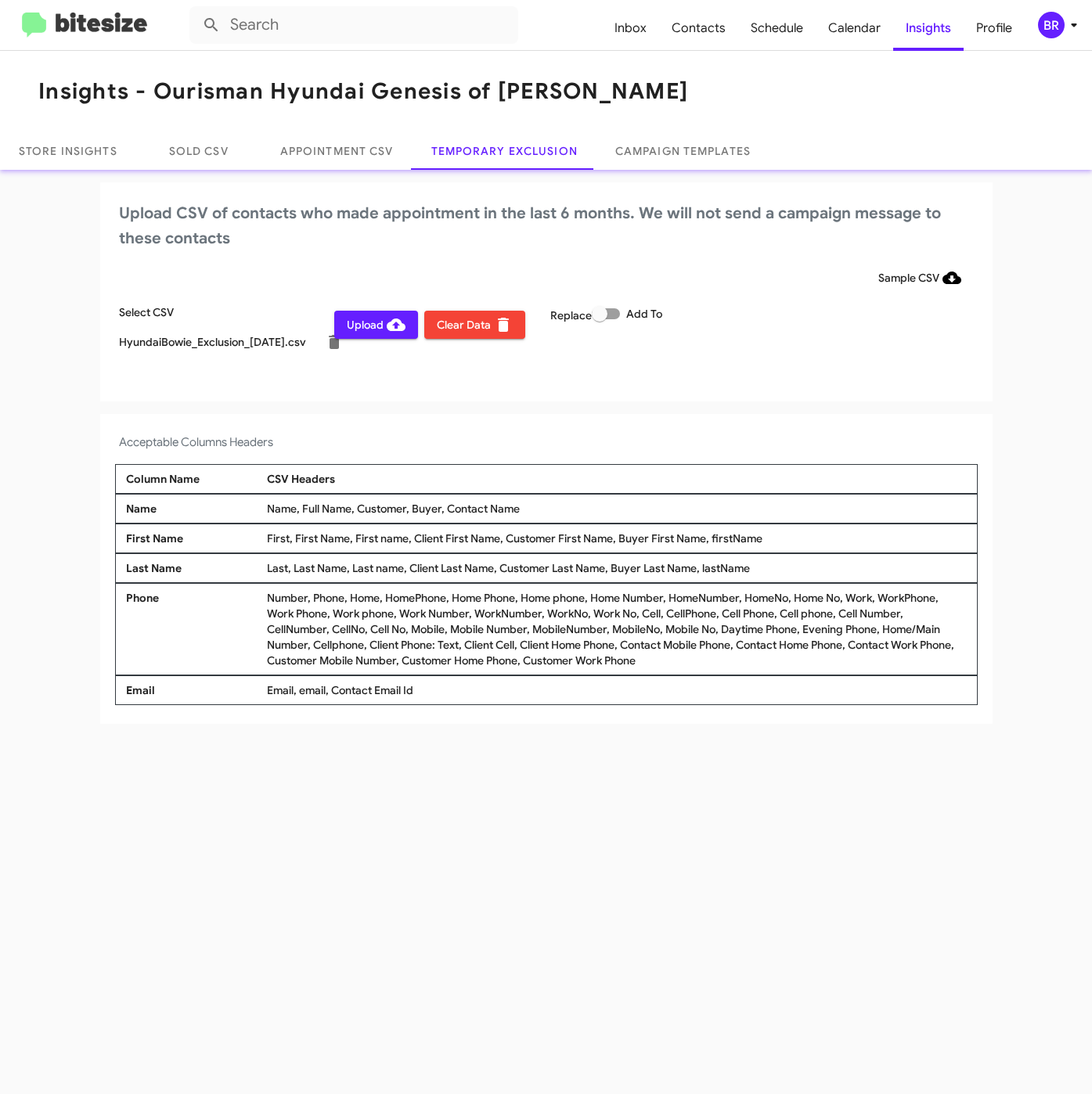
click at [371, 317] on span "Upload" at bounding box center [376, 324] width 59 height 28
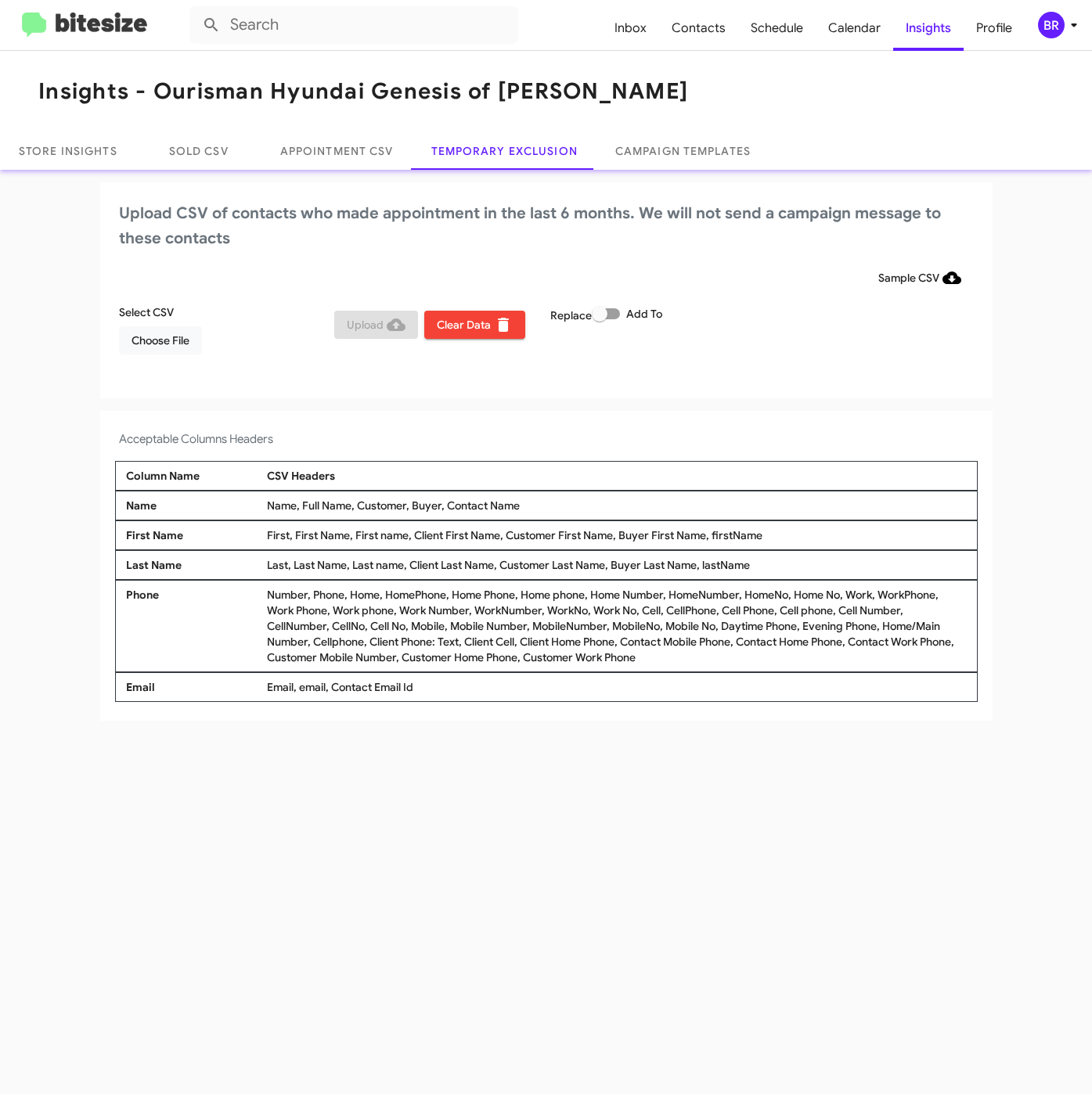
click at [1048, 19] on div "BR" at bounding box center [1051, 25] width 27 height 27
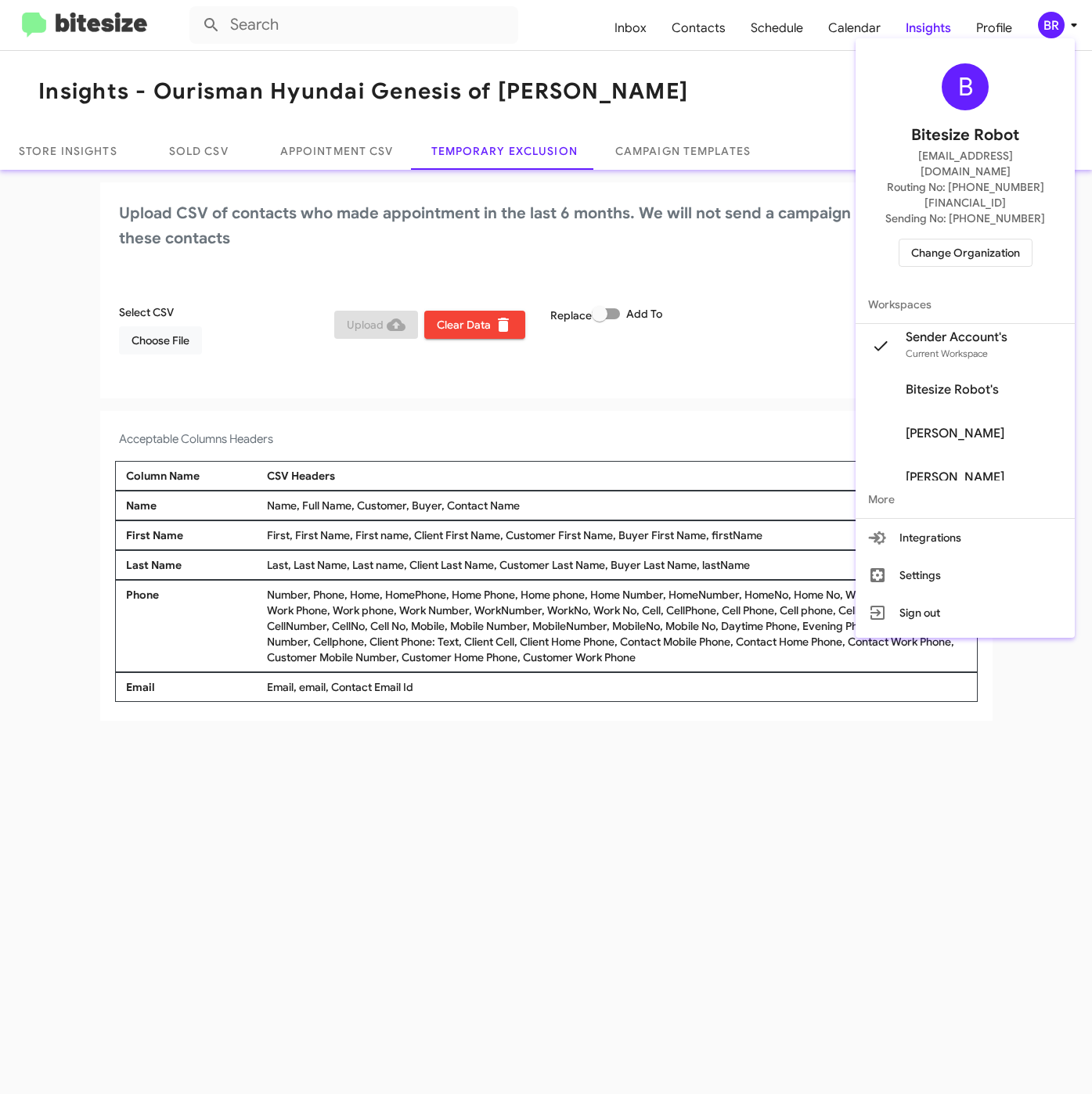
click at [938, 239] on span "Change Organization" at bounding box center [965, 252] width 109 height 27
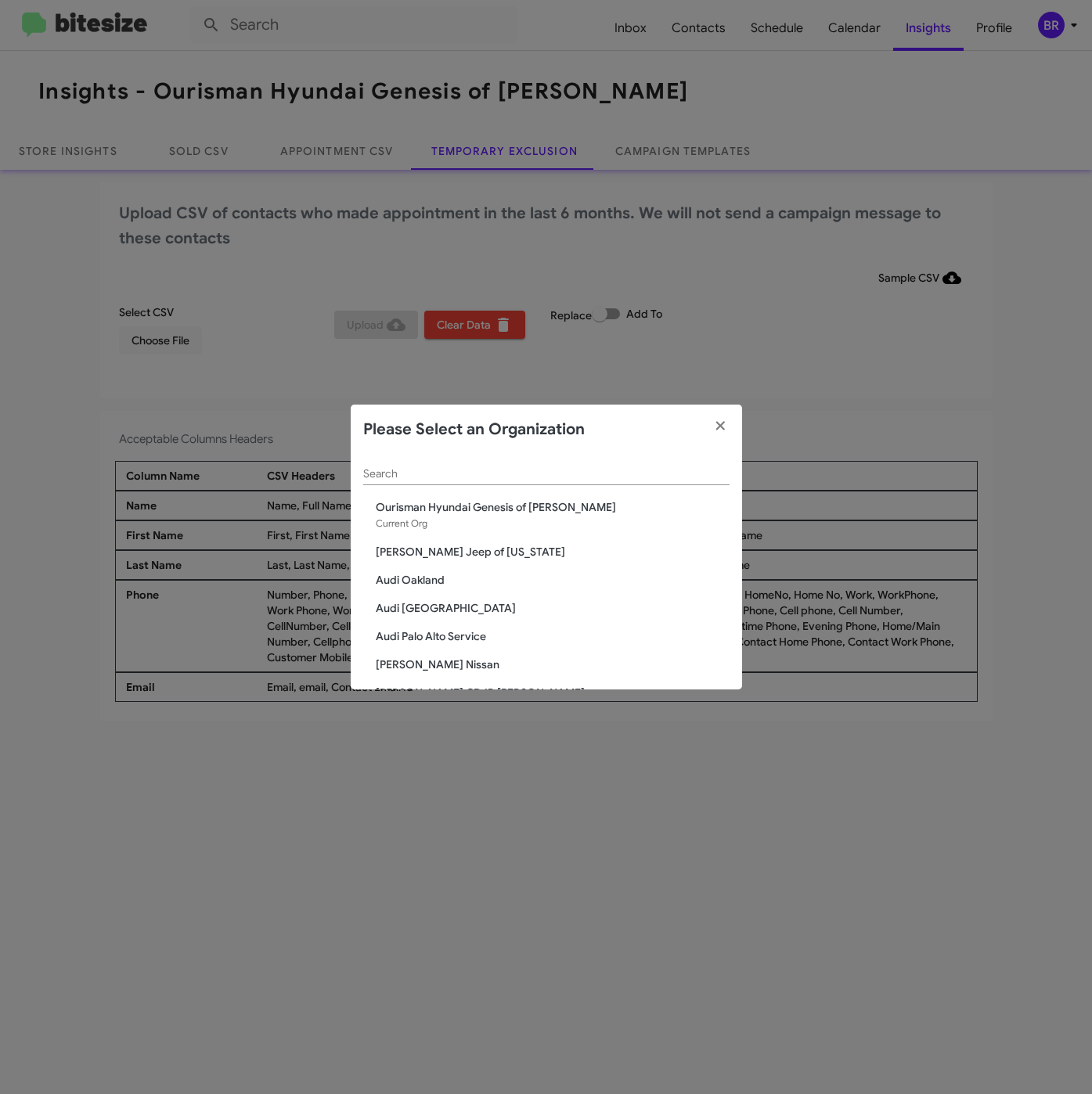
click at [438, 466] on div "Search" at bounding box center [546, 470] width 366 height 31
paste input "SERVICE: [PERSON_NAME]"
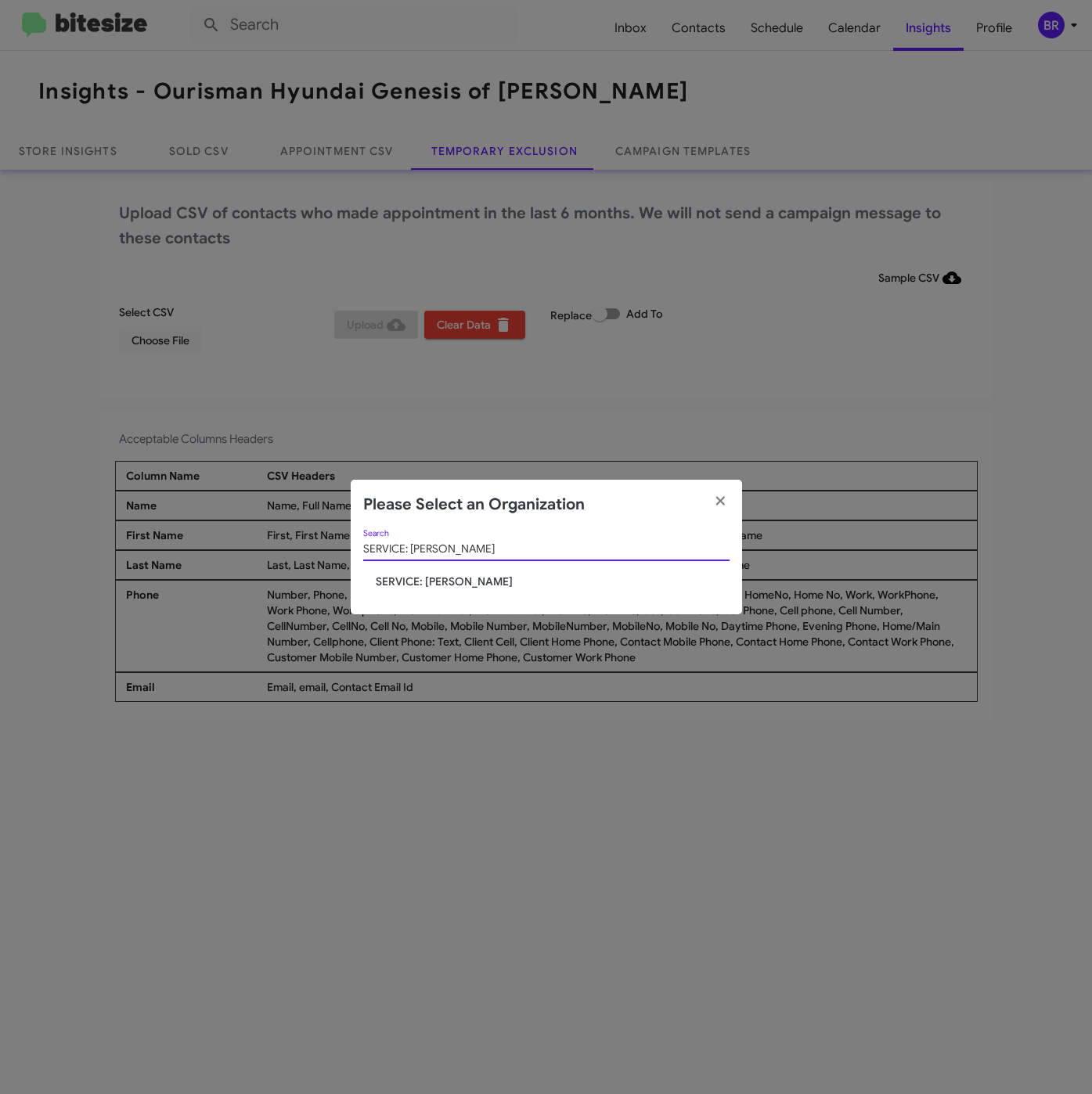
type input "SERVICE: [PERSON_NAME]"
click at [394, 575] on span "SERVICE: [PERSON_NAME]" at bounding box center [552, 581] width 354 height 15
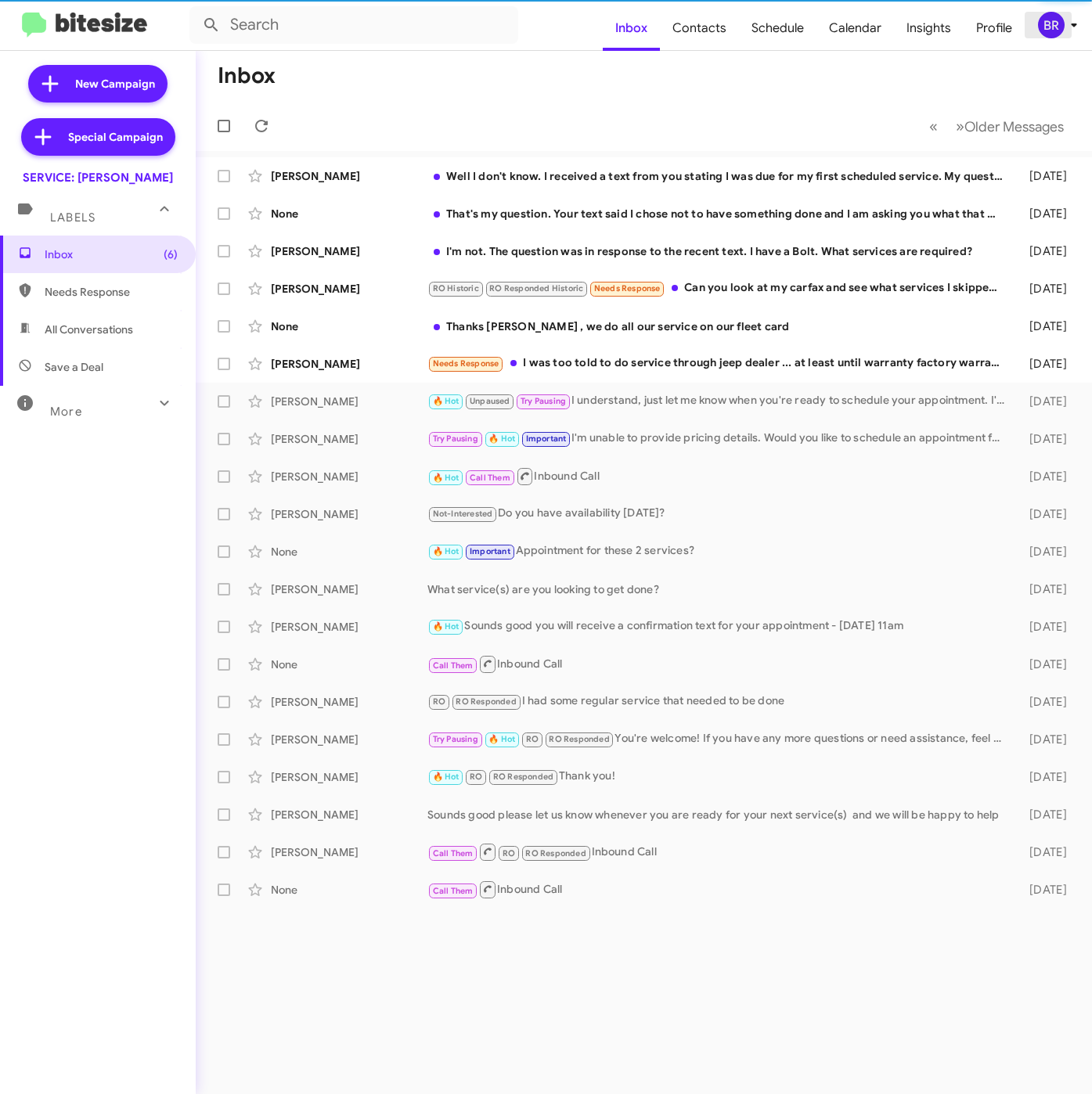
click at [1054, 31] on div "BR" at bounding box center [1051, 25] width 27 height 27
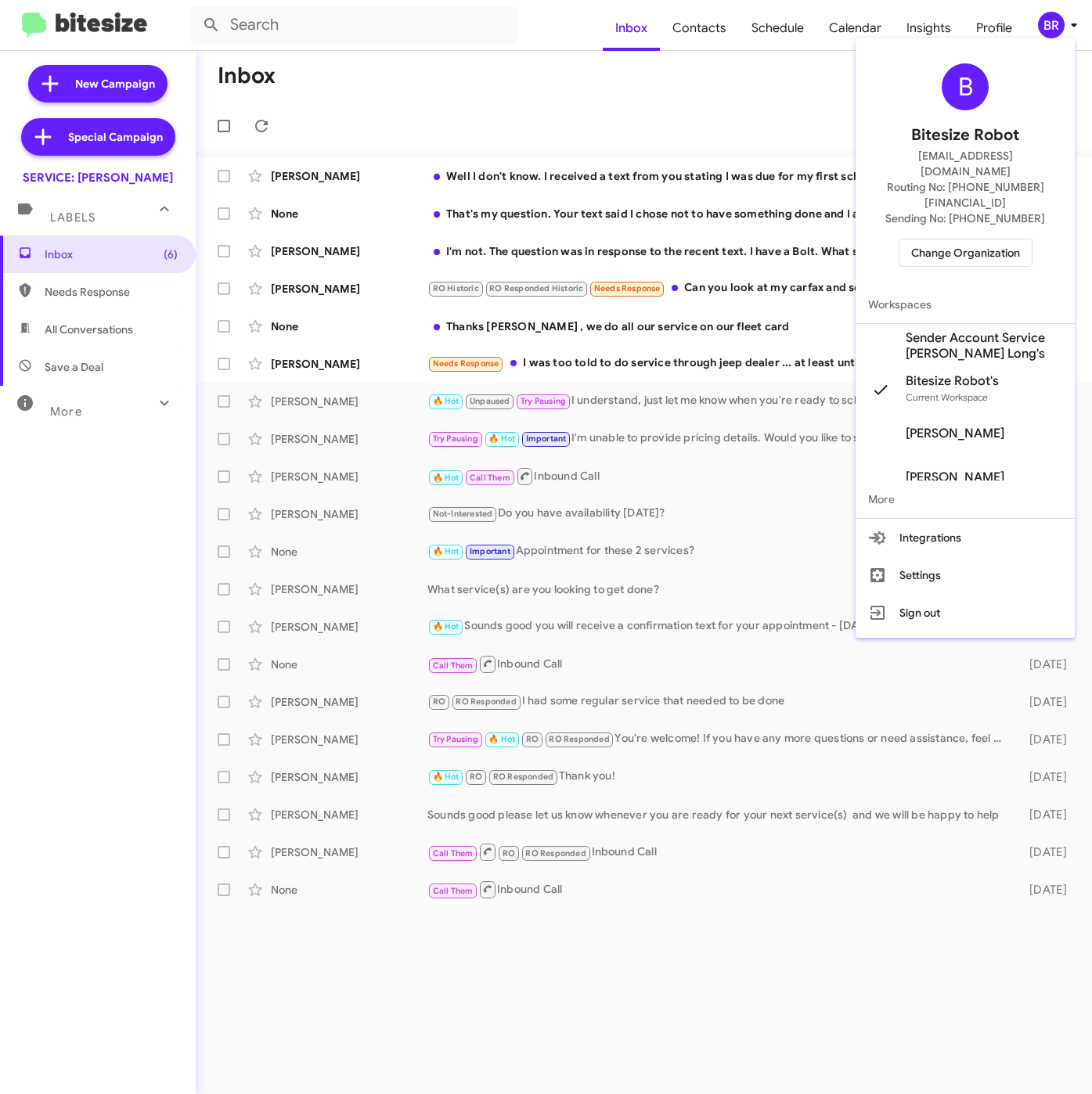
click at [916, 331] on span "Sender Account Service [PERSON_NAME] Long's" at bounding box center [984, 346] width 156 height 31
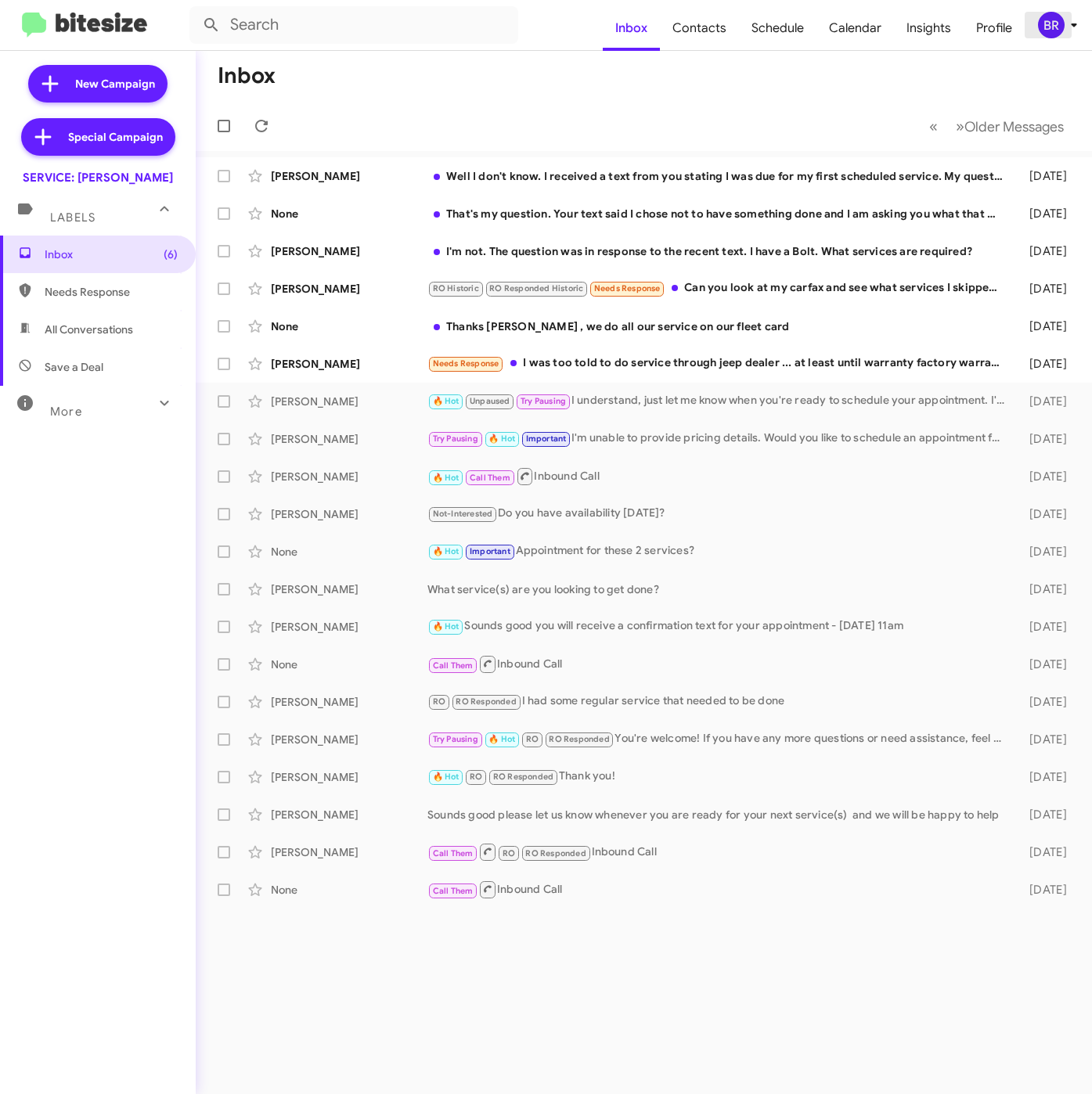
click at [1053, 19] on div "BR" at bounding box center [1051, 25] width 27 height 27
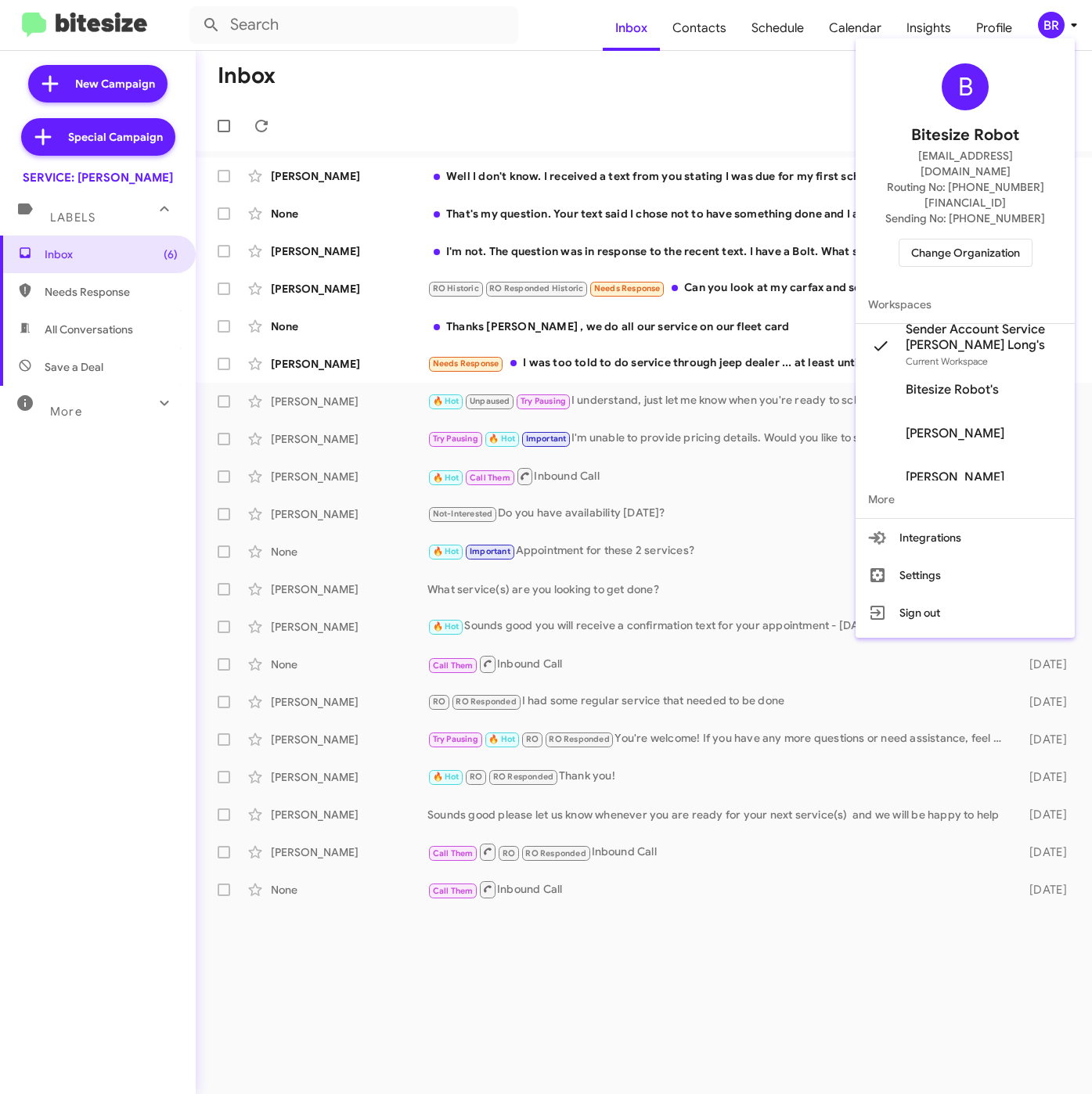
click at [909, 21] on div at bounding box center [546, 547] width 1092 height 1094
click at [910, 21] on span "Insights" at bounding box center [929, 28] width 69 height 45
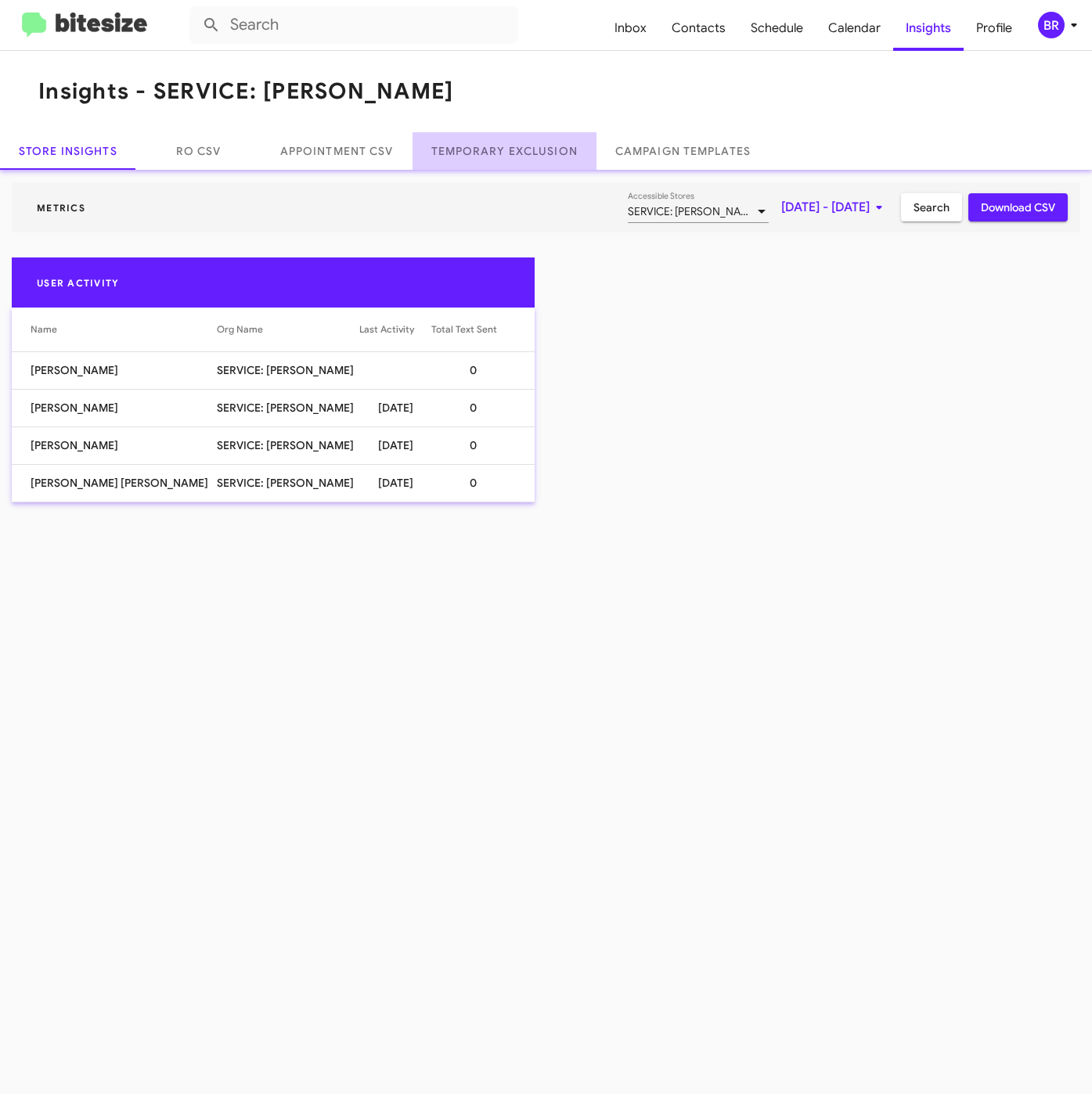
click at [517, 151] on link "Temporary Exclusion" at bounding box center [505, 151] width 184 height 38
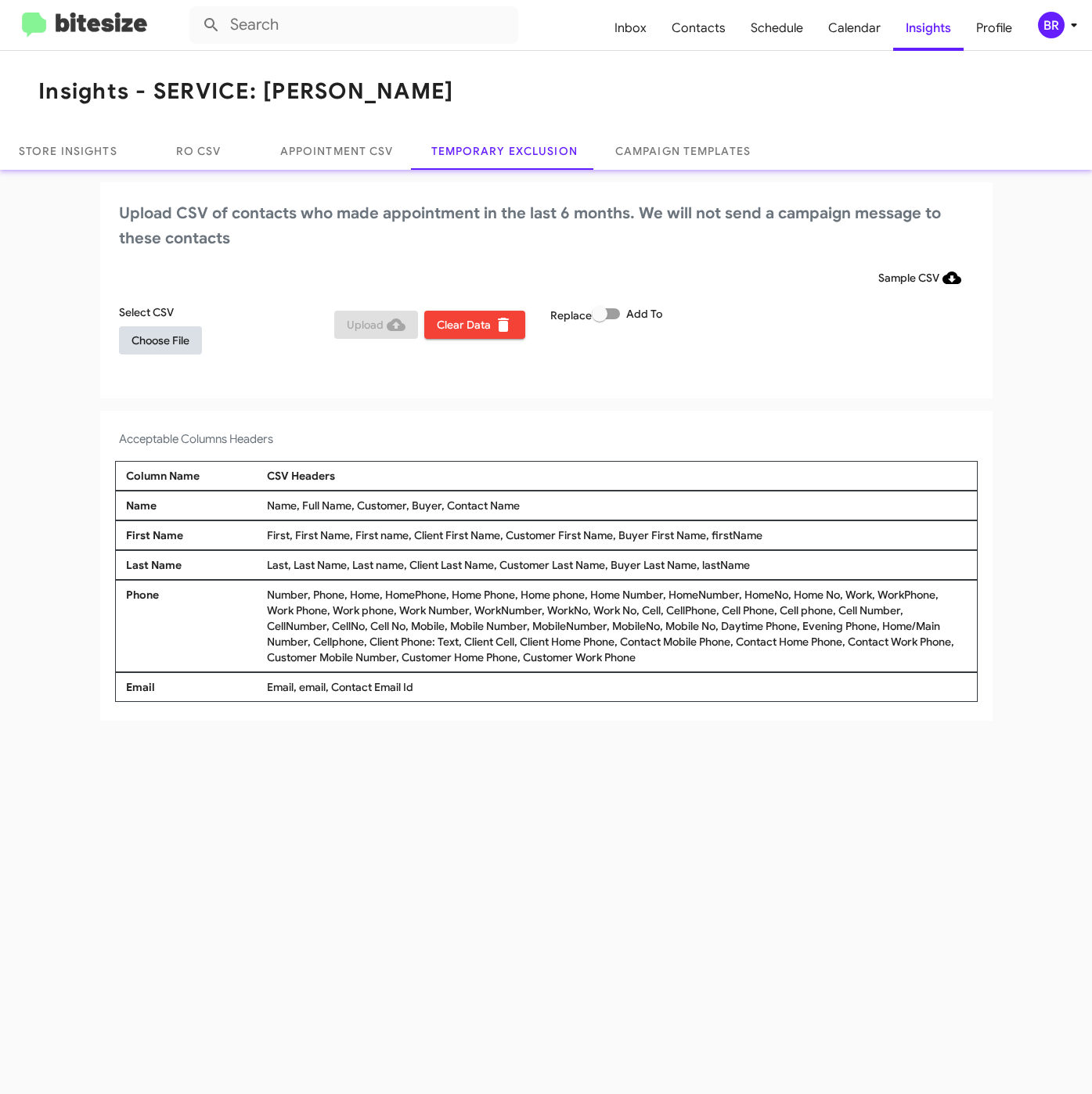
click at [132, 345] on span "Choose File" at bounding box center [160, 340] width 58 height 28
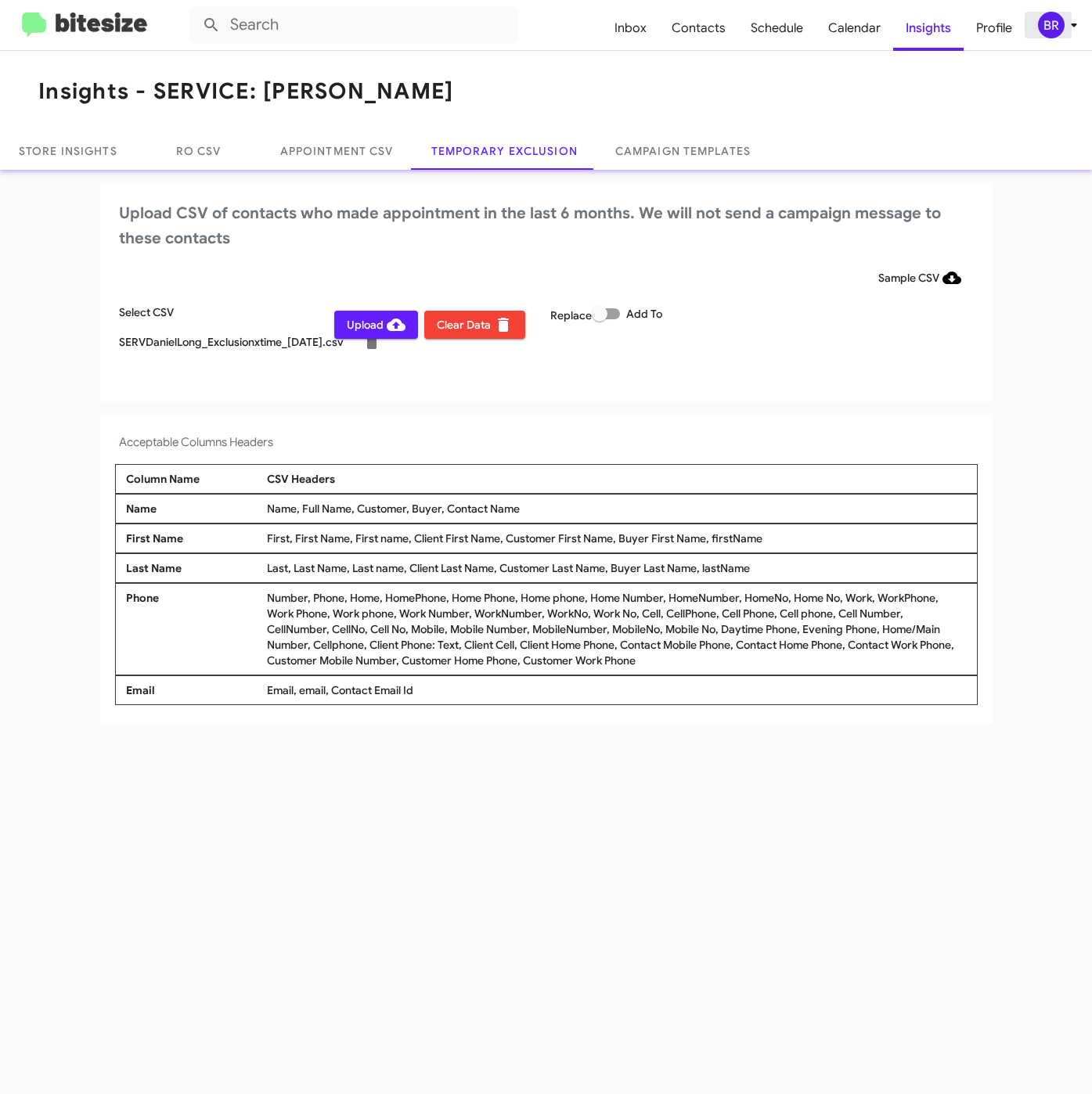
click at [1045, 19] on div "BR" at bounding box center [1051, 25] width 27 height 27
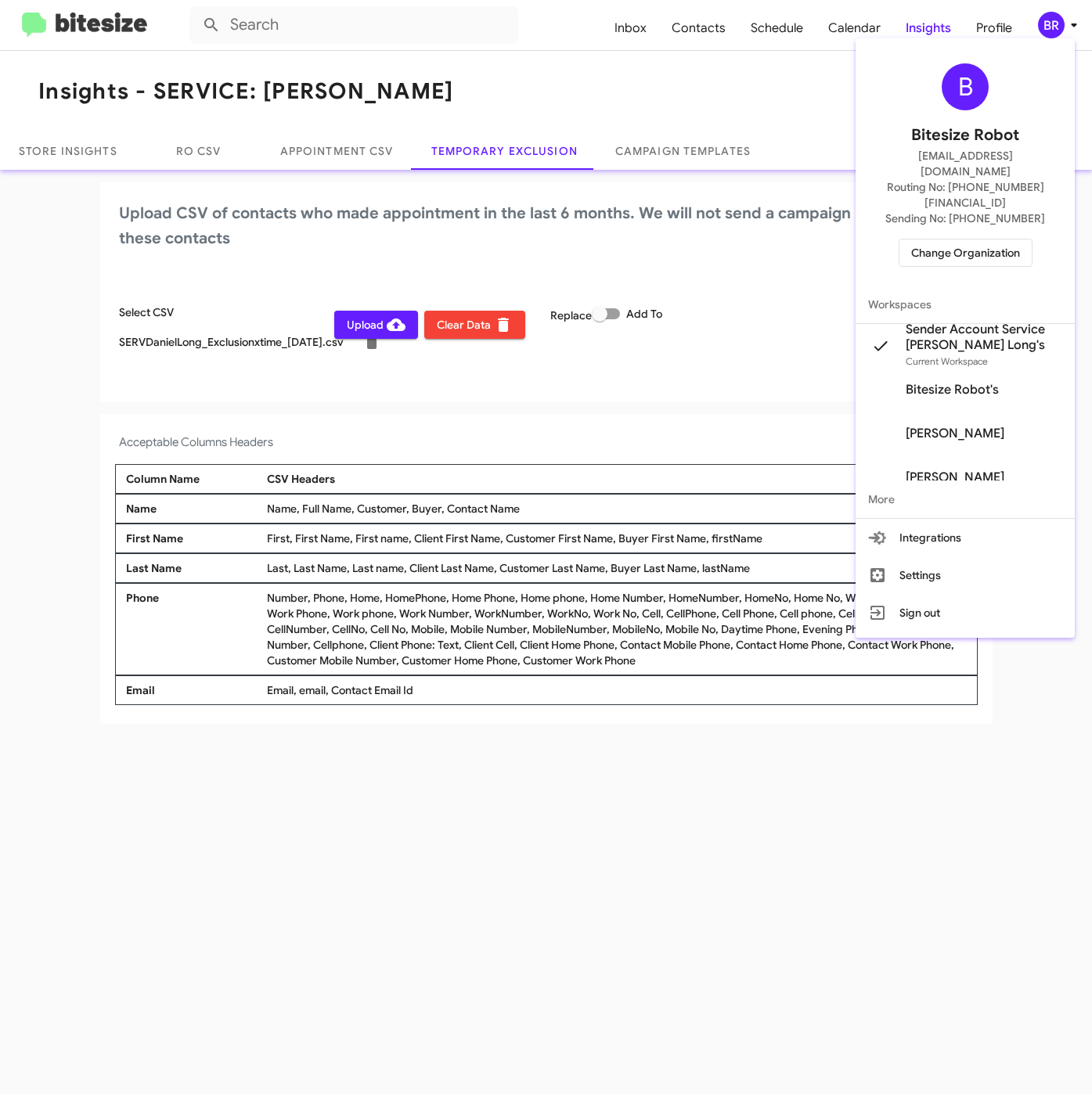
click at [459, 459] on div at bounding box center [546, 547] width 1092 height 1094
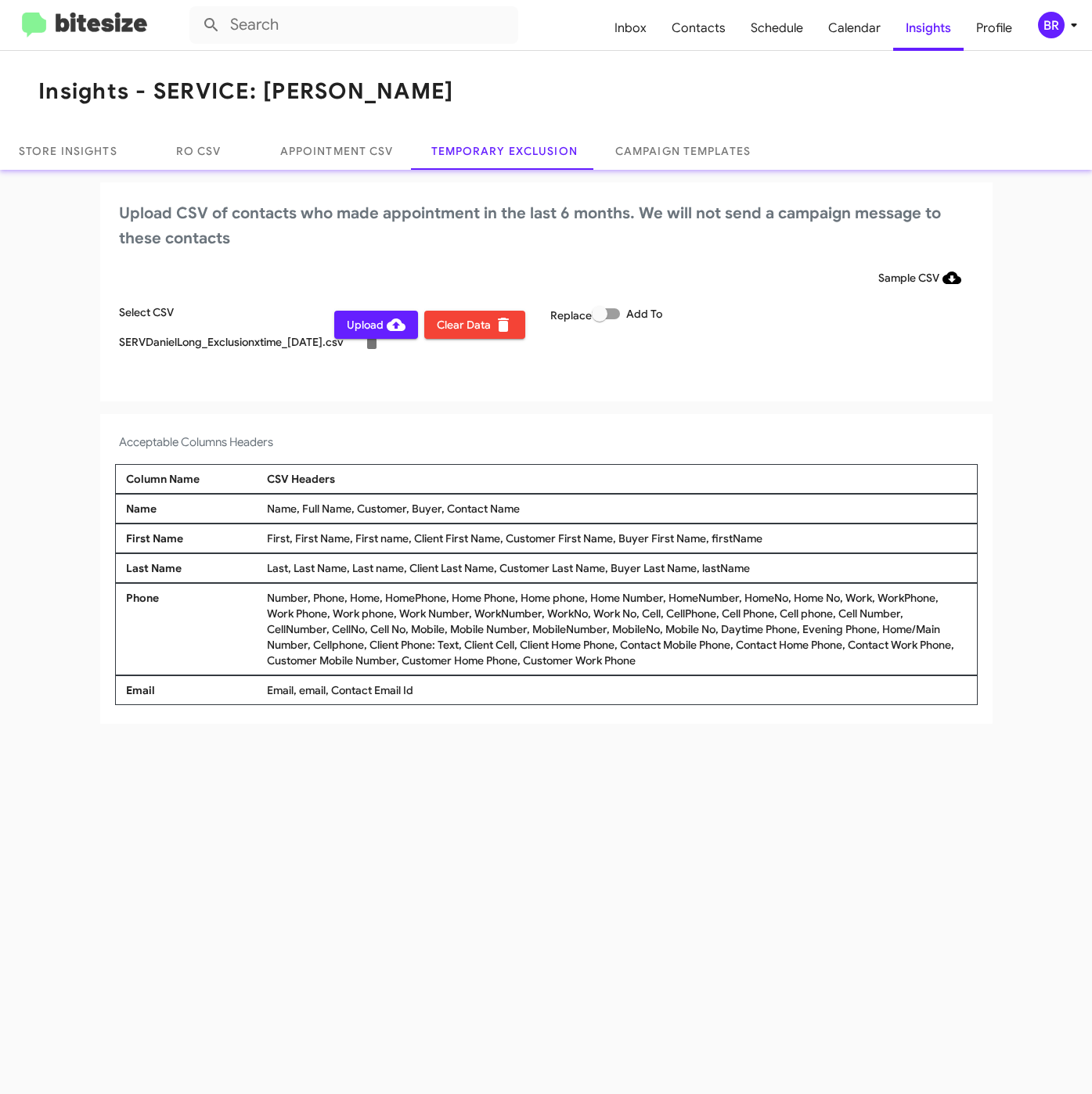
click at [387, 327] on icon at bounding box center [396, 324] width 19 height 19
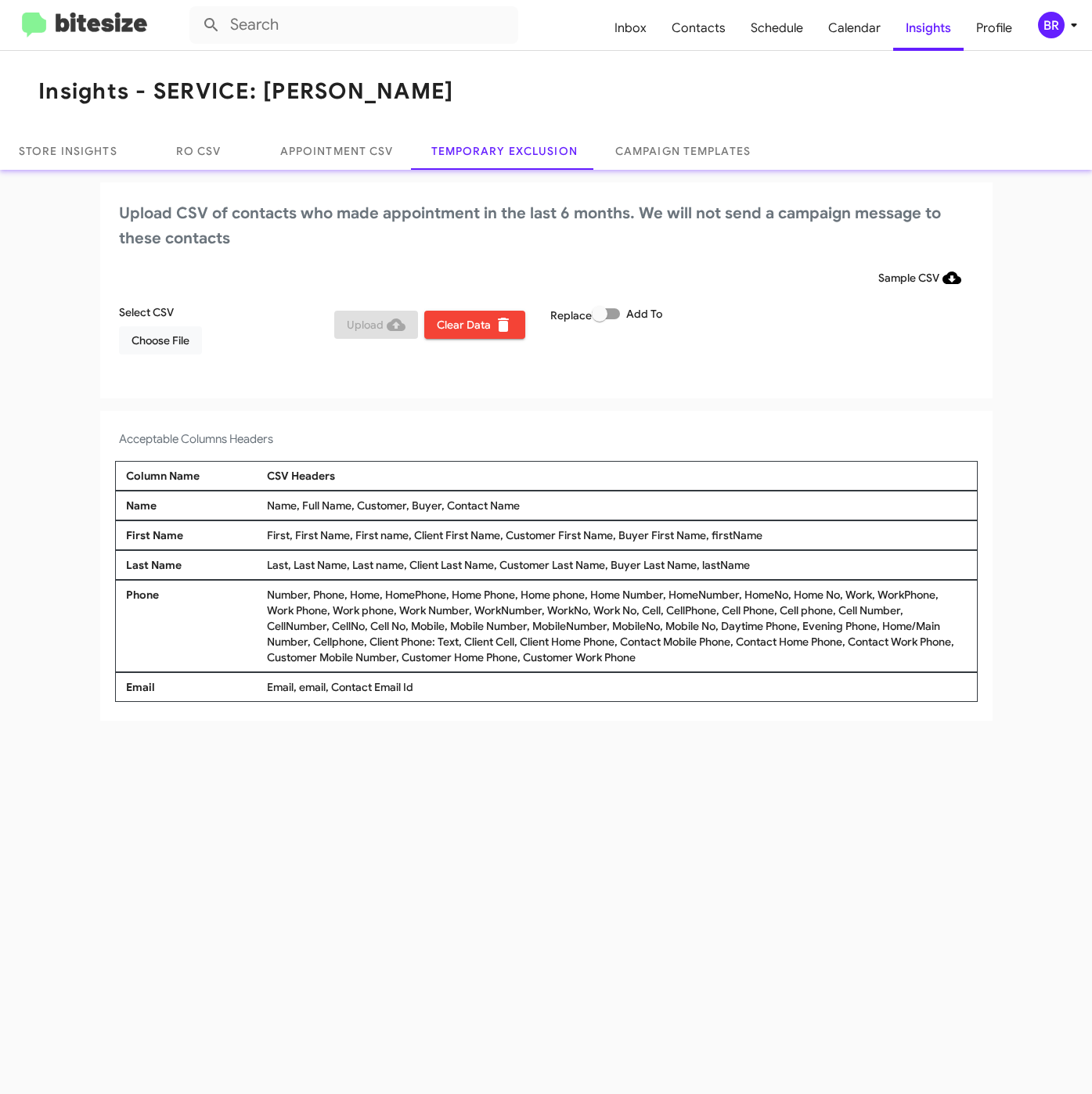
click at [1041, 19] on div "BR" at bounding box center [1051, 25] width 27 height 27
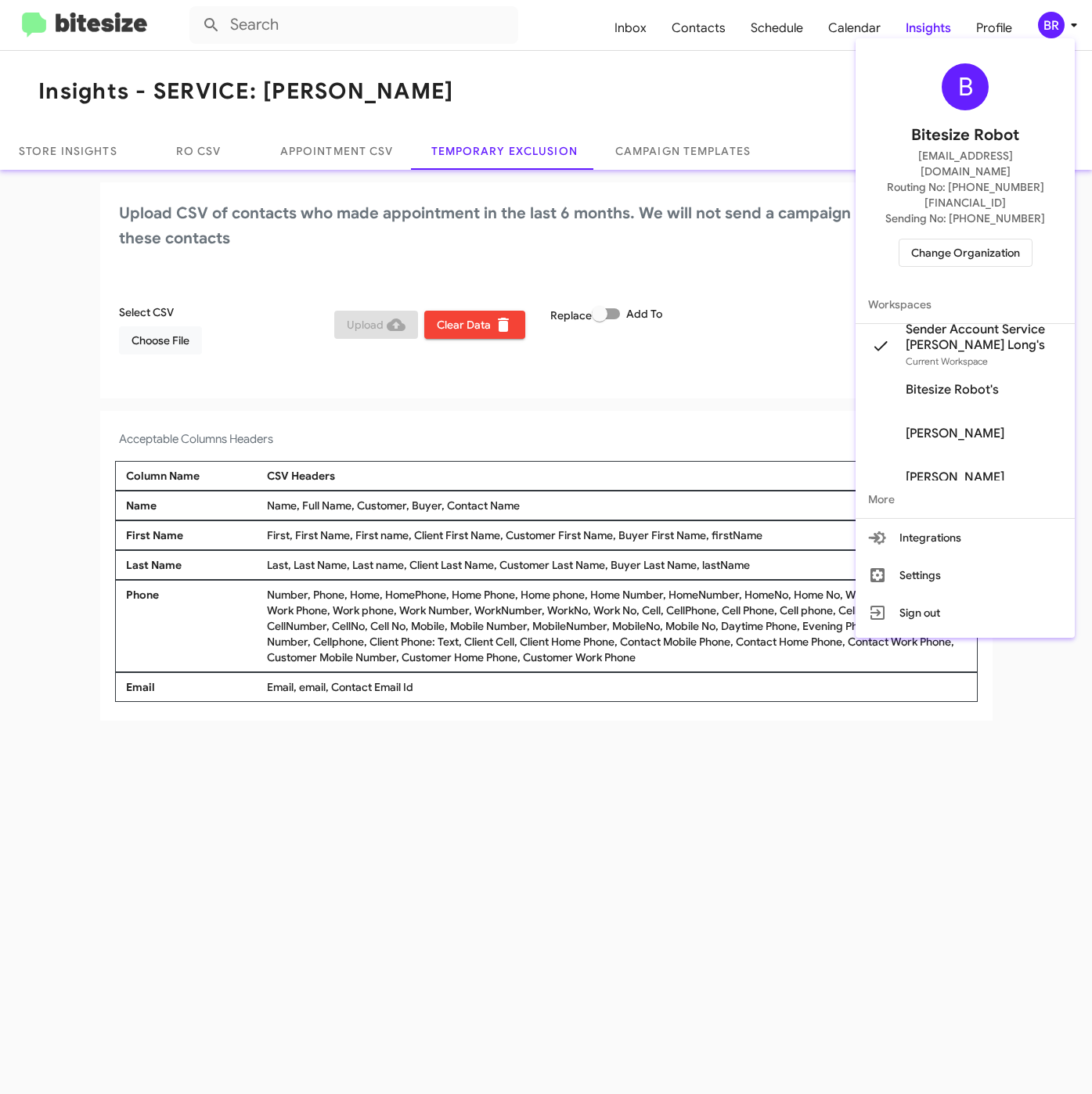
click at [952, 239] on span "Change Organization" at bounding box center [965, 252] width 109 height 27
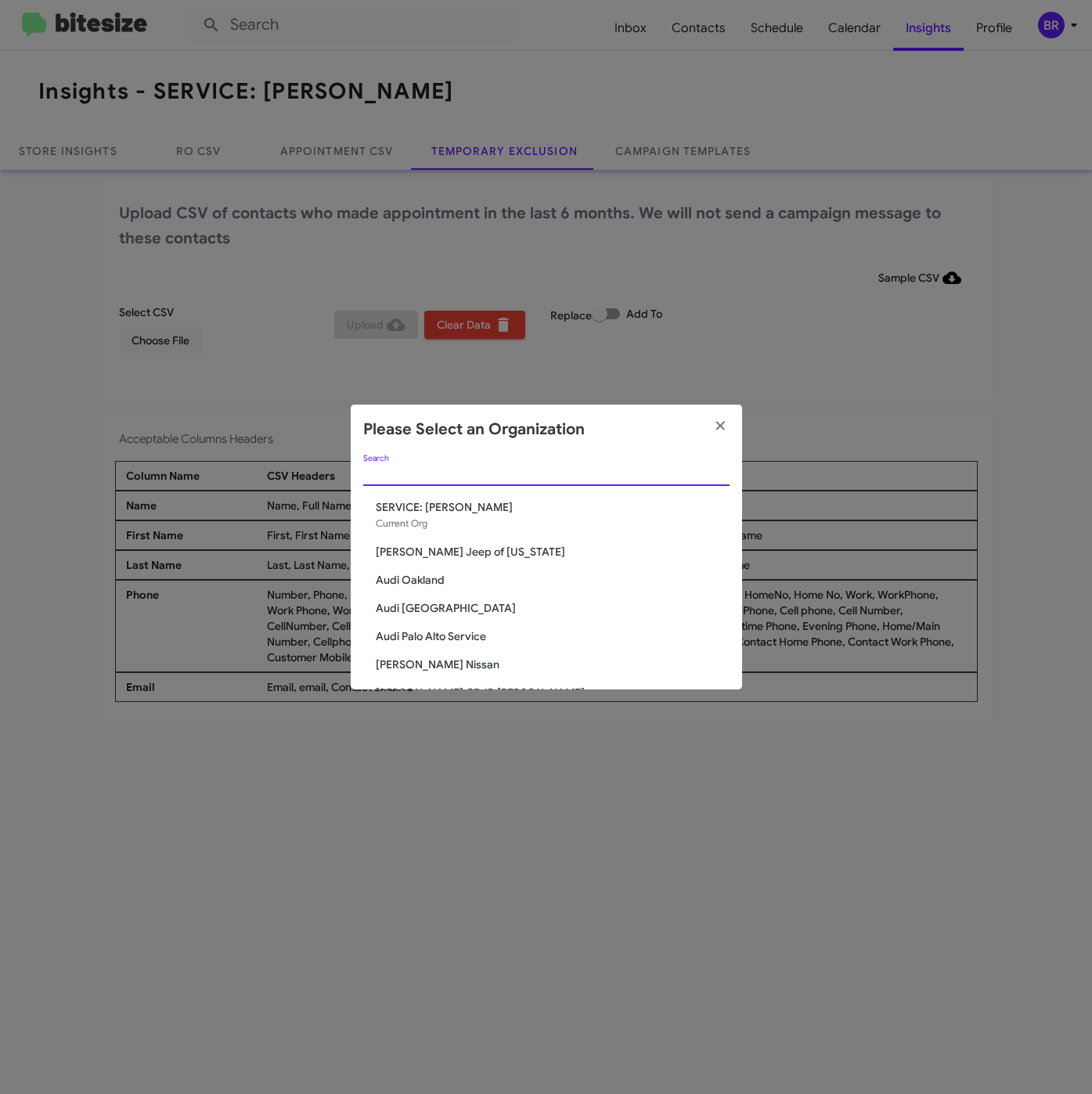
click at [466, 468] on input "Search" at bounding box center [546, 474] width 366 height 13
paste input "SERVICE: [PERSON_NAME]"
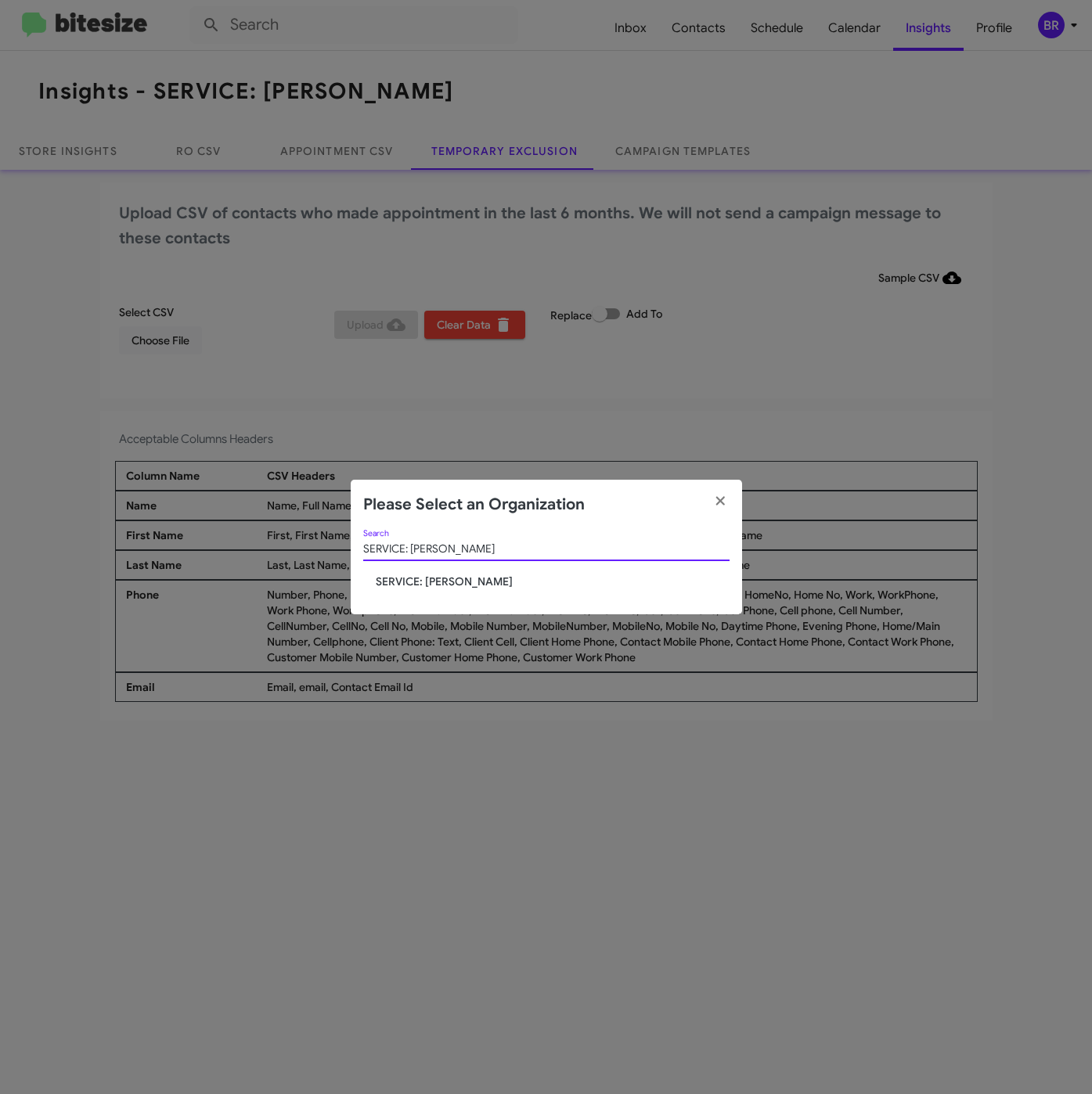
type input "SERVICE: [PERSON_NAME]"
click at [418, 580] on span "SERVICE: [PERSON_NAME]" at bounding box center [552, 581] width 354 height 15
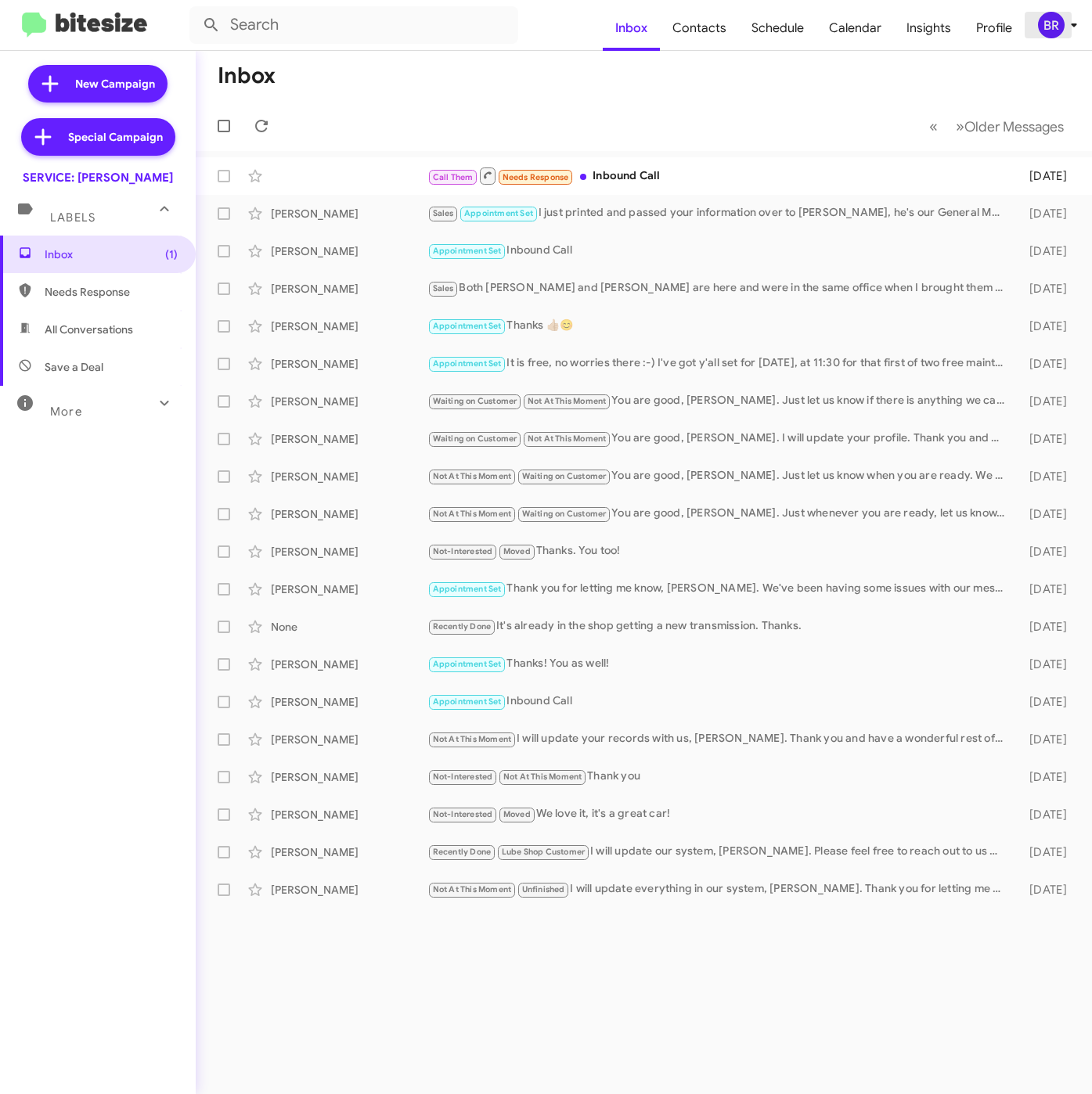
click at [1062, 28] on div "BR" at bounding box center [1051, 25] width 27 height 27
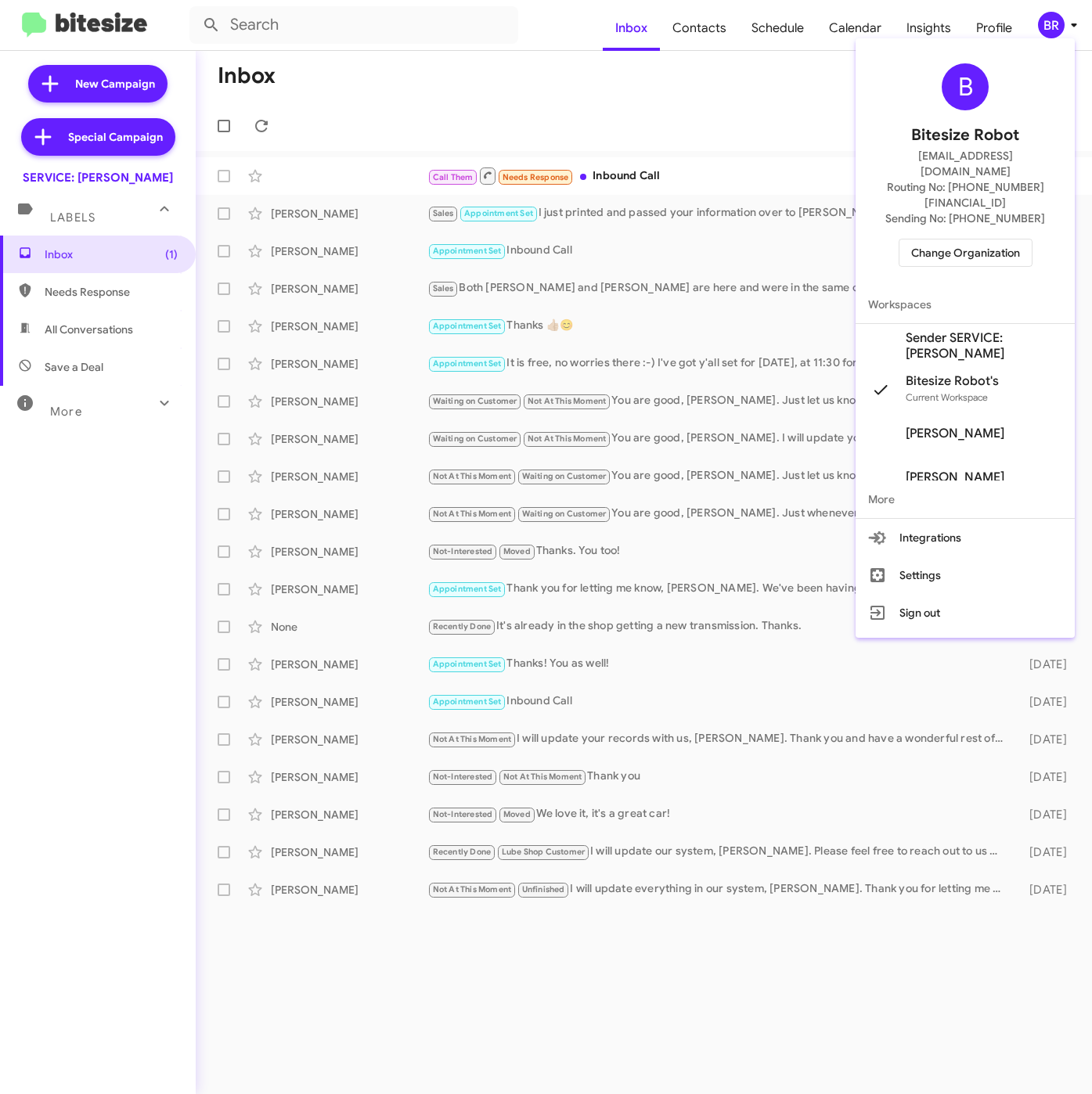
click at [937, 331] on span "Sender SERVICE: [PERSON_NAME]" at bounding box center [984, 346] width 156 height 31
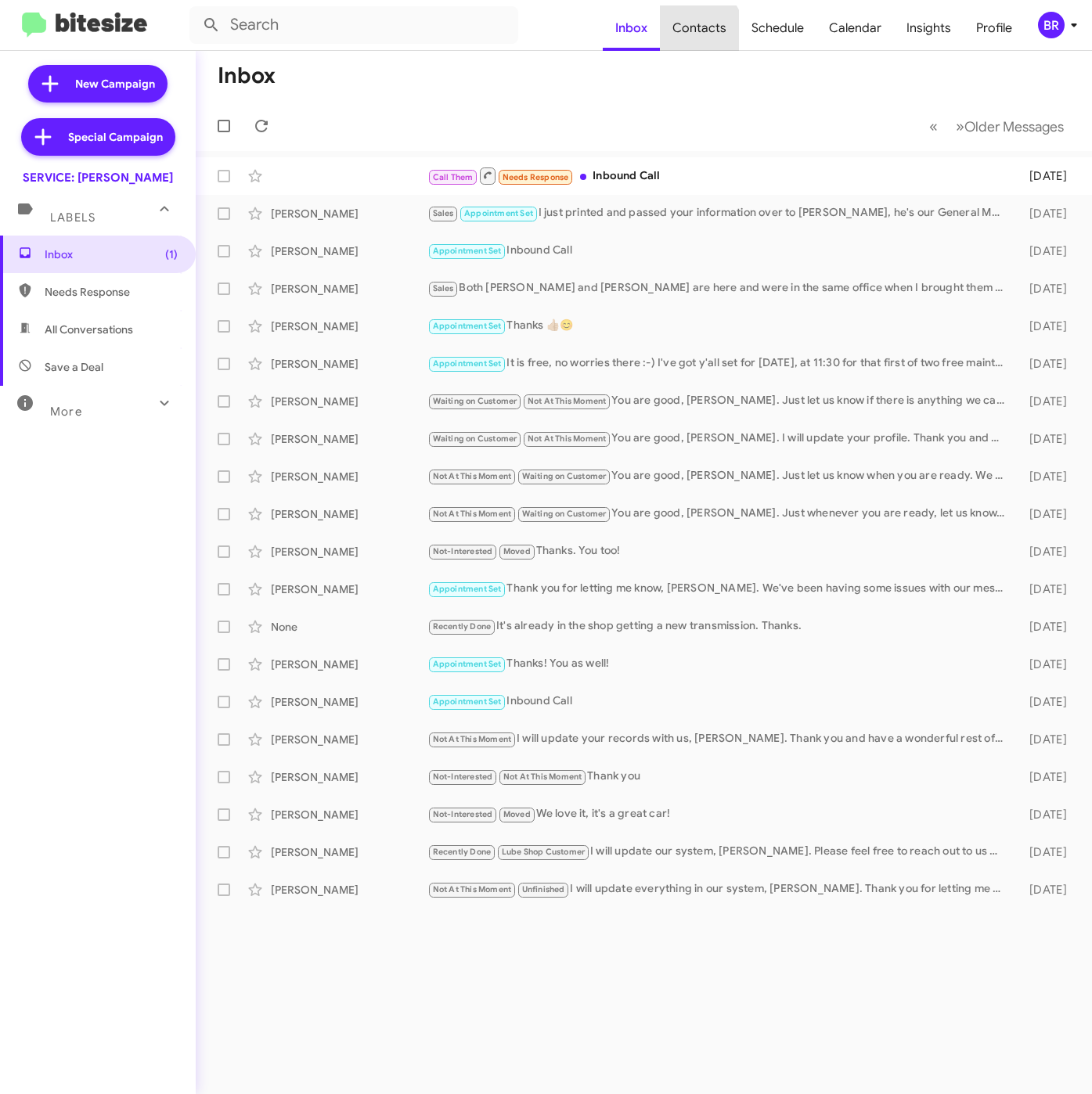
click at [700, 33] on span "Contacts" at bounding box center [699, 28] width 79 height 45
type input "in:groups"
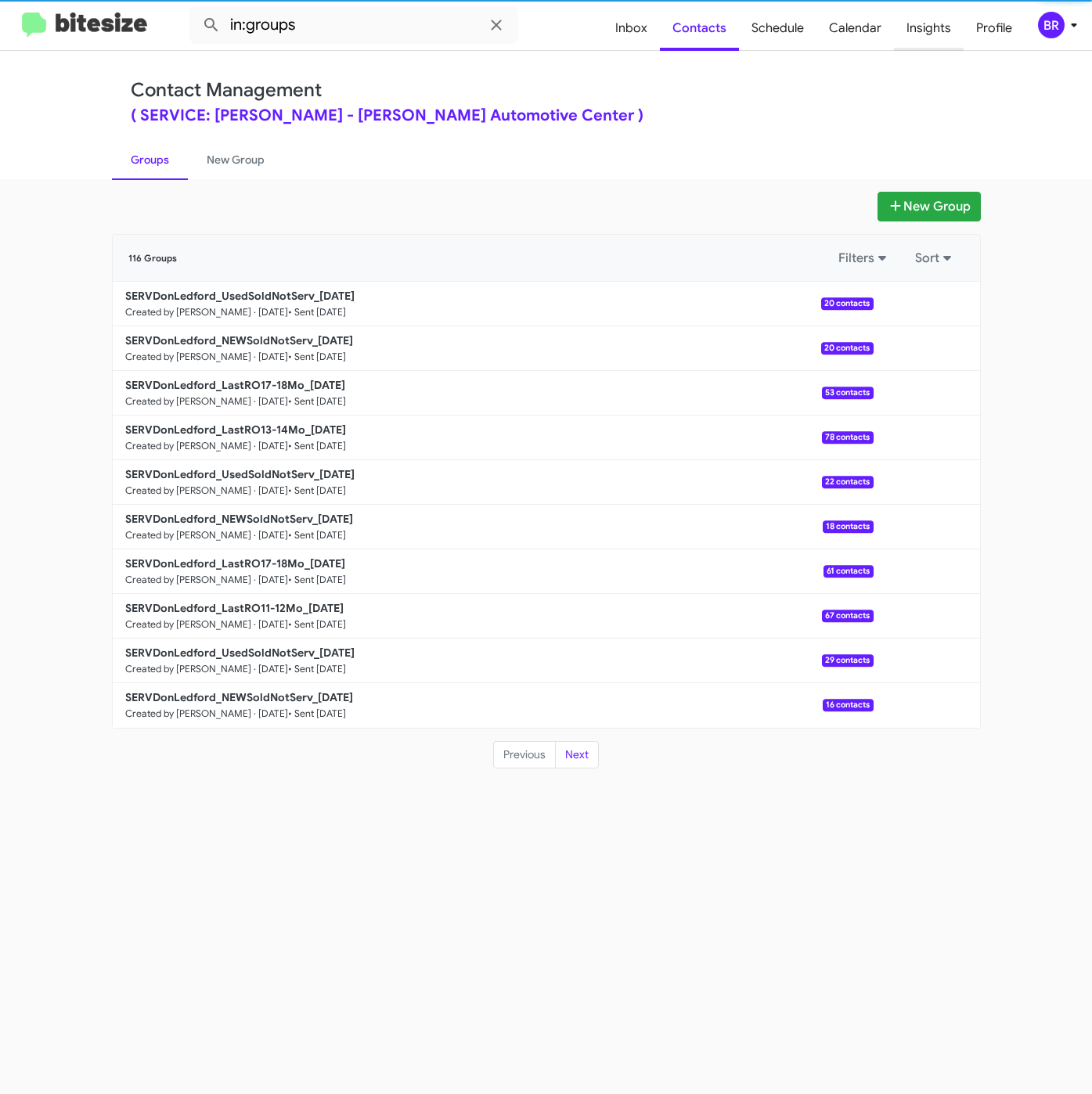
click at [909, 27] on span "Insights" at bounding box center [929, 28] width 69 height 45
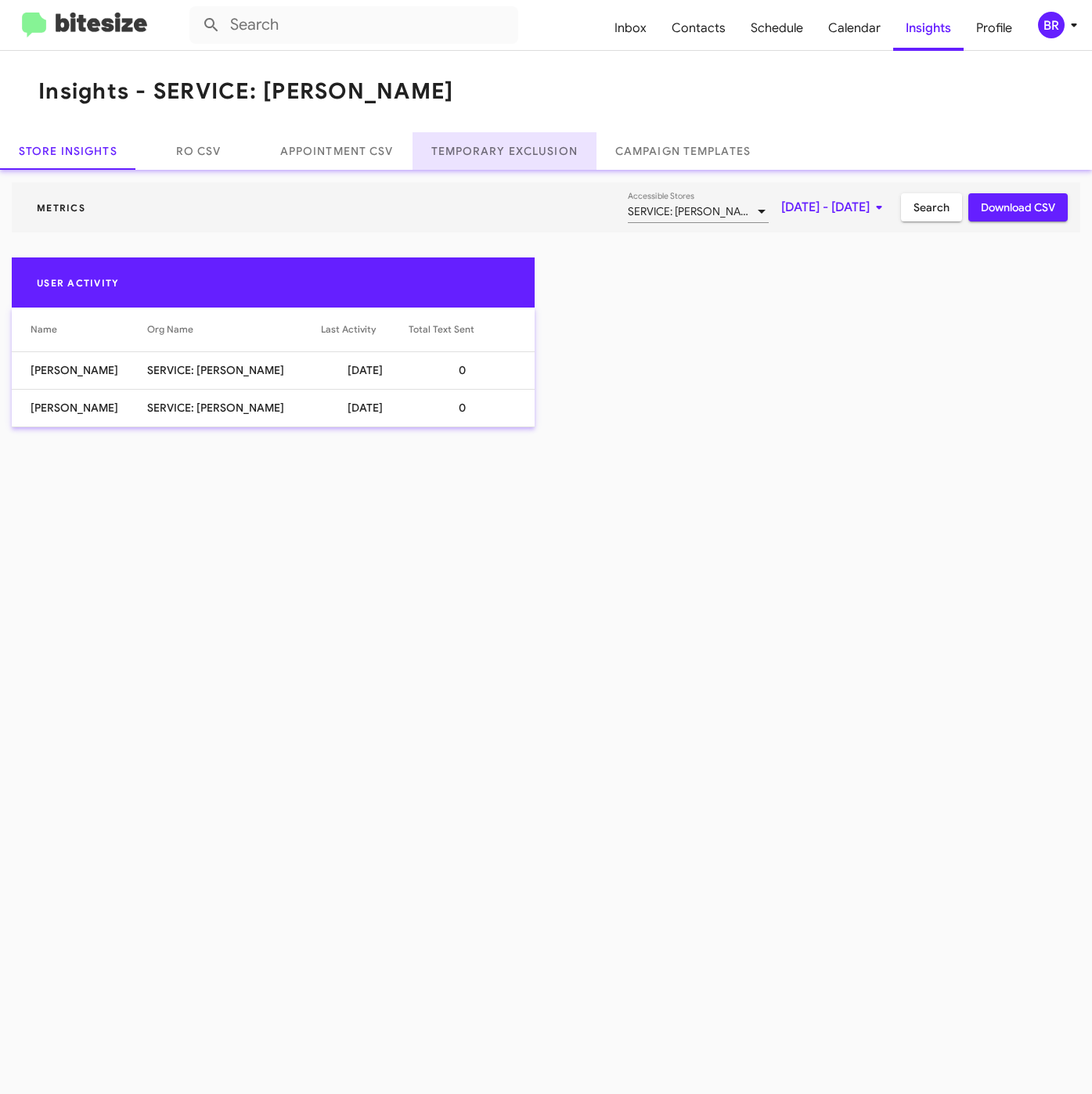
click at [545, 152] on link "Temporary Exclusion" at bounding box center [505, 151] width 184 height 38
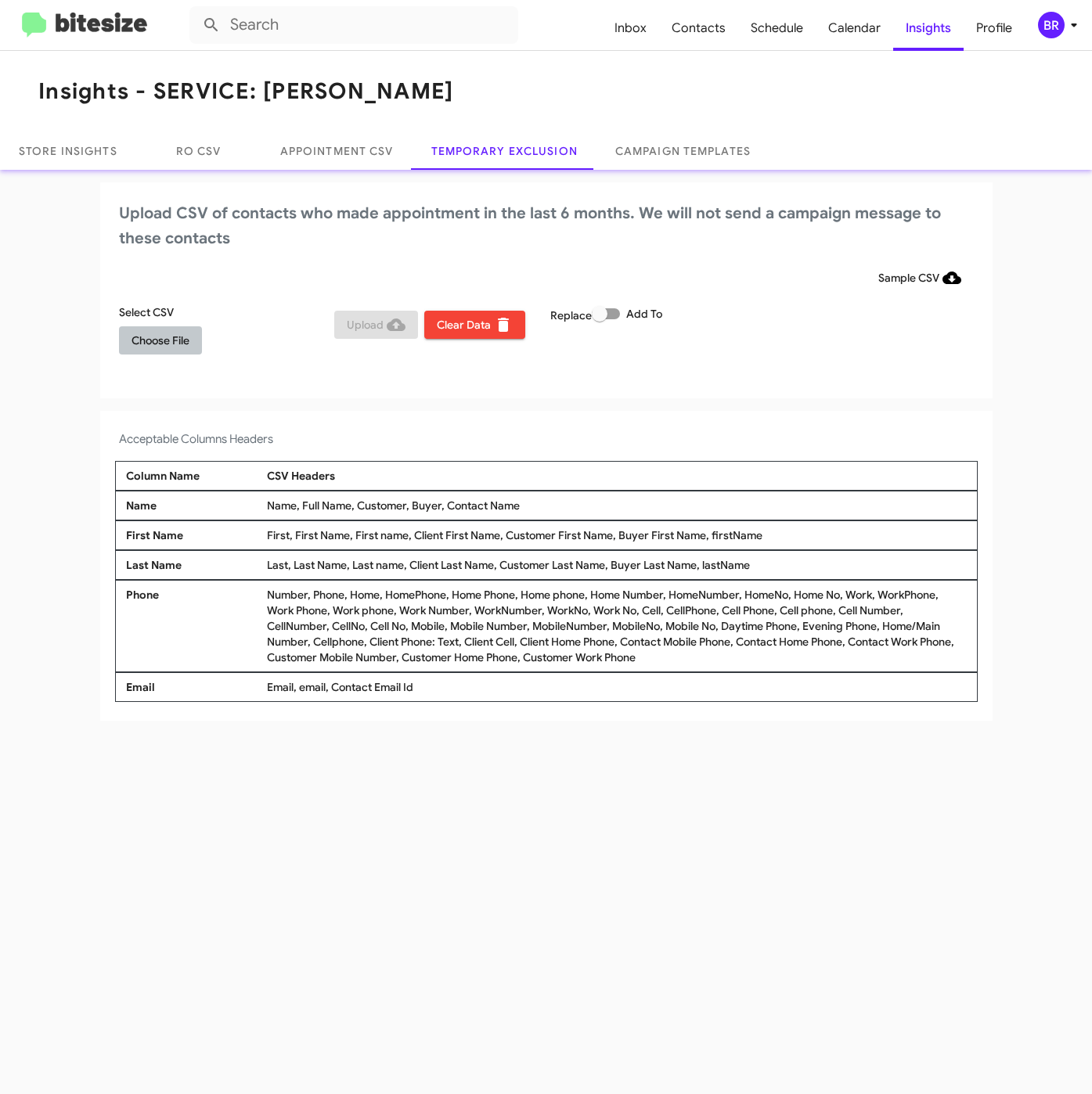
click at [174, 345] on span "Choose File" at bounding box center [160, 340] width 58 height 28
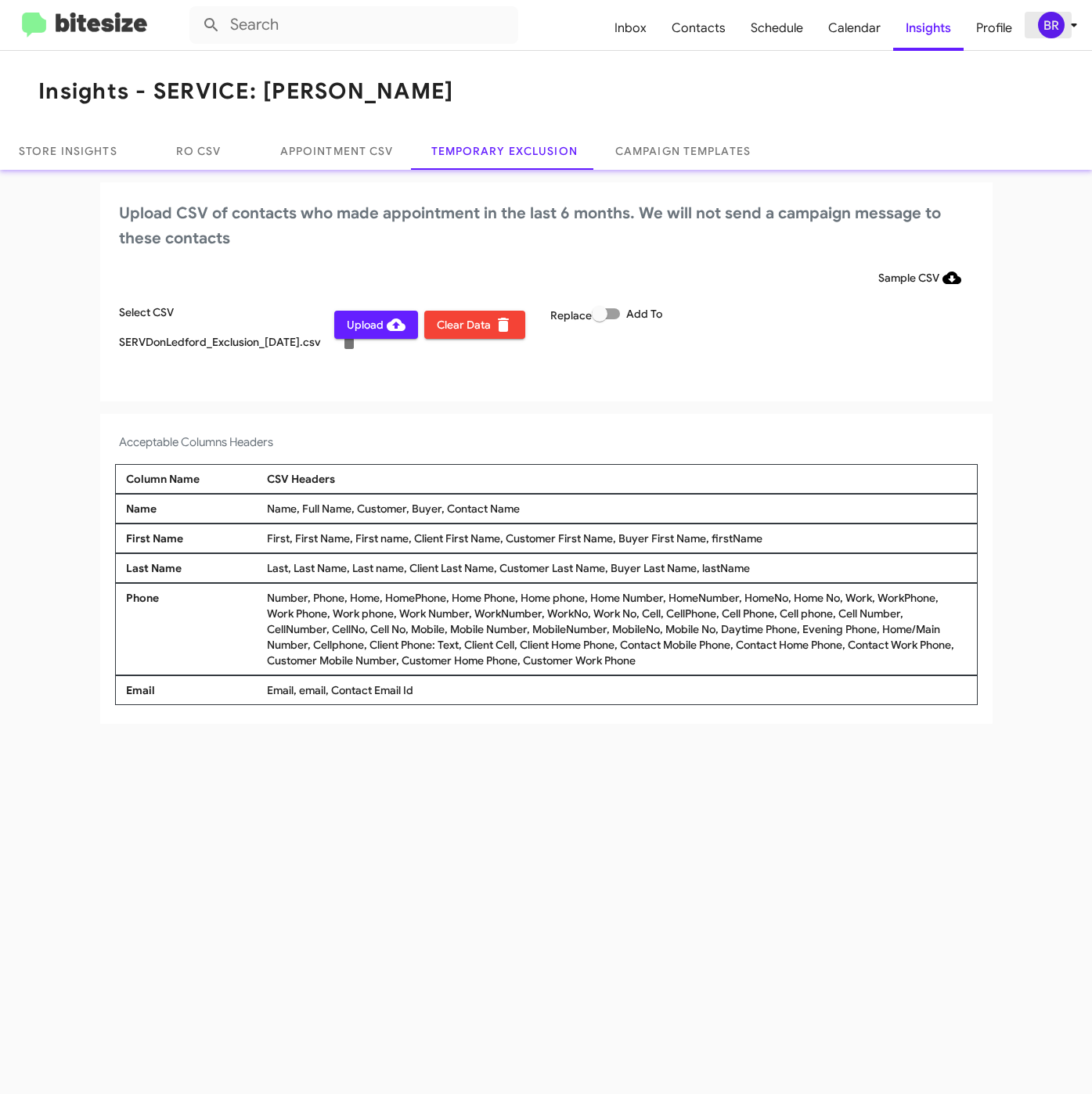
click at [1061, 22] on div "BR" at bounding box center [1051, 25] width 27 height 27
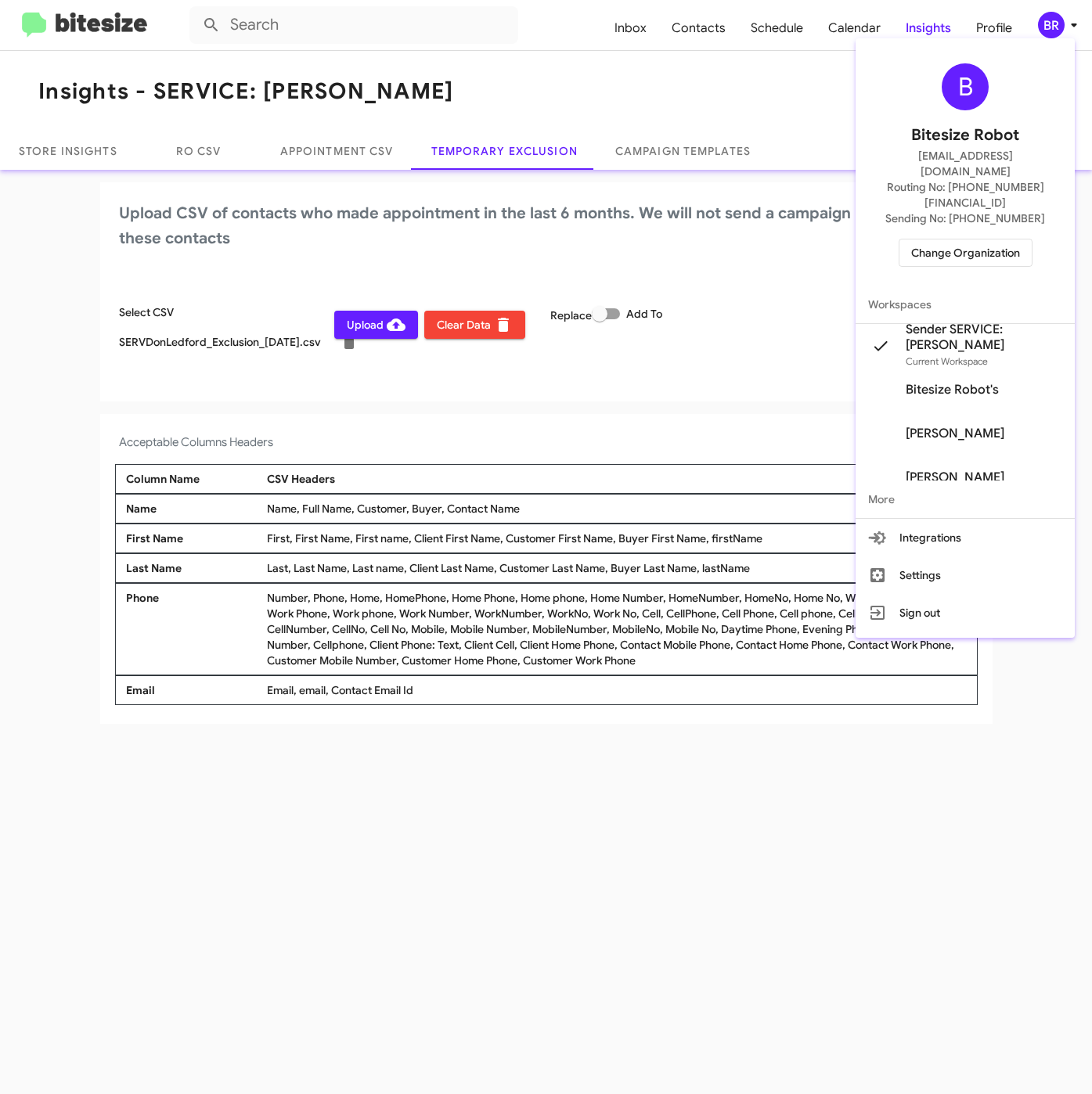
click at [344, 402] on div at bounding box center [546, 547] width 1092 height 1094
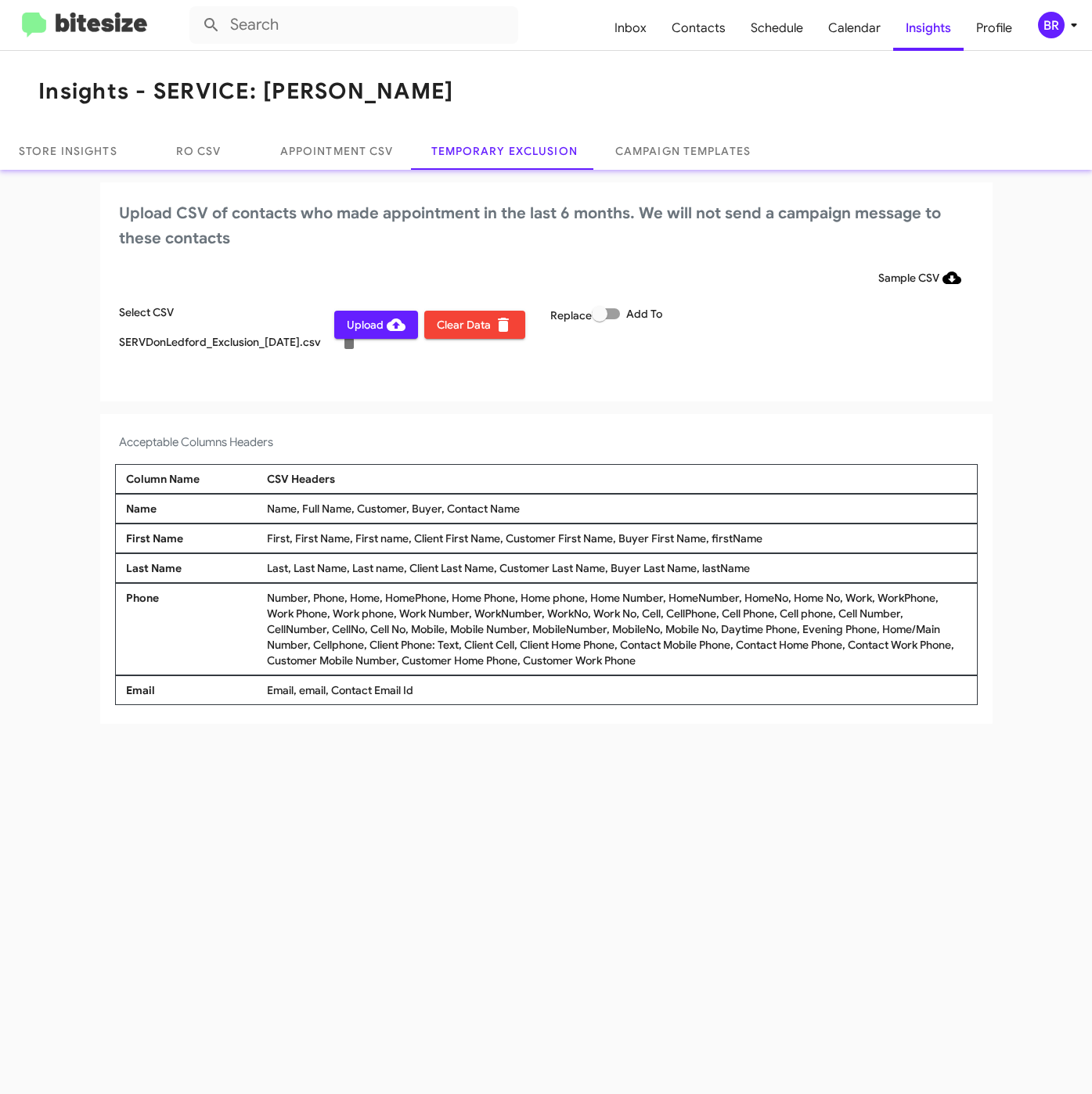
drag, startPoint x: 357, startPoint y: 325, endPoint x: 369, endPoint y: 325, distance: 12.0
click at [358, 325] on span "Upload" at bounding box center [376, 324] width 59 height 28
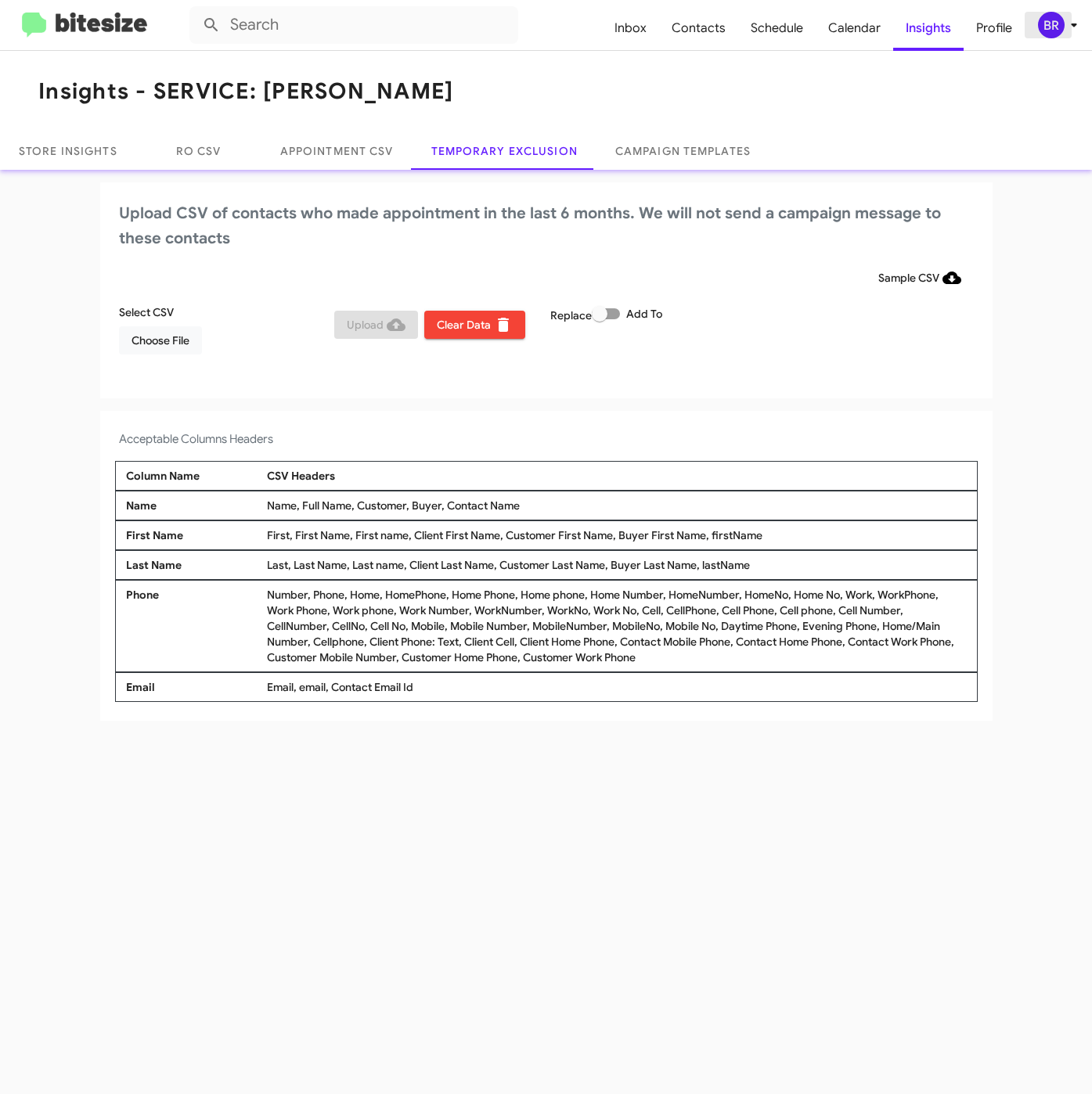
click at [1059, 36] on div "BR" at bounding box center [1051, 25] width 27 height 27
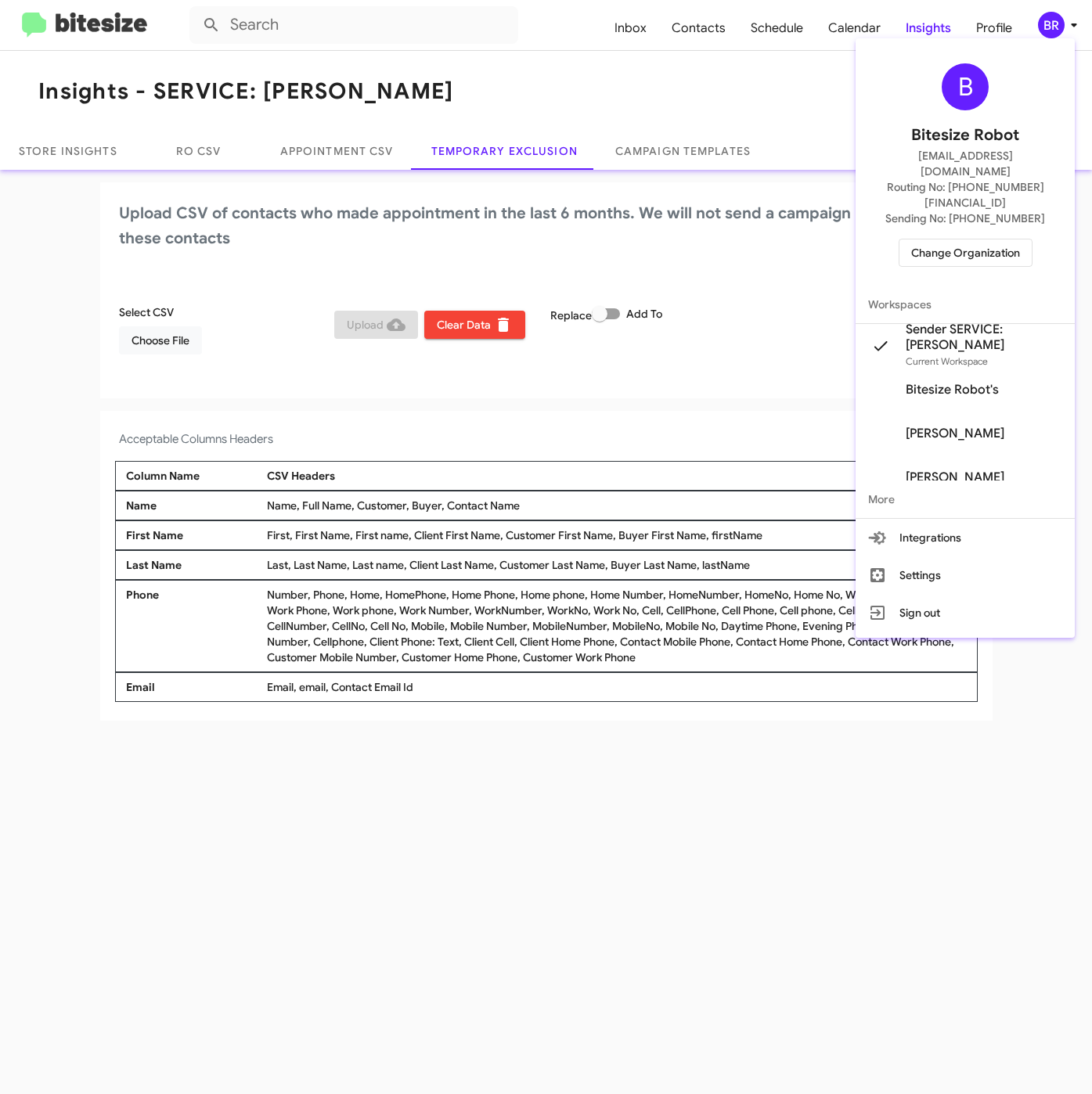
click at [951, 239] on span "Change Organization" at bounding box center [965, 252] width 109 height 27
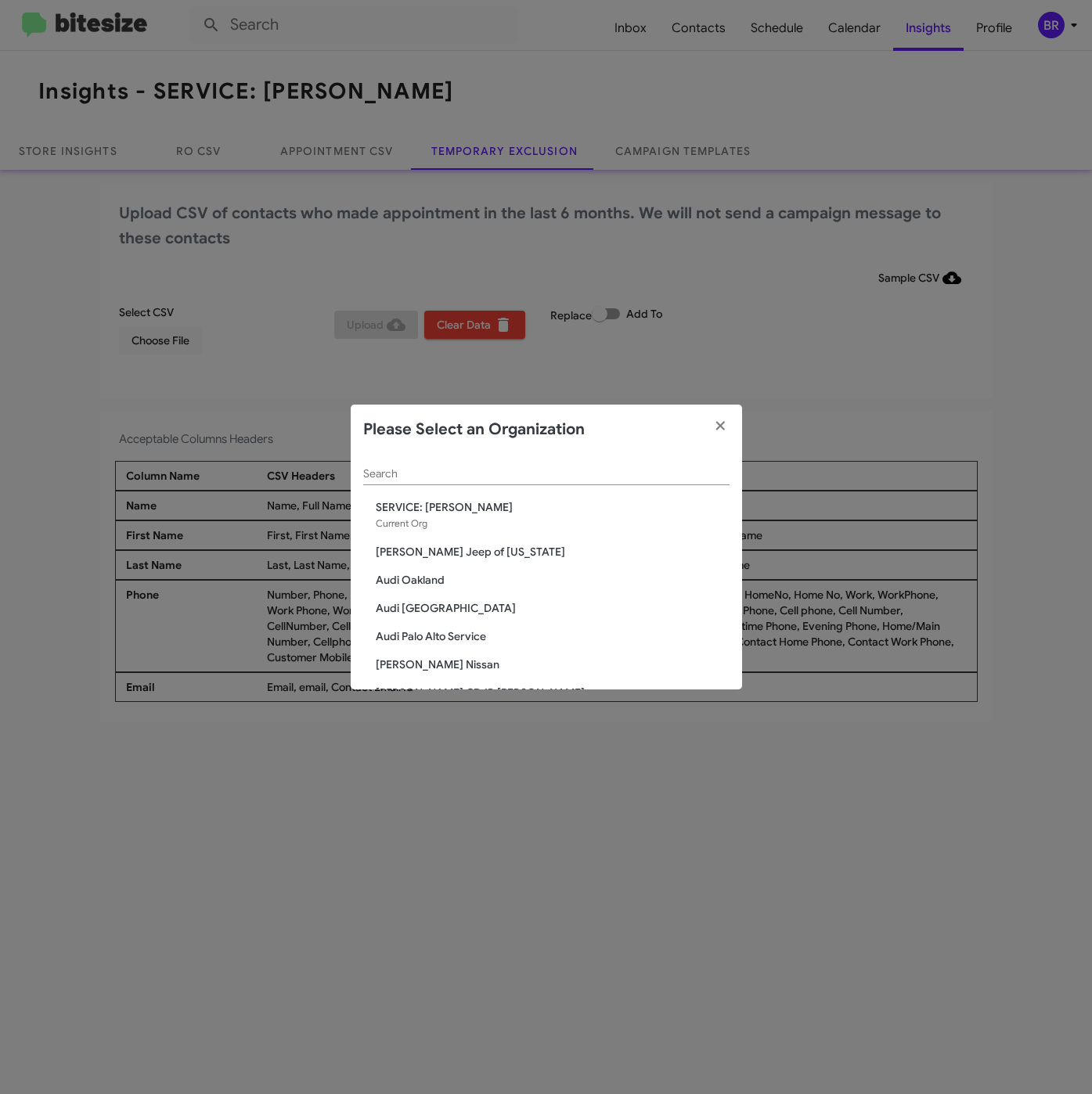
click at [420, 465] on div "Search" at bounding box center [546, 470] width 366 height 31
paste input "SERVICE: Volkswagen Rockville"
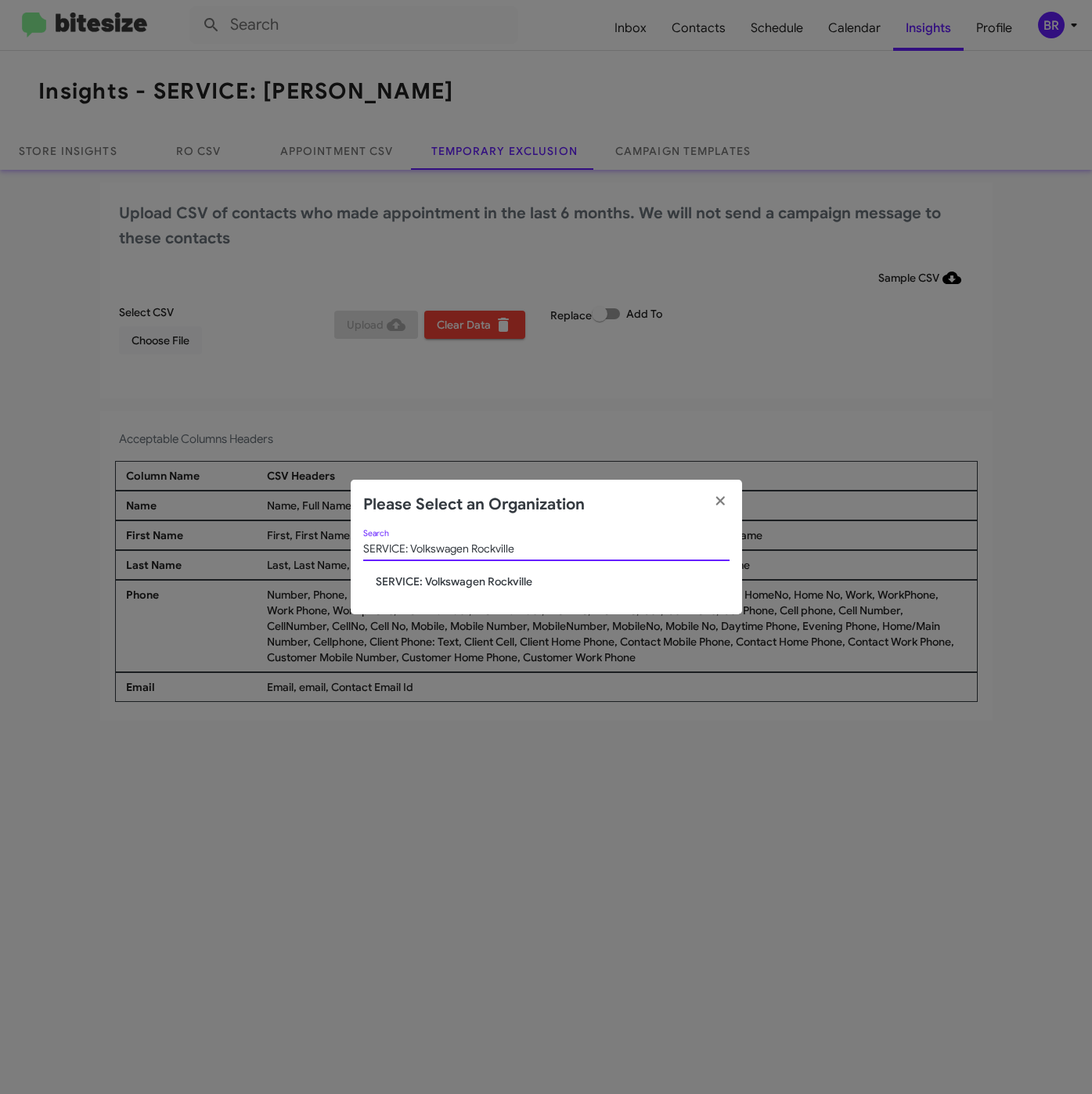
type input "SERVICE: Volkswagen Rockville"
click at [416, 582] on span "SERVICE: Volkswagen Rockville" at bounding box center [552, 581] width 354 height 15
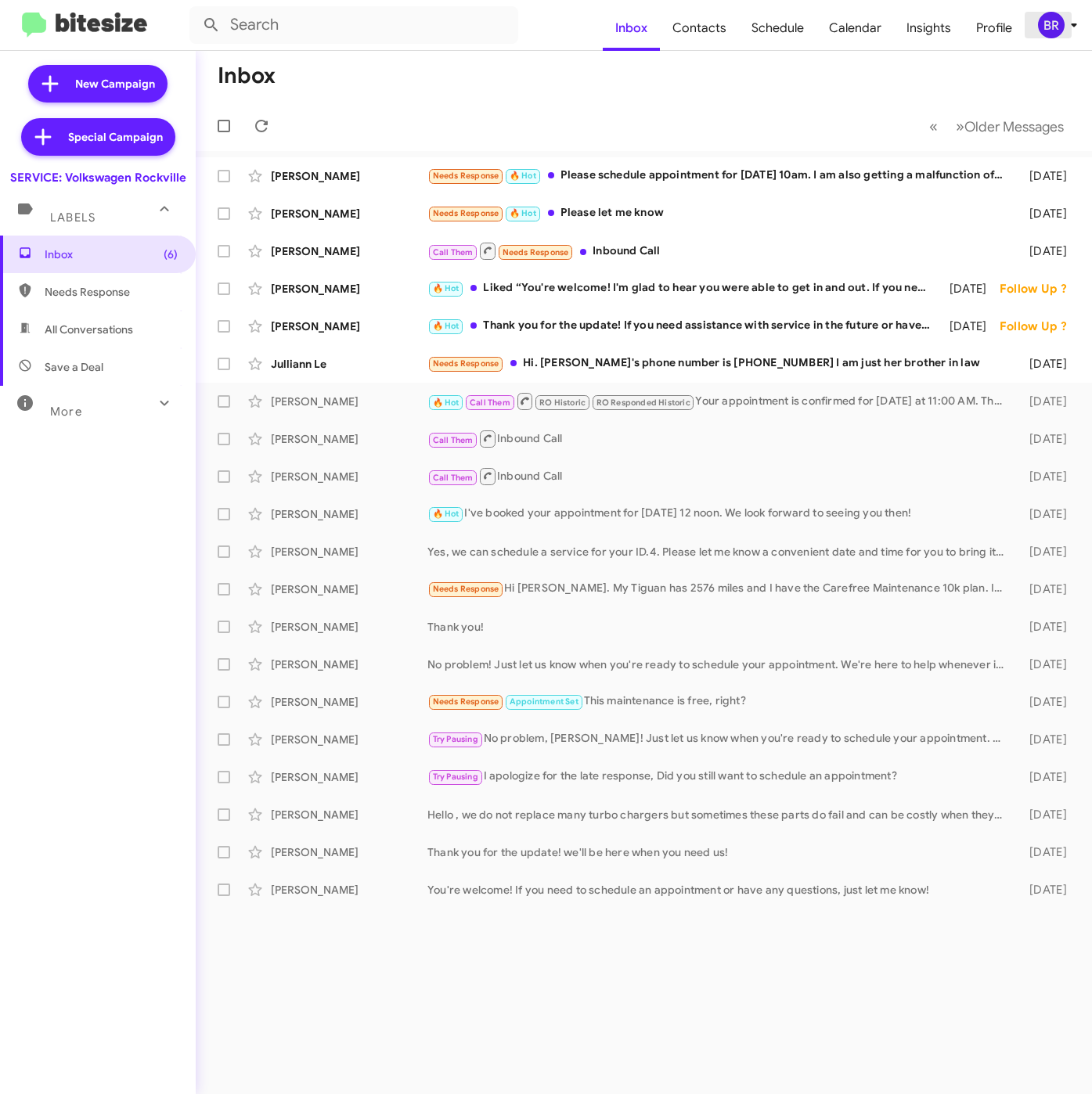
click at [1046, 28] on div "BR" at bounding box center [1051, 25] width 27 height 27
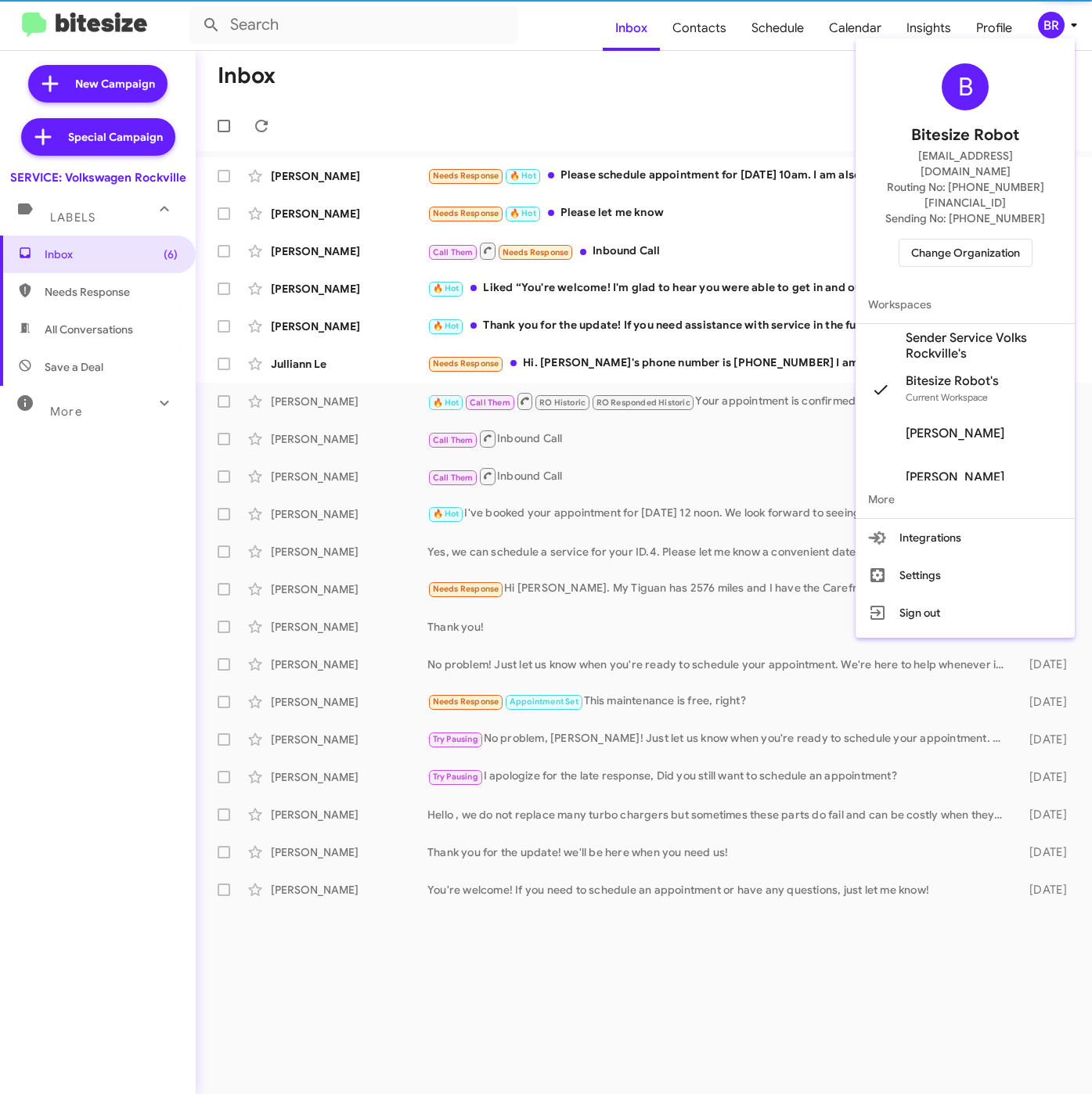
click at [956, 331] on span "Sender Service Volks Rockville's" at bounding box center [984, 346] width 156 height 31
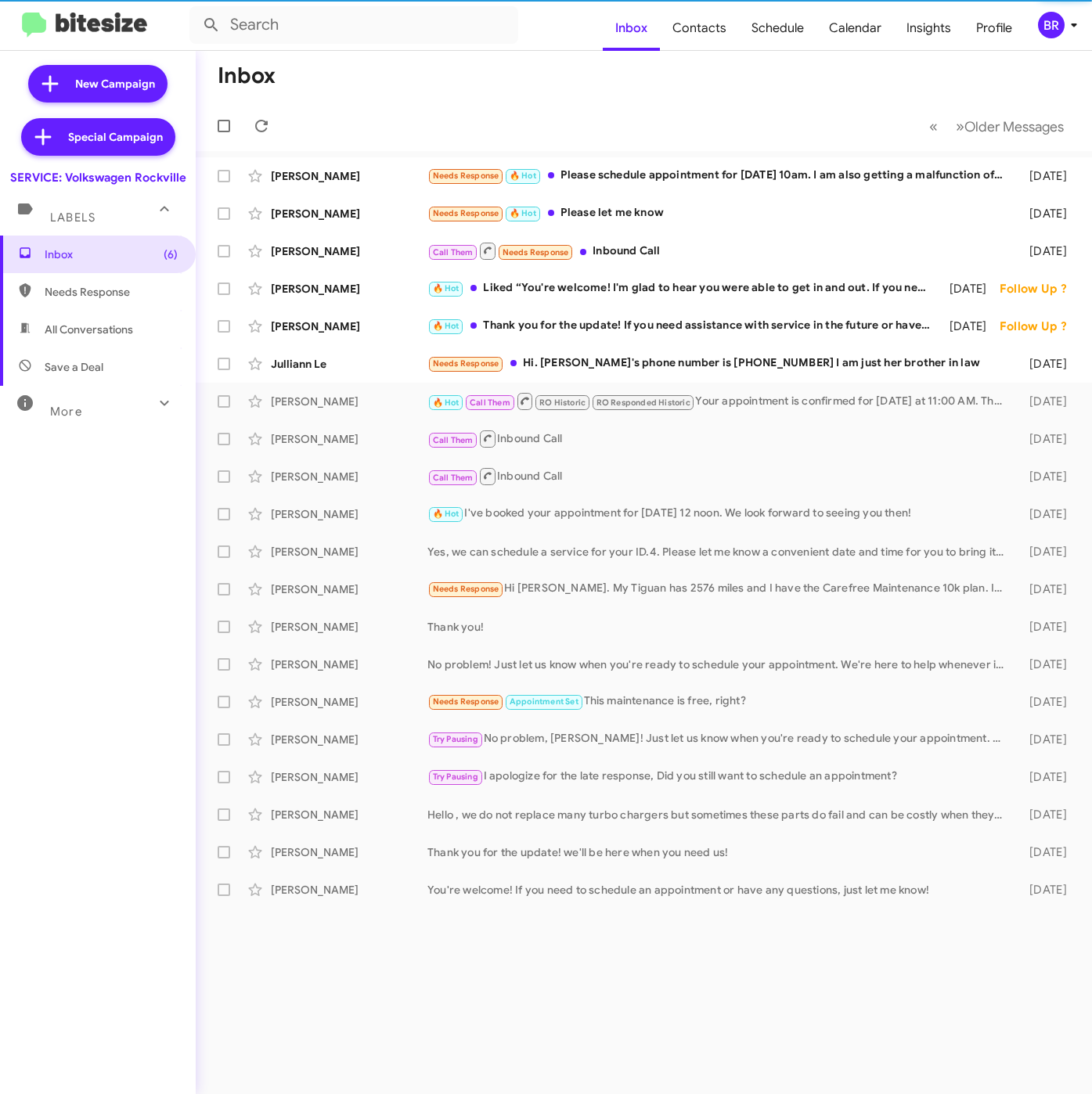
click at [914, 27] on span "Insights" at bounding box center [929, 28] width 69 height 45
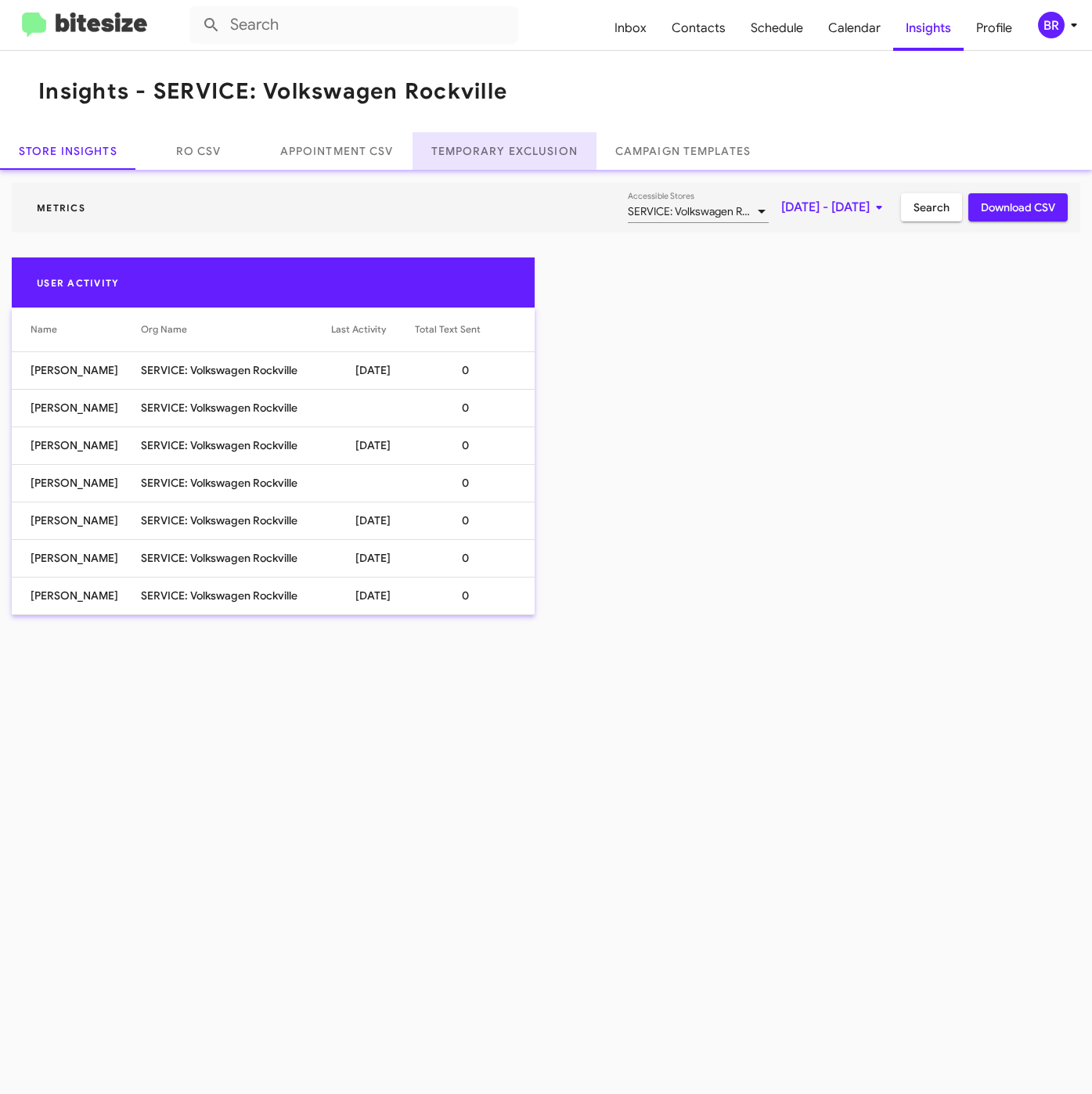
click at [511, 141] on link "Temporary Exclusion" at bounding box center [505, 151] width 184 height 38
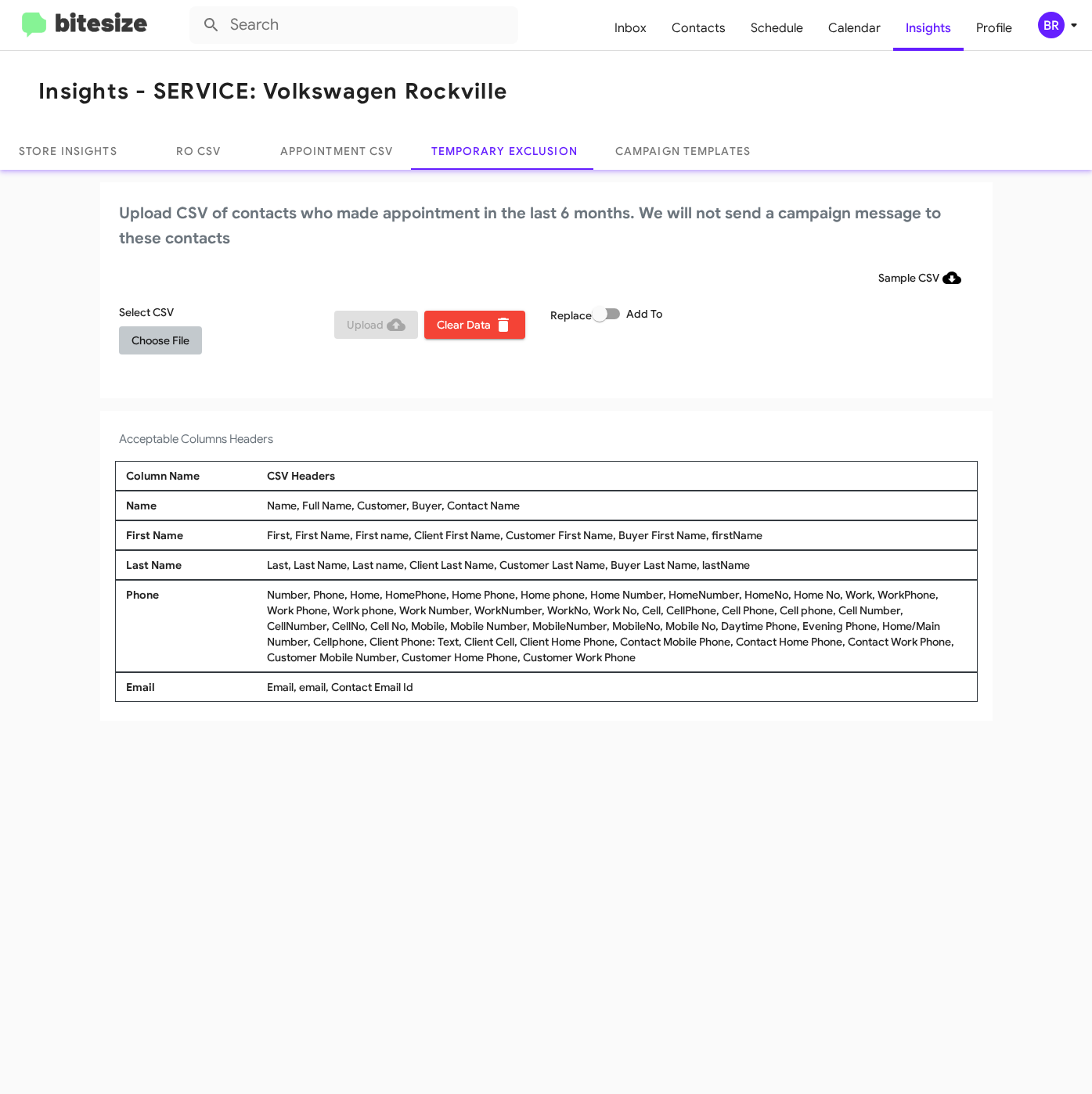
click at [139, 332] on span "Choose File" at bounding box center [160, 340] width 58 height 28
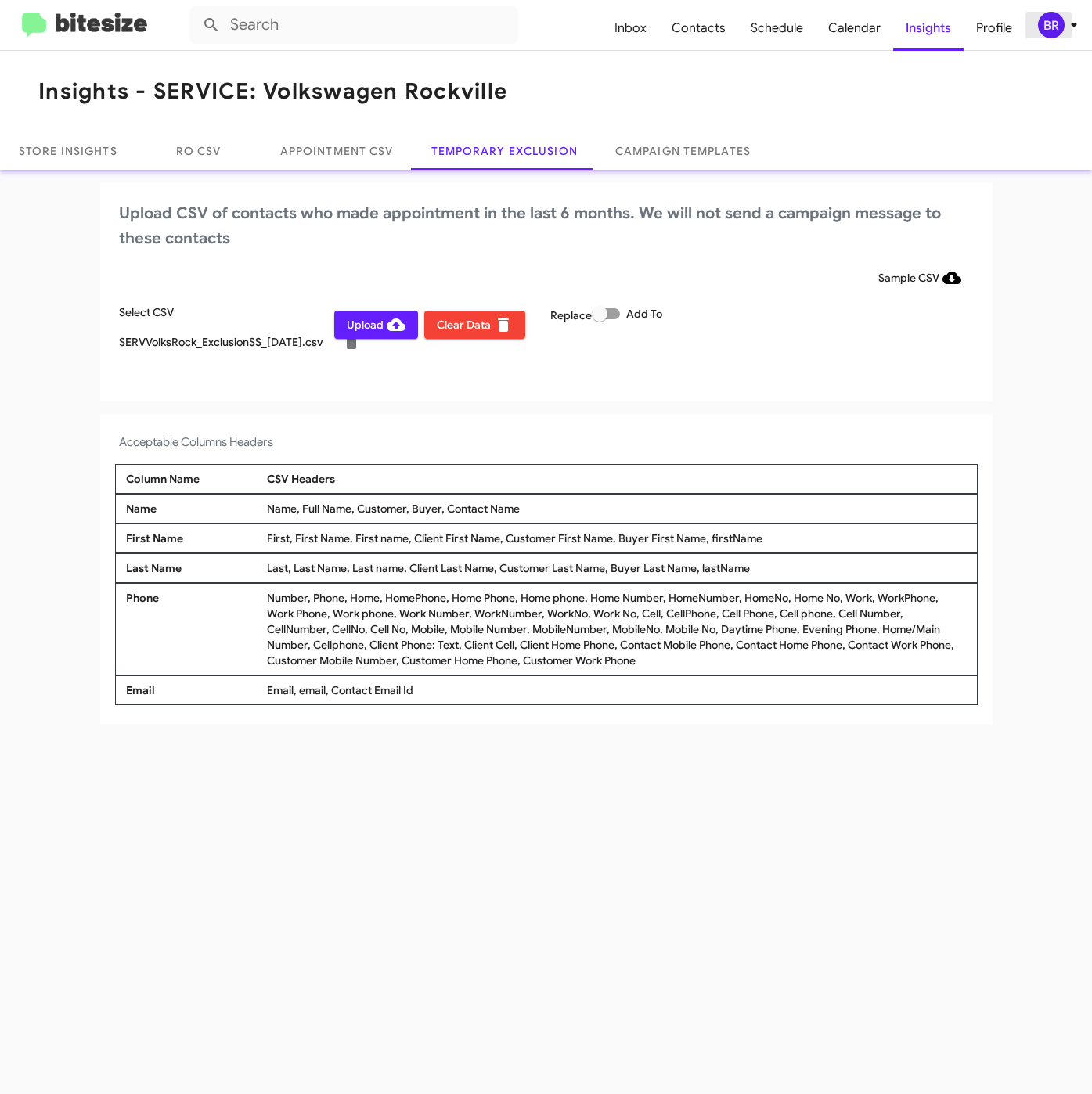
click at [1081, 33] on icon at bounding box center [1073, 24] width 19 height 19
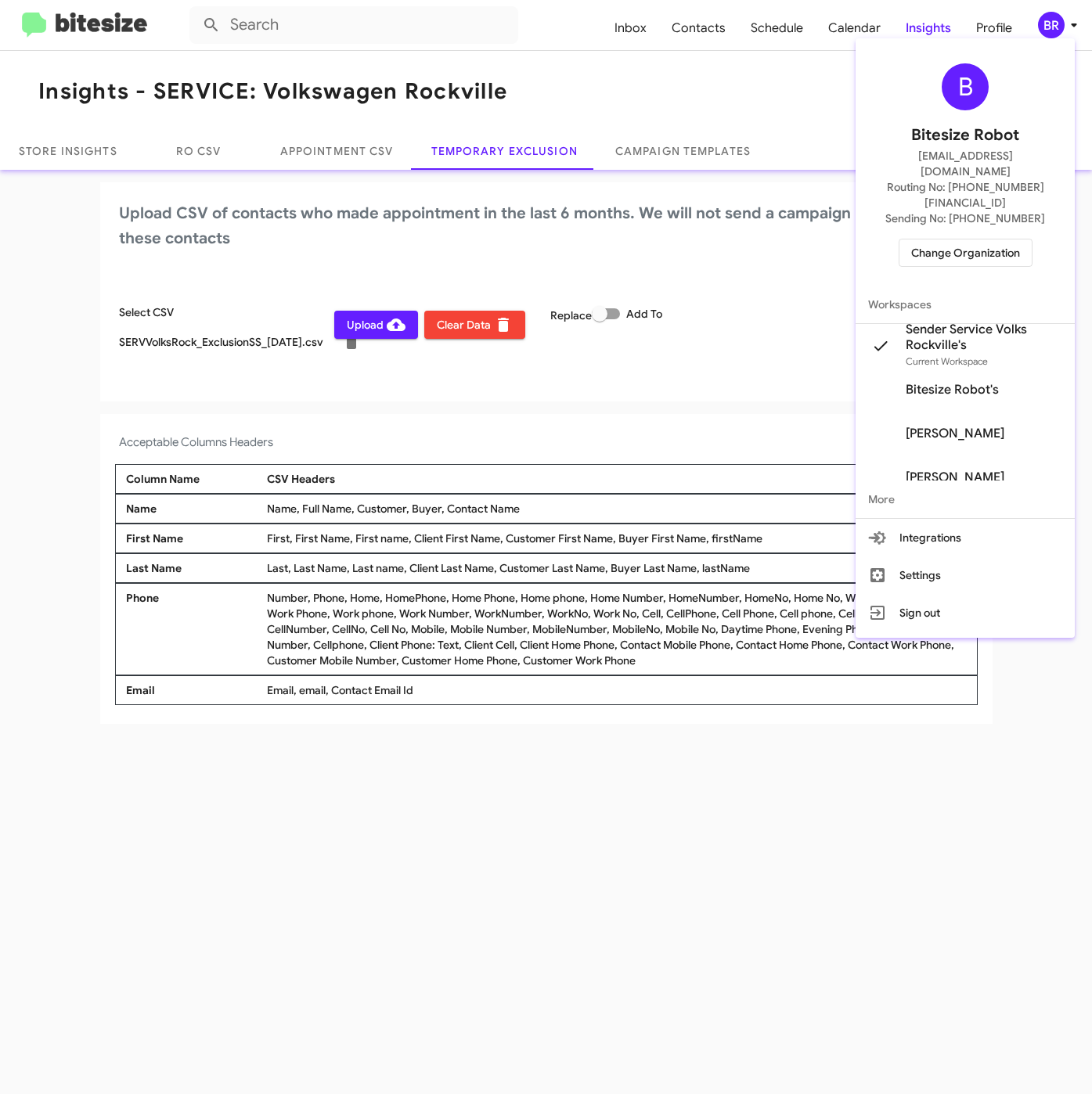
click at [507, 414] on div at bounding box center [546, 547] width 1092 height 1094
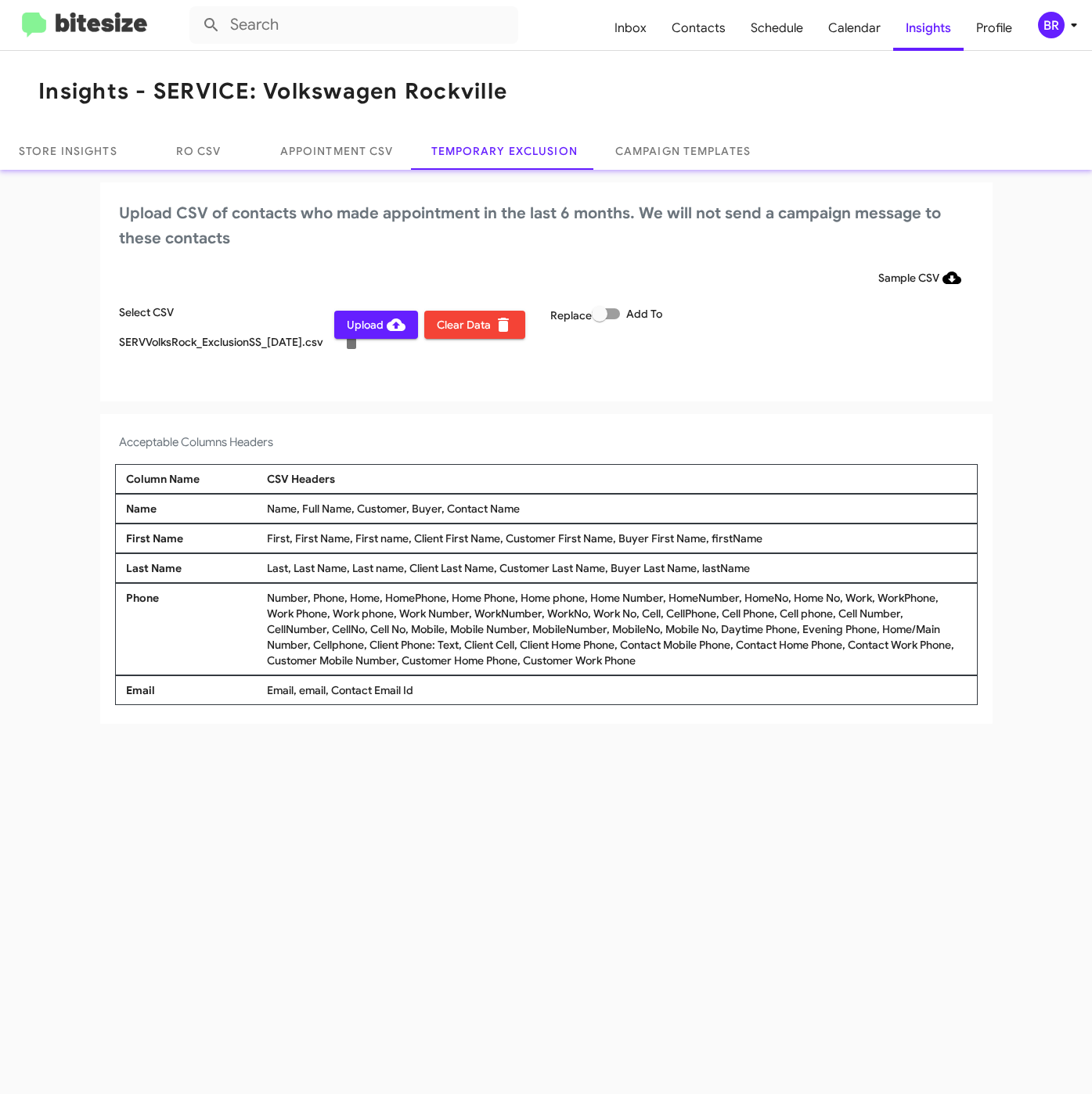
click at [383, 330] on span "Upload" at bounding box center [376, 324] width 59 height 28
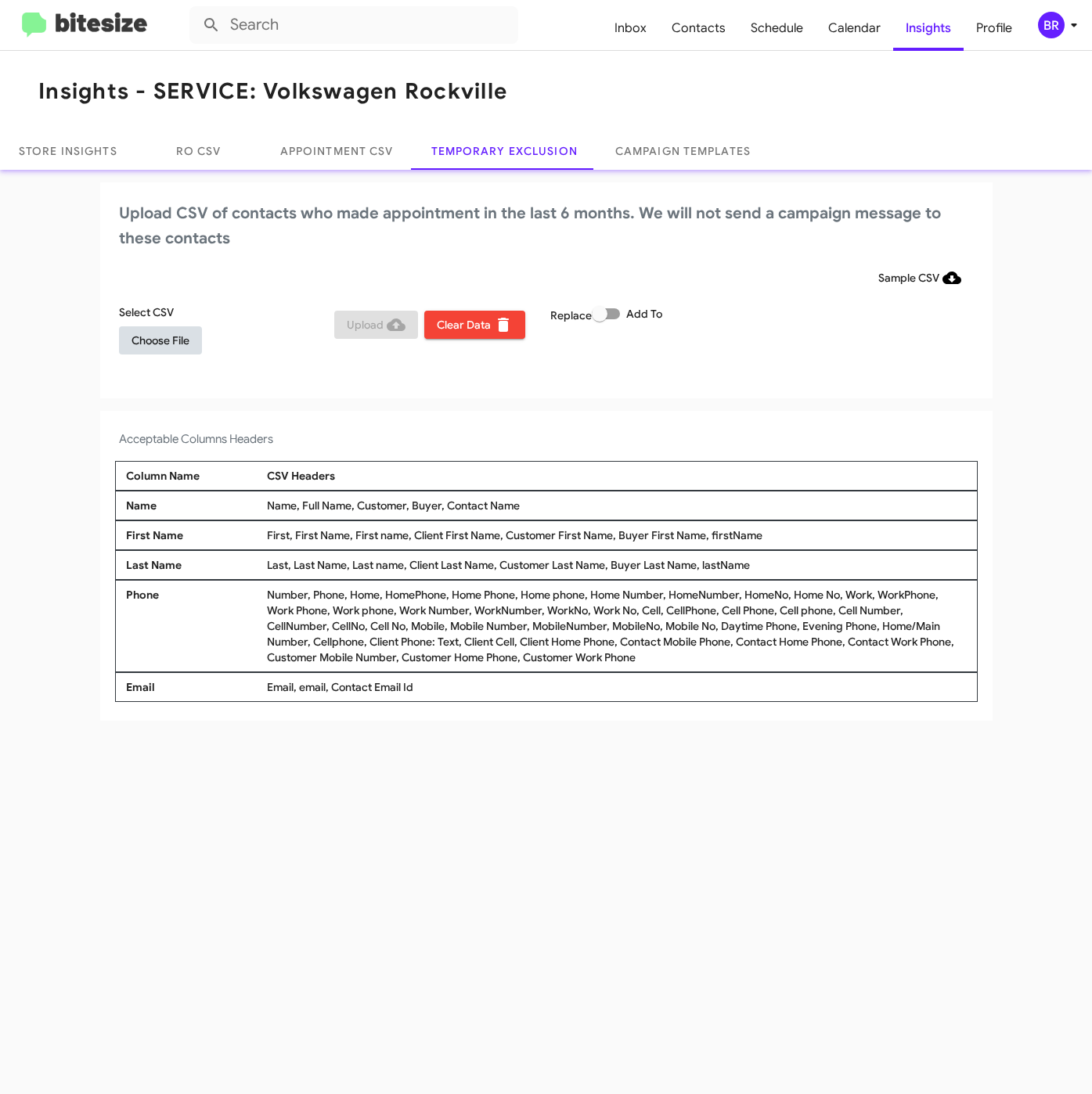
click at [178, 341] on span "Choose File" at bounding box center [160, 340] width 58 height 28
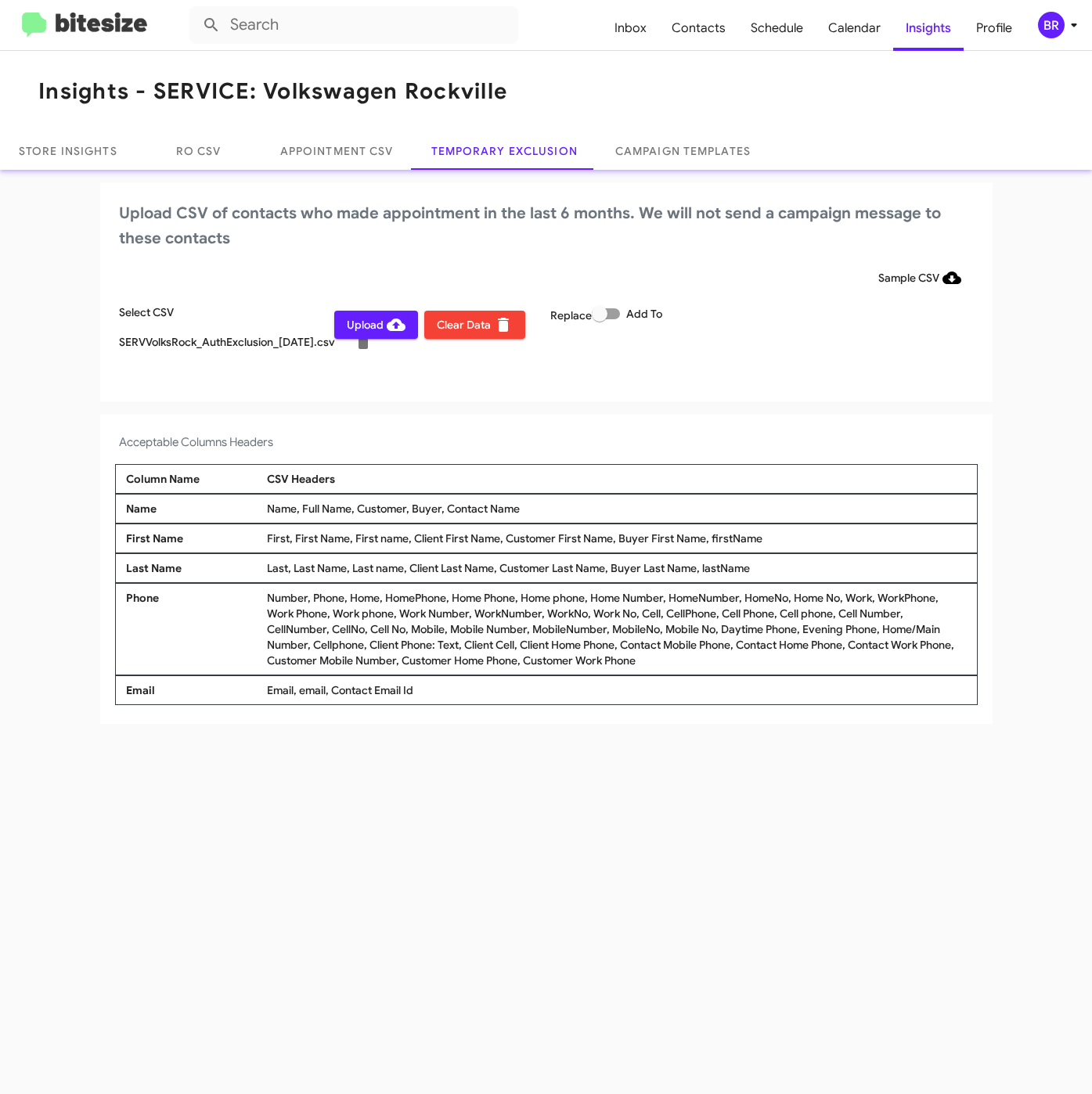
click at [603, 312] on span at bounding box center [599, 314] width 15 height 15
click at [600, 319] on input "Add To" at bounding box center [599, 319] width 1 height 1
checkbox input "true"
click at [1065, 31] on icon at bounding box center [1073, 24] width 19 height 19
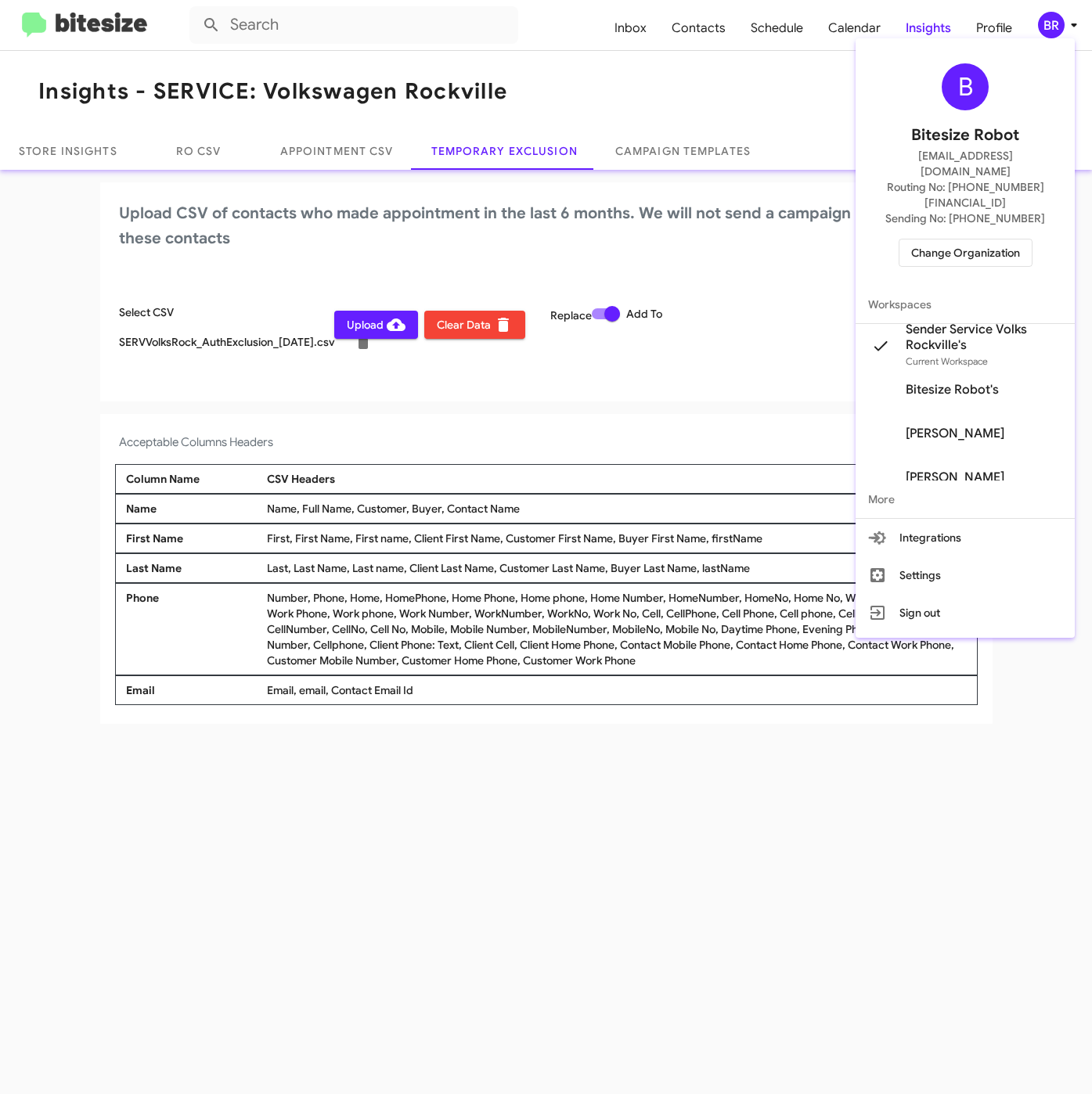
click at [364, 407] on div at bounding box center [546, 547] width 1092 height 1094
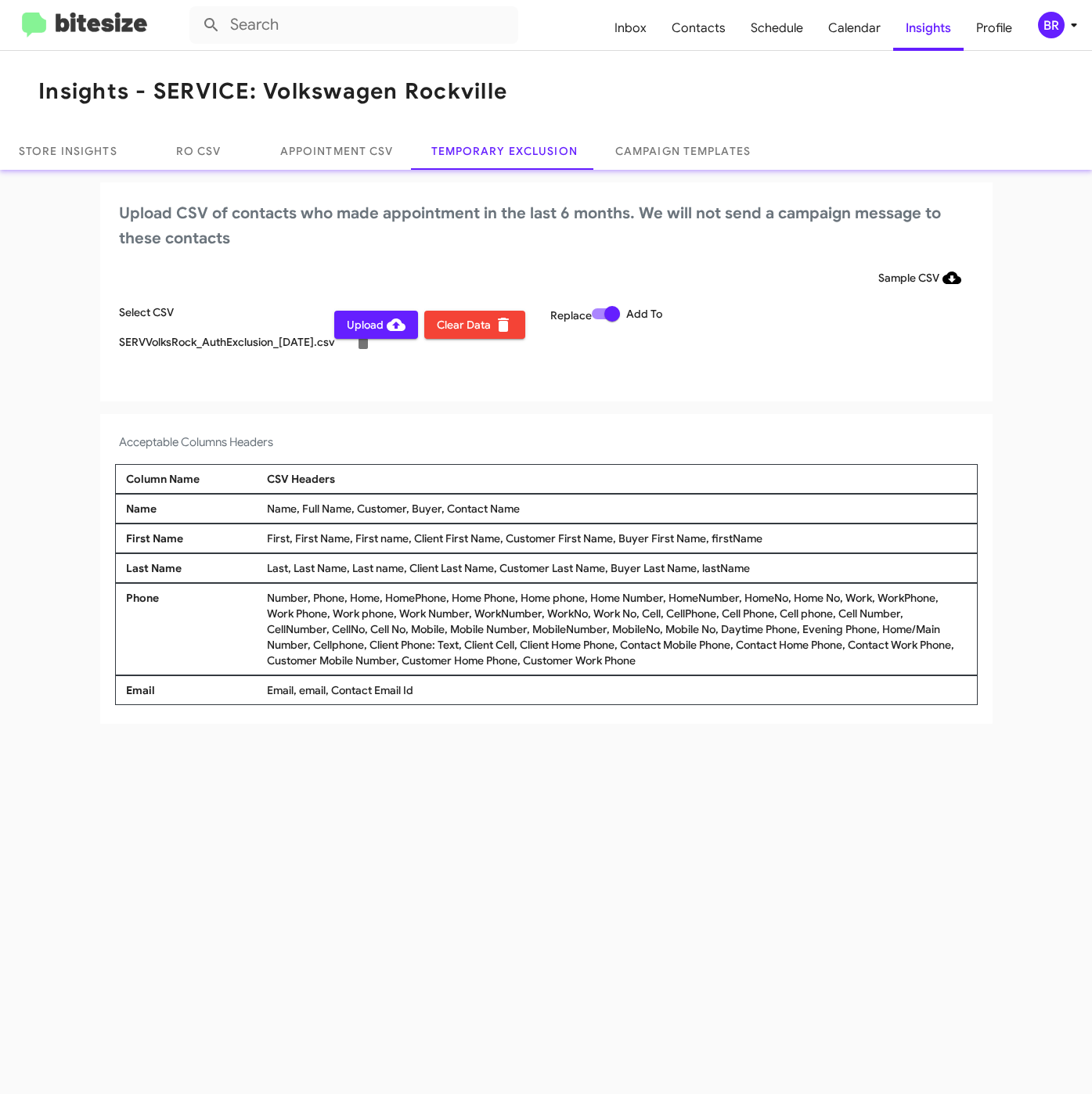
click at [377, 334] on span "Upload" at bounding box center [376, 324] width 59 height 28
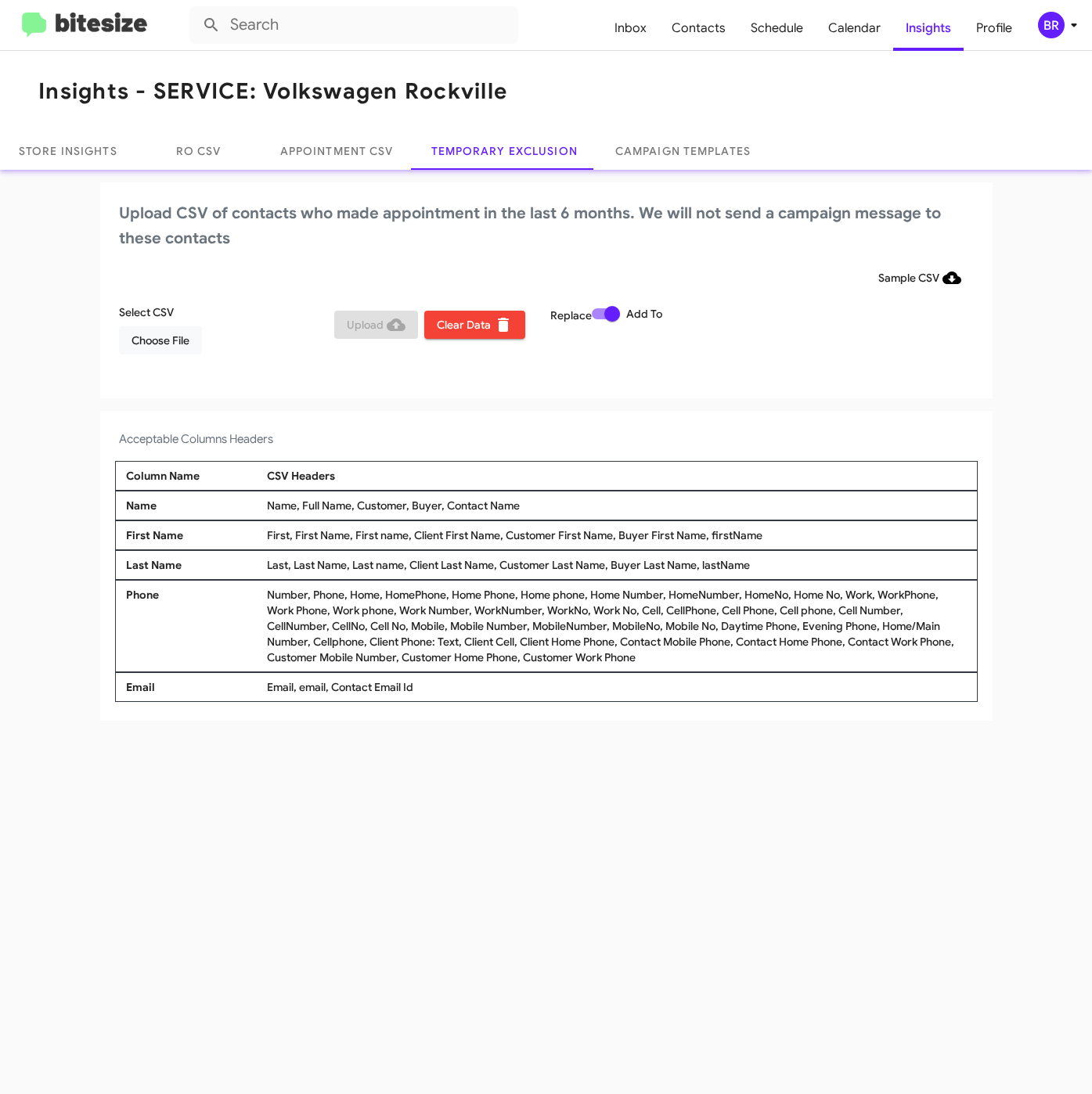
click at [1062, 35] on span "BR" at bounding box center [1061, 25] width 47 height 27
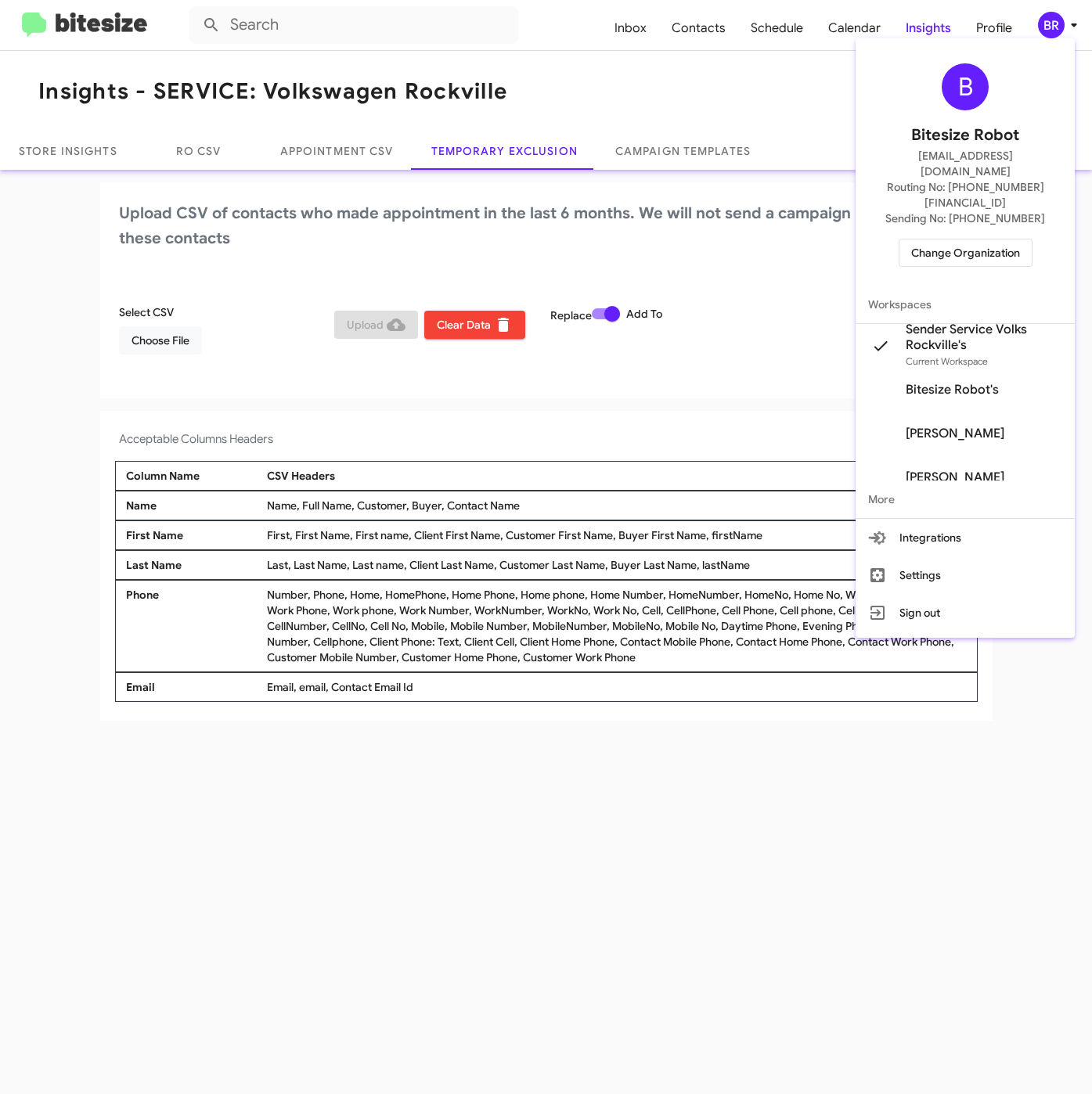
click at [917, 239] on span "Change Organization" at bounding box center [965, 252] width 109 height 27
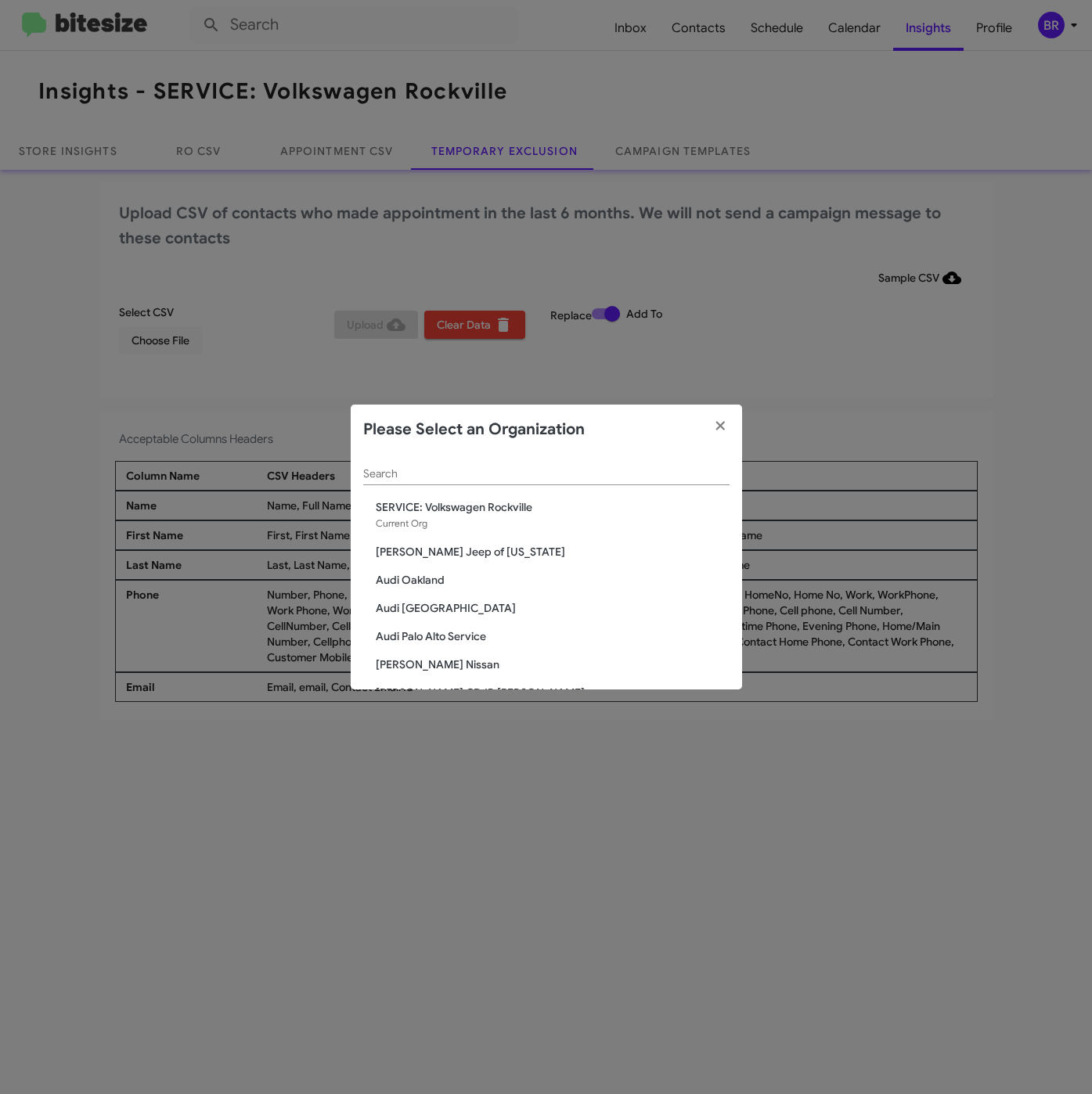
click at [423, 460] on div "Search" at bounding box center [546, 470] width 366 height 31
paste input "SERVICE: Mazda Rockville"
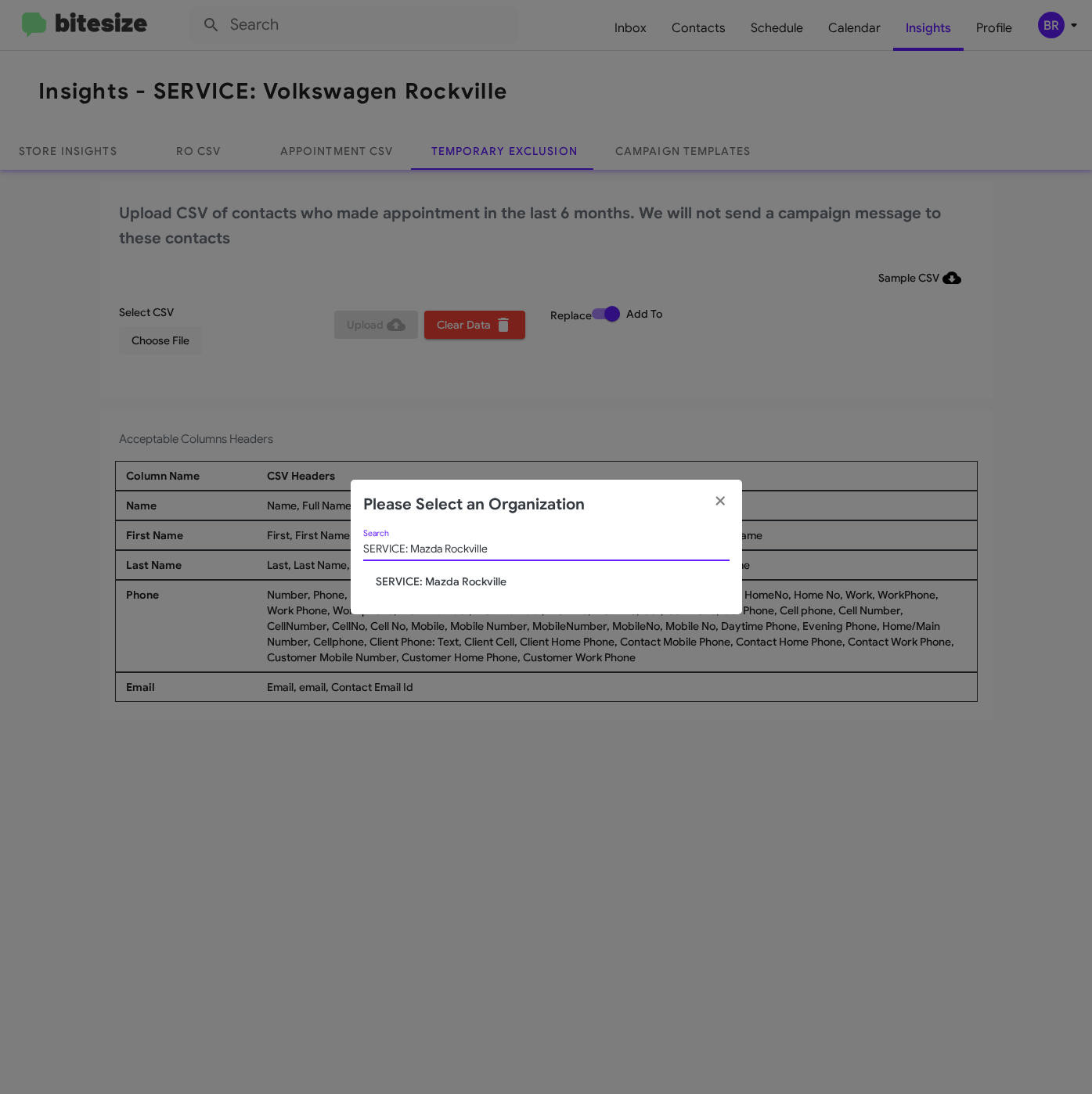
type input "SERVICE: Mazda Rockville"
click at [427, 580] on span "SERVICE: Mazda Rockville" at bounding box center [552, 581] width 354 height 15
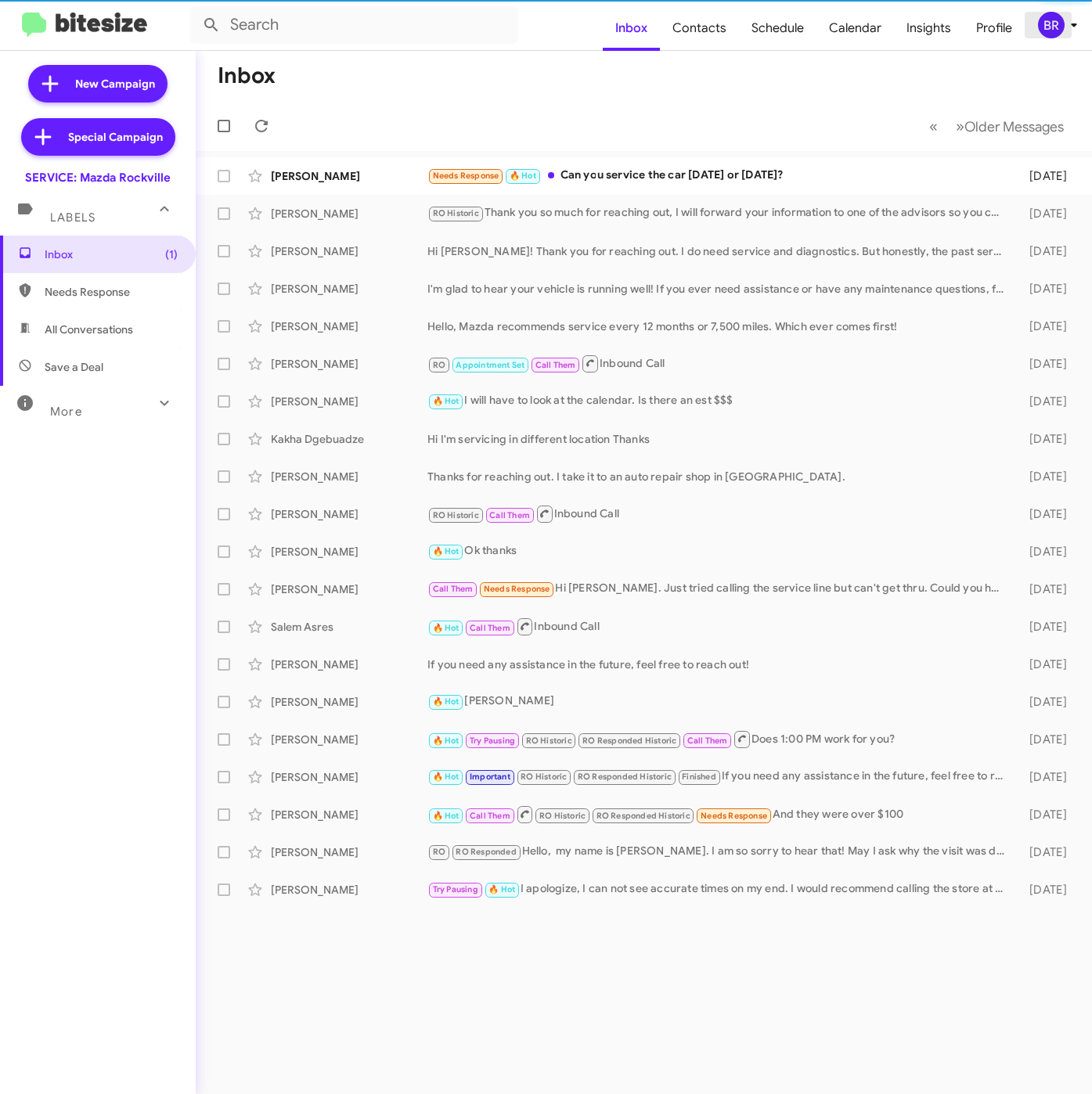
click at [1051, 28] on div "BR" at bounding box center [1051, 25] width 27 height 27
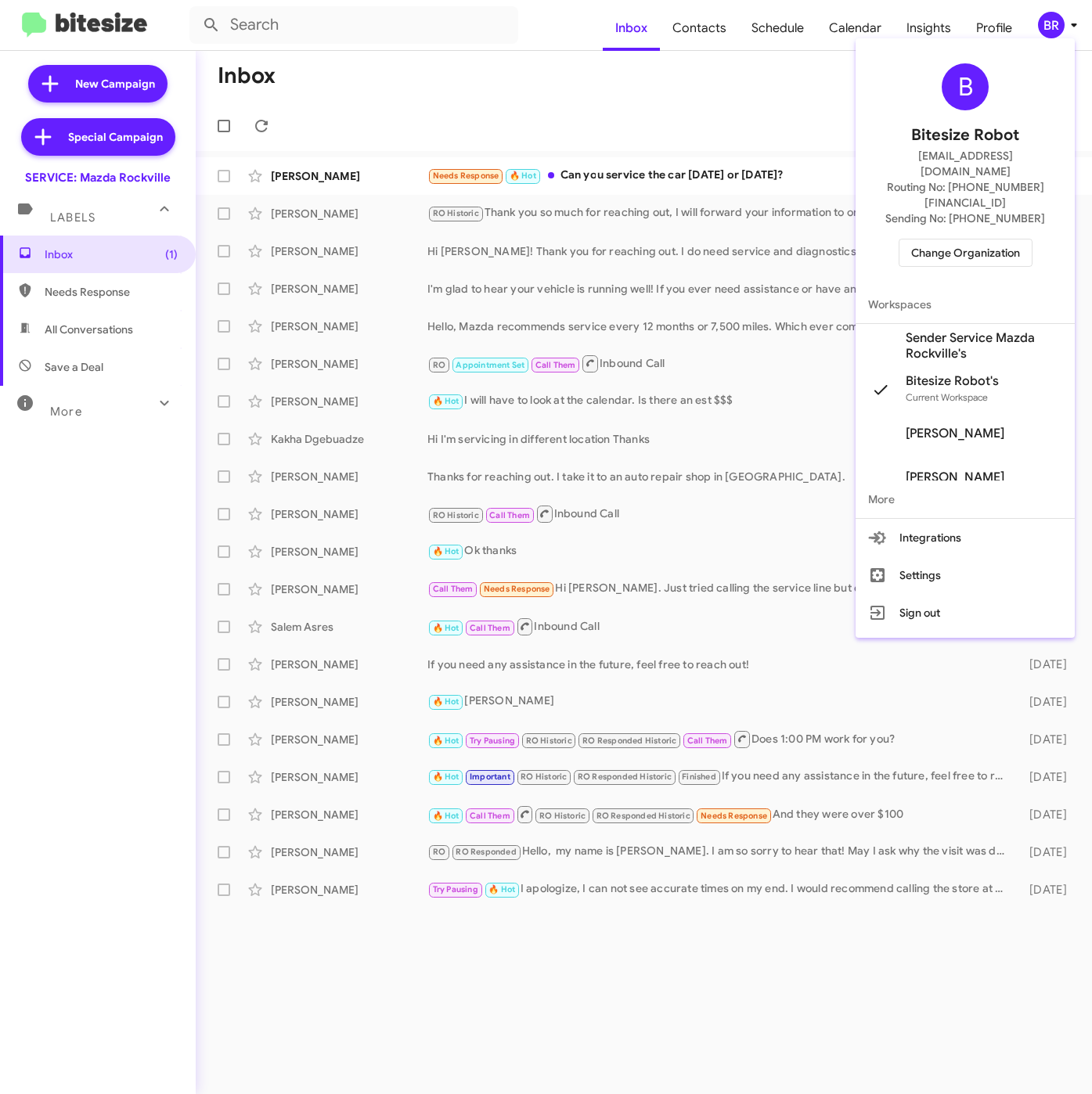
click at [940, 331] on span "Sender Service Mazda Rockville's" at bounding box center [984, 346] width 156 height 31
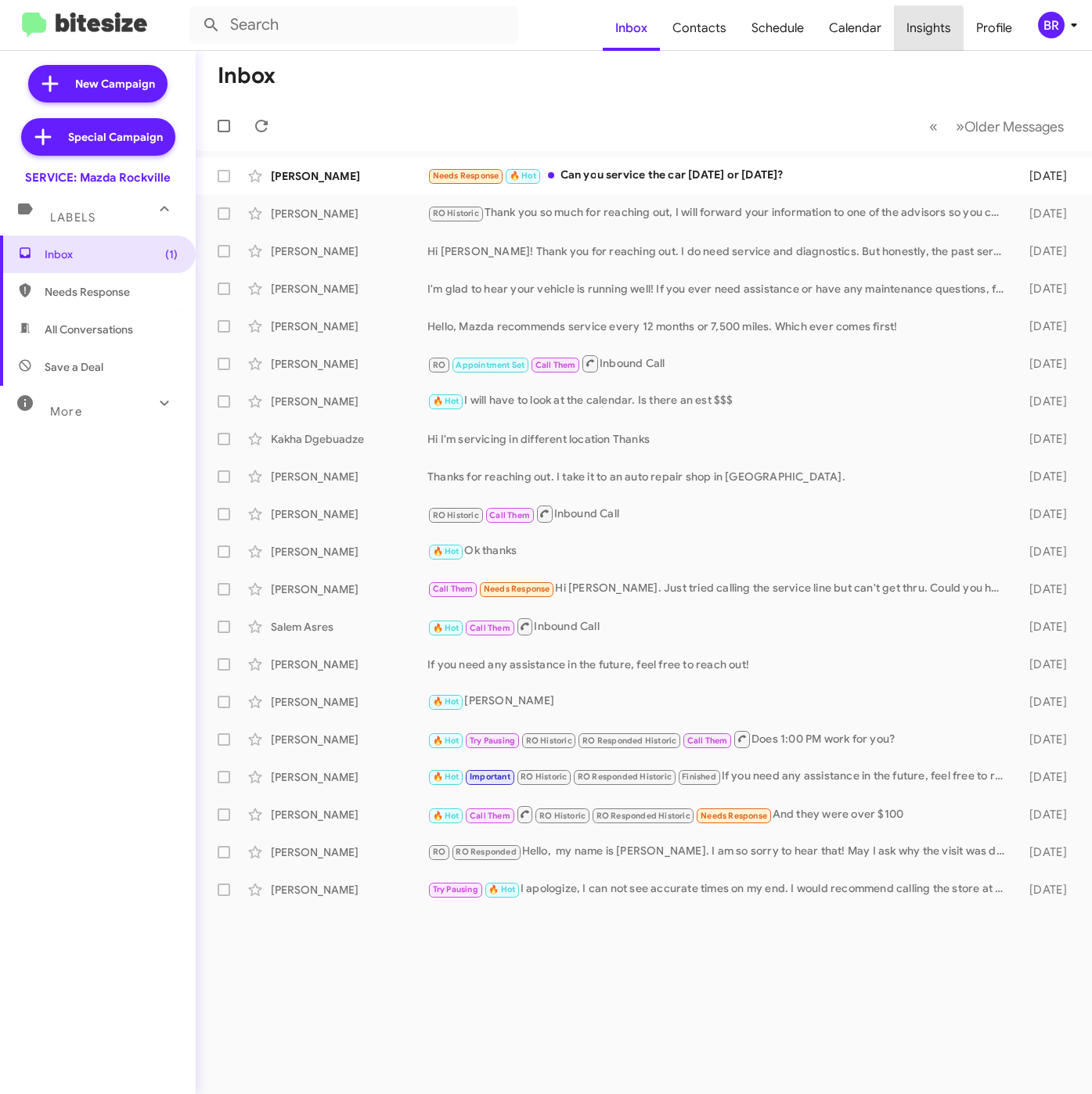
drag, startPoint x: 0, startPoint y: 0, endPoint x: 921, endPoint y: 52, distance: 922.5
click at [921, 31] on span "Insights" at bounding box center [929, 28] width 69 height 45
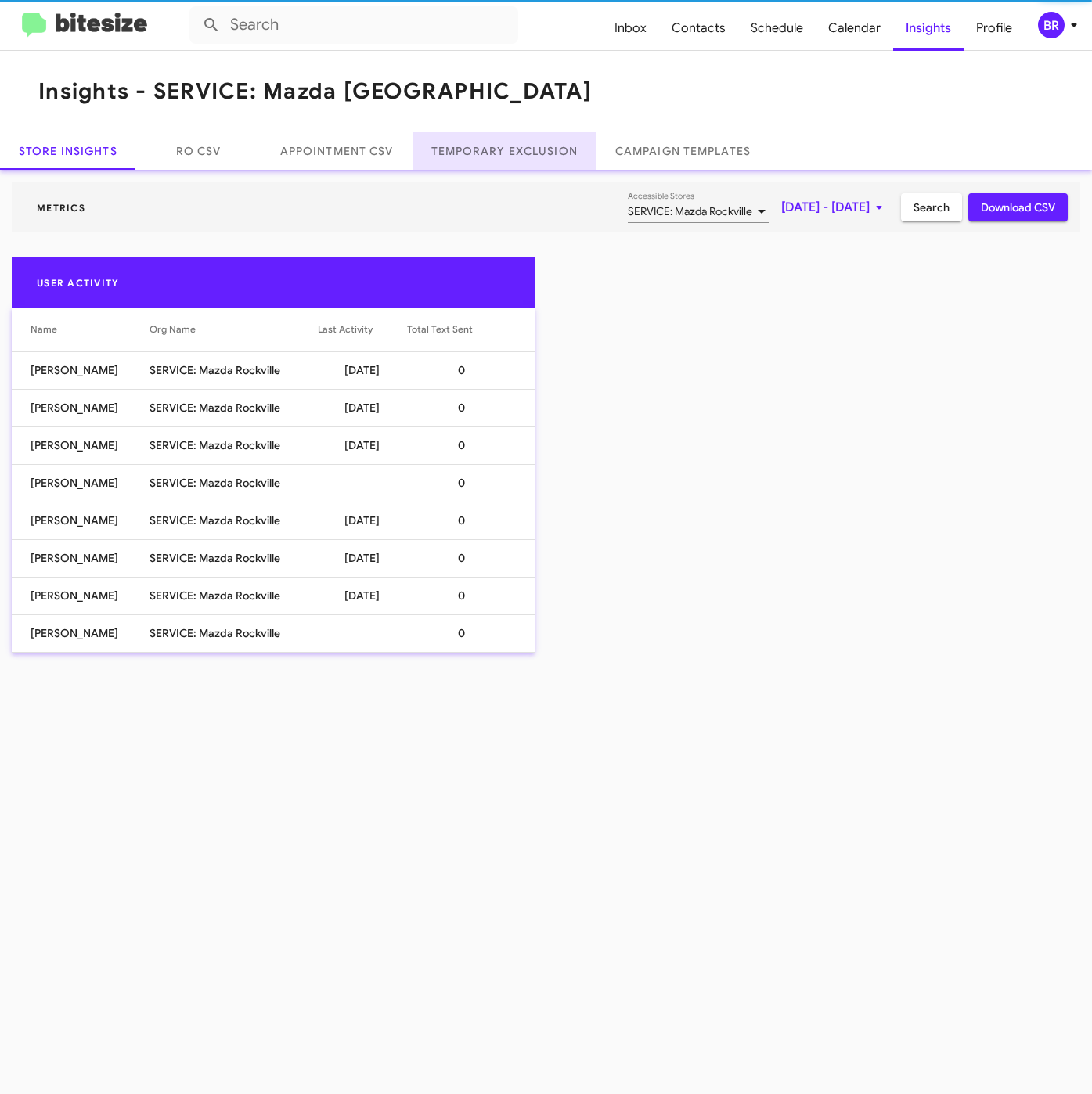
click at [522, 152] on link "Temporary Exclusion" at bounding box center [505, 151] width 184 height 38
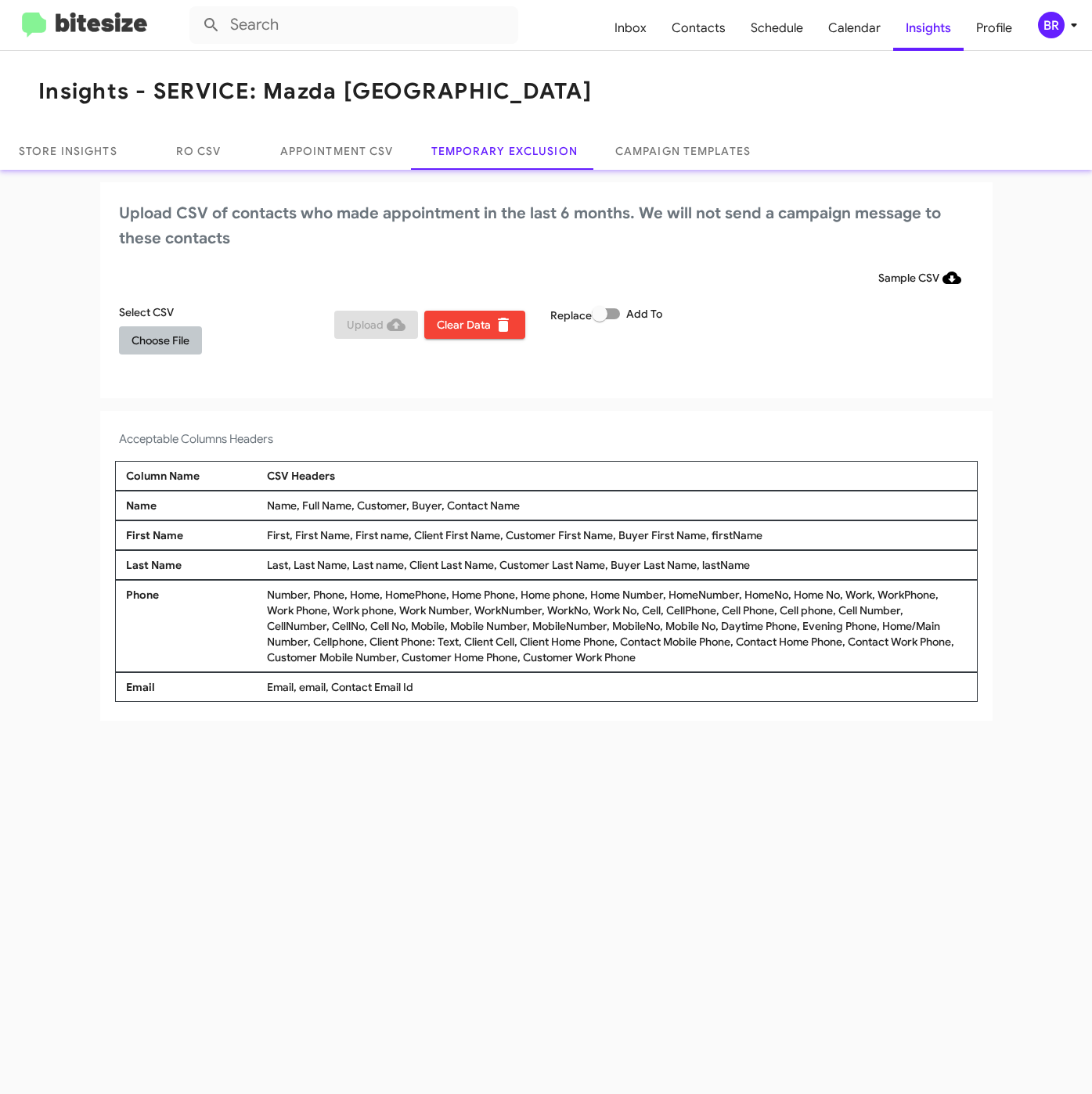
click at [162, 336] on span "Choose File" at bounding box center [160, 340] width 58 height 28
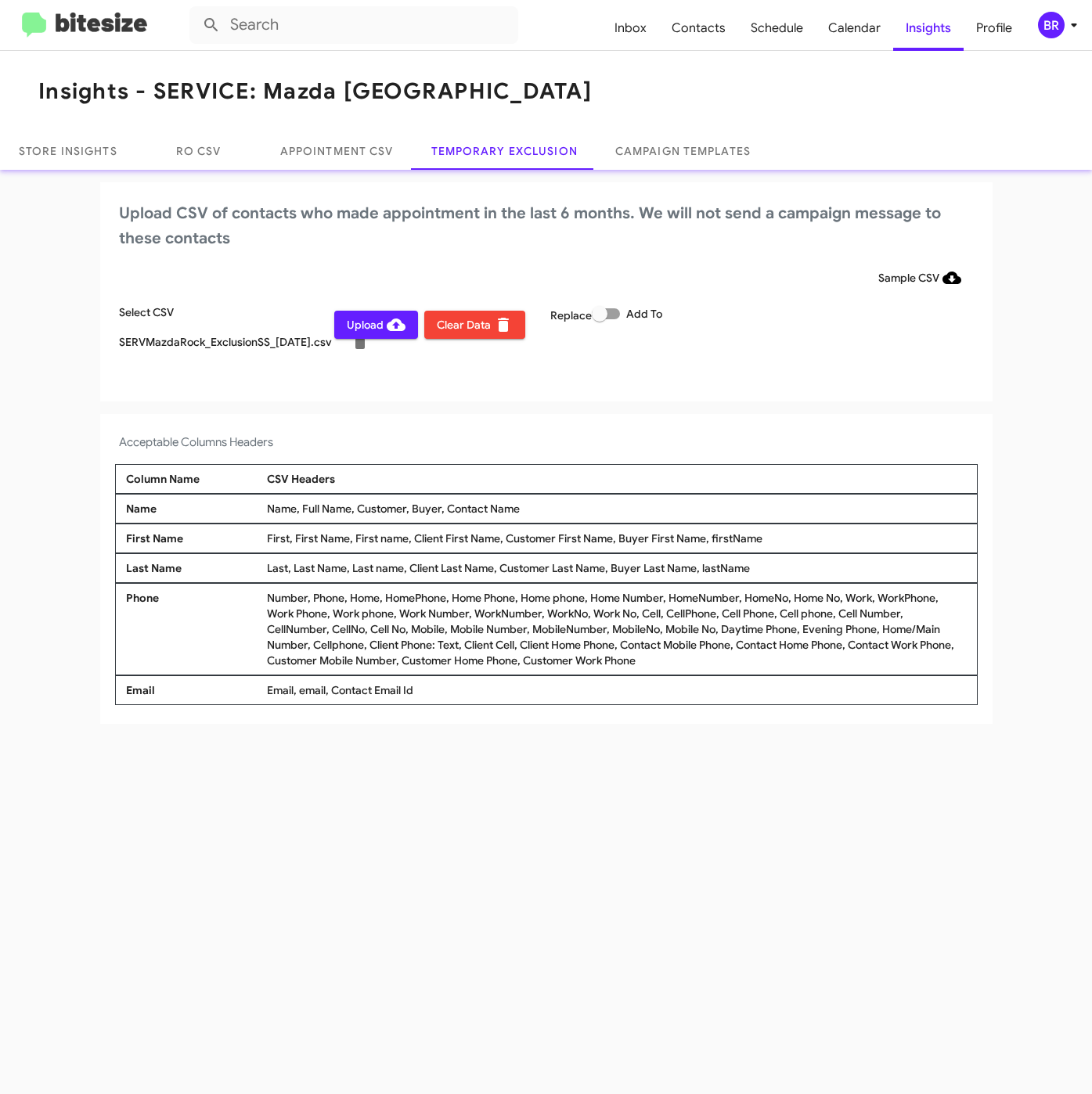
click at [1043, 21] on div "BR" at bounding box center [1051, 25] width 27 height 27
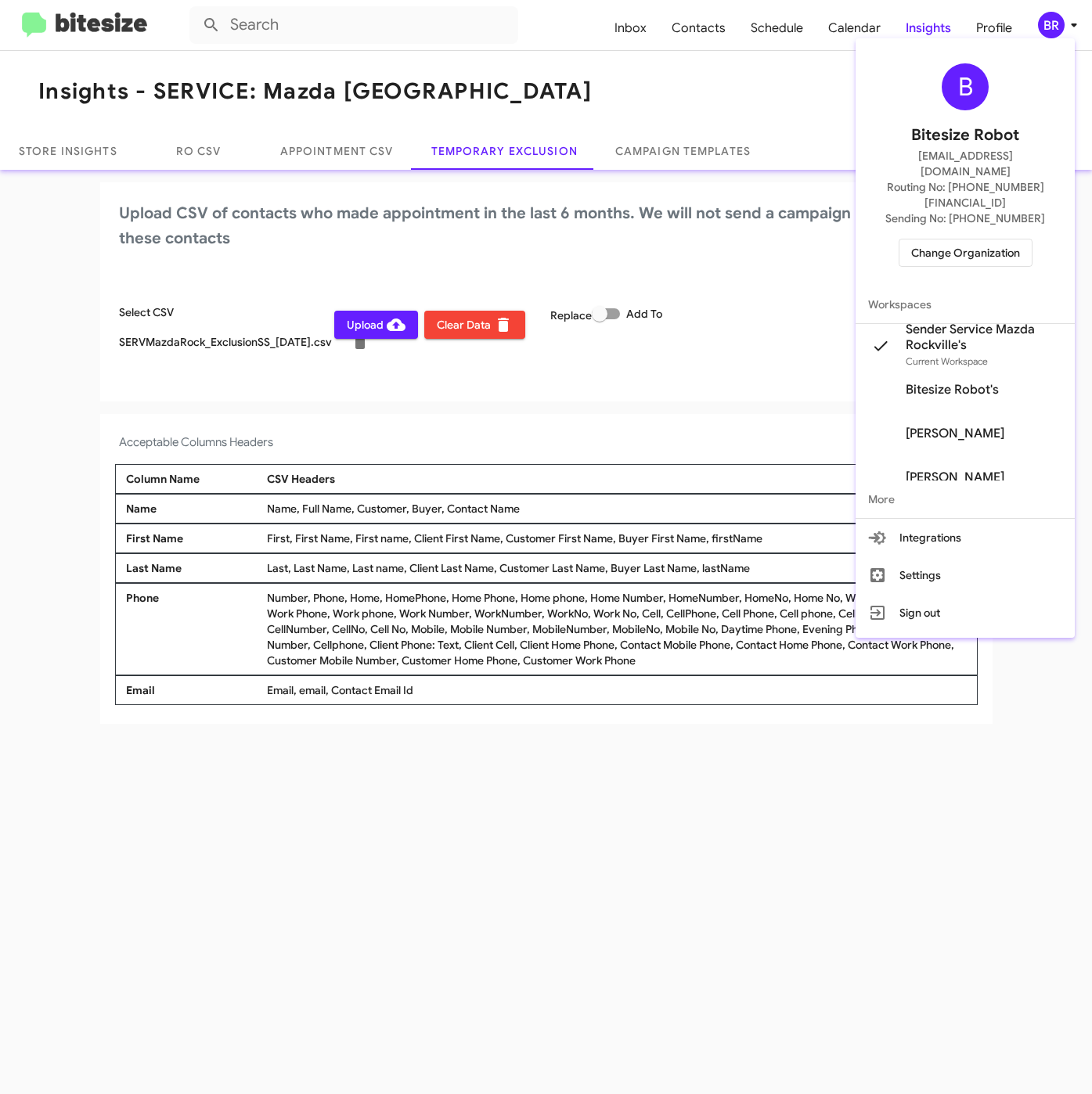
drag, startPoint x: 621, startPoint y: 918, endPoint x: 461, endPoint y: 589, distance: 365.8
click at [620, 918] on div at bounding box center [546, 547] width 1092 height 1094
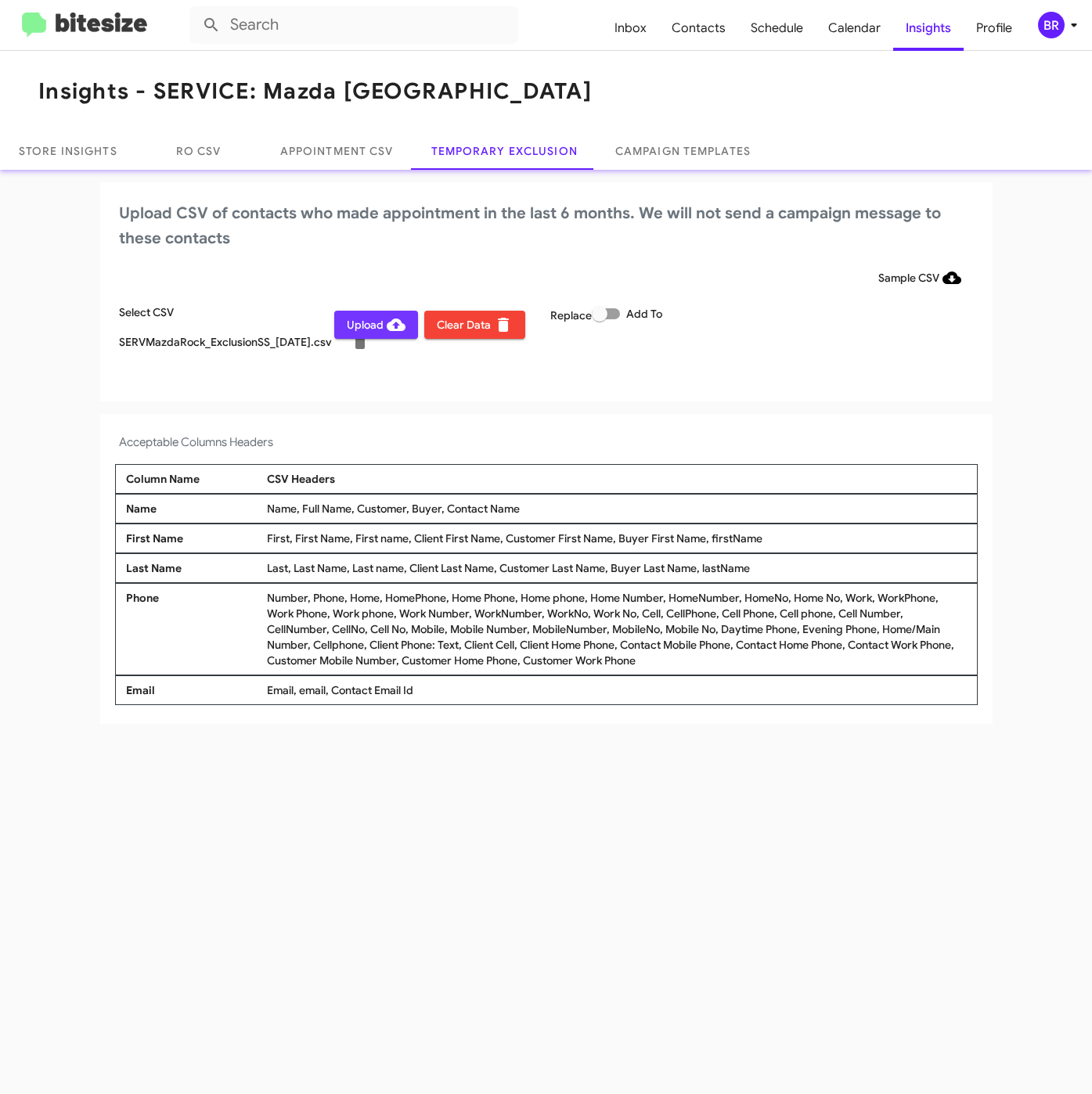
click at [388, 325] on icon at bounding box center [396, 325] width 19 height 13
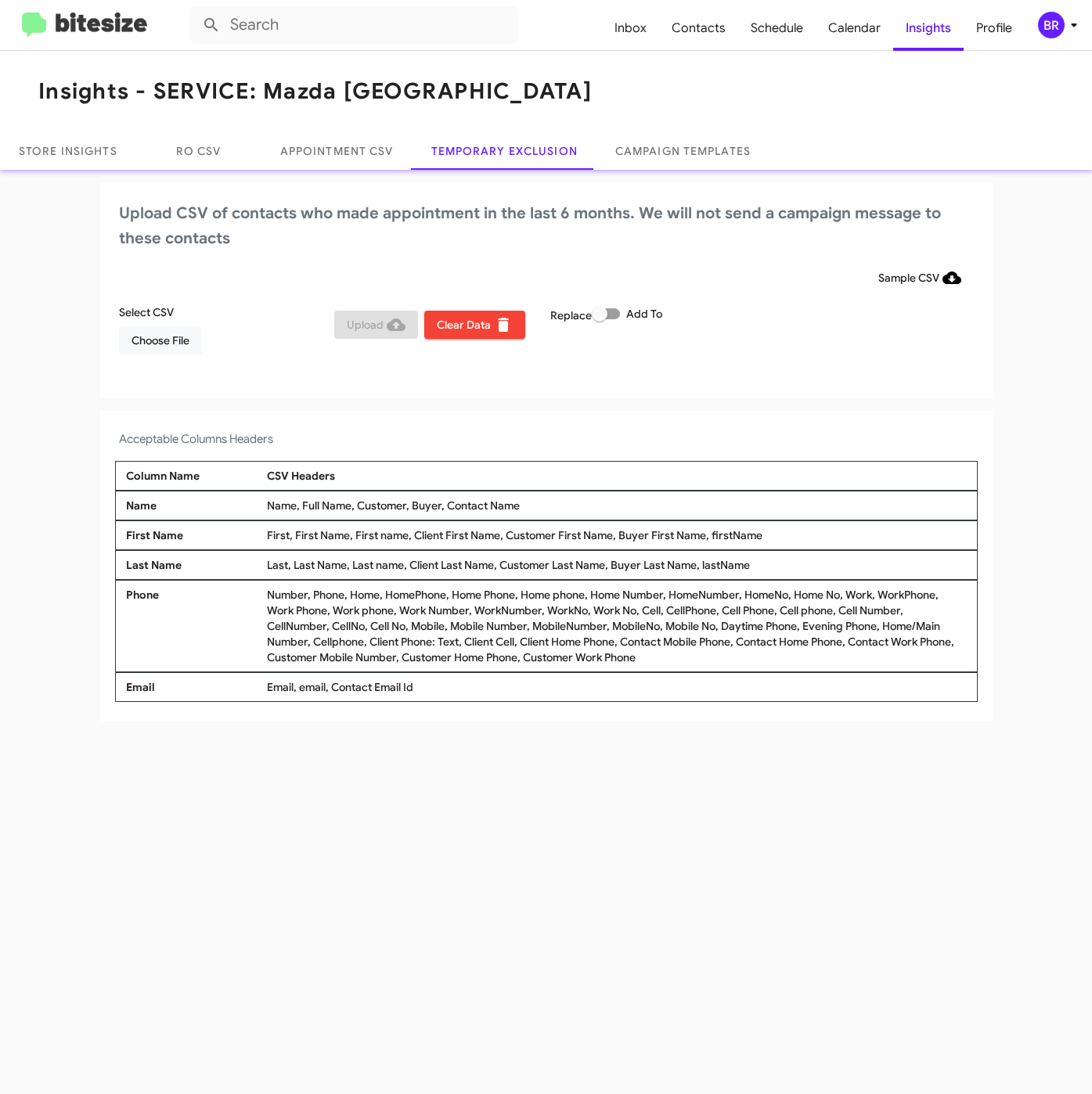
click at [606, 313] on span at bounding box center [599, 314] width 15 height 15
click at [600, 319] on input "Add To" at bounding box center [599, 319] width 1 height 1
checkbox input "true"
click at [163, 335] on span "Choose File" at bounding box center [160, 340] width 58 height 28
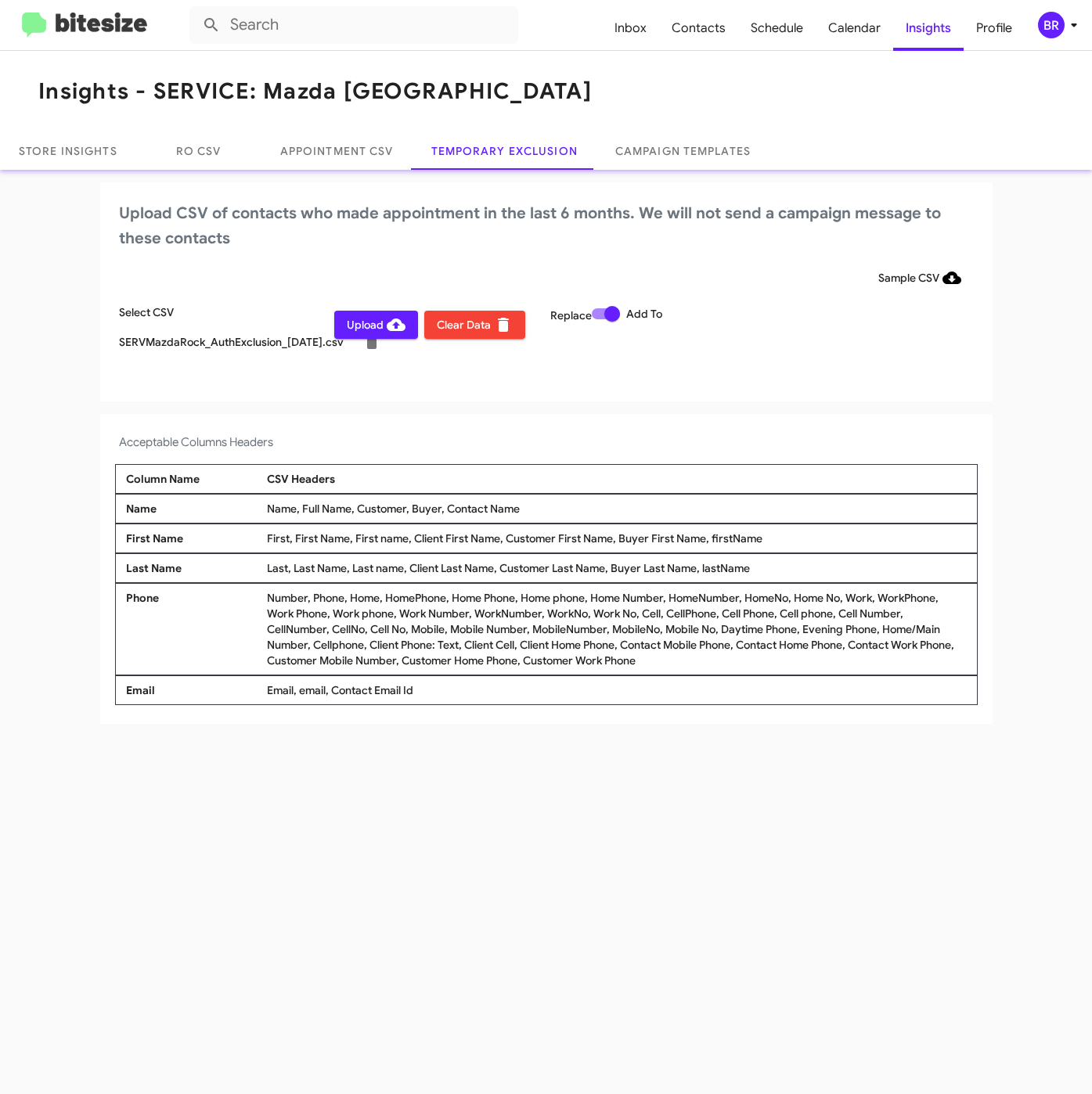
click at [1048, 22] on div "BR" at bounding box center [1051, 25] width 27 height 27
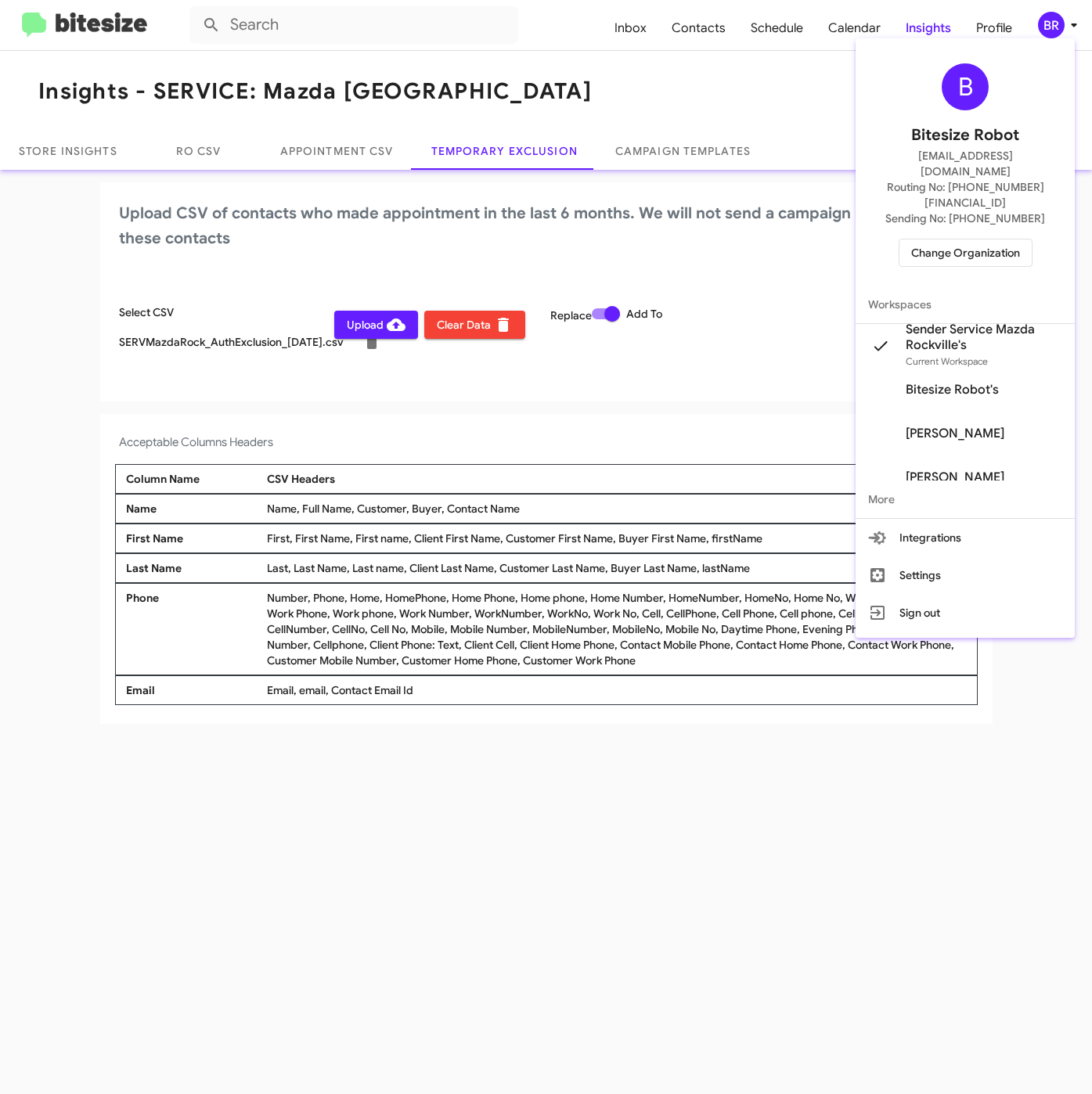
click at [700, 879] on div at bounding box center [546, 547] width 1092 height 1094
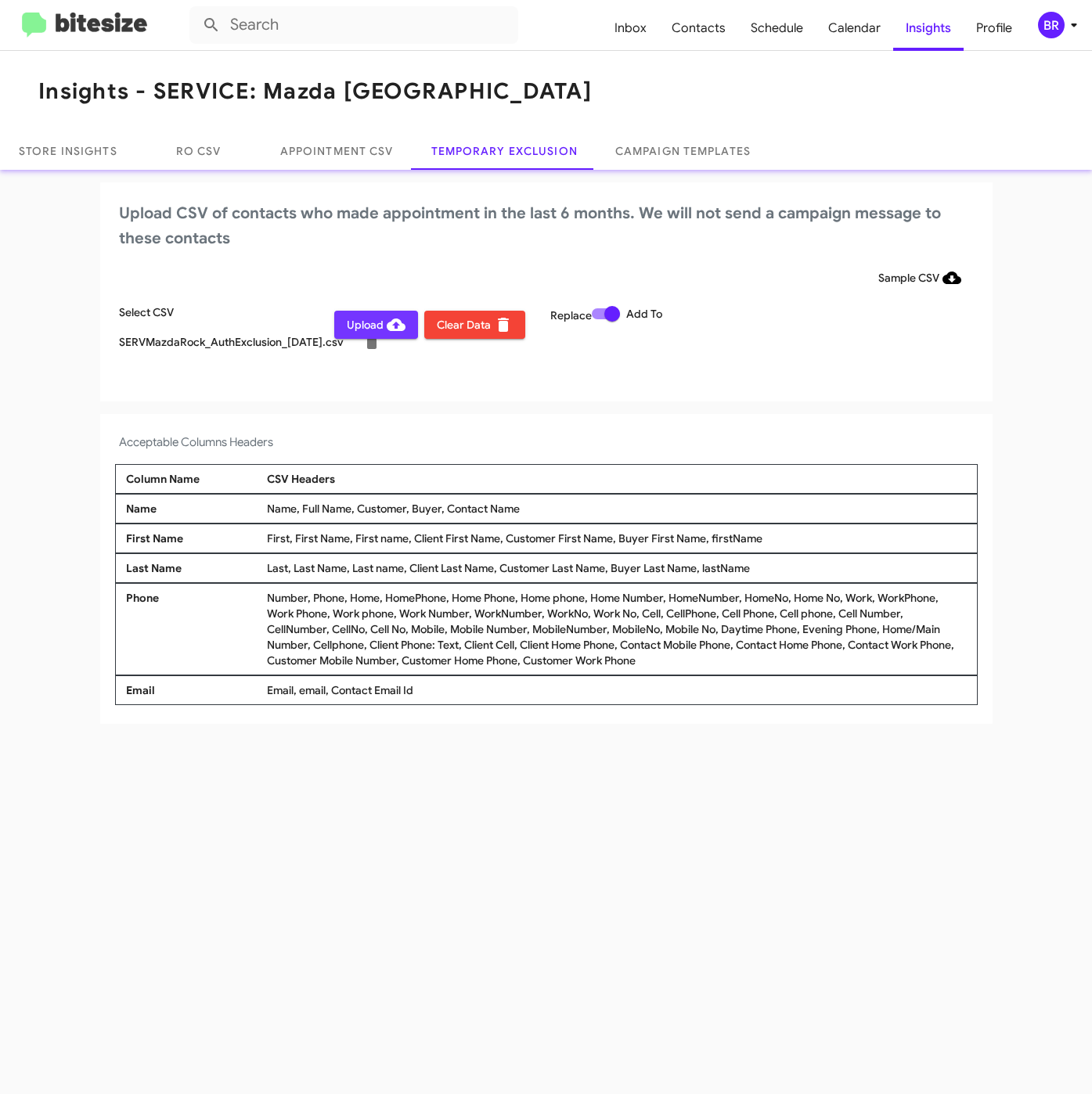
click at [376, 324] on span "Upload" at bounding box center [376, 324] width 59 height 28
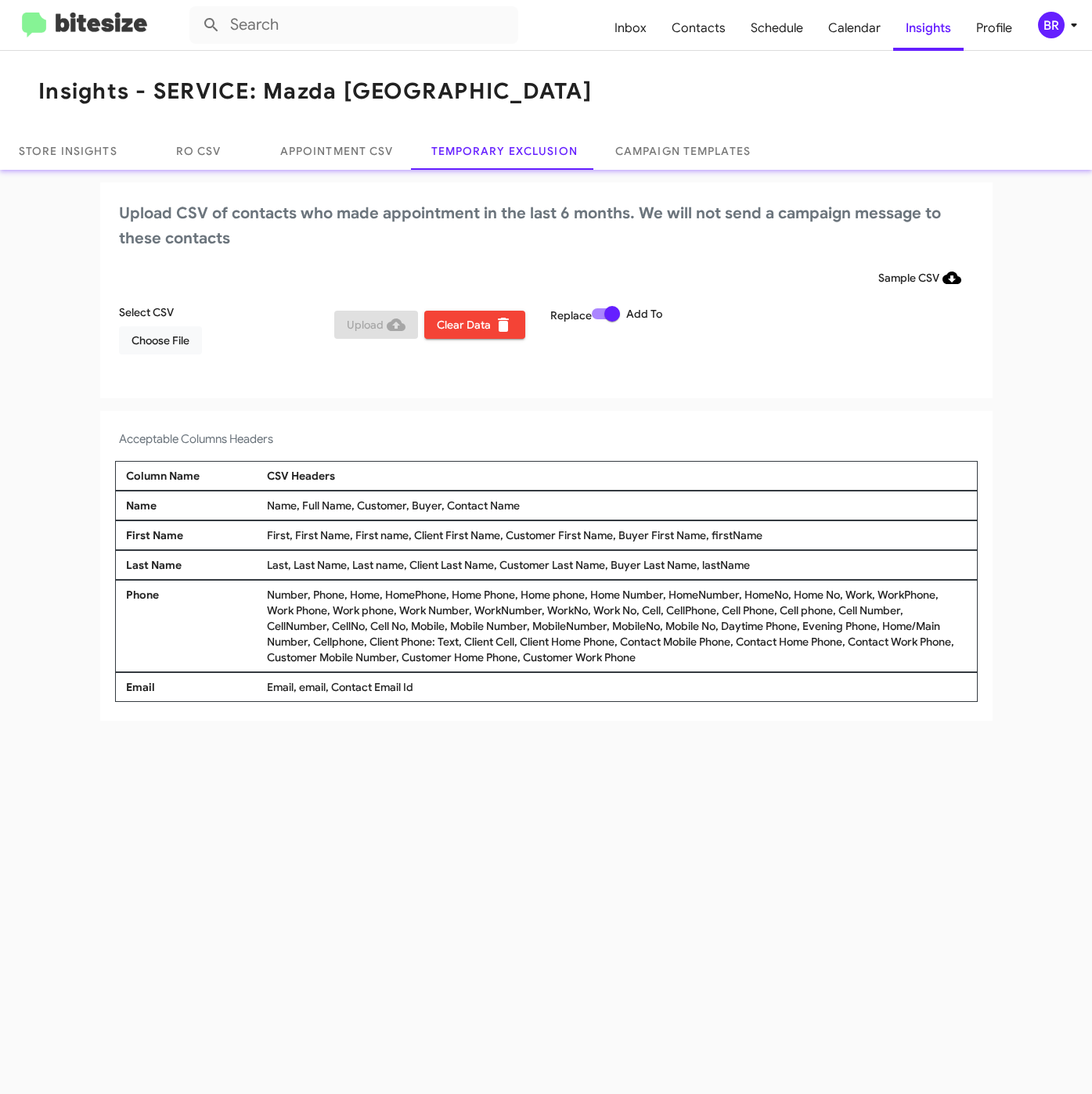
click at [1086, 24] on mat-toolbar "Inbox Contacts Schedule Calendar Insights Profile BR" at bounding box center [546, 25] width 1092 height 50
click at [1065, 33] on icon at bounding box center [1073, 24] width 19 height 19
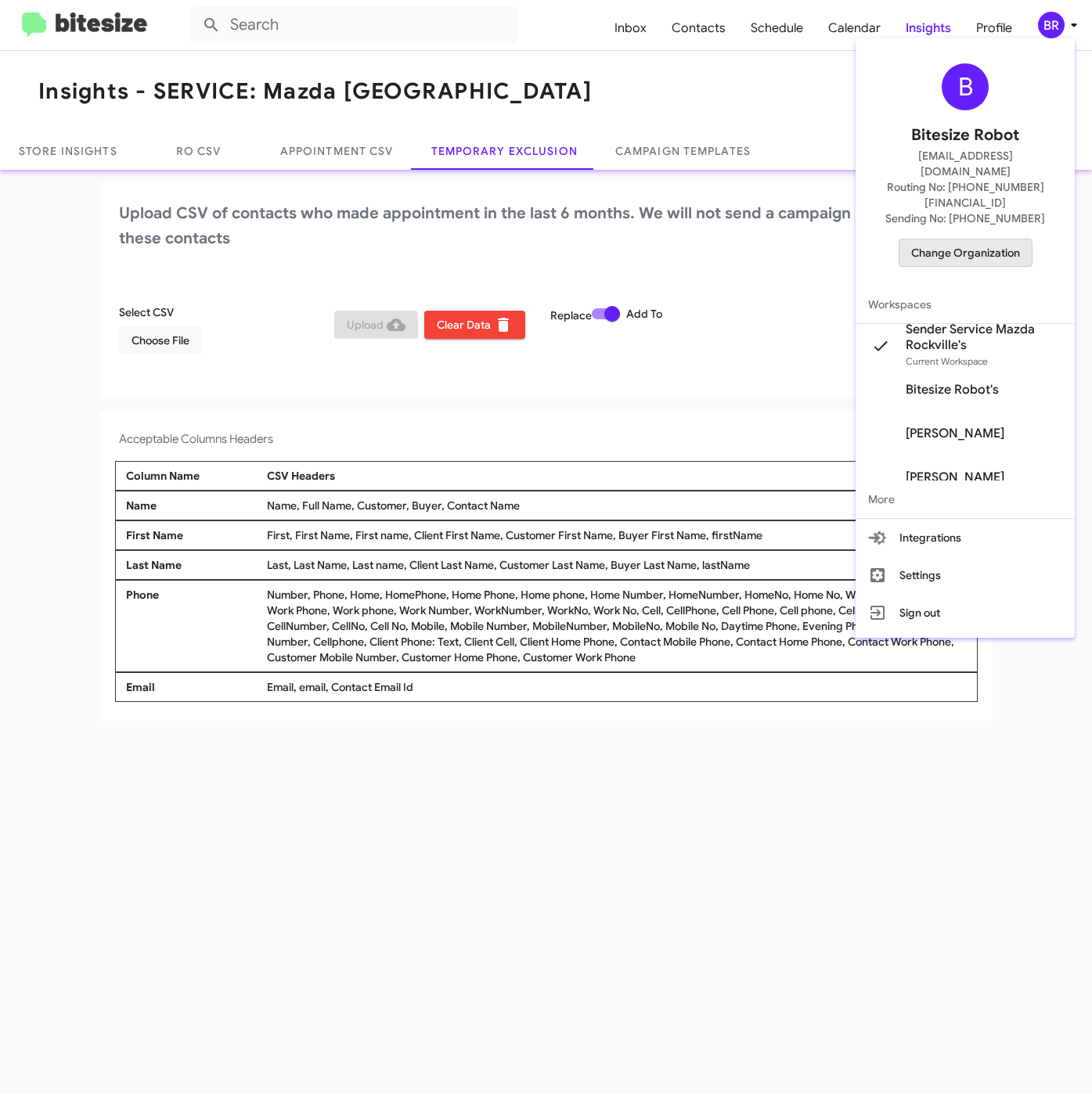
click at [928, 239] on span "Change Organization" at bounding box center [965, 252] width 109 height 27
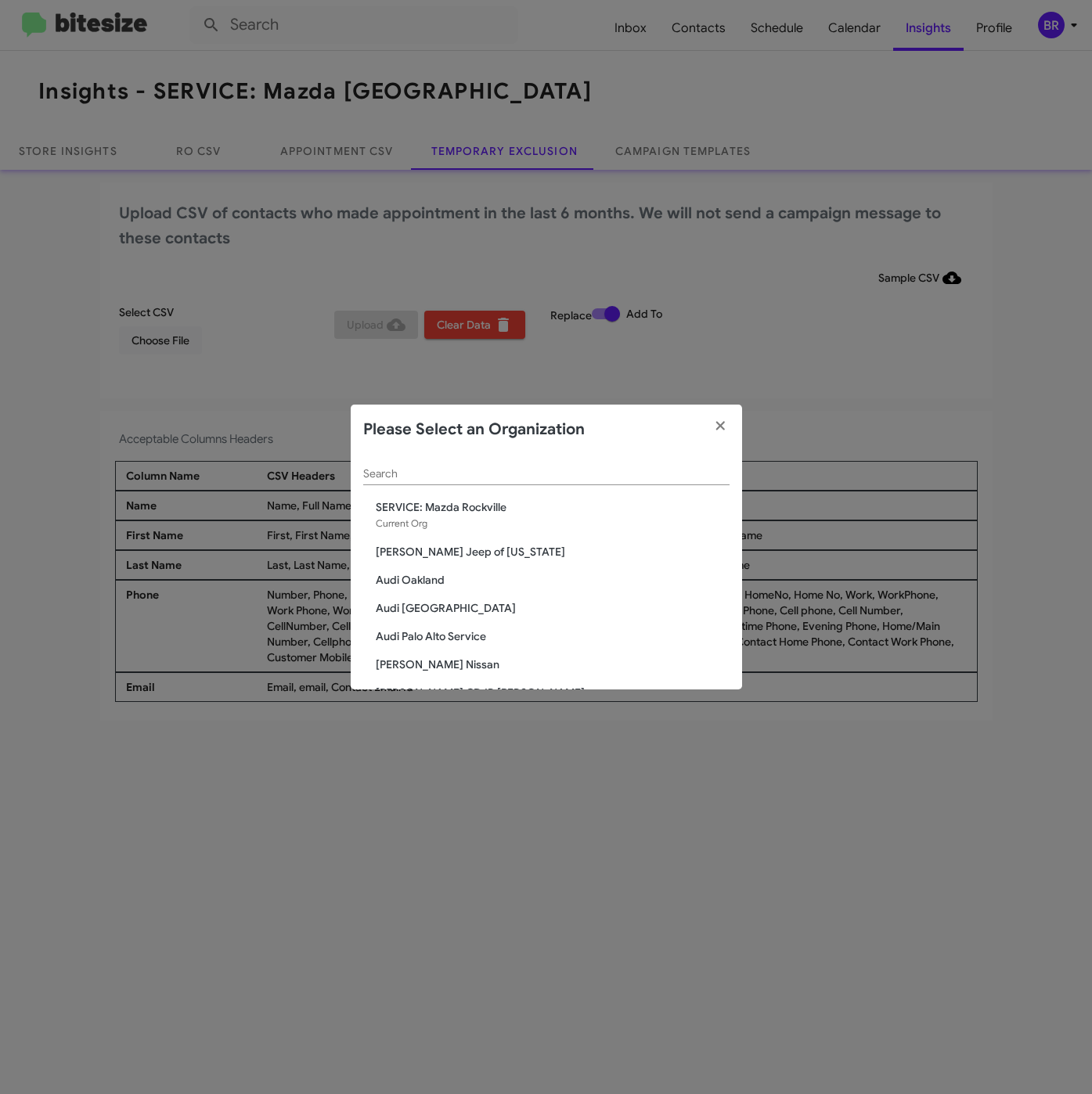
click at [521, 475] on input "Search" at bounding box center [546, 474] width 366 height 13
paste input "SERVICE: Kia of Catonsville"
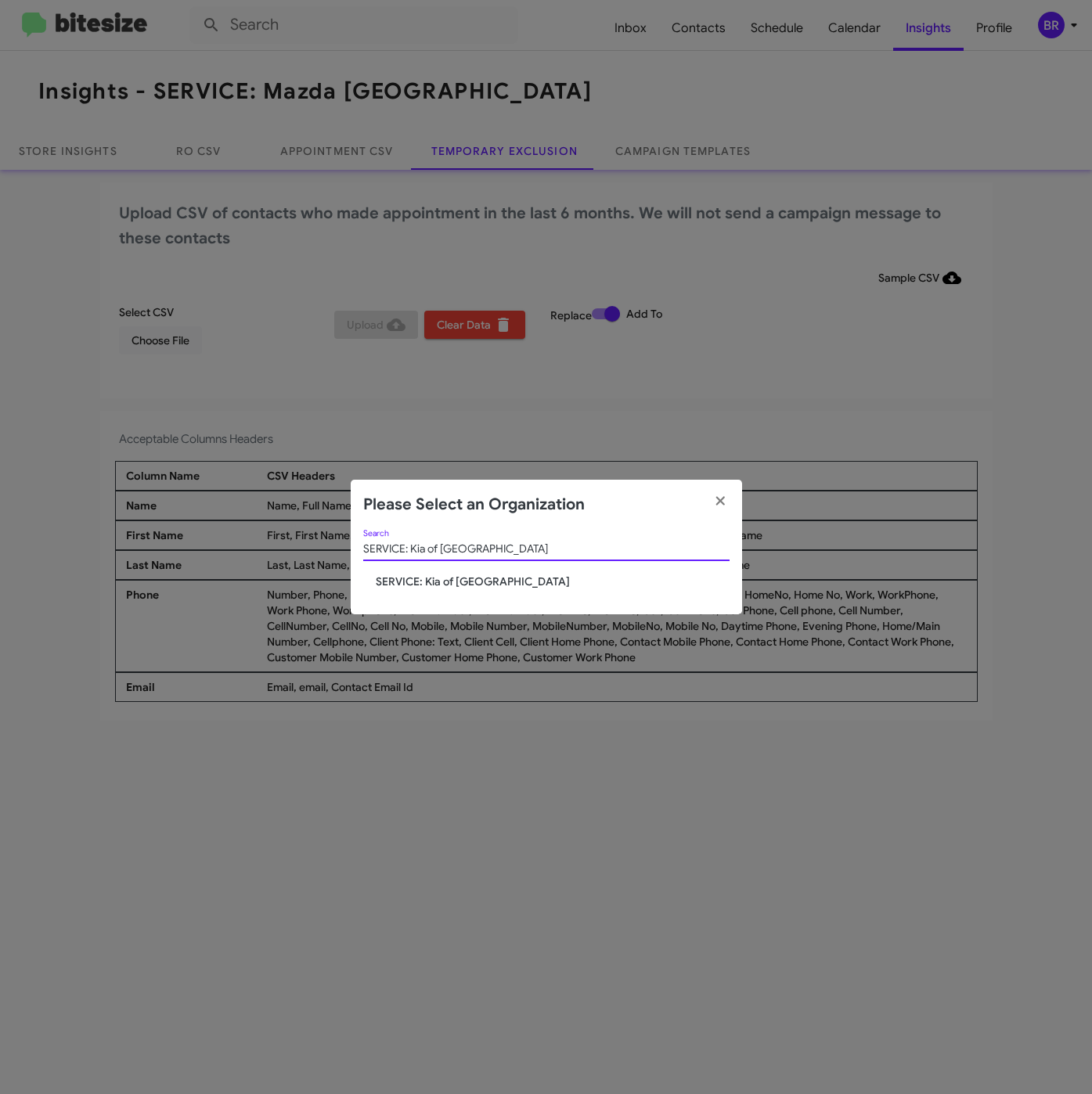
type input "SERVICE: Kia of Catonsville"
click at [405, 588] on span "SERVICE: Kia of Catonsville" at bounding box center [552, 581] width 354 height 15
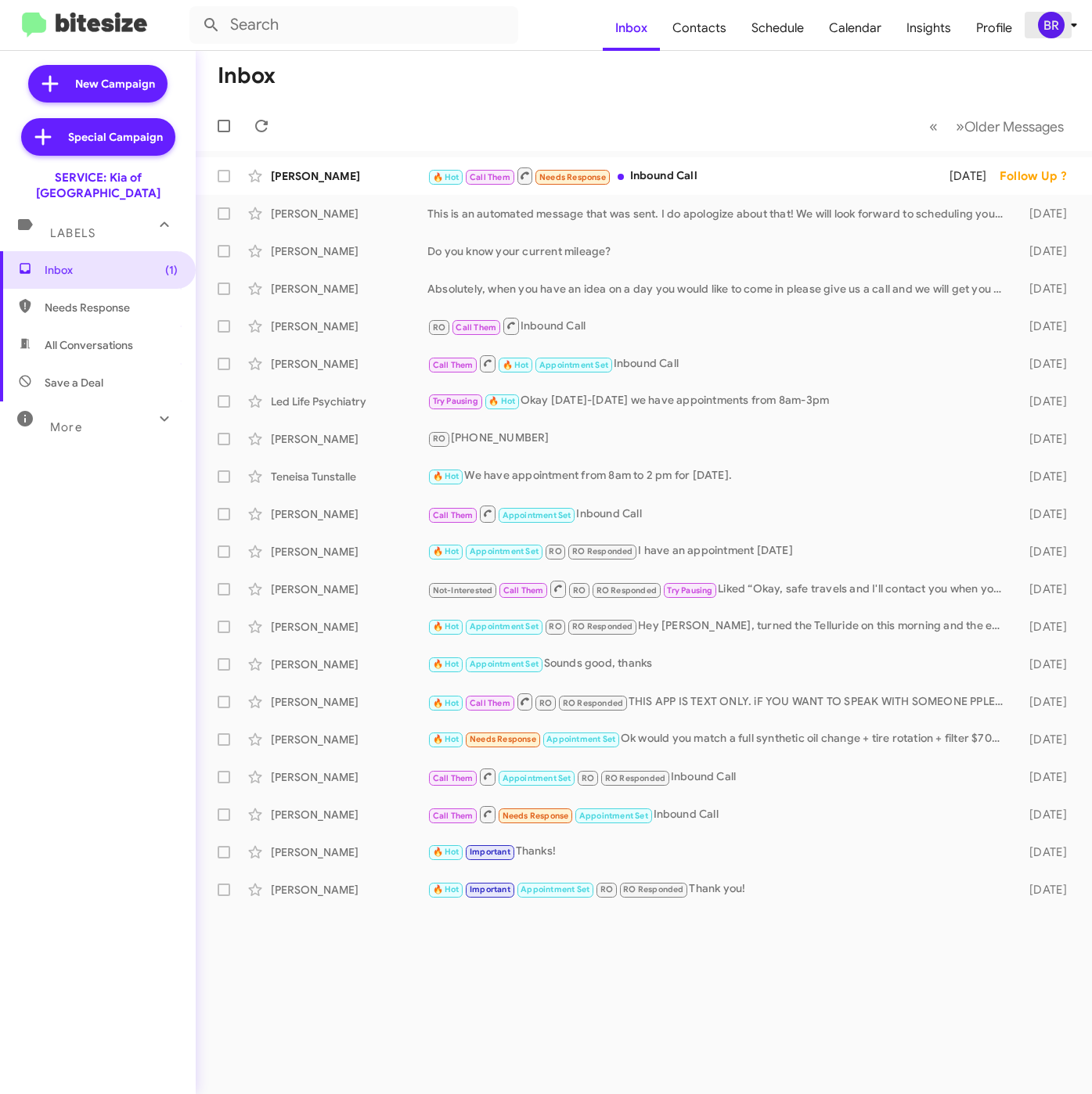
click at [1039, 29] on div "BR" at bounding box center [1051, 25] width 27 height 27
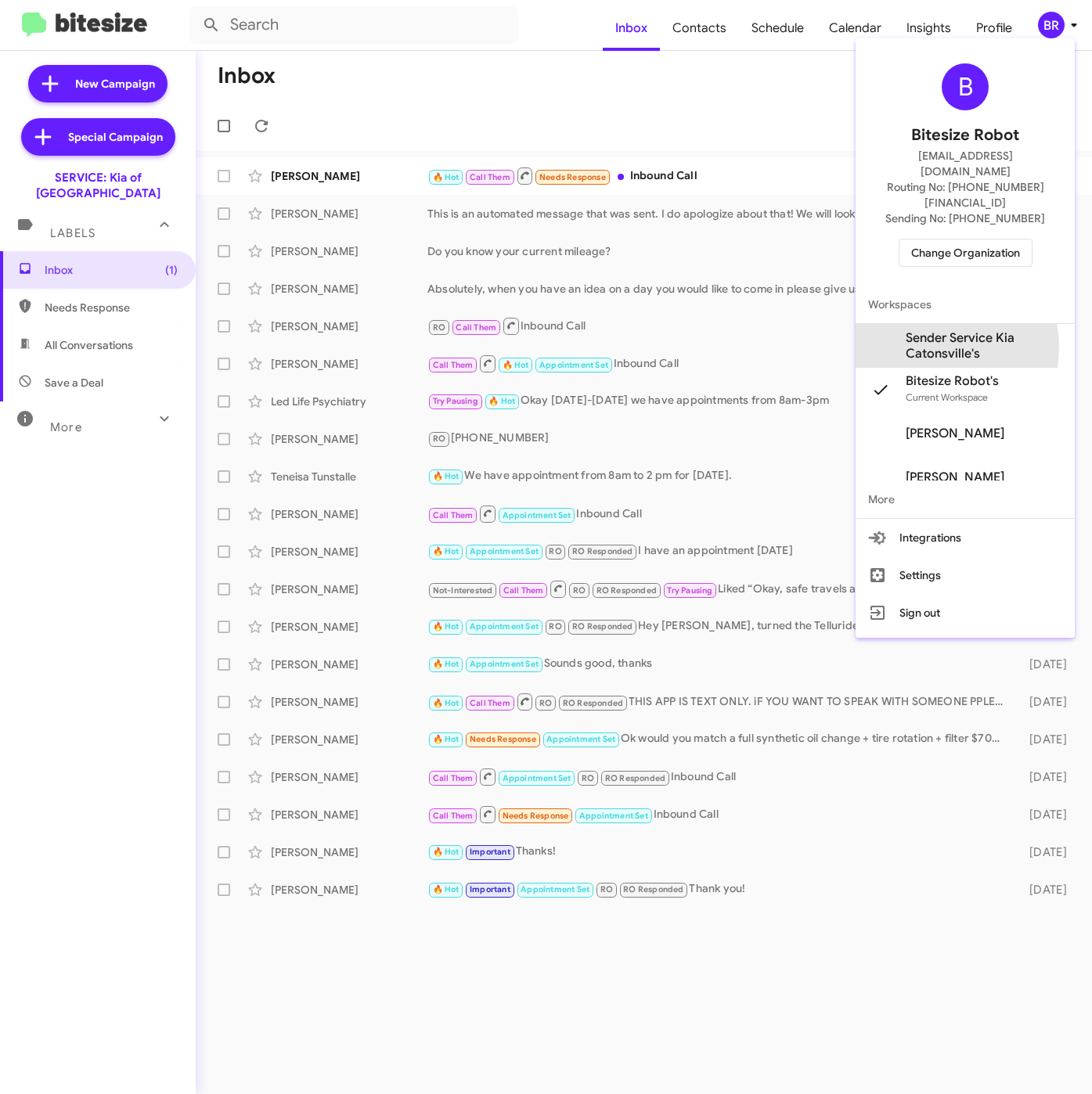
click at [938, 331] on span "Sender Service Kia Catonsville's" at bounding box center [984, 346] width 156 height 31
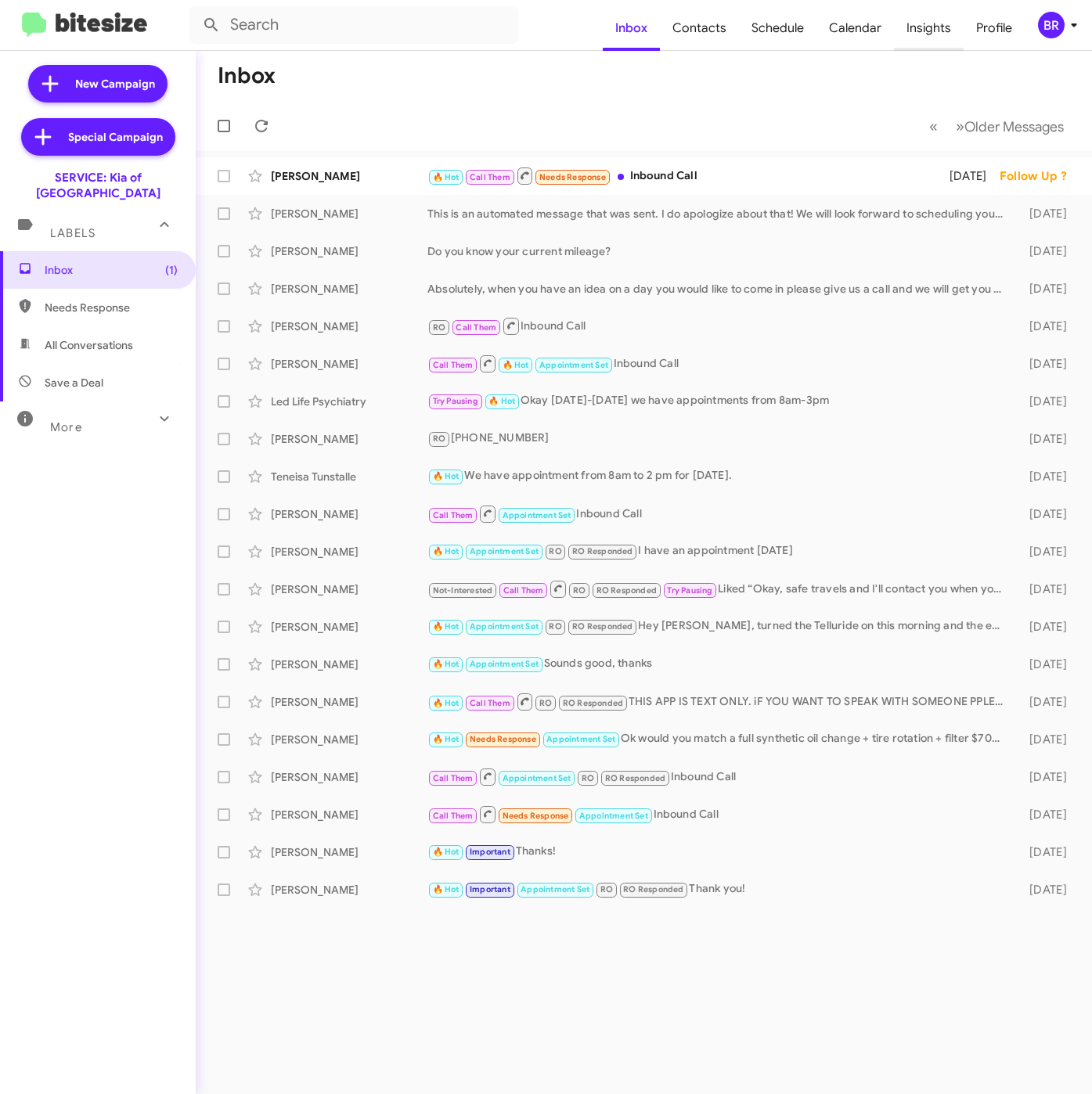
click at [928, 19] on span "Insights" at bounding box center [929, 28] width 69 height 45
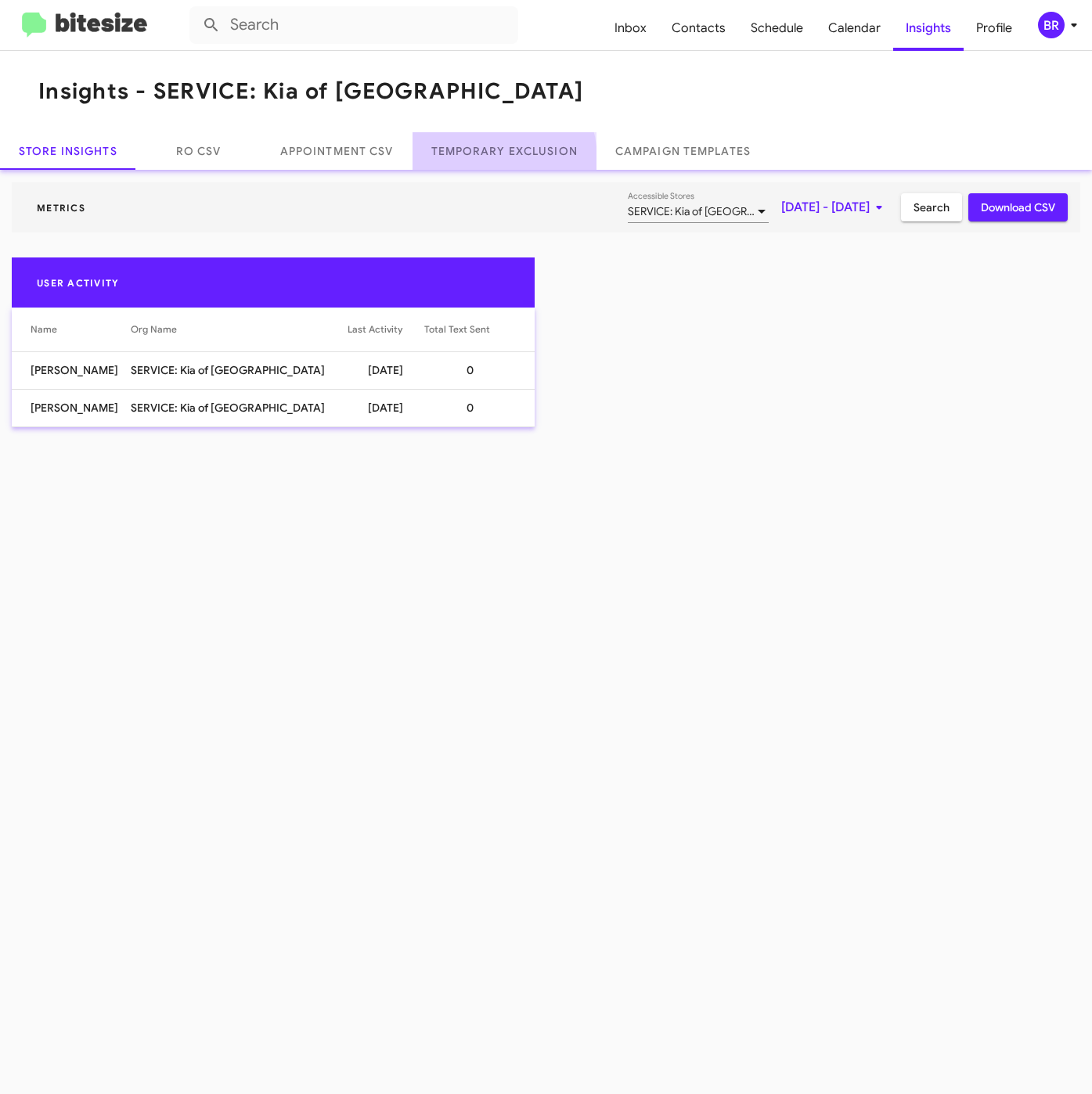
click at [484, 160] on link "Temporary Exclusion" at bounding box center [505, 151] width 184 height 38
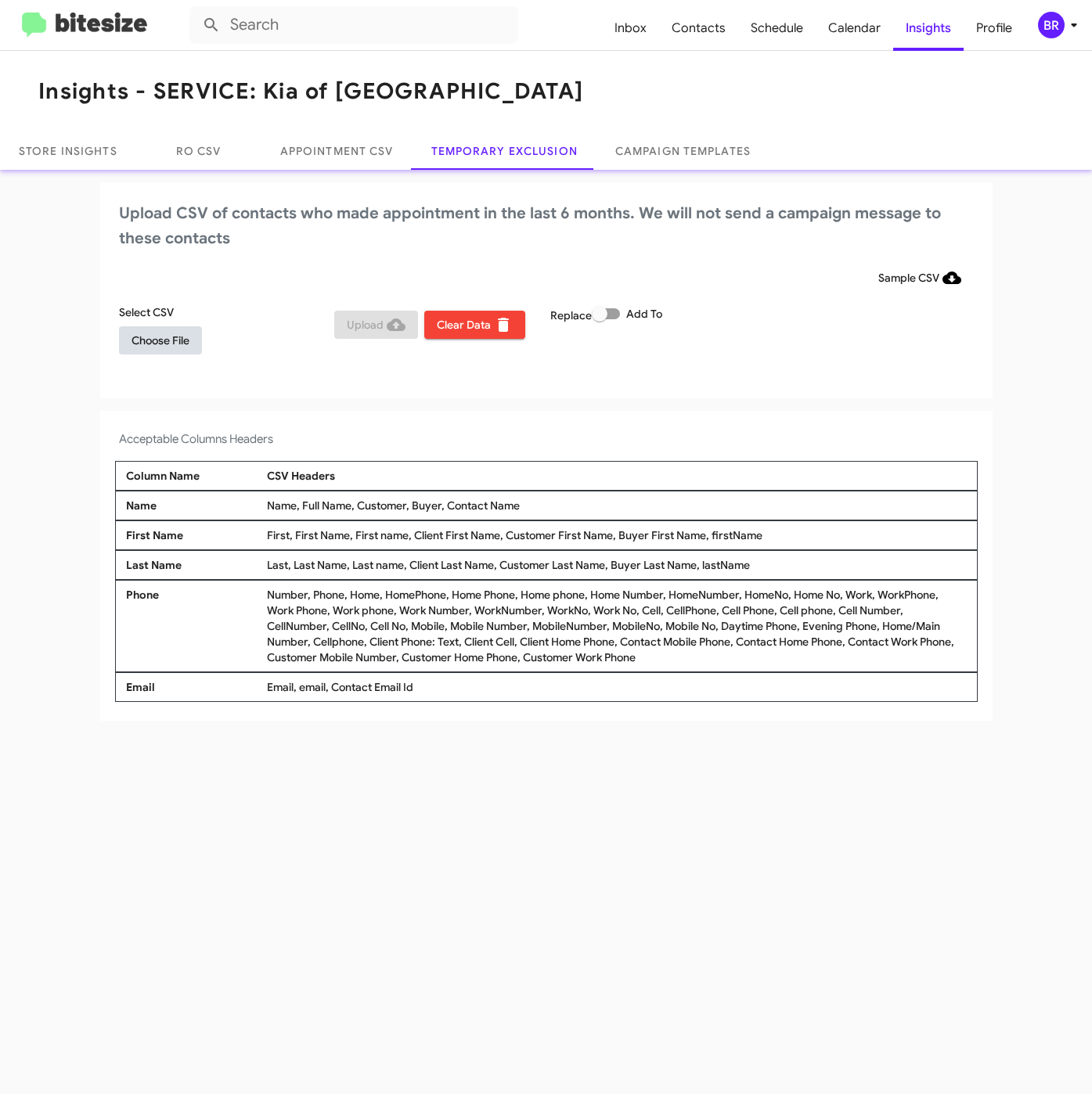
click at [165, 350] on span "Choose File" at bounding box center [160, 340] width 58 height 28
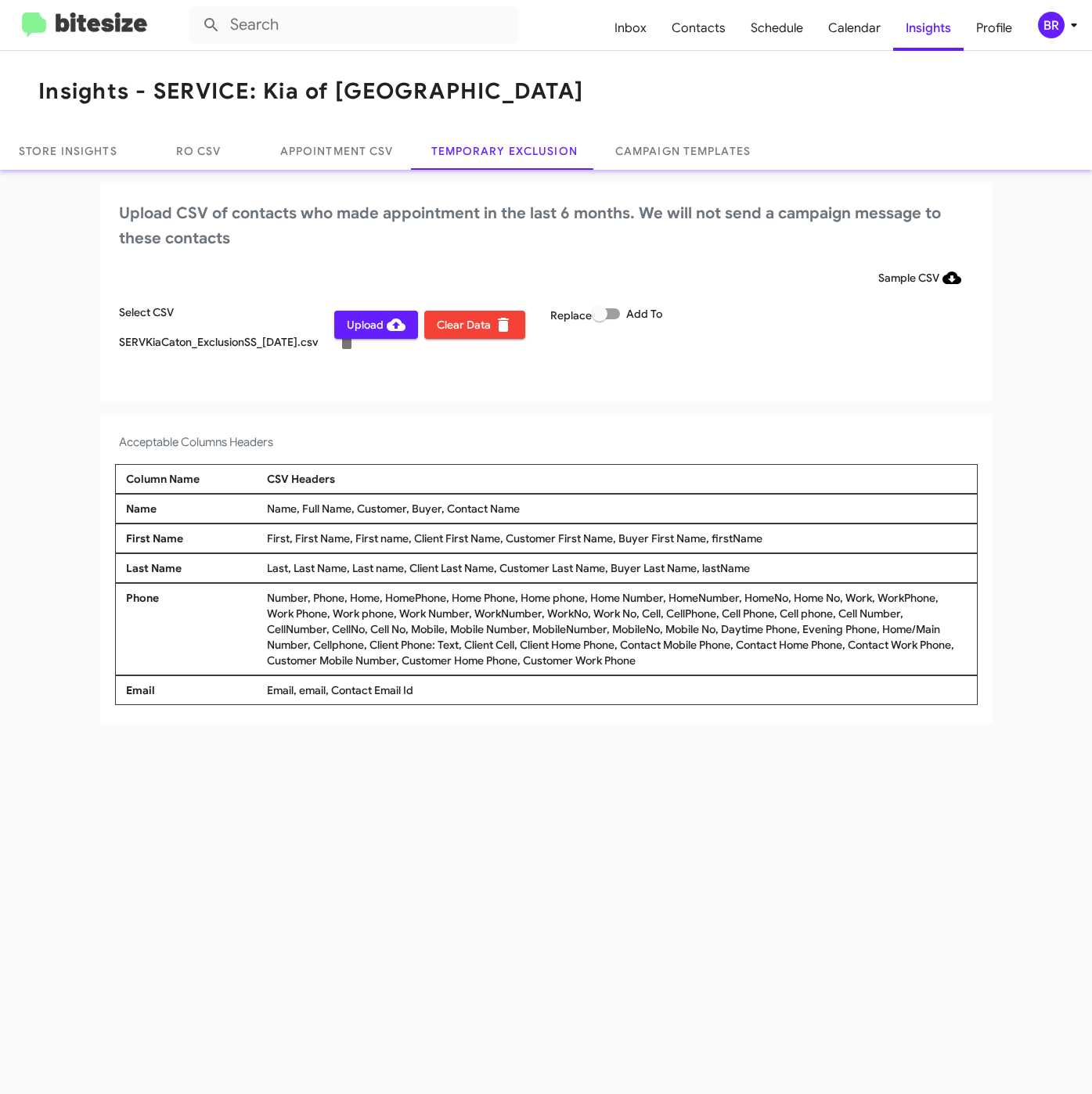
click at [1071, 26] on icon at bounding box center [1073, 24] width 19 height 19
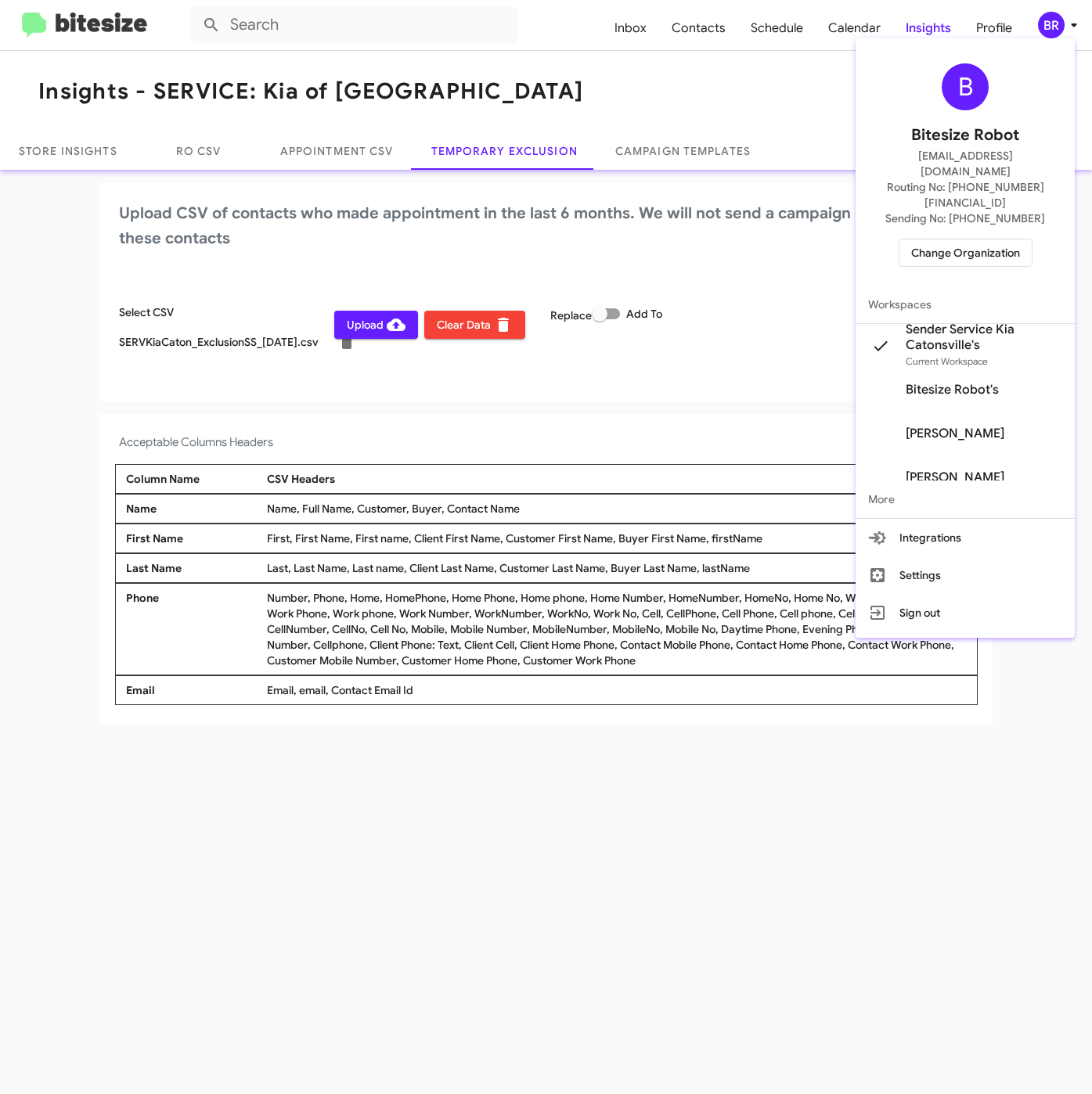
click at [356, 431] on div at bounding box center [546, 547] width 1092 height 1094
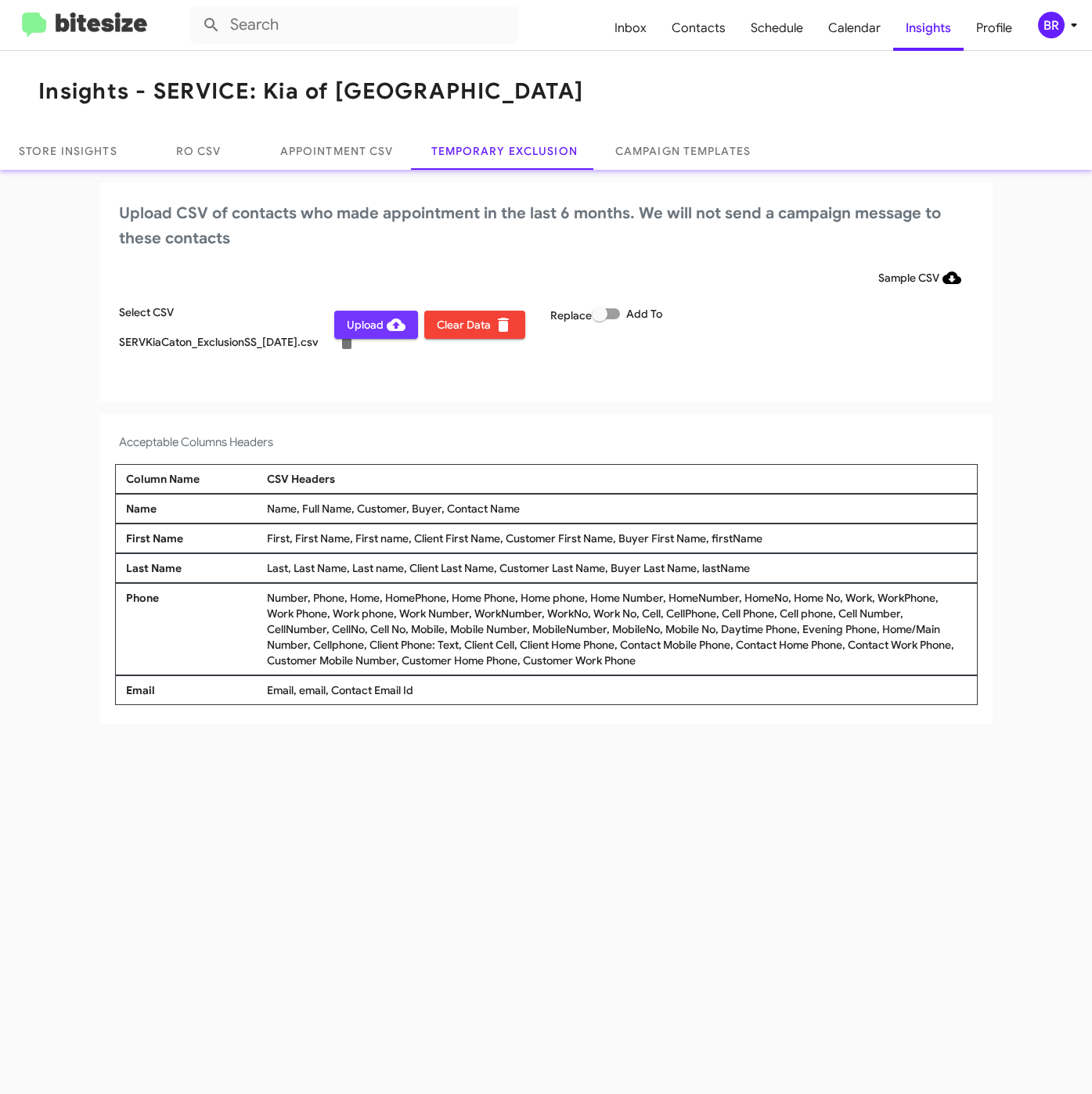
drag, startPoint x: 369, startPoint y: 324, endPoint x: 423, endPoint y: 351, distance: 60.4
click at [371, 322] on span "Upload" at bounding box center [376, 324] width 59 height 28
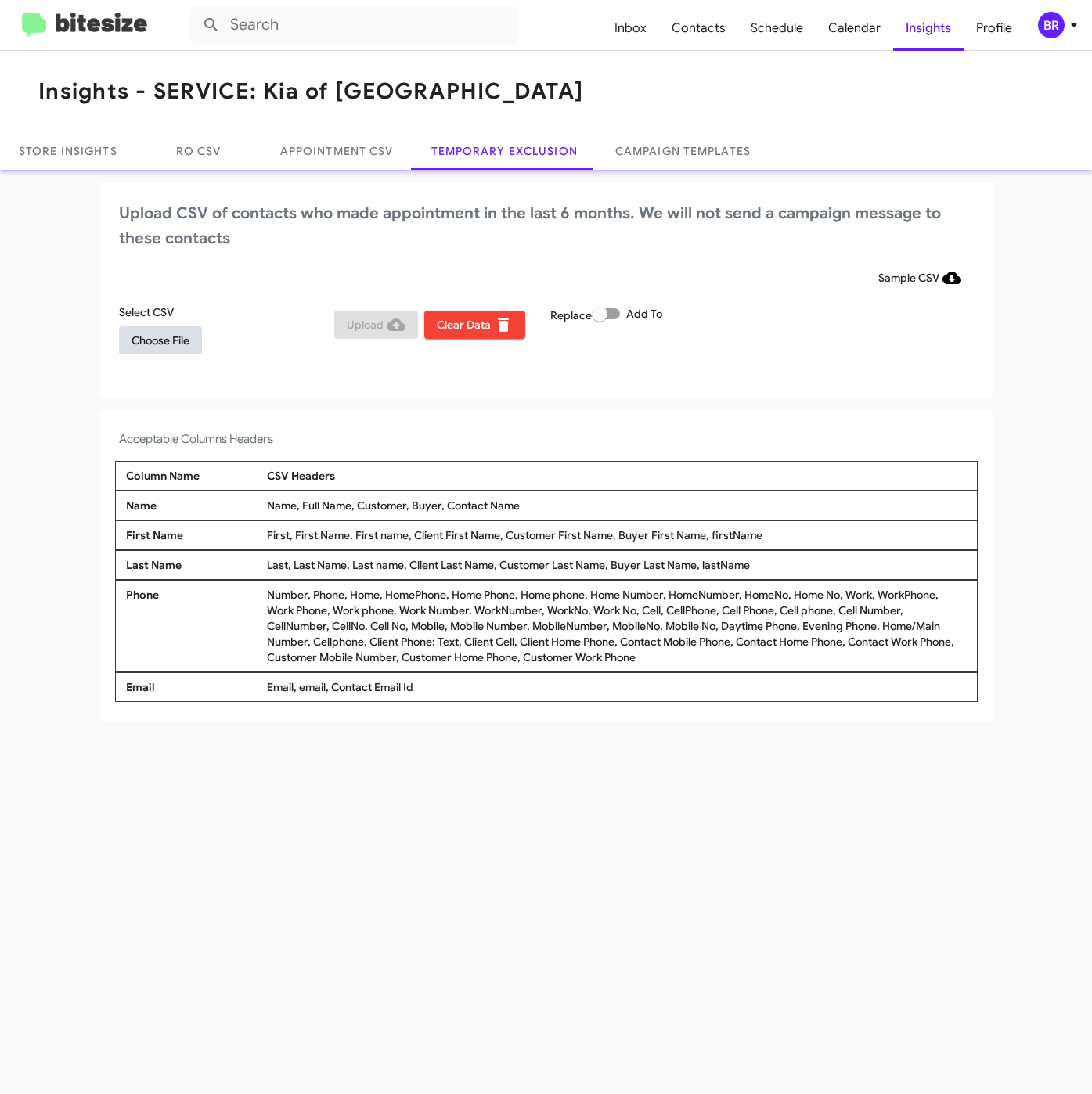
click at [140, 343] on span "Choose File" at bounding box center [160, 340] width 58 height 28
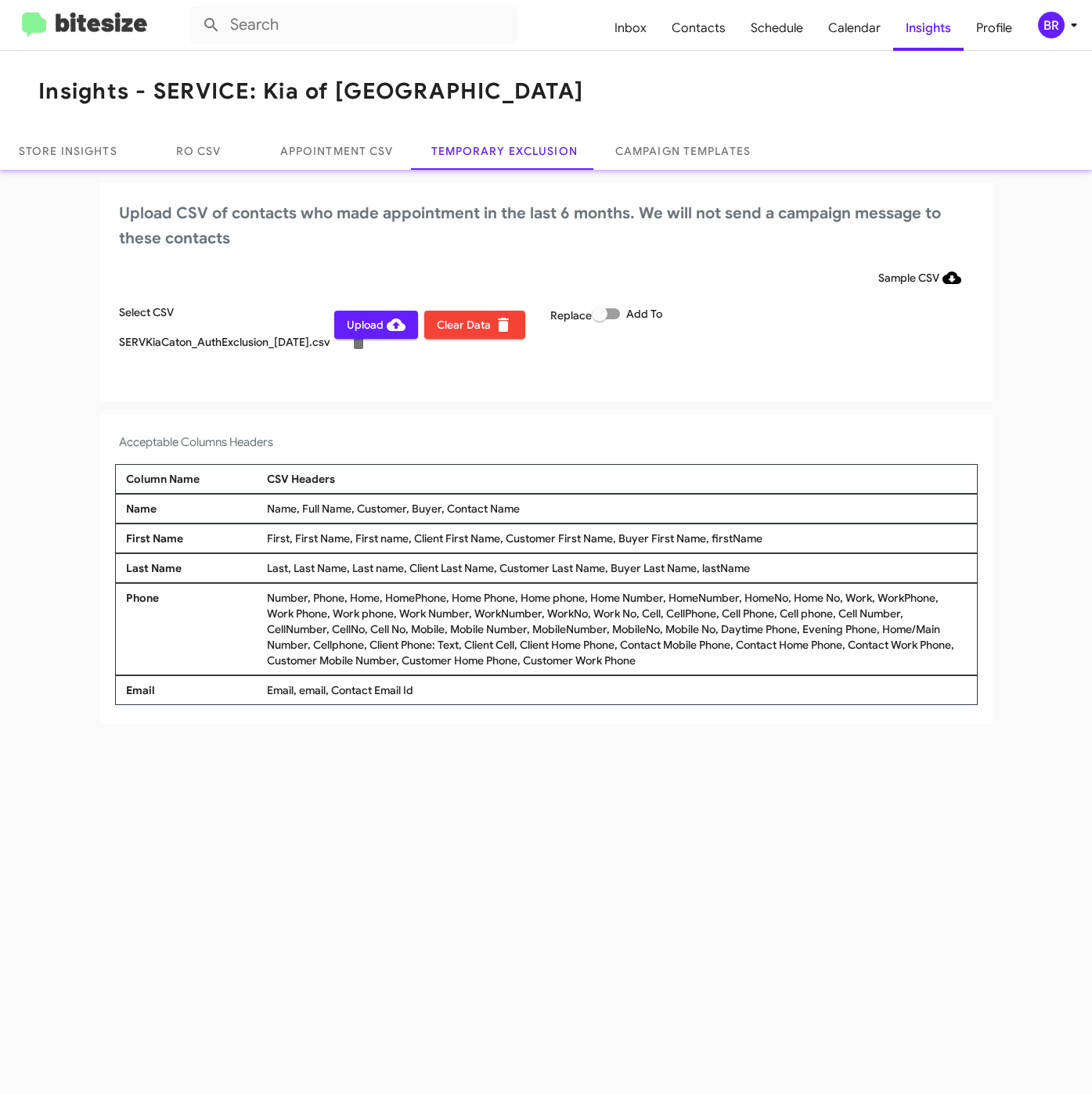
click at [606, 317] on span at bounding box center [599, 314] width 15 height 15
click at [600, 319] on input "Add To" at bounding box center [599, 319] width 1 height 1
checkbox input "true"
click at [1061, 35] on span "BR" at bounding box center [1061, 25] width 47 height 27
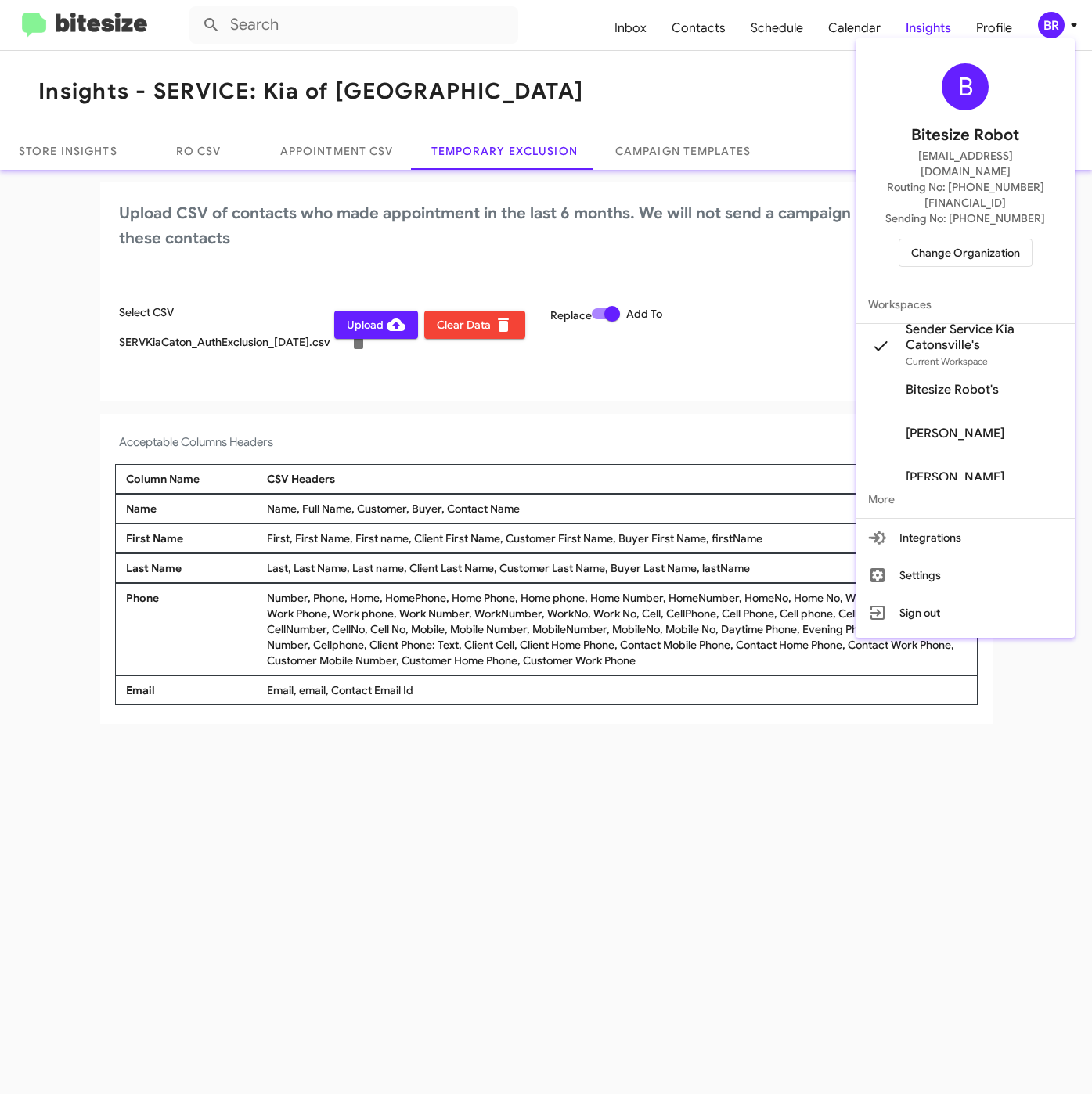
click at [320, 387] on div at bounding box center [546, 547] width 1092 height 1094
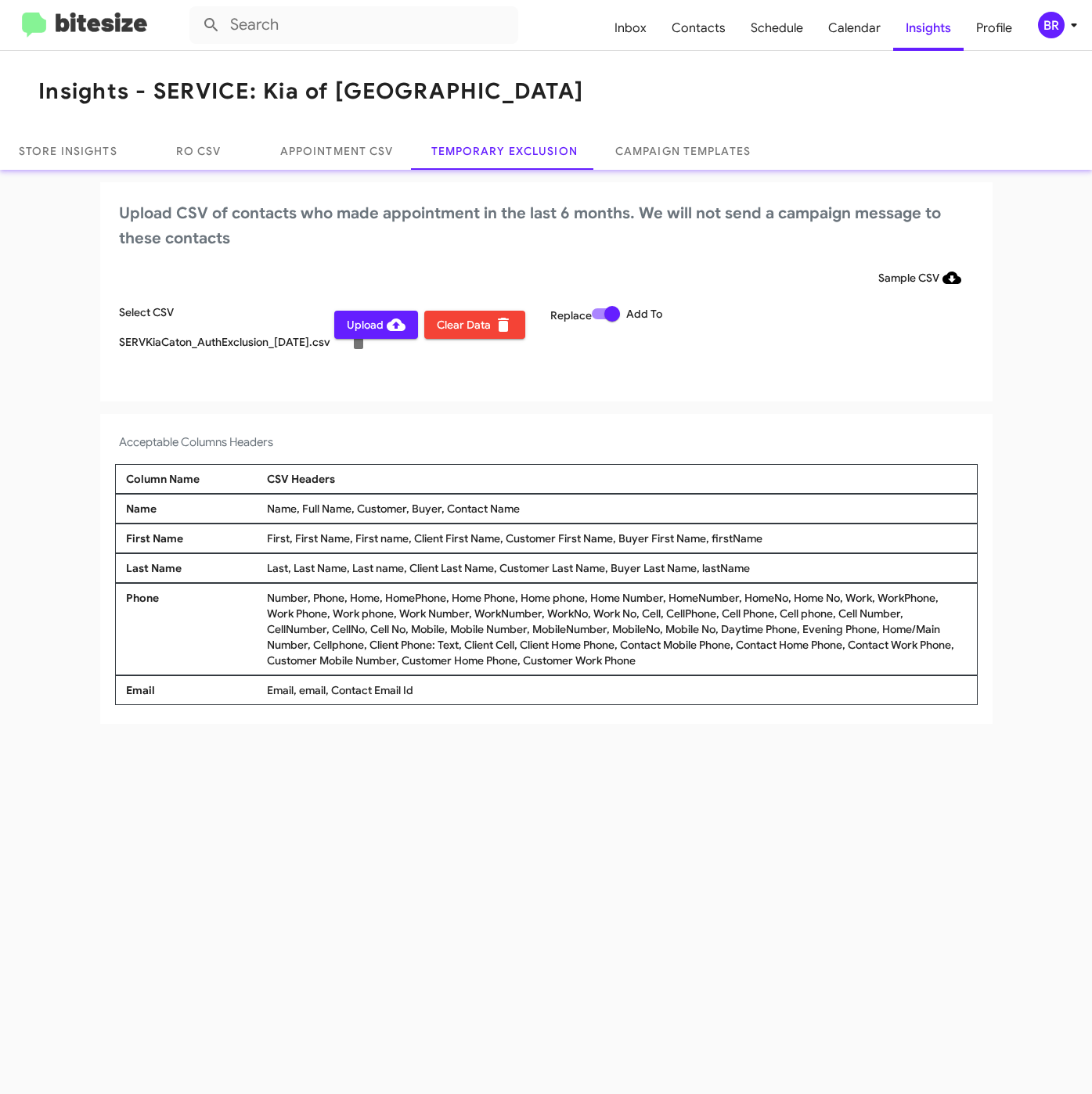
click at [358, 334] on span "Upload" at bounding box center [376, 324] width 59 height 28
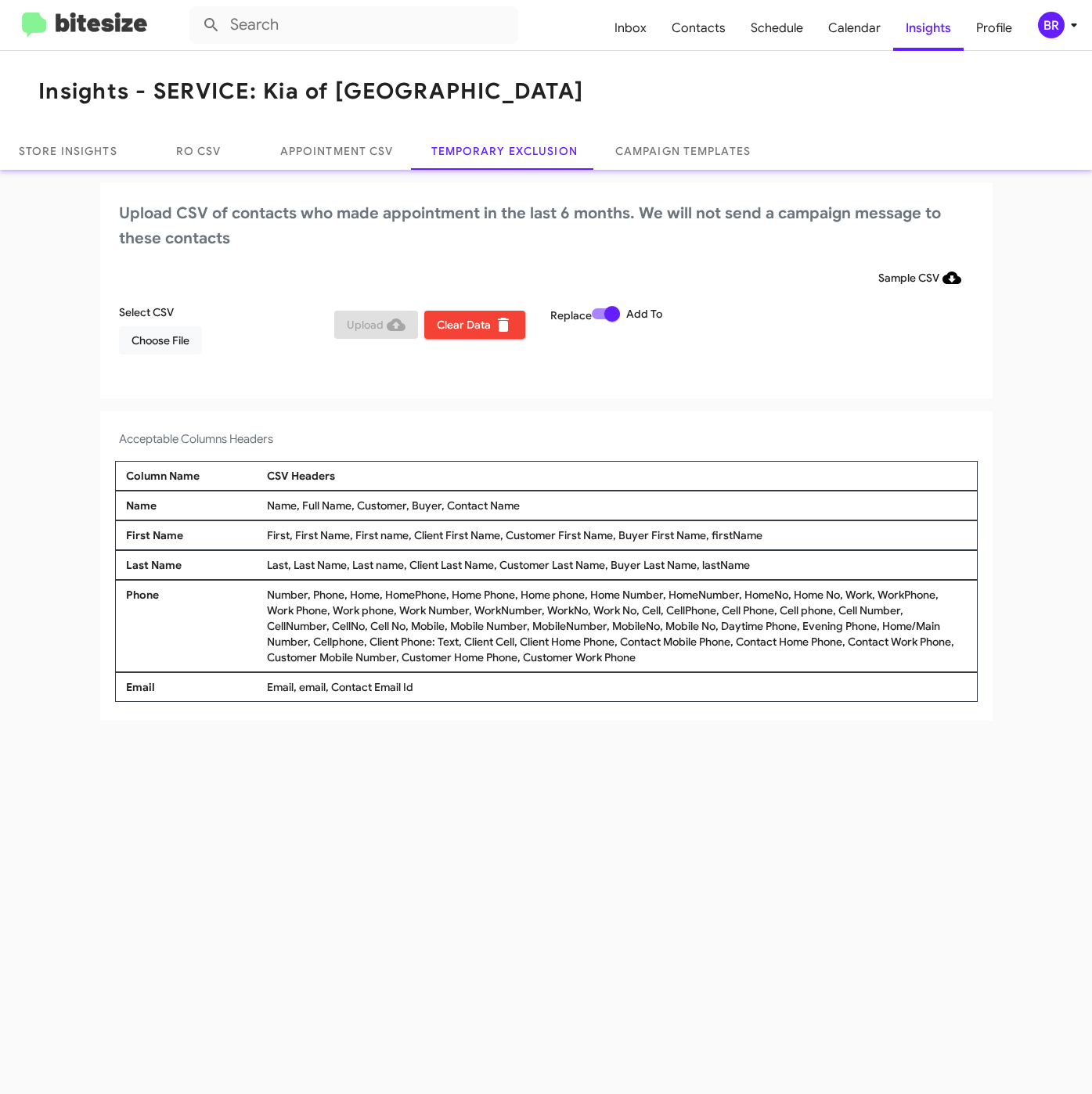
click at [148, 356] on div "Select CSV Choose File Upload Clear Data Replace Add To" at bounding box center [547, 336] width 863 height 63
click at [160, 345] on span "Choose File" at bounding box center [160, 340] width 58 height 28
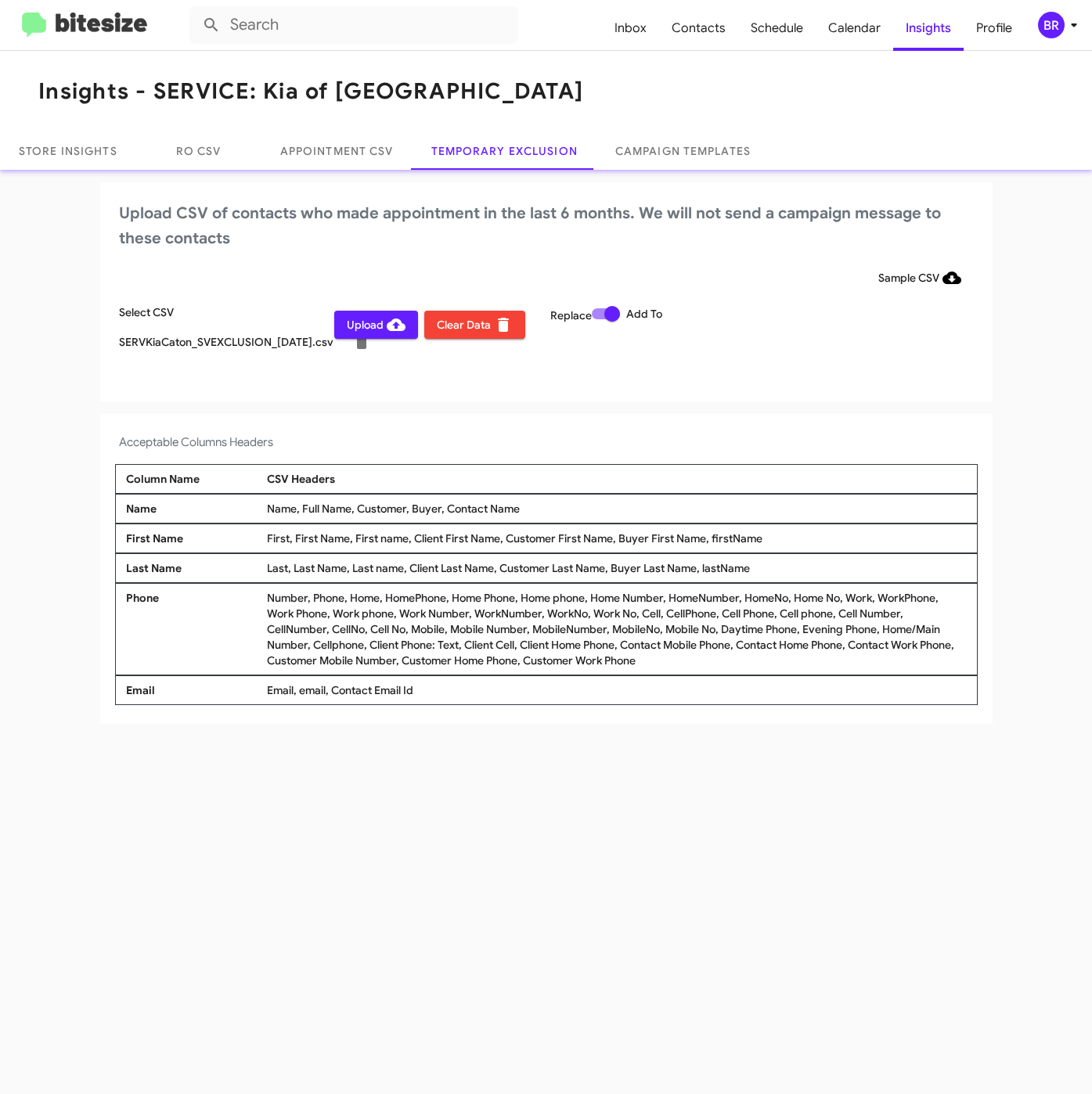
click at [1048, 10] on mat-toolbar "Inbox Contacts Schedule Calendar Insights Profile BR" at bounding box center [546, 25] width 1092 height 50
click at [1052, 28] on div "BR" at bounding box center [1051, 25] width 27 height 27
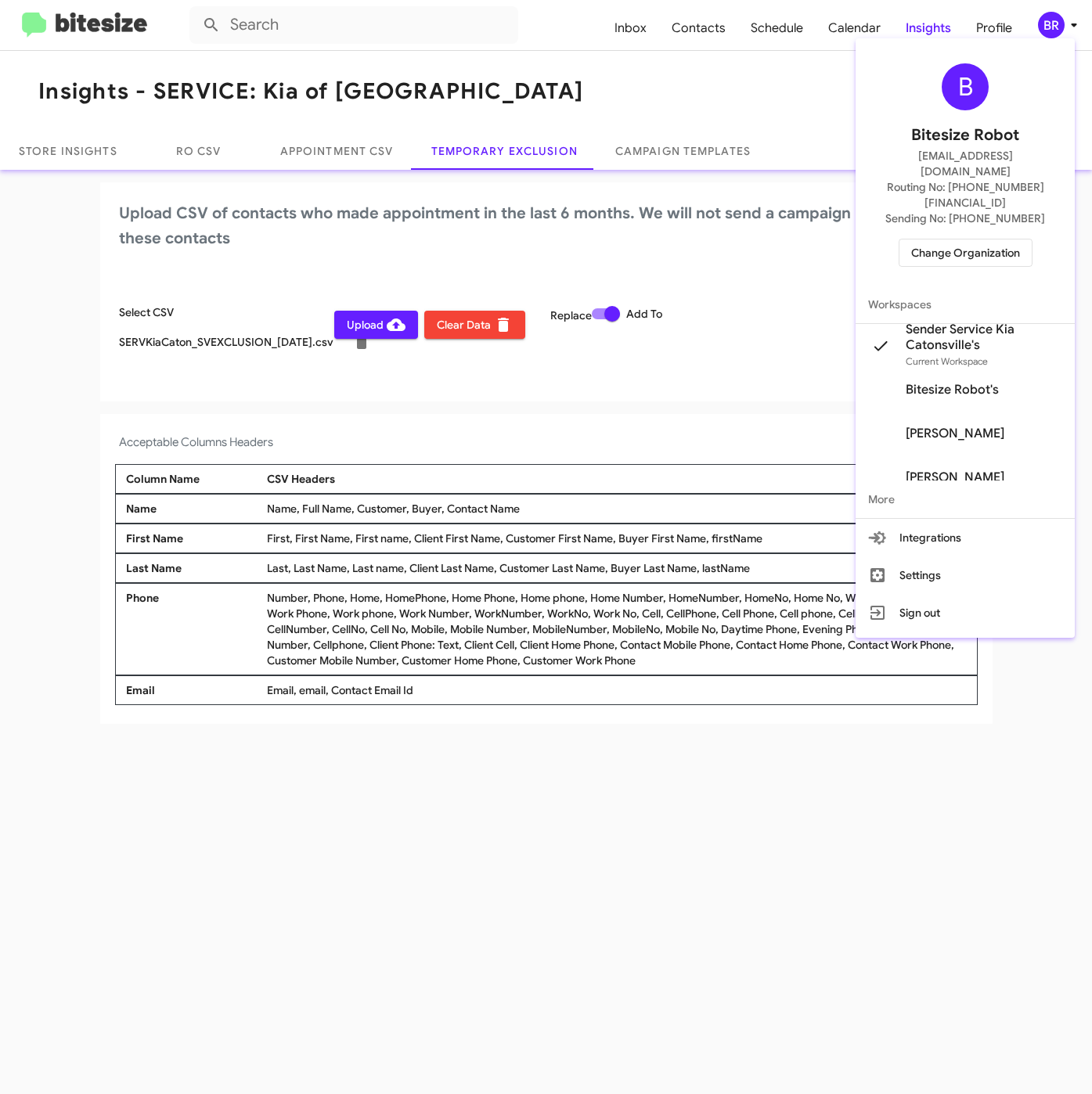
click at [378, 416] on div at bounding box center [546, 547] width 1092 height 1094
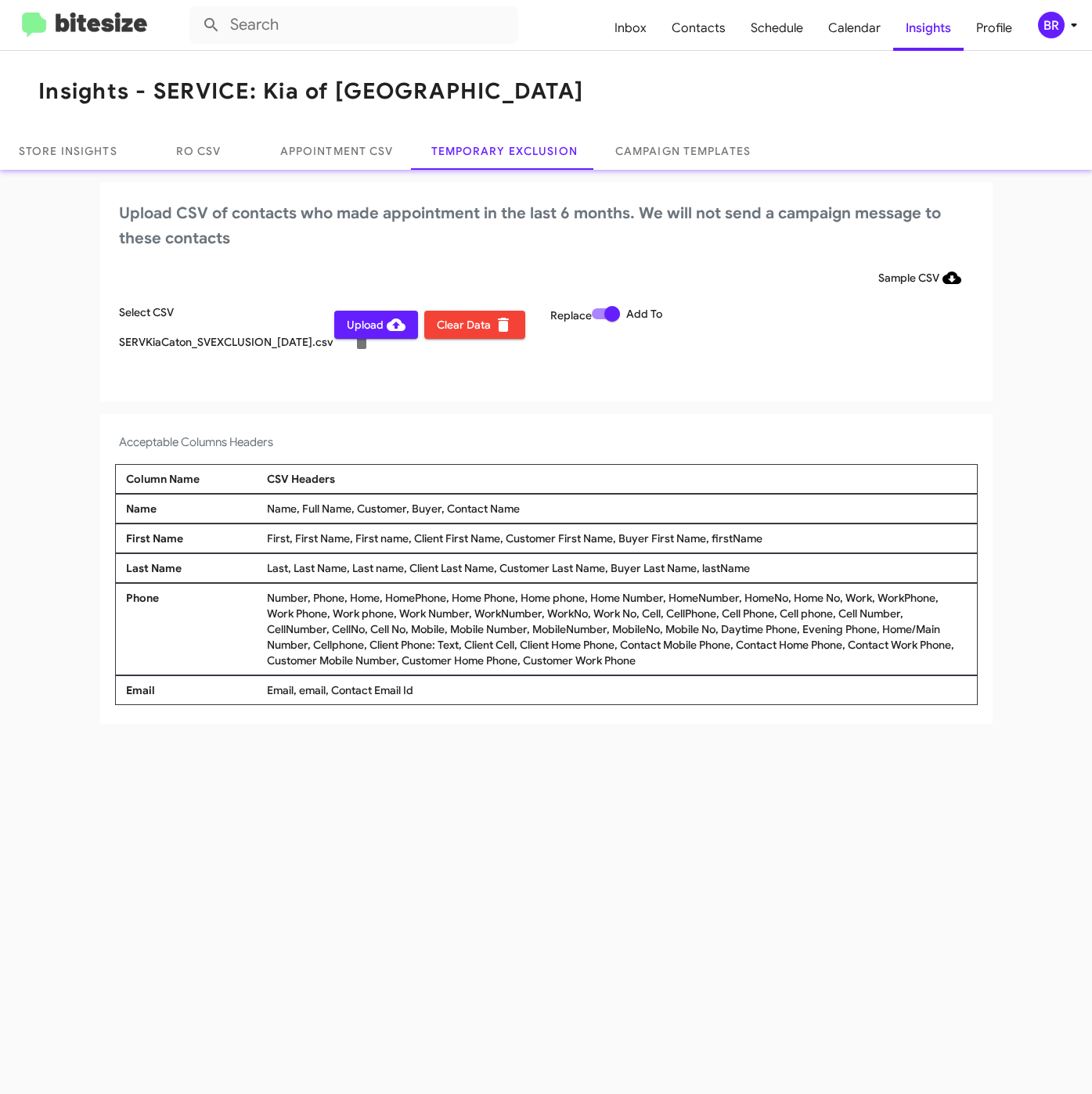
click at [369, 325] on span "Upload" at bounding box center [376, 324] width 59 height 28
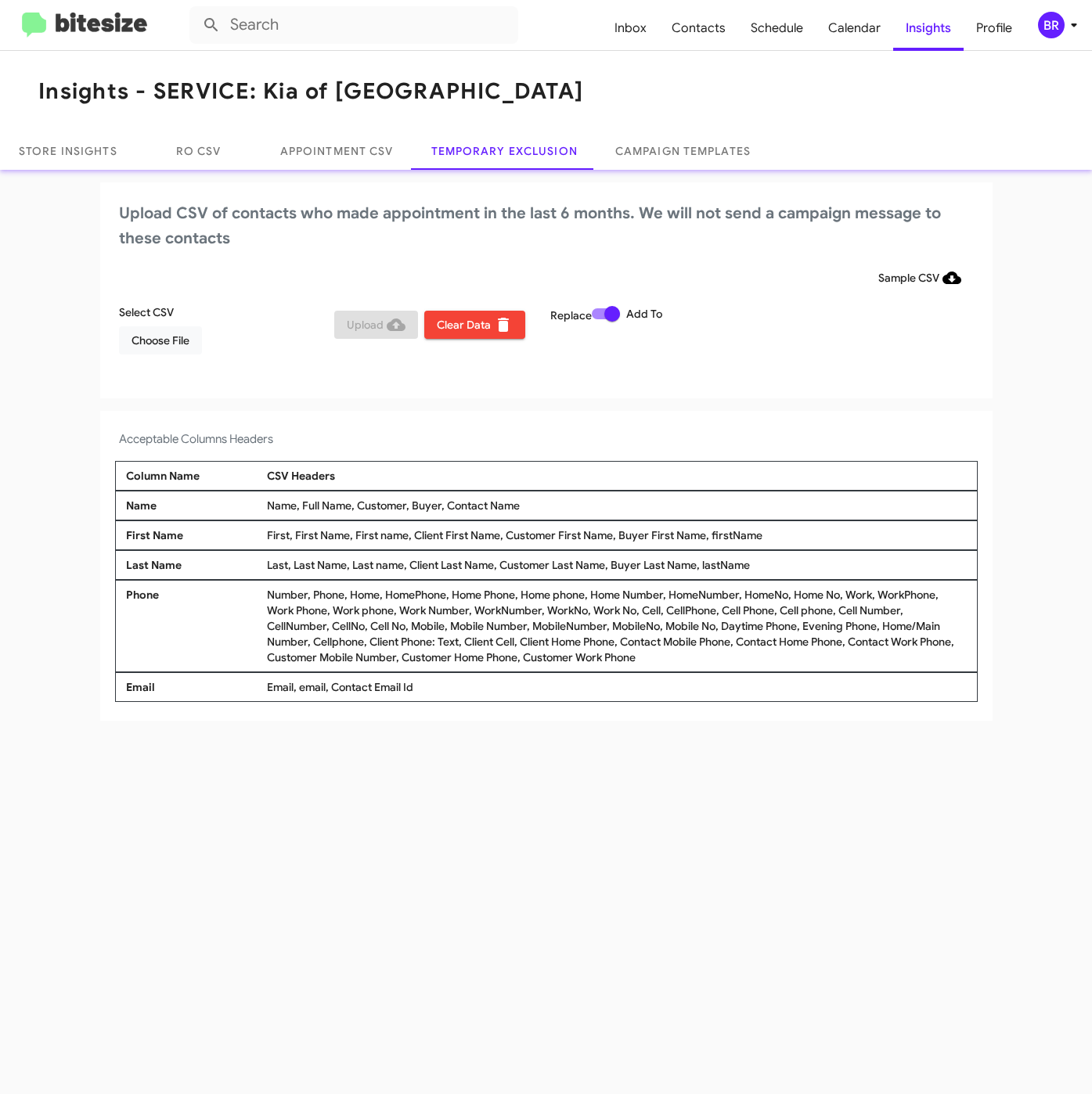
click at [1057, 23] on div "BR" at bounding box center [1051, 25] width 27 height 27
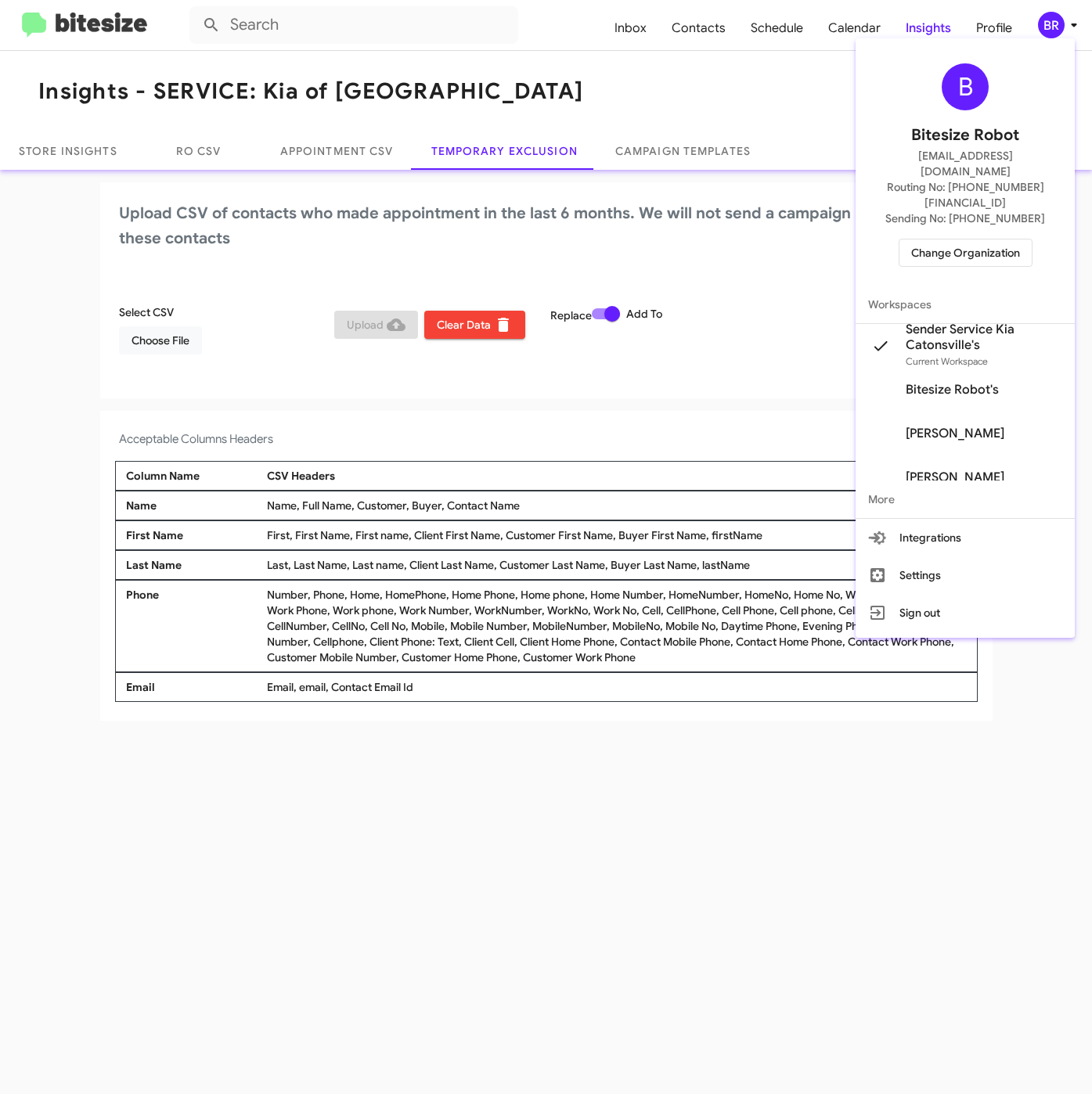
click at [927, 239] on span "Change Organization" at bounding box center [965, 252] width 109 height 27
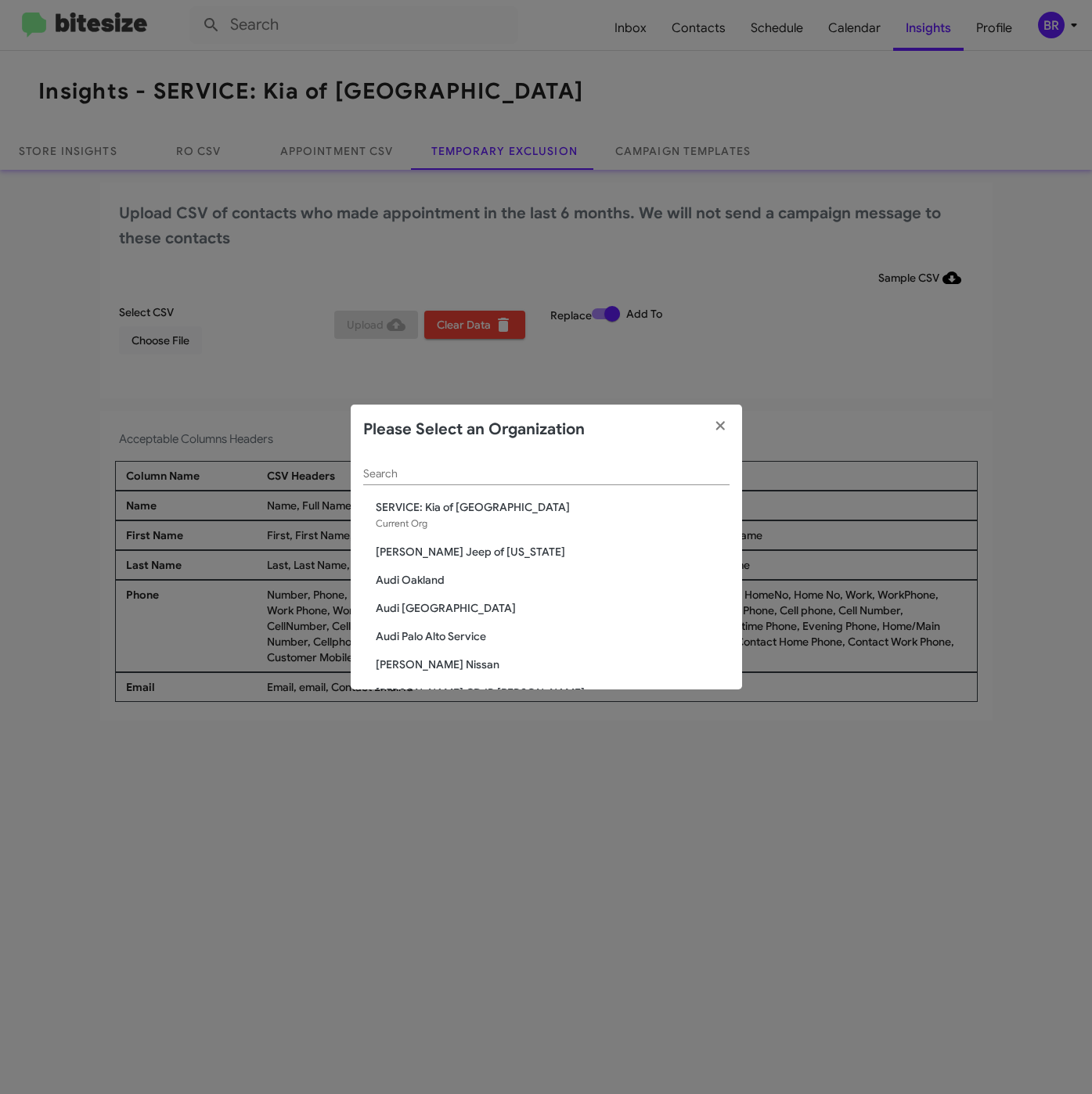
click at [395, 468] on input "Search" at bounding box center [546, 474] width 366 height 13
paste input "SERVICE: Chevy Rockville"
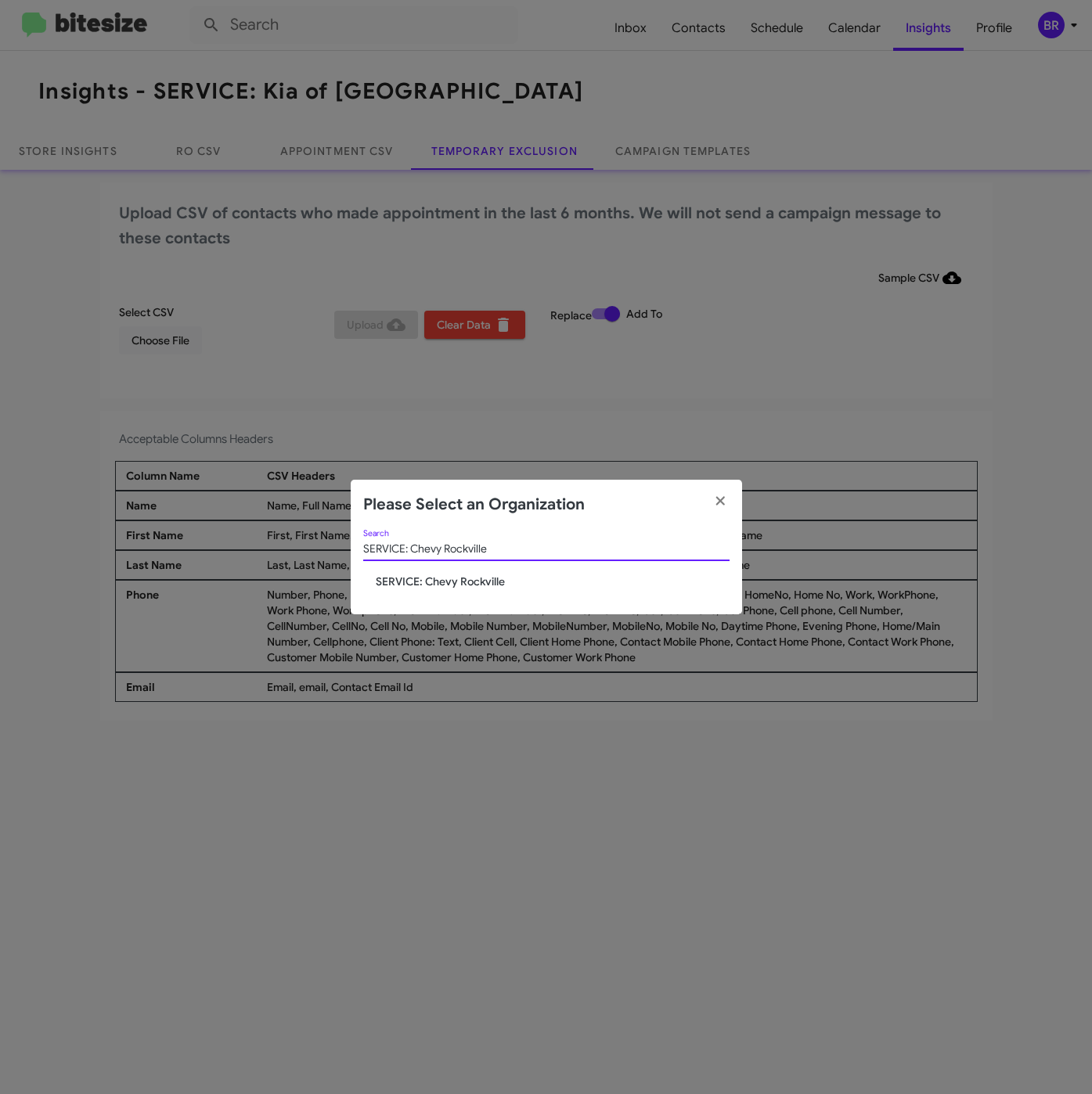
type input "SERVICE: Chevy Rockville"
click at [397, 580] on span "SERVICE: Chevy Rockville" at bounding box center [552, 581] width 354 height 15
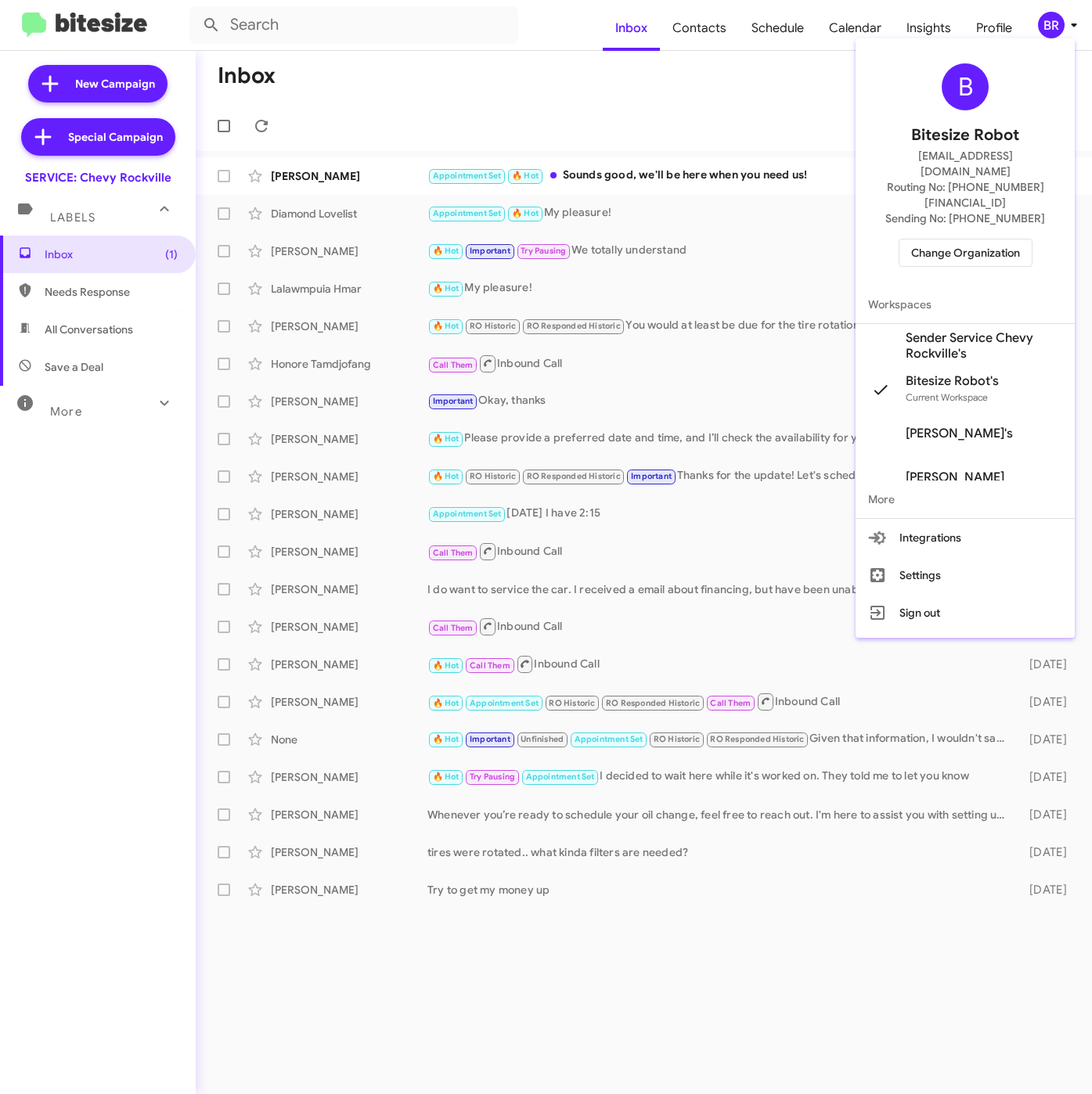
click at [898, 324] on span "Sender Service Chevy Rockville's" at bounding box center [965, 346] width 219 height 44
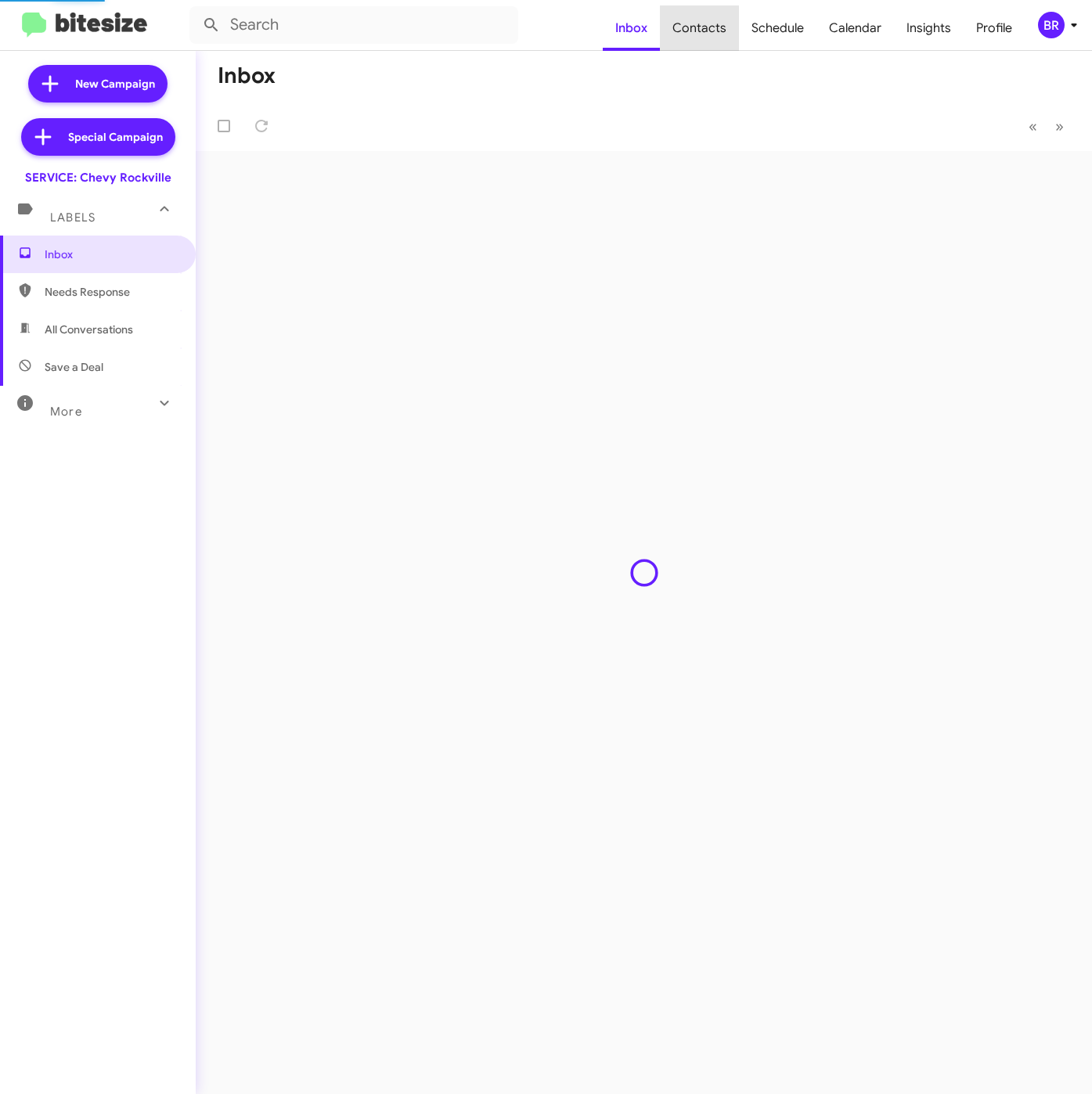
click at [712, 33] on span "Contacts" at bounding box center [699, 28] width 79 height 45
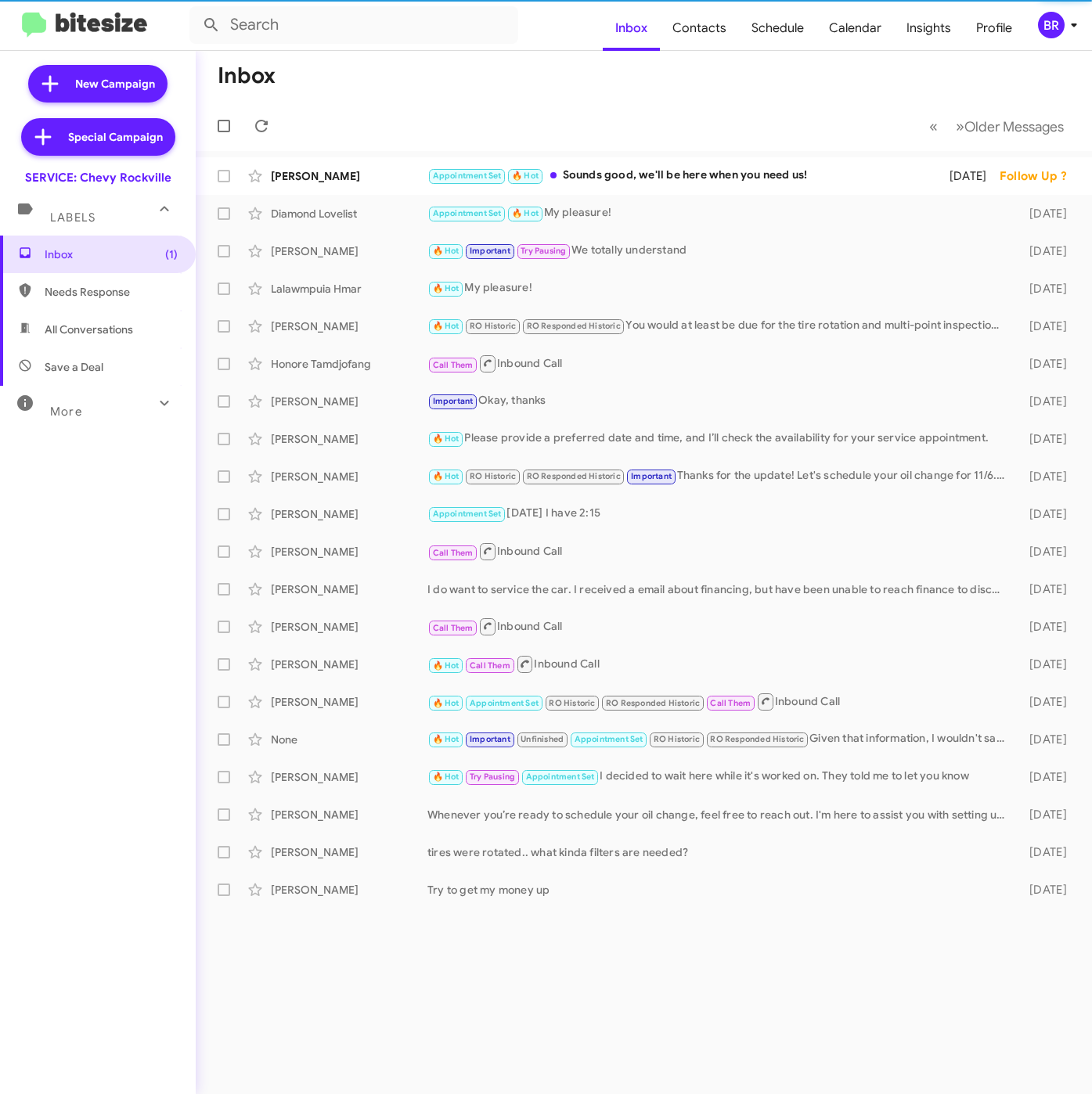
type input "in:groups"
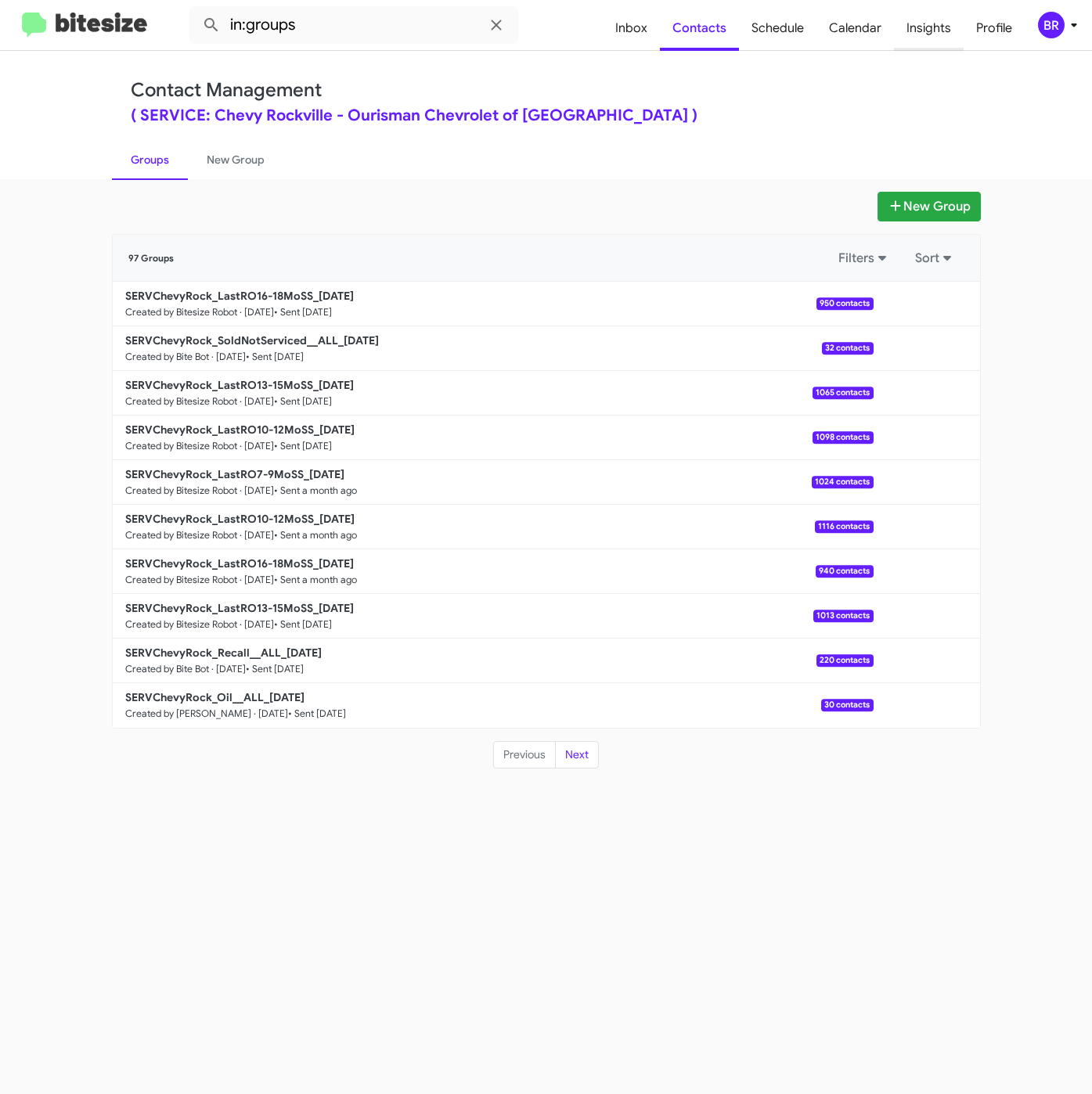
click at [919, 23] on span "Insights" at bounding box center [929, 28] width 69 height 45
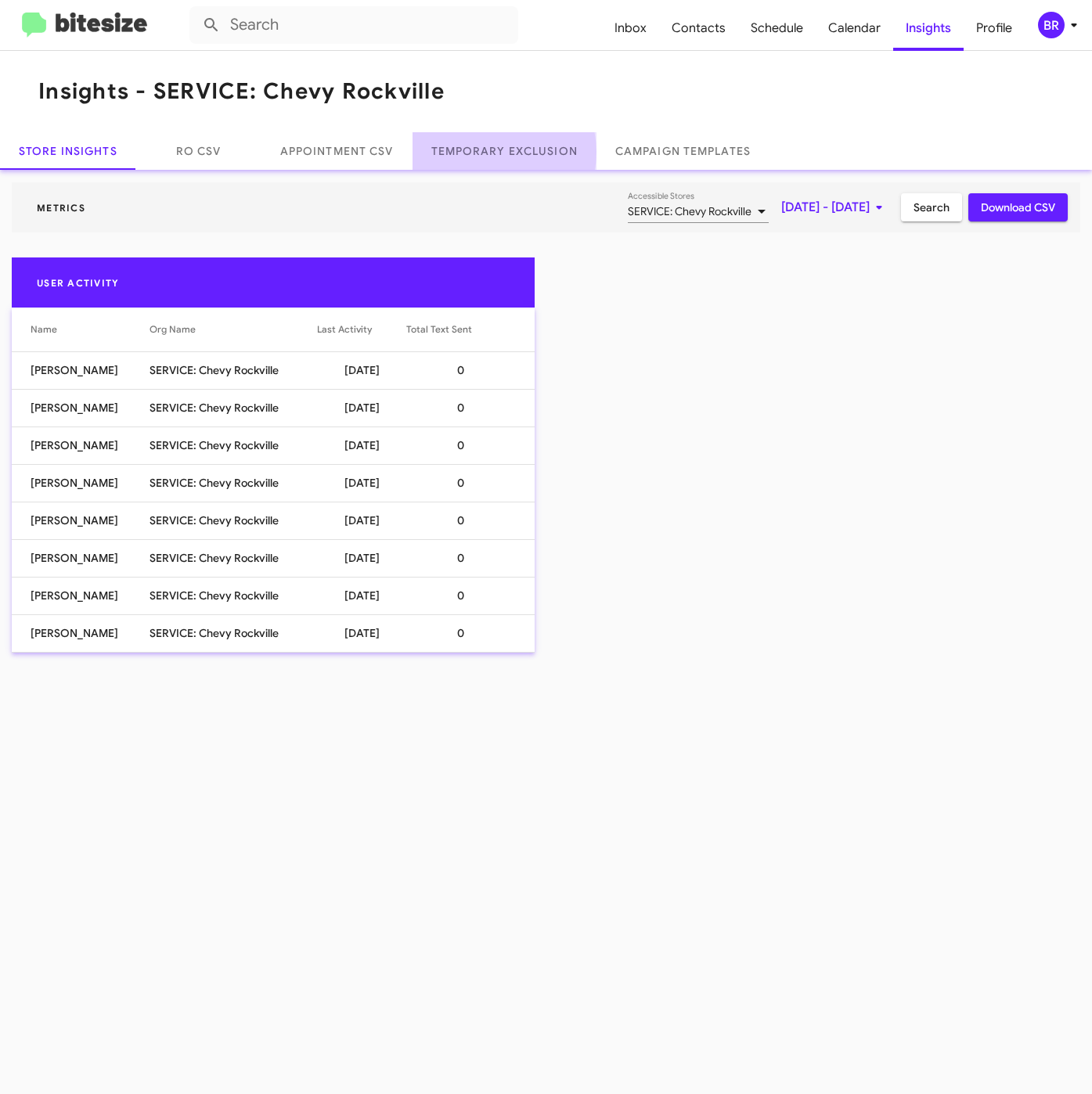
click at [494, 152] on link "Temporary Exclusion" at bounding box center [505, 151] width 184 height 38
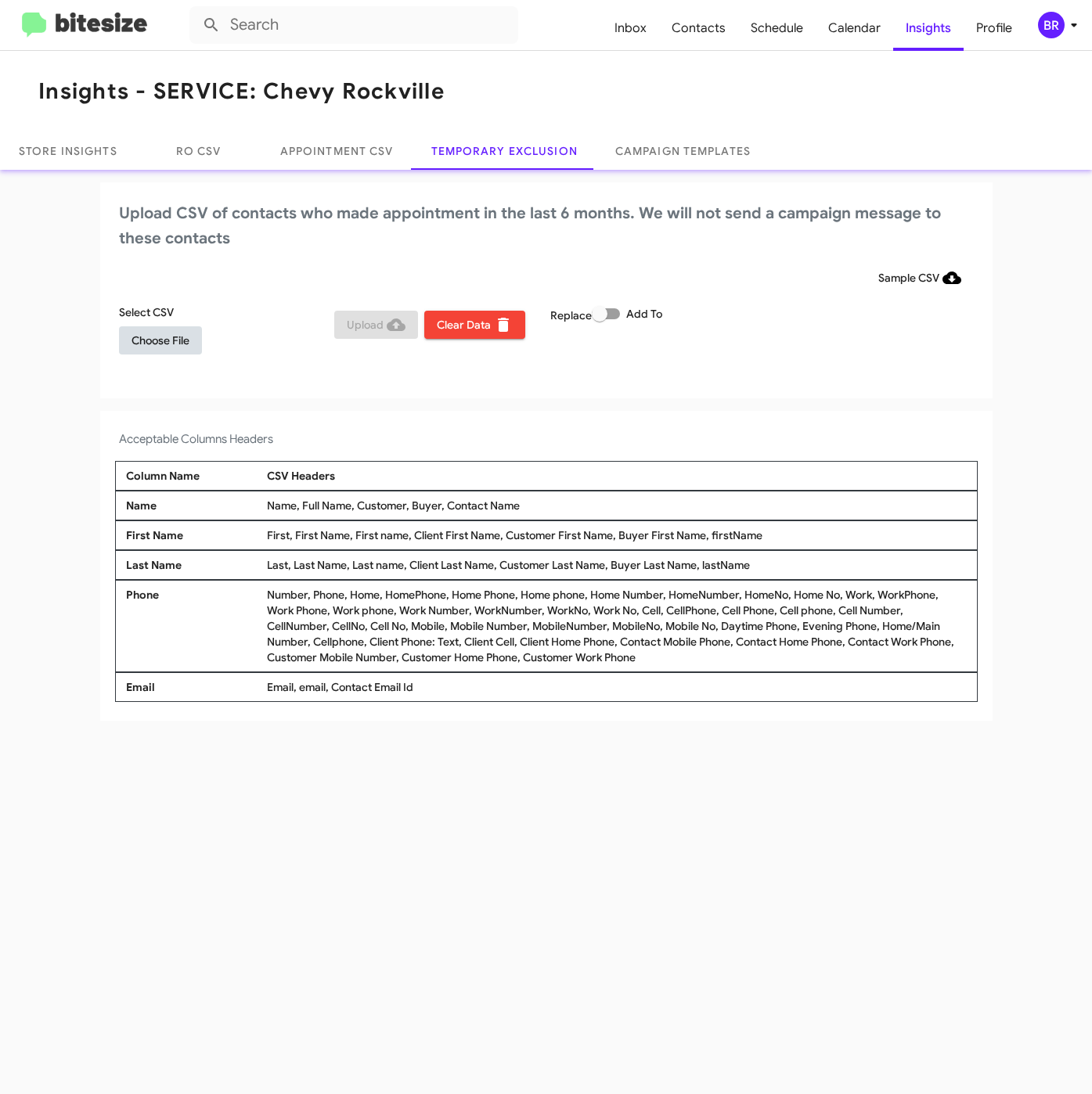
click at [168, 329] on span "Choose File" at bounding box center [160, 340] width 58 height 28
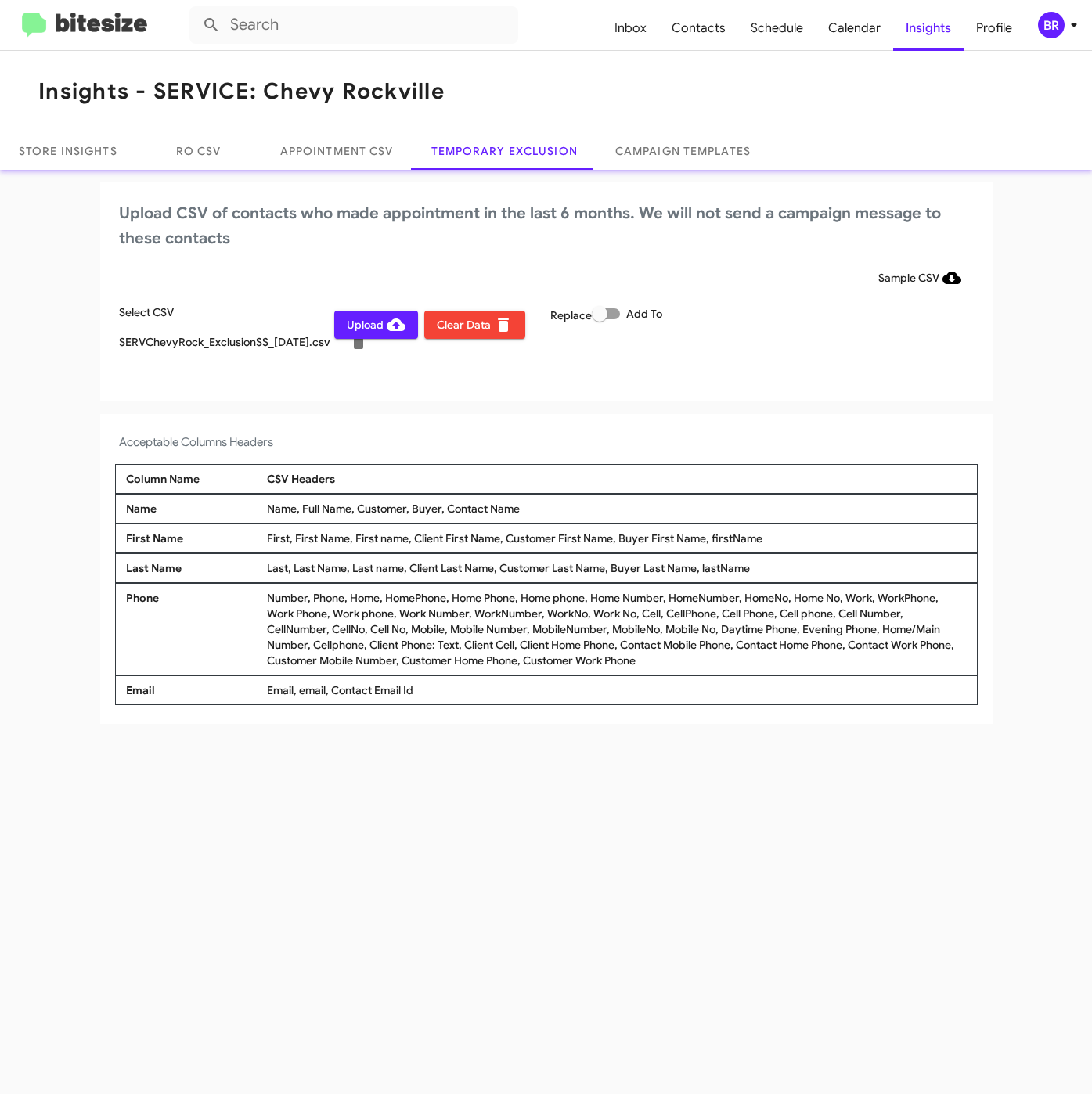
click at [1043, 29] on div "BR" at bounding box center [1051, 25] width 27 height 27
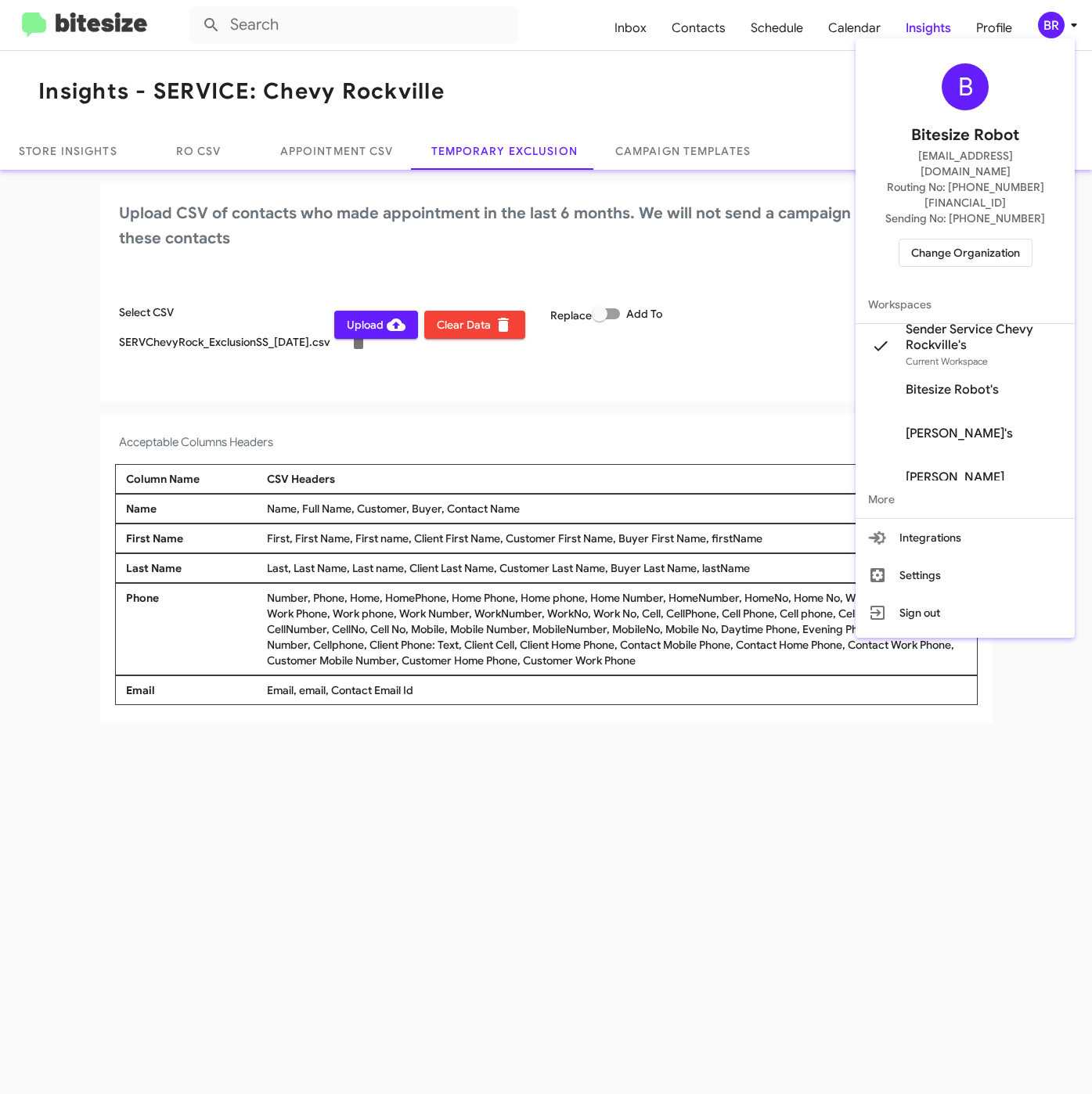
drag, startPoint x: 398, startPoint y: 414, endPoint x: 390, endPoint y: 405, distance: 12.0
click at [399, 414] on div at bounding box center [546, 547] width 1092 height 1094
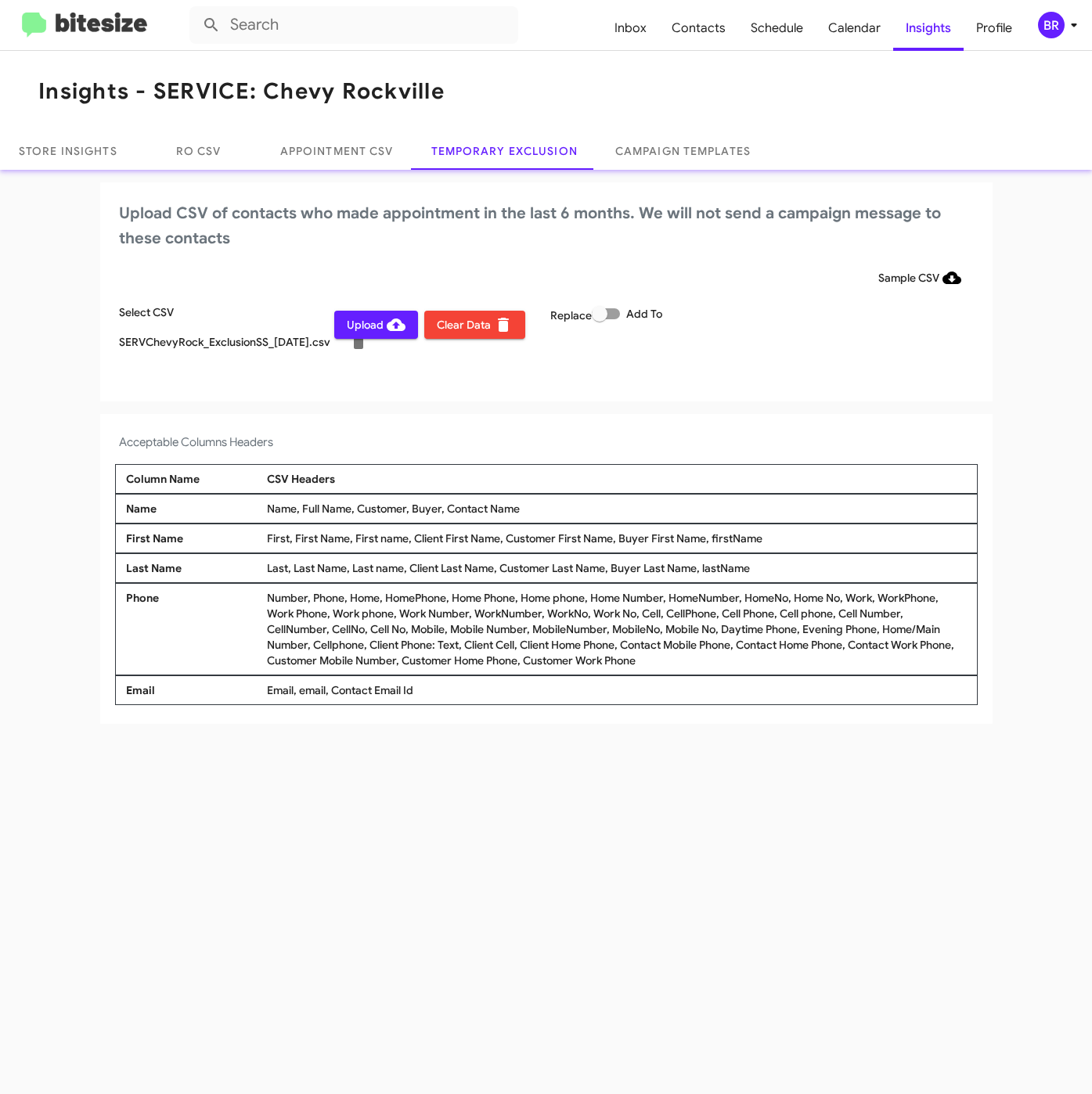
click at [348, 327] on span "Upload" at bounding box center [376, 324] width 59 height 28
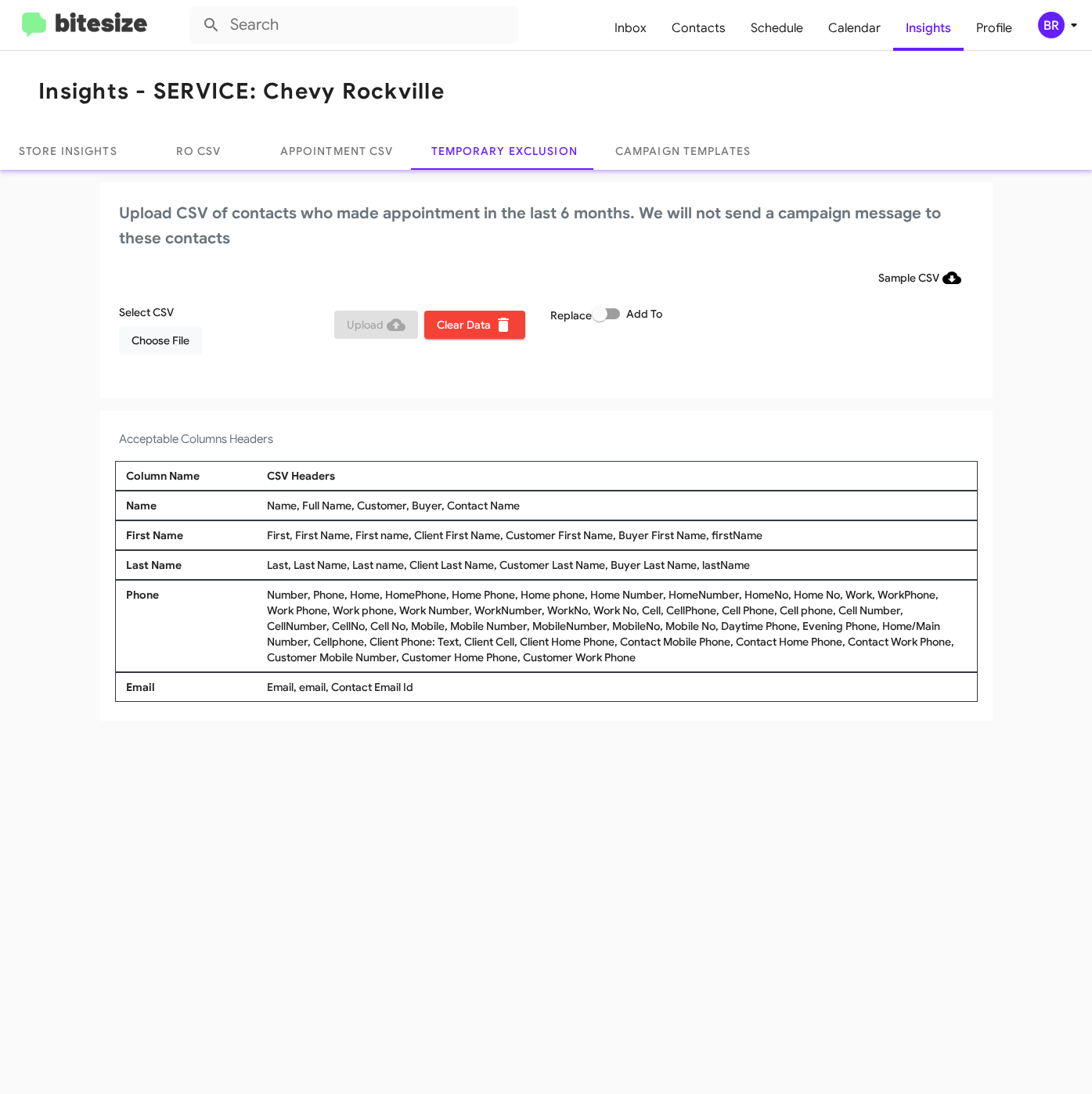
drag, startPoint x: 661, startPoint y: 73, endPoint x: 660, endPoint y: 81, distance: 8.1
click at [661, 73] on mat-toolbar "Insights - SERVICE: Chevy Rockville" at bounding box center [546, 91] width 1092 height 81
click at [160, 350] on span "Choose File" at bounding box center [160, 340] width 58 height 28
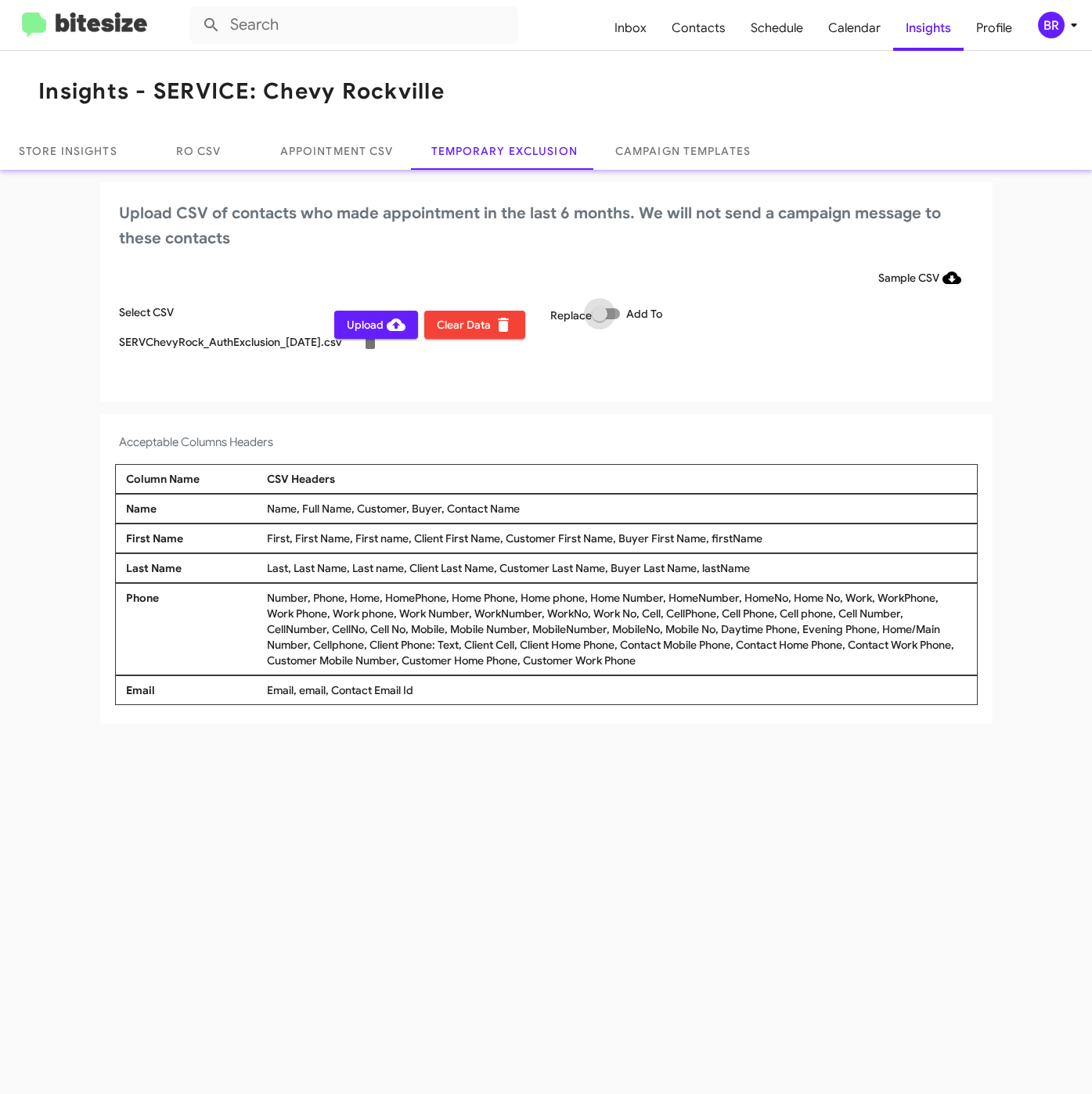
click at [615, 322] on label "Add To" at bounding box center [627, 314] width 70 height 19
click at [600, 320] on input "Add To" at bounding box center [599, 319] width 1 height 1
checkbox input "true"
click at [1059, 28] on div "BR" at bounding box center [1051, 25] width 27 height 27
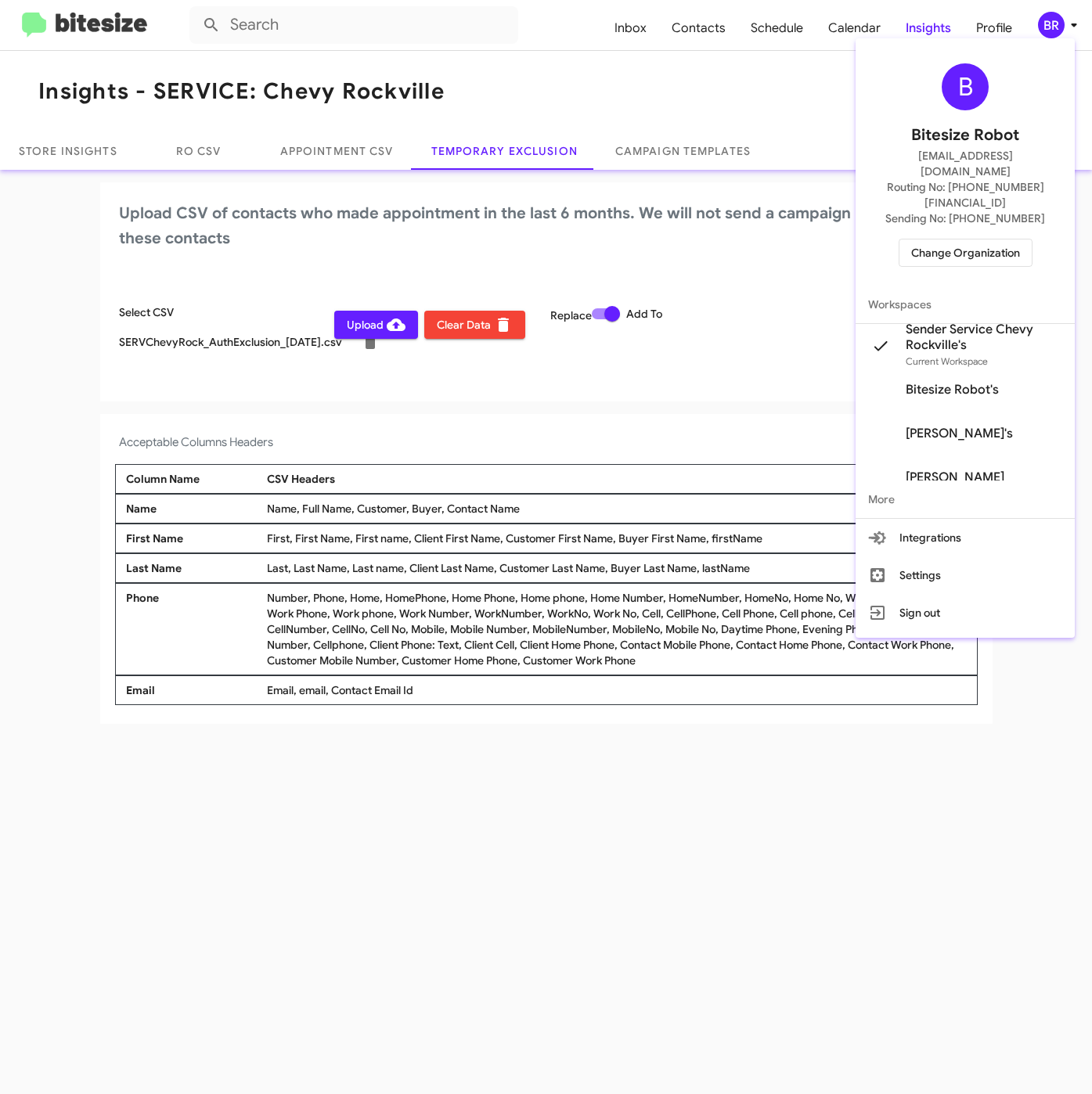
click at [527, 860] on div at bounding box center [546, 547] width 1092 height 1094
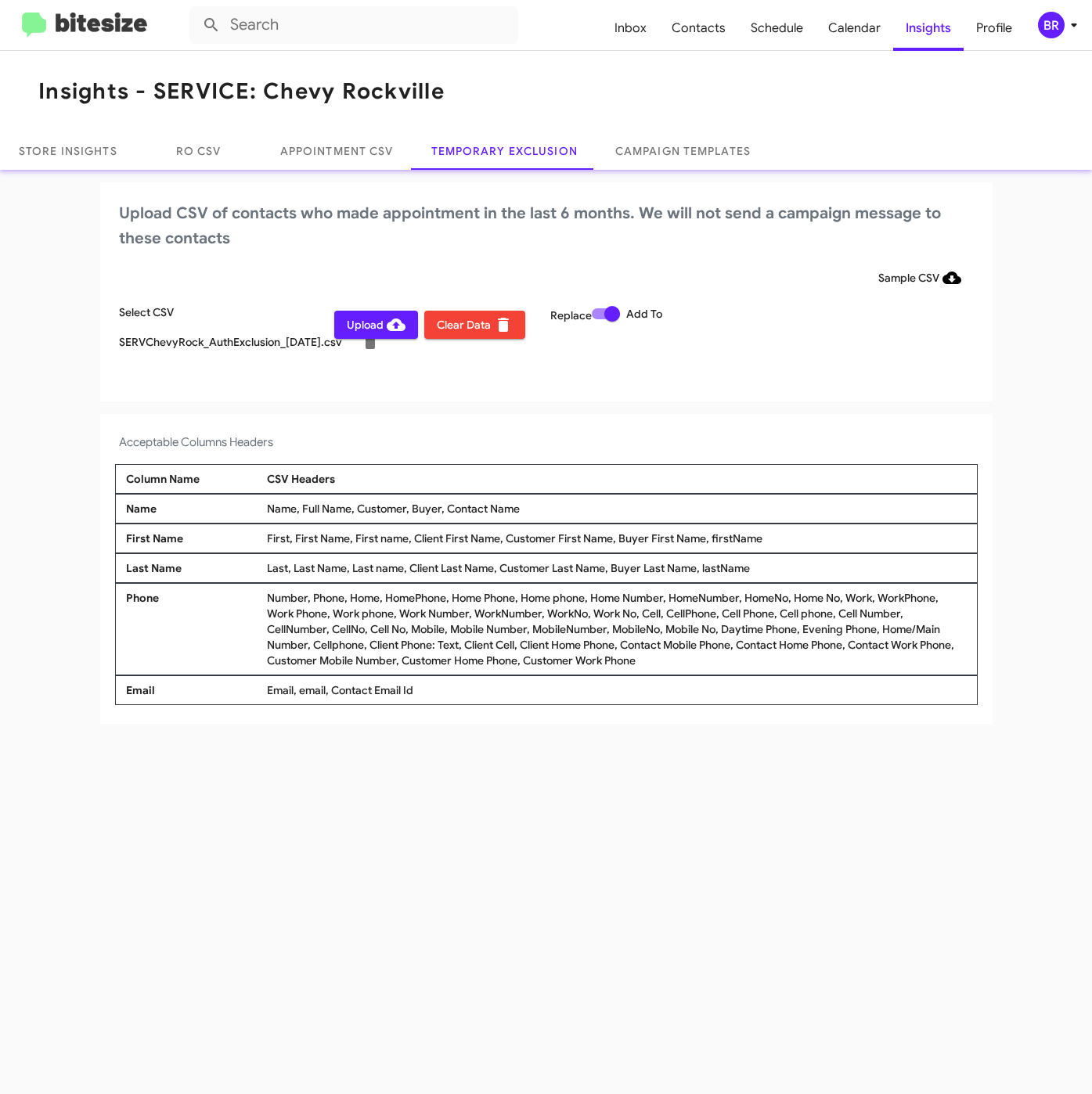
click at [364, 322] on span "Upload" at bounding box center [376, 324] width 59 height 28
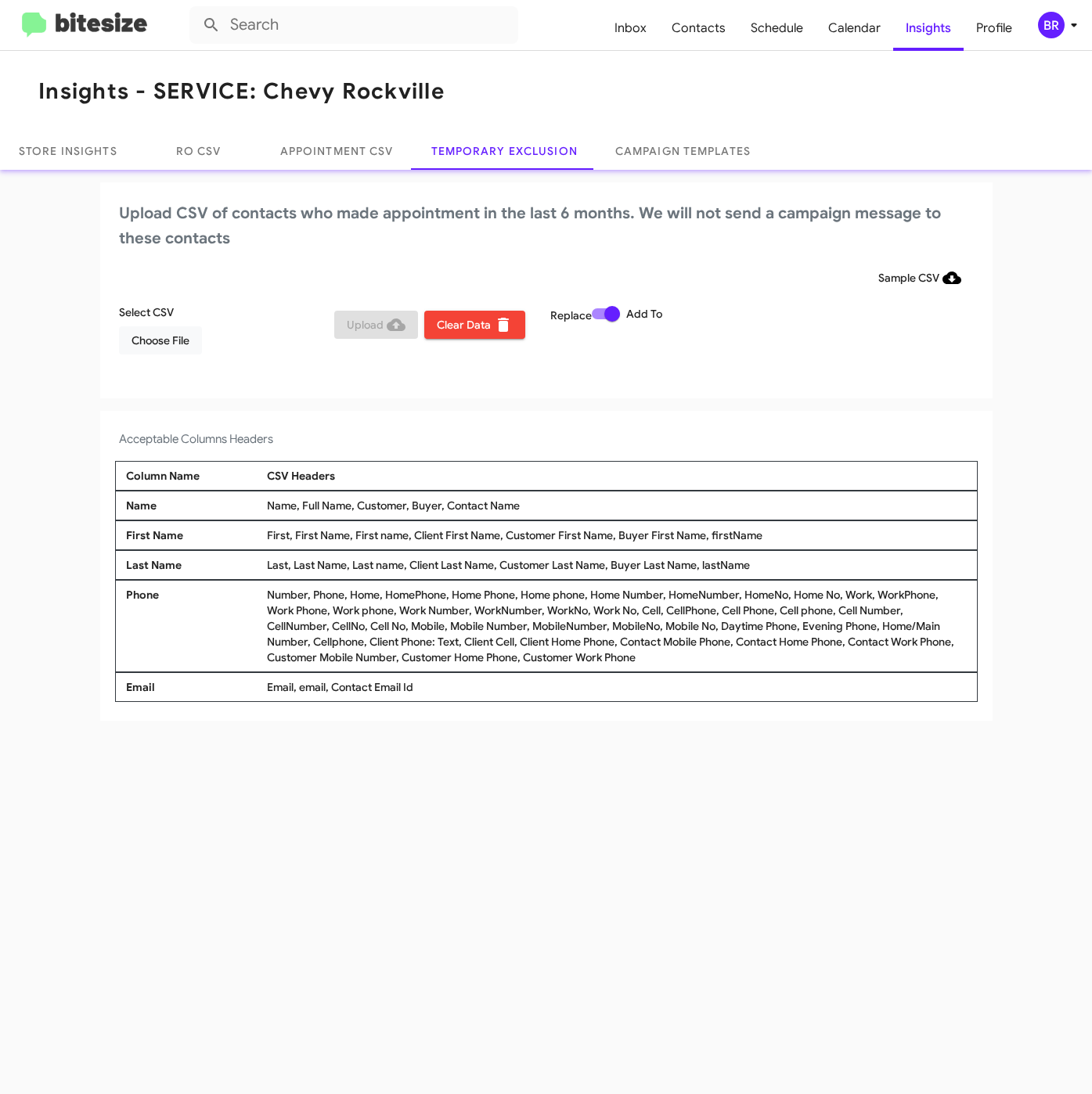
click at [1036, 43] on mat-toolbar "Inbox Contacts Schedule Calendar Insights Profile BR" at bounding box center [546, 25] width 1092 height 50
click at [1048, 28] on div "BR" at bounding box center [1051, 25] width 27 height 27
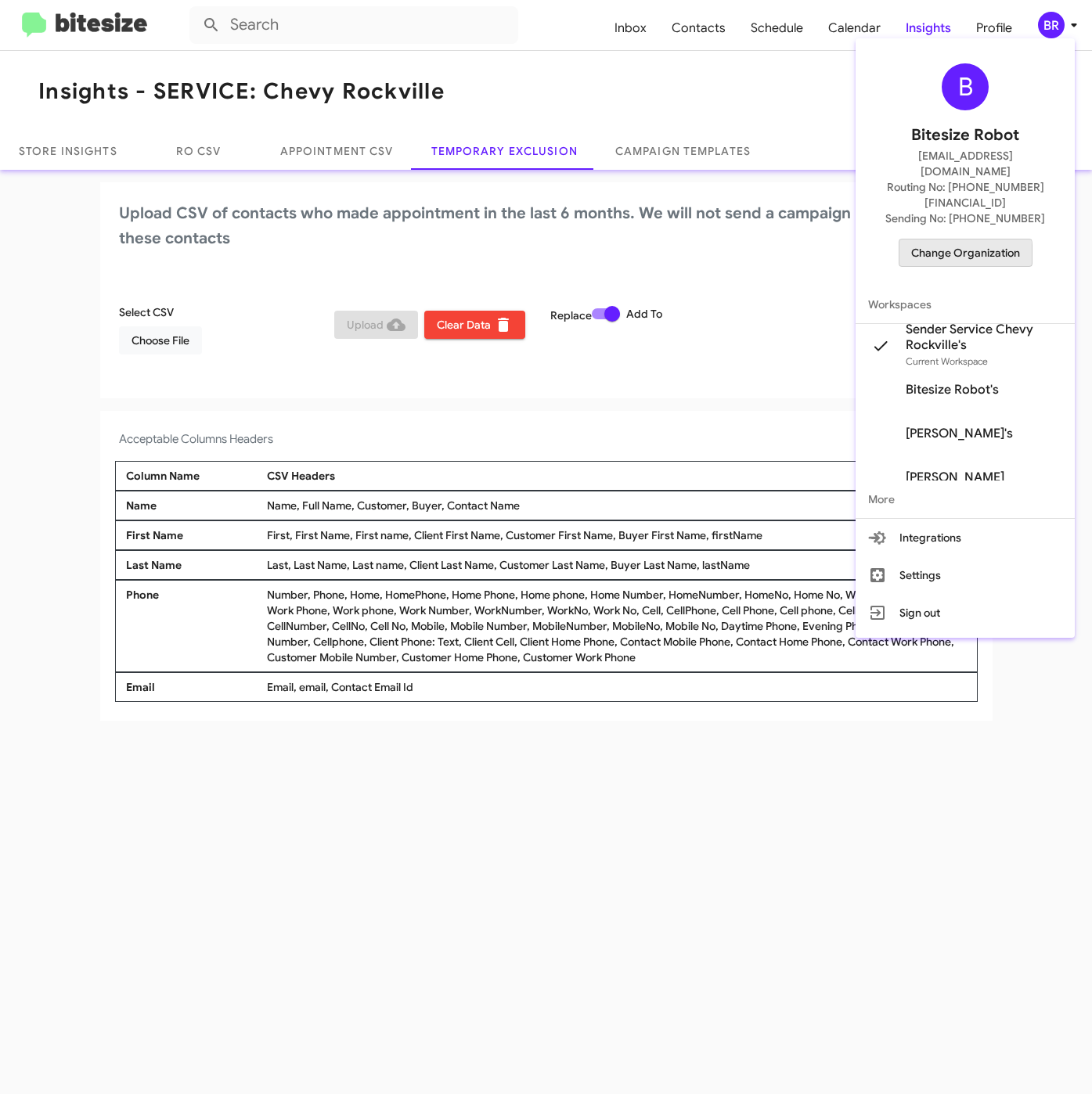
click at [940, 239] on span "Change Organization" at bounding box center [965, 252] width 109 height 27
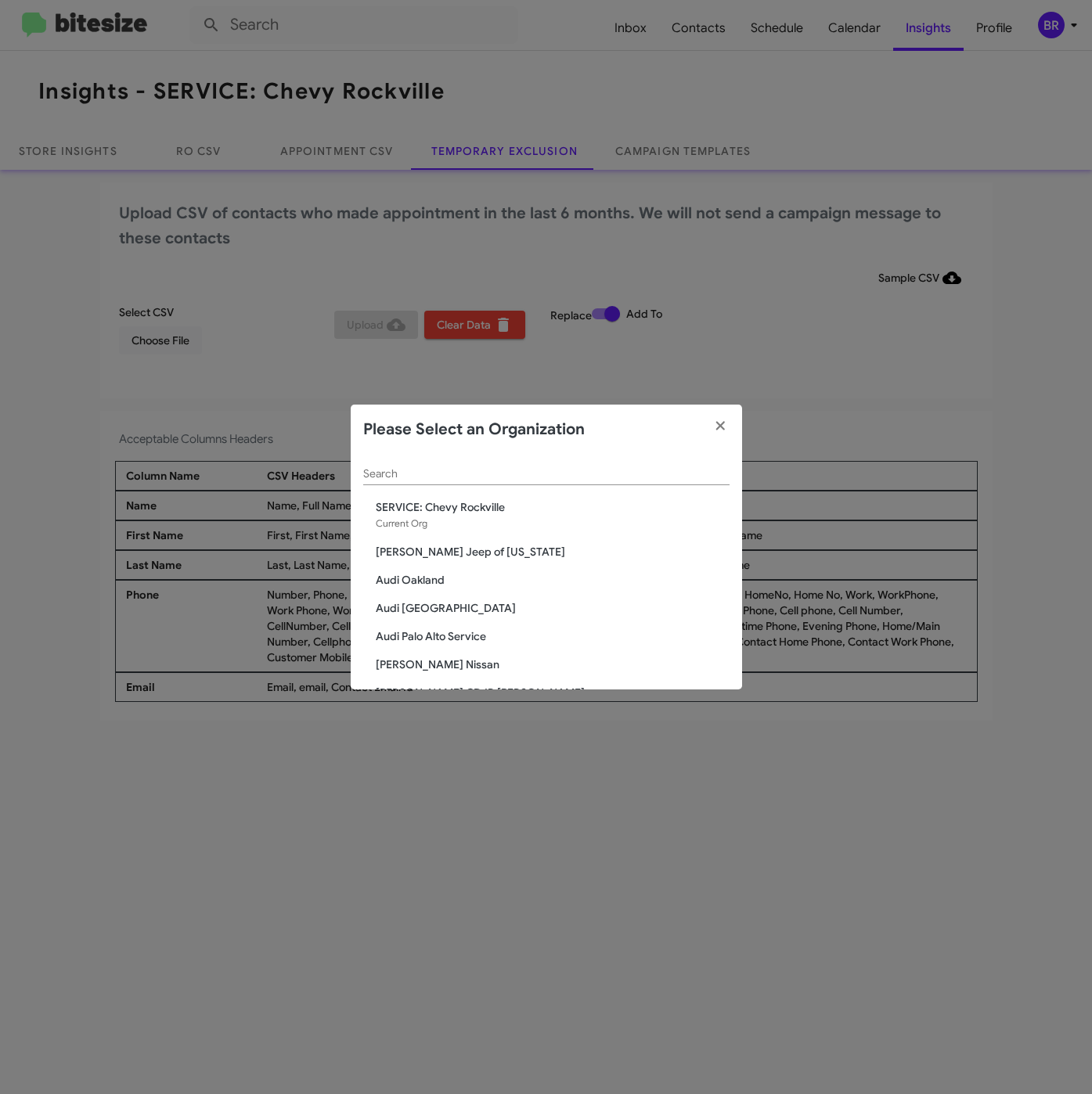
click at [526, 465] on div "Search" at bounding box center [546, 470] width 366 height 31
paste input "SERVICE: Chevrolet of Bowie"
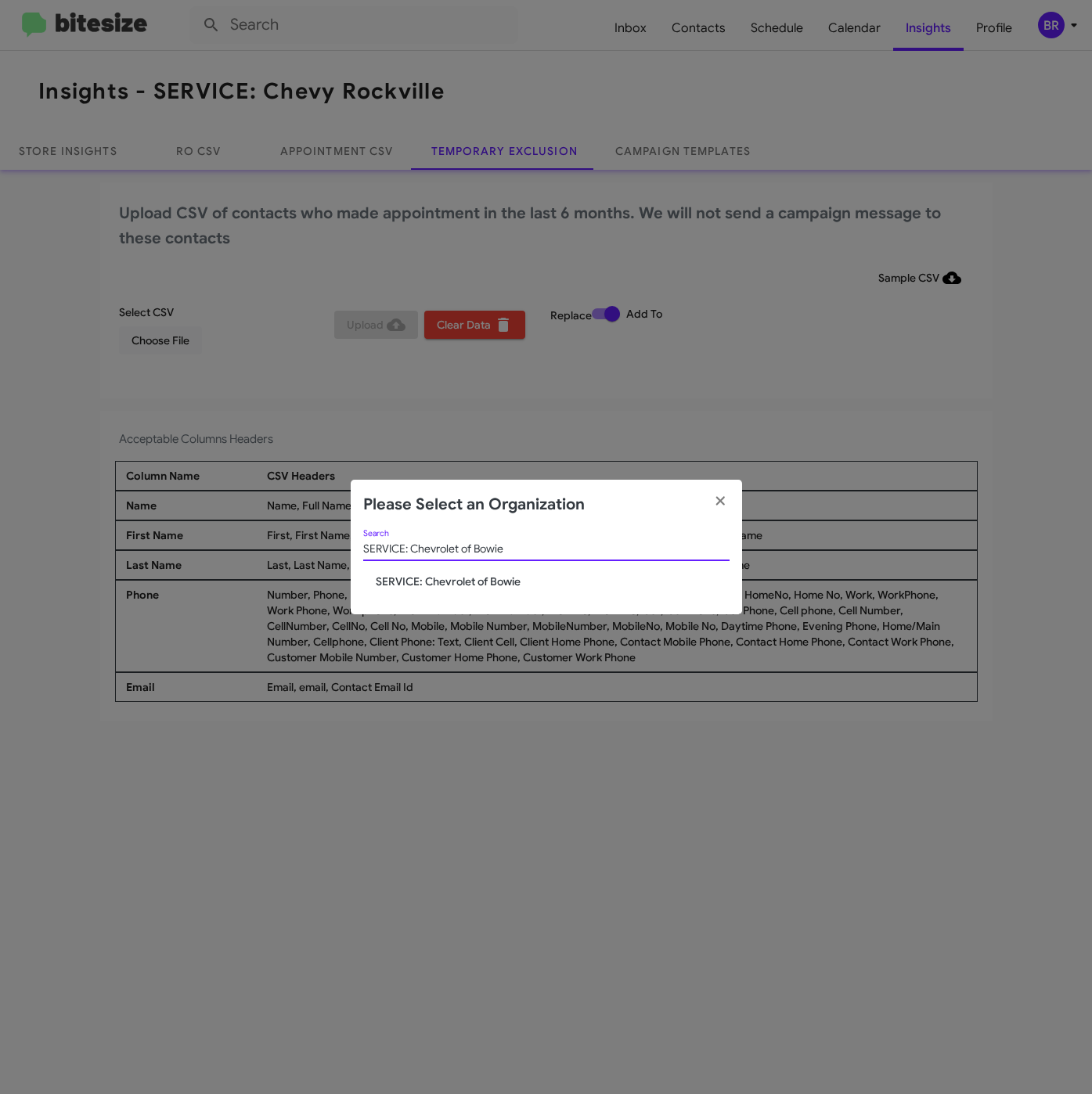
type input "SERVICE: Chevrolet of Bowie"
click at [469, 578] on span "SERVICE: Chevrolet of Bowie" at bounding box center [552, 581] width 354 height 15
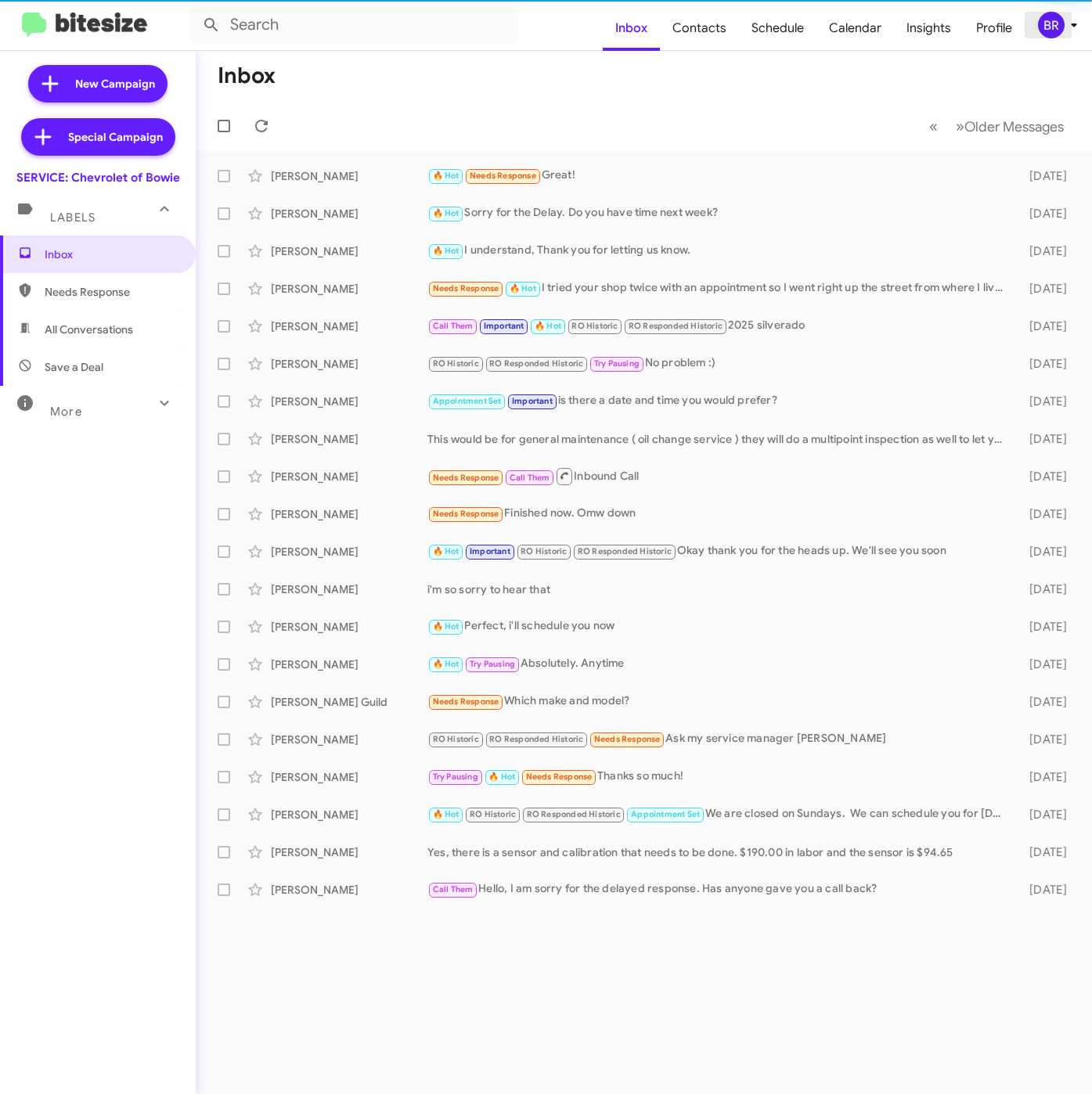
click at [1052, 27] on div "BR" at bounding box center [1051, 25] width 27 height 27
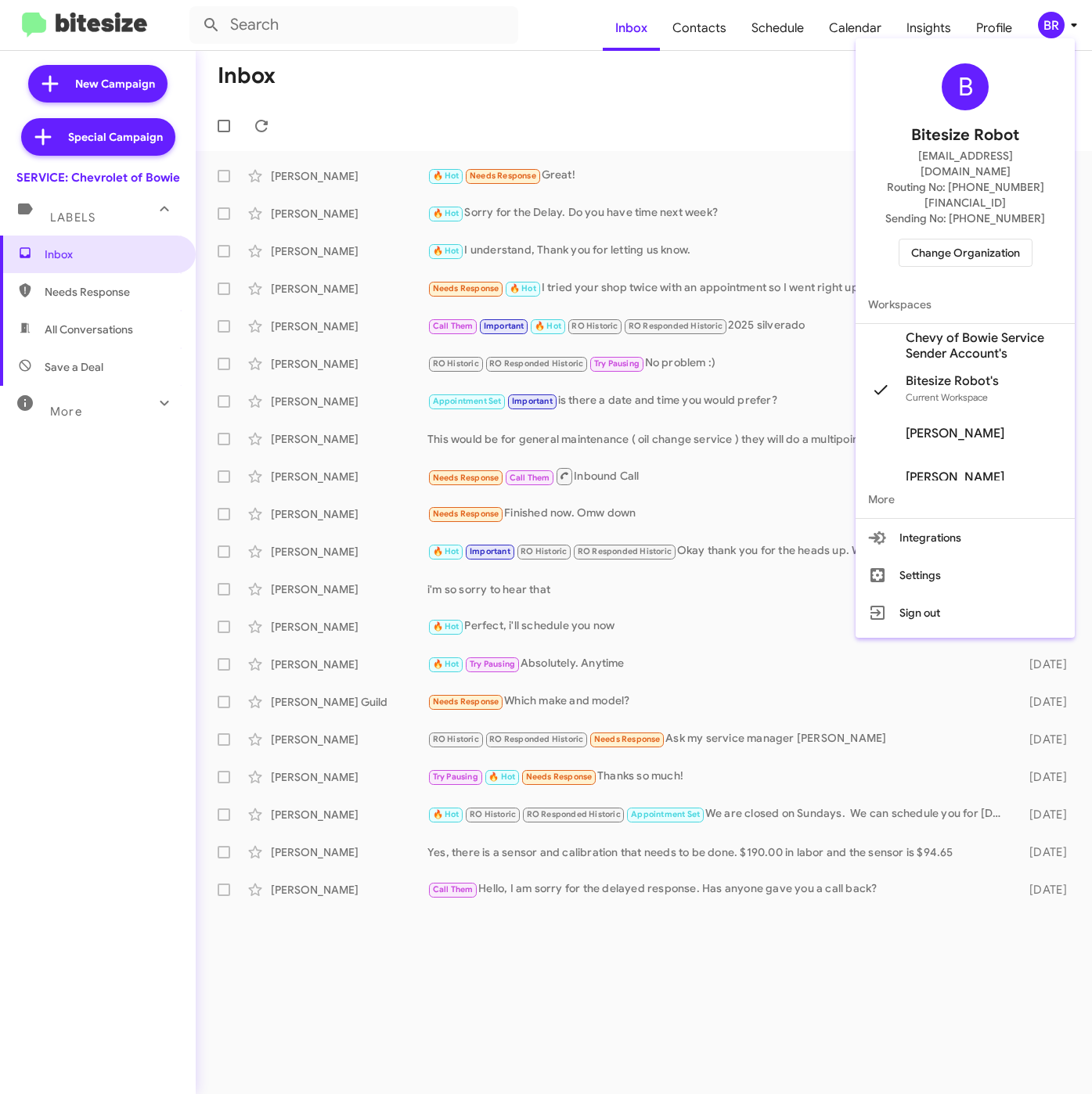
click at [945, 331] on span "Chevy of Bowie Service Sender Account's" at bounding box center [984, 346] width 156 height 31
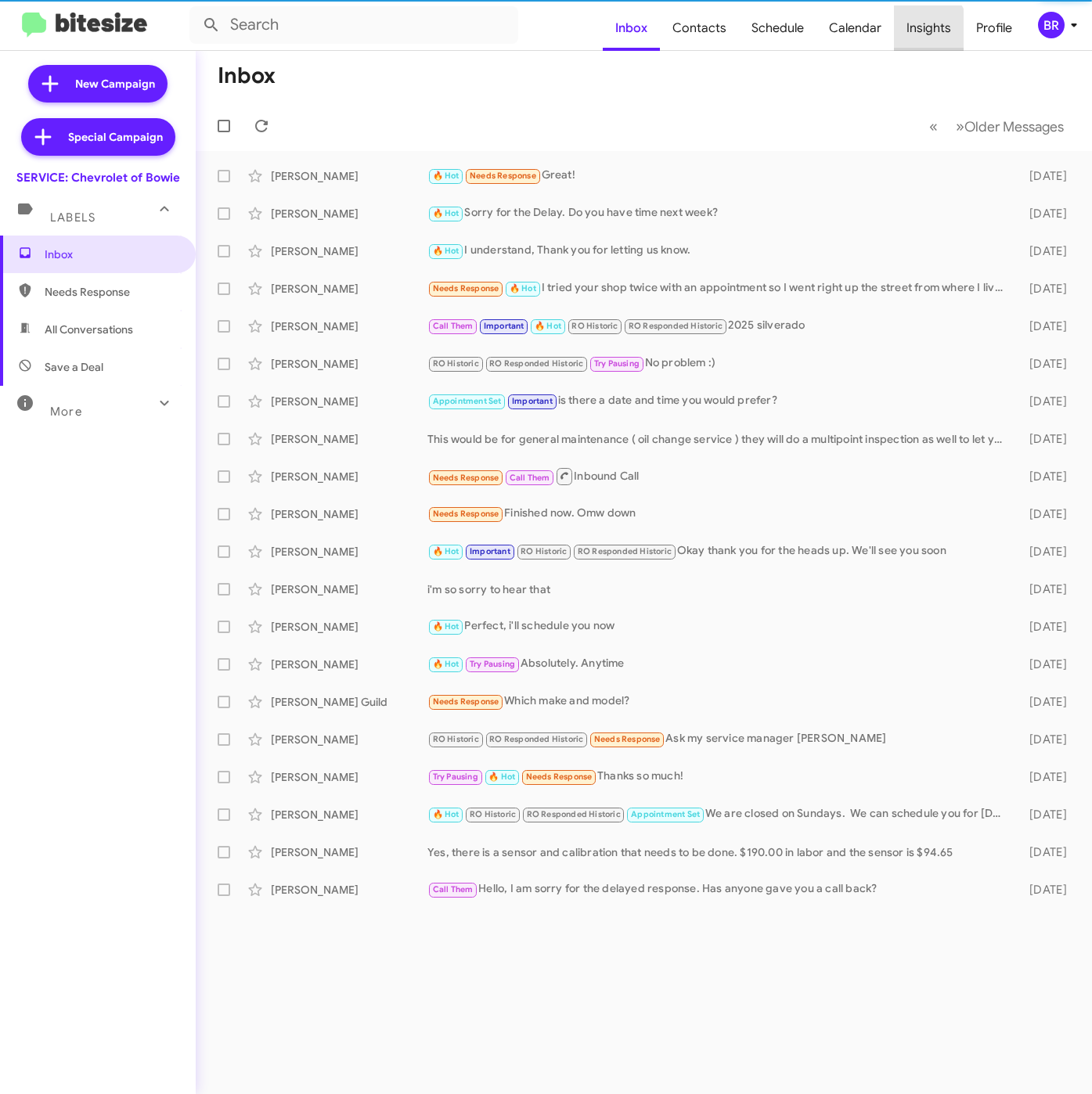
click at [917, 33] on span "Insights" at bounding box center [929, 28] width 69 height 45
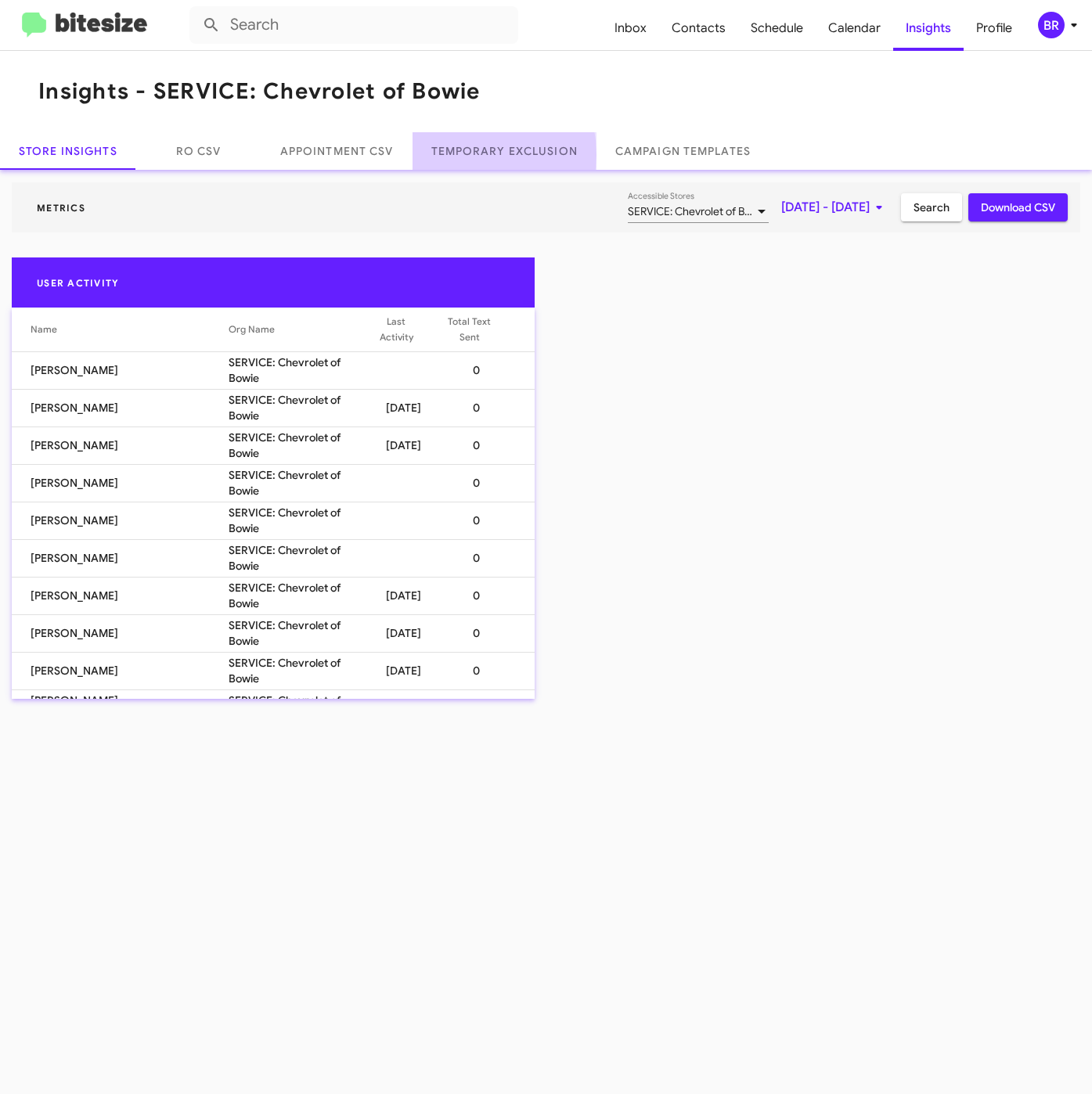
click at [461, 155] on link "Temporary Exclusion" at bounding box center [505, 151] width 184 height 38
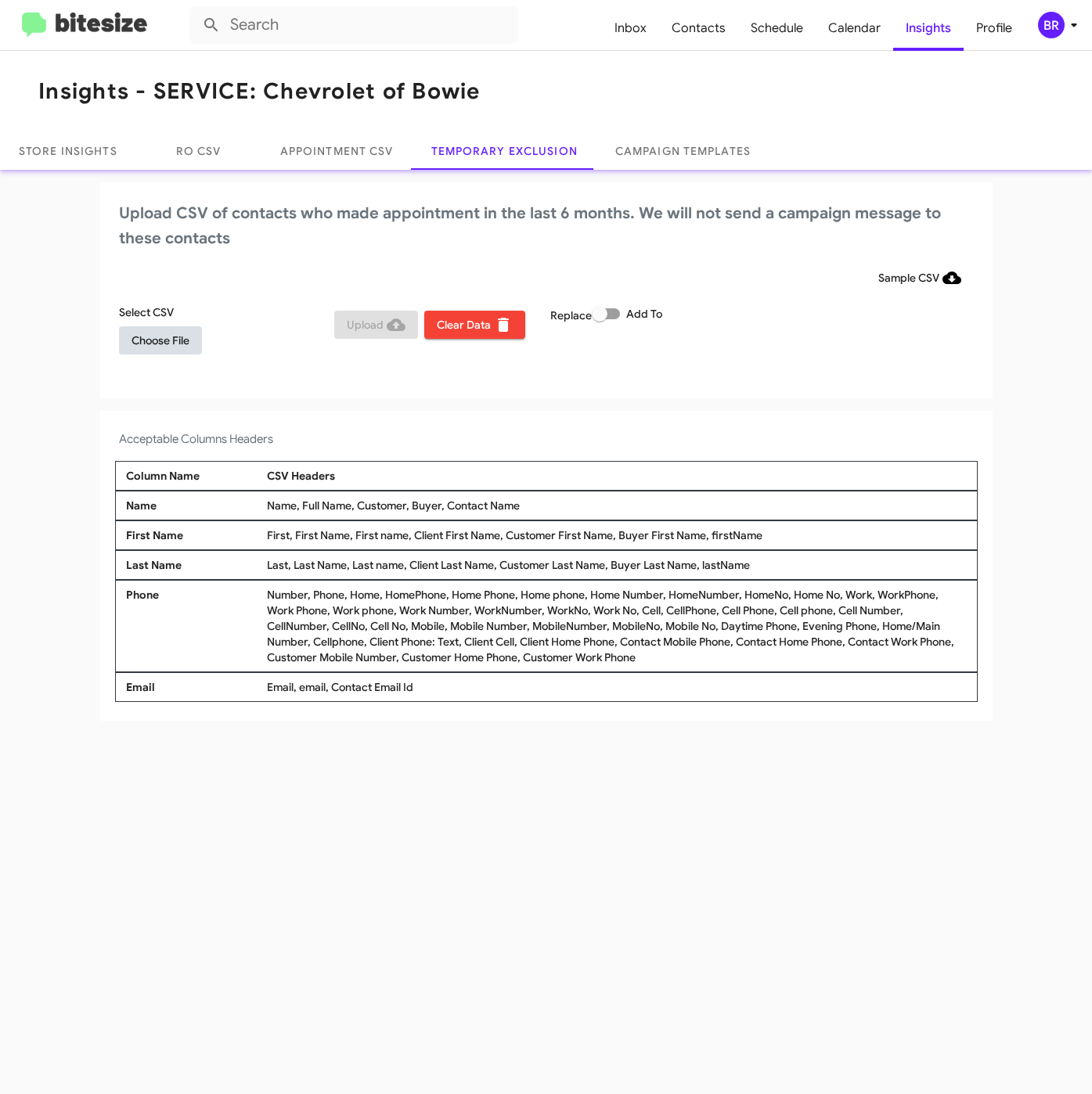
click at [181, 338] on span "Choose File" at bounding box center [160, 340] width 58 height 28
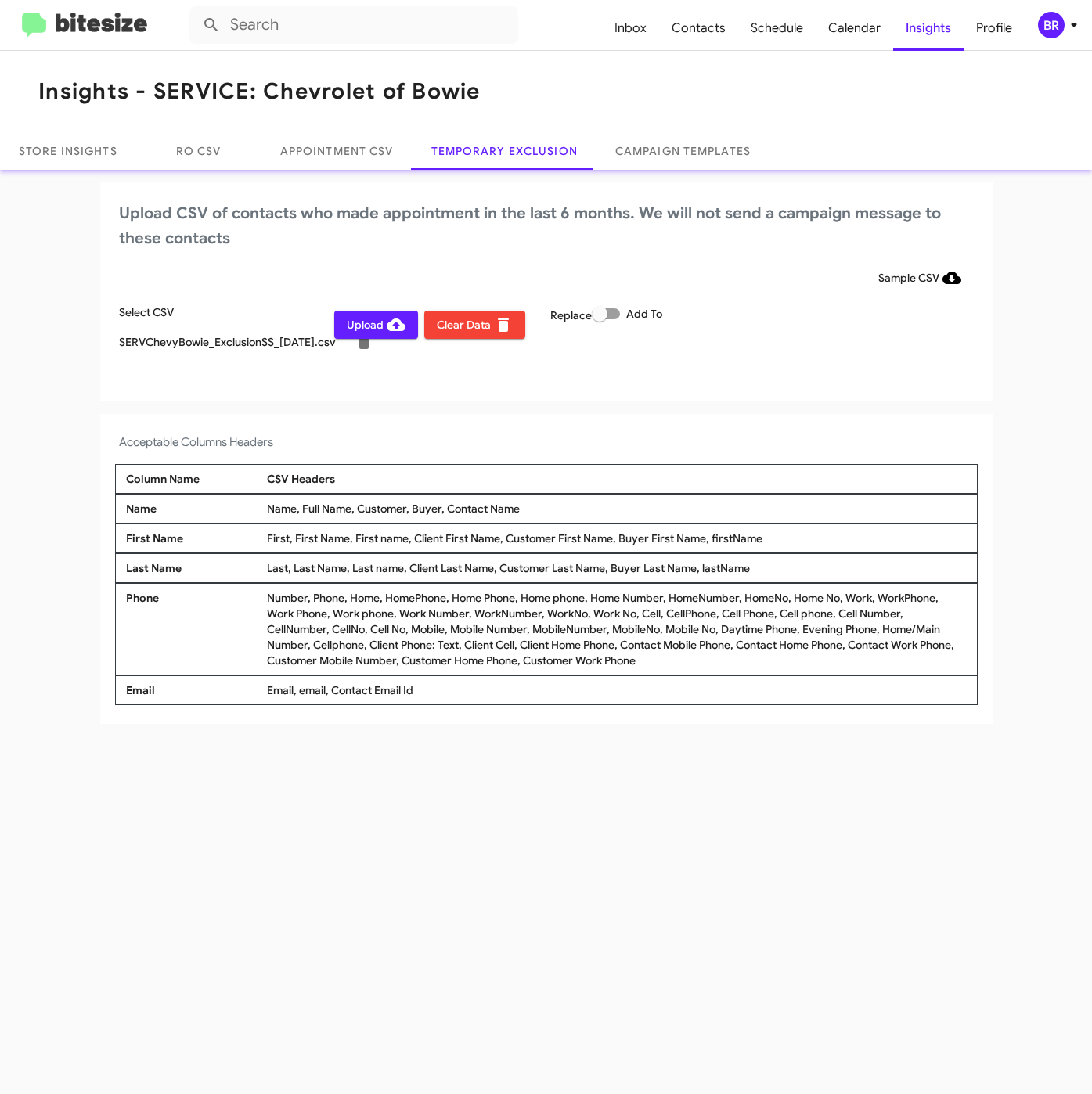
click at [1046, 36] on div "BR" at bounding box center [1051, 25] width 27 height 27
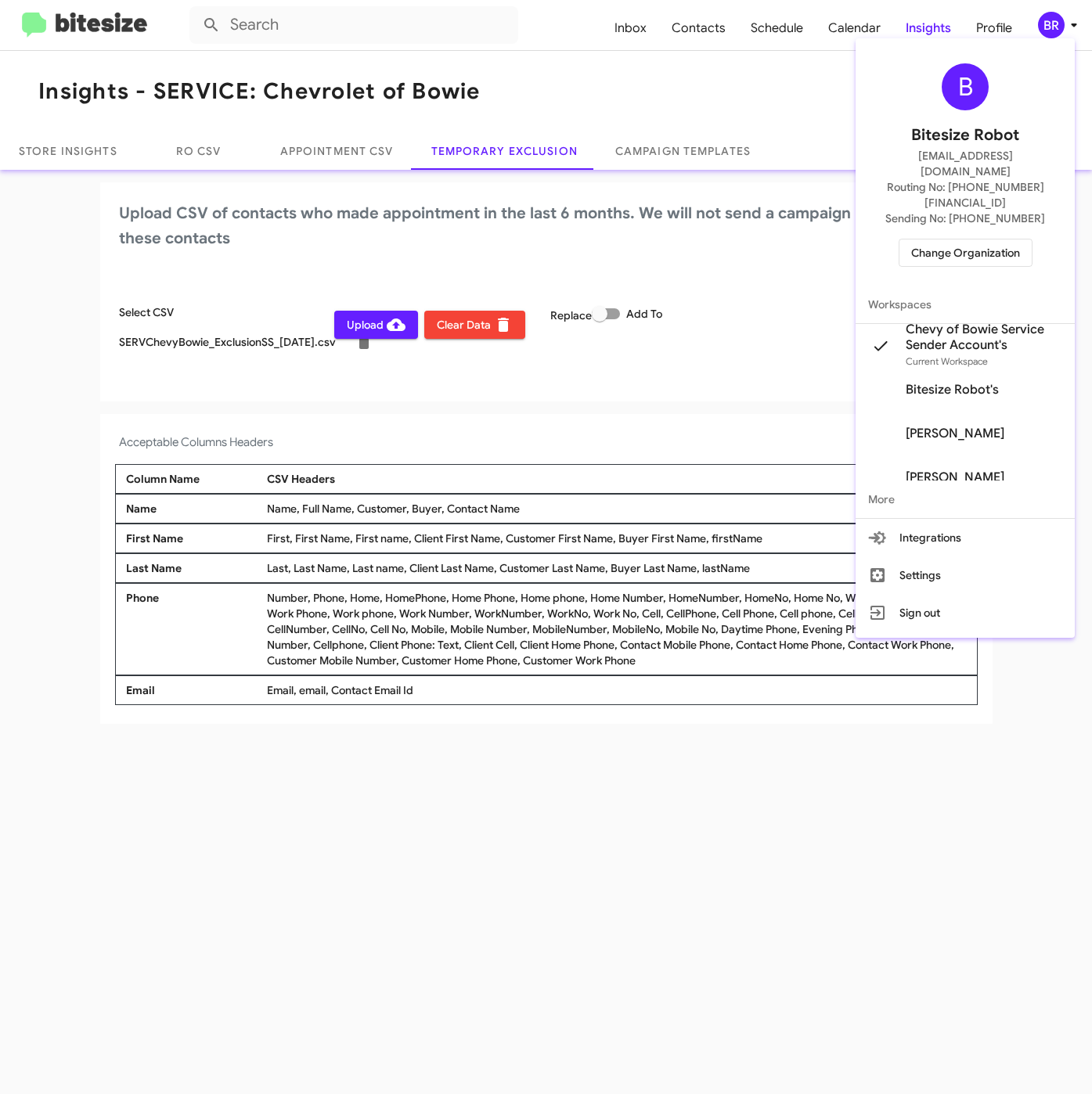
click at [420, 410] on div at bounding box center [546, 547] width 1092 height 1094
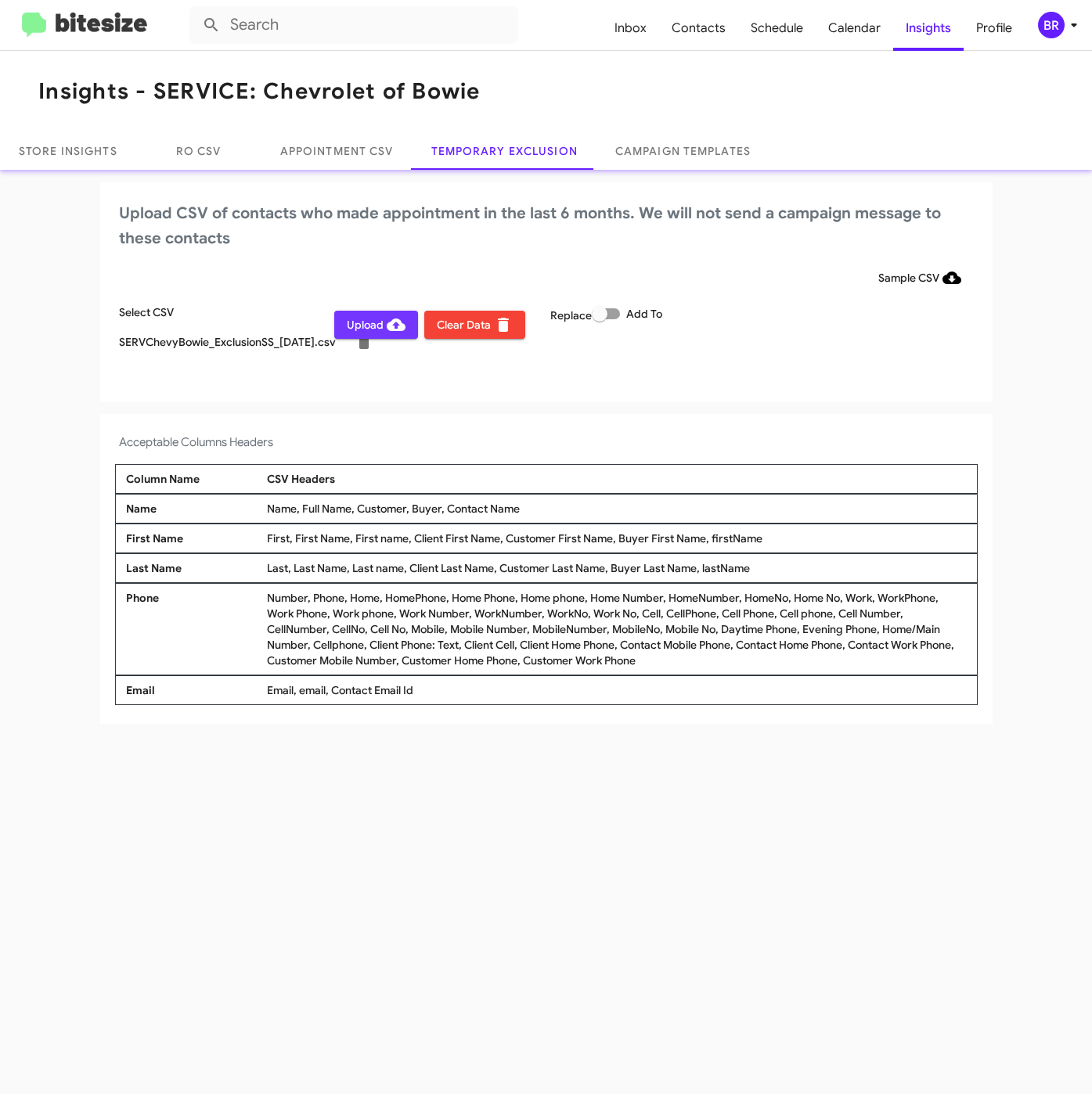
click at [378, 322] on span "Upload" at bounding box center [376, 324] width 59 height 28
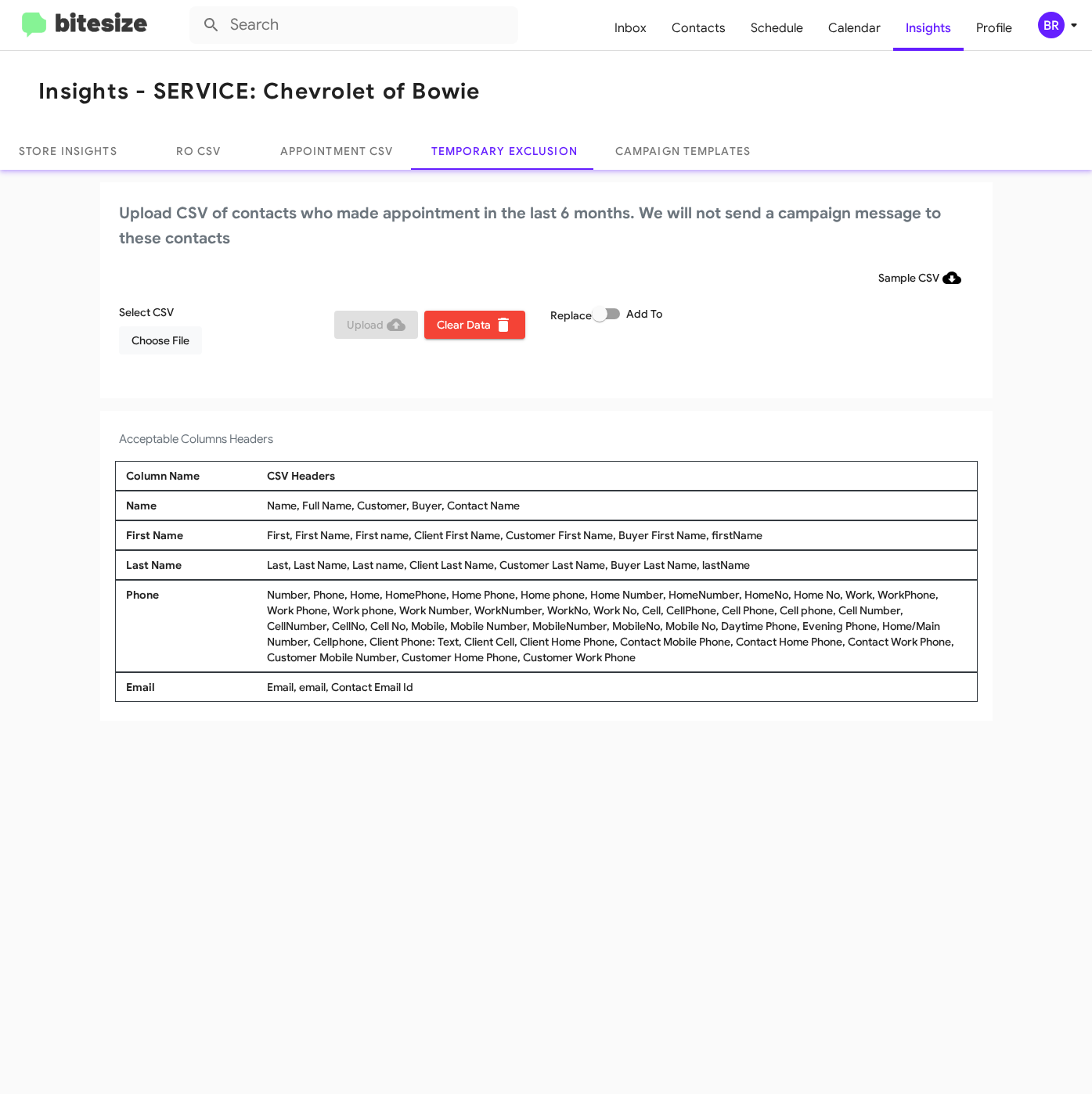
click at [538, 24] on form at bounding box center [396, 25] width 413 height 38
click at [147, 340] on span "Choose File" at bounding box center [160, 340] width 58 height 28
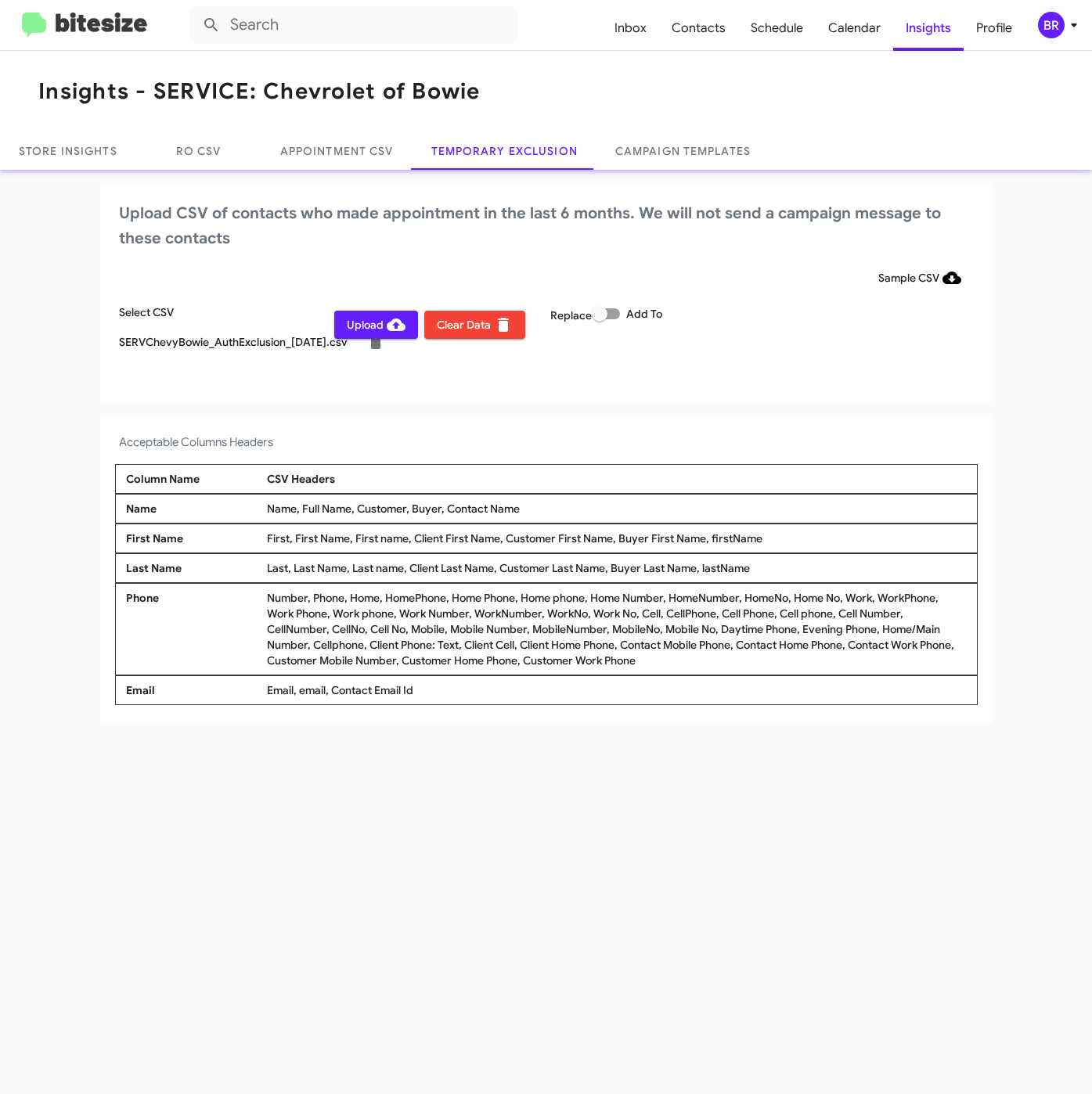
click at [602, 307] on span at bounding box center [599, 314] width 15 height 15
click at [600, 319] on input "Add To" at bounding box center [599, 319] width 1 height 1
checkbox input "true"
click at [1051, 27] on div "BR" at bounding box center [1051, 25] width 27 height 27
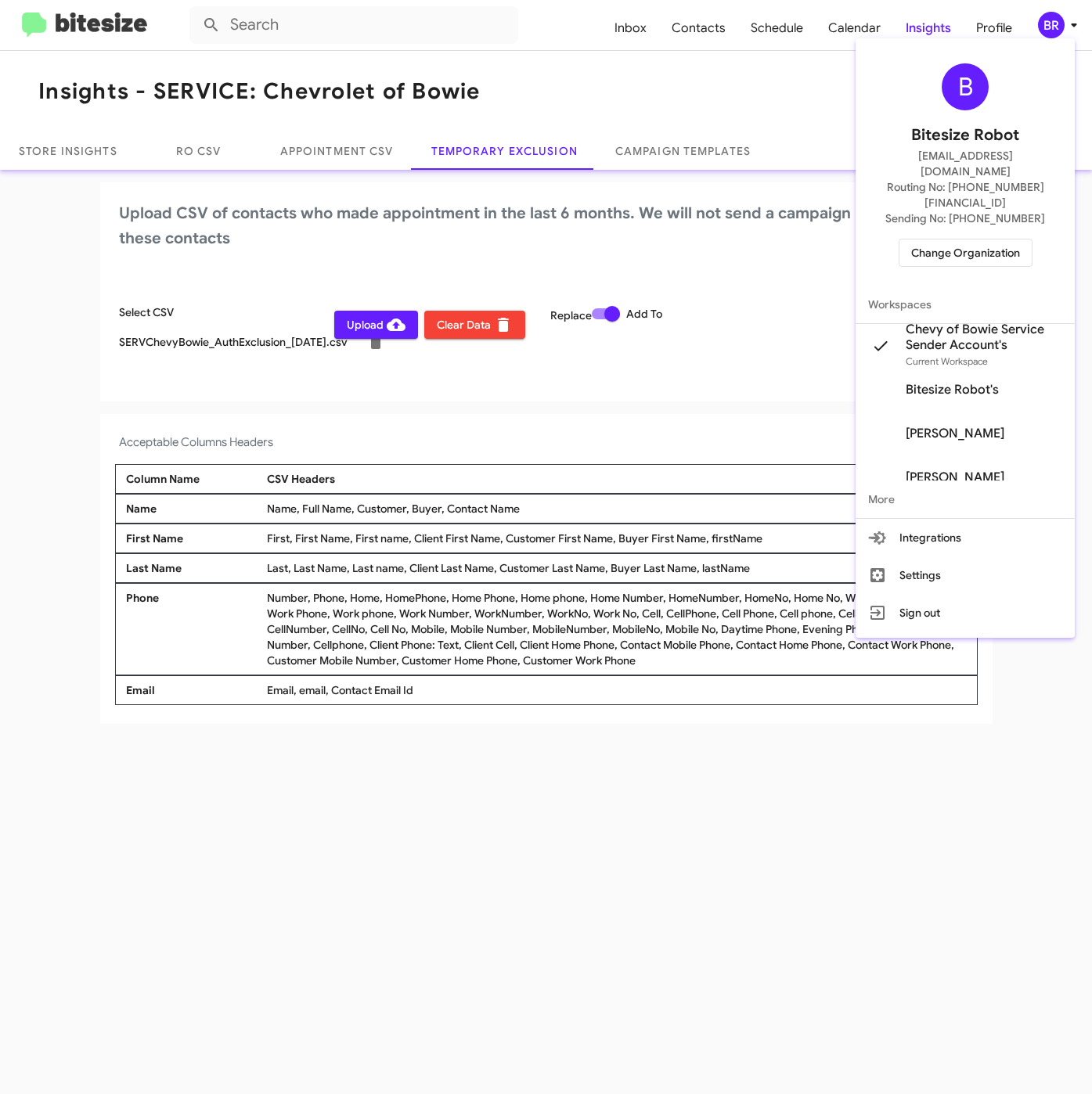
click at [390, 404] on div at bounding box center [546, 547] width 1092 height 1094
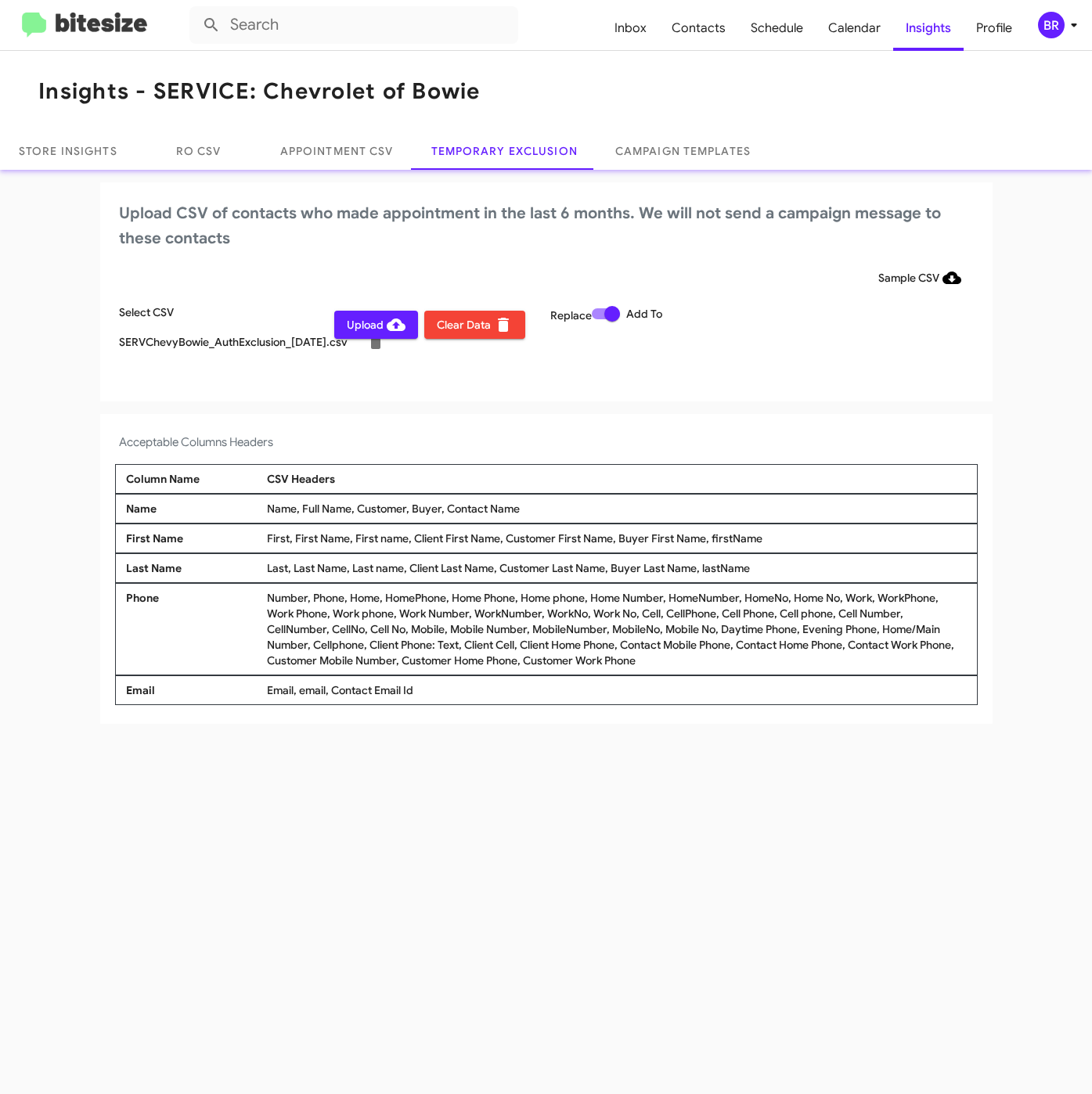
click at [390, 325] on icon at bounding box center [396, 325] width 19 height 13
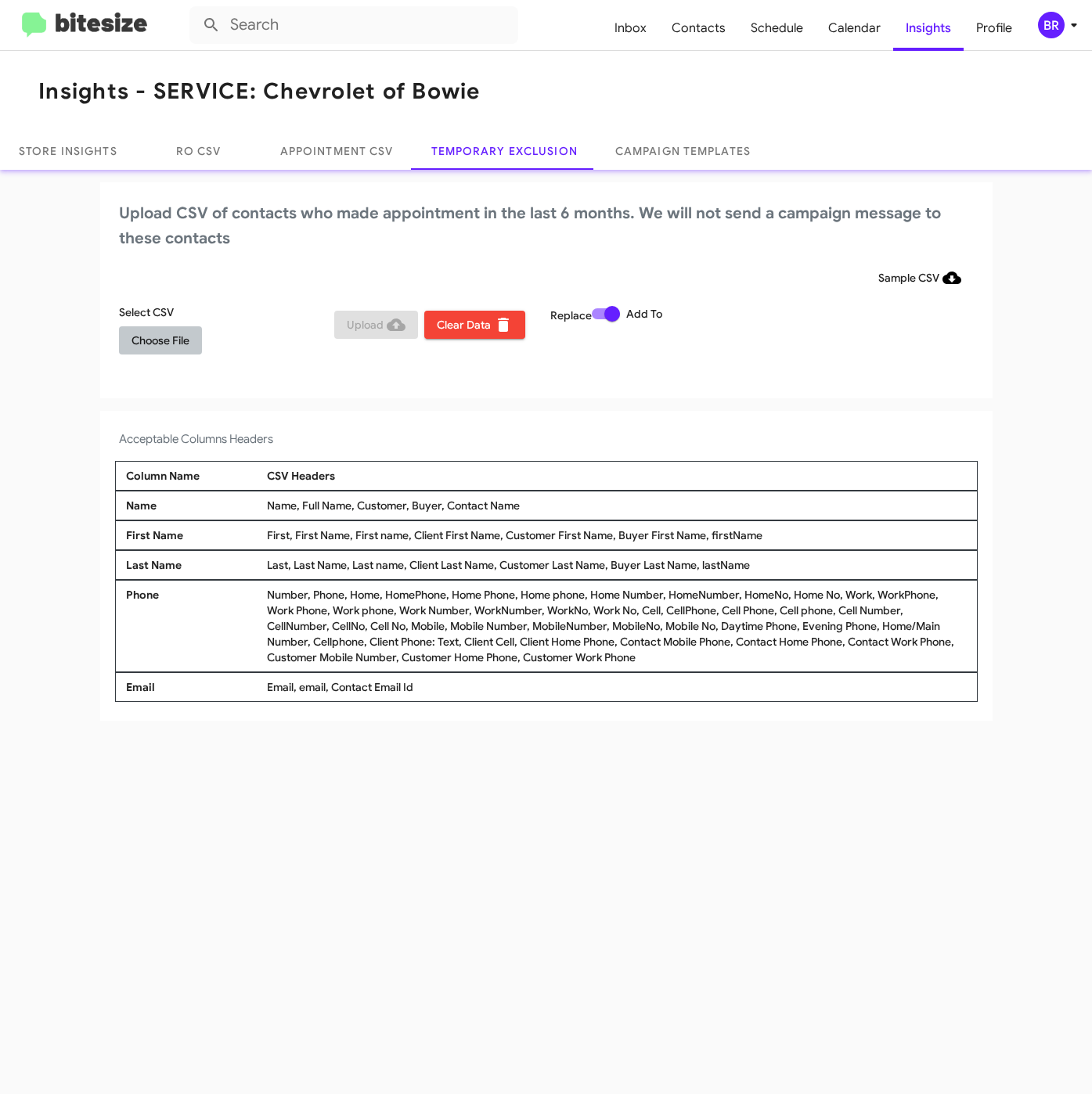
click at [181, 335] on span "Choose File" at bounding box center [160, 340] width 58 height 28
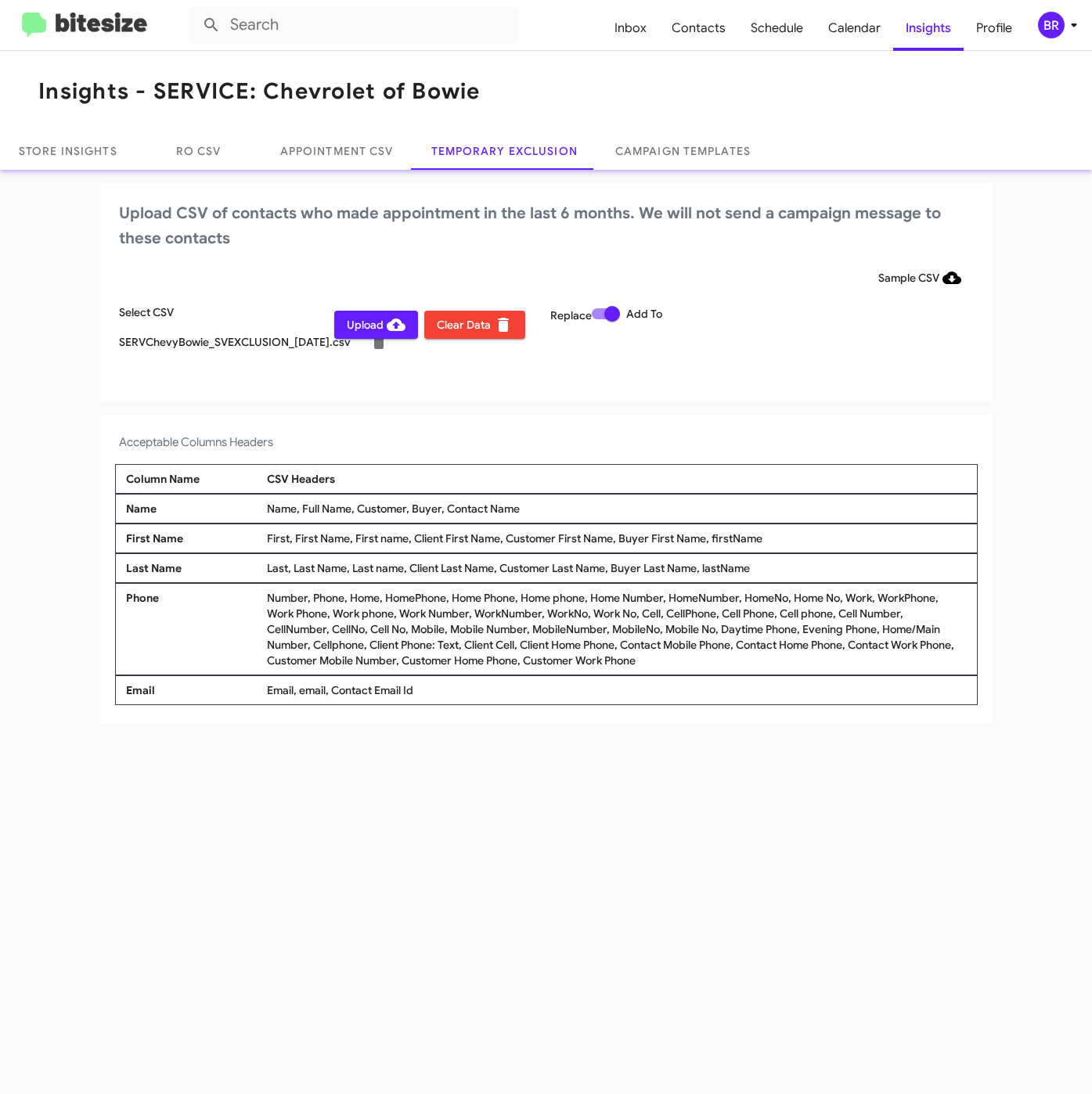
click at [1064, 40] on mat-toolbar "Inbox Contacts Schedule Calendar Insights Profile BR" at bounding box center [546, 25] width 1092 height 50
click at [1065, 31] on icon at bounding box center [1073, 24] width 19 height 19
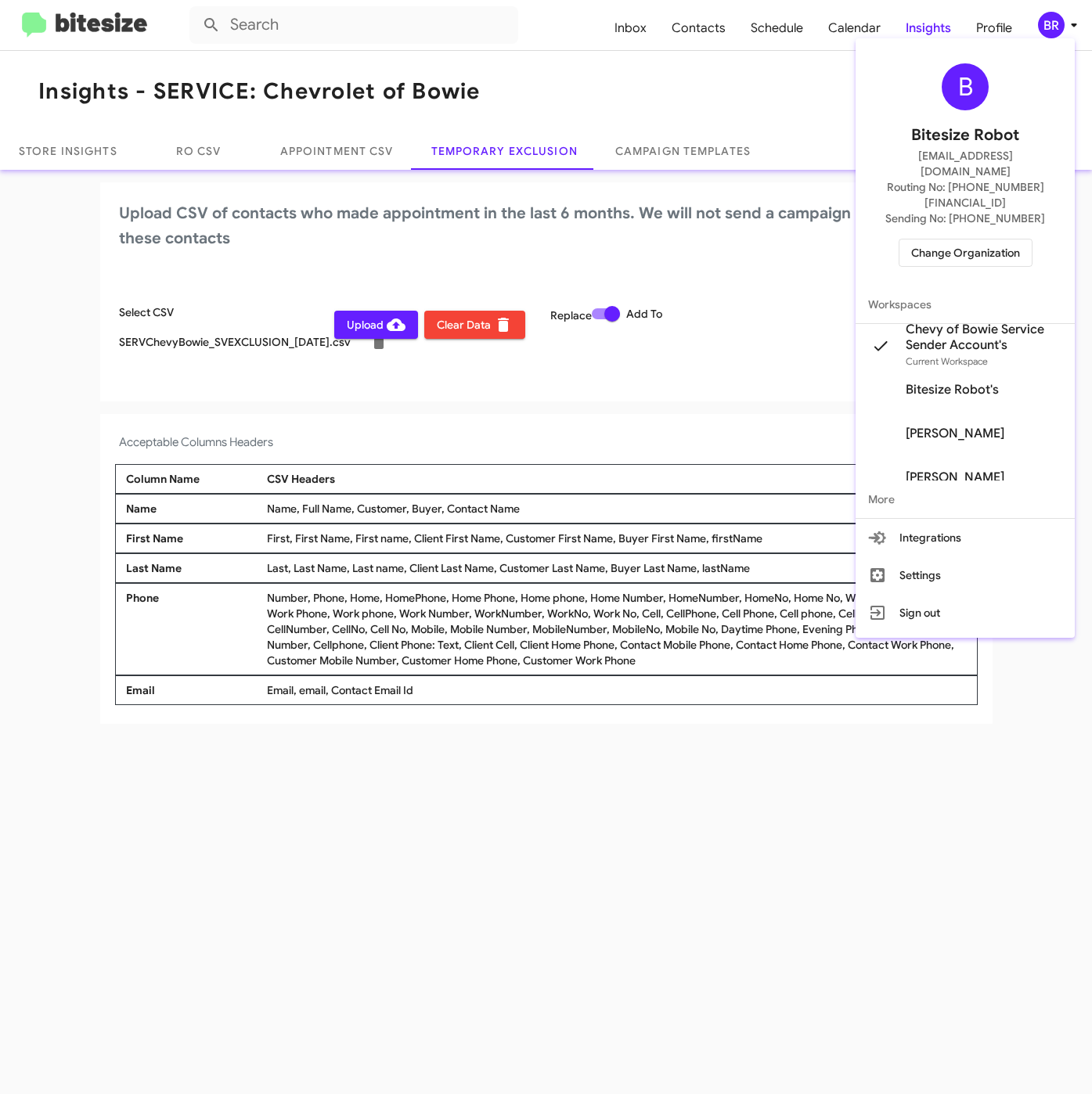
click at [371, 415] on div at bounding box center [546, 547] width 1092 height 1094
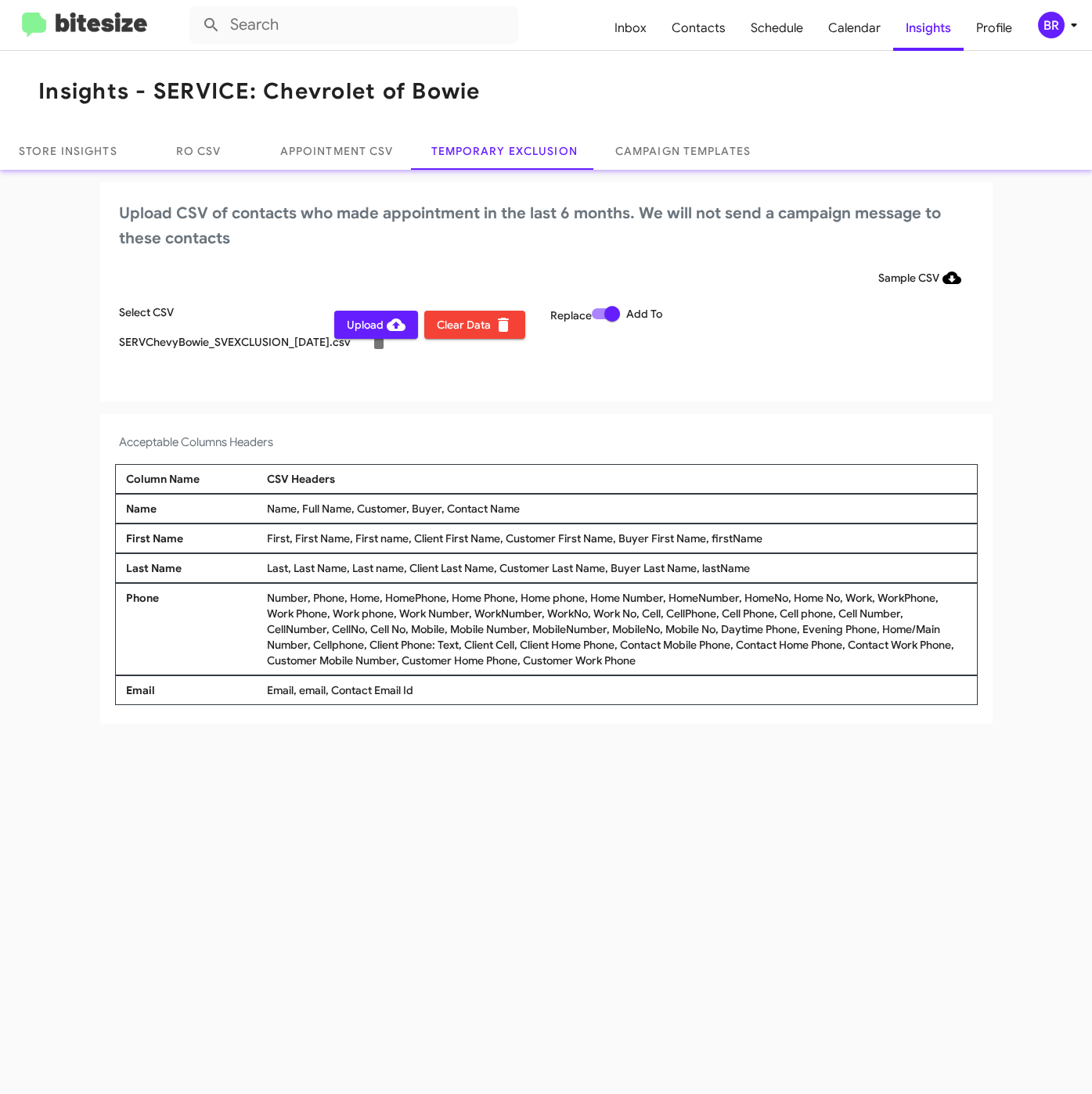
drag, startPoint x: 371, startPoint y: 322, endPoint x: 397, endPoint y: 320, distance: 26.1
click at [372, 322] on span "Upload" at bounding box center [376, 324] width 59 height 28
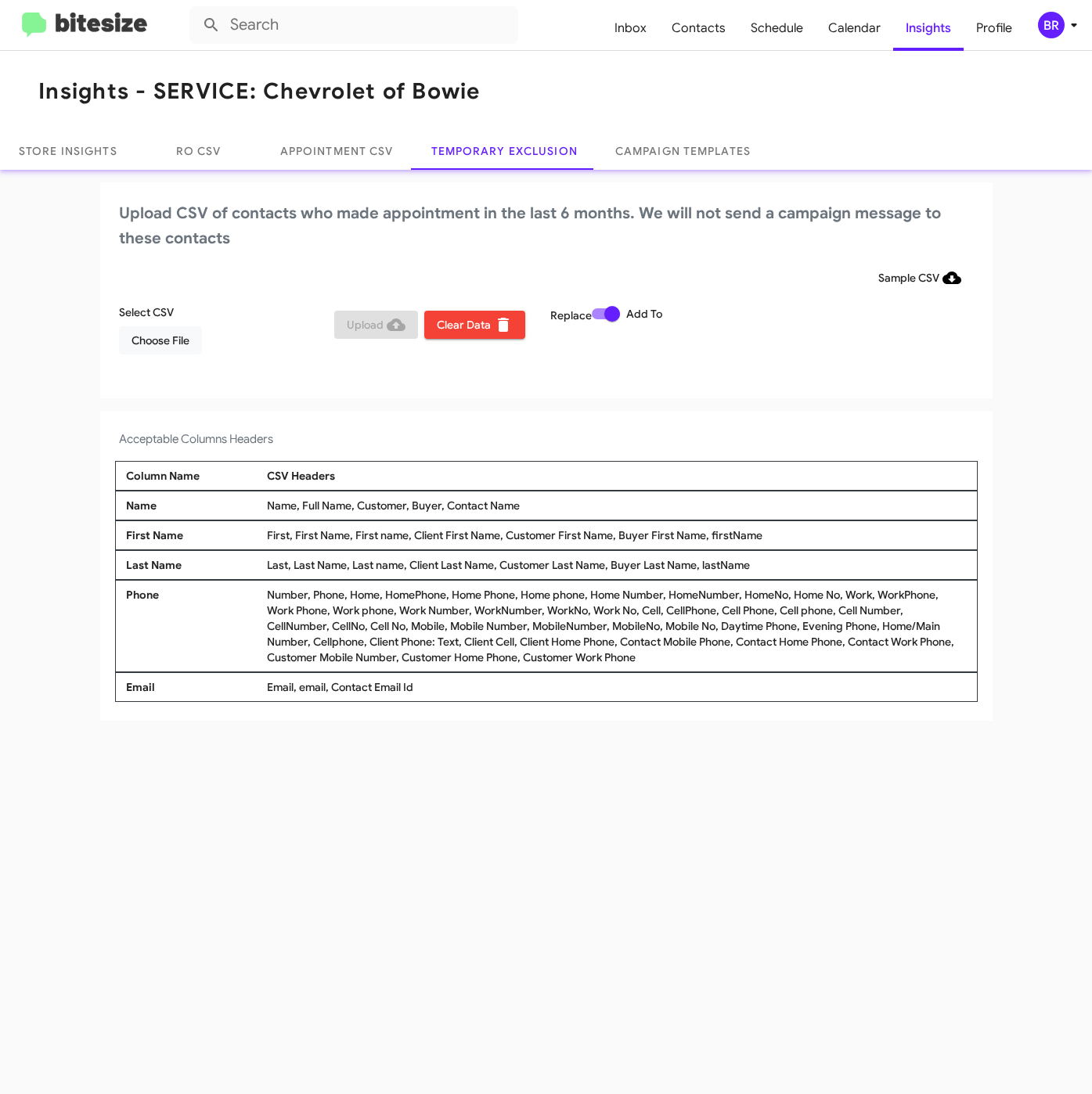
click at [1048, 24] on div "BR" at bounding box center [1051, 25] width 27 height 27
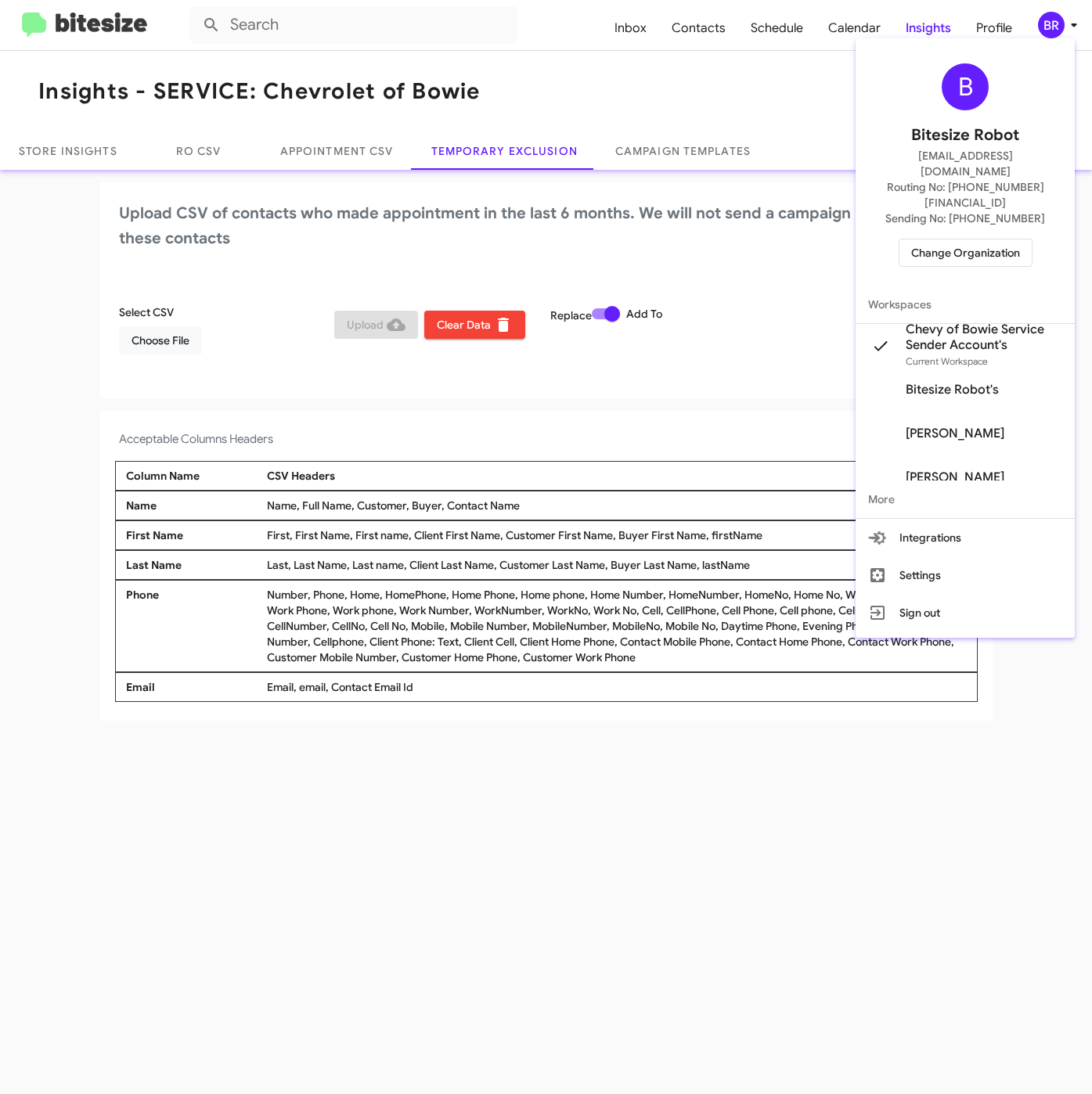
click at [947, 239] on span "Change Organization" at bounding box center [965, 252] width 109 height 27
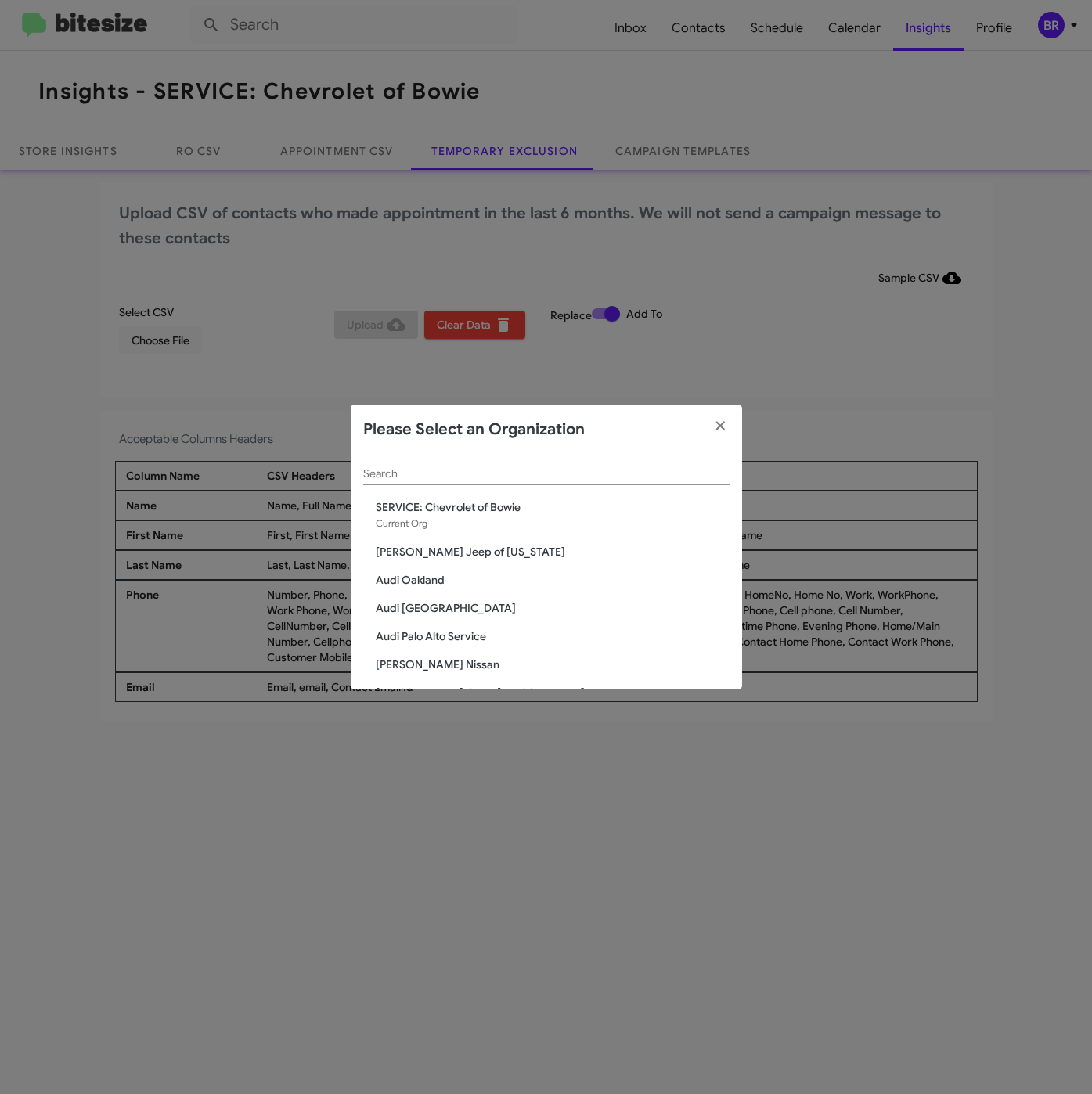
click at [540, 477] on input "Search" at bounding box center [546, 474] width 366 height 13
paste input "SERVICE: CDJR of Bowie"
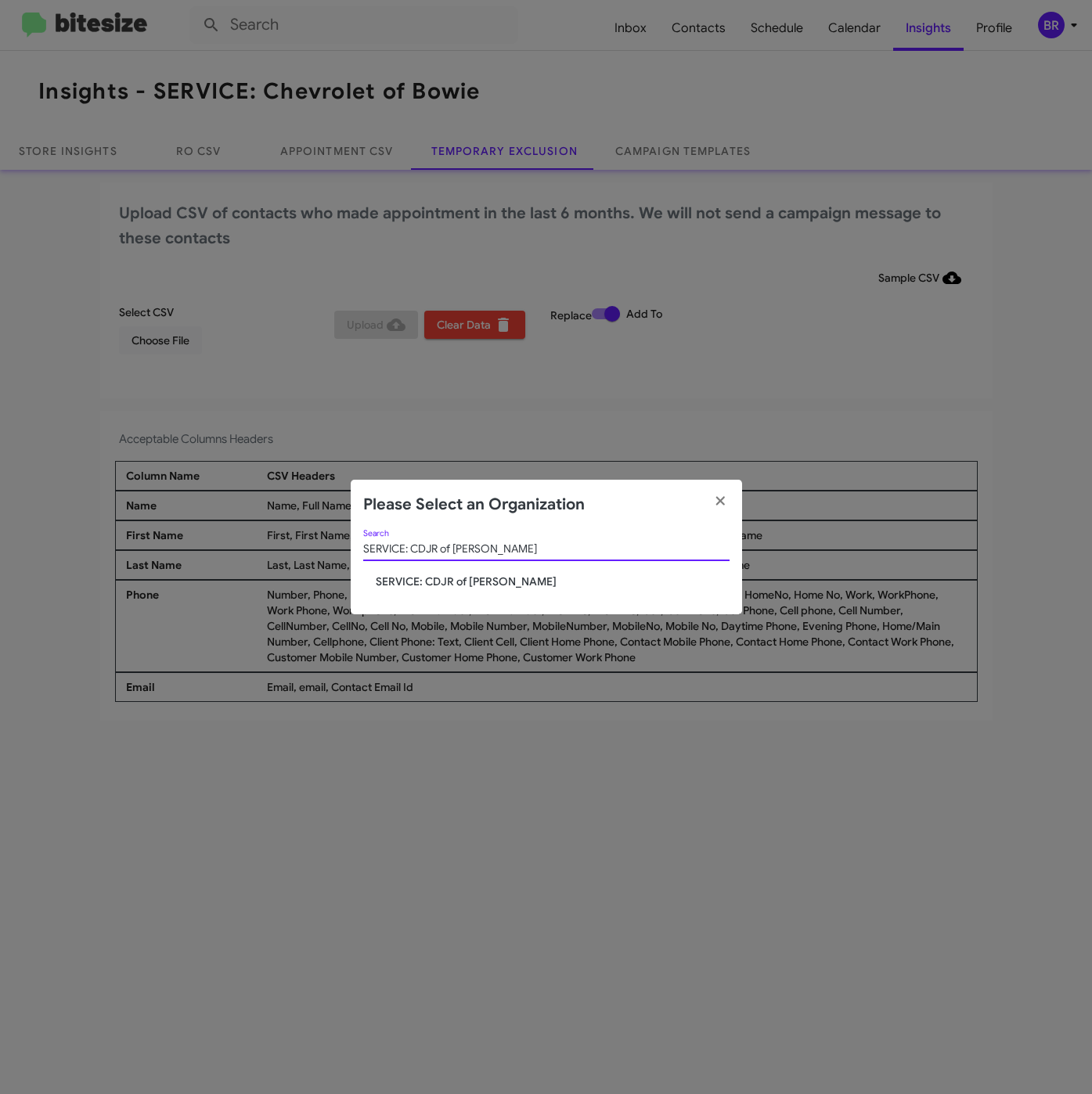
type input "SERVICE: CDJR of Bowie"
click at [444, 589] on div "SERVICE: CDJR of Bowie Search SERVICE: CDJR of Bowie" at bounding box center [546, 572] width 391 height 85
click at [442, 587] on span "SERVICE: CDJR of Bowie" at bounding box center [552, 581] width 354 height 15
click at [442, 585] on span "SERVICE: CDJR of Bowie" at bounding box center [552, 581] width 354 height 15
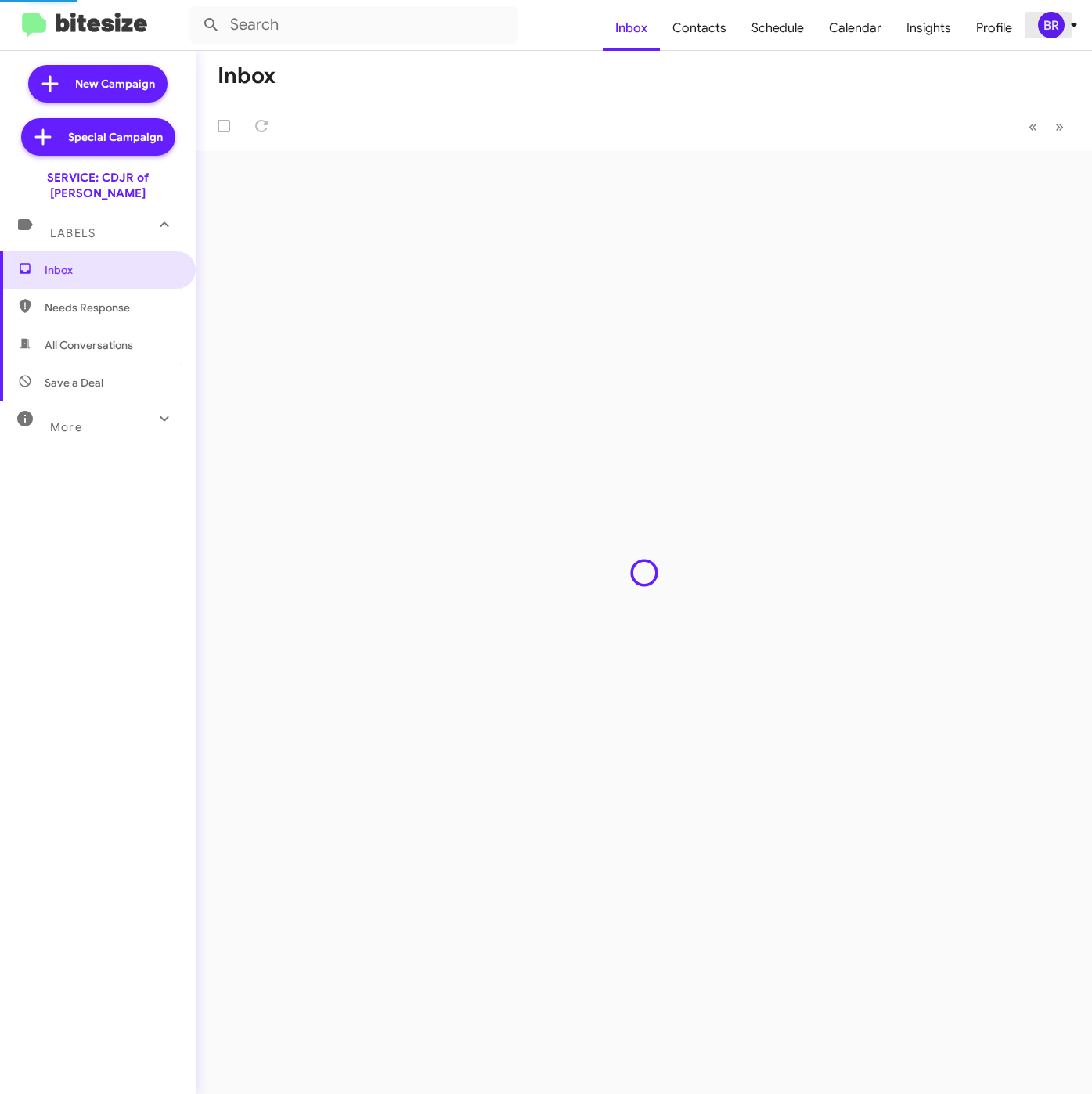
click at [1060, 36] on span "BR" at bounding box center [1061, 25] width 47 height 27
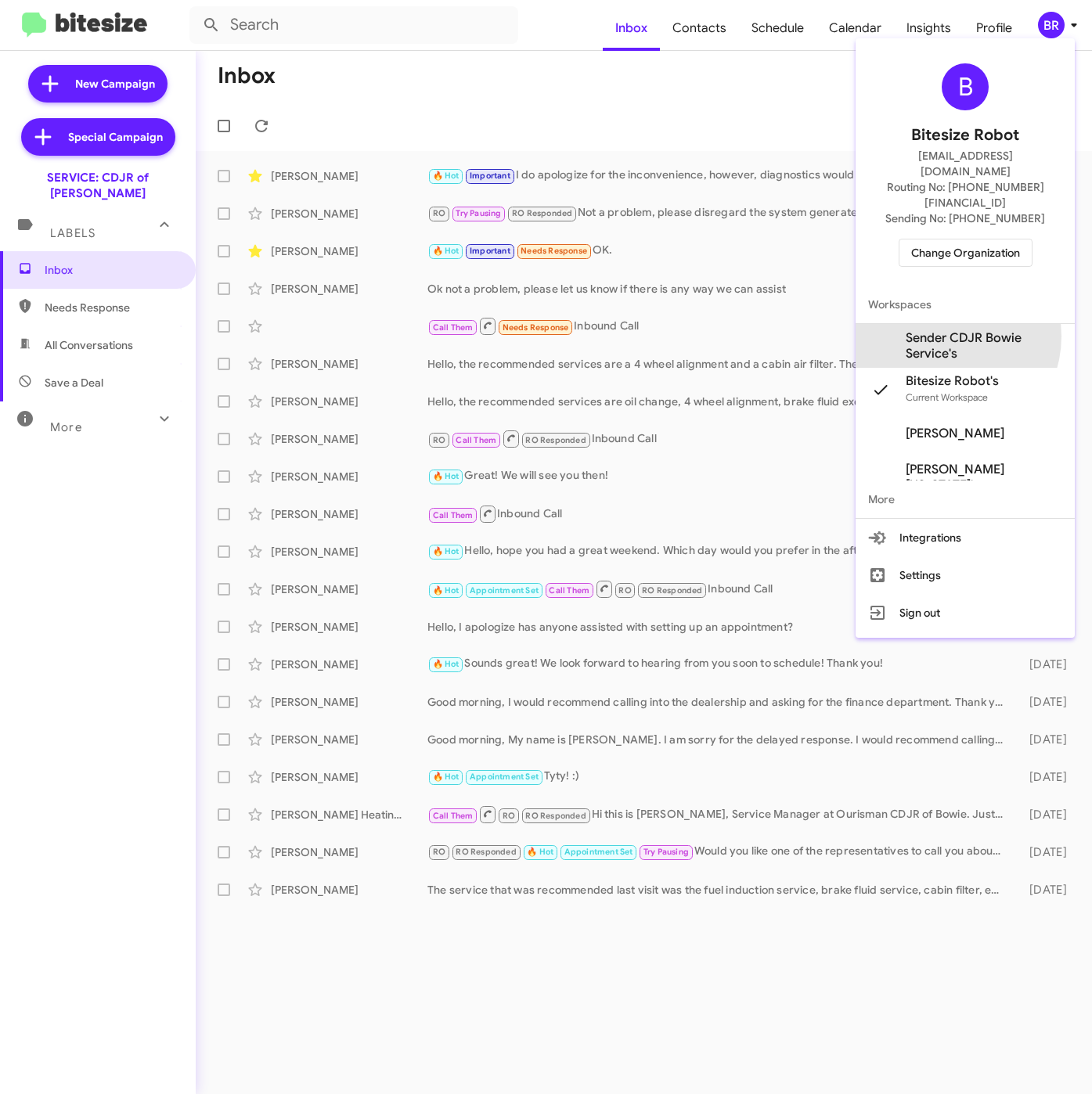
click at [940, 331] on span "Sender CDJR Bowie Service's" at bounding box center [984, 346] width 156 height 31
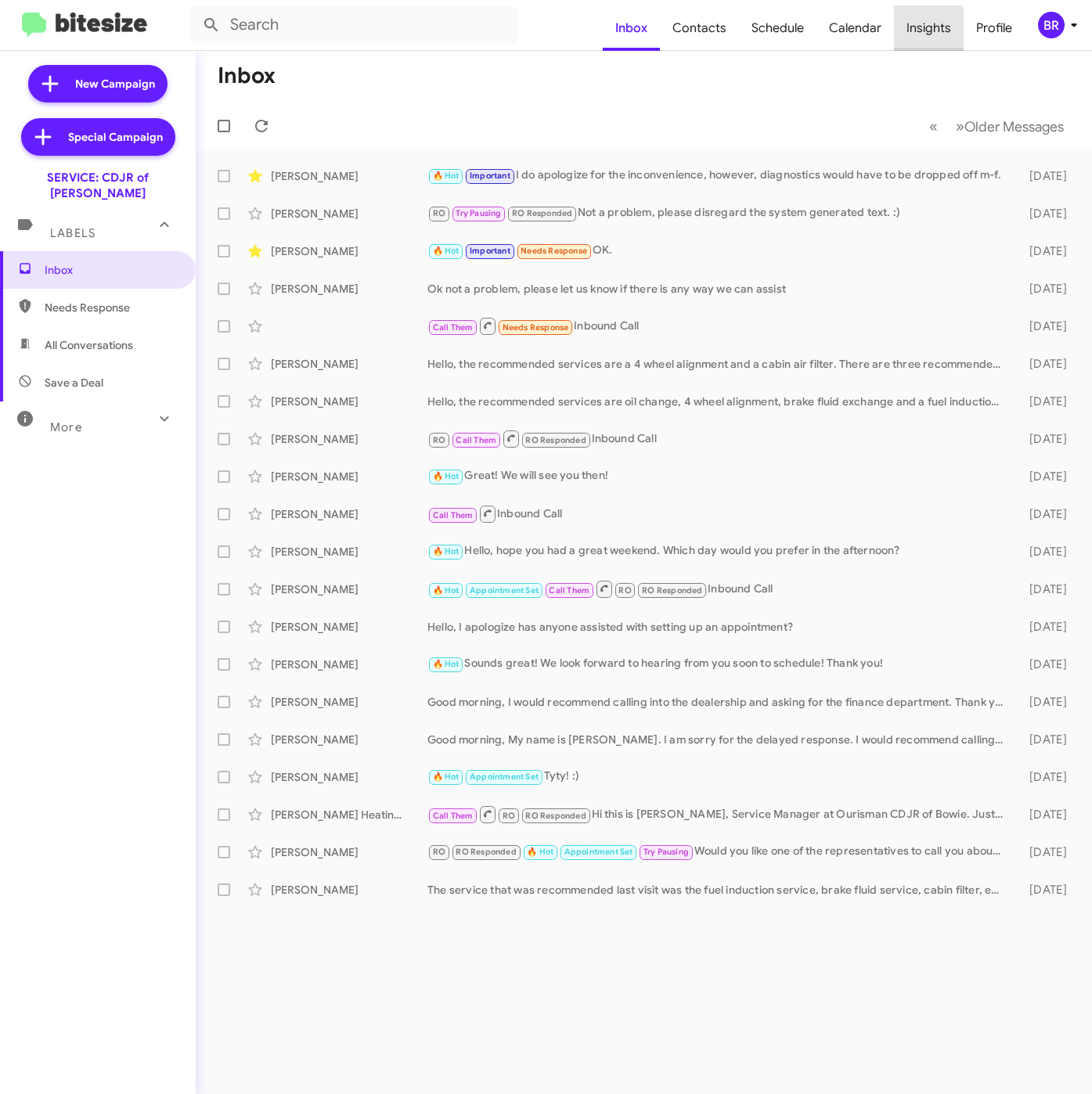
click at [926, 29] on span "Insights" at bounding box center [929, 28] width 69 height 45
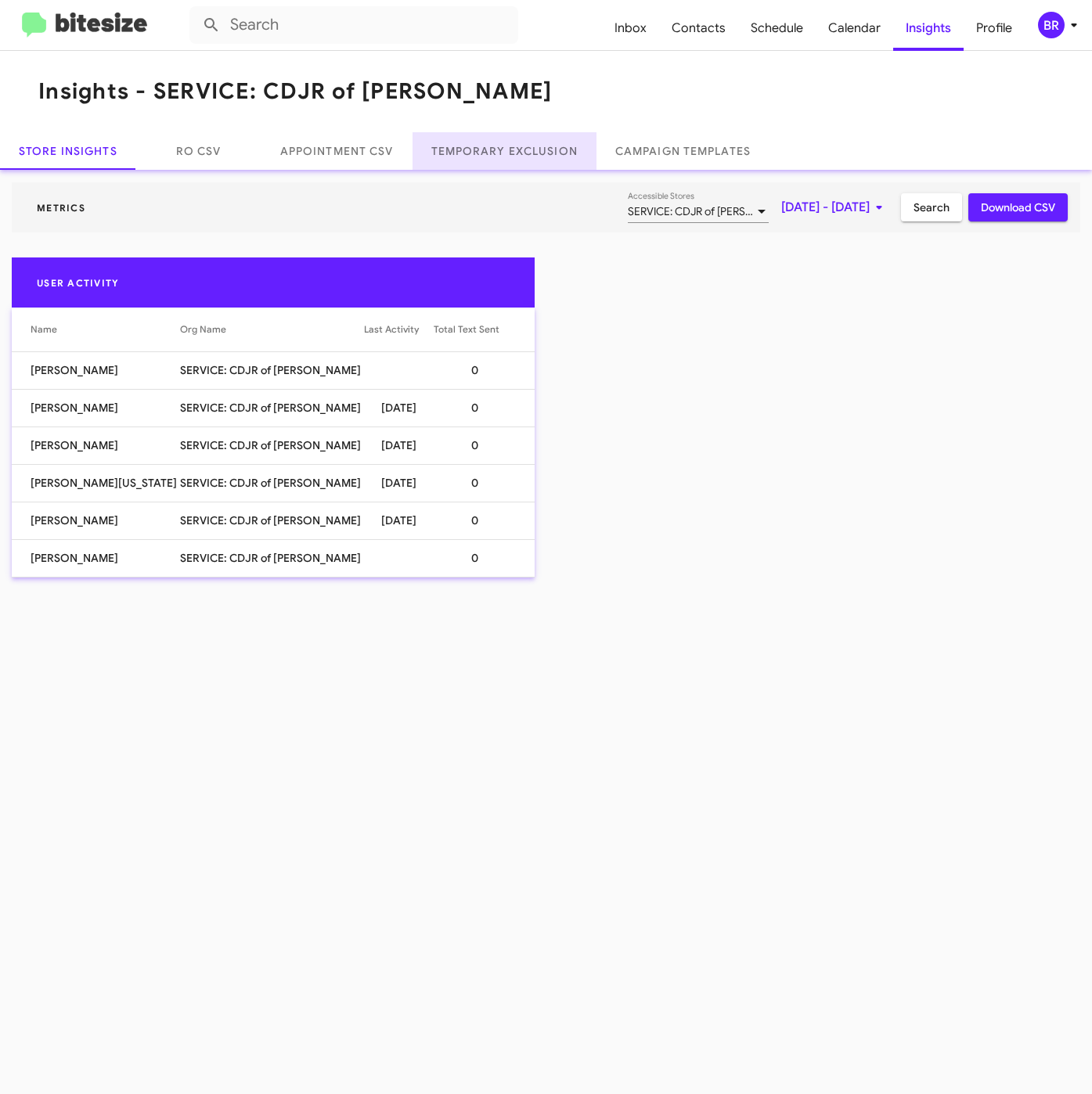
click at [541, 147] on link "Temporary Exclusion" at bounding box center [505, 151] width 184 height 38
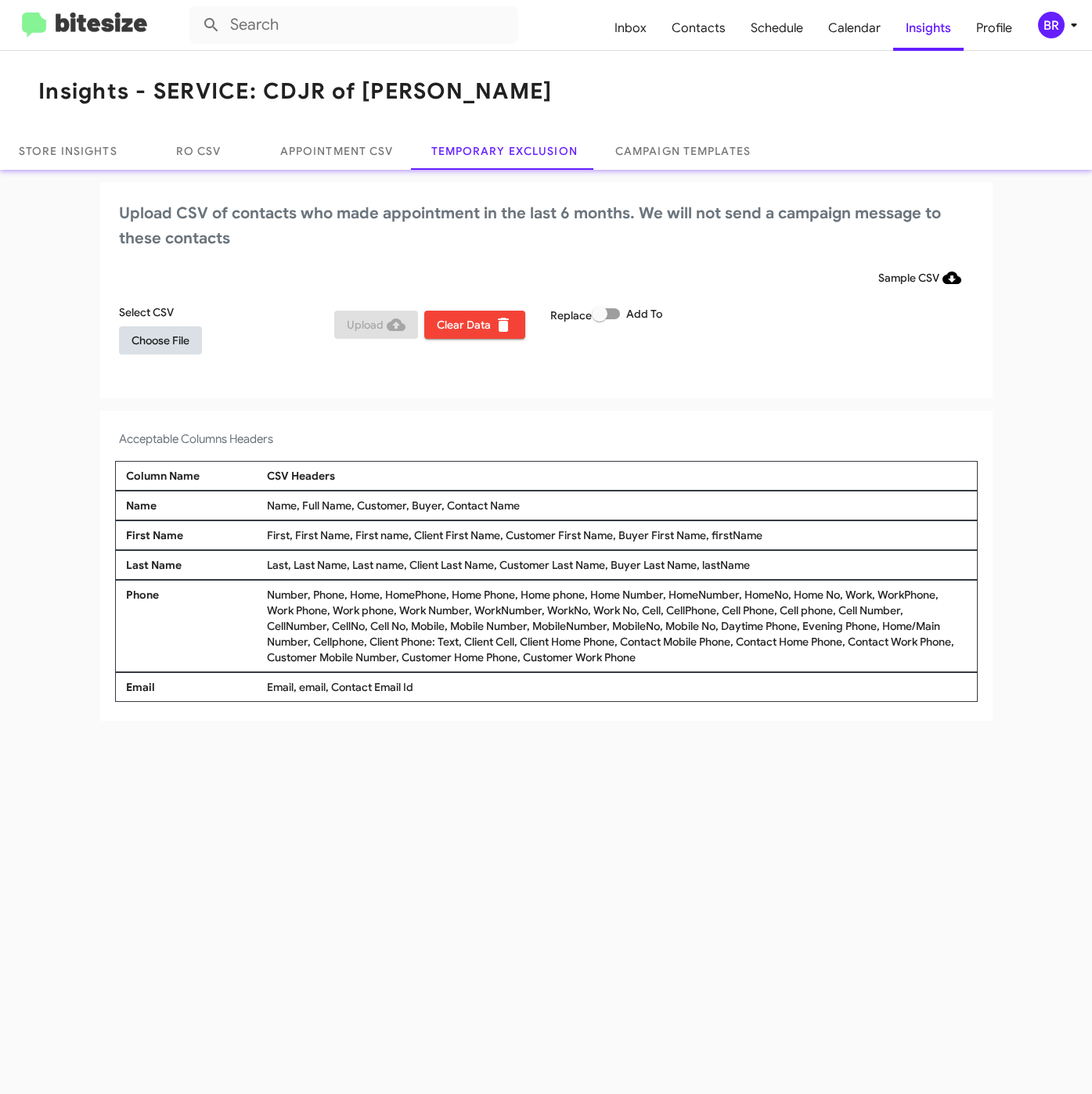
click at [152, 339] on span "Choose File" at bounding box center [160, 340] width 58 height 28
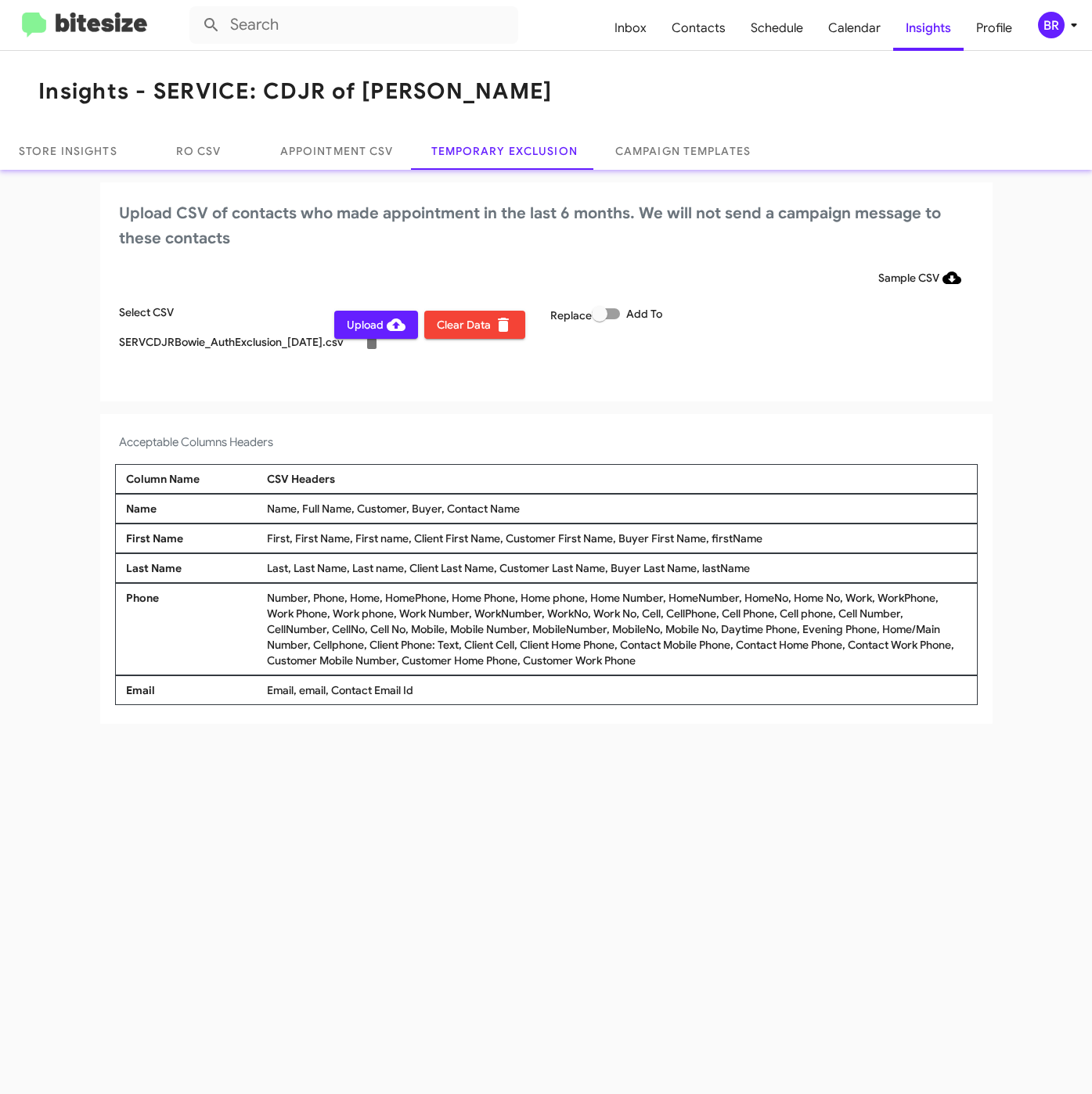
click at [614, 310] on span at bounding box center [606, 314] width 28 height 11
click at [600, 319] on input "Add To" at bounding box center [599, 319] width 1 height 1
checkbox input "true"
click at [1048, 19] on div "BR" at bounding box center [1051, 25] width 27 height 27
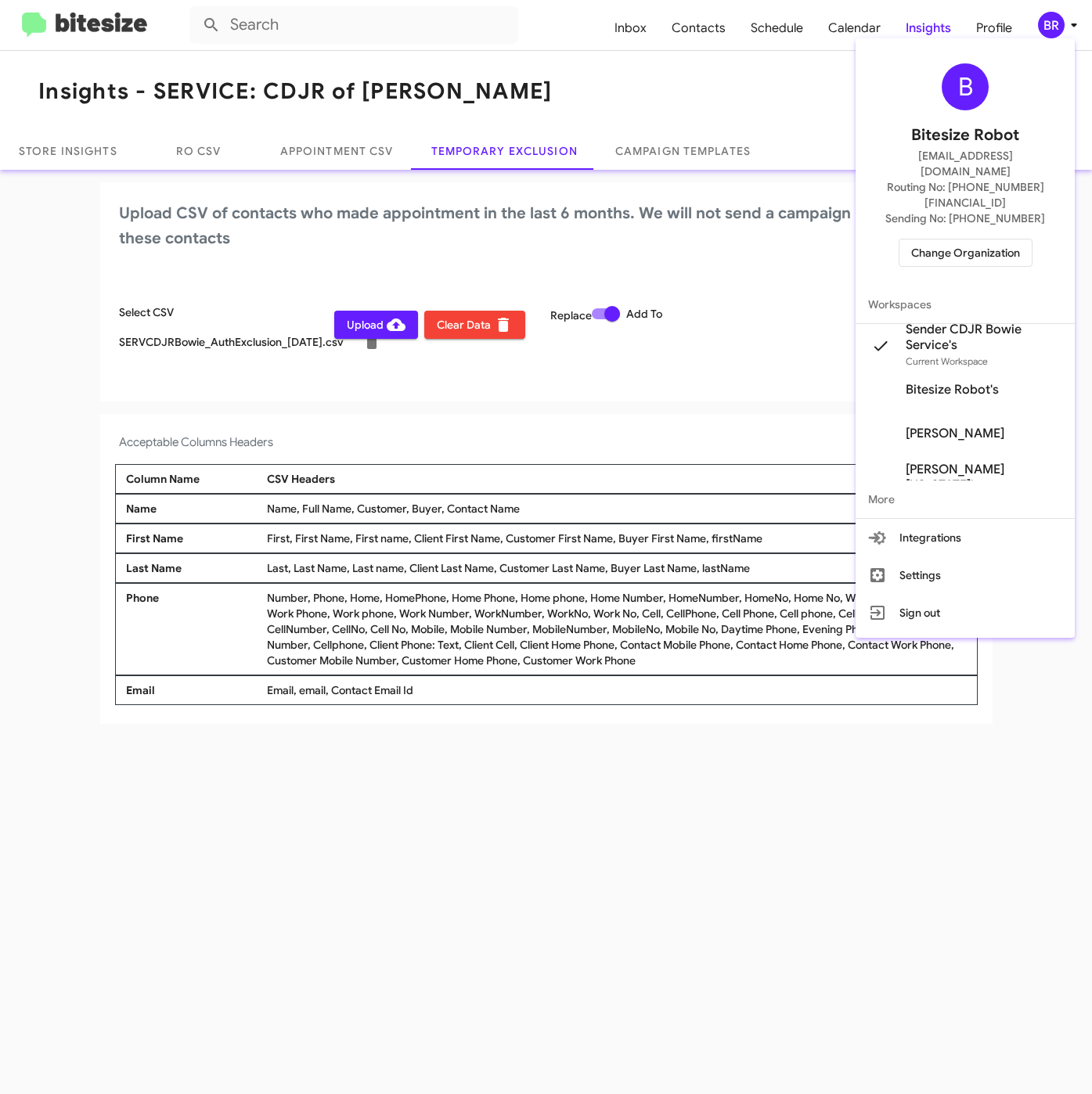
click at [390, 324] on div at bounding box center [546, 547] width 1092 height 1094
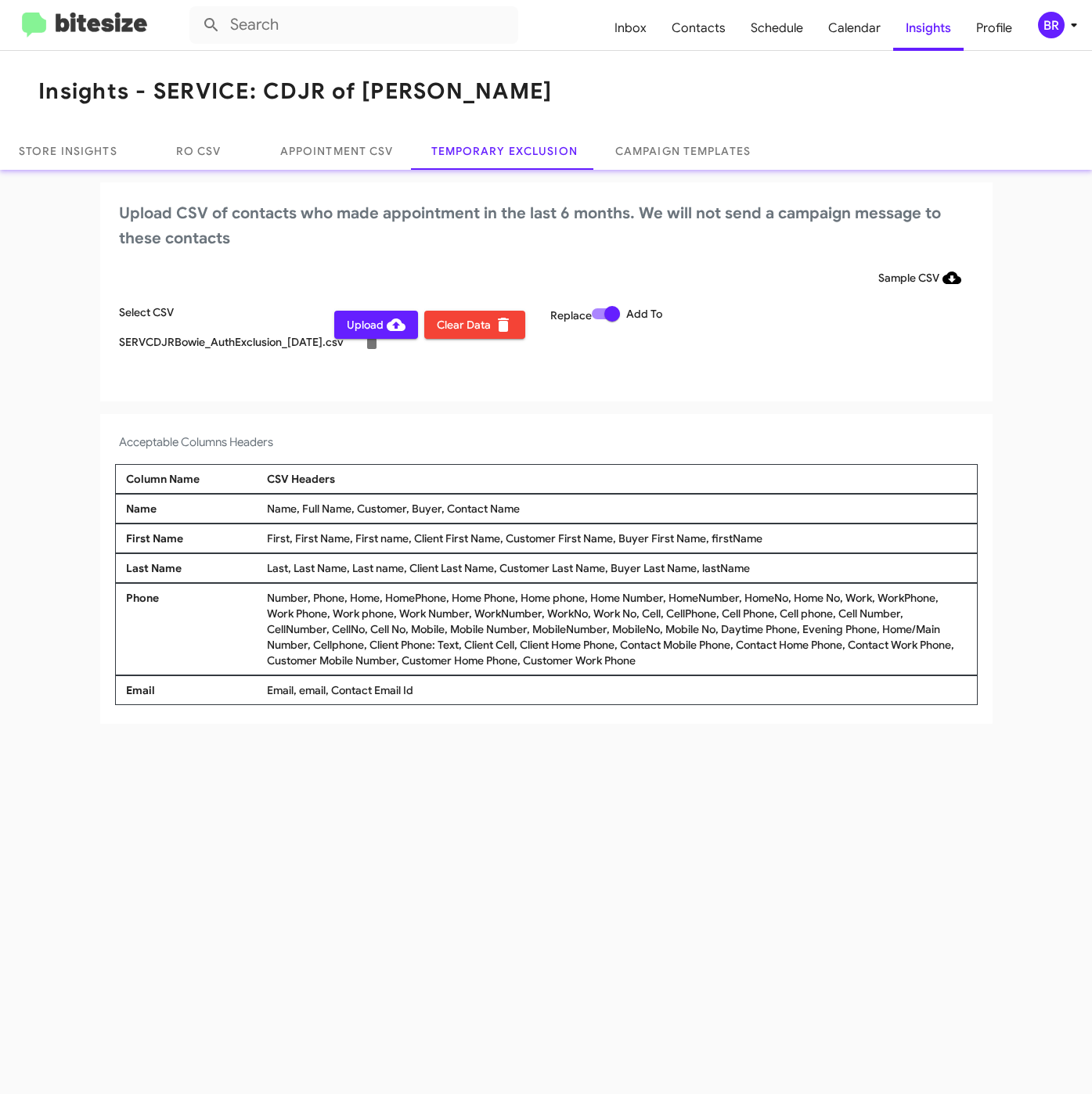
click at [433, 860] on div "Insights - SERVICE: CDJR of Bowie Store Insights RO CSV Appointment CSV Tempora…" at bounding box center [546, 572] width 1092 height 1043
click at [374, 332] on span "Upload" at bounding box center [376, 324] width 59 height 28
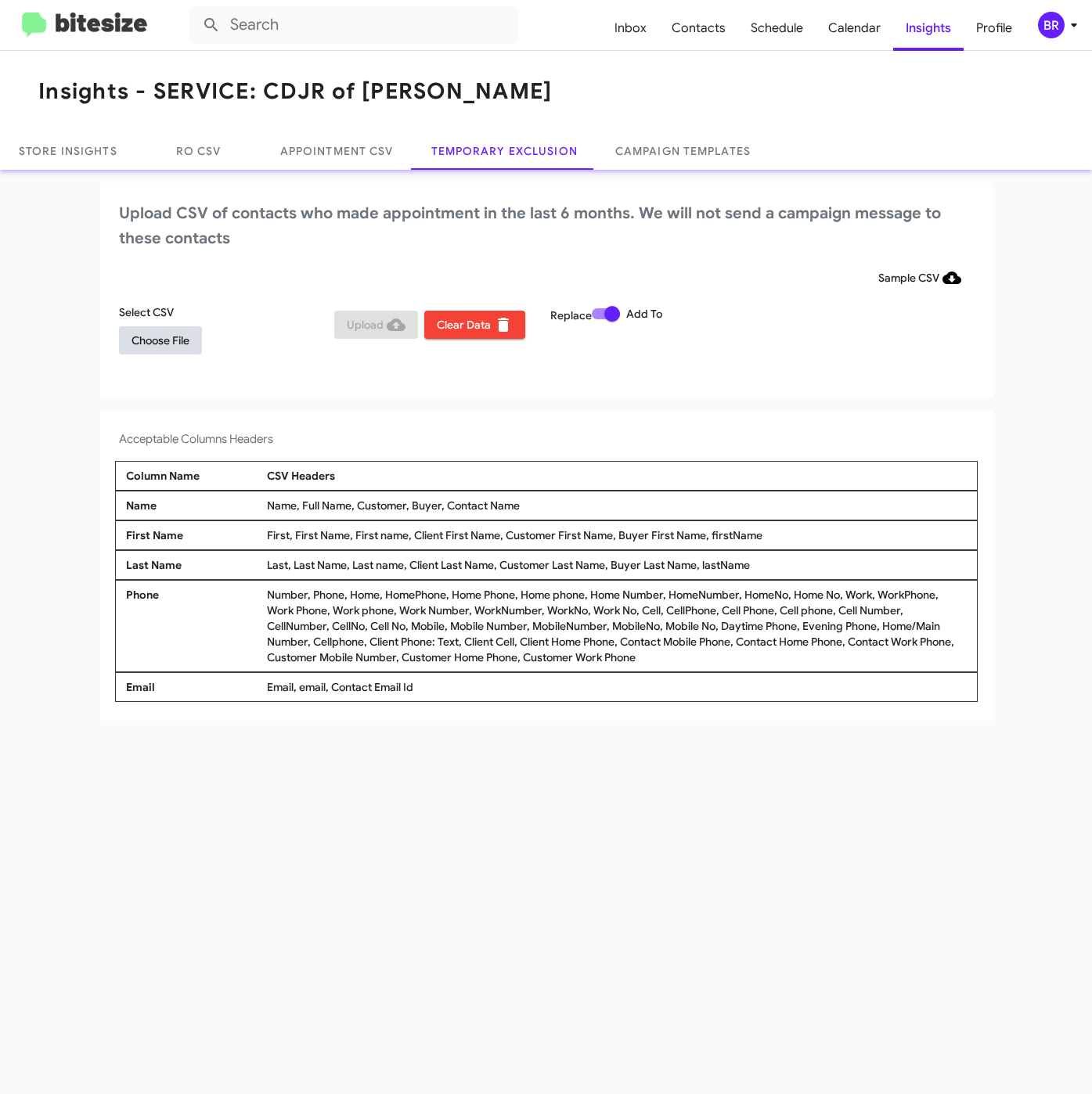
click at [162, 343] on span "Choose File" at bounding box center [160, 340] width 58 height 28
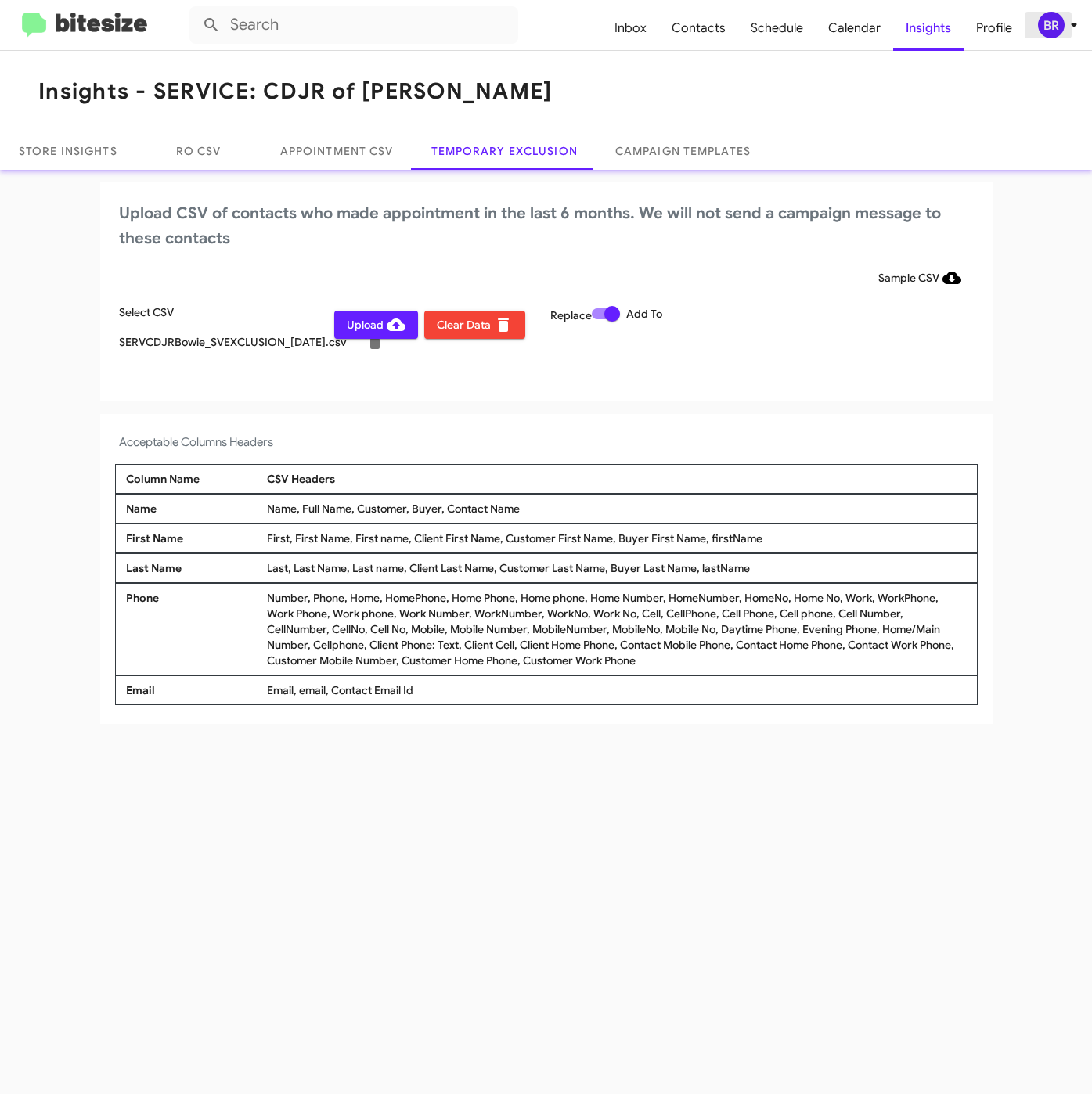
click at [1034, 24] on button "BR" at bounding box center [1050, 25] width 50 height 27
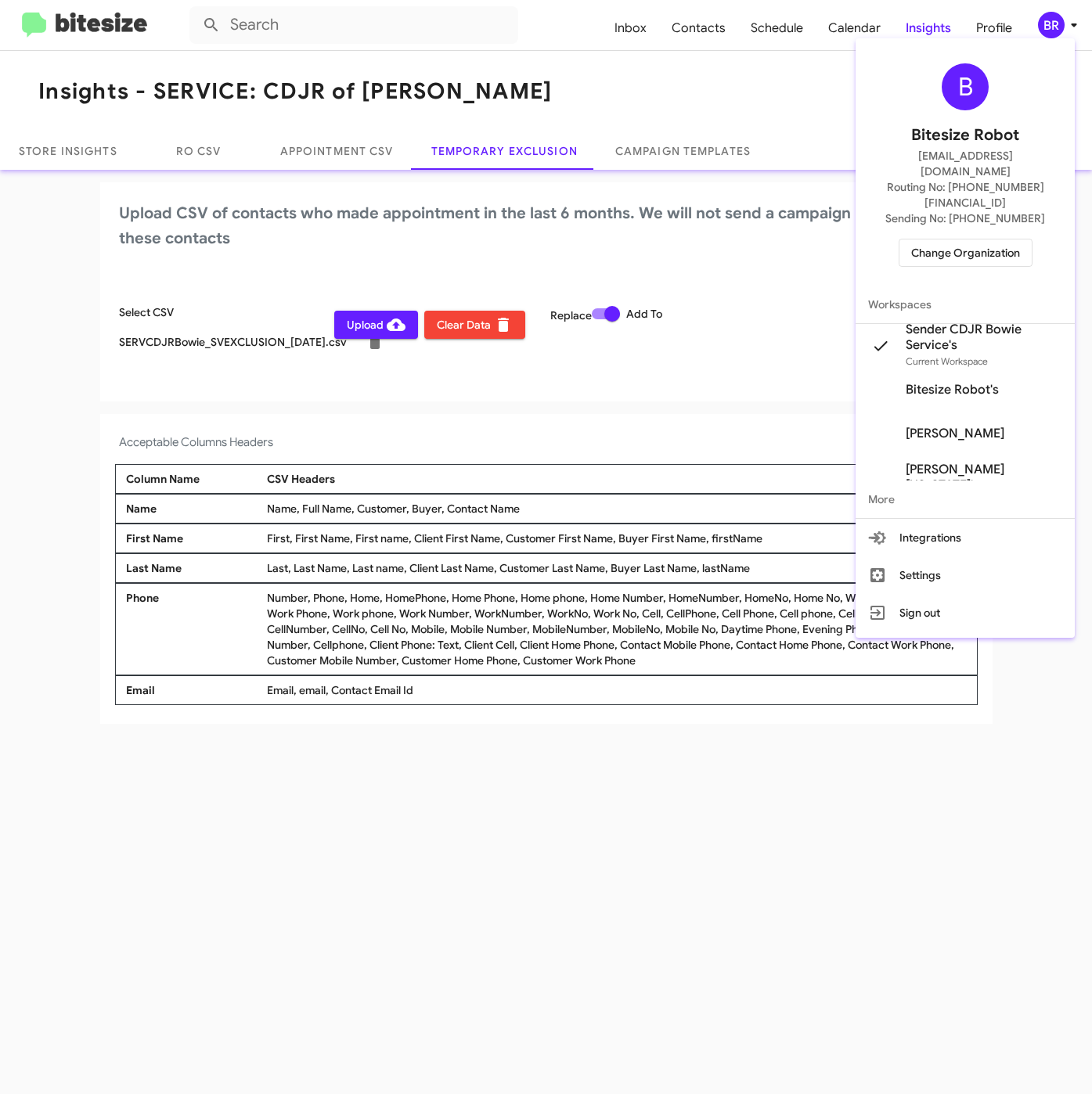
click at [200, 395] on div at bounding box center [546, 547] width 1092 height 1094
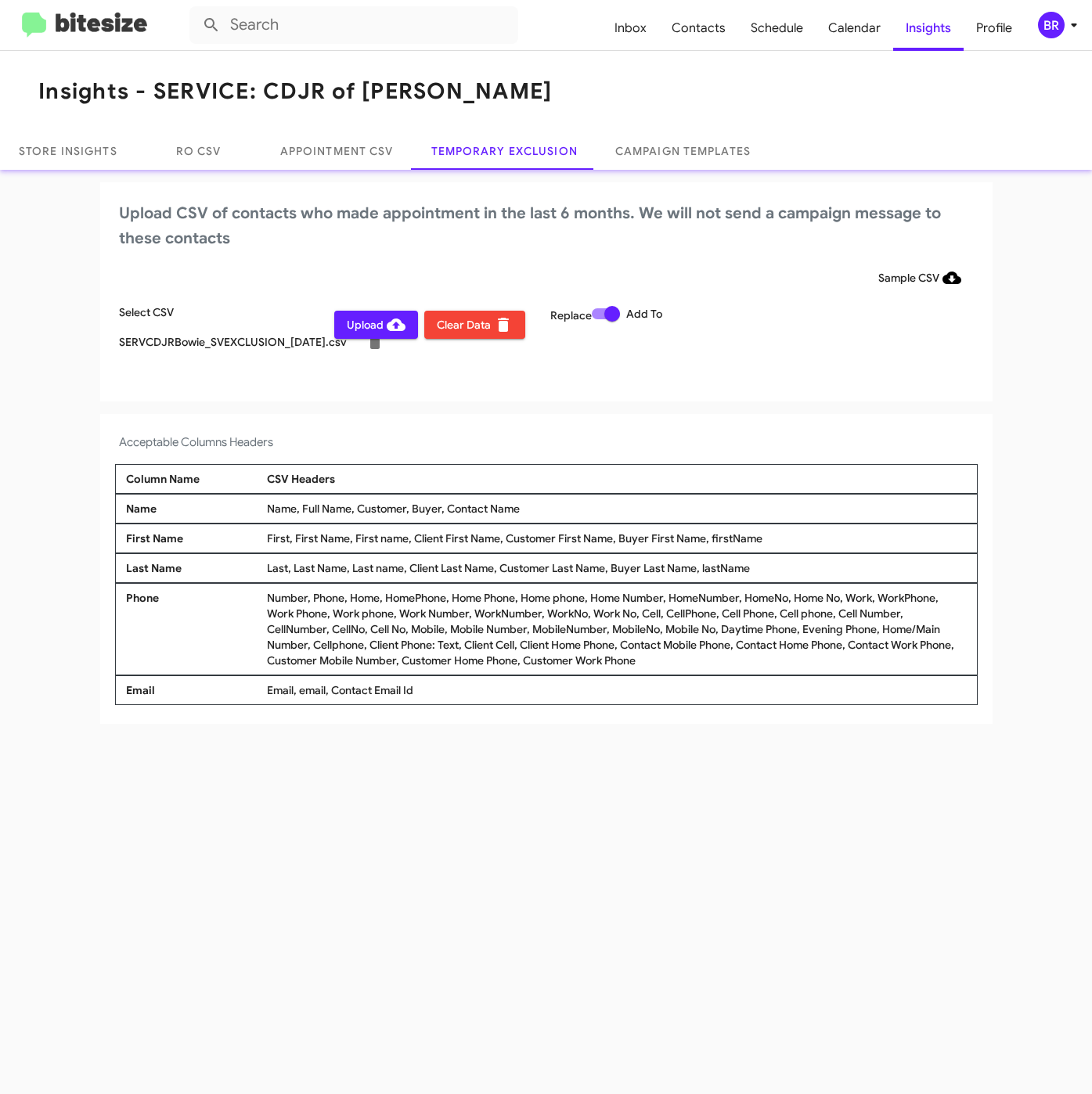
click at [371, 327] on span "Upload" at bounding box center [376, 324] width 59 height 28
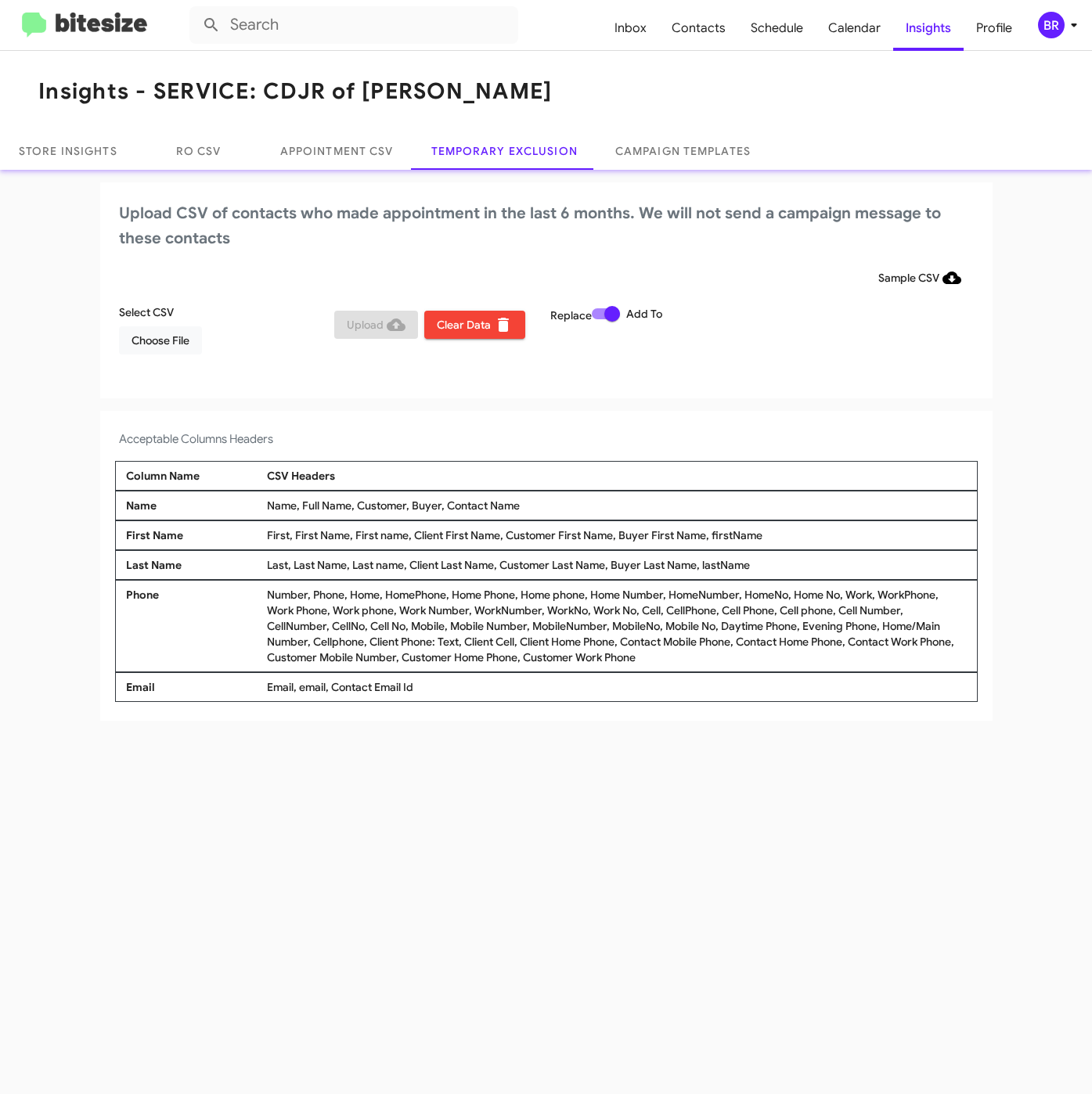
click at [1054, 24] on div "BR" at bounding box center [1051, 25] width 27 height 27
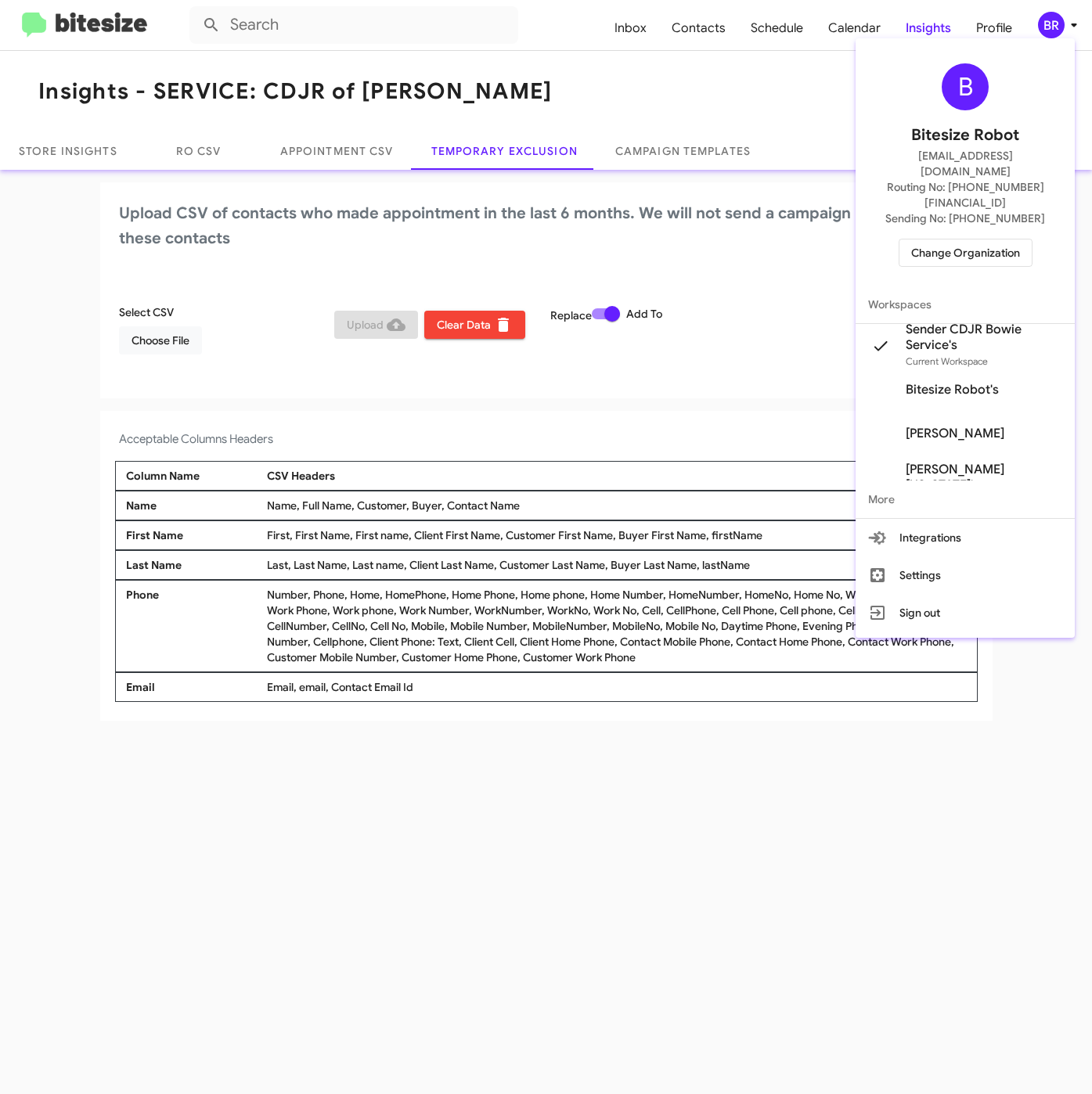
click at [932, 239] on span "Change Organization" at bounding box center [965, 252] width 109 height 27
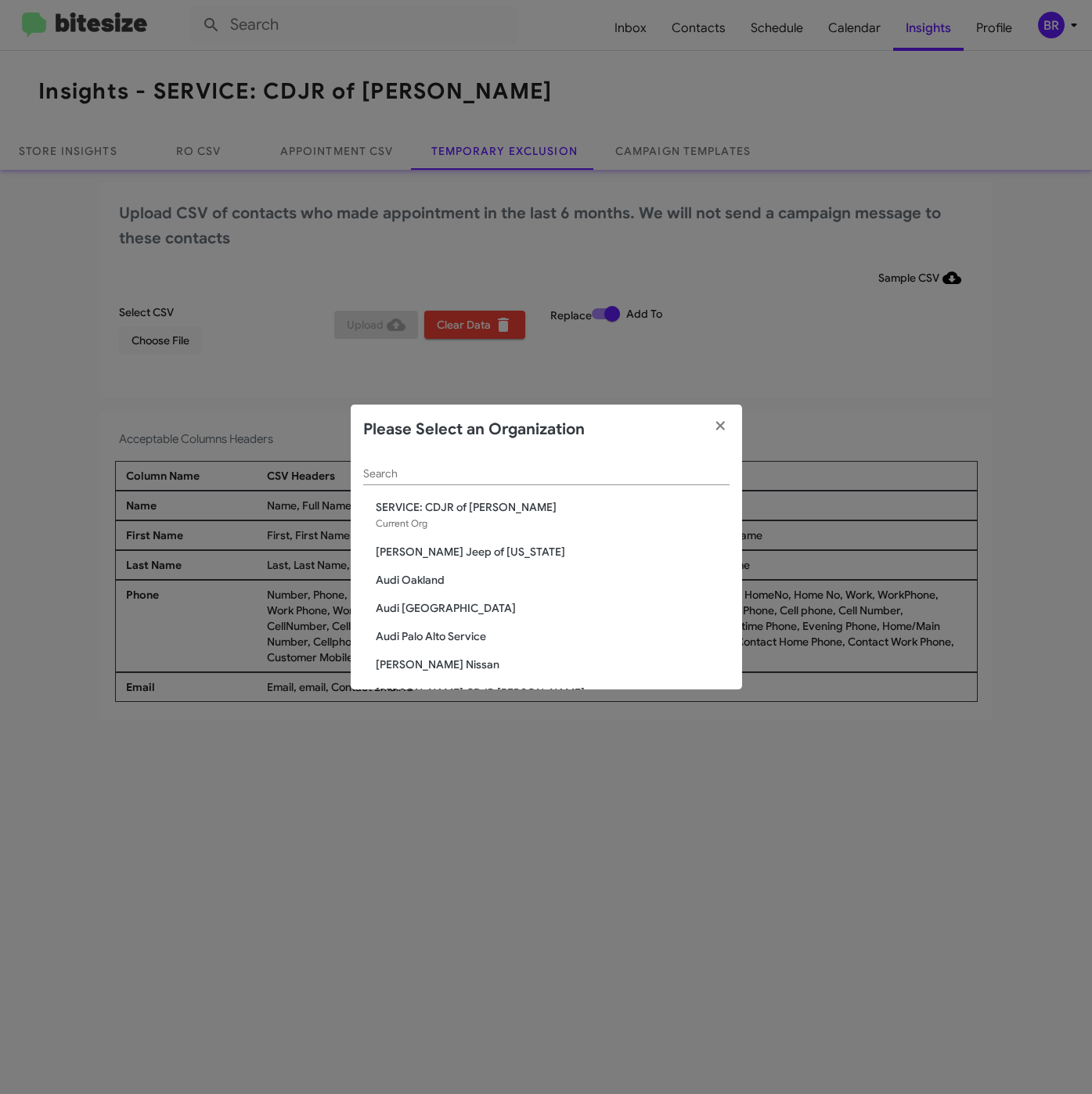
click at [590, 464] on div "Search" at bounding box center [546, 470] width 366 height 31
paste input "SERVICE: CDJR [GEOGRAPHIC_DATA]"
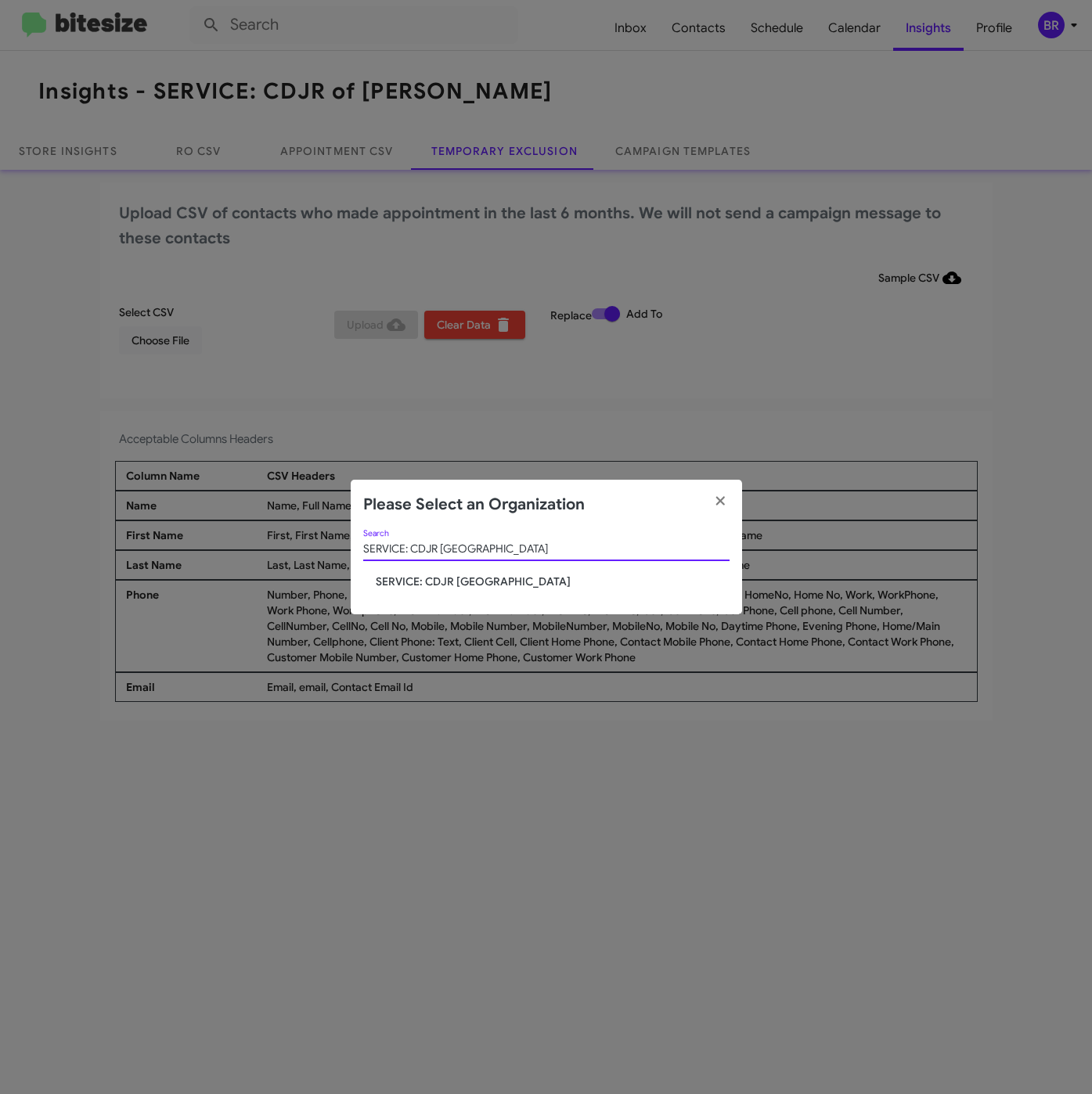
type input "SERVICE: CDJR [GEOGRAPHIC_DATA]"
click at [433, 580] on span "SERVICE: CDJR [GEOGRAPHIC_DATA]" at bounding box center [552, 581] width 354 height 15
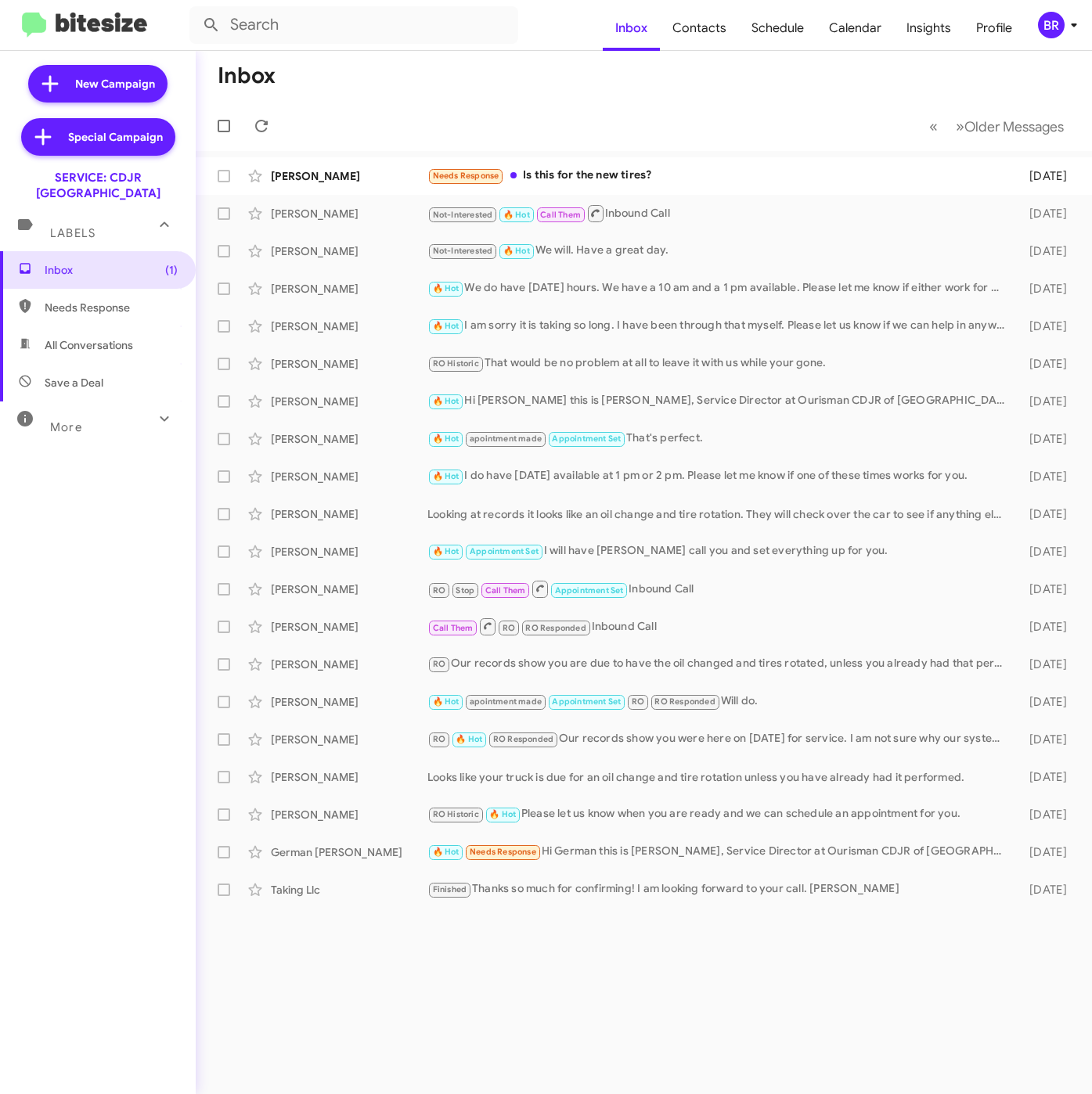
click at [1073, 43] on mat-toolbar "Inbox Contacts Schedule Calendar Insights Profile BR" at bounding box center [546, 25] width 1092 height 50
click at [1065, 21] on icon at bounding box center [1073, 24] width 19 height 19
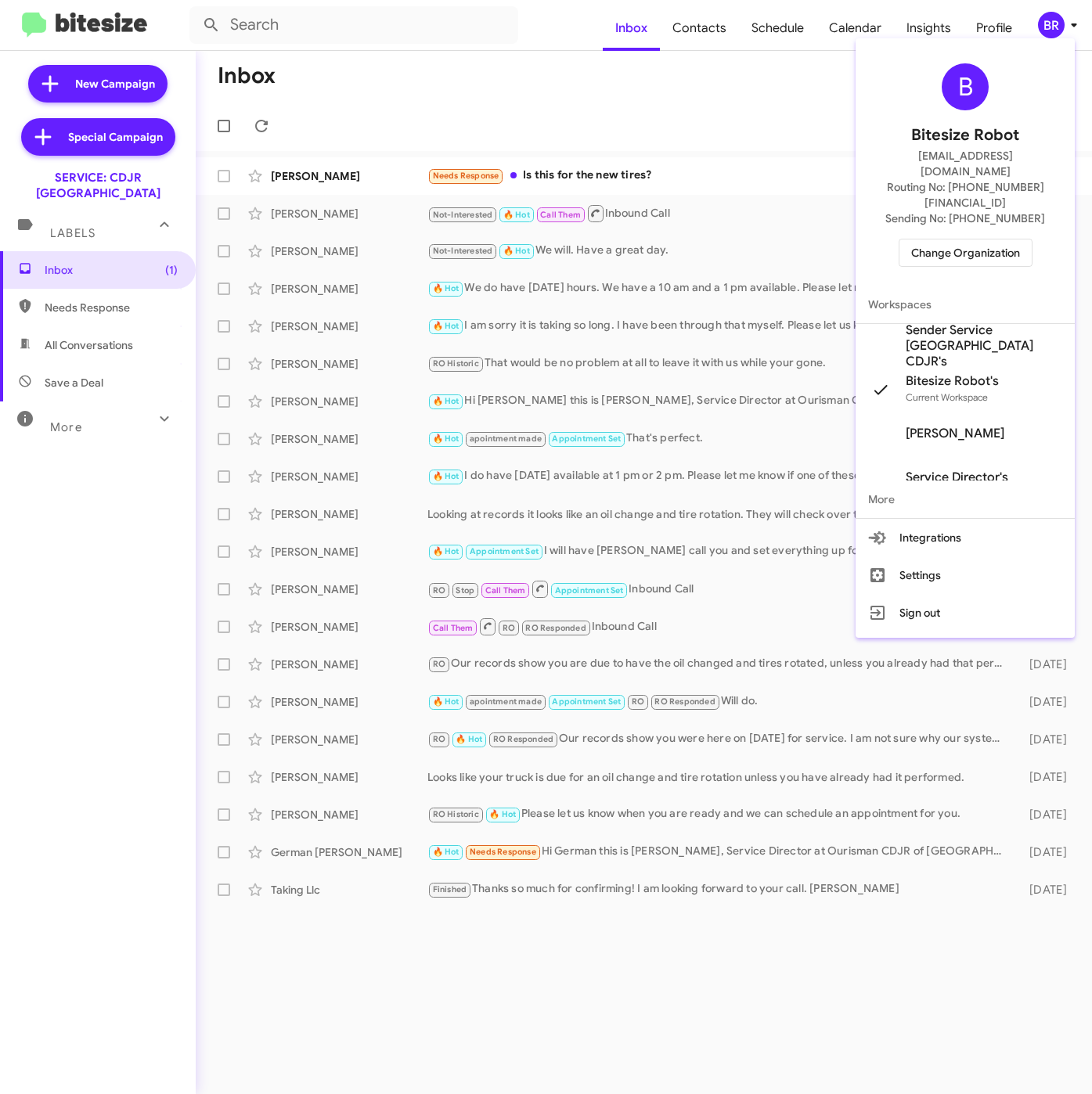
click at [930, 322] on span "Sender Service [GEOGRAPHIC_DATA] CDJR's" at bounding box center [984, 346] width 156 height 47
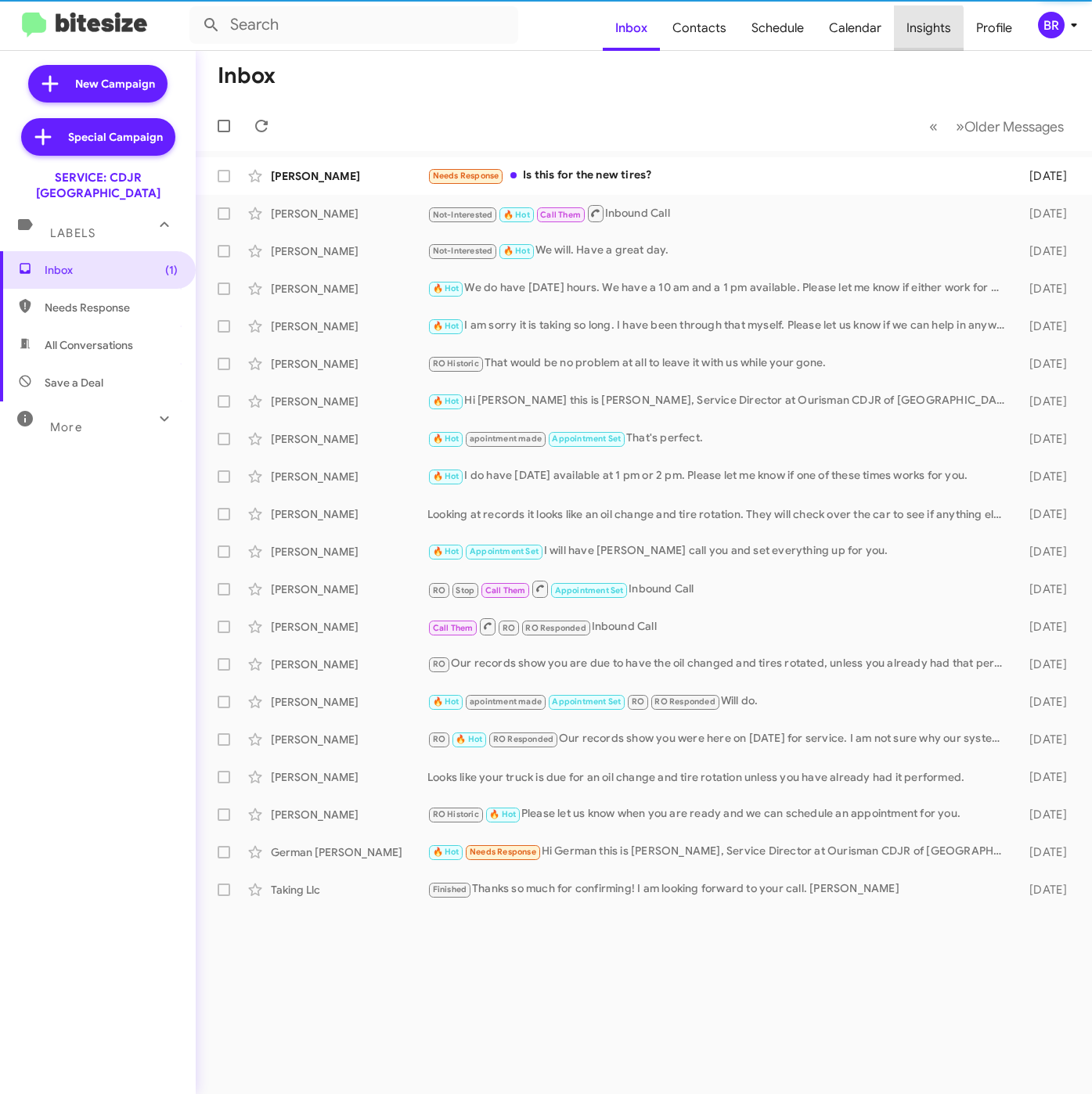
click at [923, 33] on span "Insights" at bounding box center [929, 28] width 69 height 45
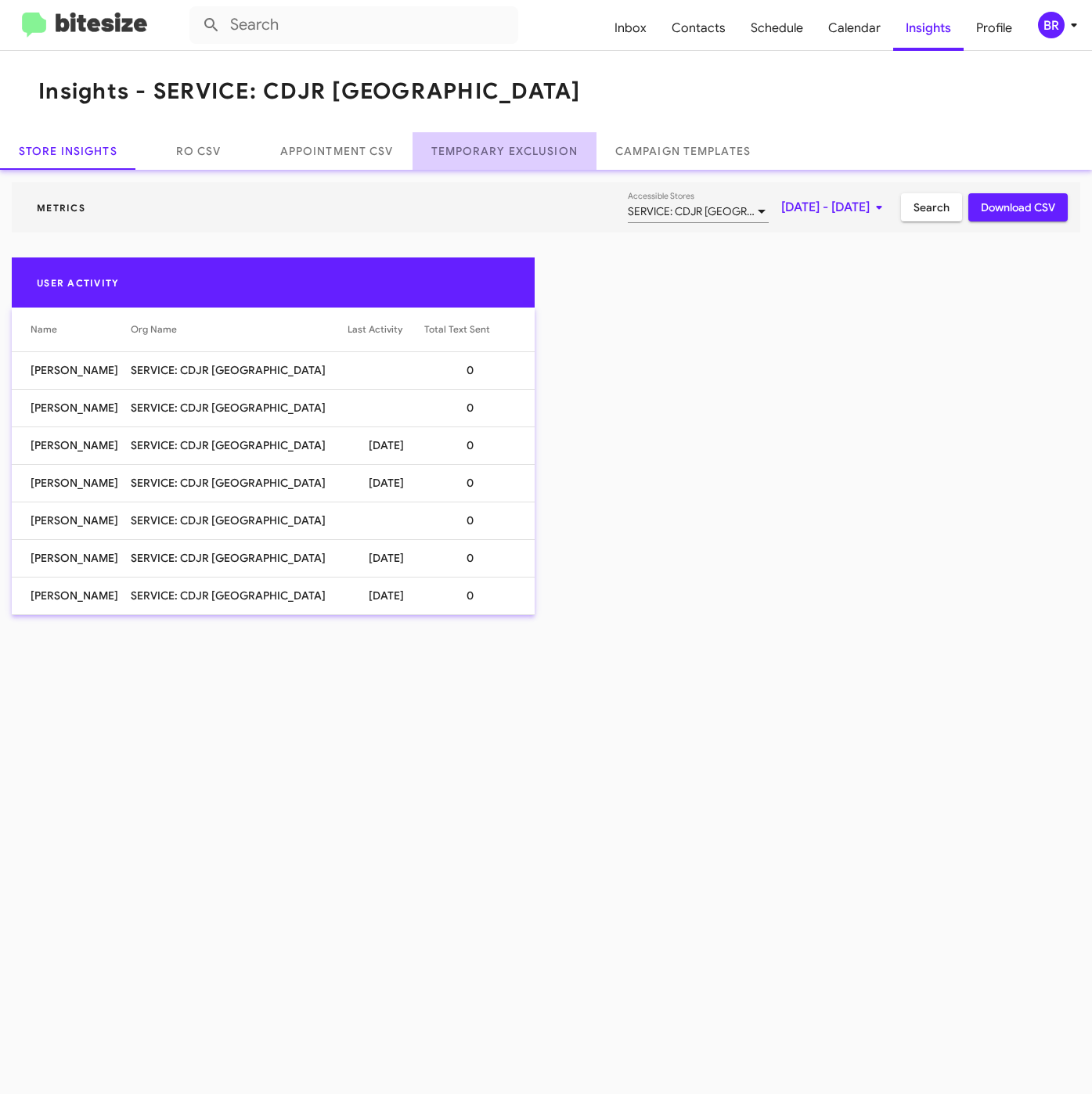
click at [536, 146] on link "Temporary Exclusion" at bounding box center [505, 151] width 184 height 38
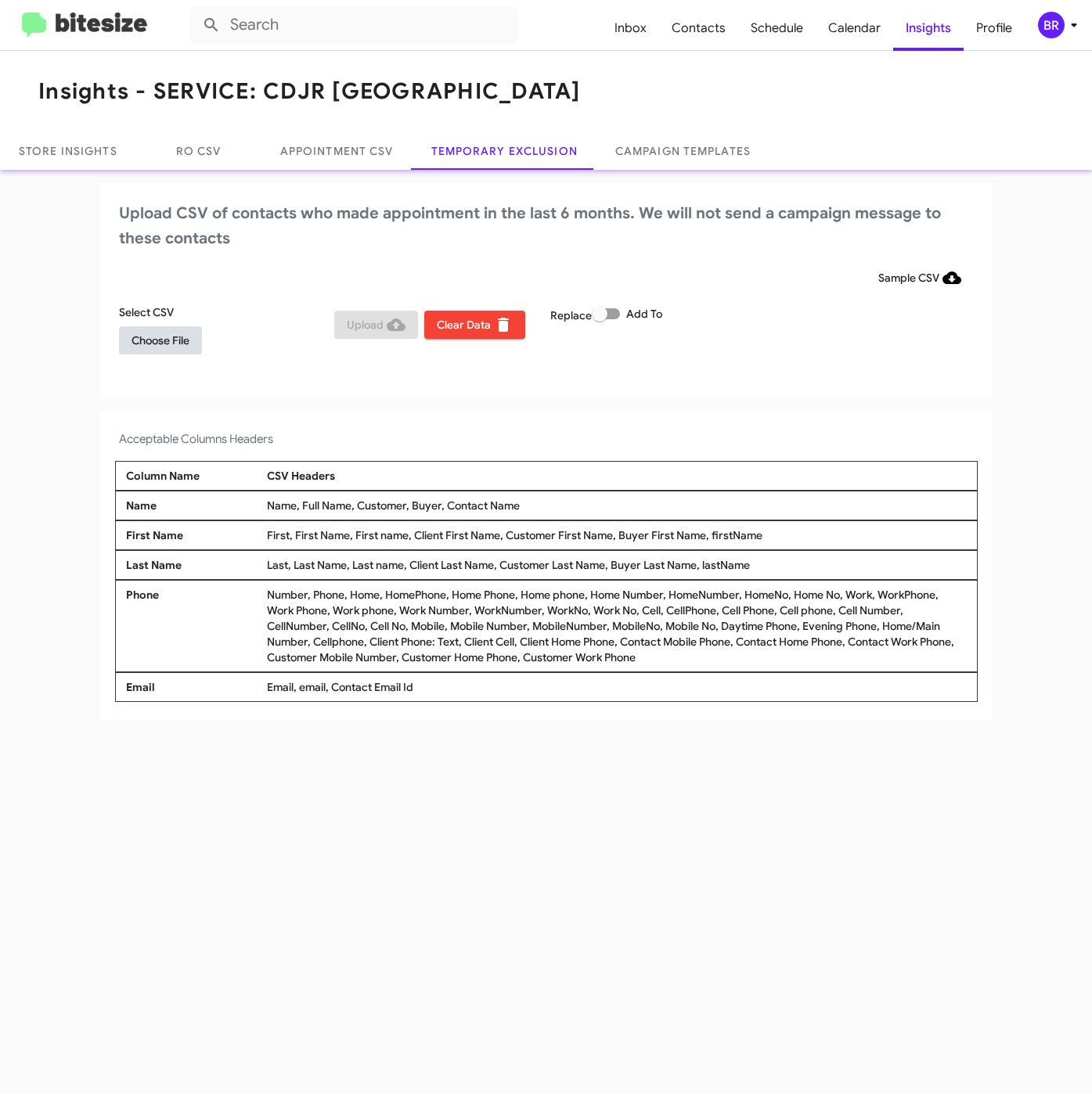
click at [144, 346] on span "Choose File" at bounding box center [160, 340] width 58 height 28
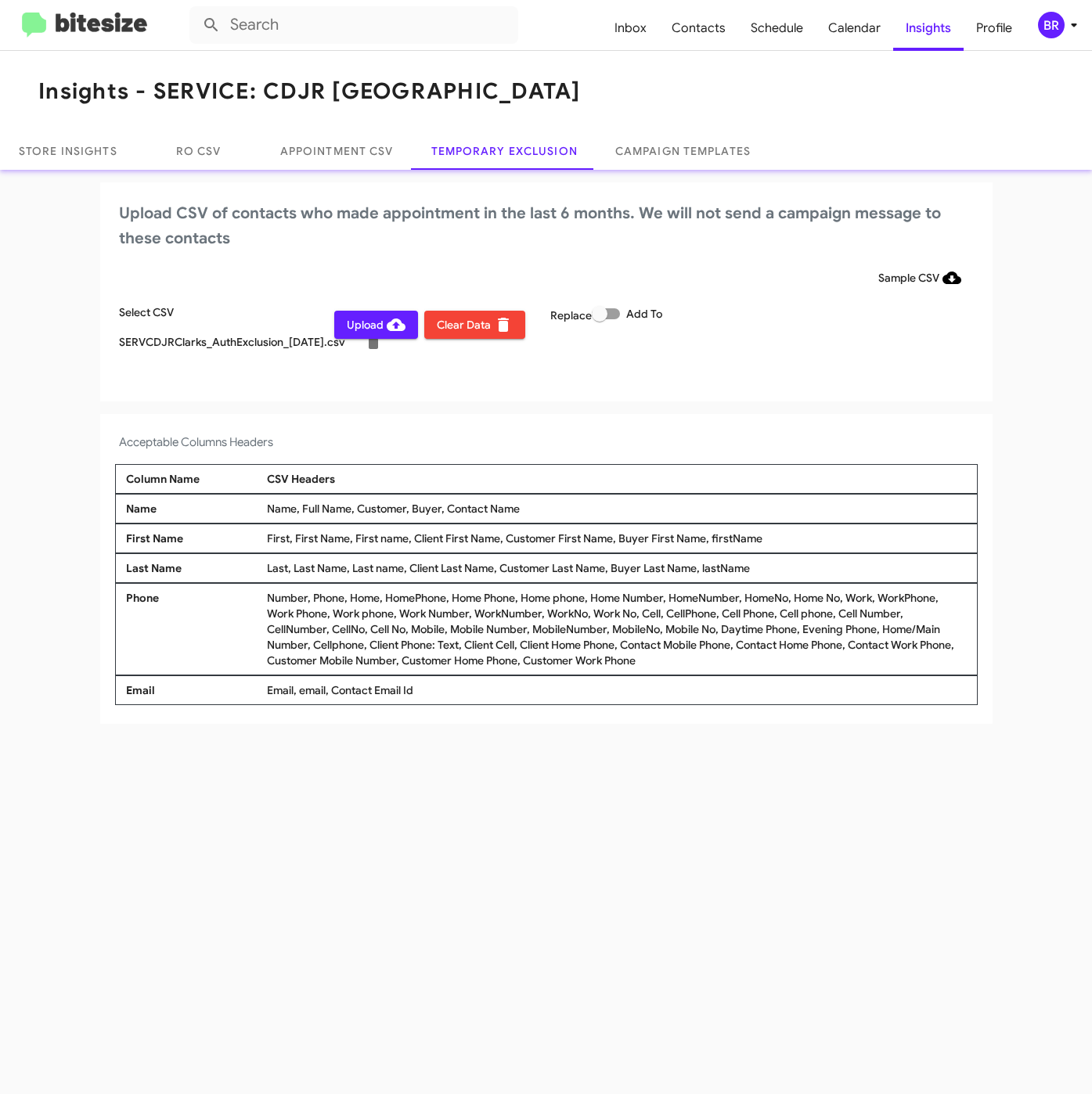
click at [604, 313] on span at bounding box center [599, 314] width 15 height 15
click at [600, 319] on input "Add To" at bounding box center [599, 319] width 1 height 1
checkbox input "true"
click at [1057, 15] on div "BR" at bounding box center [1051, 25] width 27 height 27
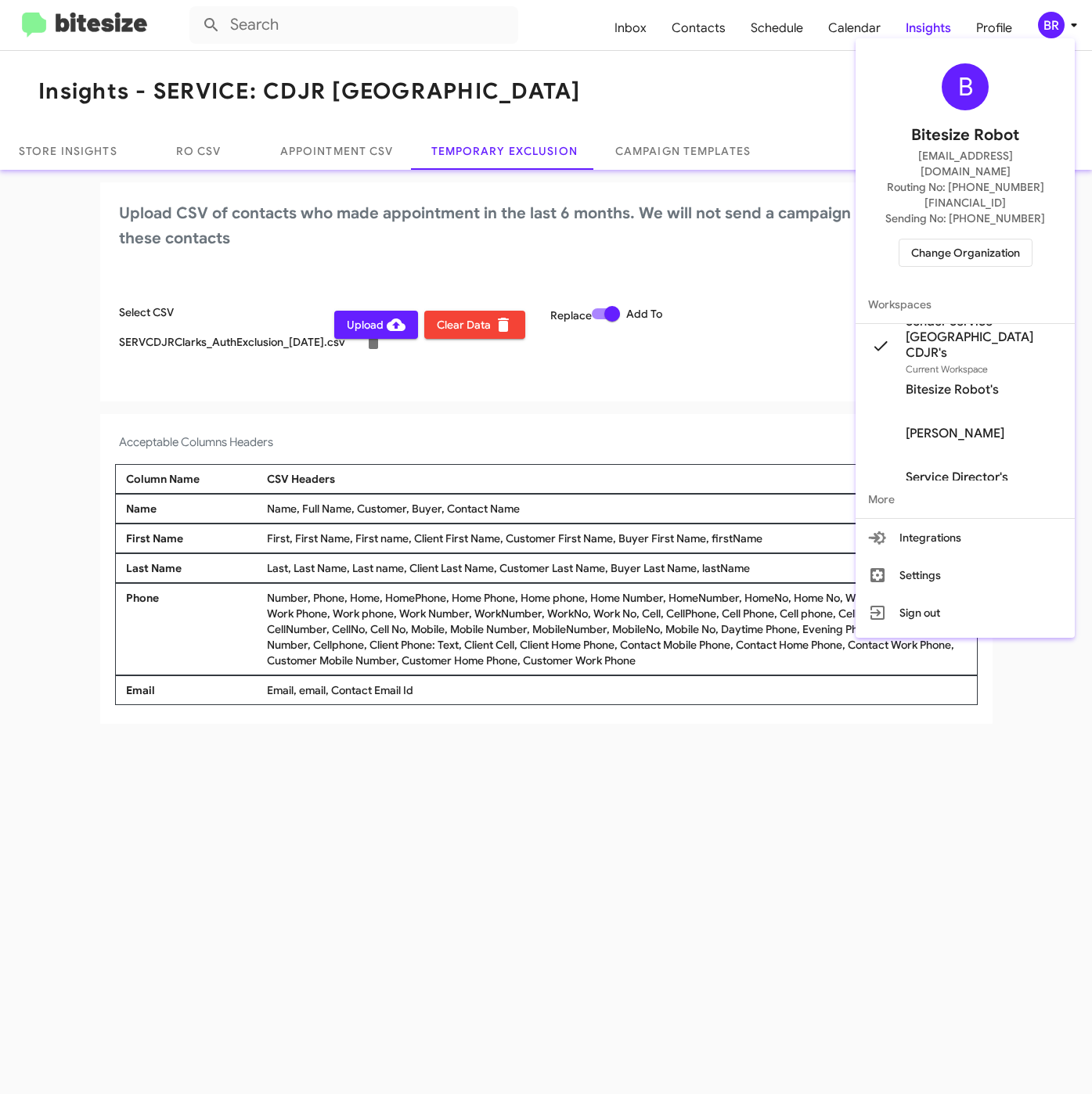
click at [425, 878] on div at bounding box center [546, 547] width 1092 height 1094
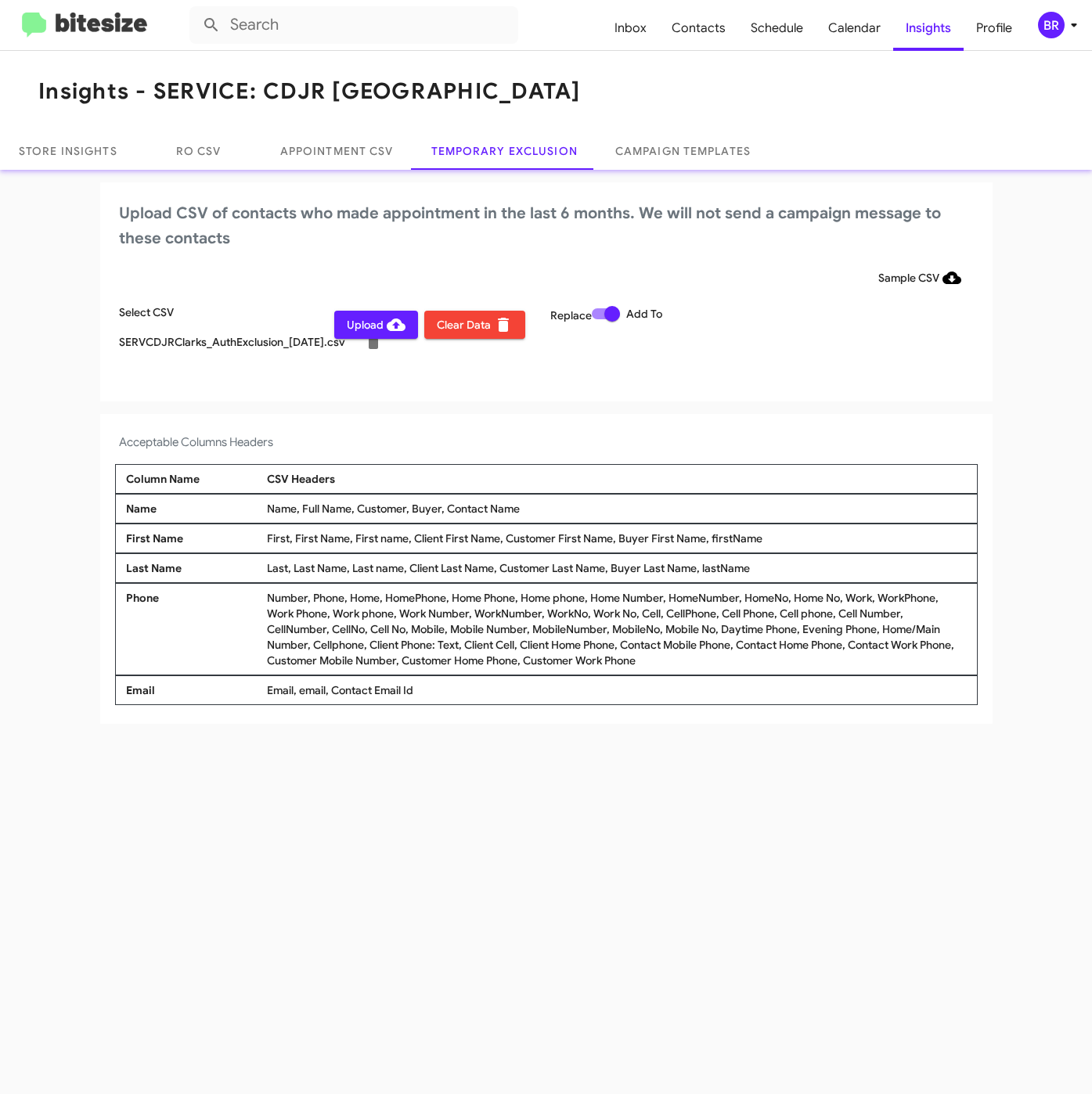
click at [381, 351] on div "Upload Clear Data" at bounding box center [439, 338] width 216 height 66
click at [381, 334] on span "Upload" at bounding box center [376, 324] width 59 height 28
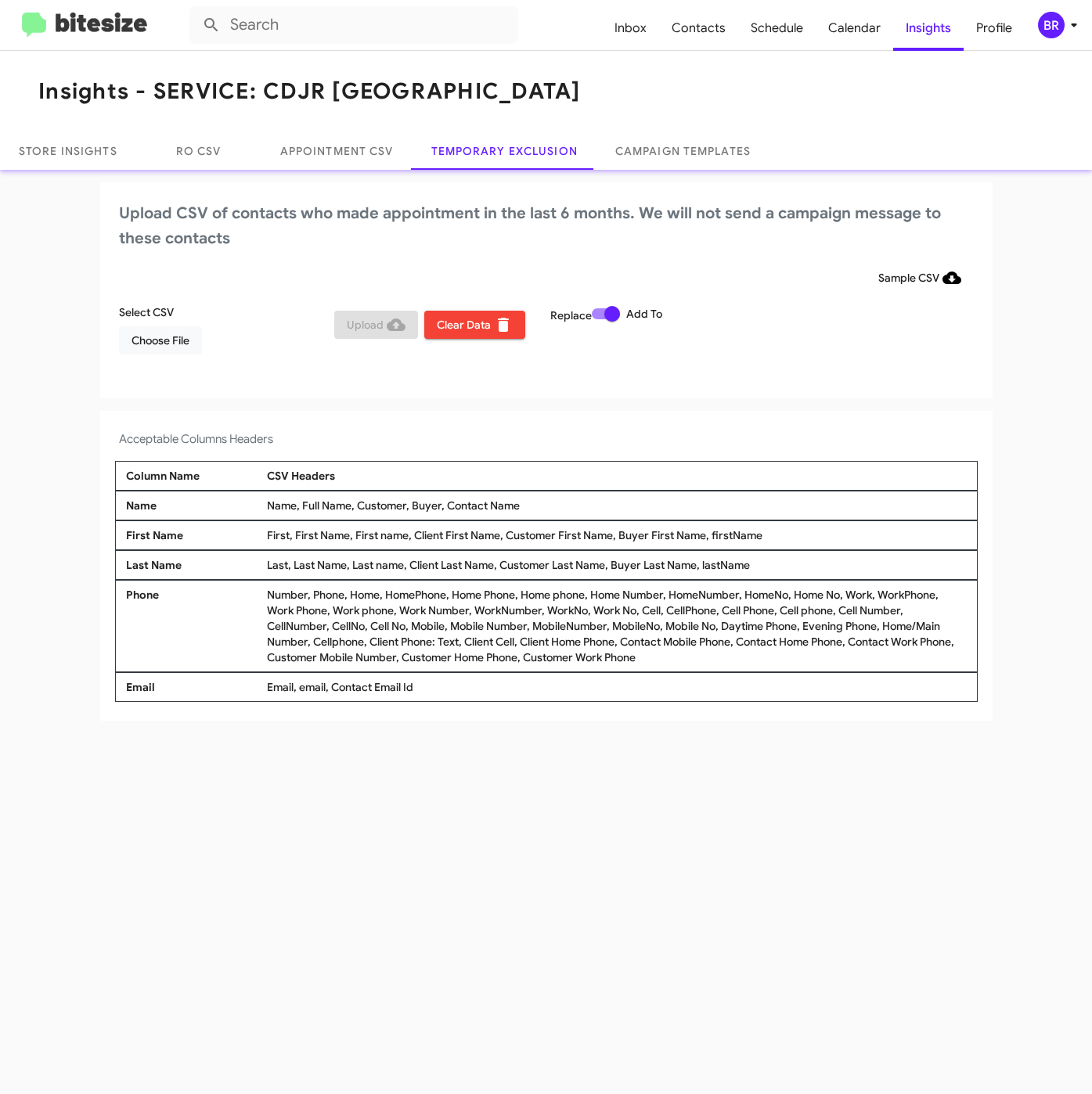
click at [571, 34] on form at bounding box center [396, 25] width 413 height 38
click at [178, 341] on span "Choose File" at bounding box center [160, 340] width 58 height 28
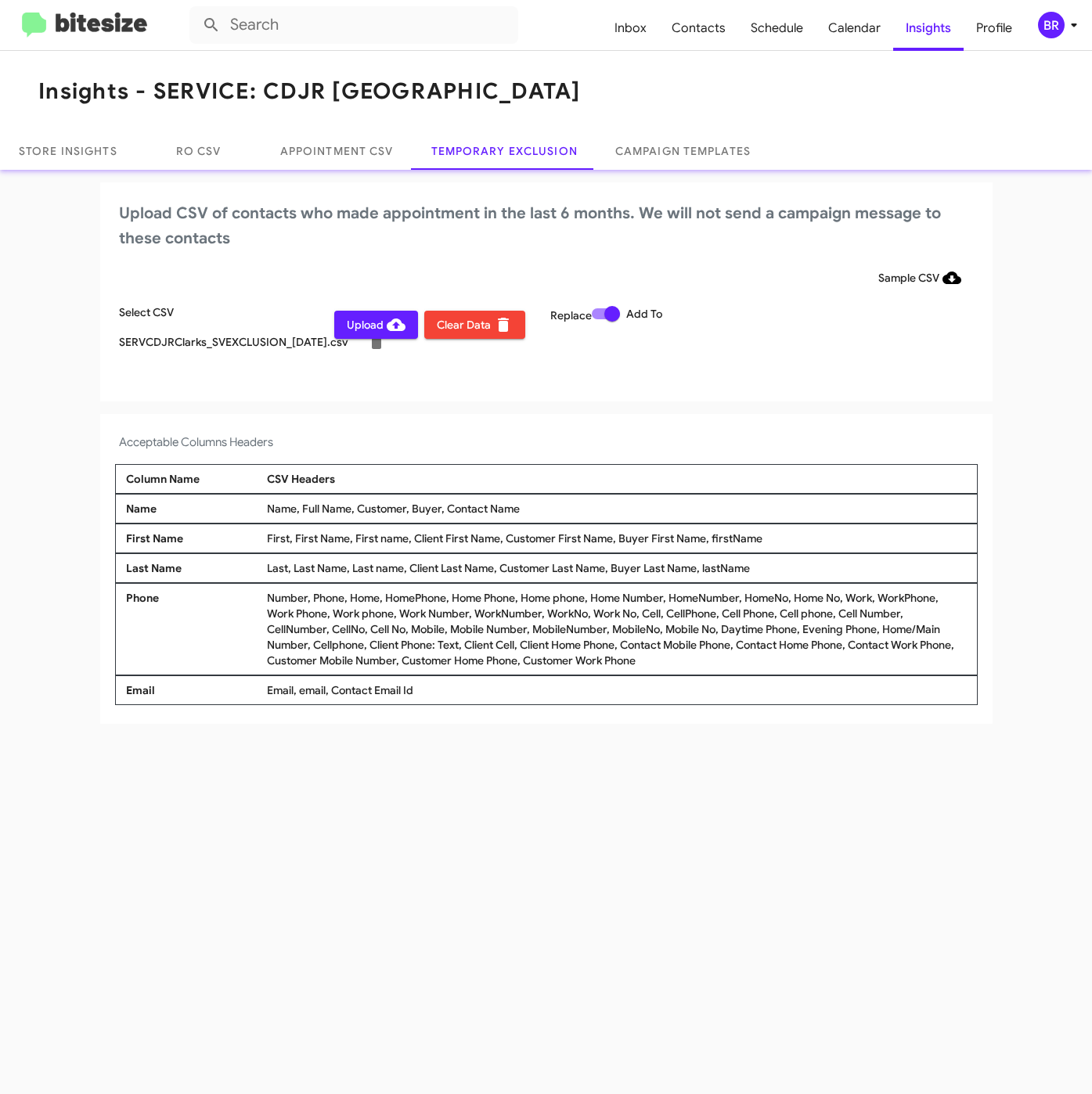
click at [1065, 26] on icon at bounding box center [1073, 24] width 19 height 19
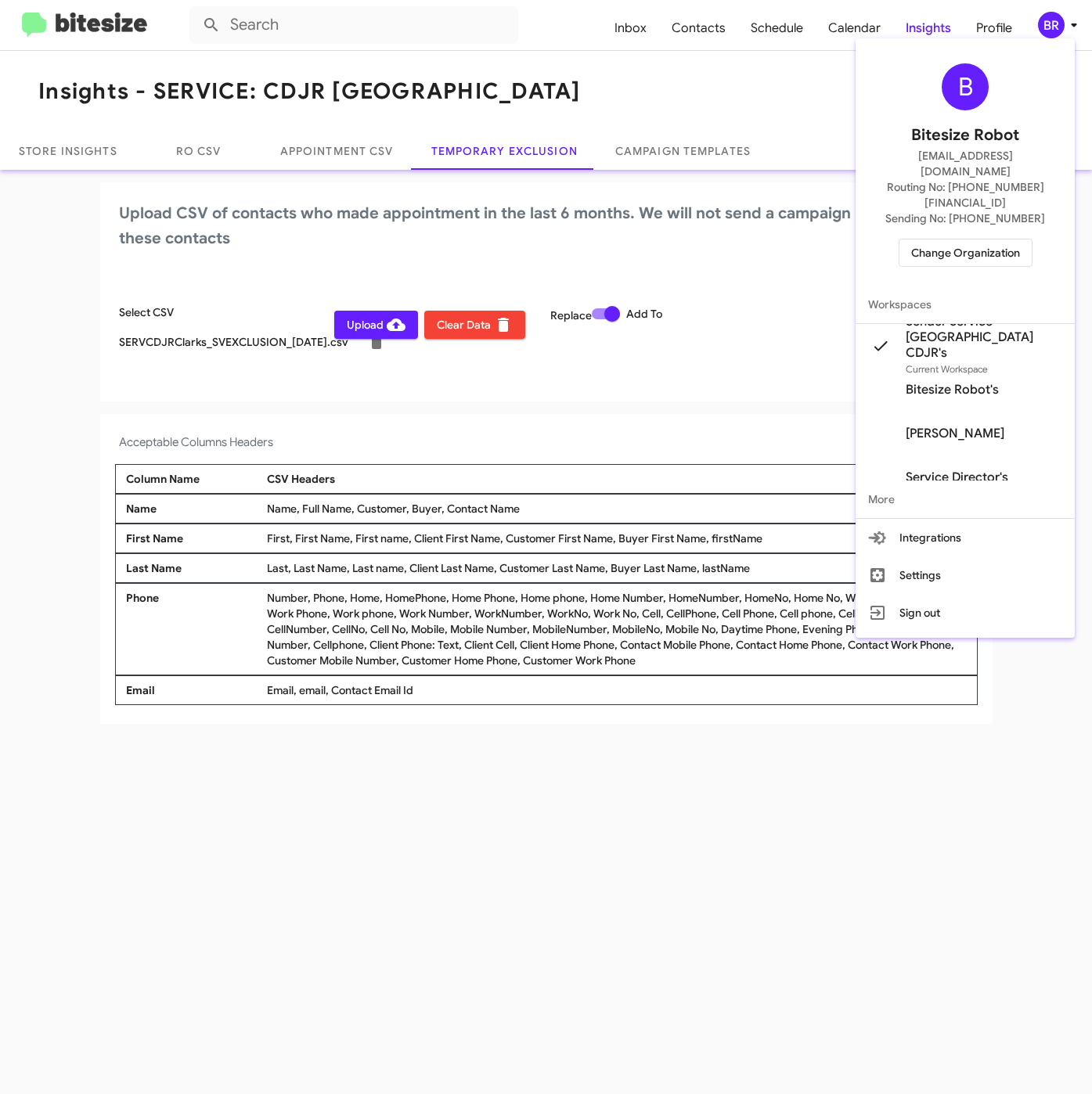
click at [419, 372] on div at bounding box center [546, 547] width 1092 height 1094
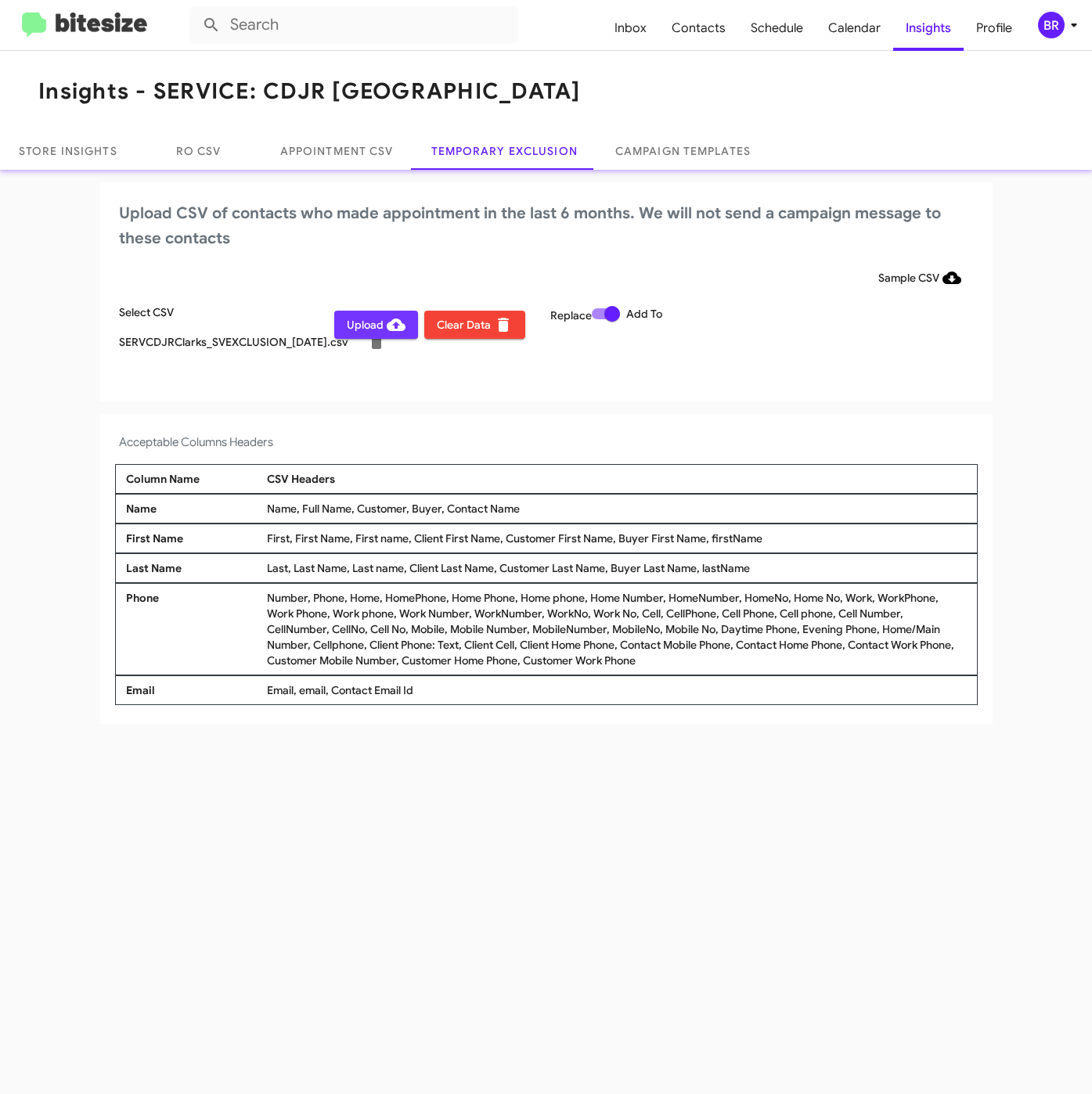
click at [390, 320] on icon at bounding box center [396, 324] width 19 height 19
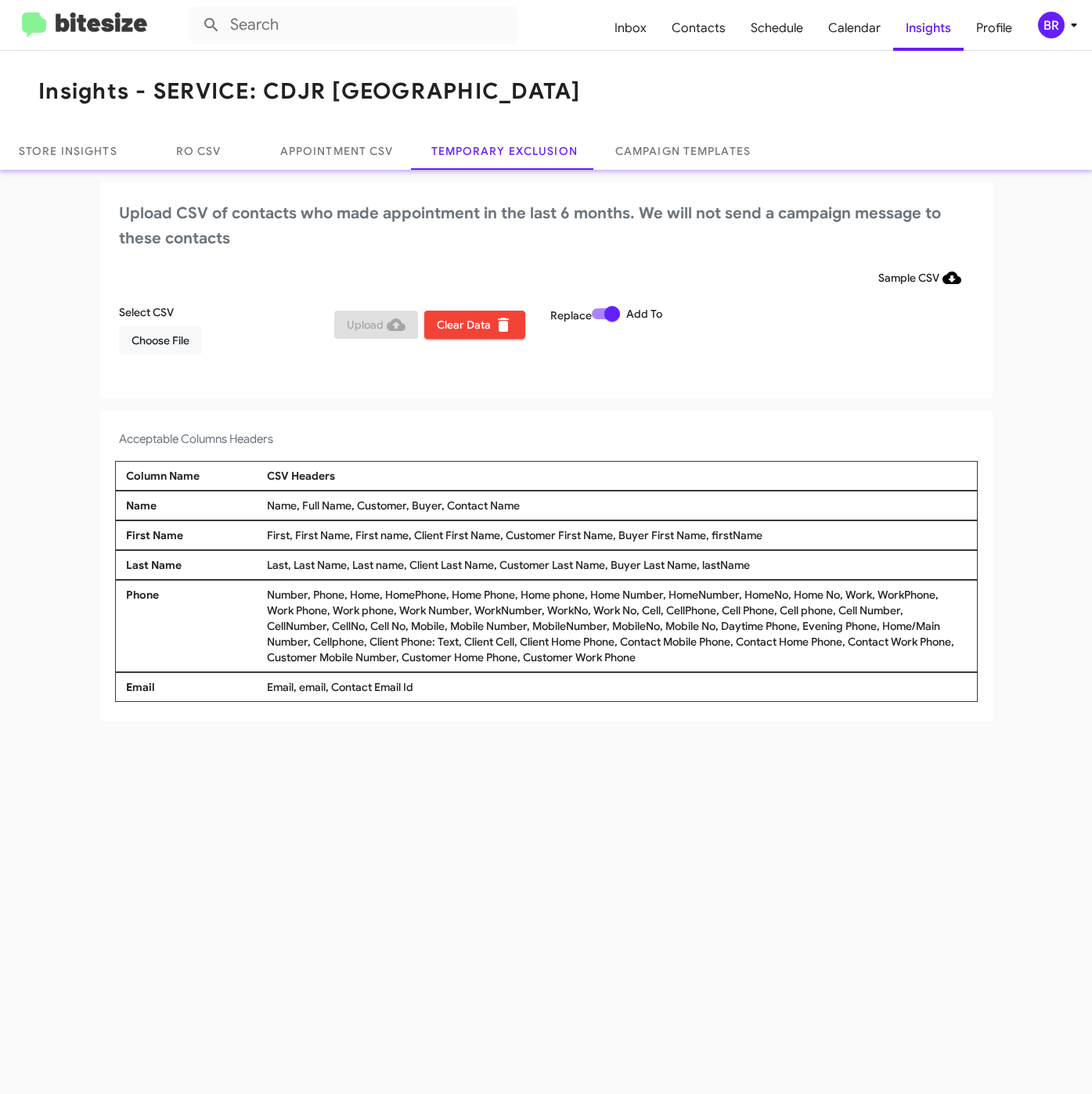
click at [1050, 22] on div "BR" at bounding box center [1051, 25] width 27 height 27
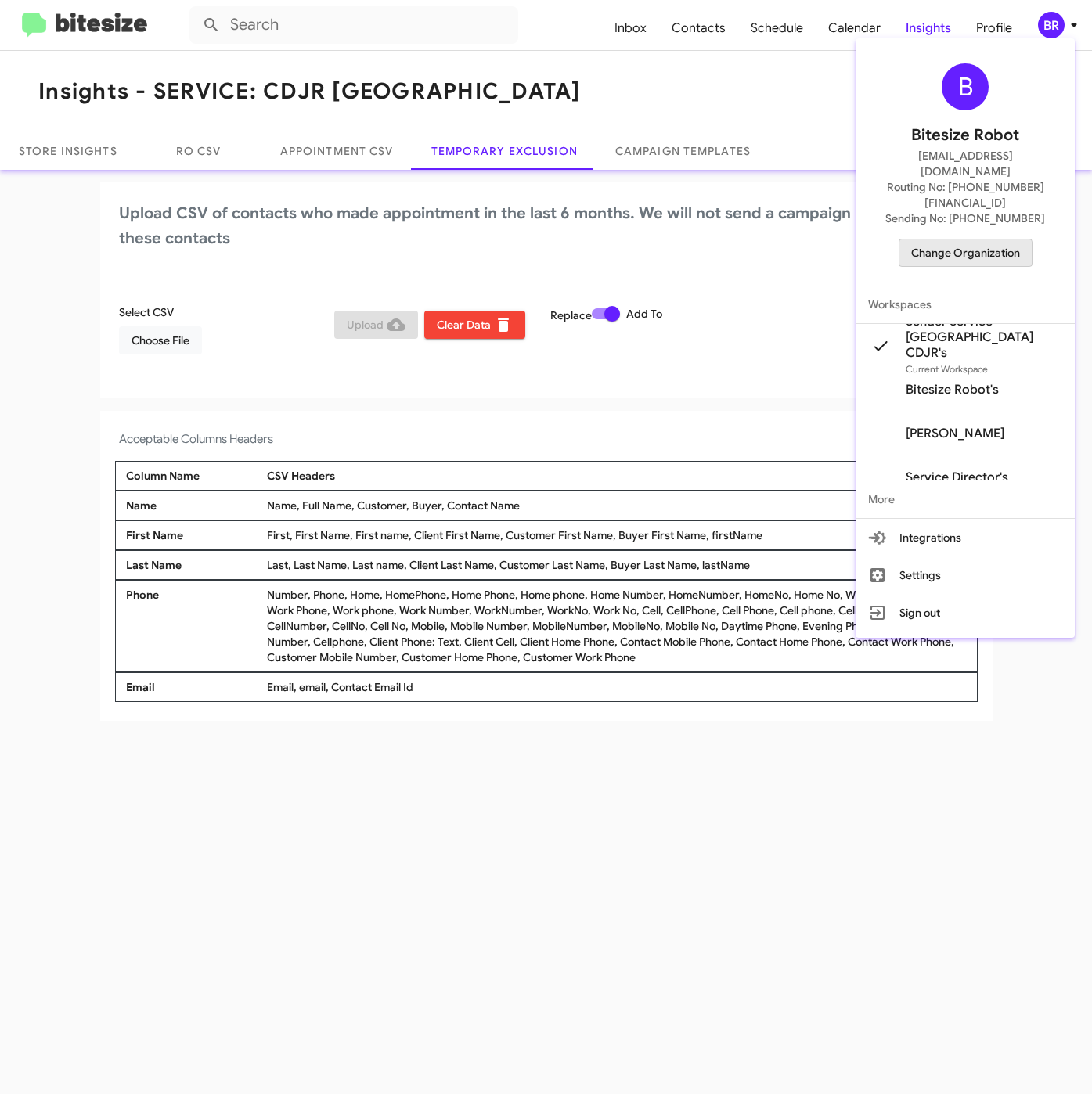
click at [951, 239] on span "Change Organization" at bounding box center [965, 252] width 109 height 27
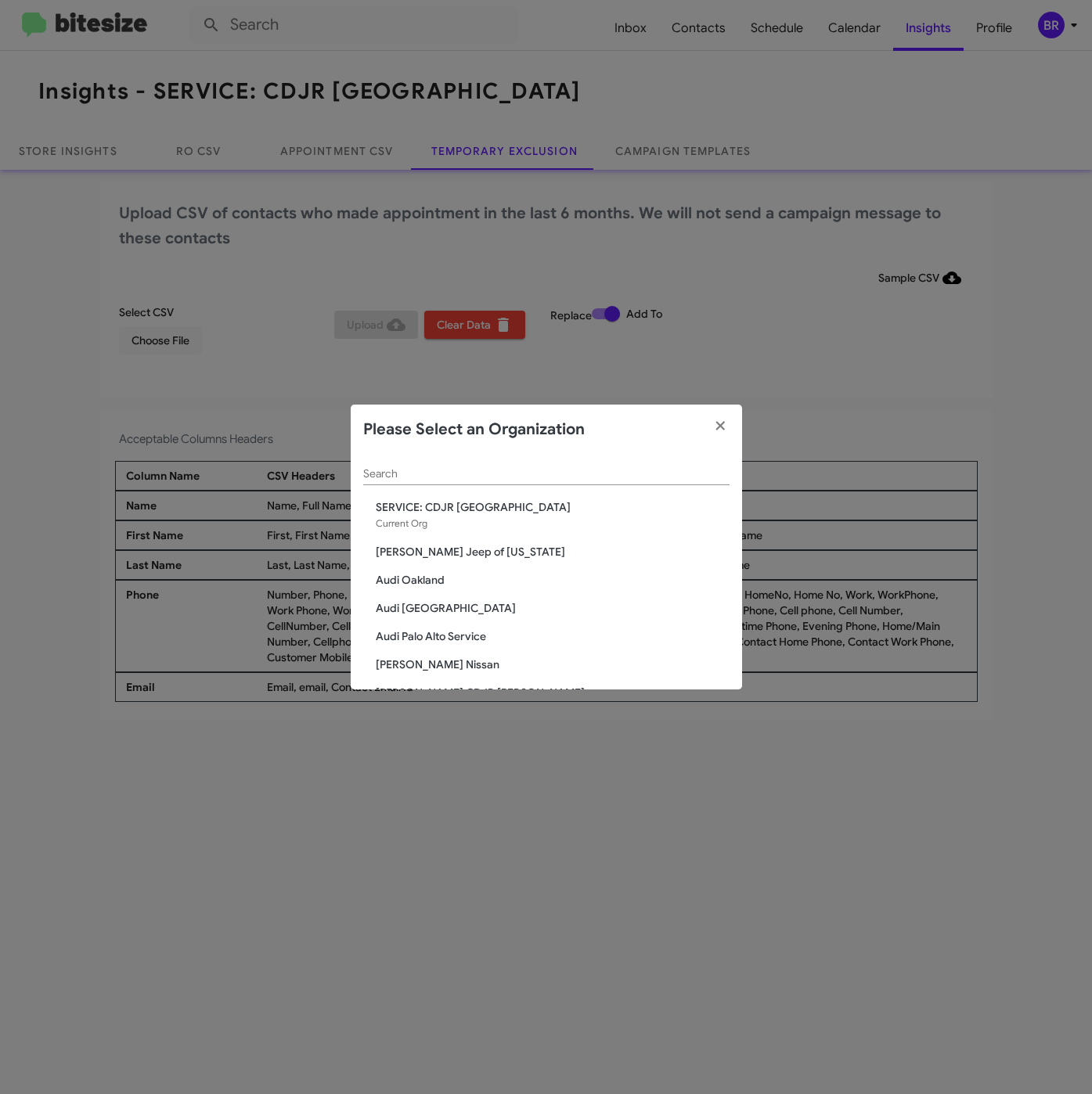
click at [430, 468] on input "Search" at bounding box center [546, 474] width 366 height 13
paste input "SERVICE: CDJR Baltimore"
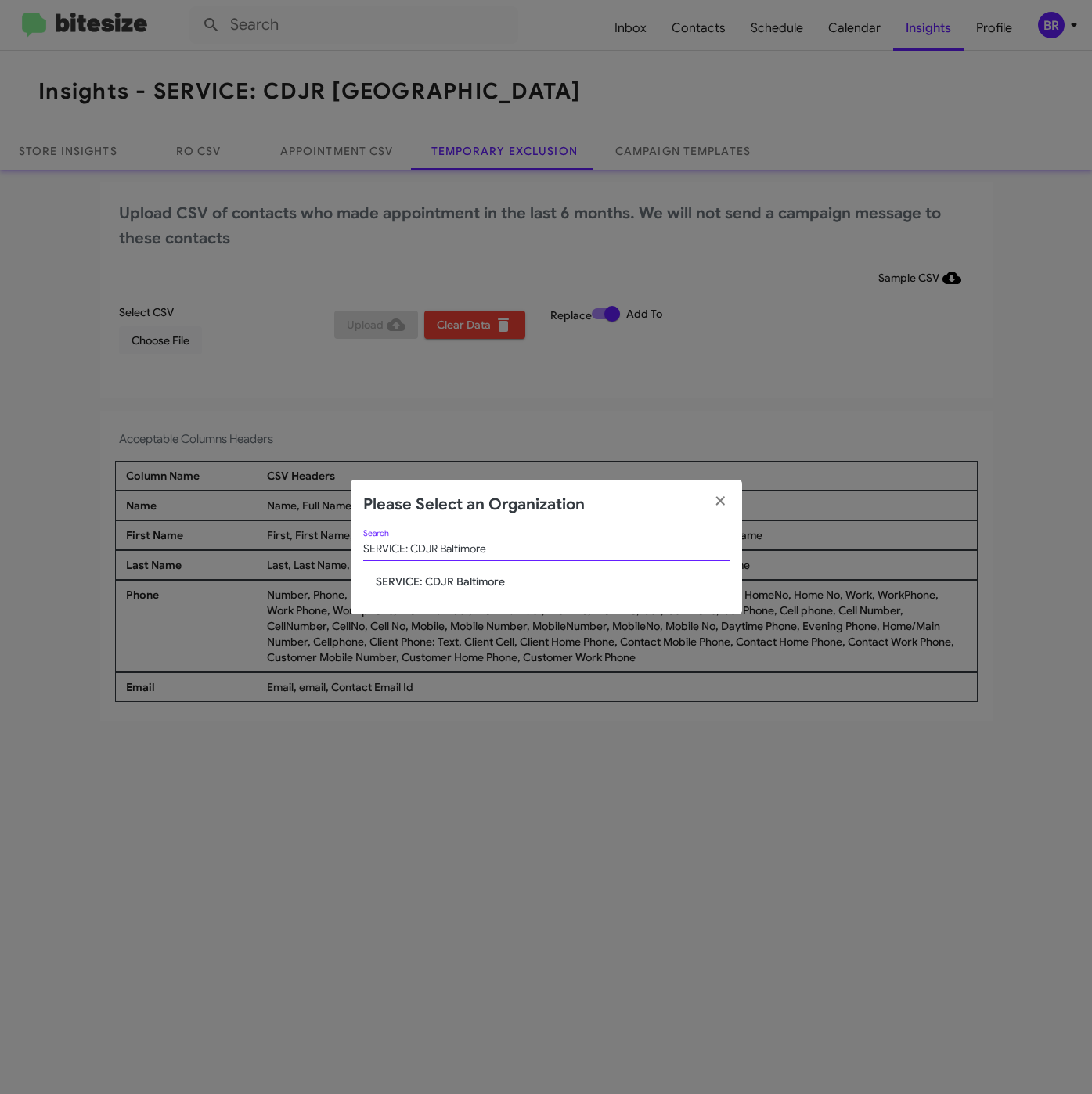
type input "SERVICE: CDJR Baltimore"
click at [436, 578] on span "SERVICE: CDJR Baltimore" at bounding box center [552, 581] width 354 height 15
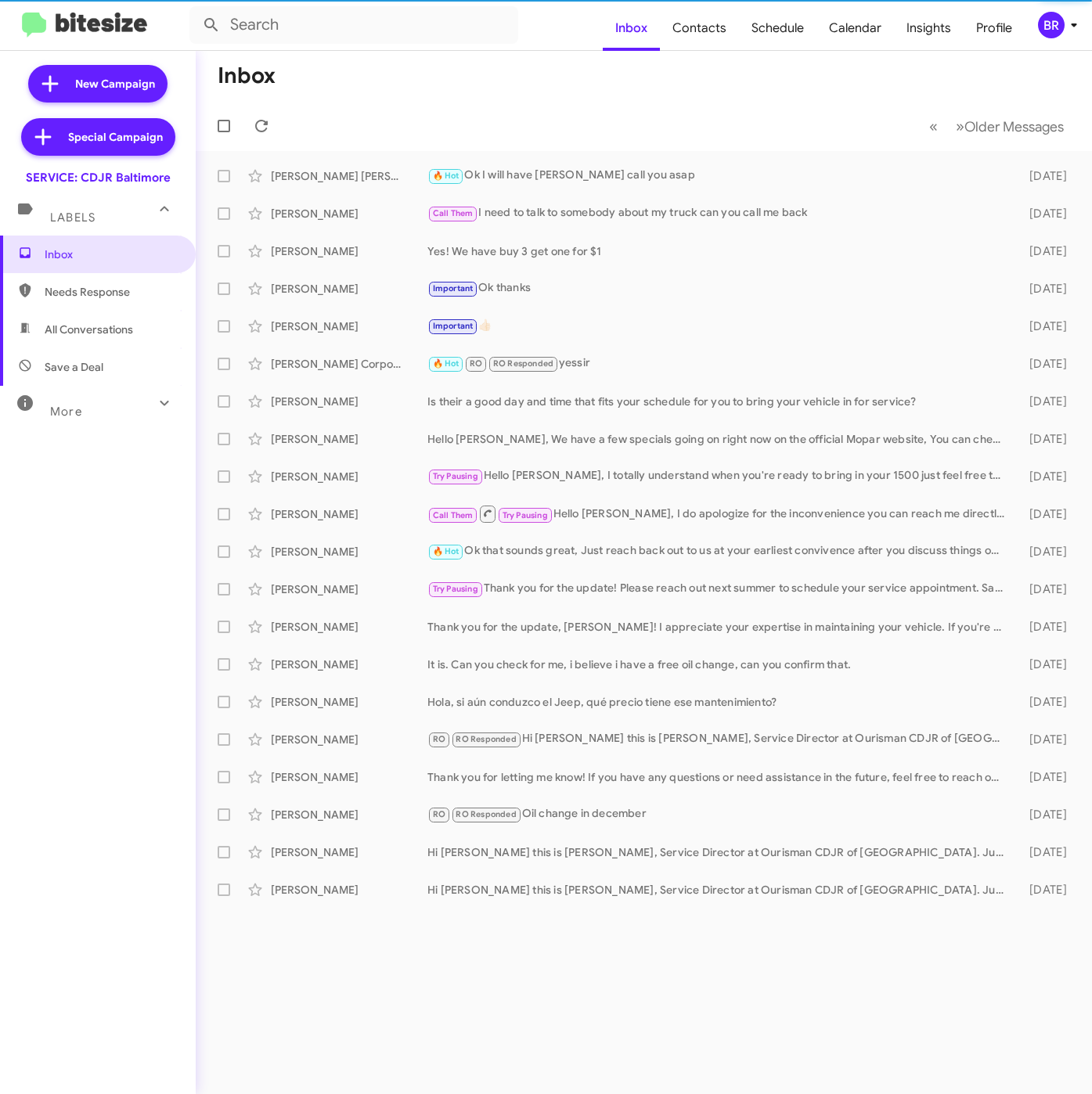
click at [1050, 19] on div "BR" at bounding box center [1051, 25] width 27 height 27
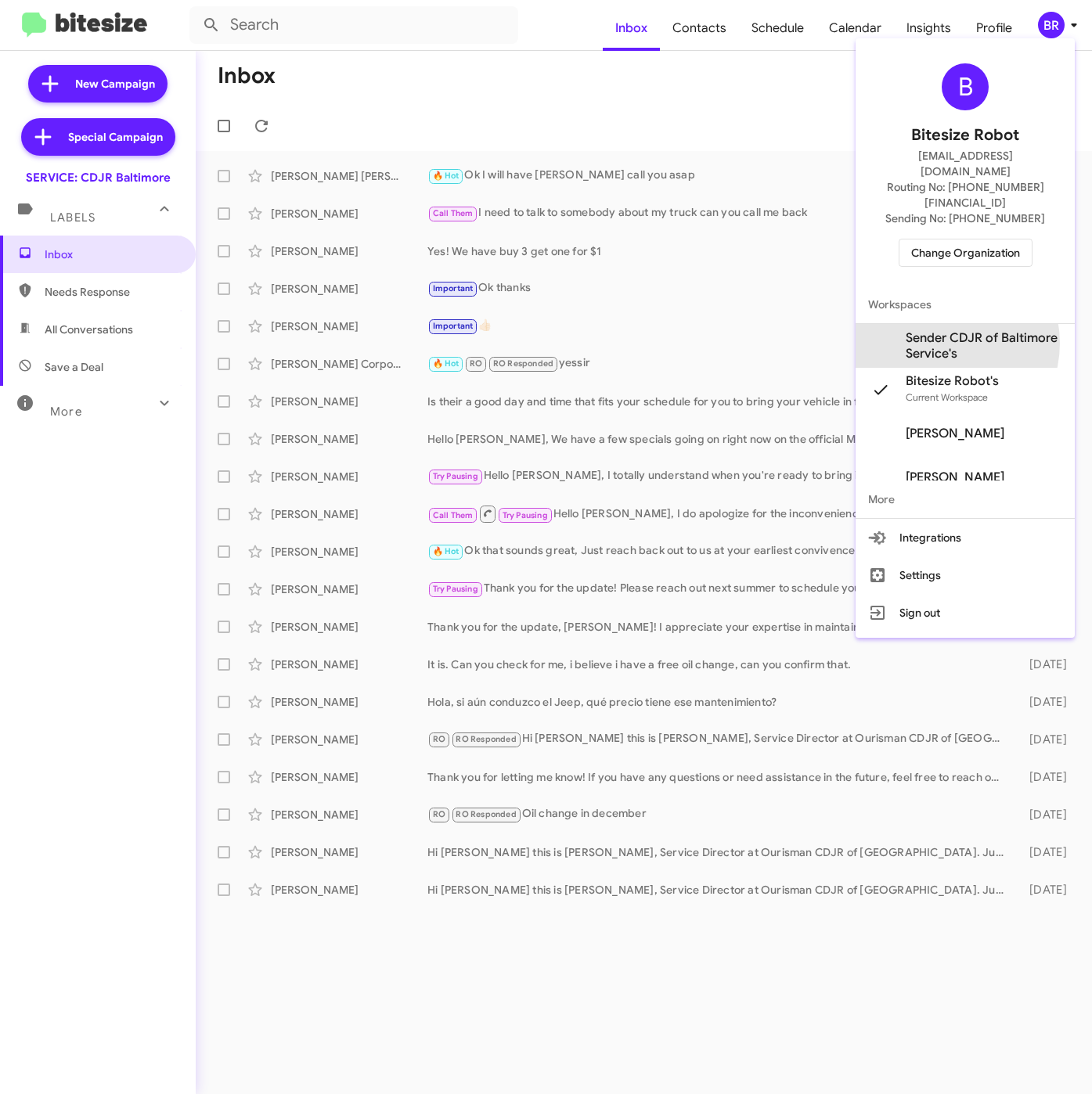
click at [940, 331] on span "Sender CDJR of Baltimore Service's" at bounding box center [984, 346] width 156 height 31
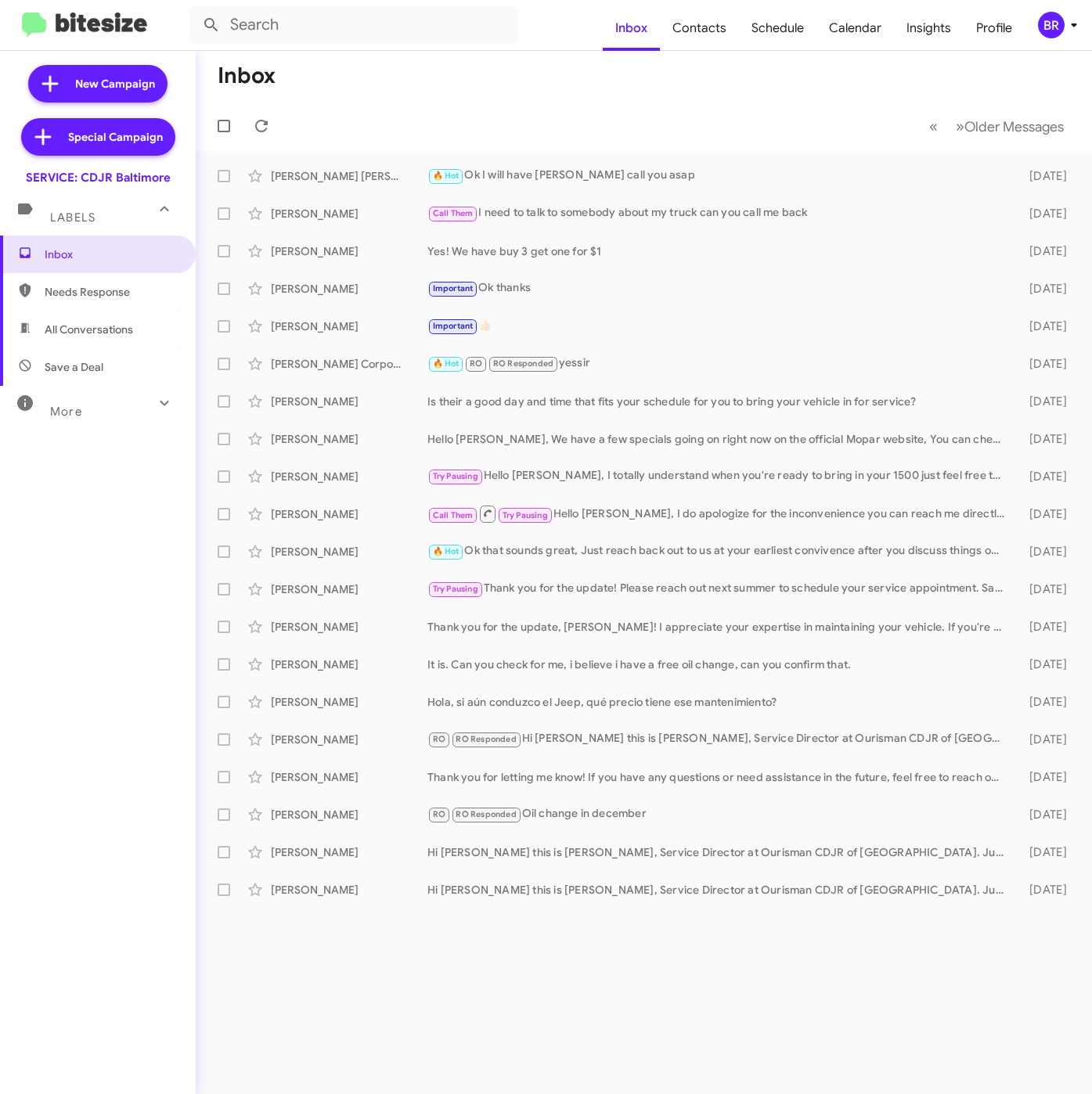
click at [719, 28] on span "Contacts" at bounding box center [699, 28] width 79 height 45
type input "in:groups"
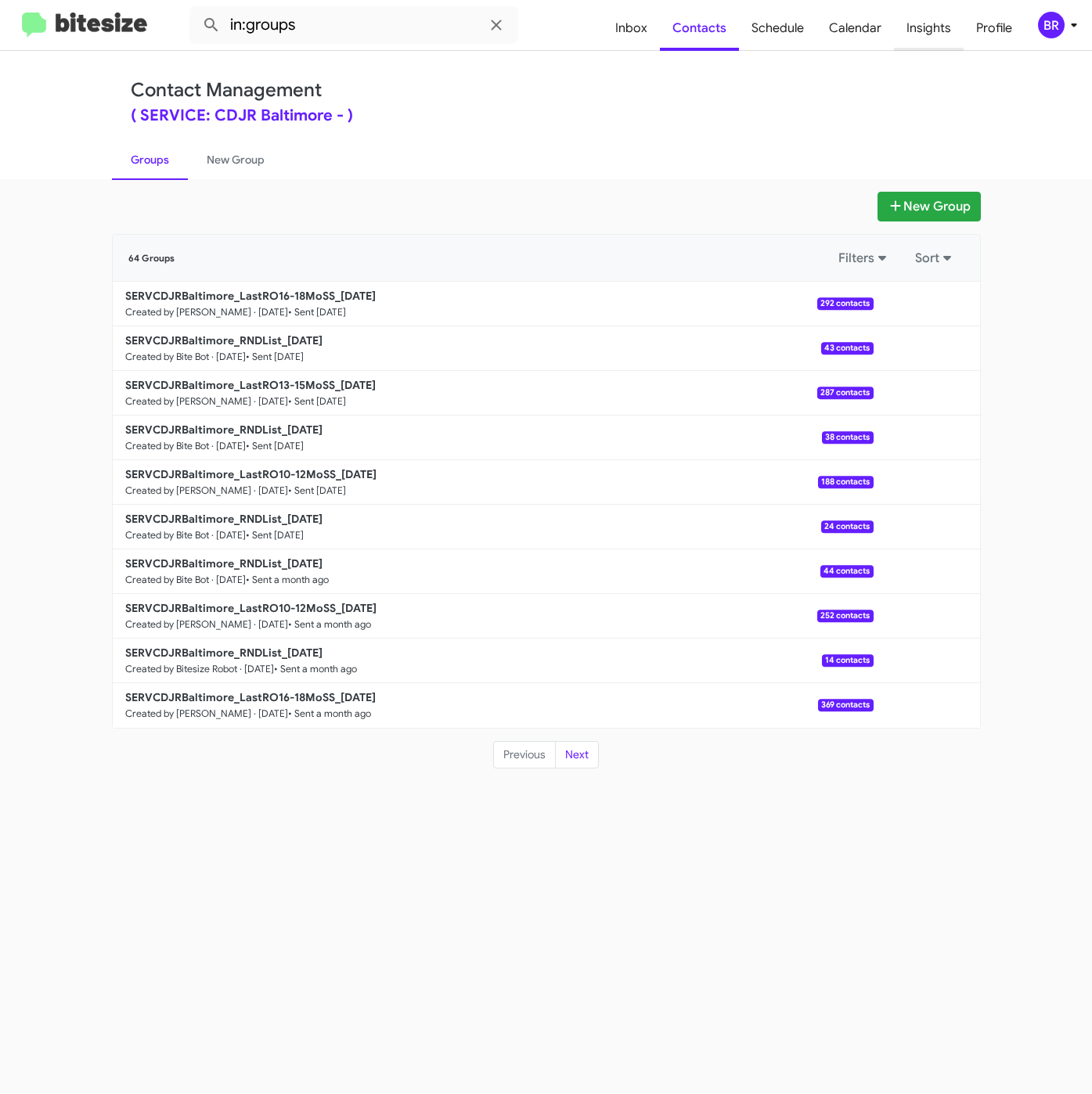
click at [912, 26] on span "Insights" at bounding box center [929, 28] width 69 height 45
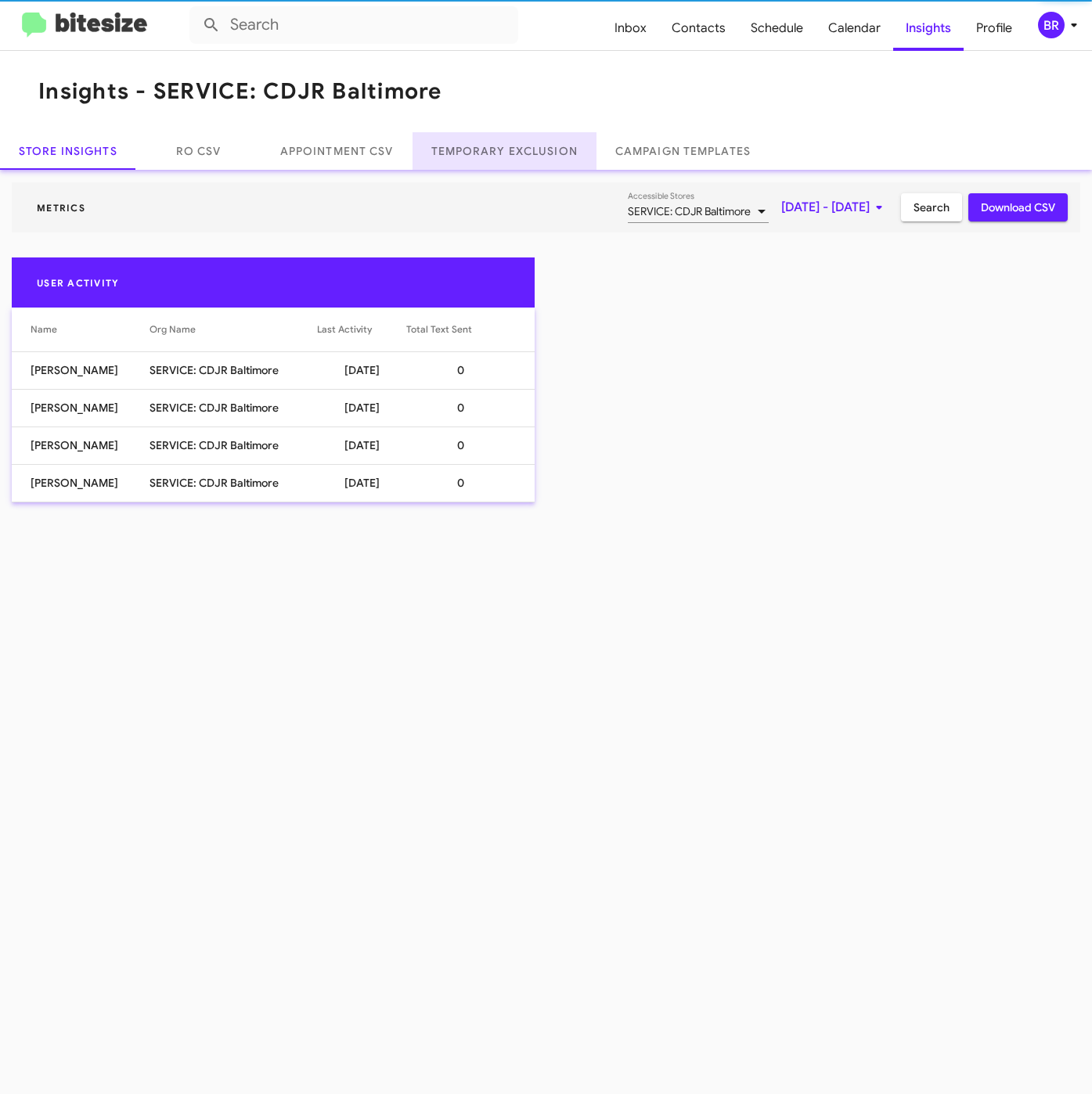
click at [536, 150] on link "Temporary Exclusion" at bounding box center [505, 151] width 184 height 38
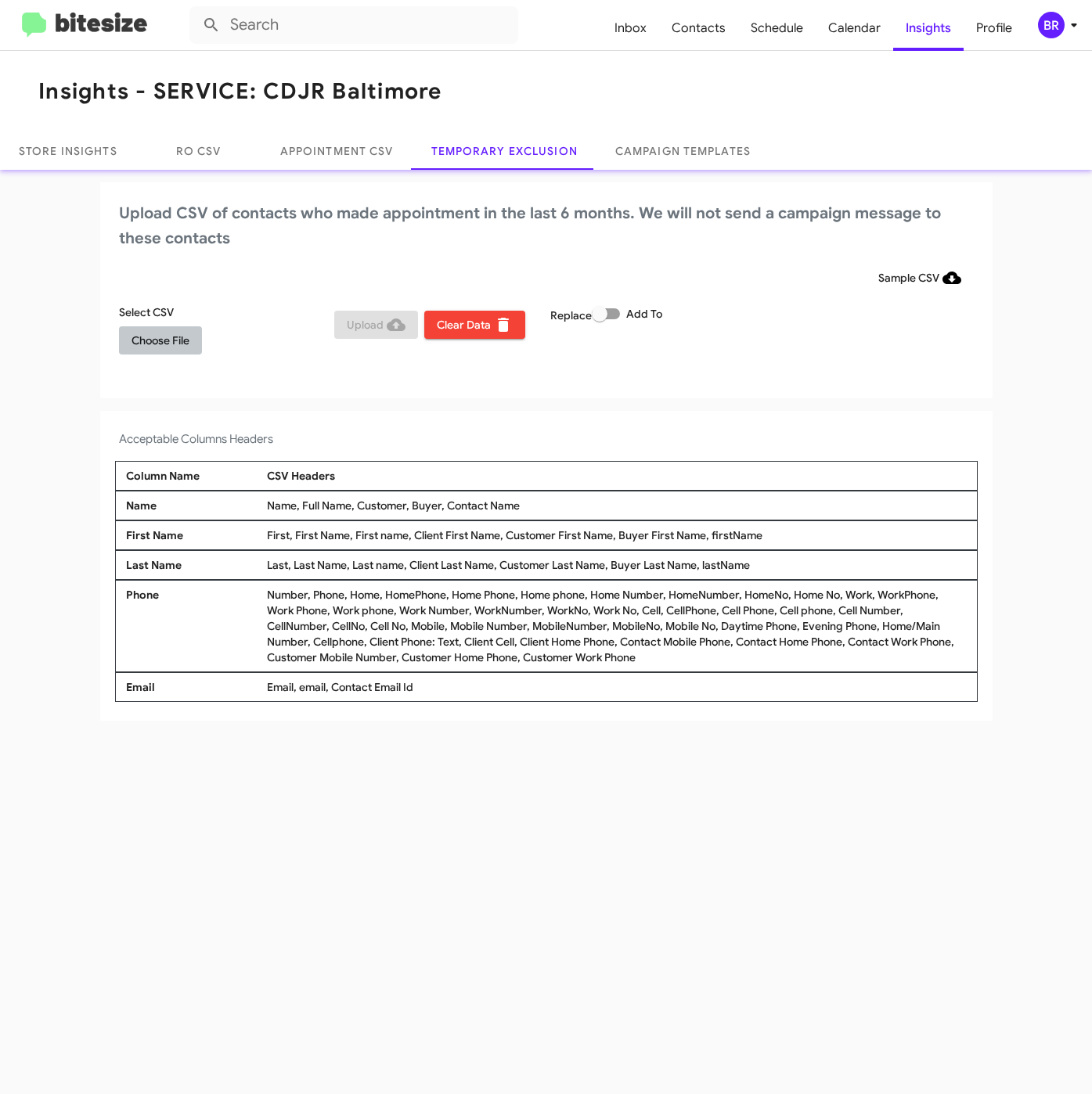
click at [178, 351] on span "Choose File" at bounding box center [160, 340] width 58 height 28
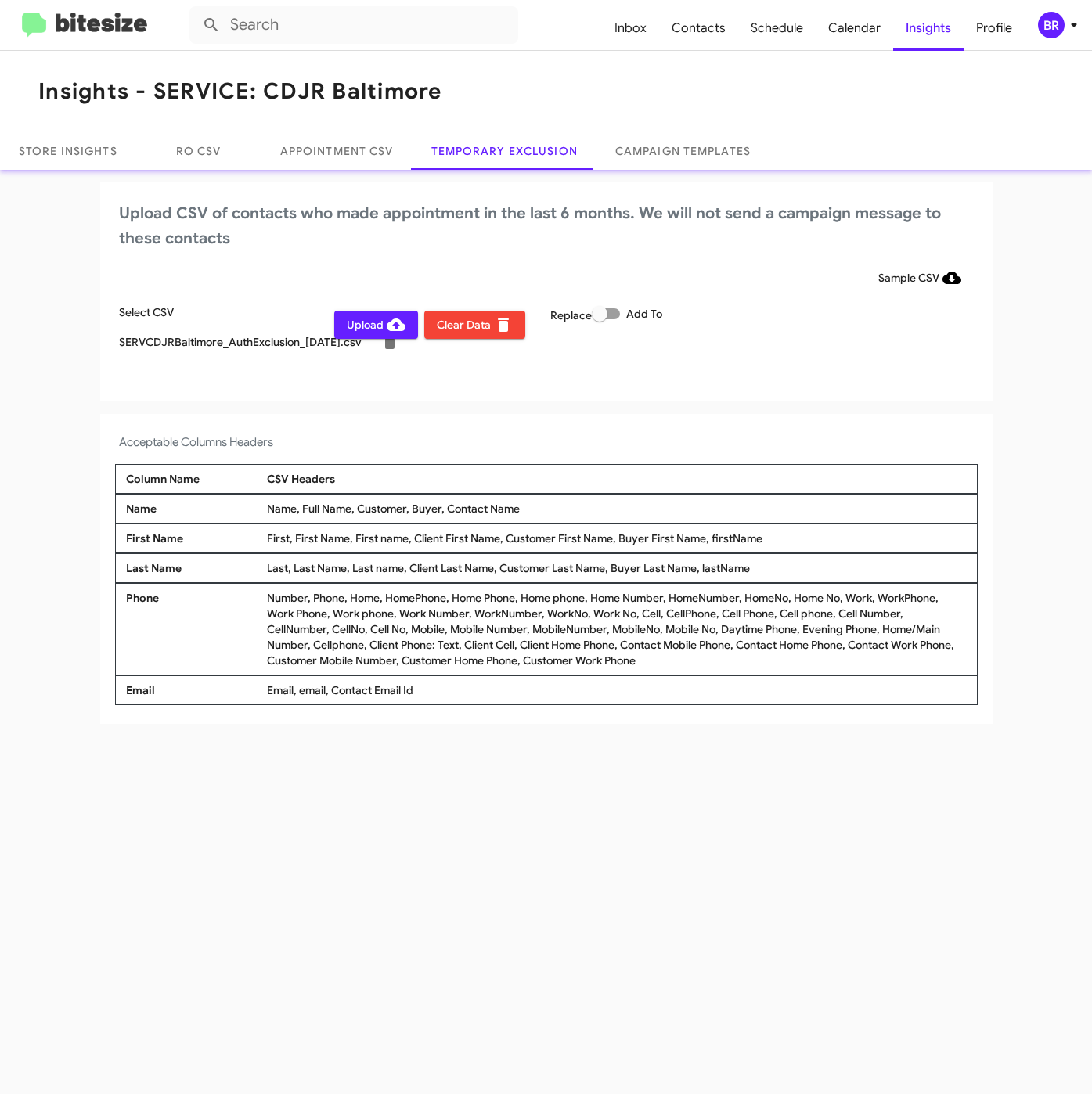
click at [615, 322] on label "Add To" at bounding box center [627, 314] width 70 height 19
click at [600, 320] on input "Add To" at bounding box center [599, 319] width 1 height 1
checkbox input "true"
click at [1051, 34] on div "BR" at bounding box center [1051, 25] width 27 height 27
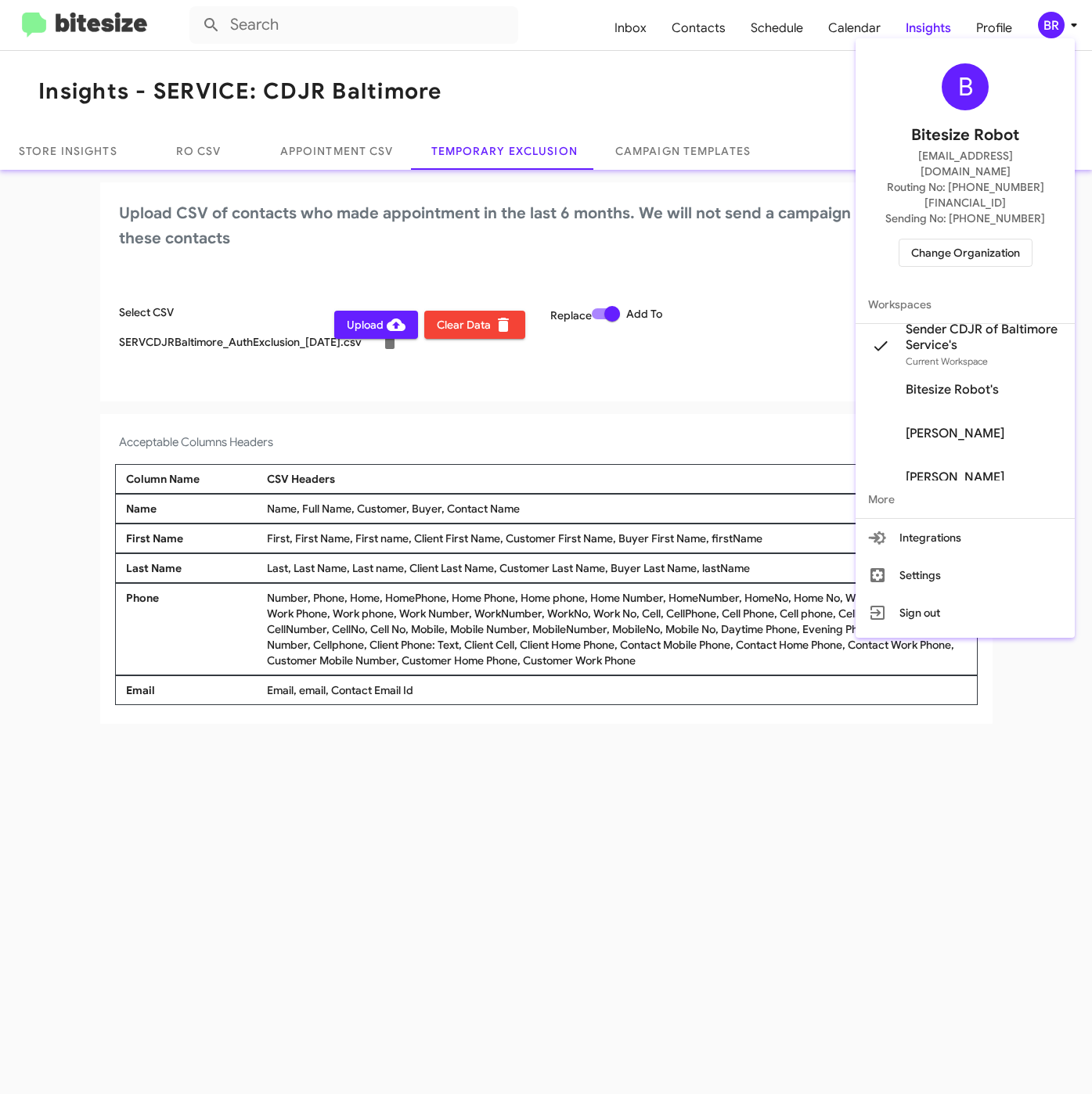
click at [405, 401] on div at bounding box center [546, 547] width 1092 height 1094
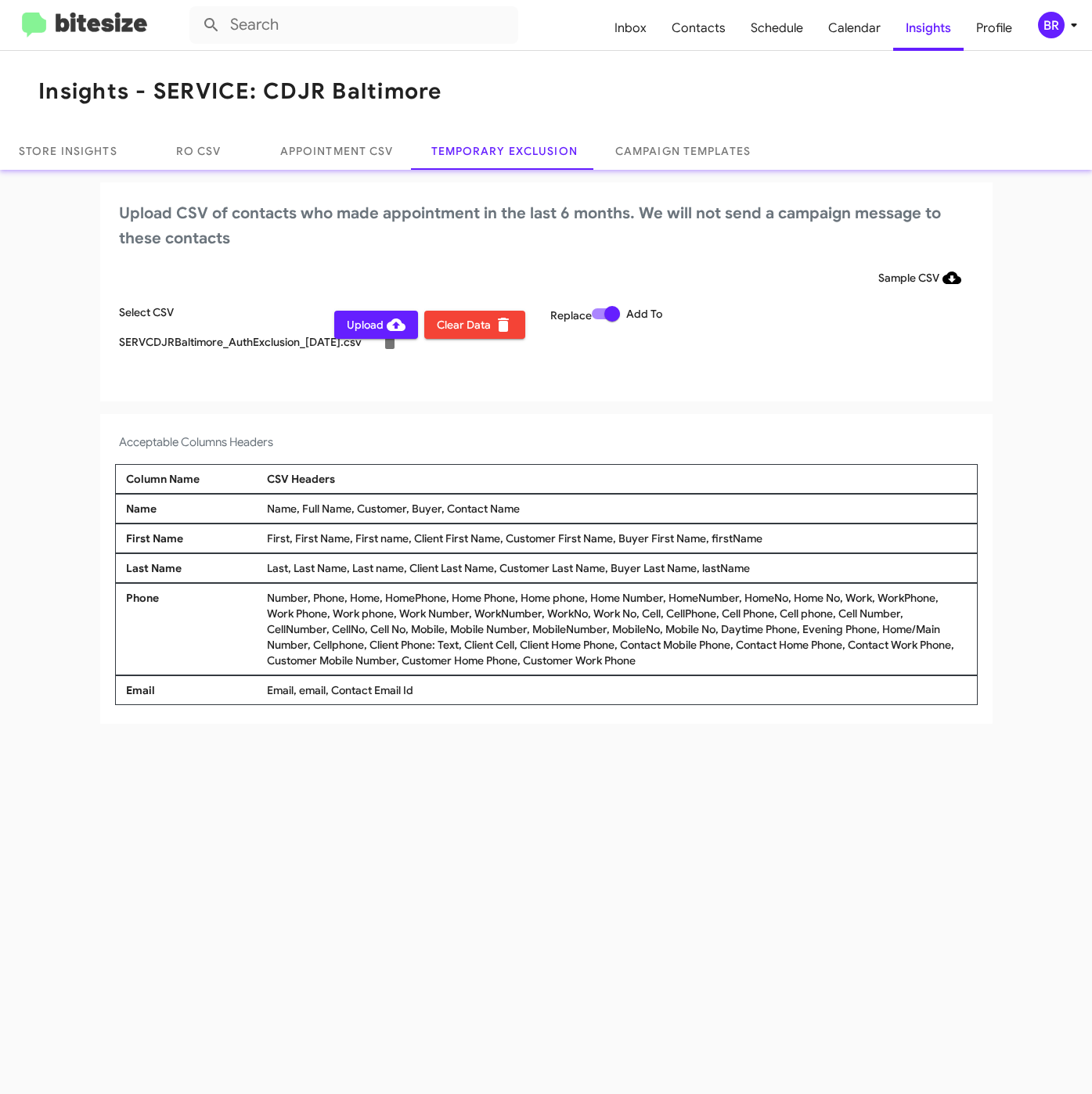
click at [379, 327] on span "Upload" at bounding box center [376, 324] width 59 height 28
